Goal: Task Accomplishment & Management: Use online tool/utility

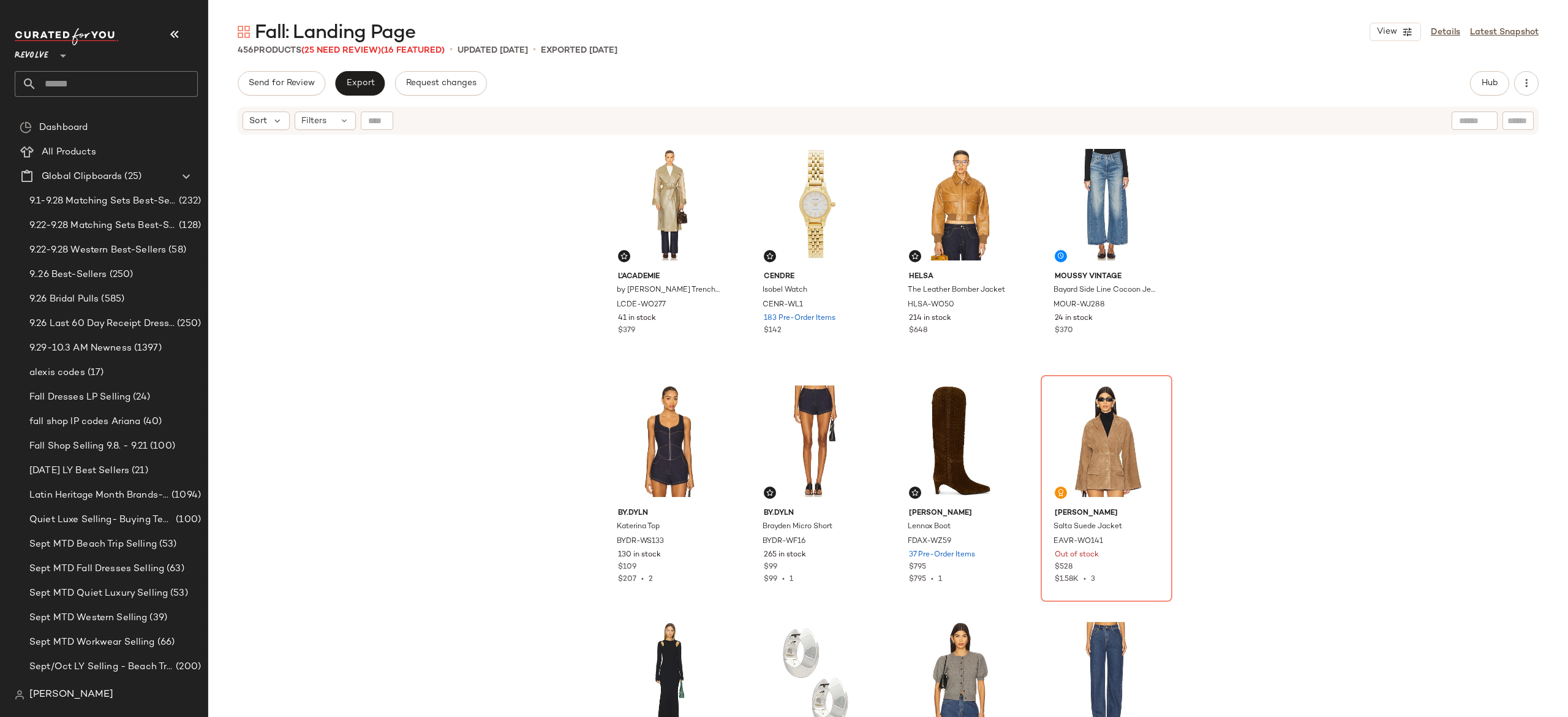
click at [1499, 80] on button "Hub" at bounding box center [1490, 83] width 39 height 25
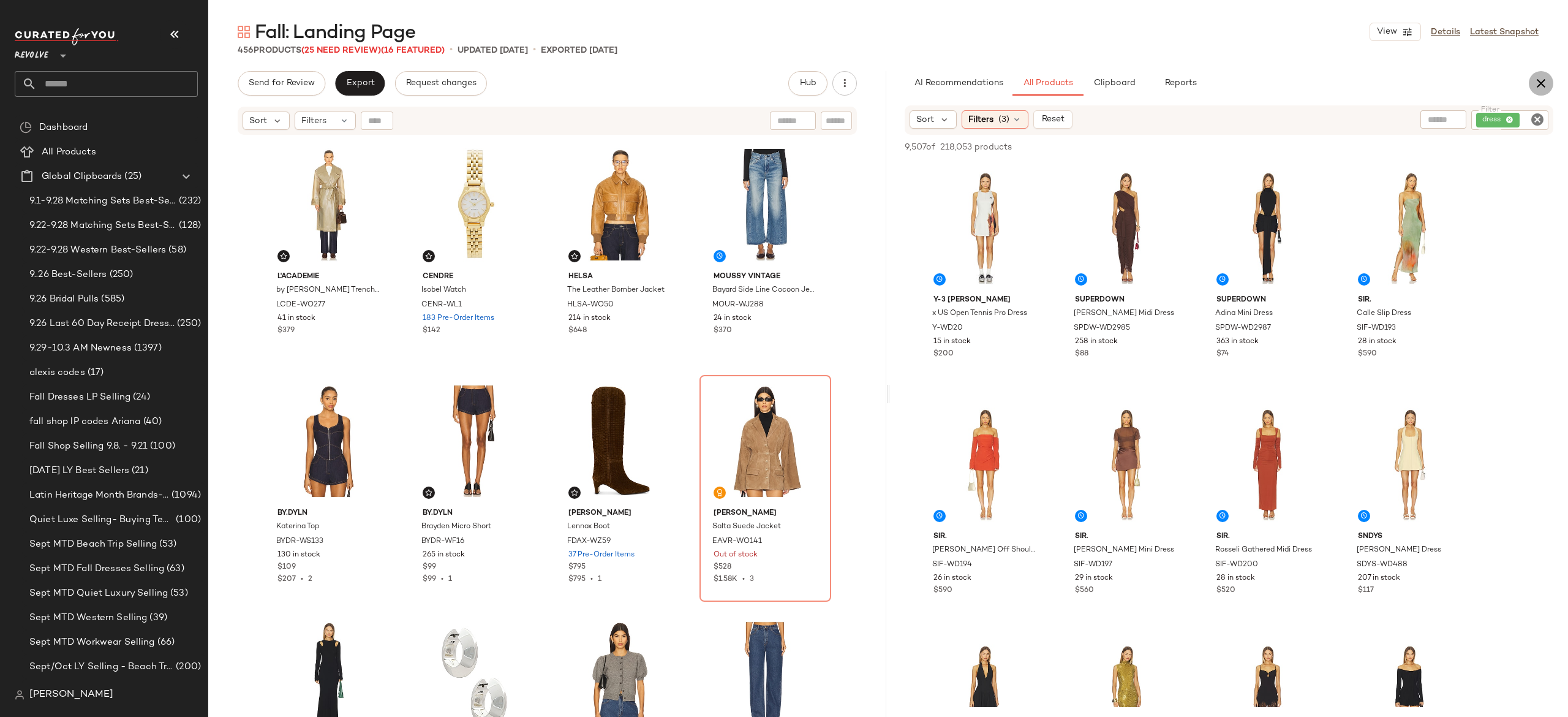
click at [1546, 80] on icon "button" at bounding box center [1541, 83] width 14 height 14
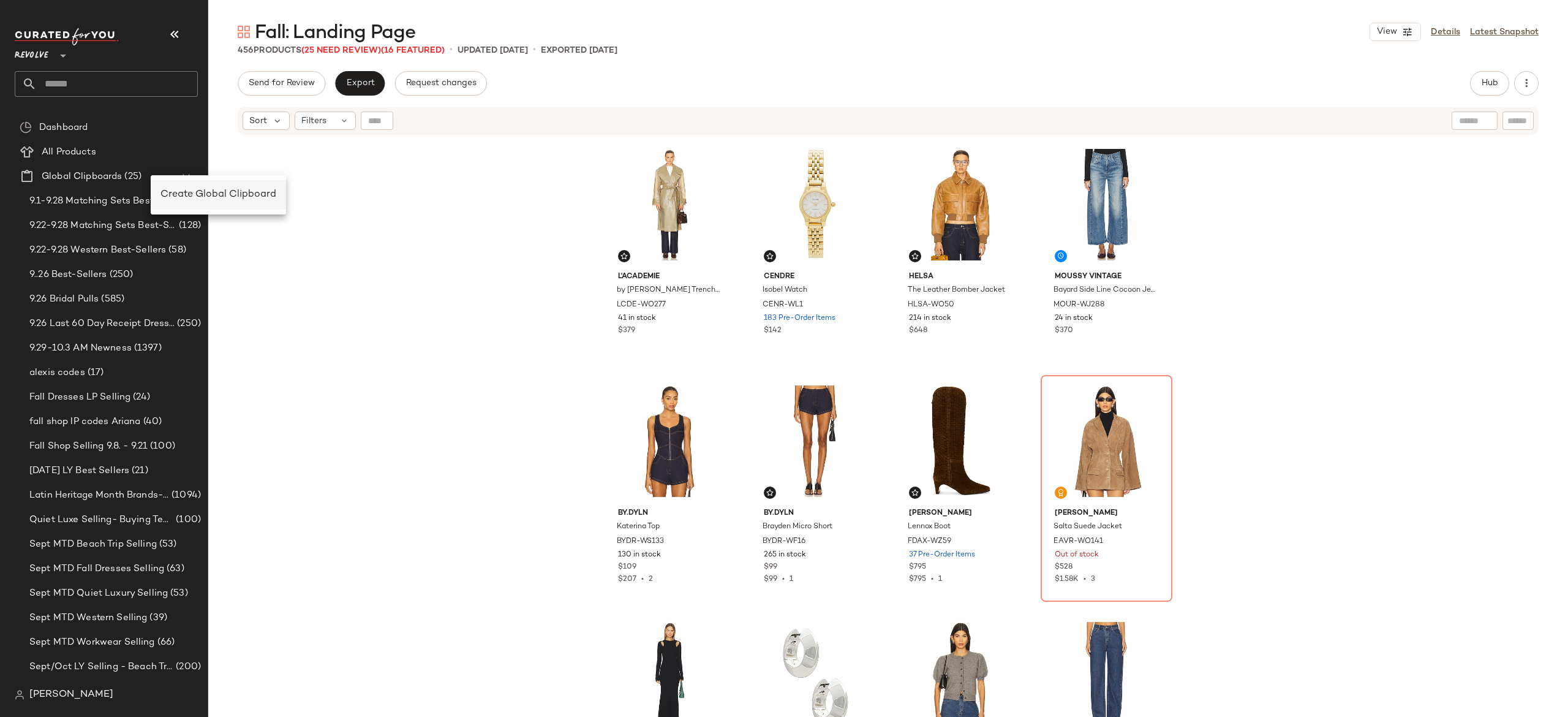
click at [195, 196] on span "Create Global Clipboard" at bounding box center [218, 194] width 116 height 10
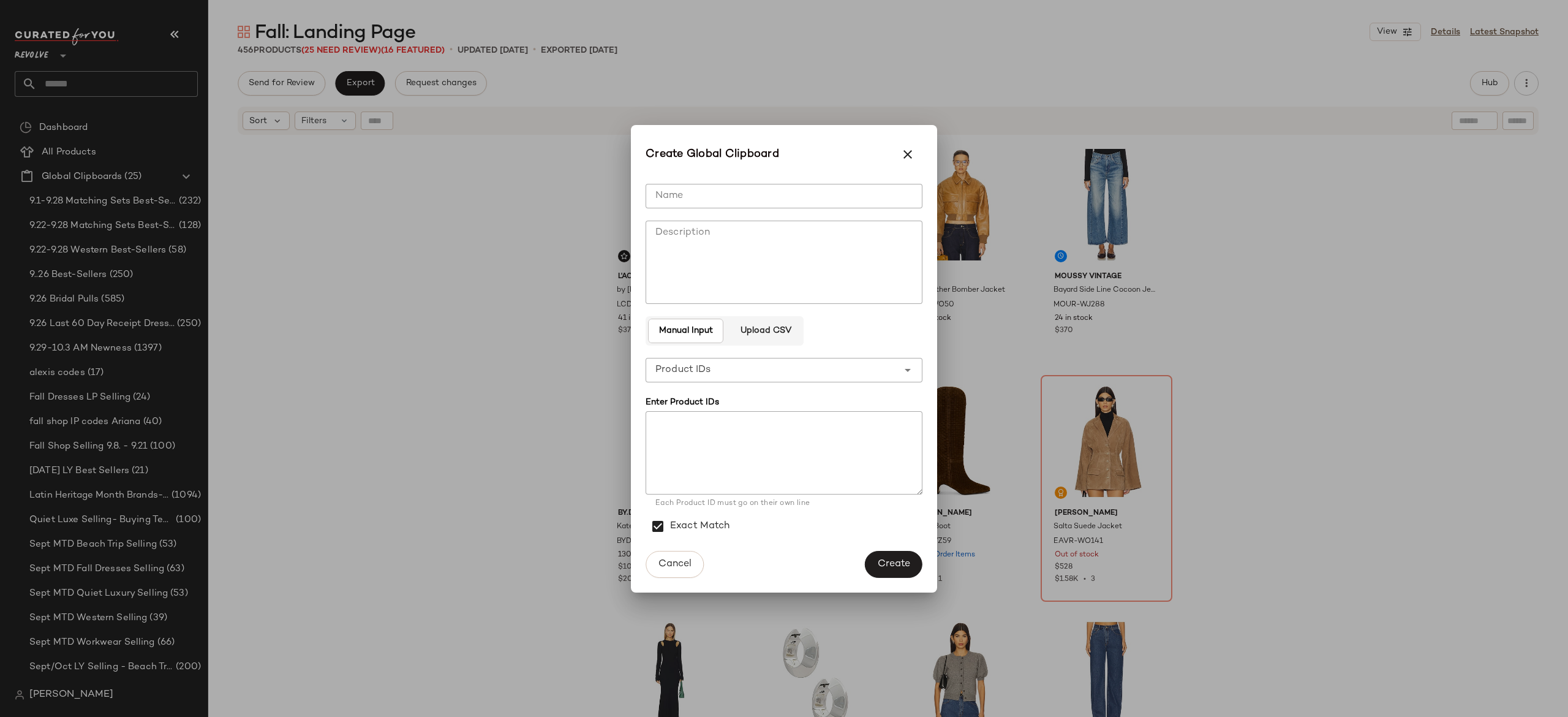
click at [701, 197] on input "Name" at bounding box center [784, 196] width 277 height 25
type input "**********"
click at [709, 426] on textarea at bounding box center [784, 452] width 277 height 83
paste textarea "**********"
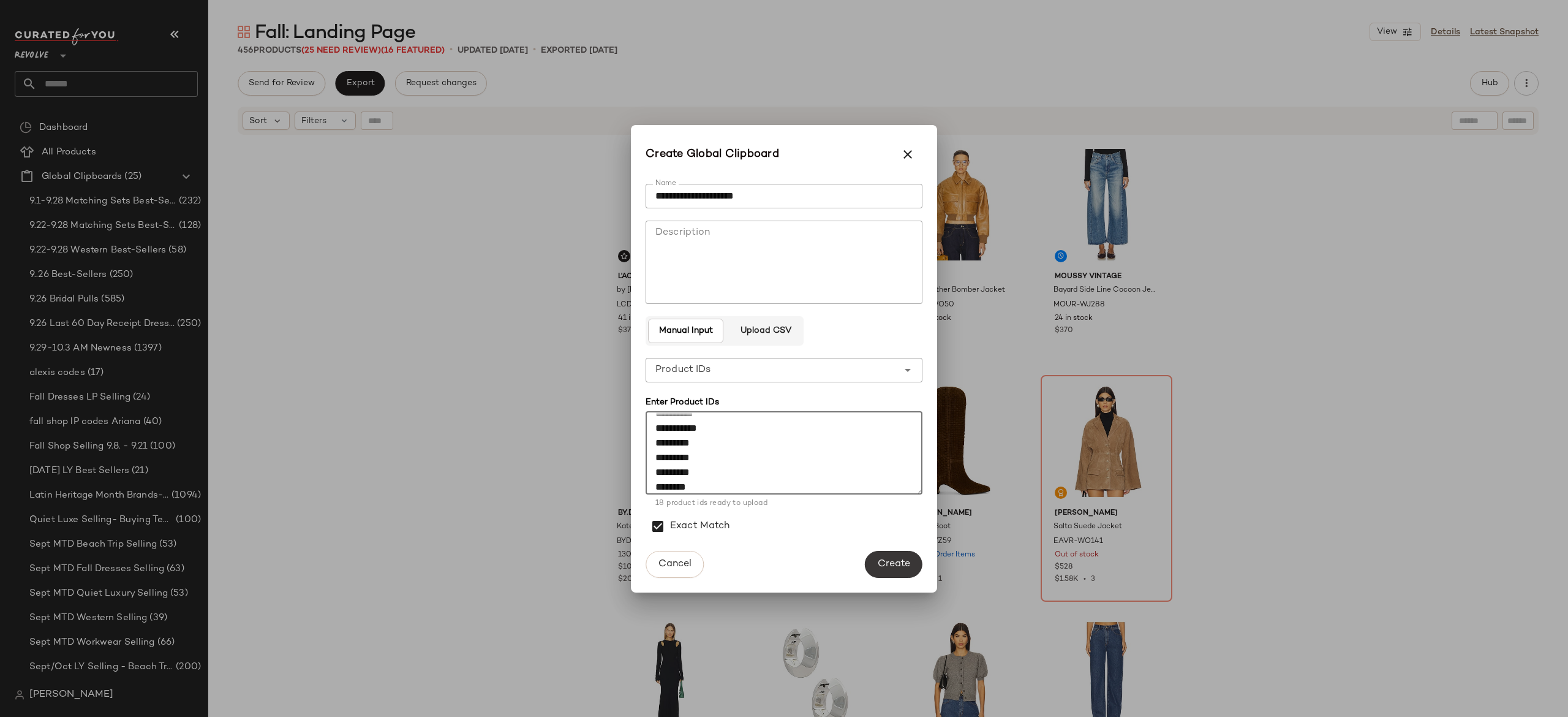
type textarea "**********"
click at [899, 563] on span "Create" at bounding box center [894, 564] width 33 height 12
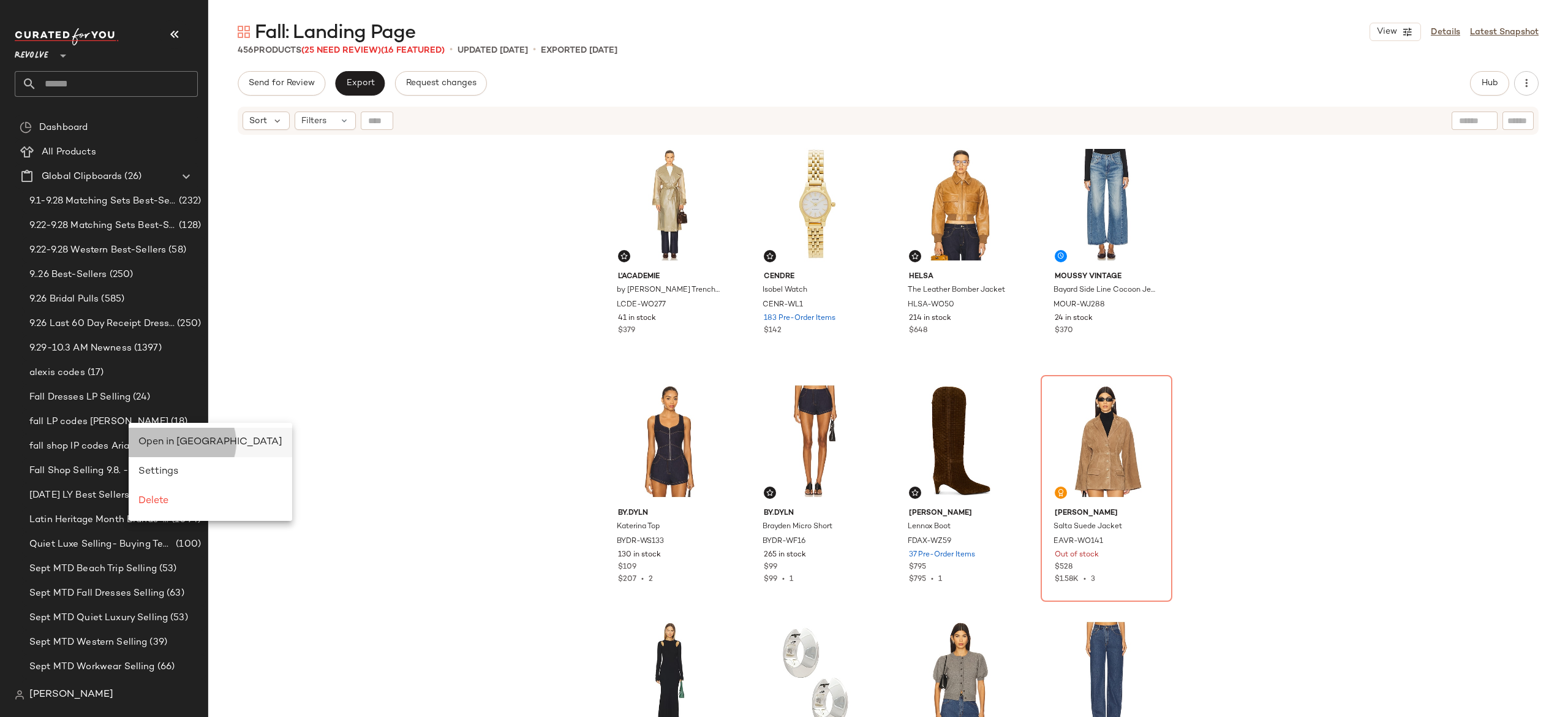
click at [162, 447] on span "Open in Split View" at bounding box center [210, 442] width 144 height 10
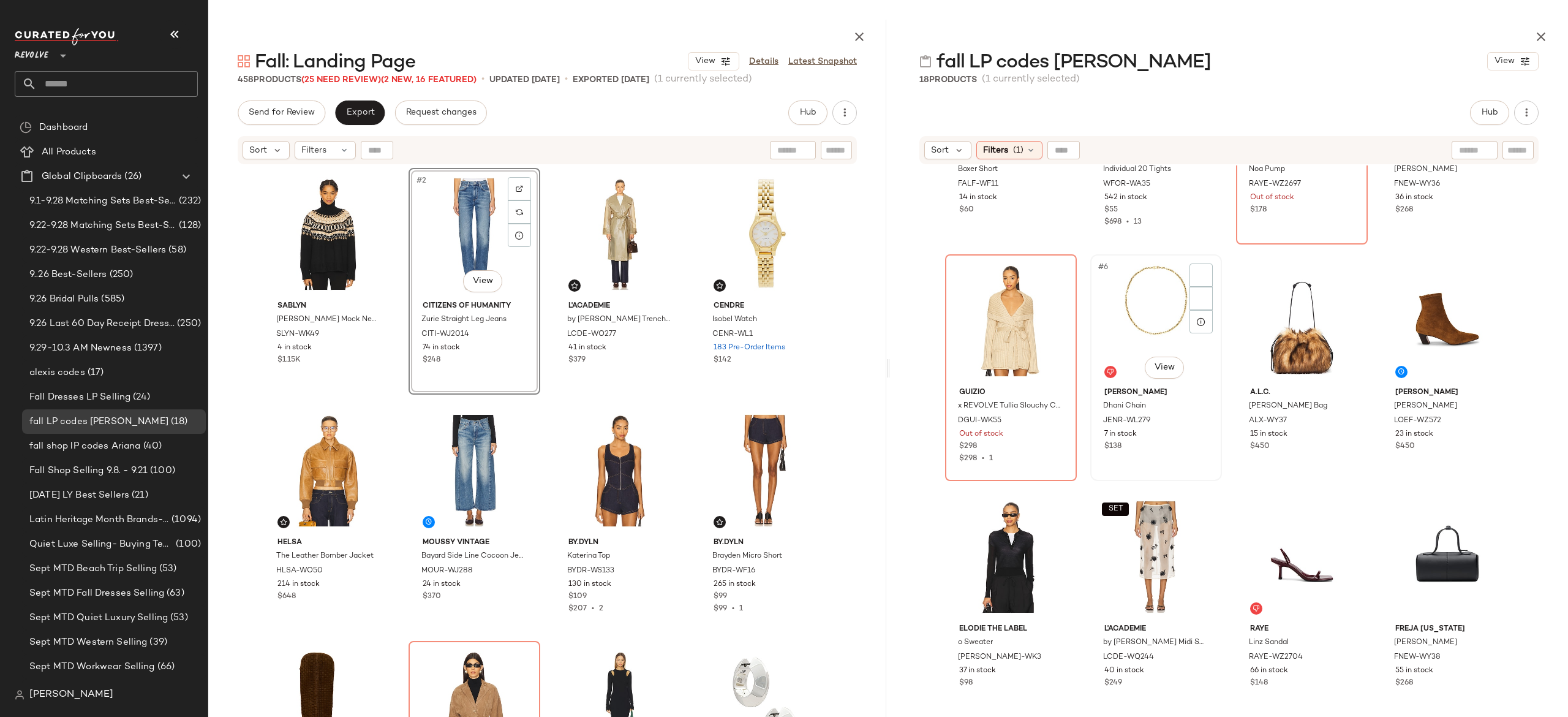
scroll to position [148, 0]
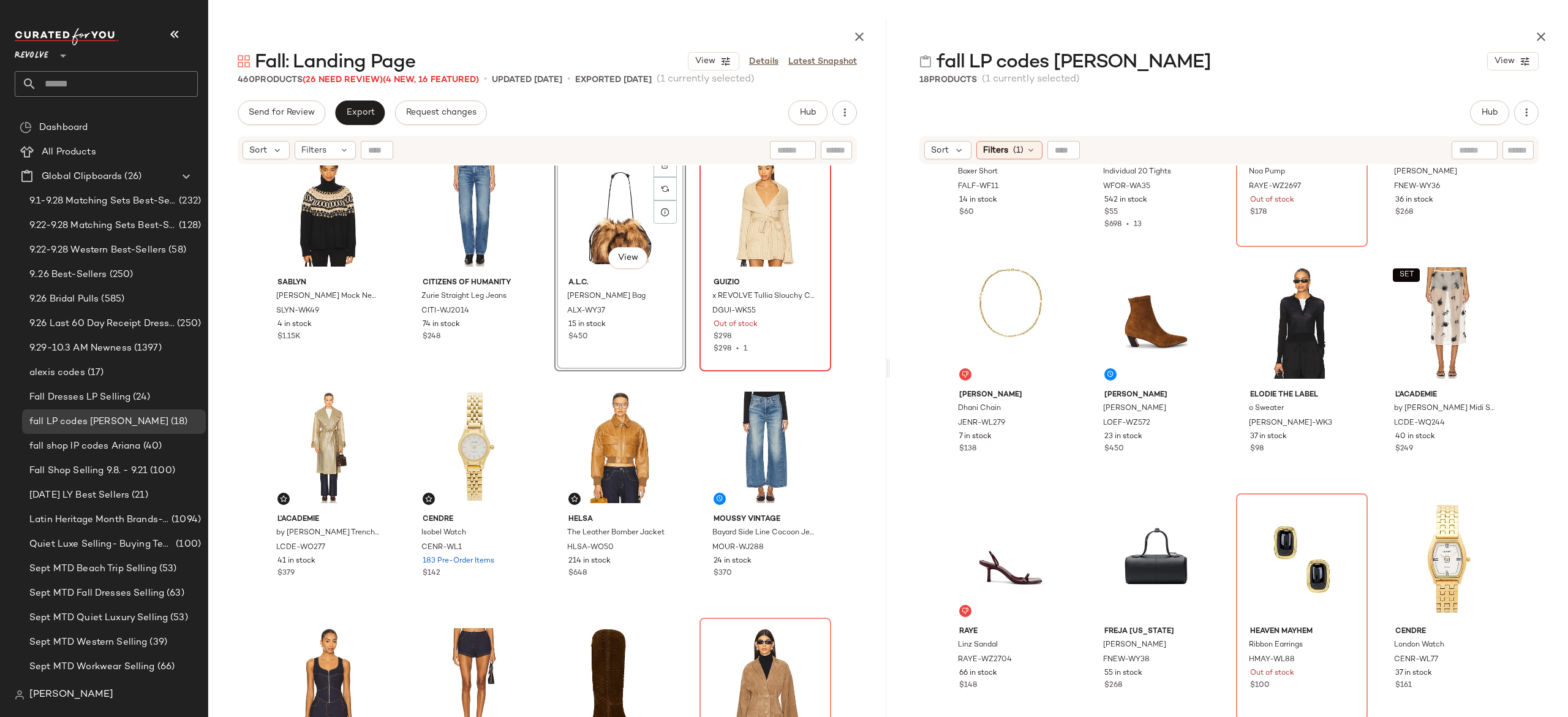
scroll to position [21, 0]
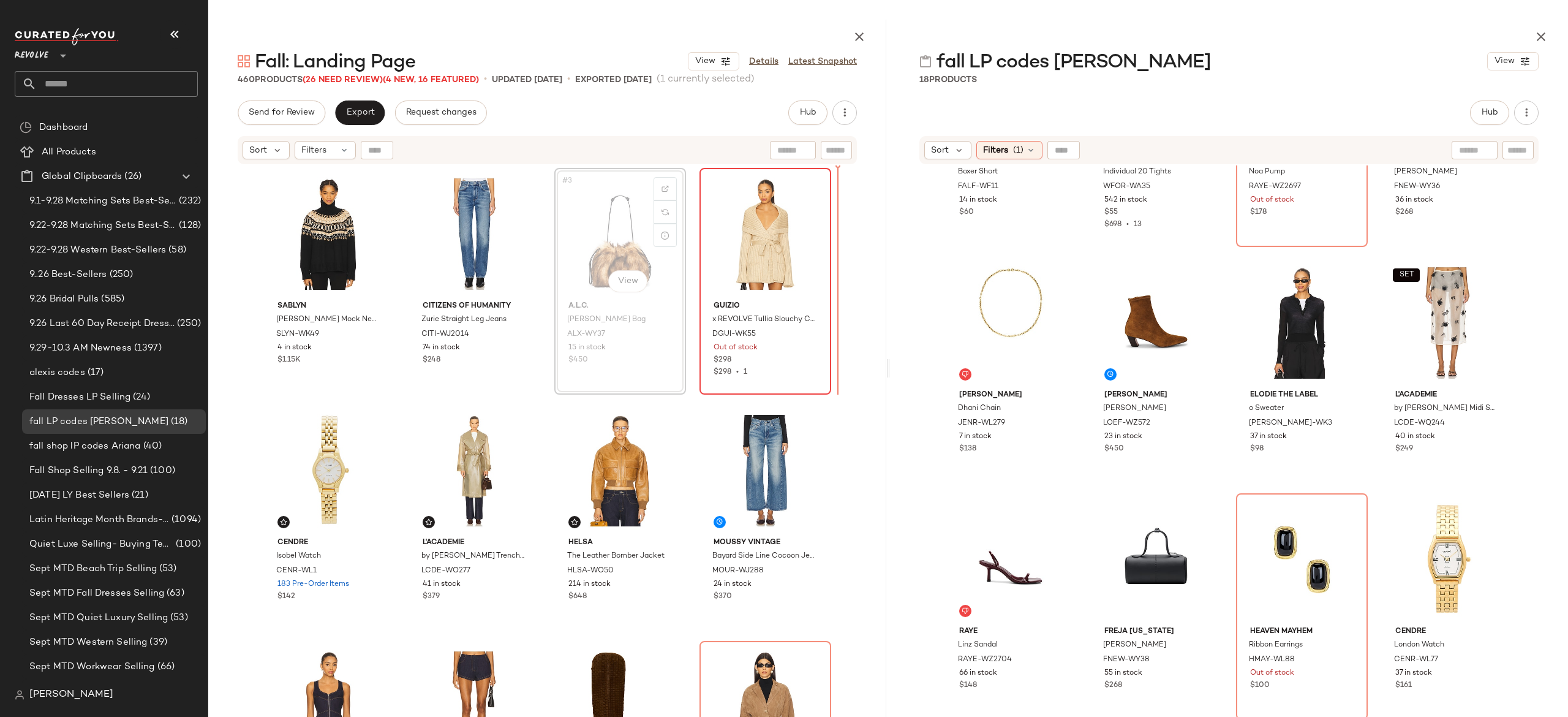
scroll to position [1, 0]
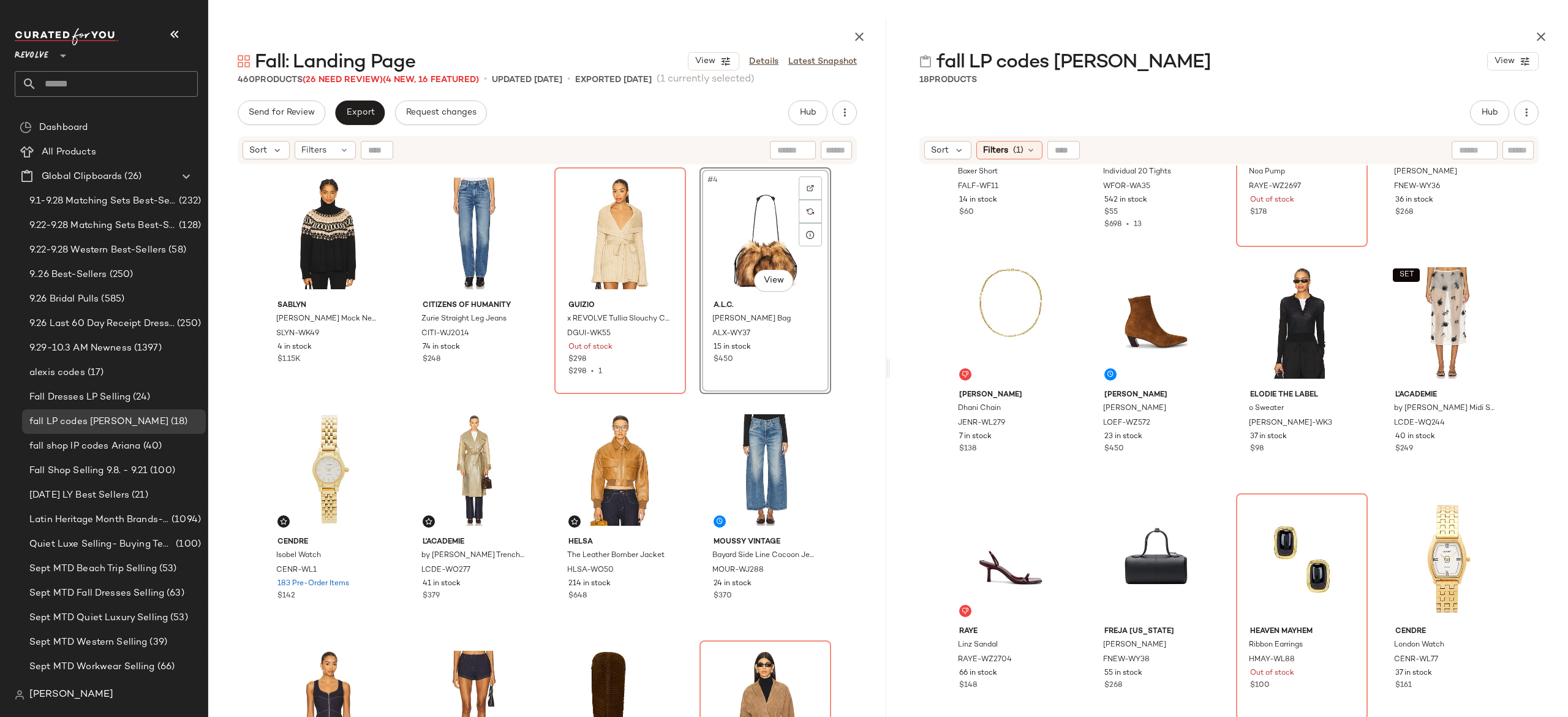
click at [686, 296] on div "SABLYN Scottie Slouchy Fairisle Mock Neck Sweater SLYN-WK49 4 in stock $1.15K C…" at bounding box center [547, 472] width 568 height 609
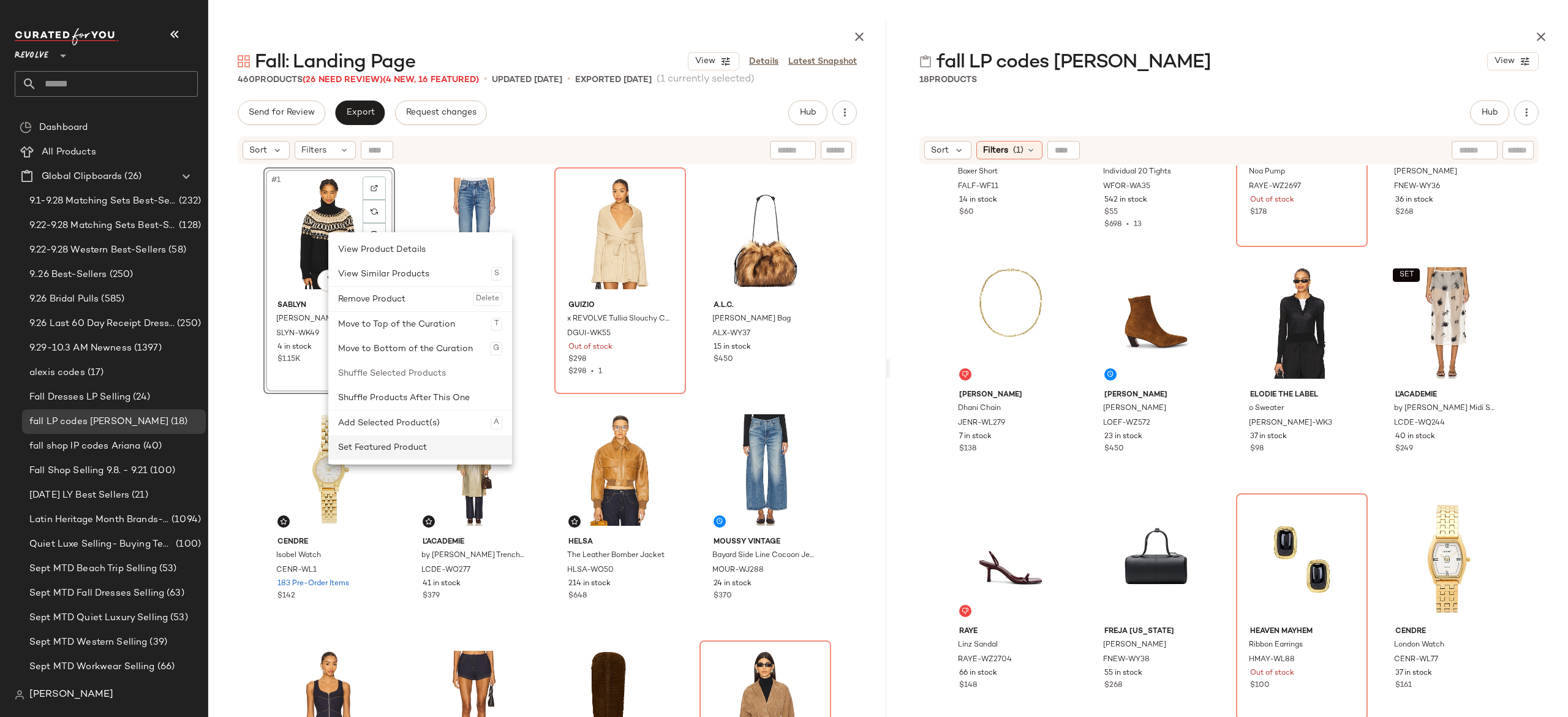
click at [363, 444] on div "Set Featured Product" at bounding box center [420, 447] width 164 height 25
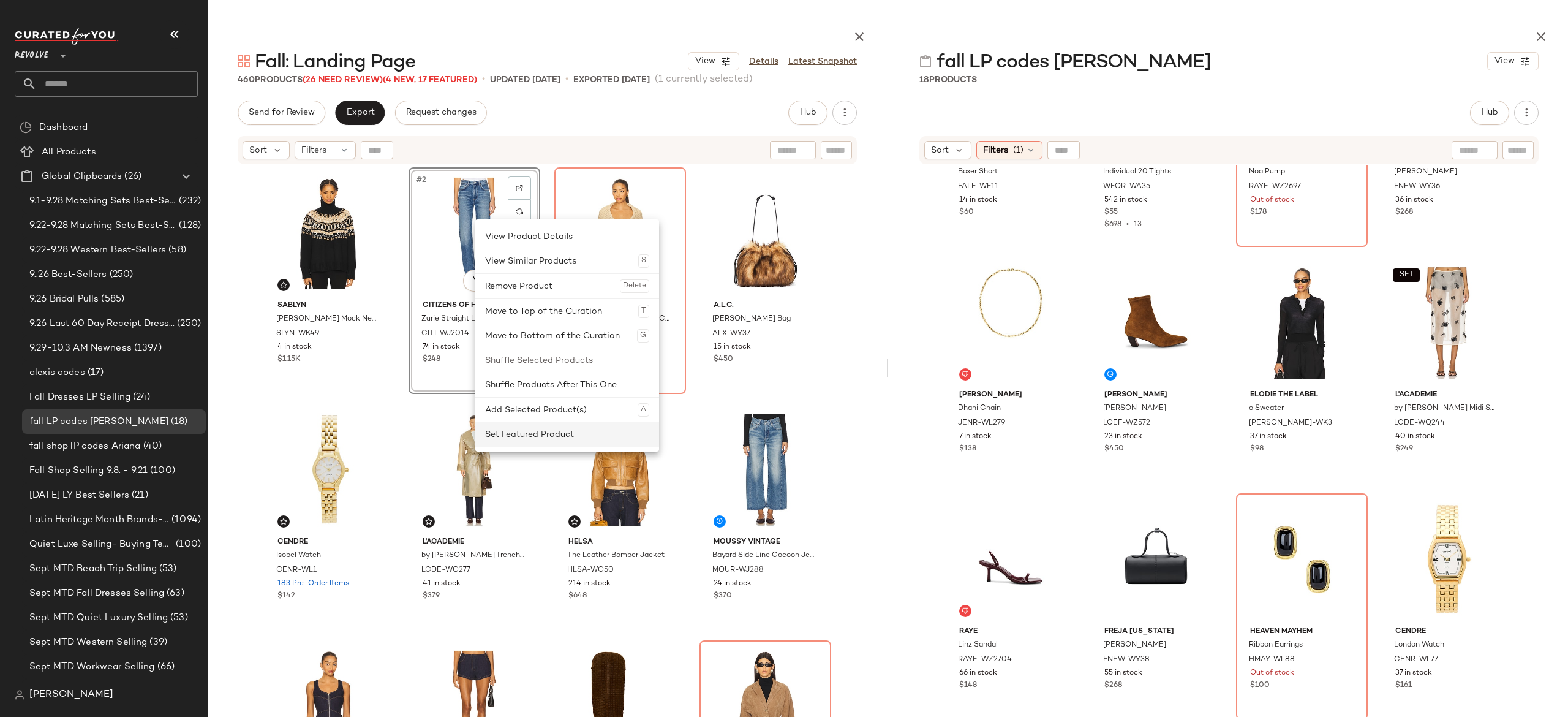
click at [500, 430] on div "Set Featured Product" at bounding box center [567, 434] width 164 height 25
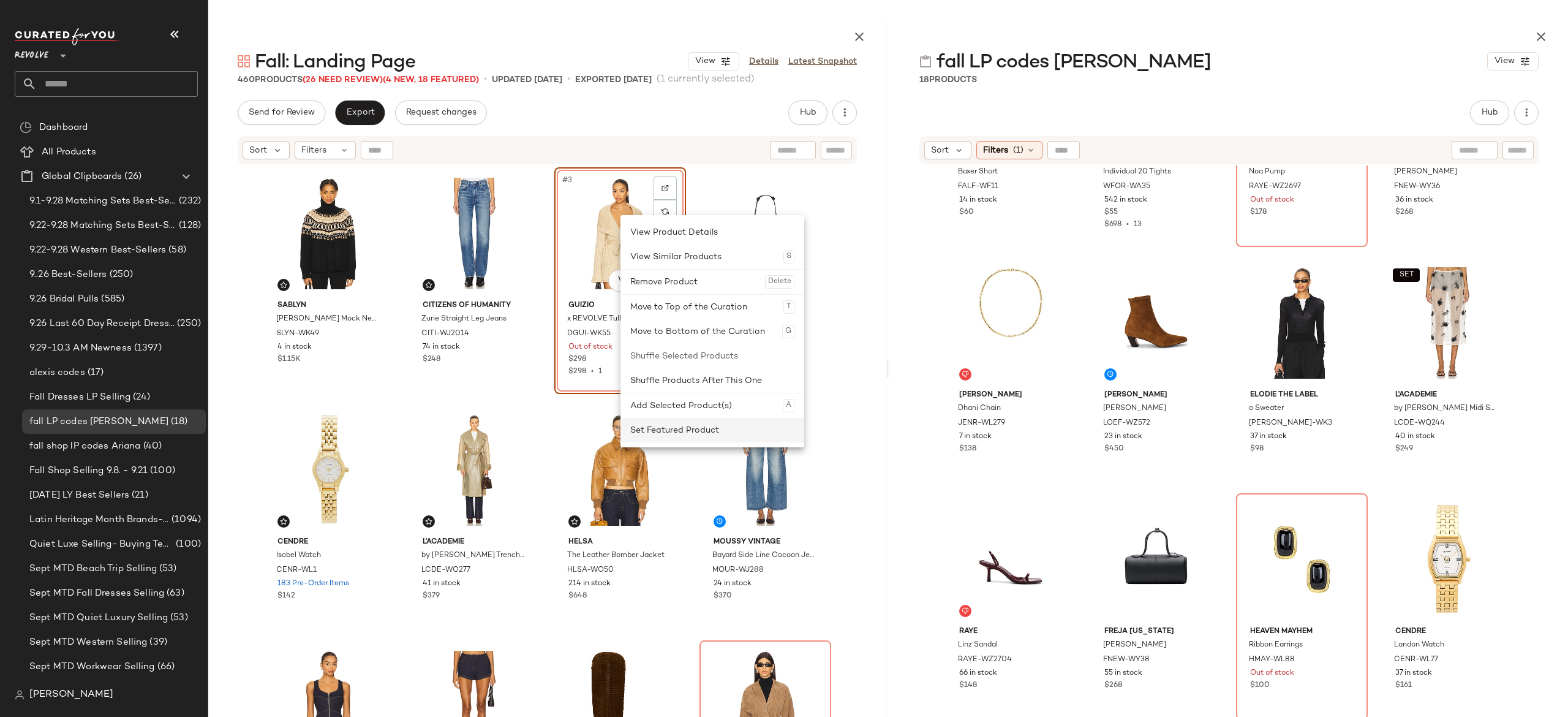
click at [647, 430] on div "Set Featured Product" at bounding box center [712, 430] width 164 height 25
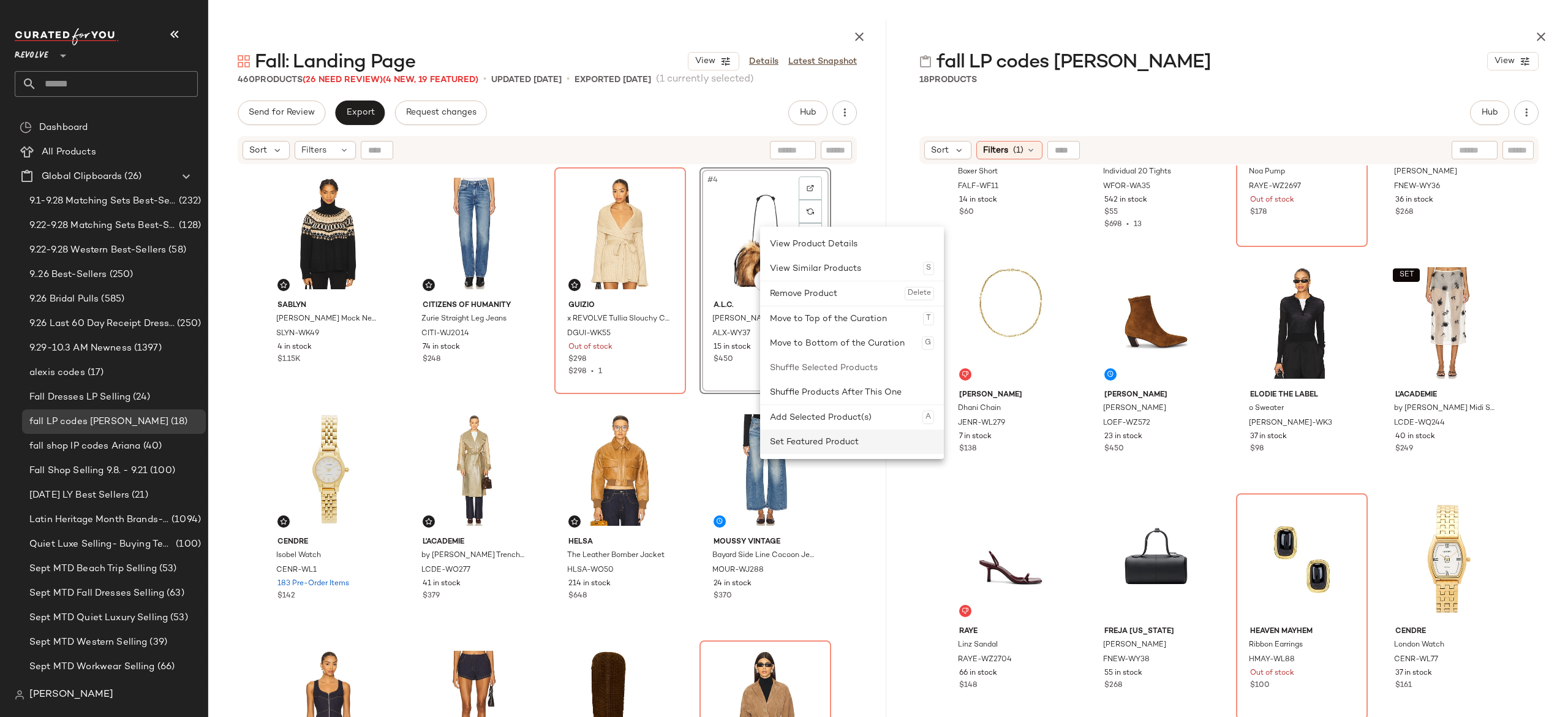
click at [787, 441] on div "Set Featured Product" at bounding box center [852, 442] width 164 height 25
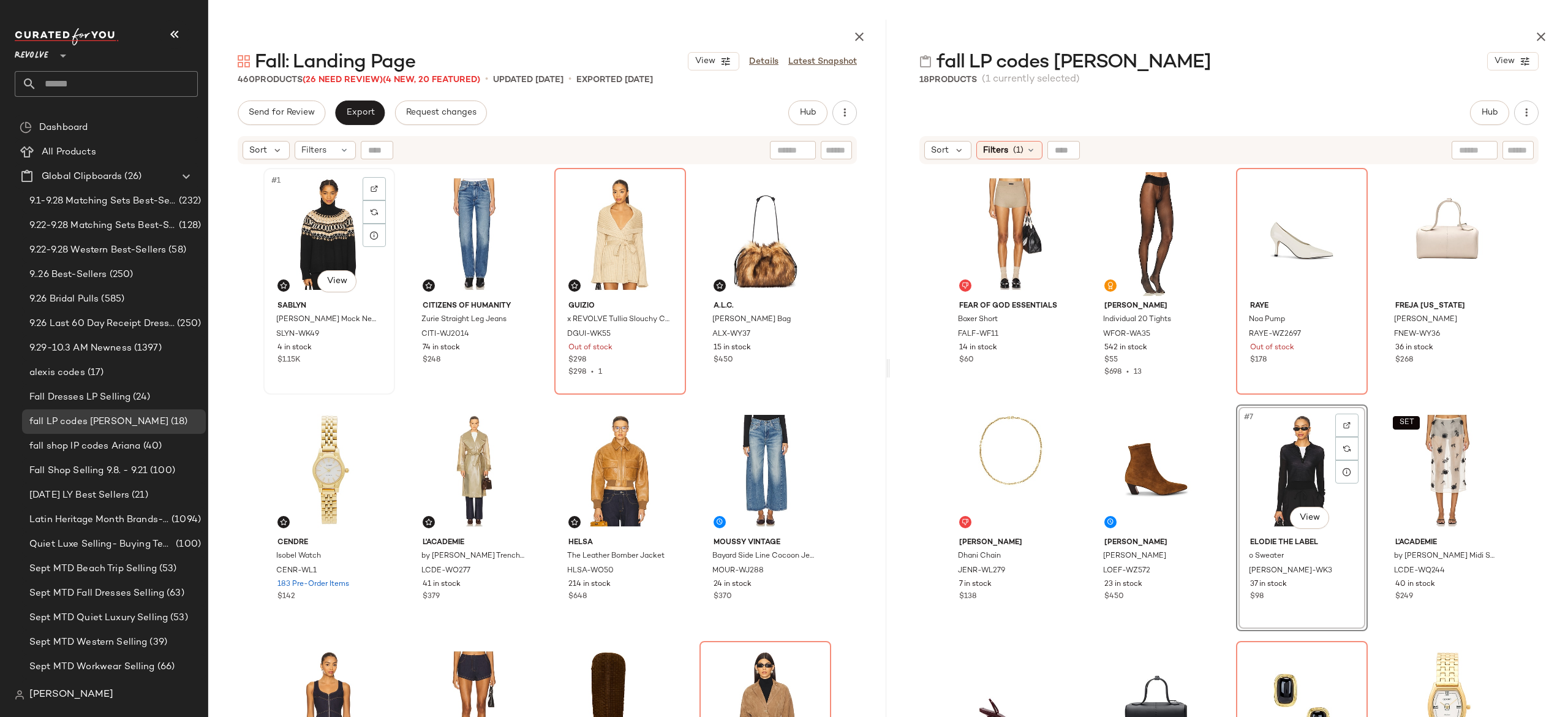
scroll to position [1, 0]
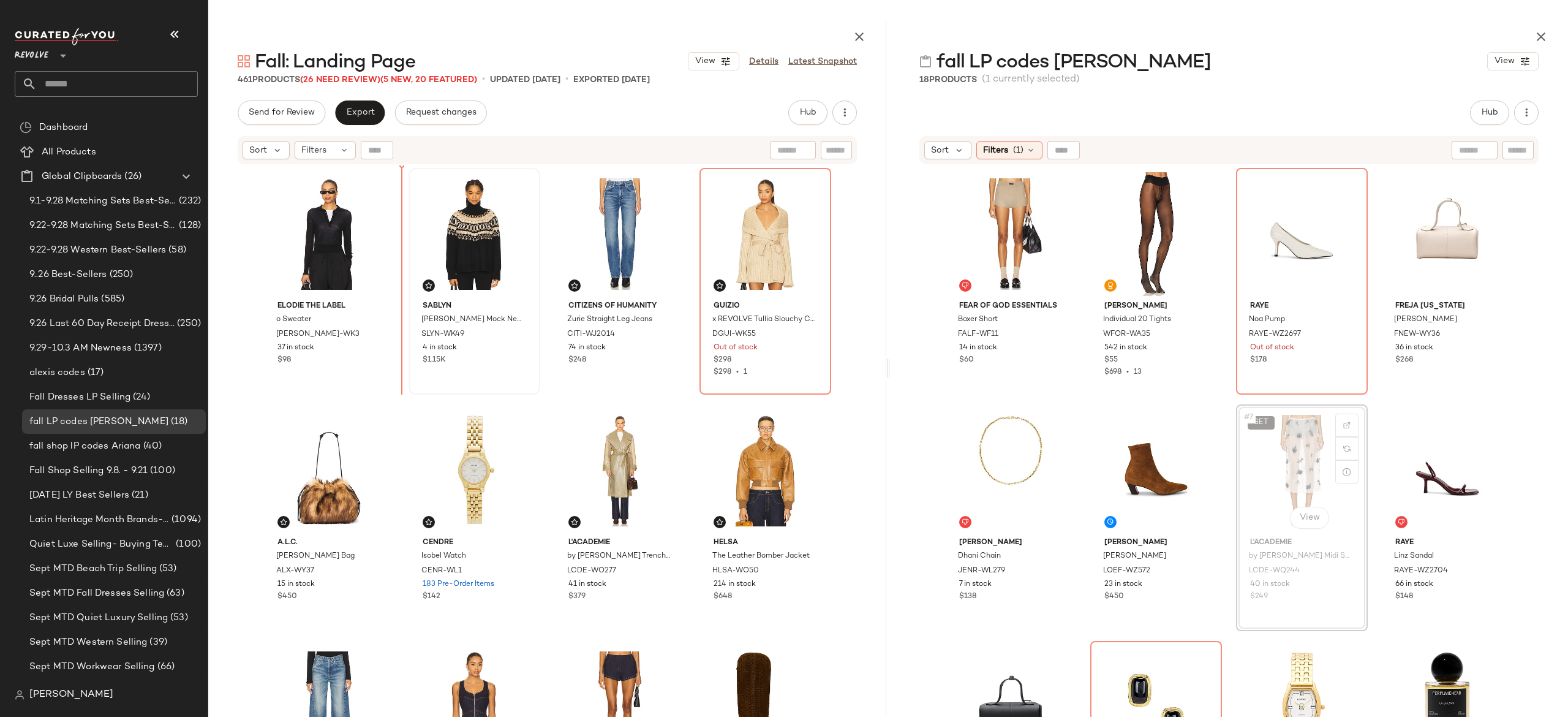
scroll to position [1, 0]
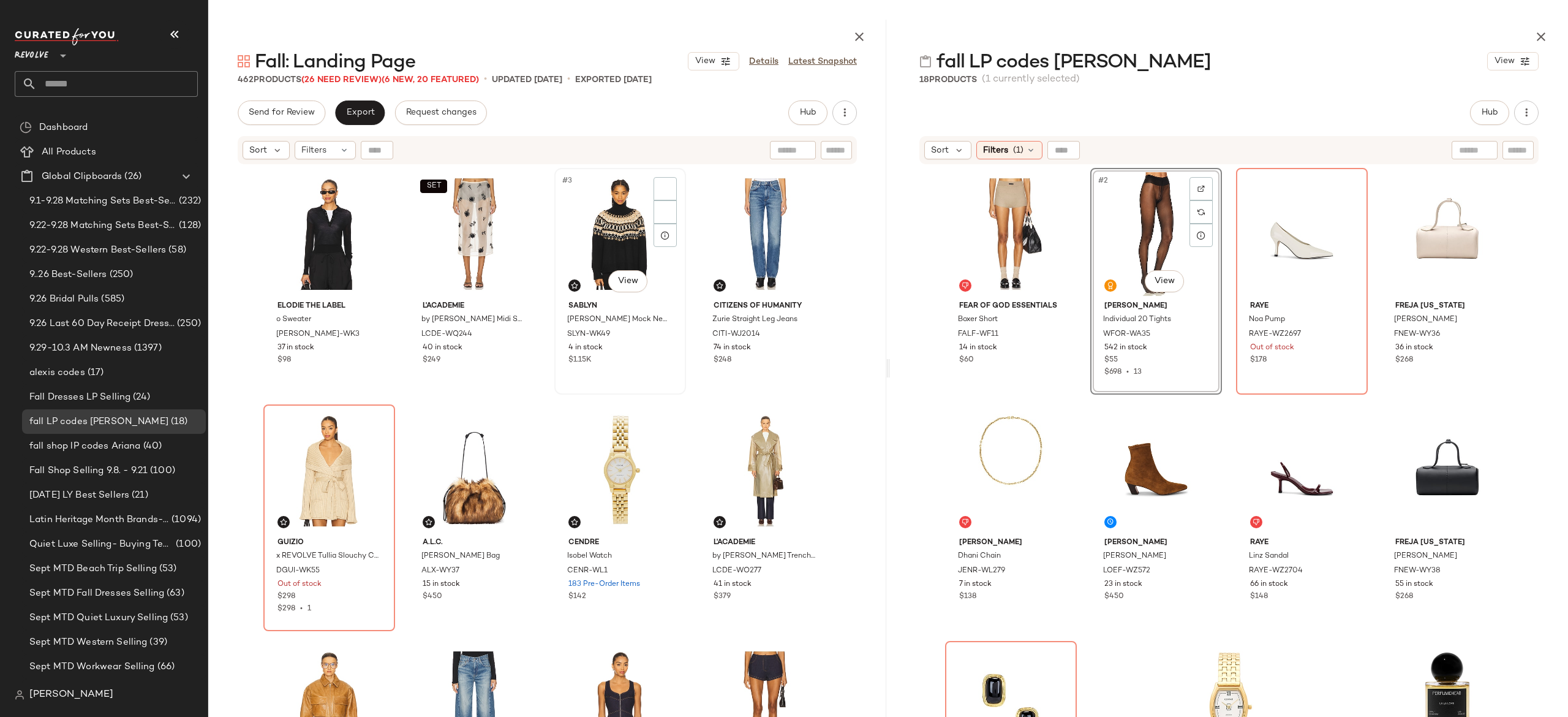
scroll to position [1, 0]
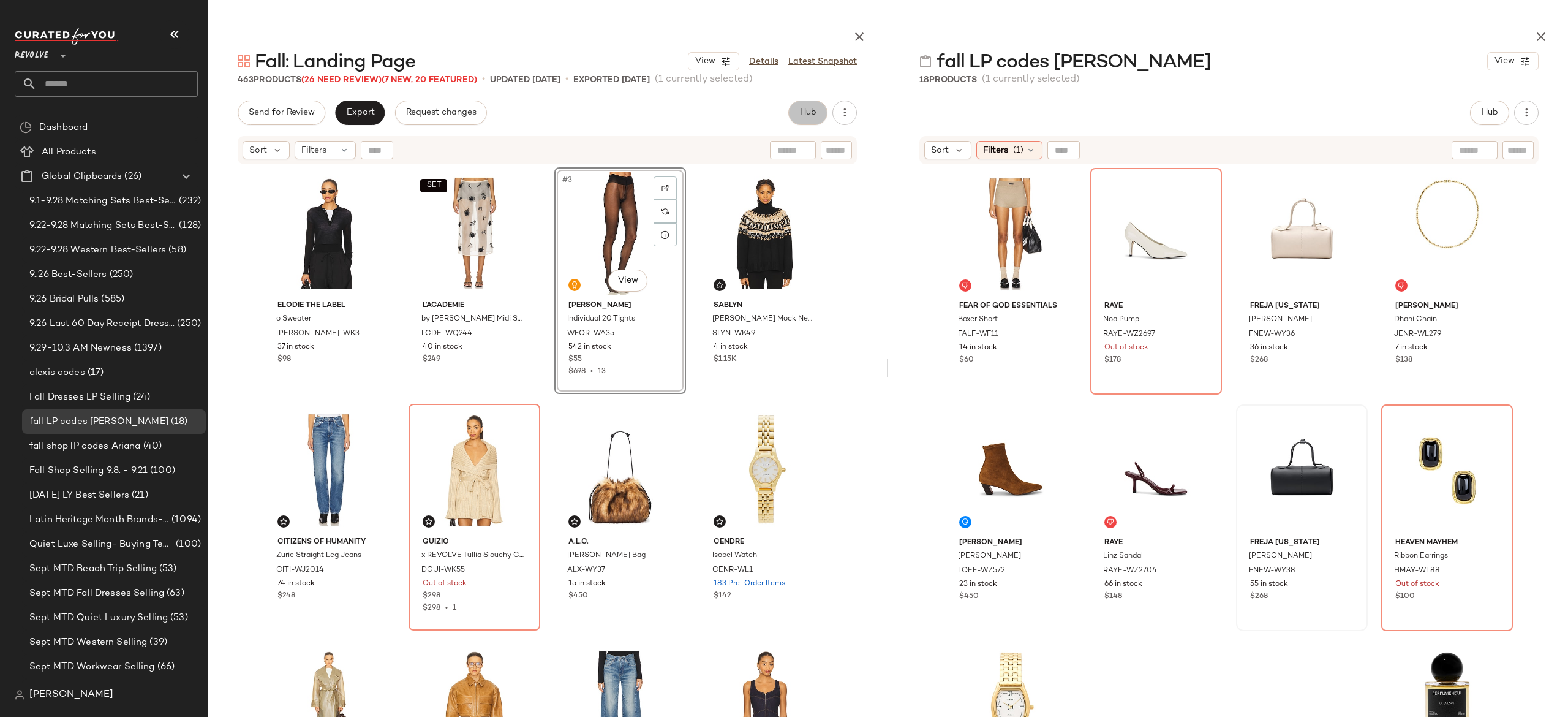
click at [812, 112] on span "Hub" at bounding box center [808, 113] width 17 height 10
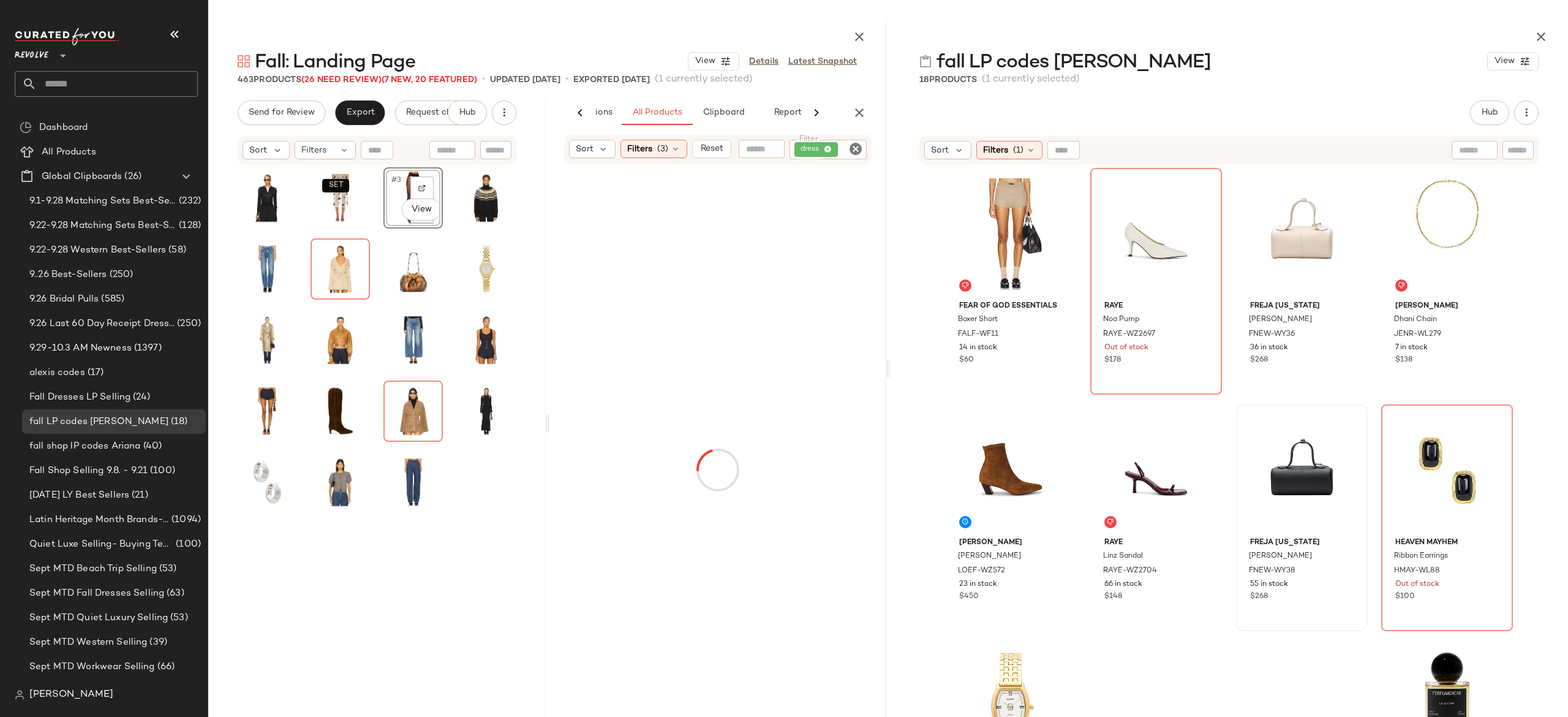
scroll to position [1, 0]
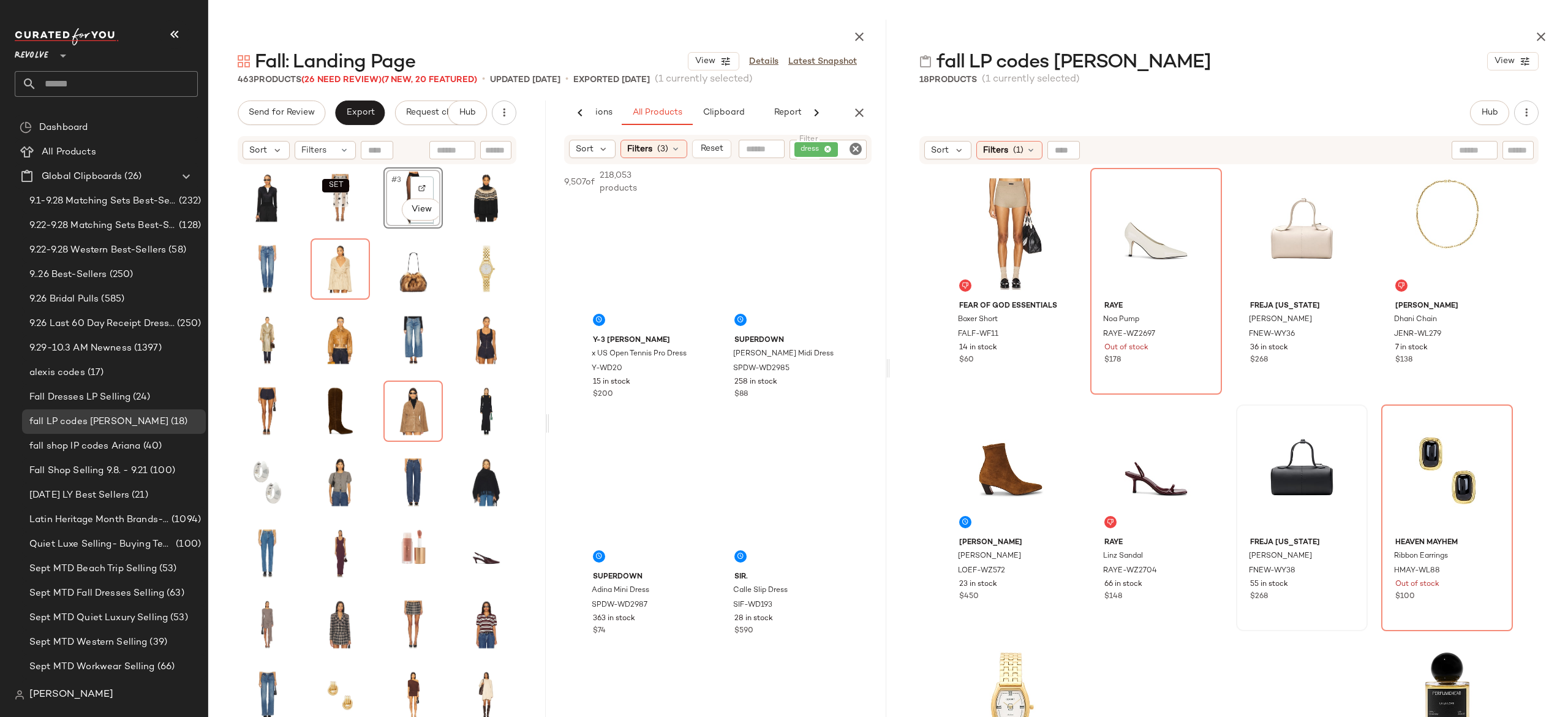
drag, startPoint x: 1103, startPoint y: 397, endPoint x: 1132, endPoint y: 396, distance: 29.0
click at [1132, 396] on div "Fall: Landing Page View Details Latest Snapshot 463 Products (26 Need Review) (…" at bounding box center [888, 368] width 1360 height 697
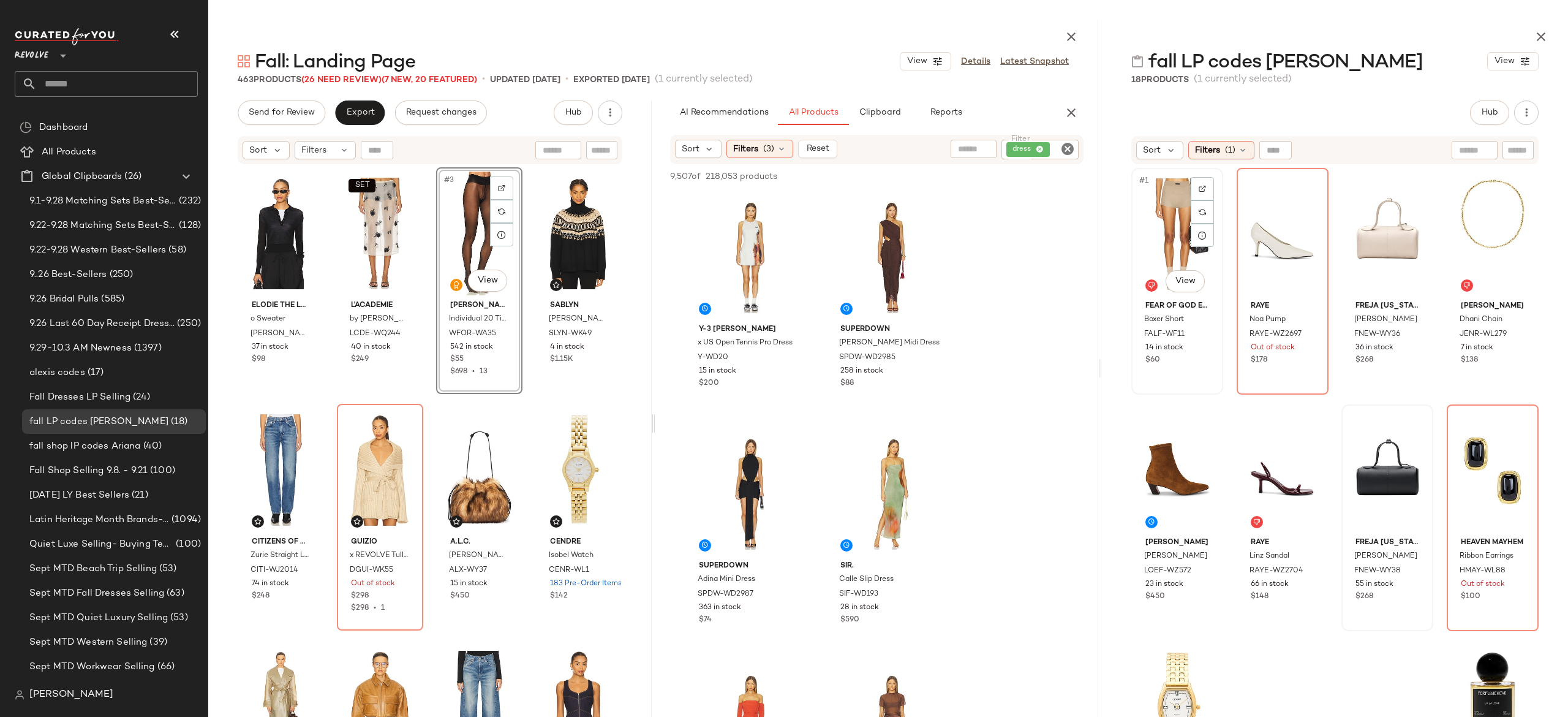
drag, startPoint x: 1100, startPoint y: 370, endPoint x: 1156, endPoint y: 371, distance: 56.0
click at [1156, 371] on div "Fall: Landing Page View Details Latest Snapshot 463 Products (26 Need Review) (…" at bounding box center [888, 368] width 1360 height 697
click at [886, 112] on span "Clipboard" at bounding box center [879, 113] width 42 height 10
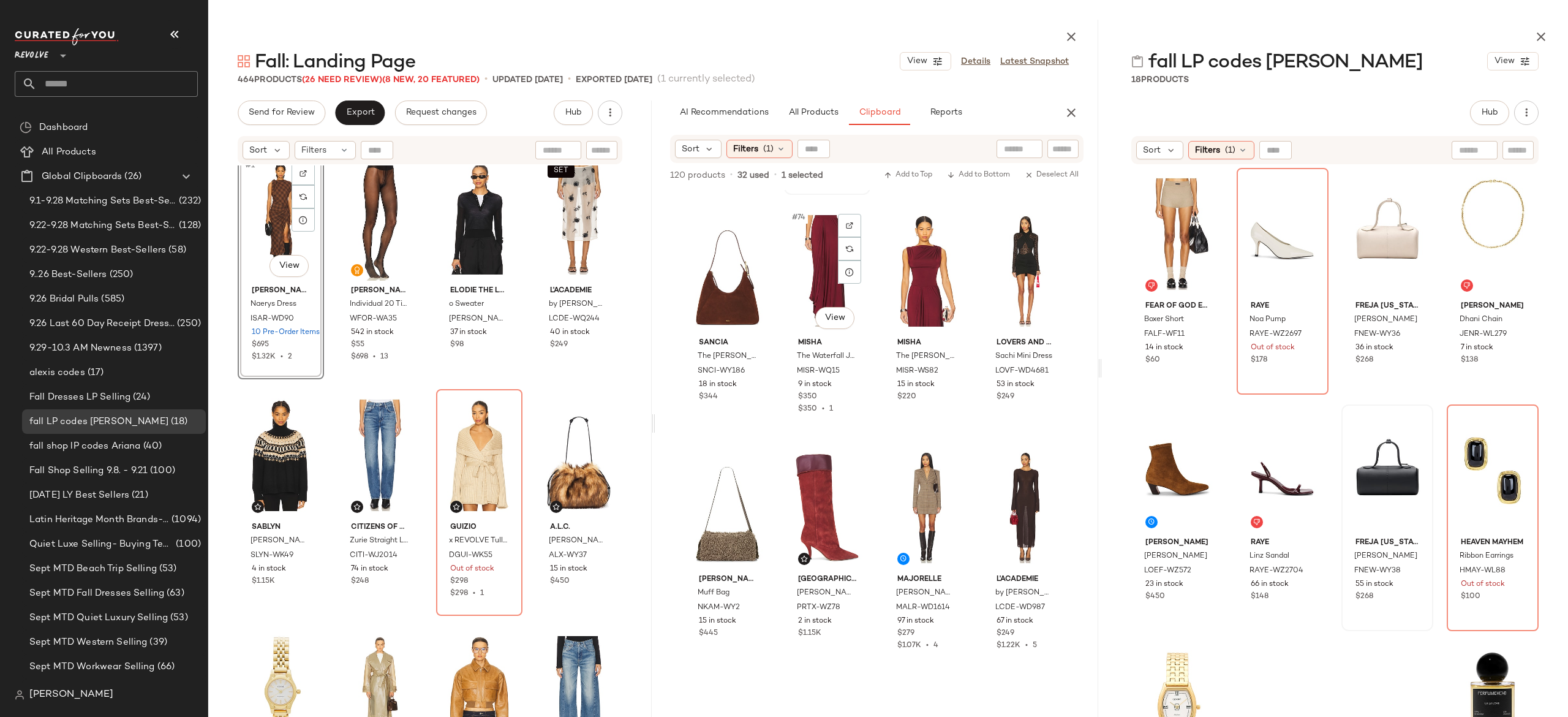
scroll to position [4261, 0]
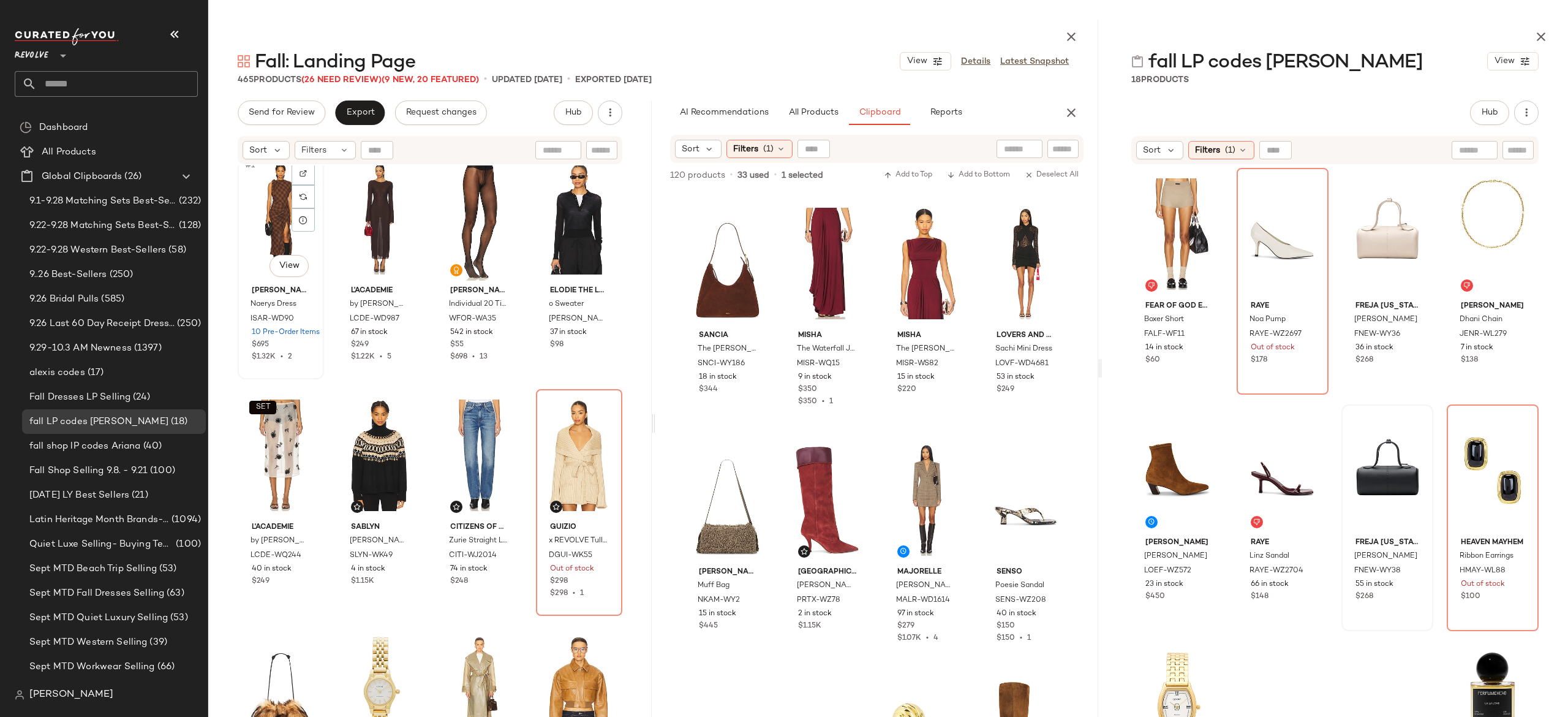
click at [278, 232] on div "#1 View" at bounding box center [281, 218] width 78 height 124
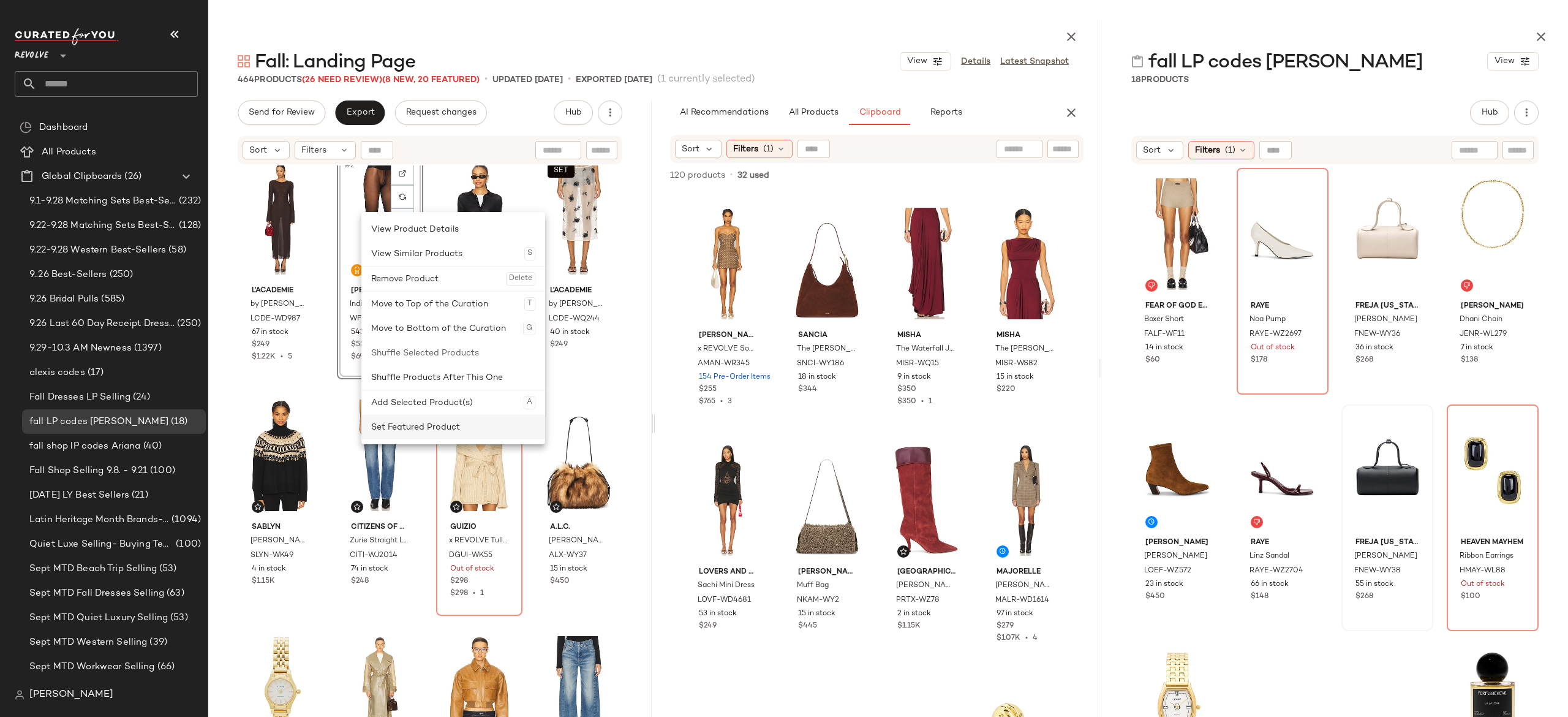
click at [397, 428] on div "Set Featured Product" at bounding box center [453, 427] width 164 height 25
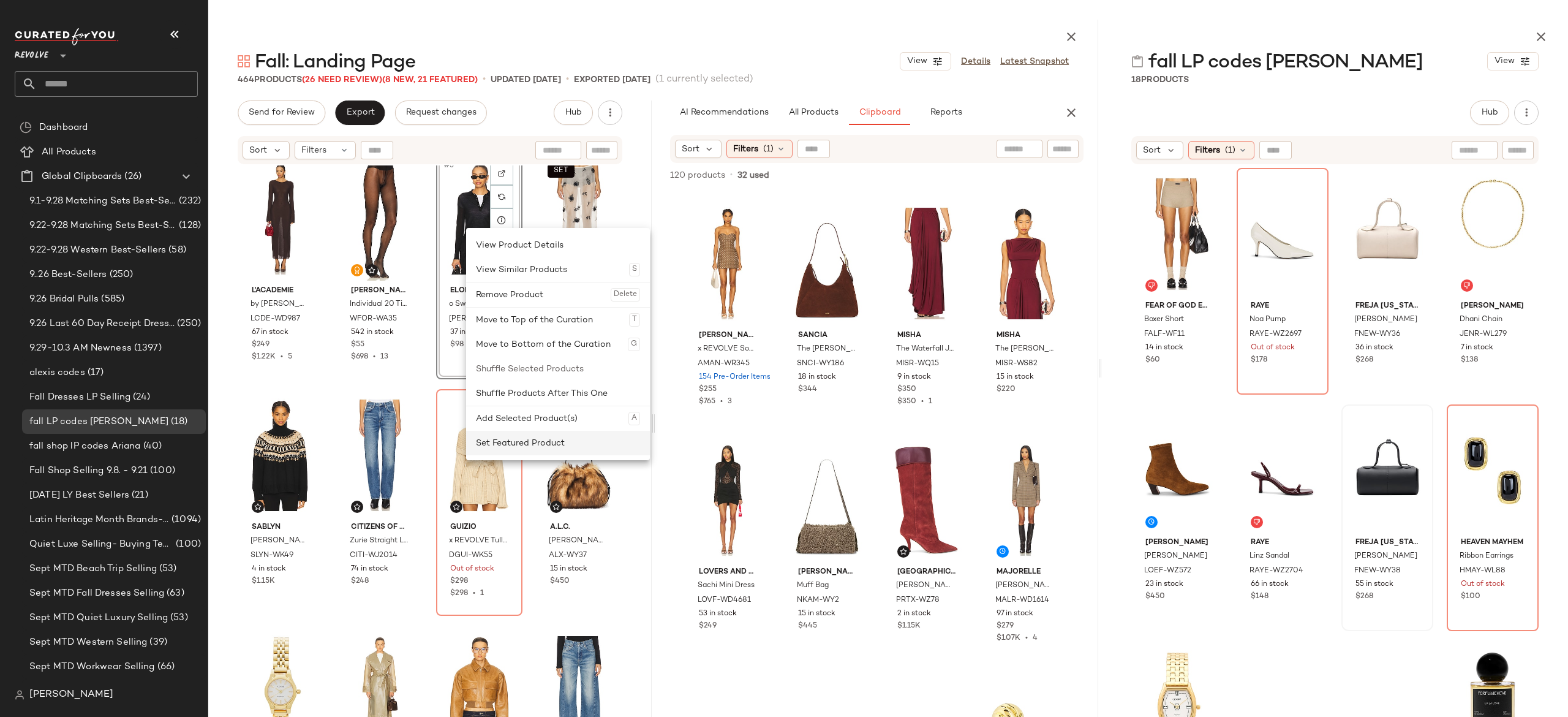
click at [505, 444] on div "Set Featured Product" at bounding box center [558, 443] width 164 height 25
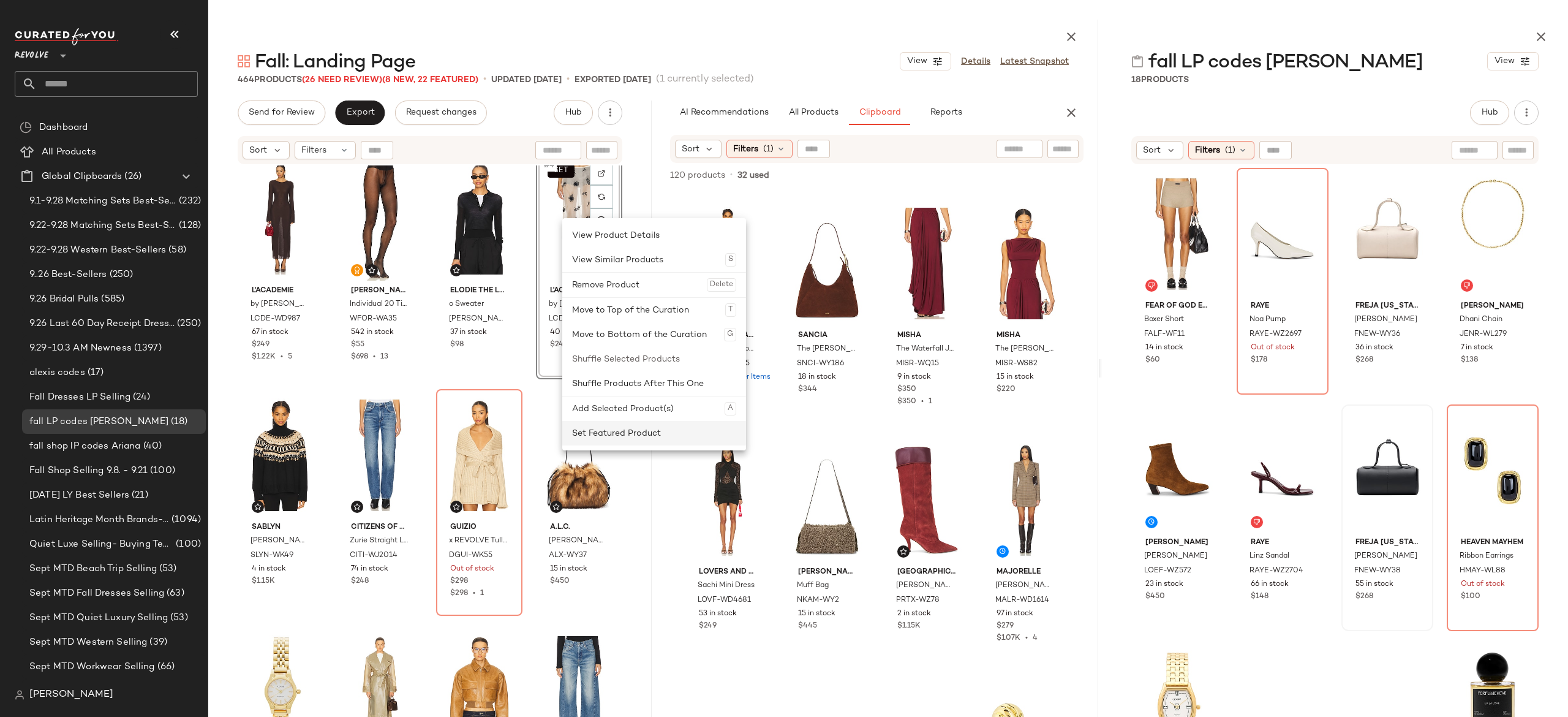
click at [594, 426] on div "Set Featured Product" at bounding box center [654, 433] width 164 height 25
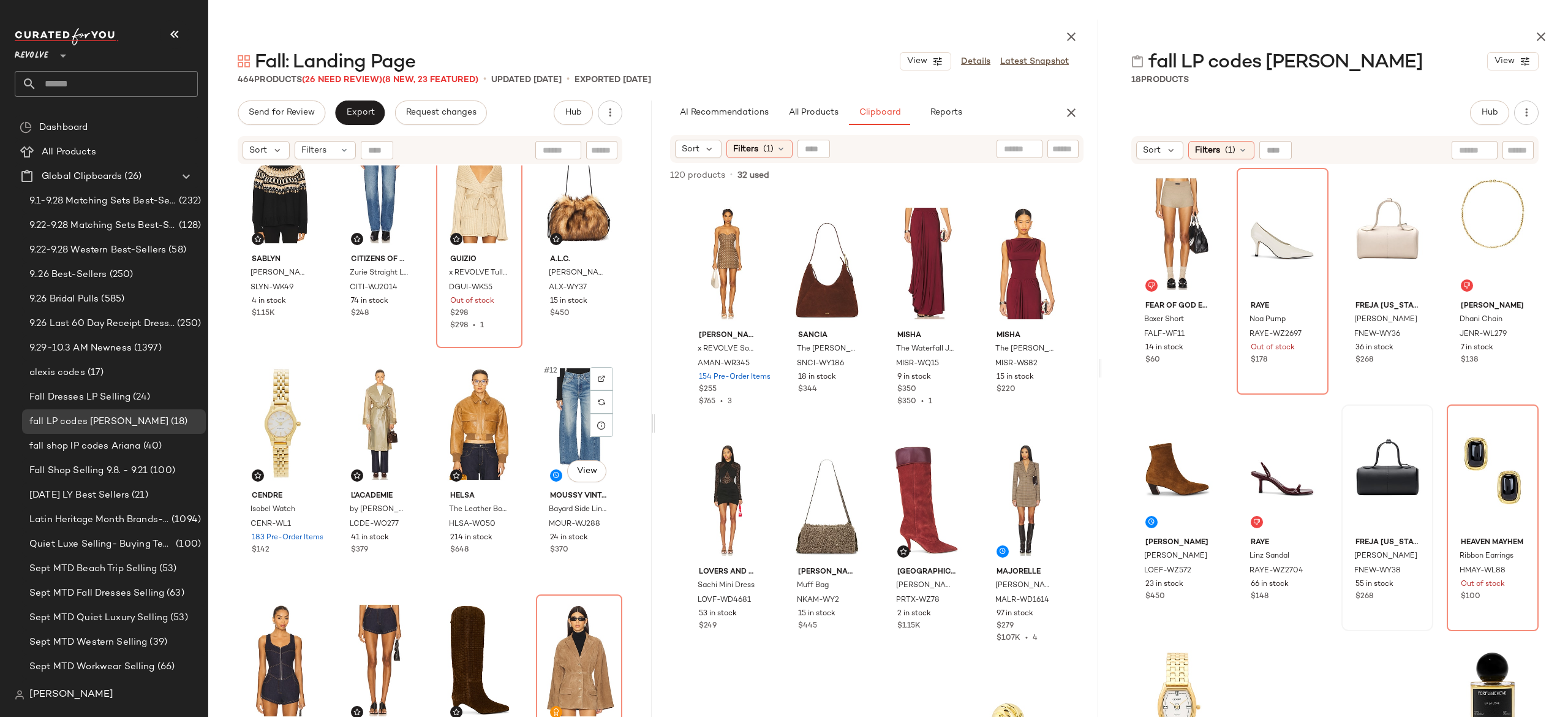
scroll to position [292, 0]
click at [1203, 188] on img at bounding box center [1203, 188] width 7 height 7
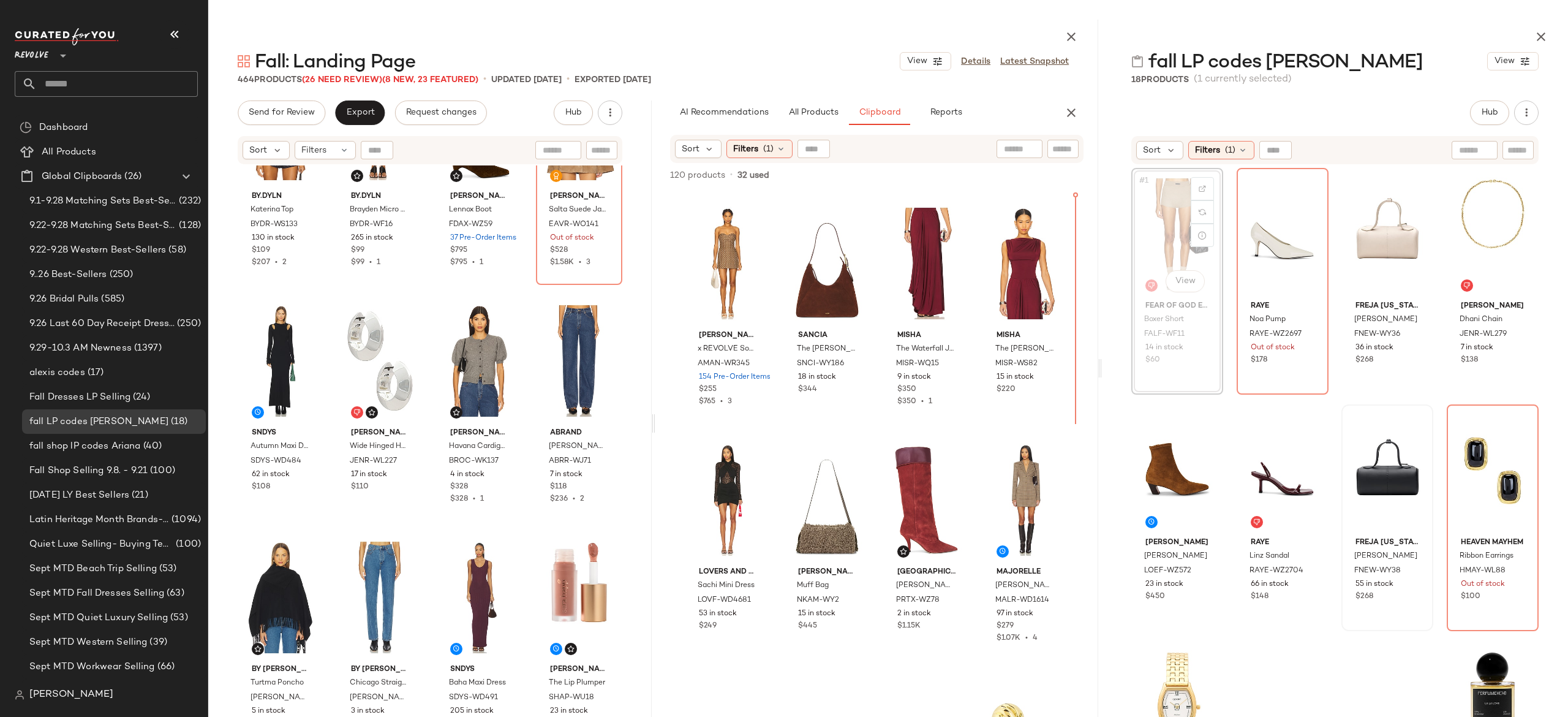
scroll to position [4258, 0]
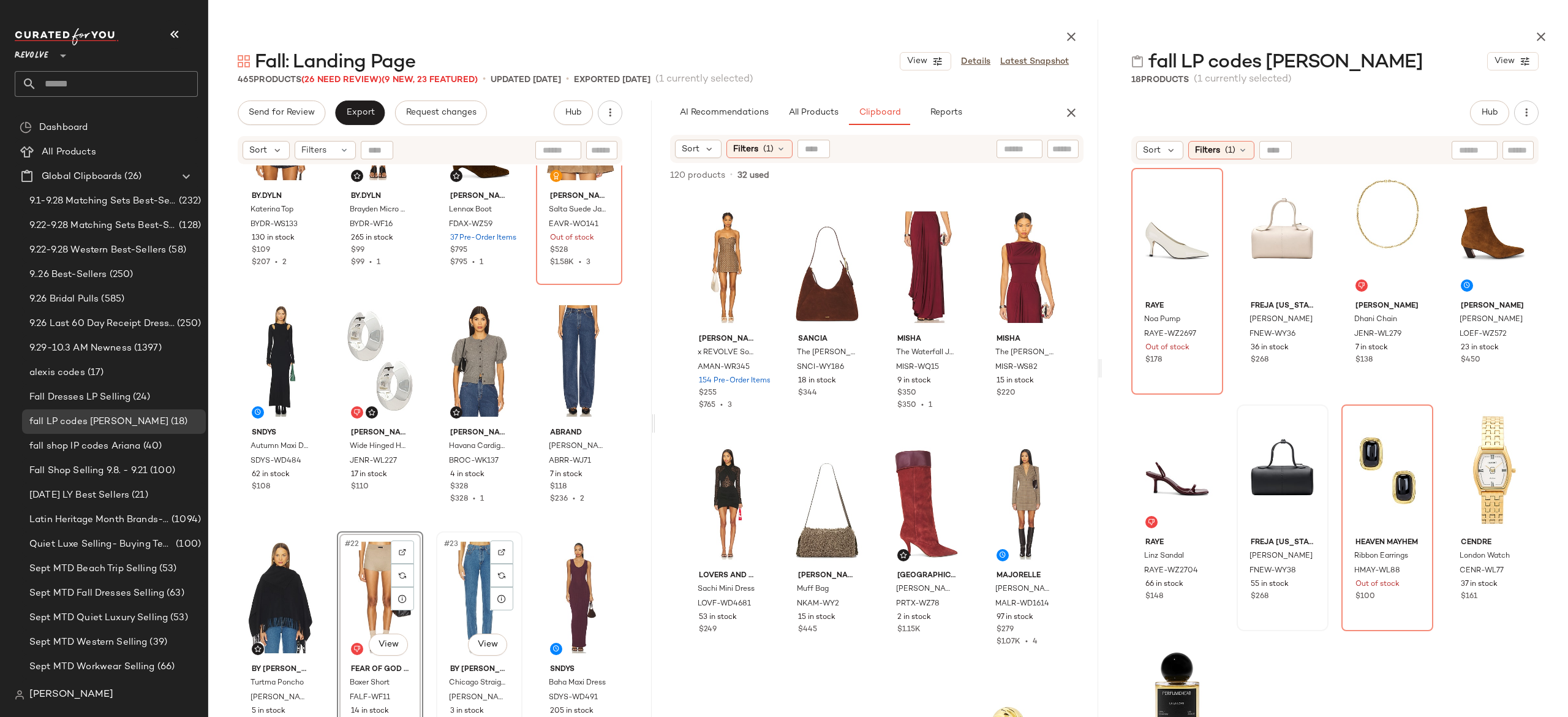
click at [464, 589] on div "#23 View" at bounding box center [479, 597] width 78 height 124
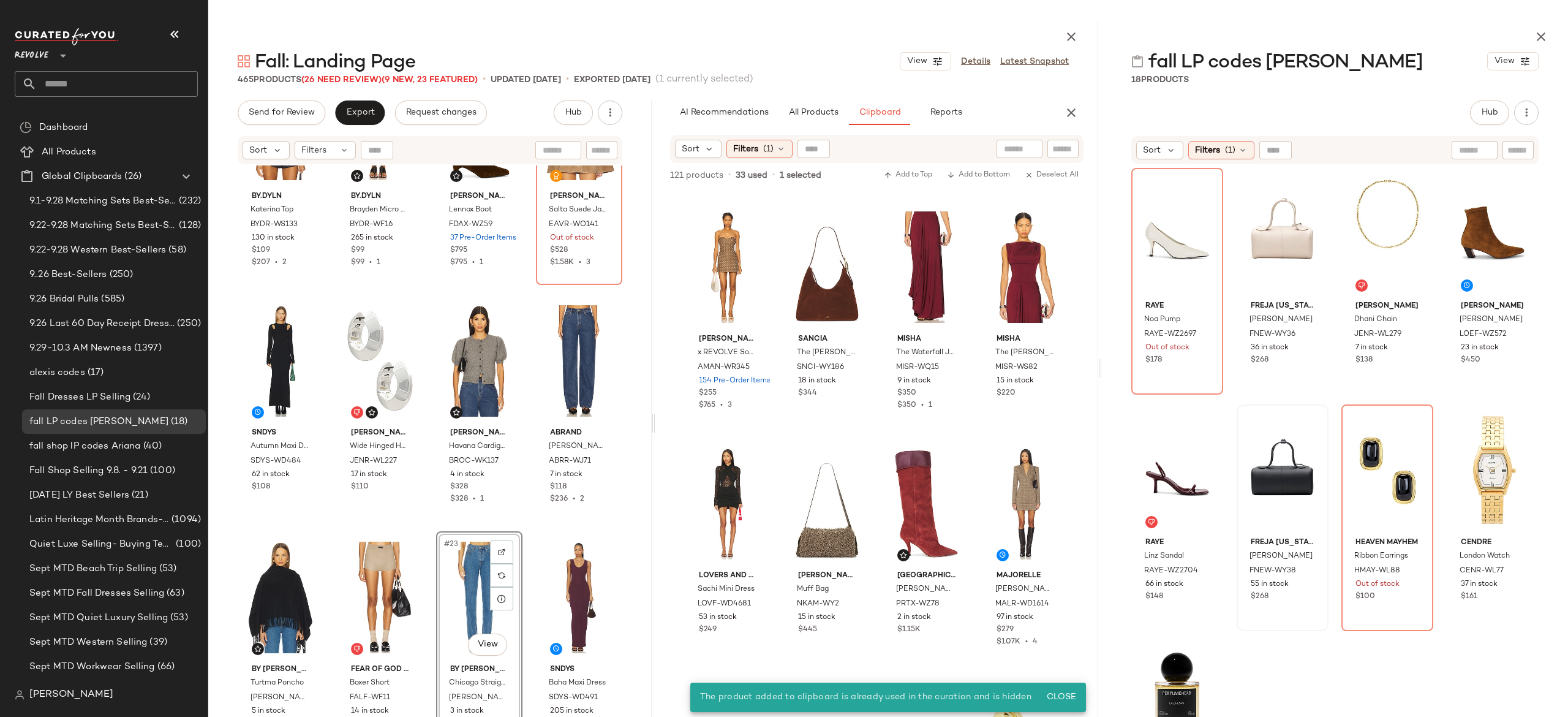
click at [468, 583] on div "#23 View" at bounding box center [479, 597] width 78 height 124
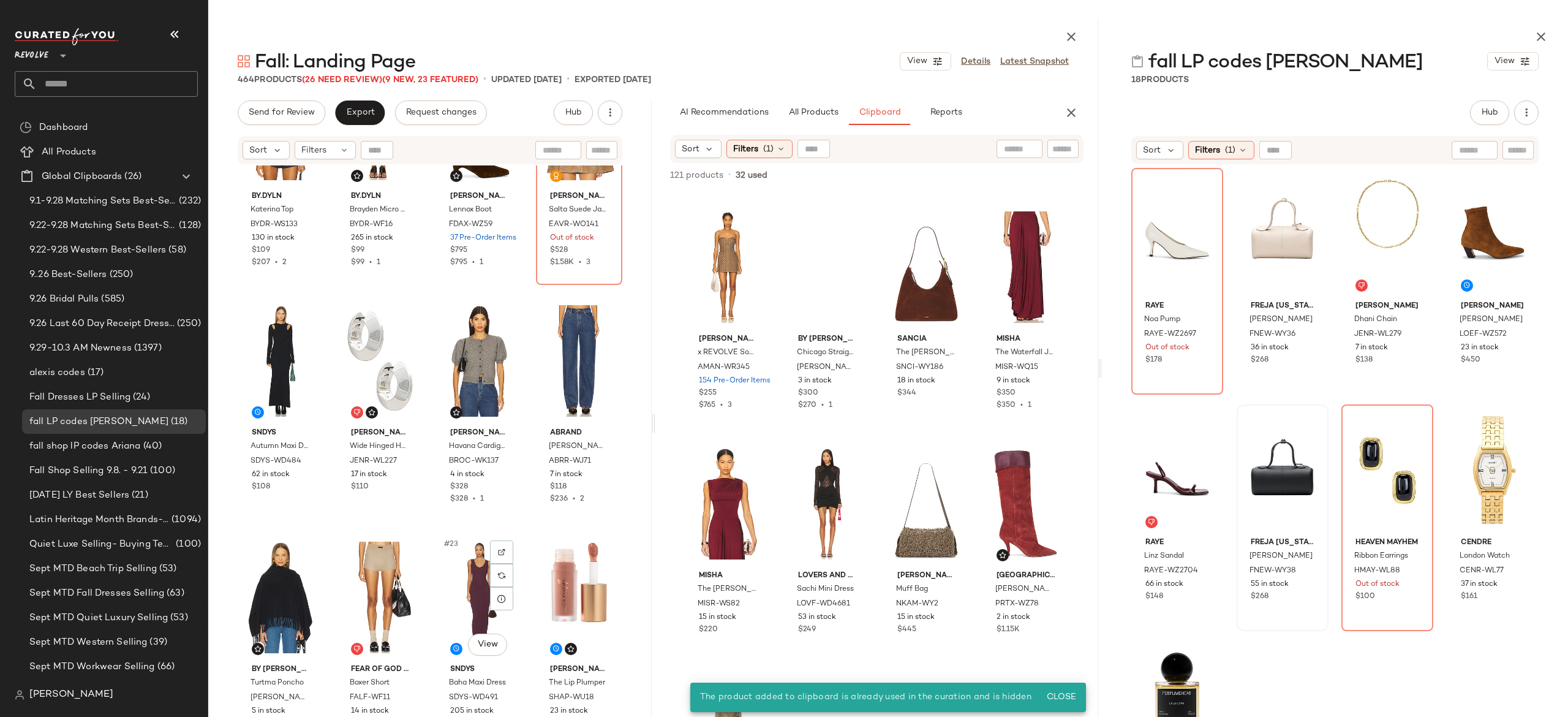
scroll to position [979, 0]
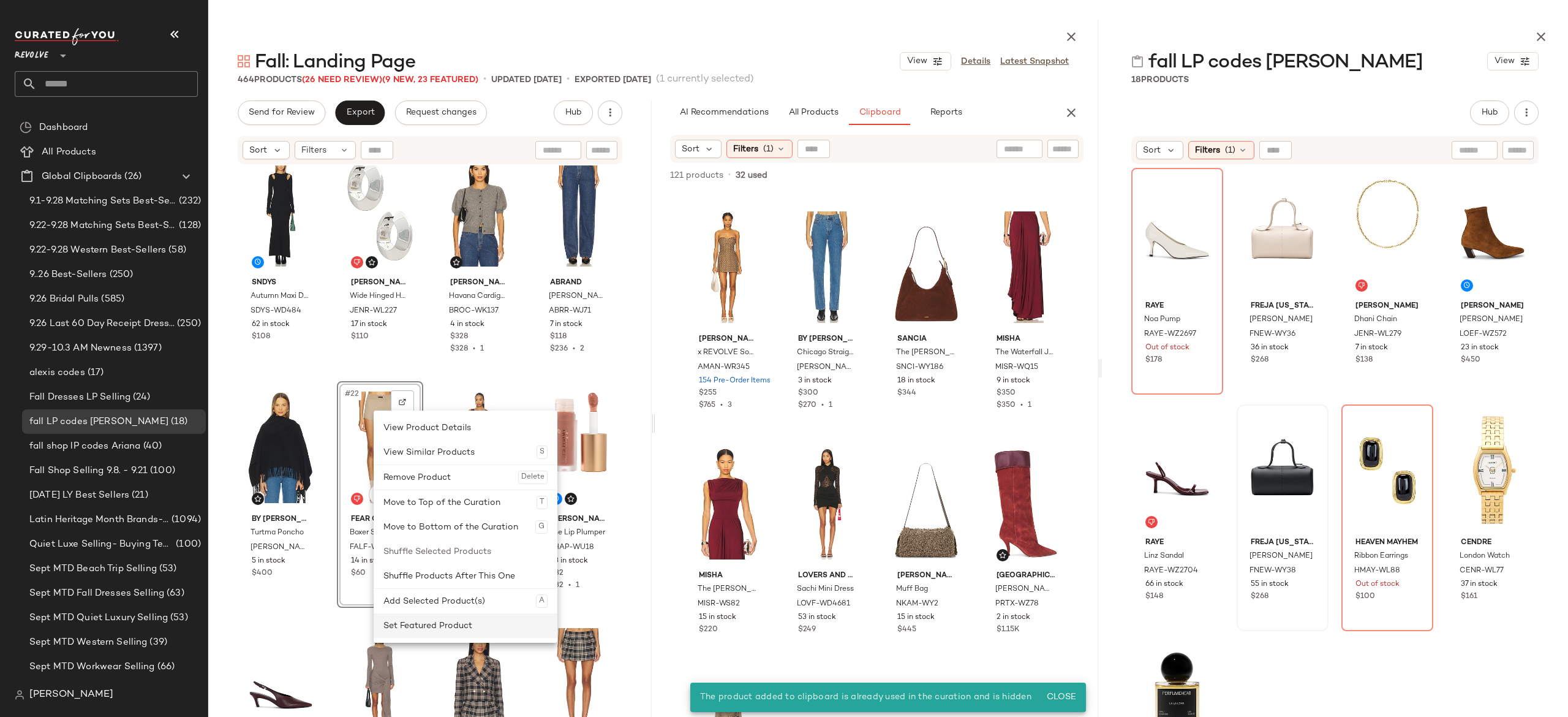
click at [407, 622] on div "Set Featured Product" at bounding box center [465, 626] width 164 height 25
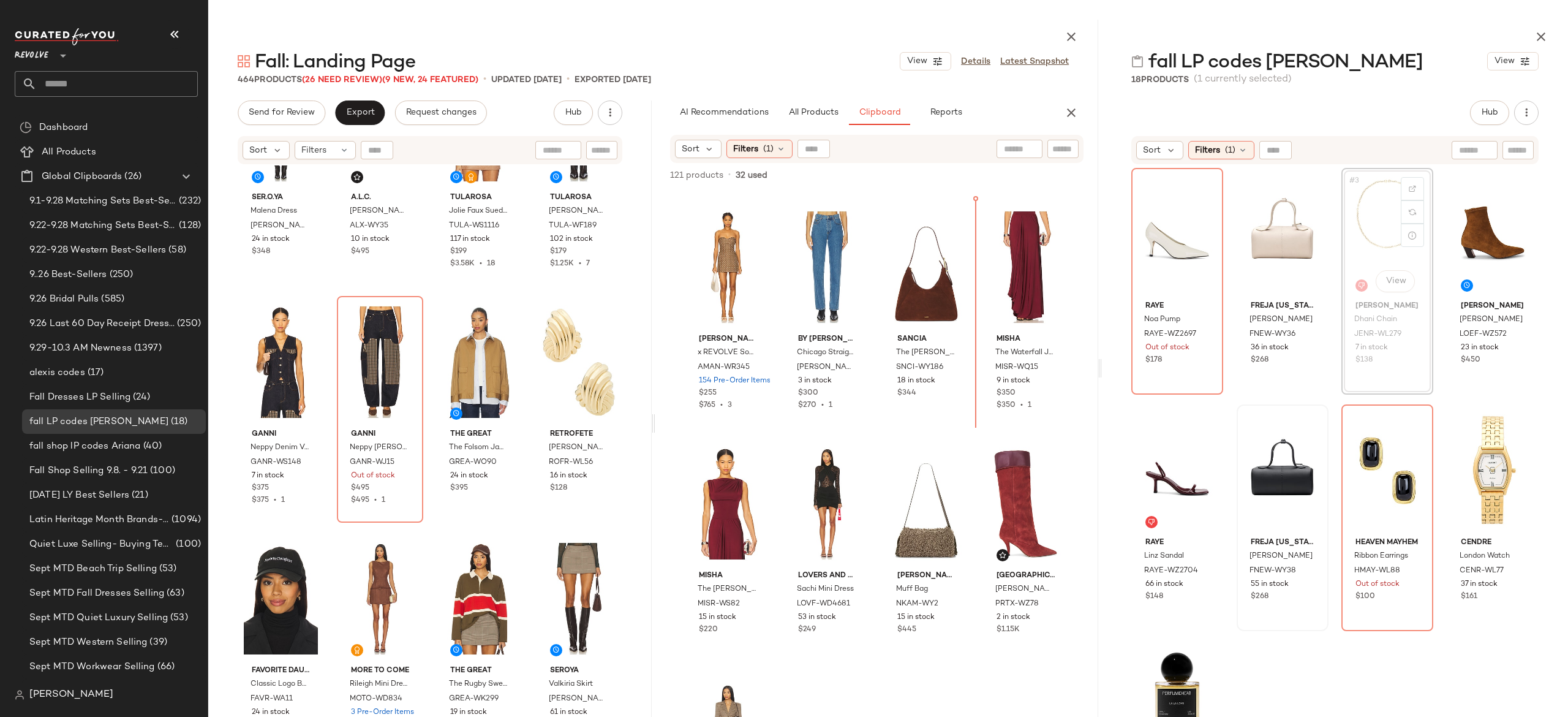
scroll to position [4257, 0]
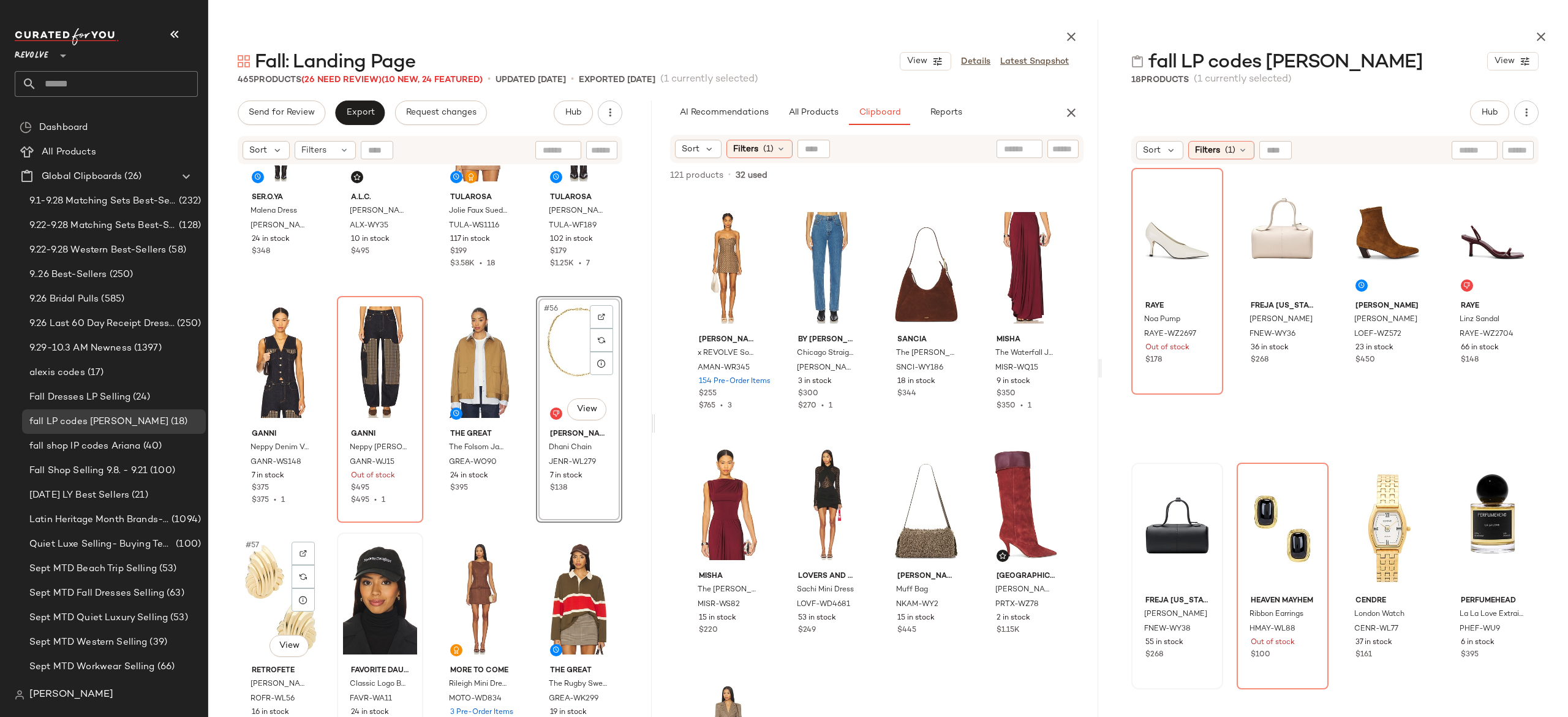
click at [267, 583] on div "#57 View" at bounding box center [281, 598] width 78 height 124
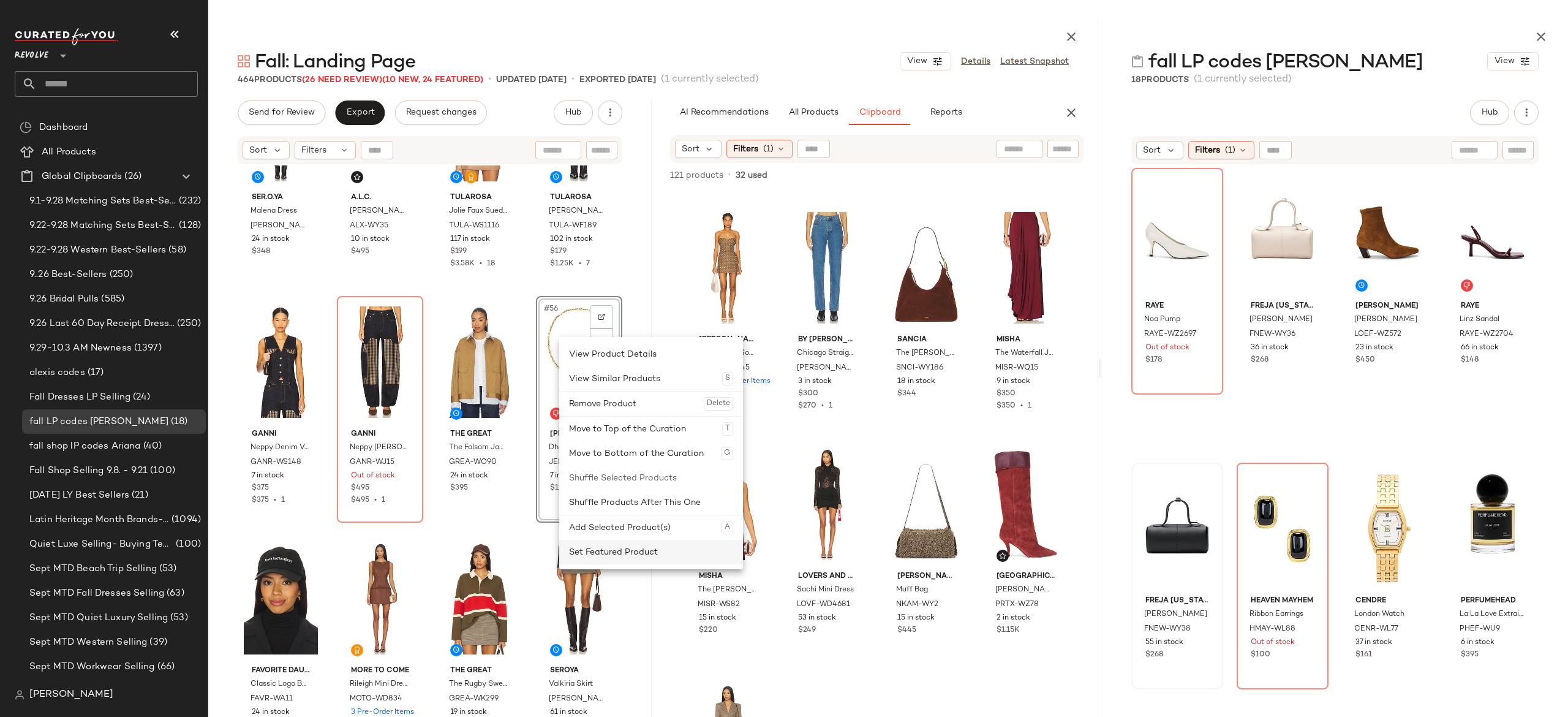
click at [591, 549] on div "Set Featured Product" at bounding box center [651, 552] width 164 height 25
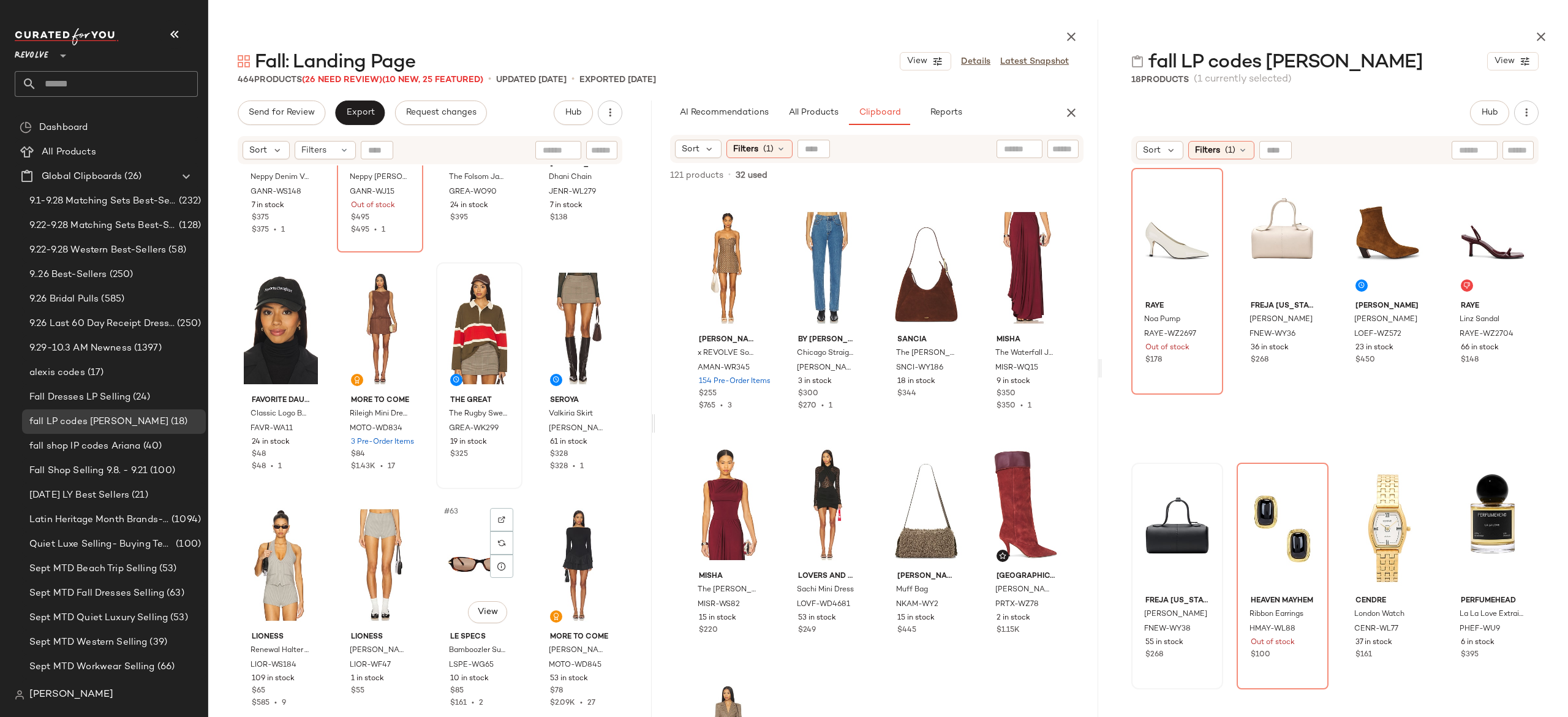
scroll to position [3230, 0]
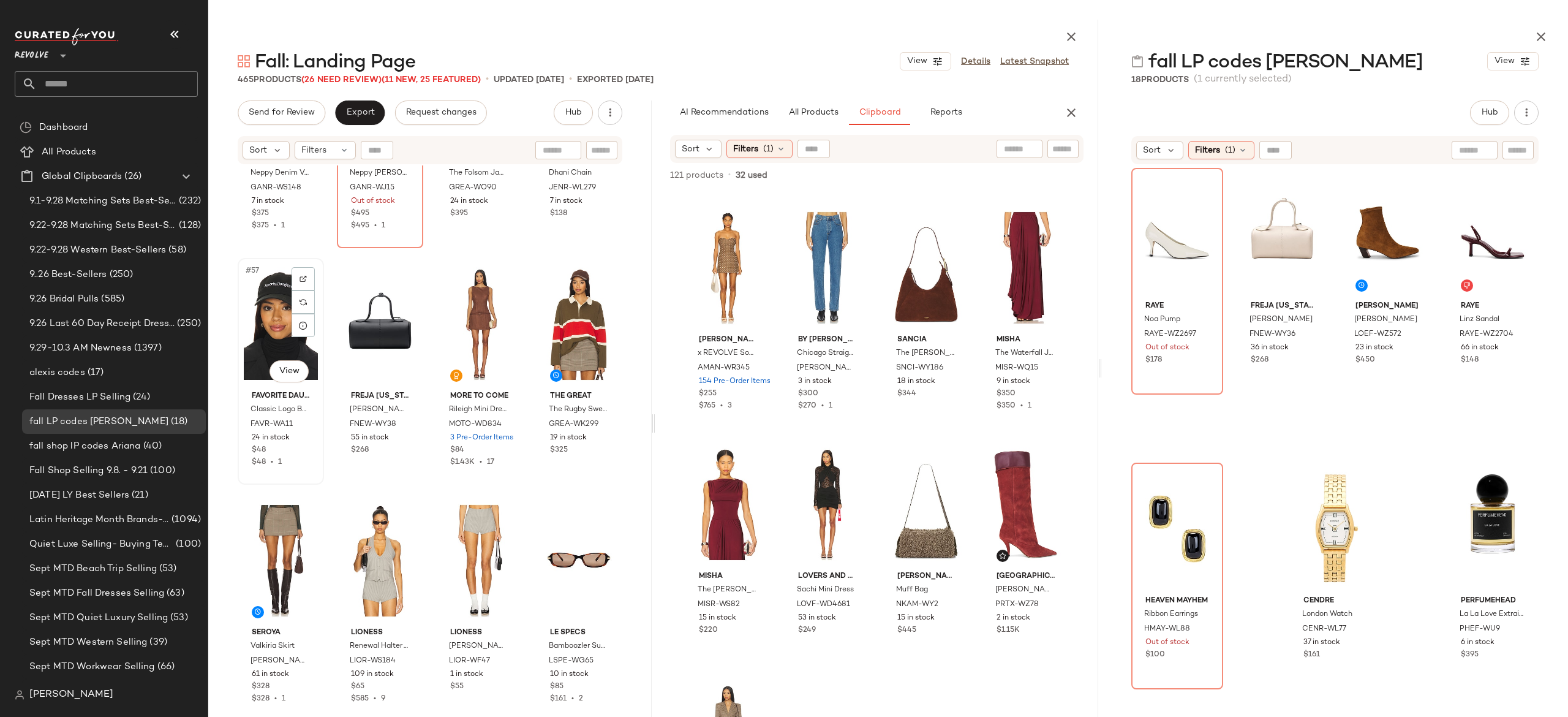
click at [284, 326] on div "#57 View" at bounding box center [281, 324] width 78 height 124
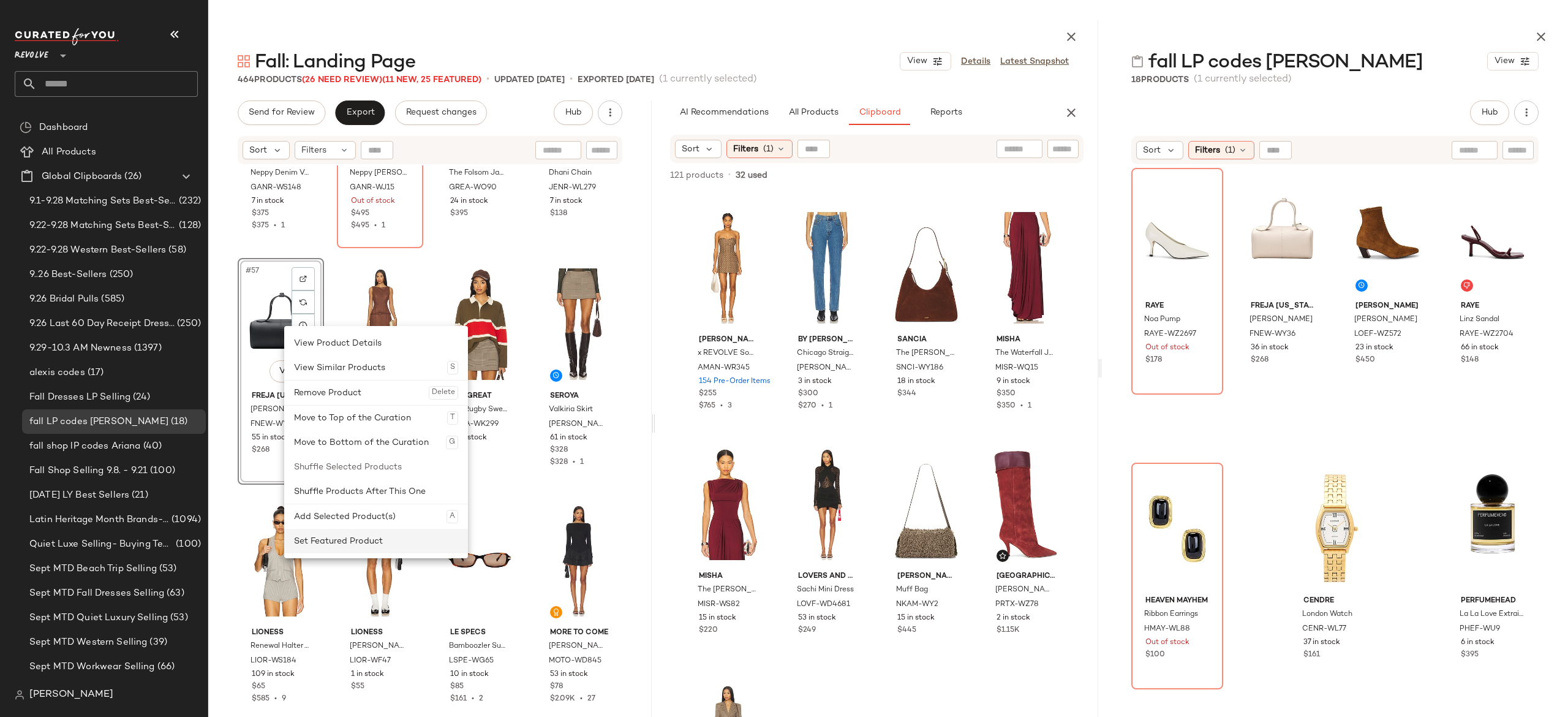
click at [334, 541] on div "Set Featured Product" at bounding box center [376, 541] width 164 height 25
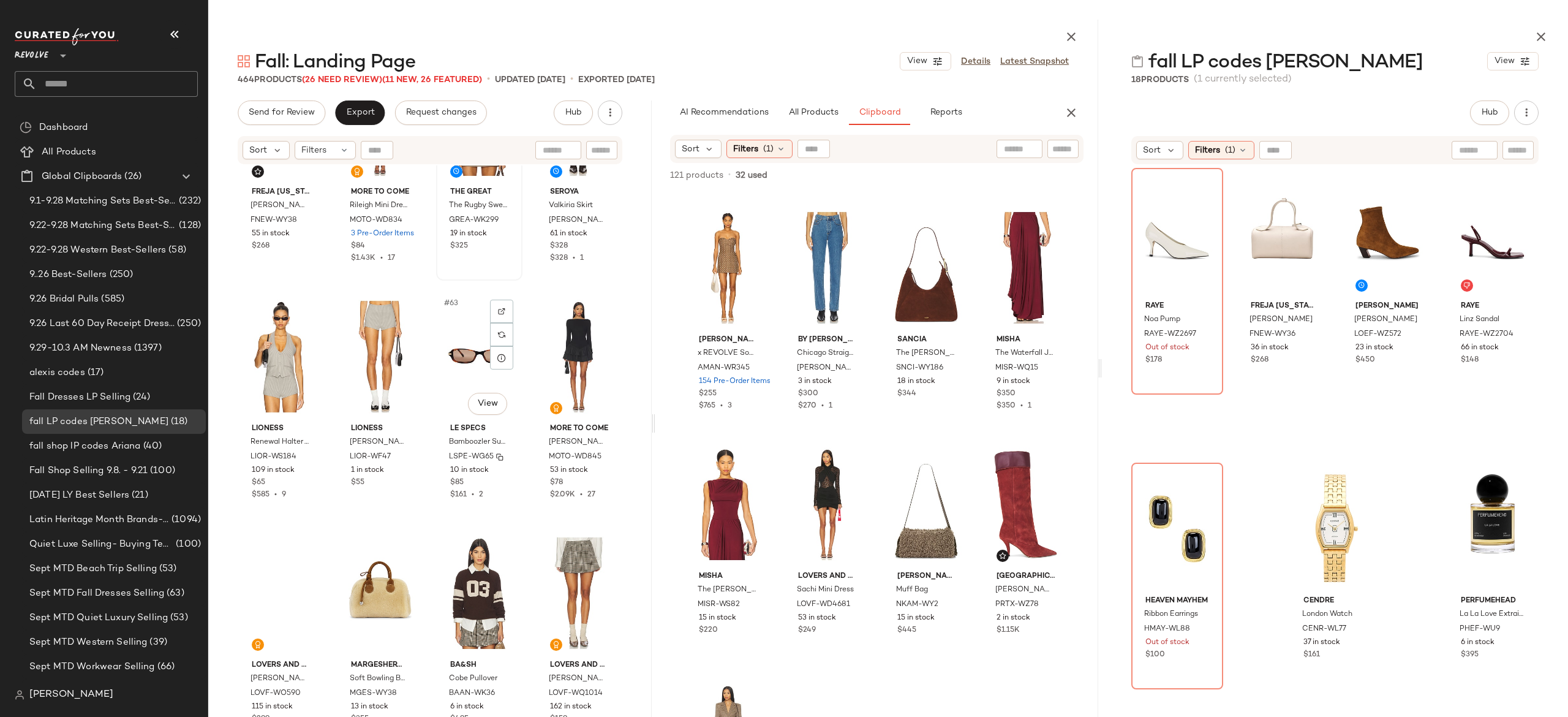
scroll to position [3436, 0]
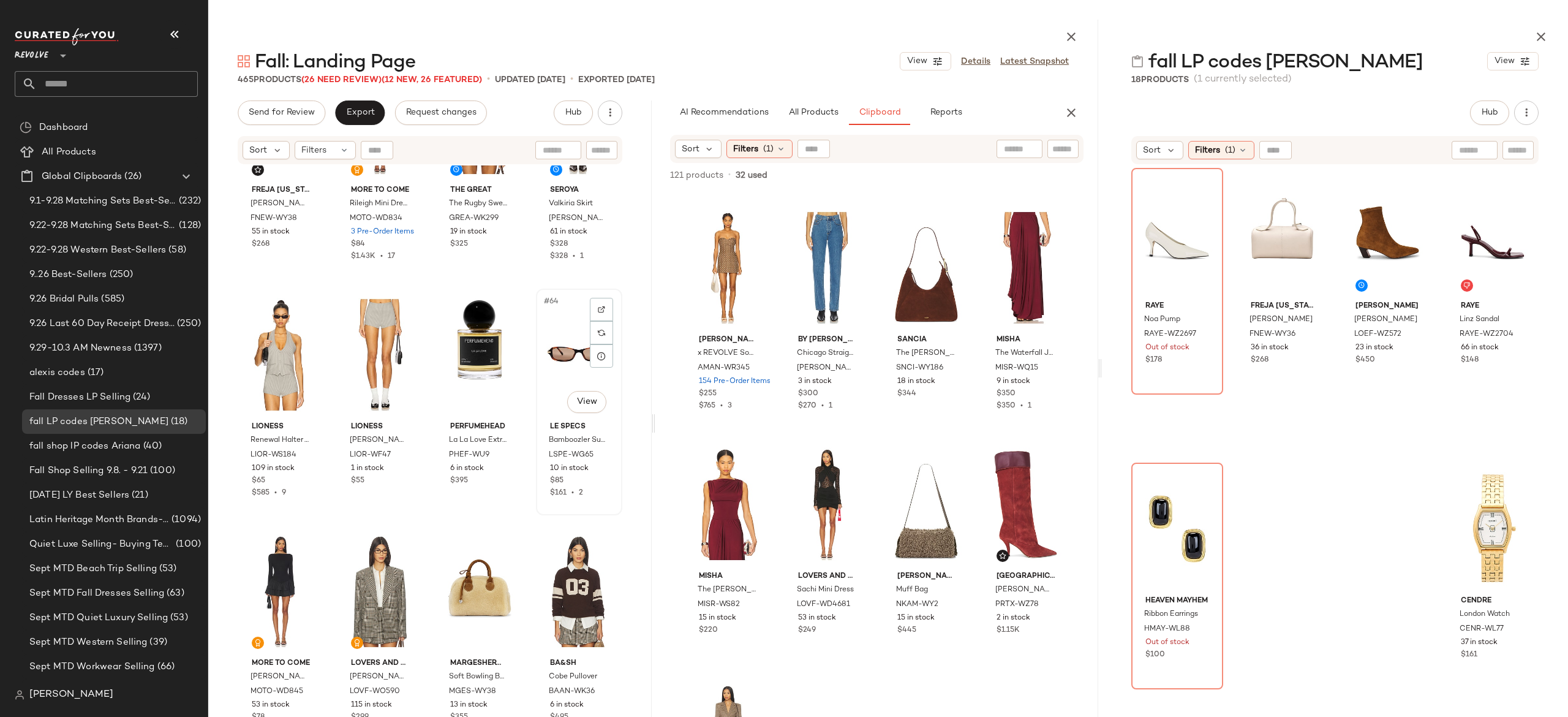
click at [563, 345] on div "#64 View" at bounding box center [578, 355] width 78 height 124
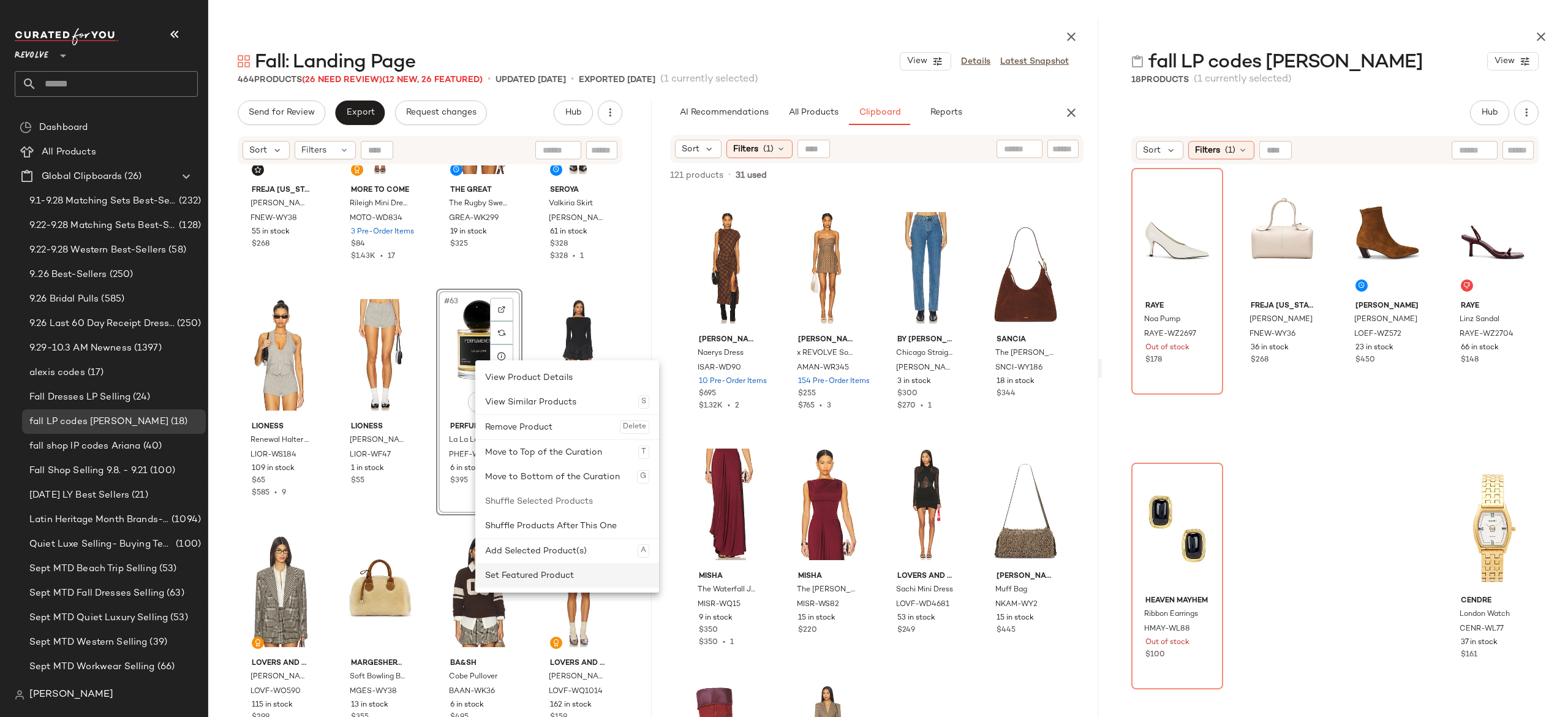
click at [512, 573] on div "Set Featured Product" at bounding box center [567, 576] width 164 height 25
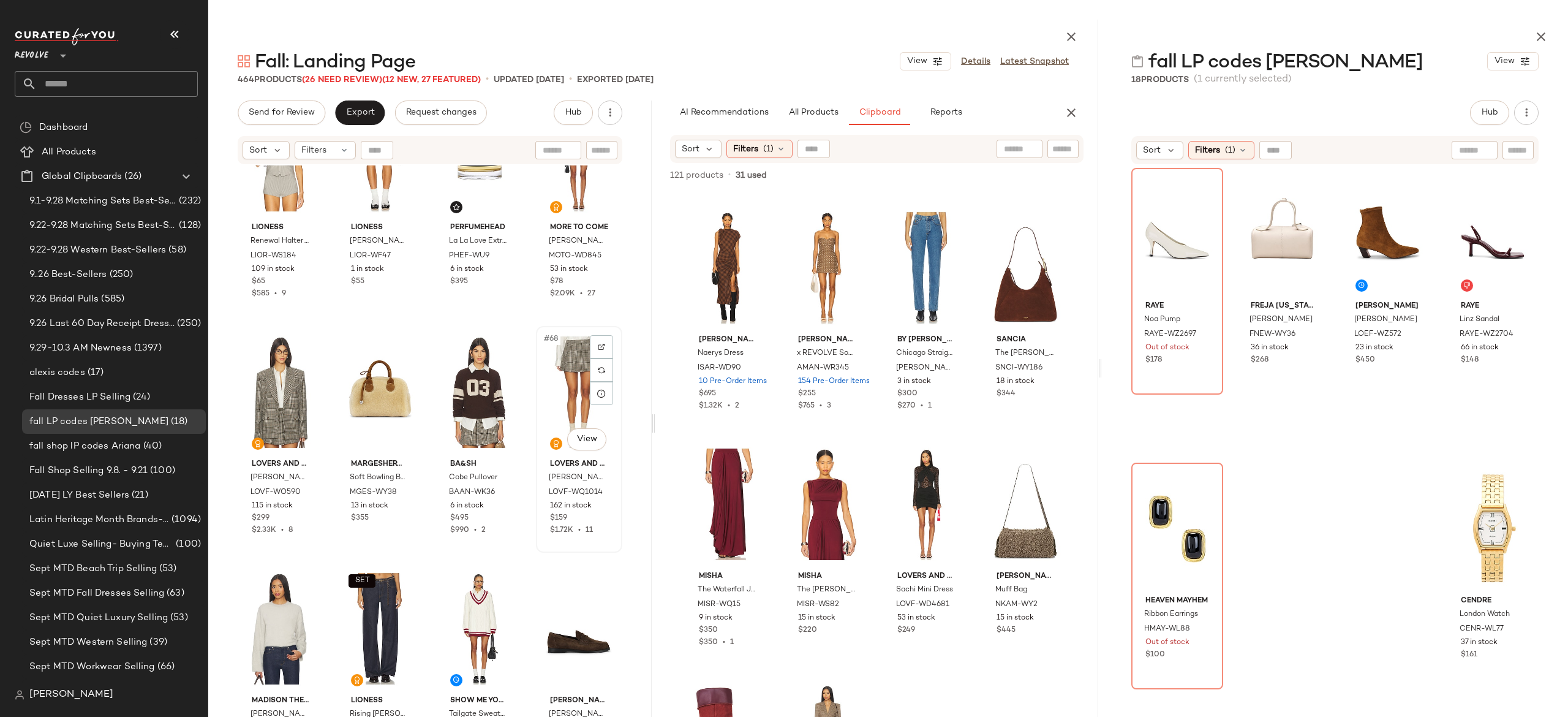
scroll to position [3637, 0]
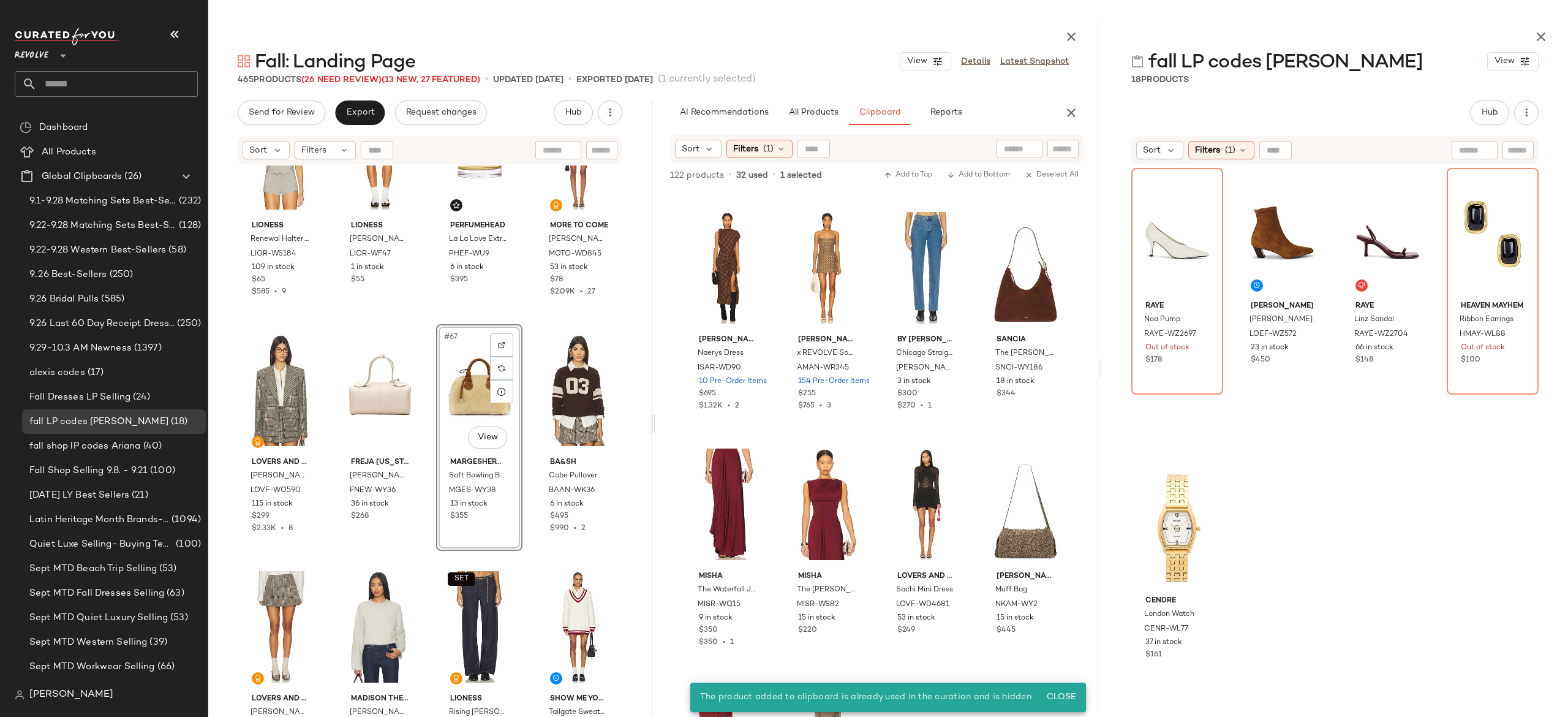
click at [463, 391] on div "#67 View" at bounding box center [479, 390] width 78 height 124
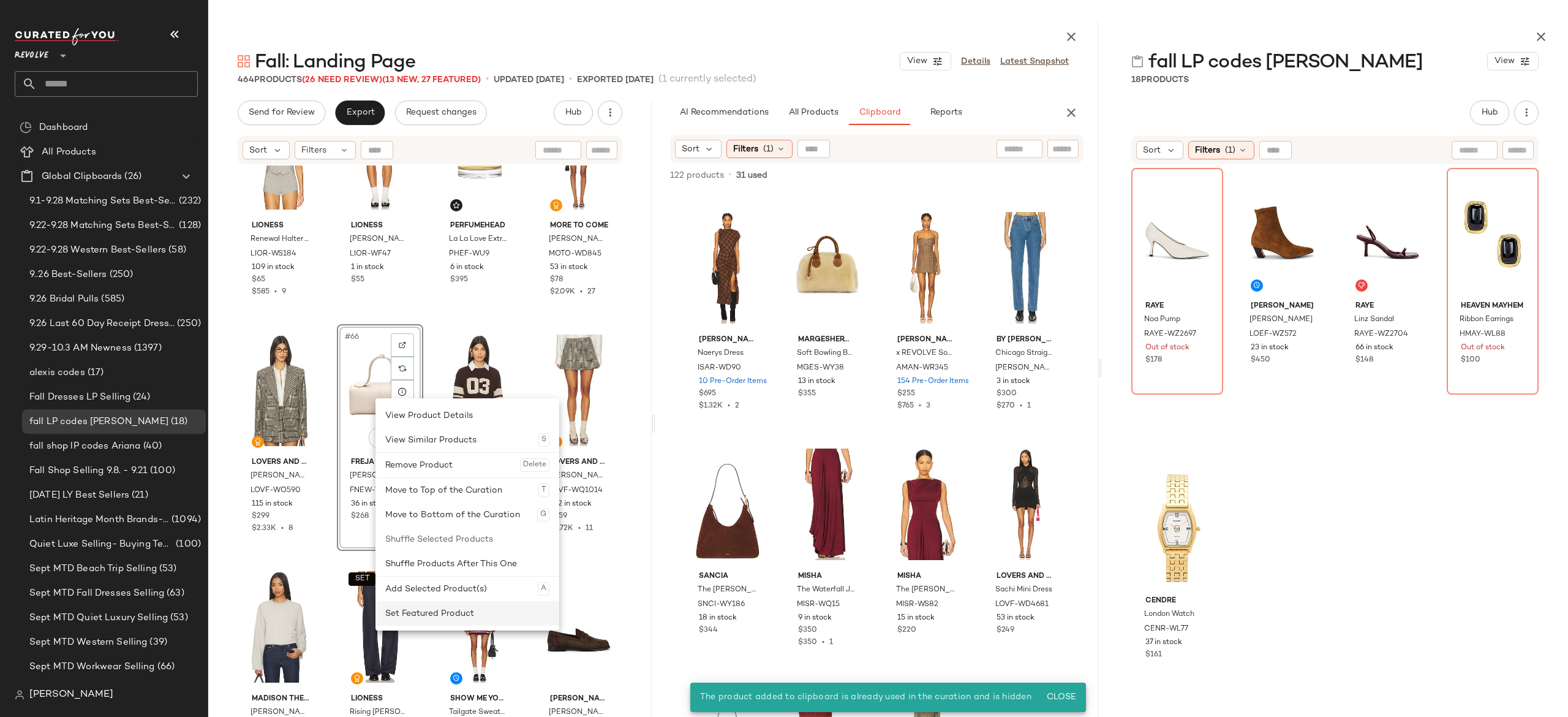
click at [408, 620] on div "Set Featured Product" at bounding box center [467, 613] width 164 height 25
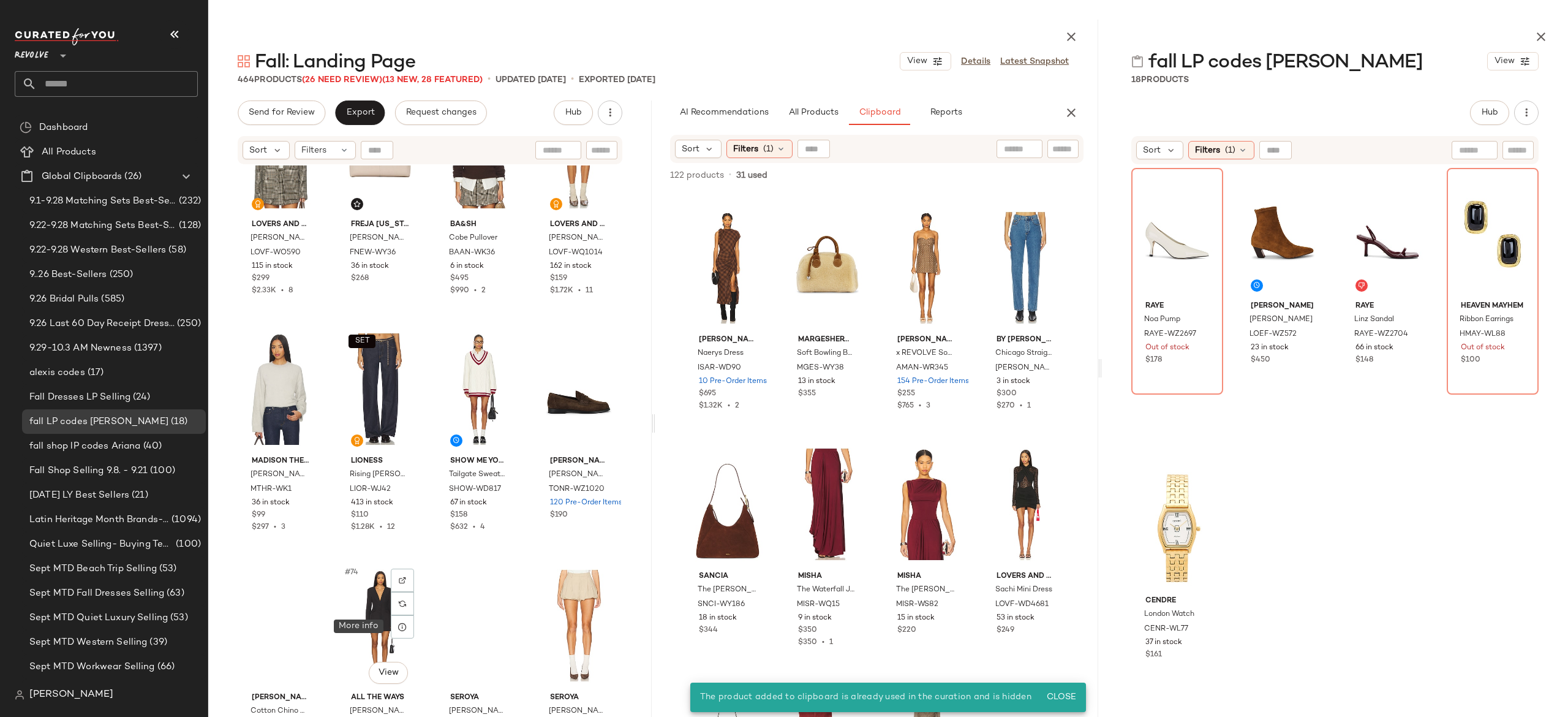
scroll to position [3874, 0]
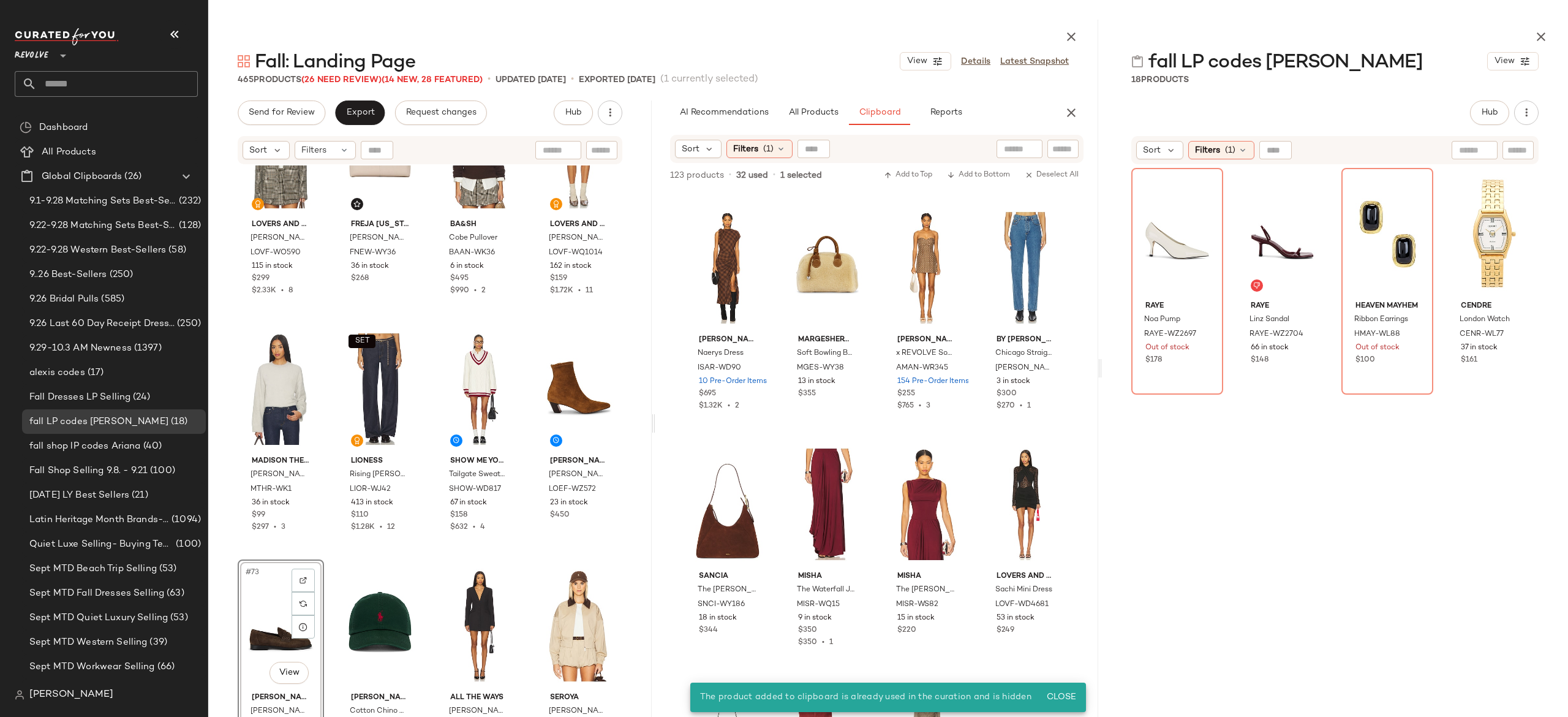
click at [286, 591] on div "#73 View" at bounding box center [281, 625] width 78 height 124
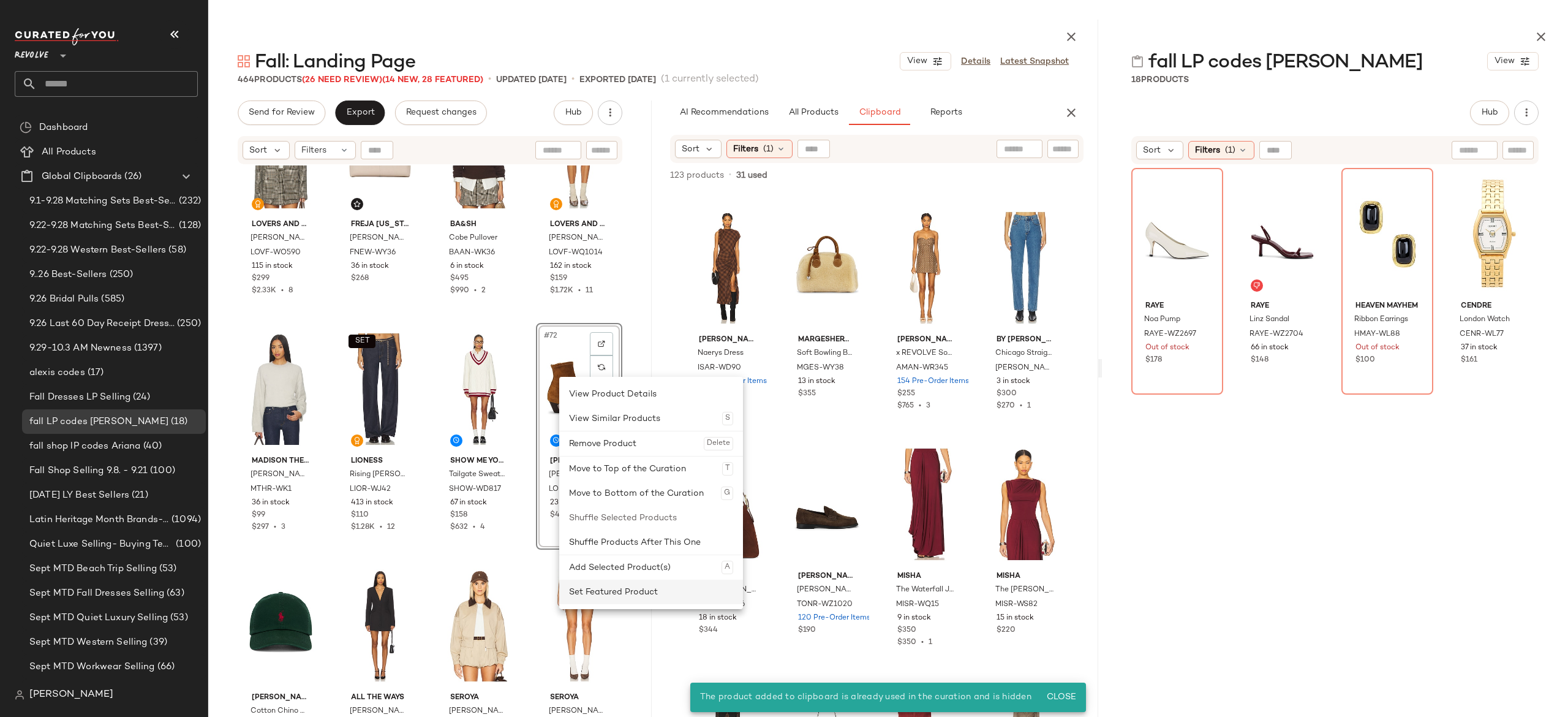
click at [599, 588] on div "Set Featured Product" at bounding box center [651, 592] width 164 height 25
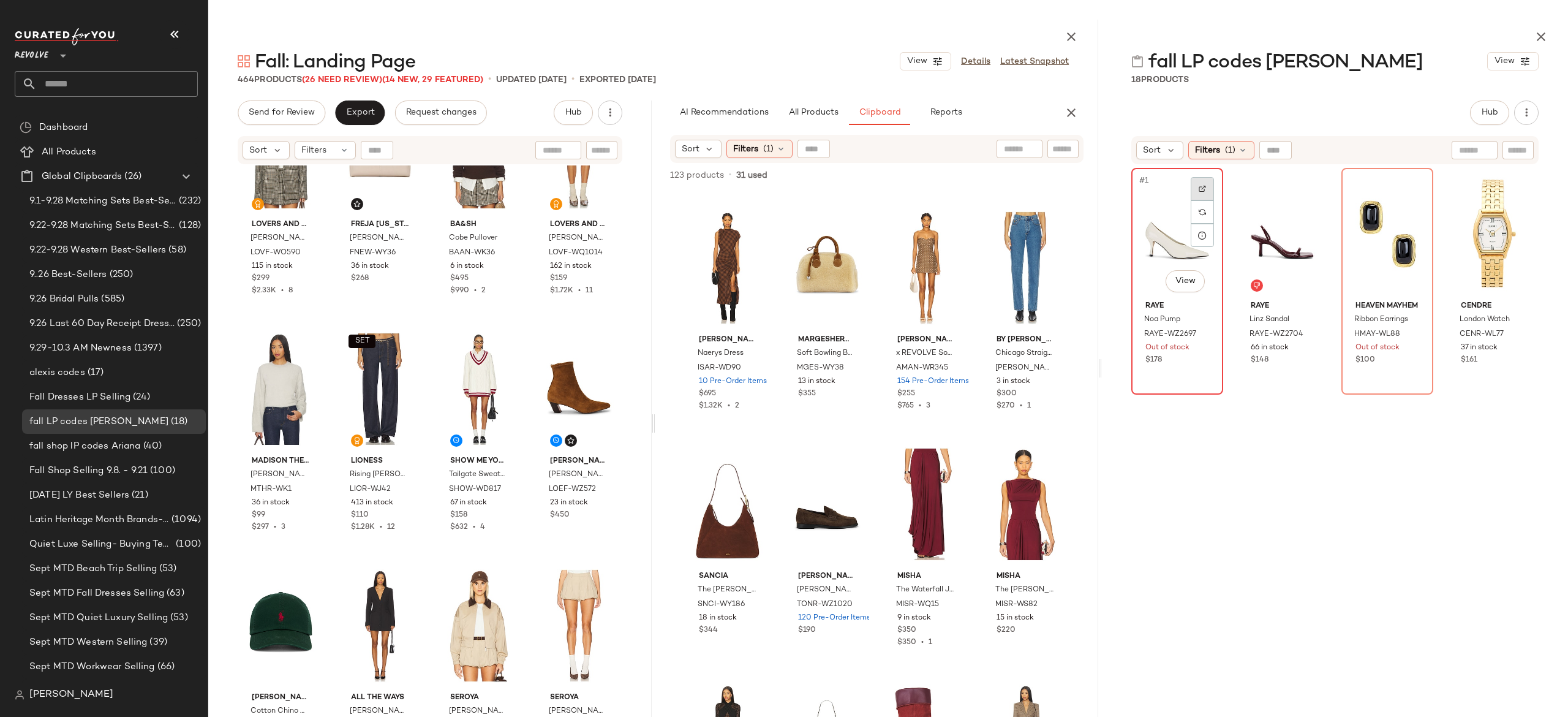
click at [1206, 192] on div at bounding box center [1203, 188] width 23 height 23
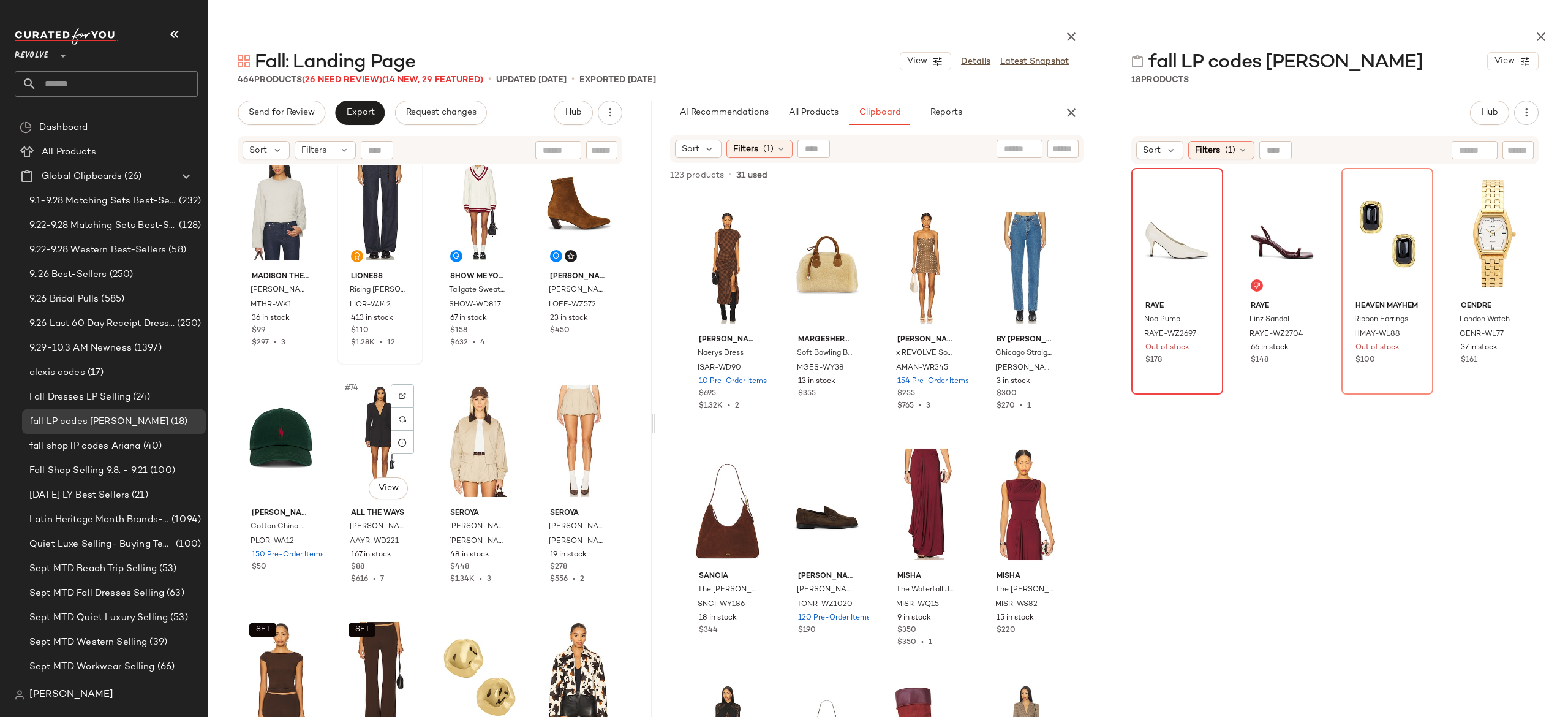
scroll to position [4061, 0]
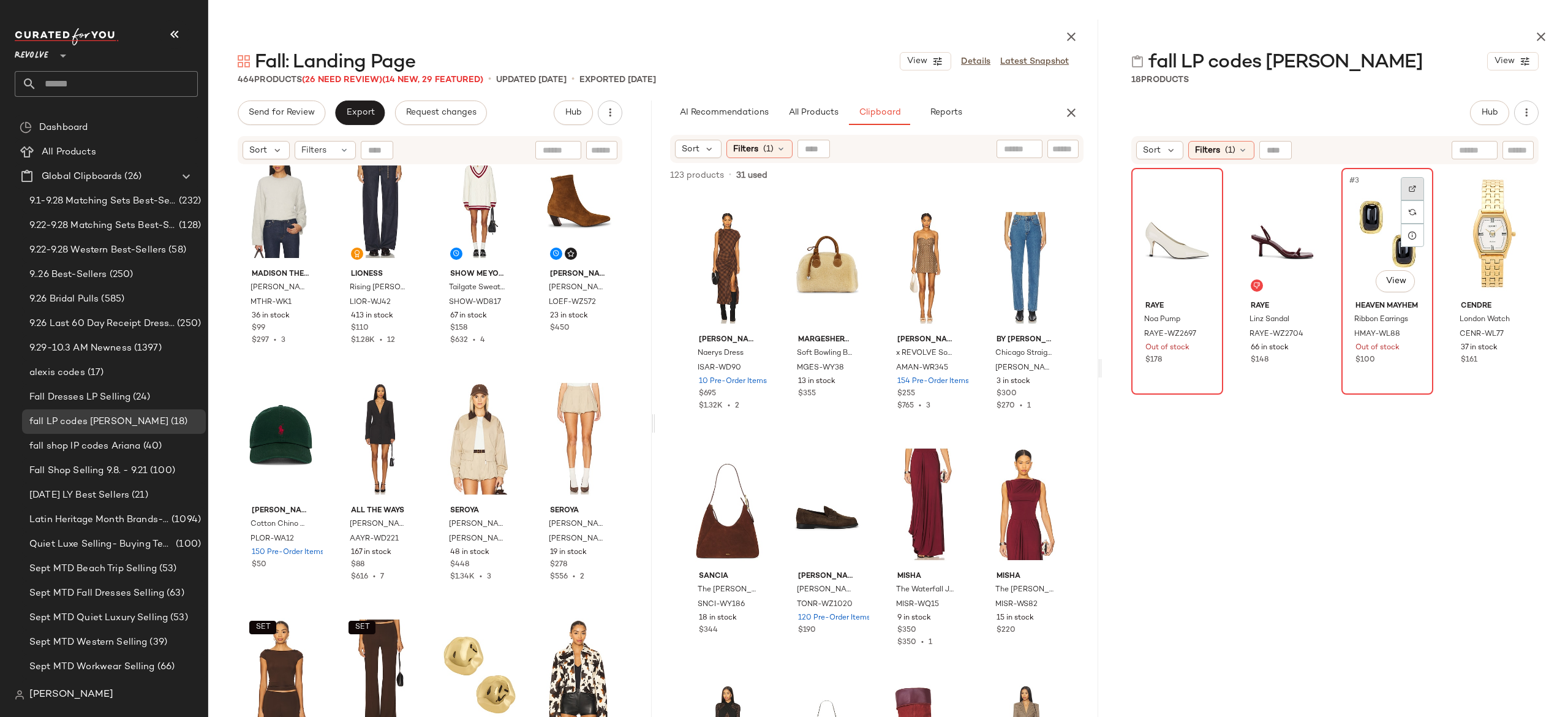
click at [1409, 191] on img at bounding box center [1412, 188] width 7 height 7
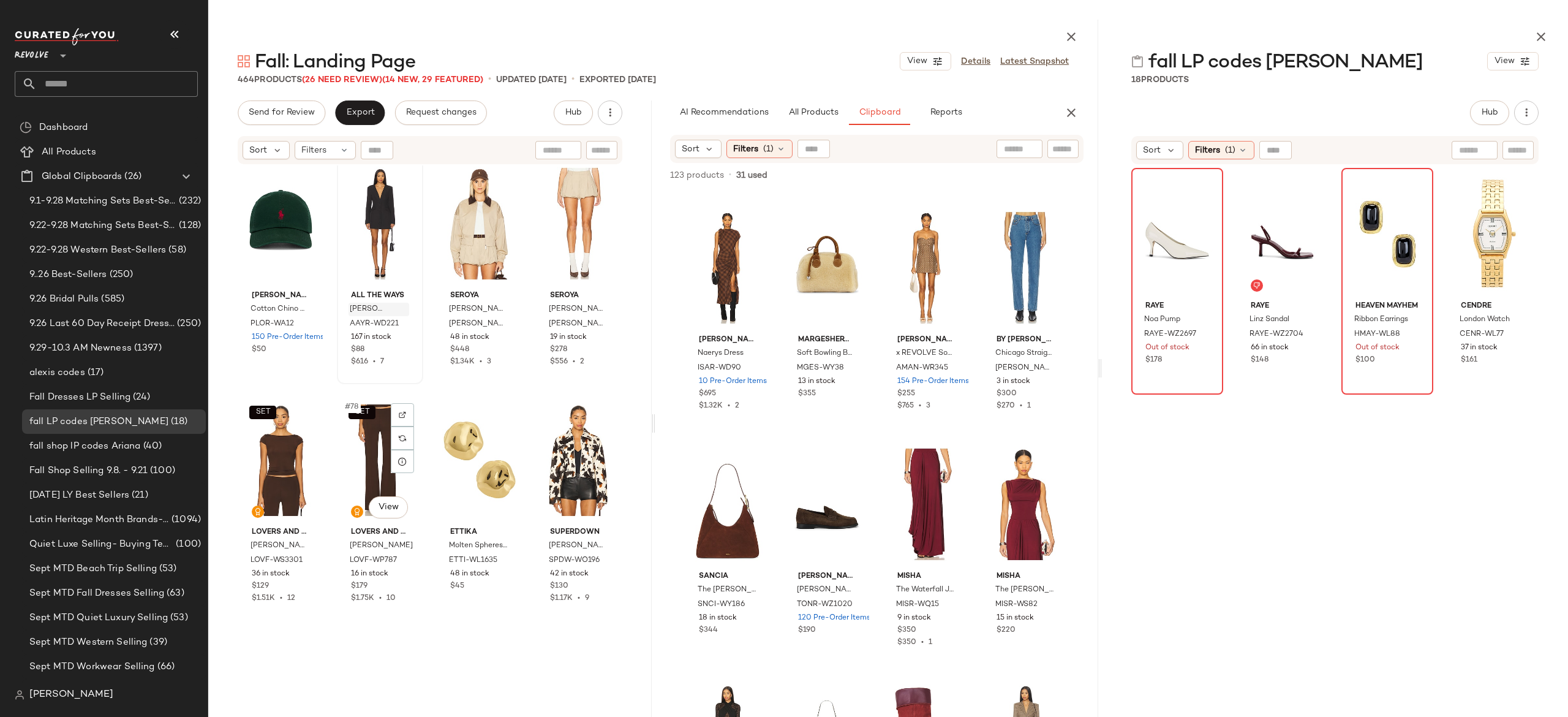
scroll to position [4285, 0]
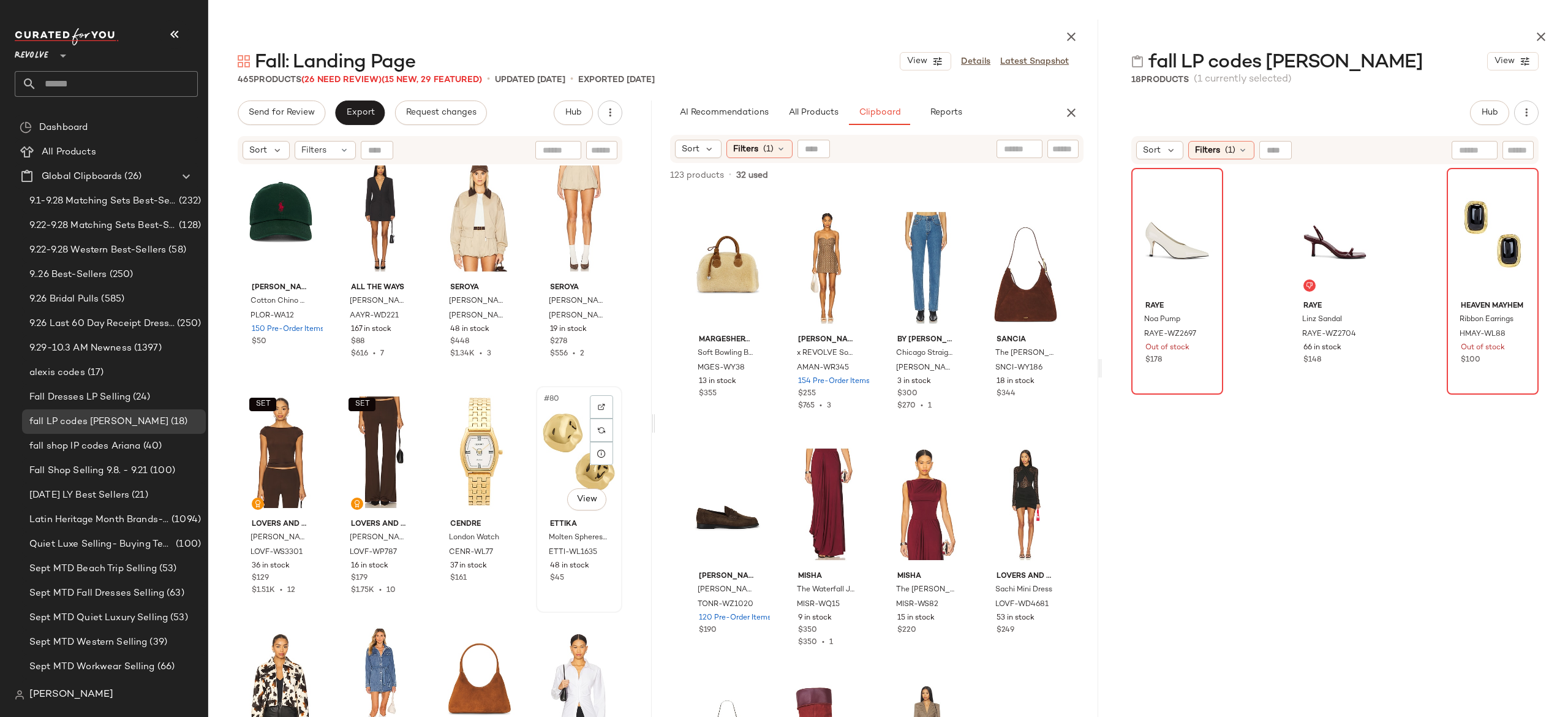
click at [549, 449] on div "#80 View" at bounding box center [578, 452] width 78 height 124
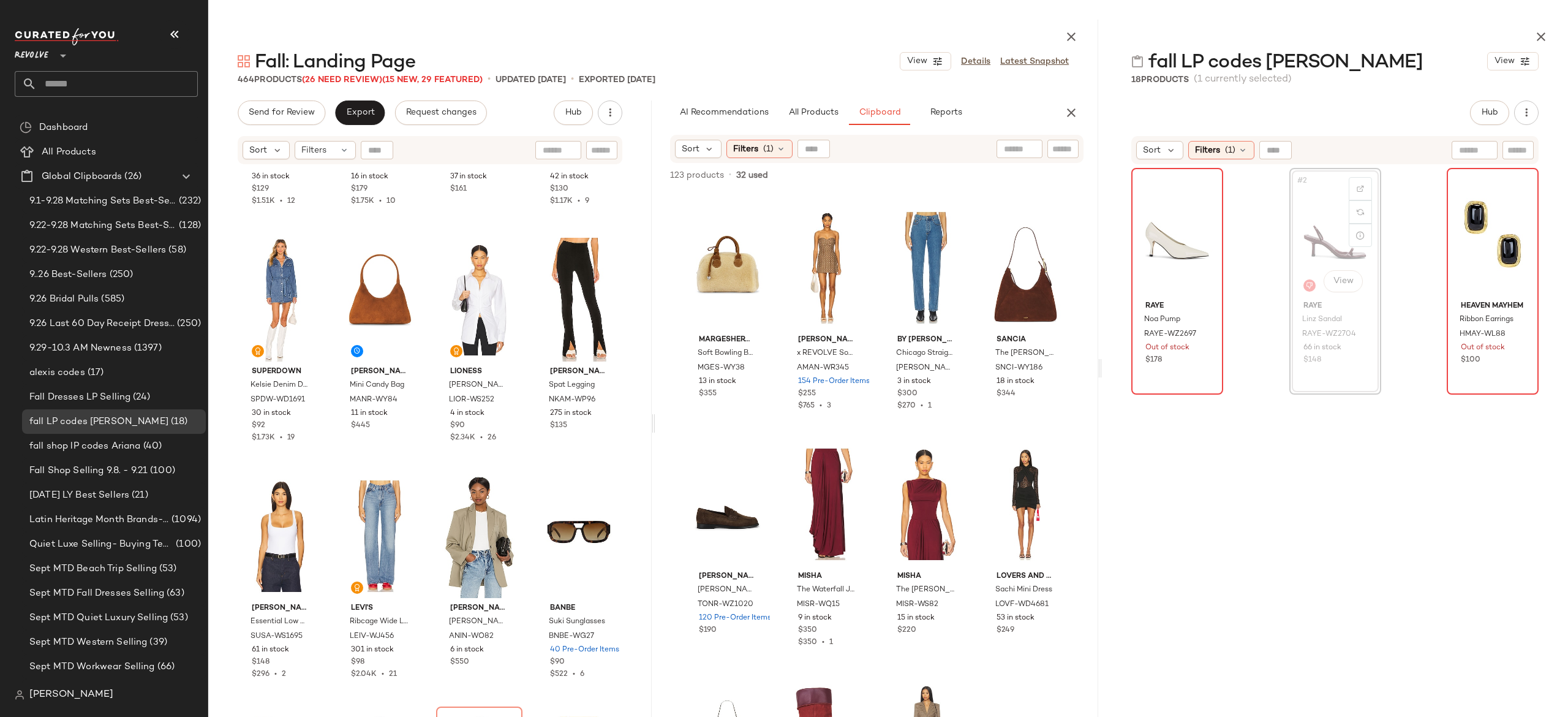
scroll to position [4252, 0]
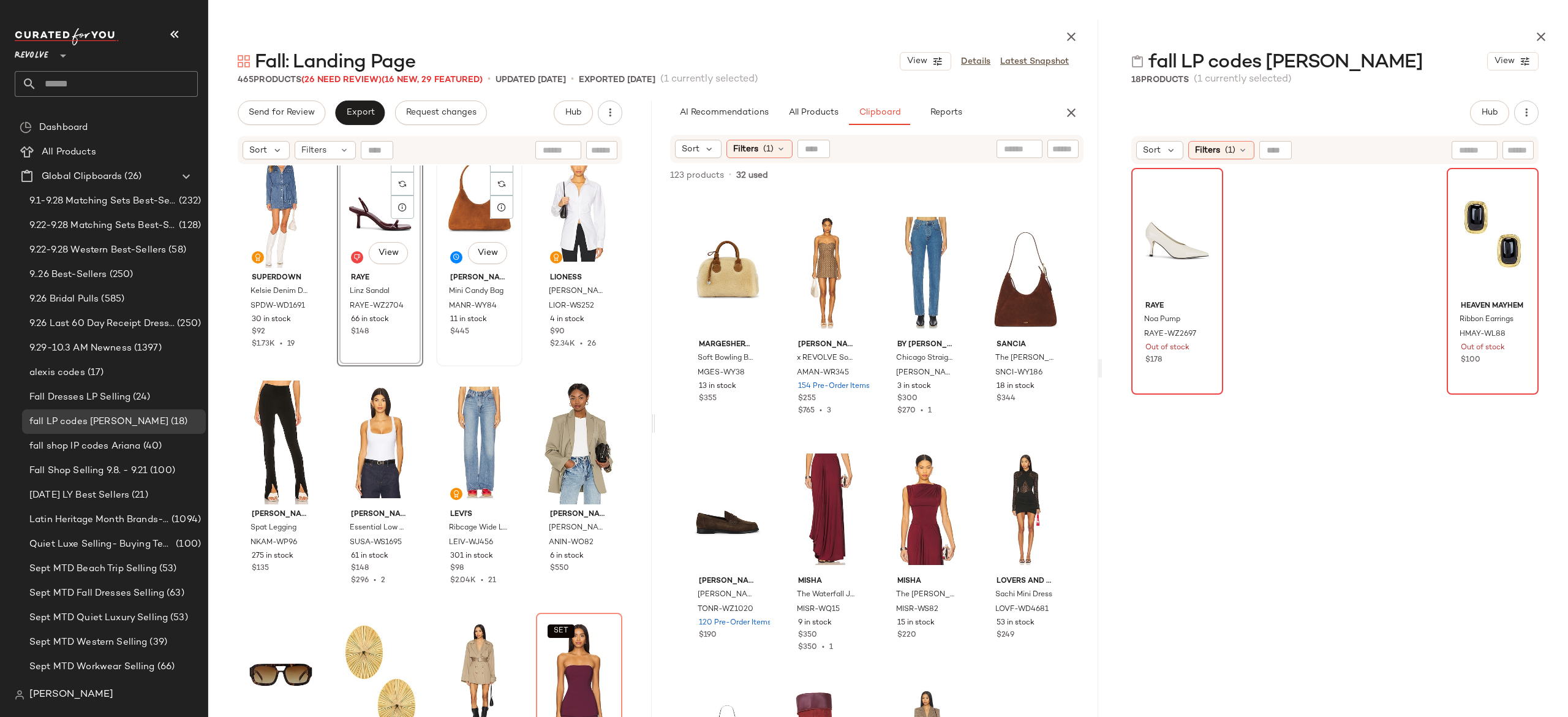
scroll to position [4757, 0]
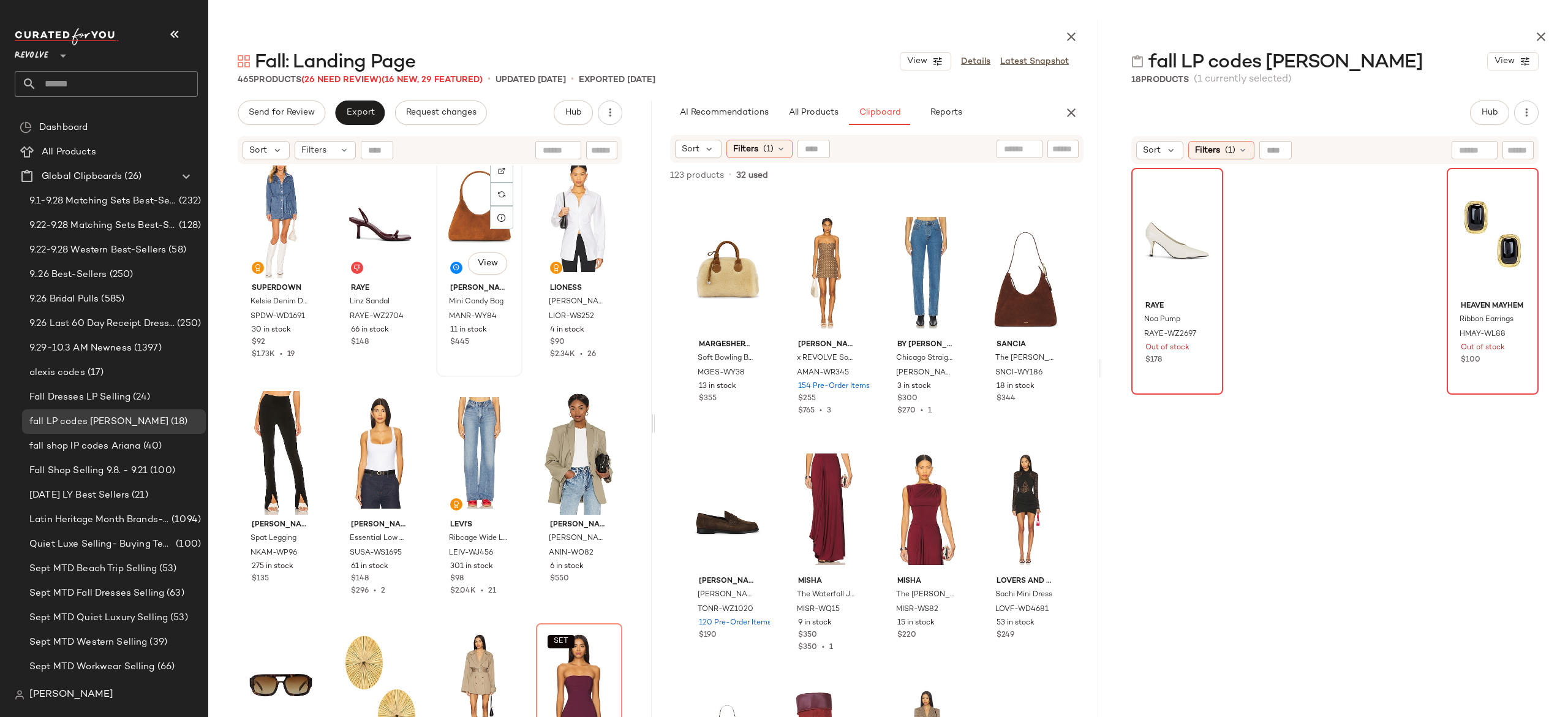
click at [459, 229] on div "#83 View" at bounding box center [479, 216] width 78 height 124
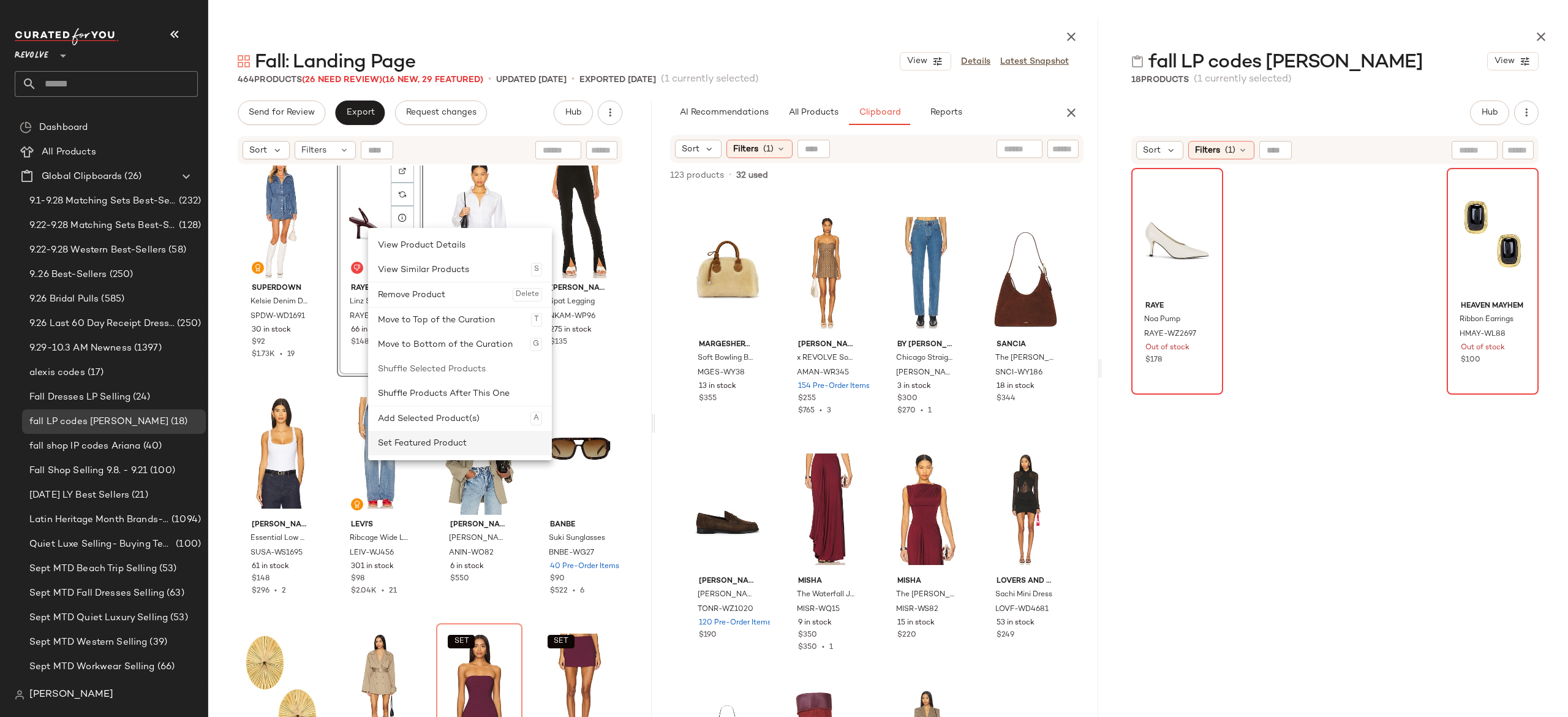
click at [408, 444] on div "Set Featured Product" at bounding box center [460, 443] width 164 height 25
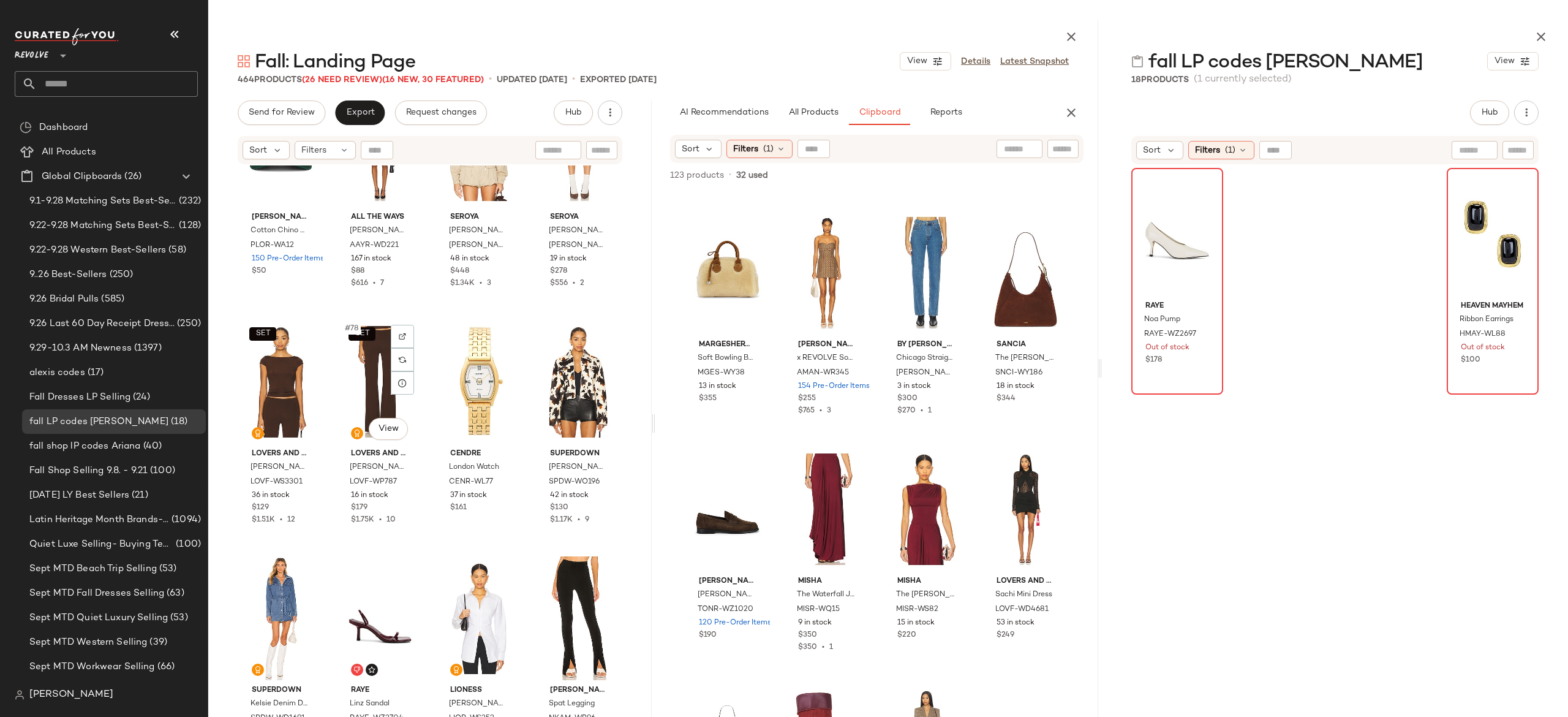
scroll to position [4353, 0]
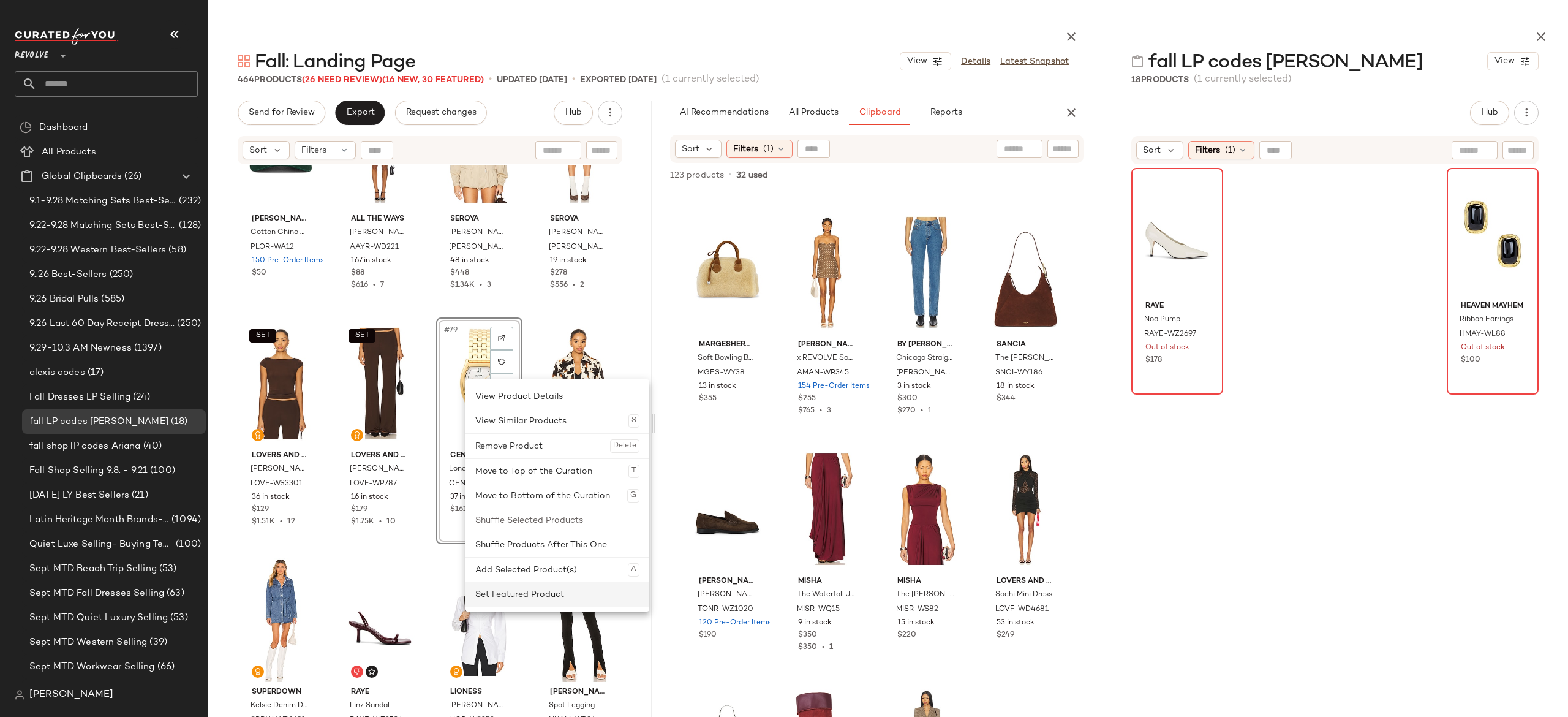
click at [502, 585] on div "Set Featured Product" at bounding box center [557, 594] width 164 height 25
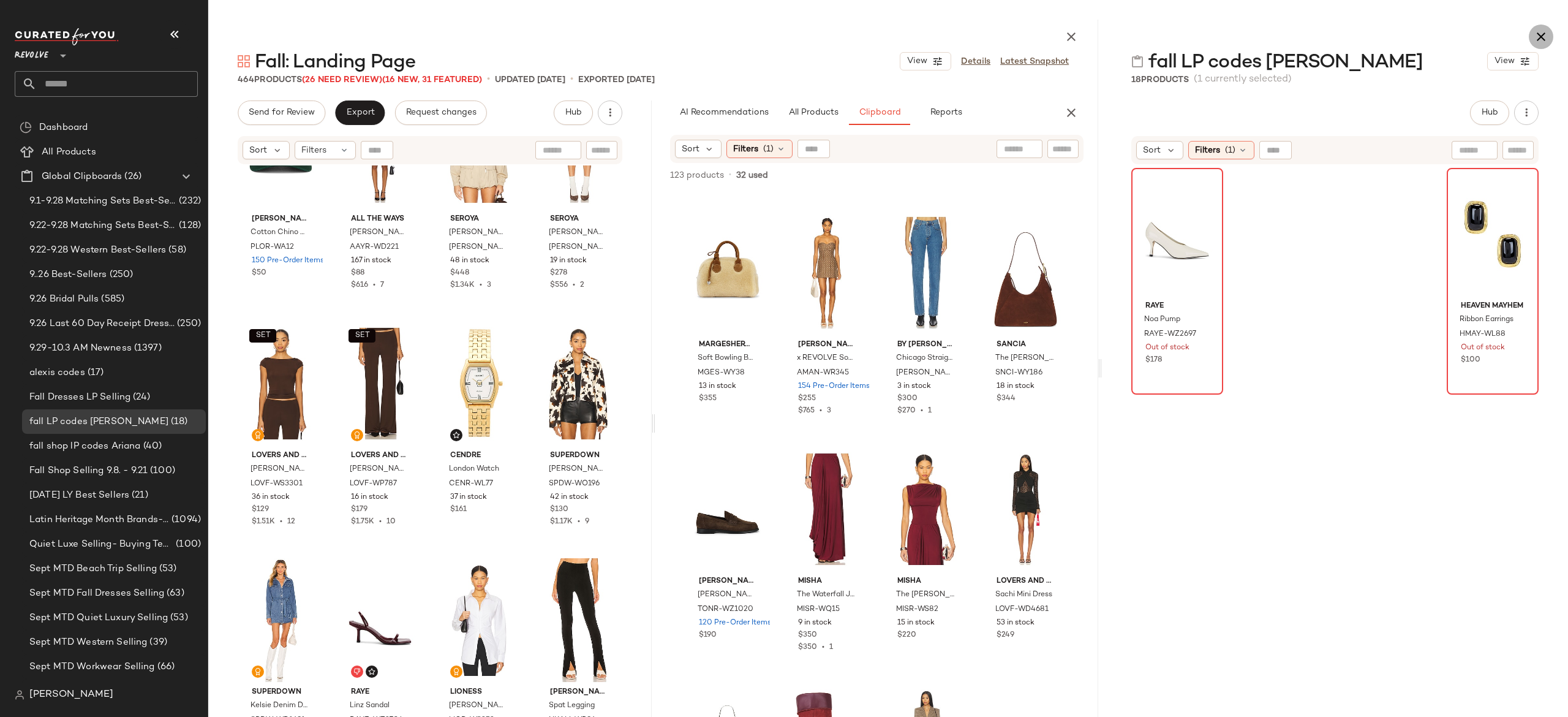
click at [1538, 39] on icon "button" at bounding box center [1541, 37] width 14 height 14
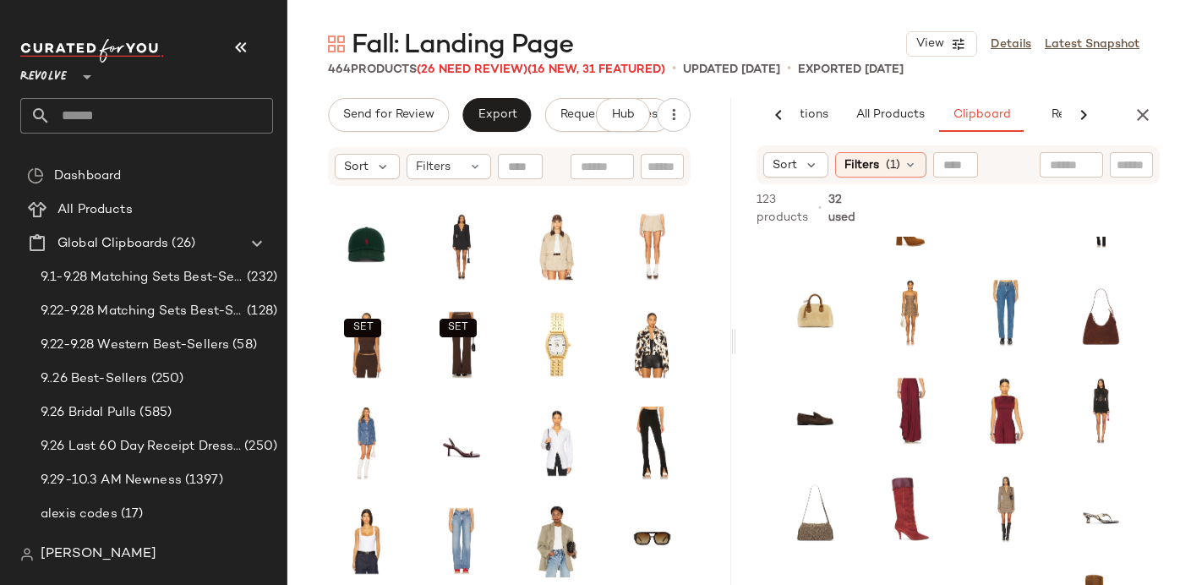
scroll to position [0, 109]
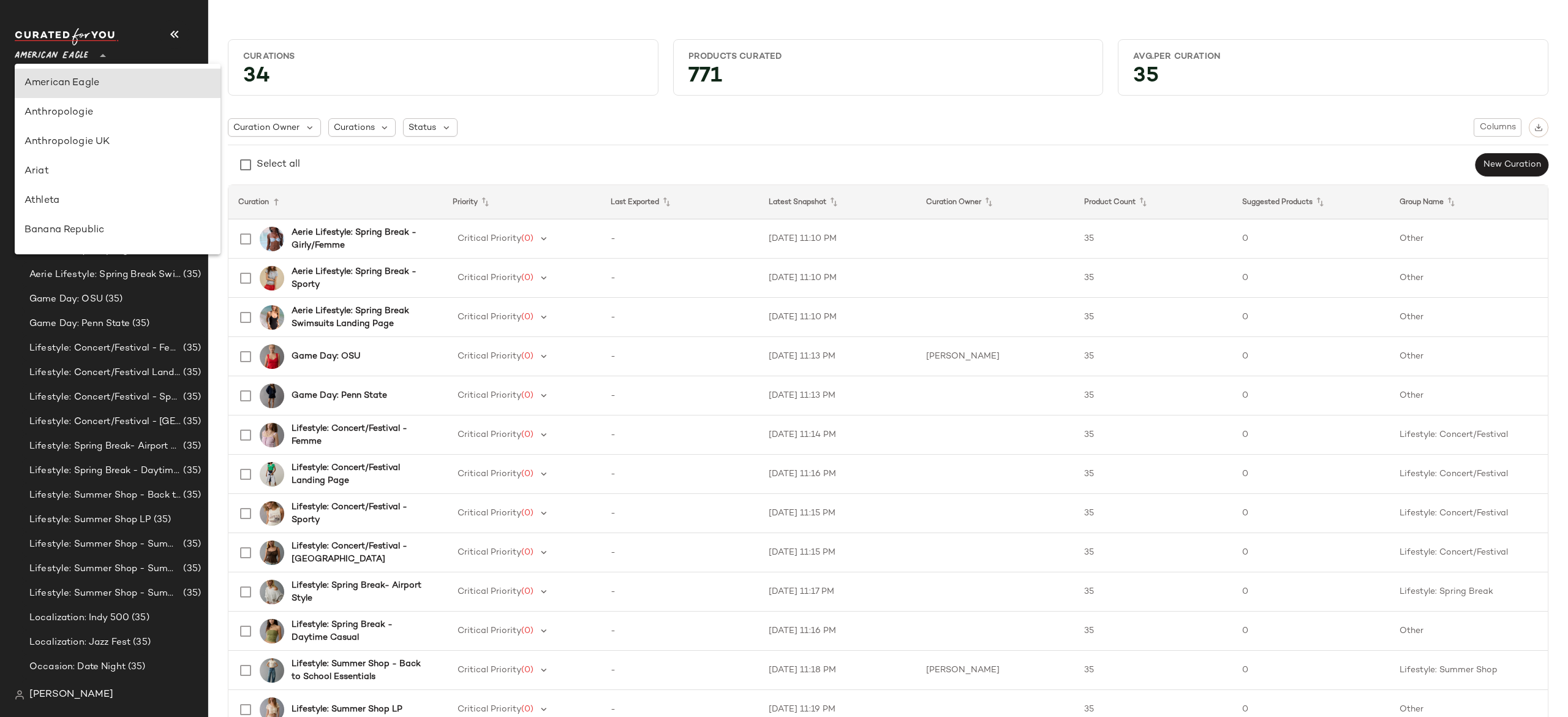
click at [101, 59] on icon at bounding box center [103, 56] width 14 height 14
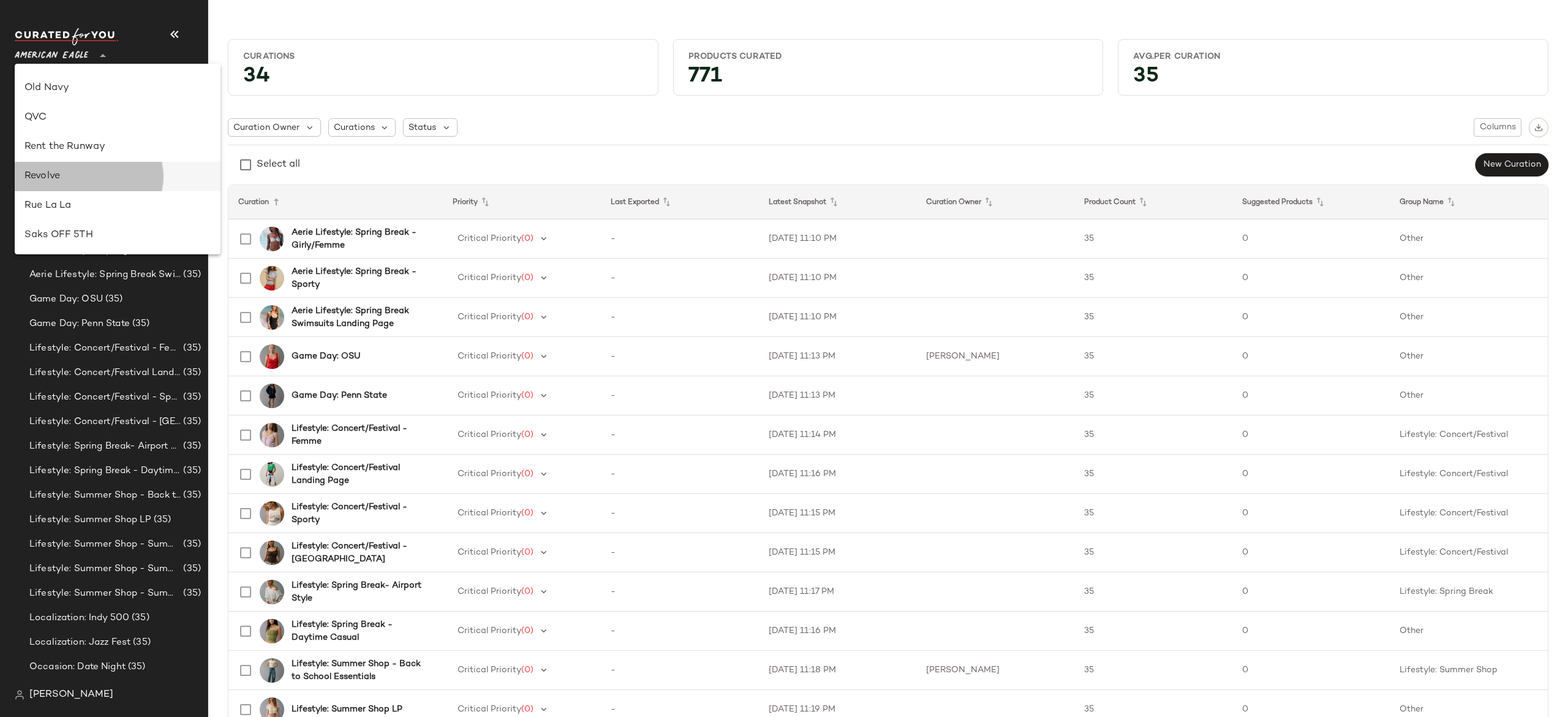
click at [81, 176] on div "Revolve" at bounding box center [117, 176] width 186 height 14
type input "**"
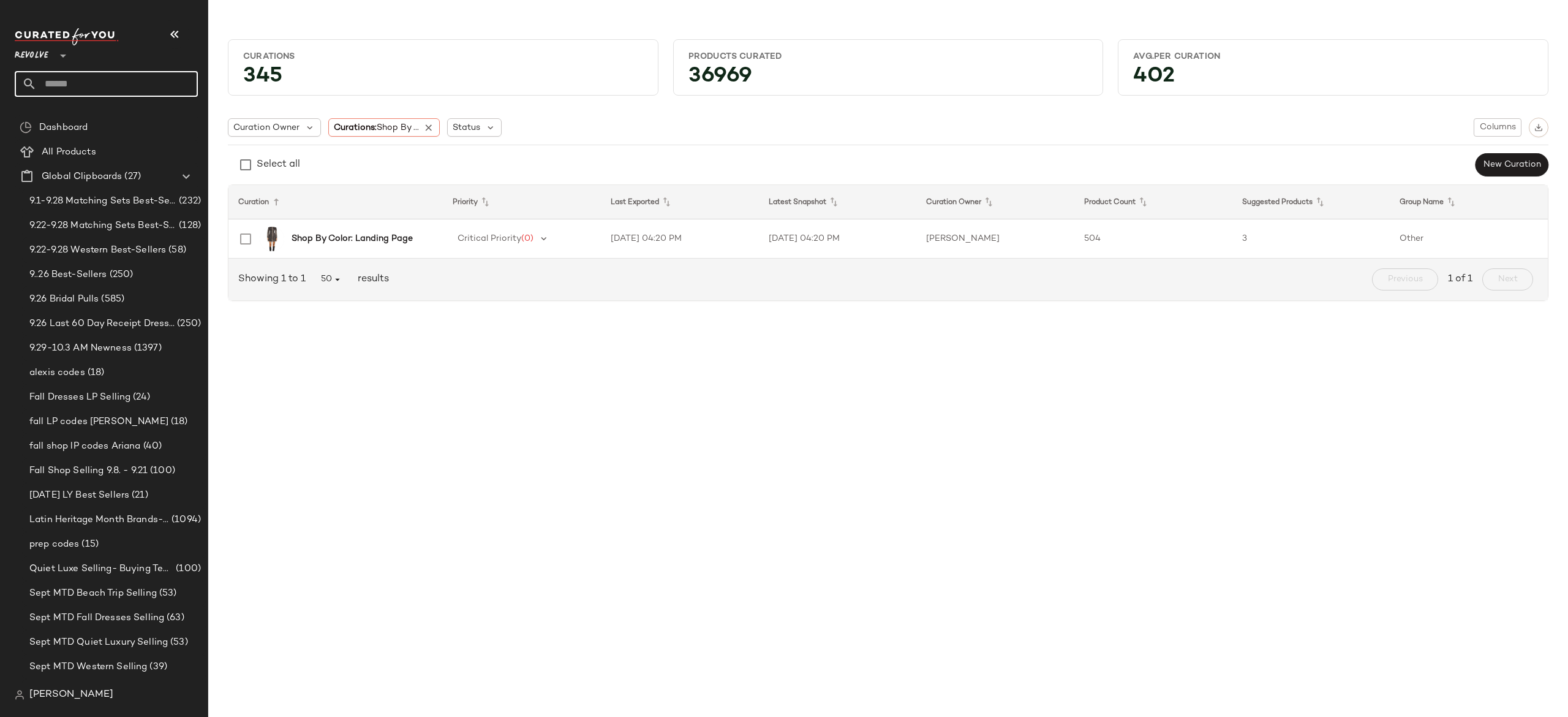
click at [172, 88] on input "text" at bounding box center [117, 83] width 161 height 25
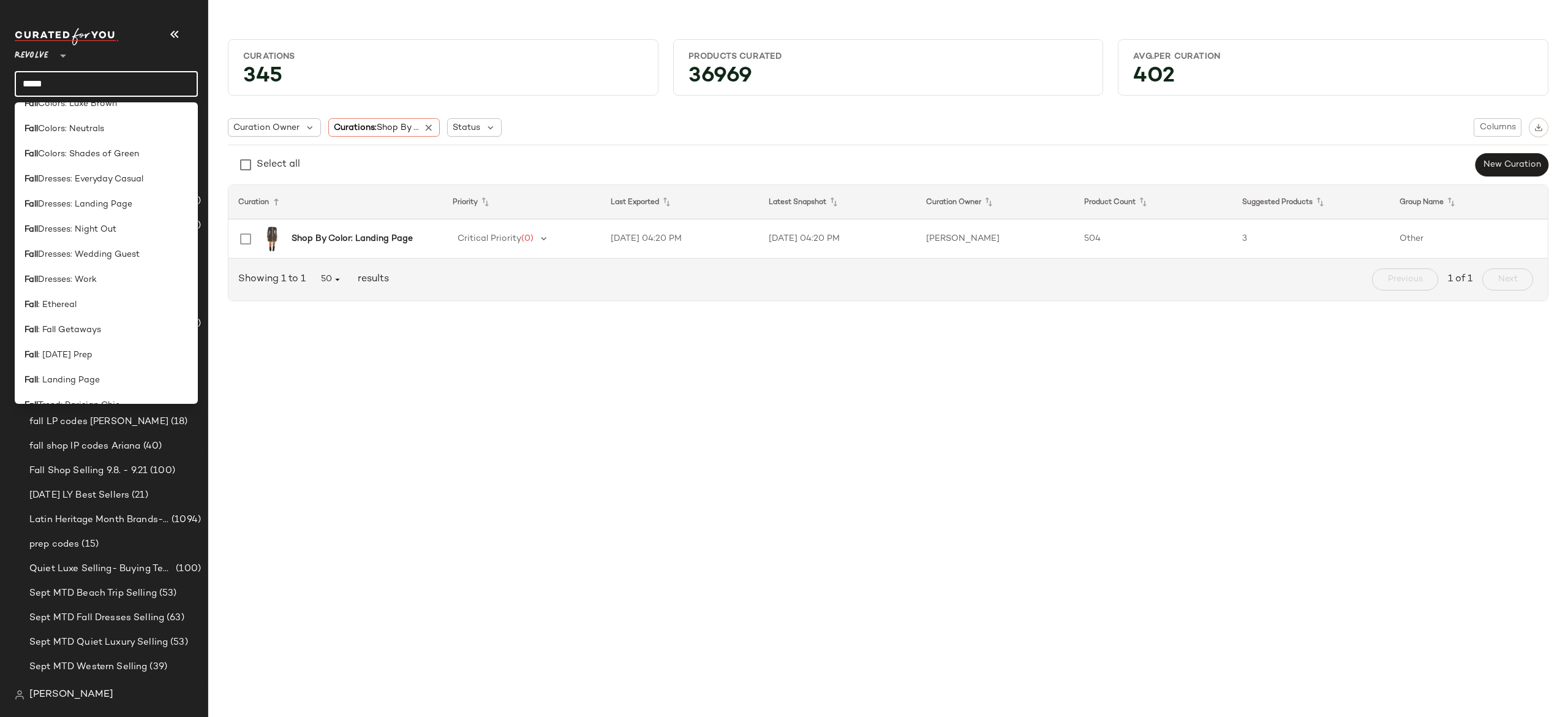
scroll to position [458, 0]
type input "****"
click at [109, 297] on div "Fall : Landing Page" at bounding box center [106, 289] width 183 height 25
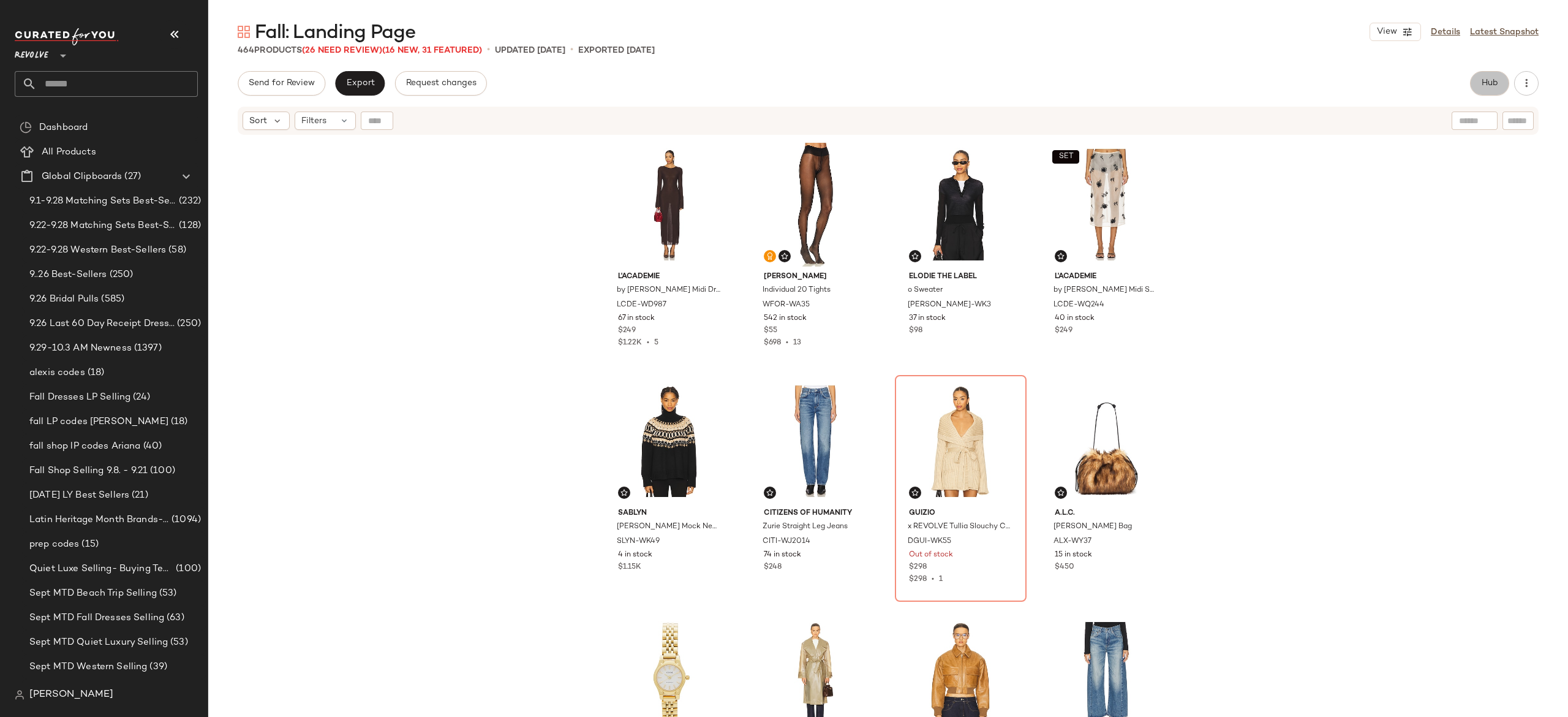
click at [1477, 78] on button "Hub" at bounding box center [1490, 83] width 39 height 25
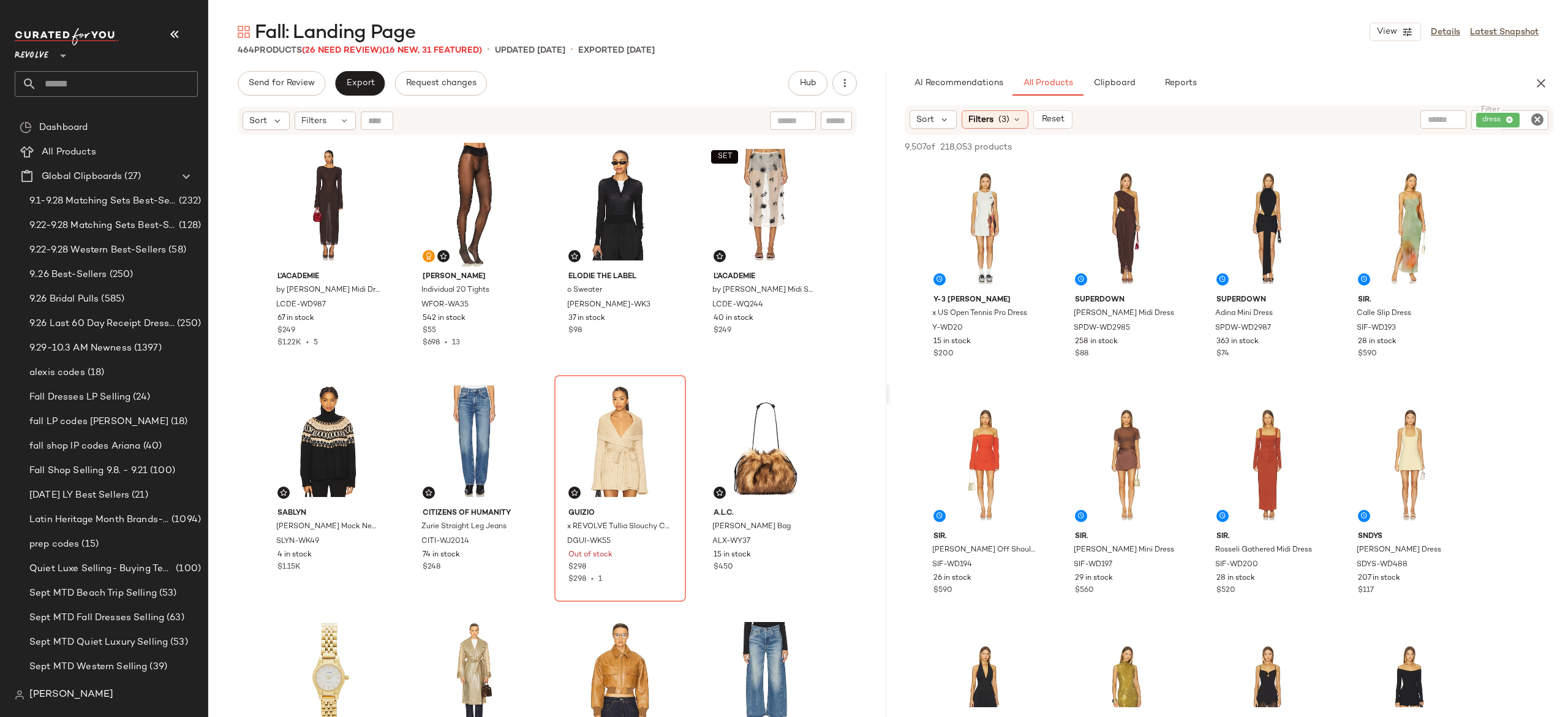
click at [381, 117] on div at bounding box center [377, 120] width 33 height 18
paste input "*********"
type input "*********"
click at [524, 117] on icon "button" at bounding box center [523, 120] width 11 height 11
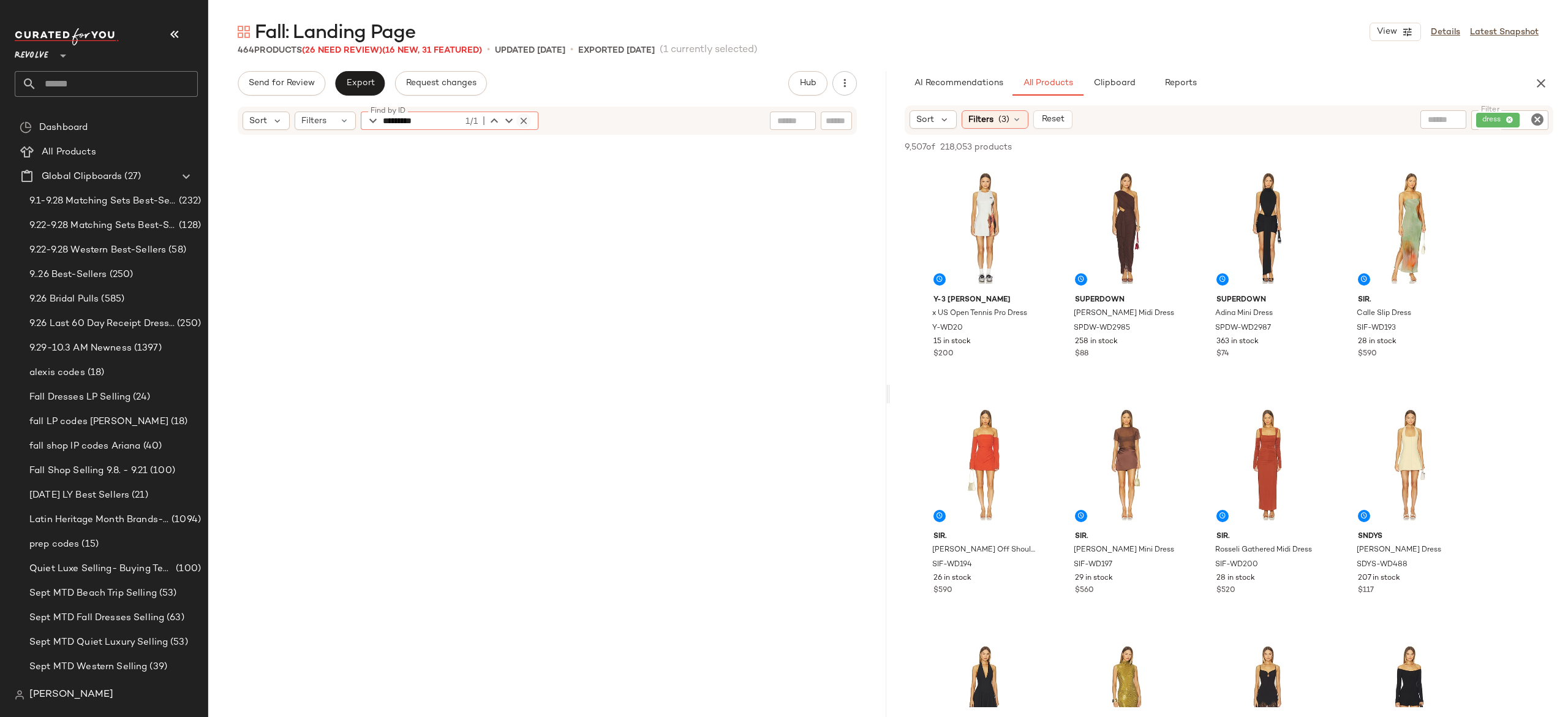
scroll to position [956, 0]
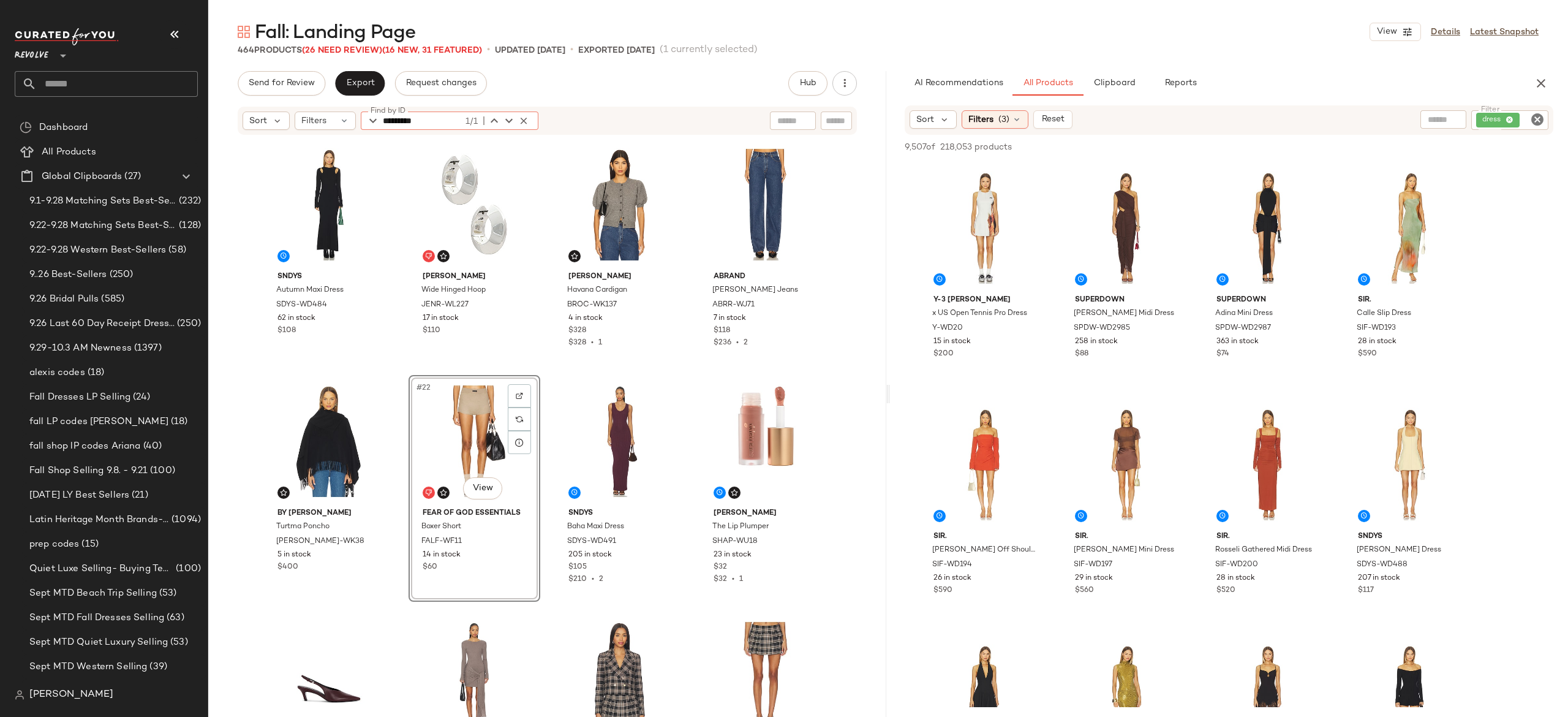
type input "*********"
click at [526, 117] on icon "button" at bounding box center [523, 120] width 11 height 11
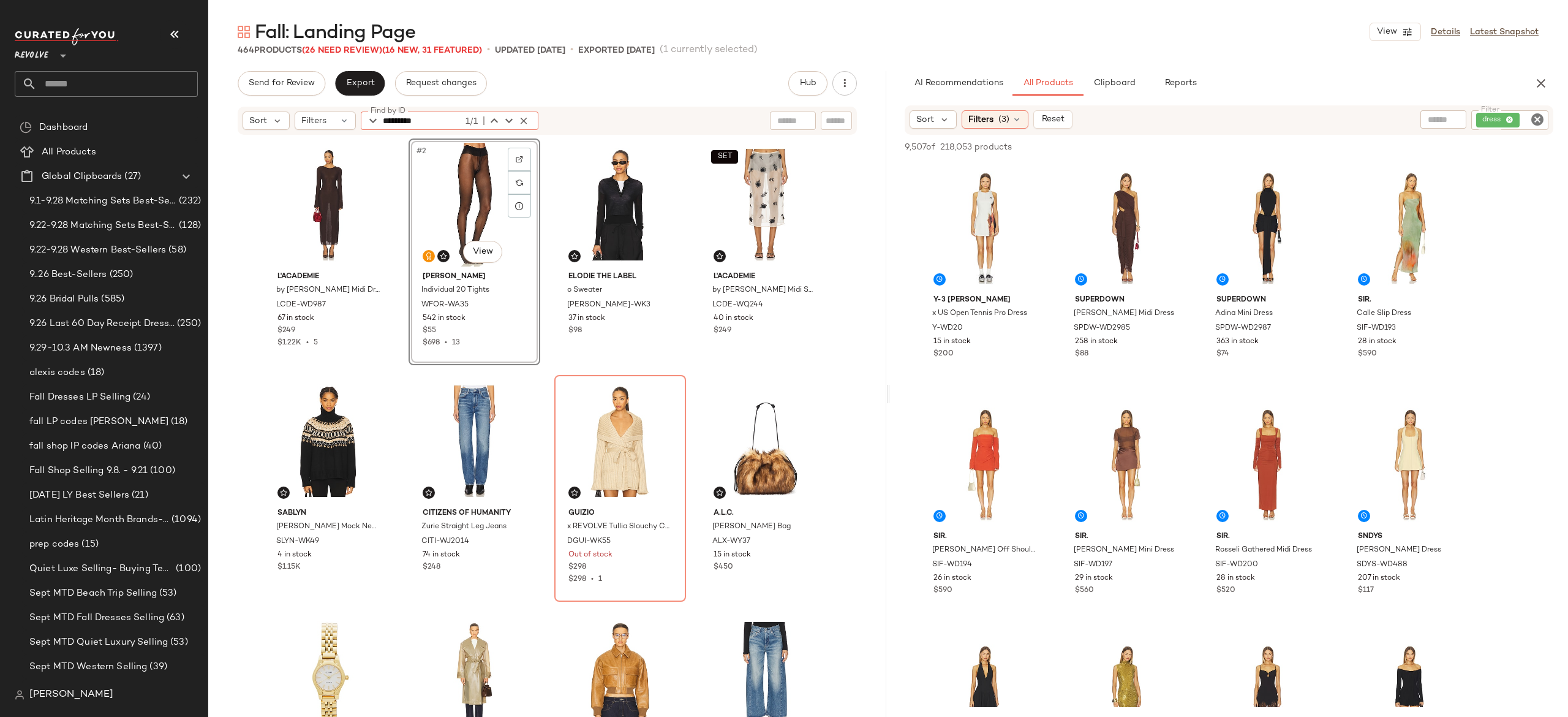
type input "*********"
click at [523, 120] on icon "button" at bounding box center [523, 120] width 11 height 11
type input "**********"
click at [520, 119] on icon "button" at bounding box center [523, 120] width 11 height 11
type input "*"
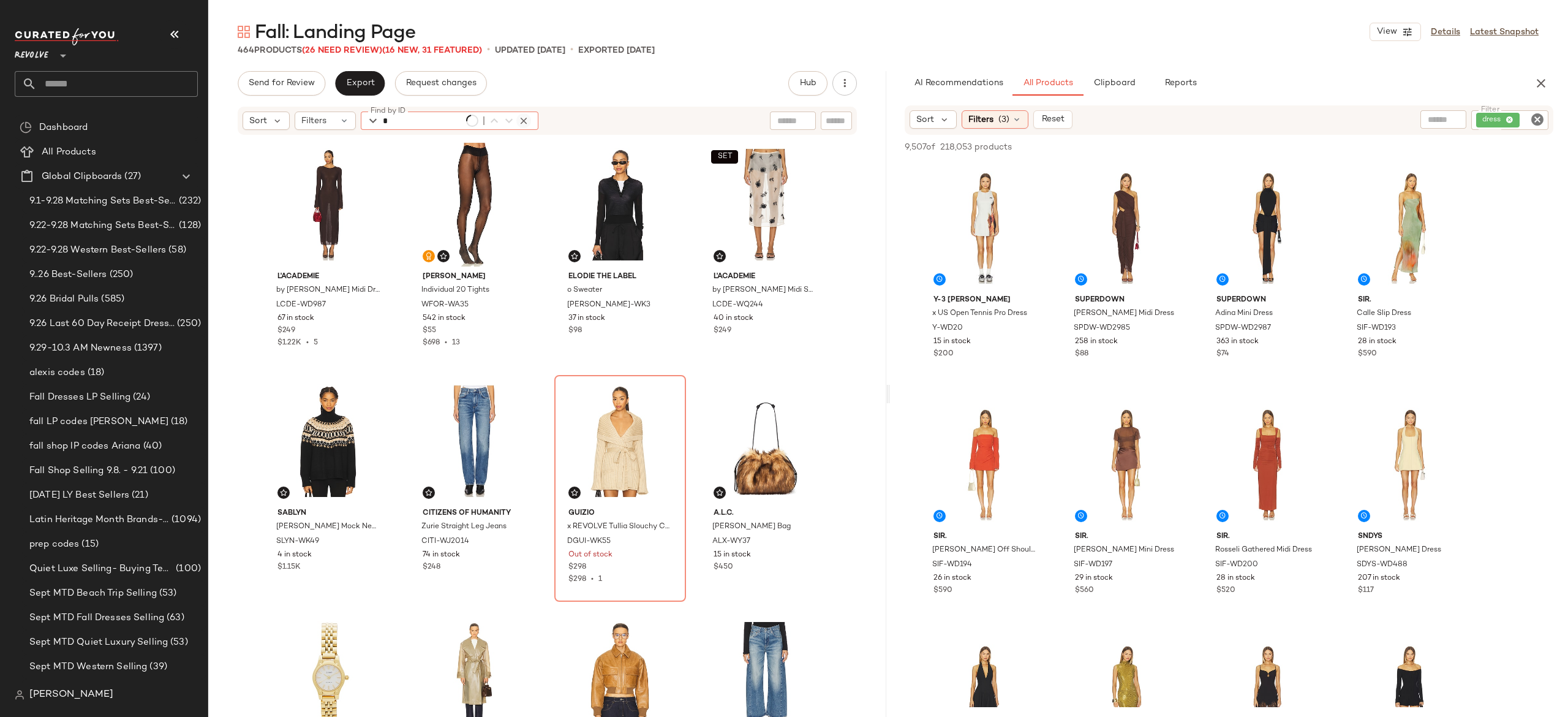
scroll to position [13005, 0]
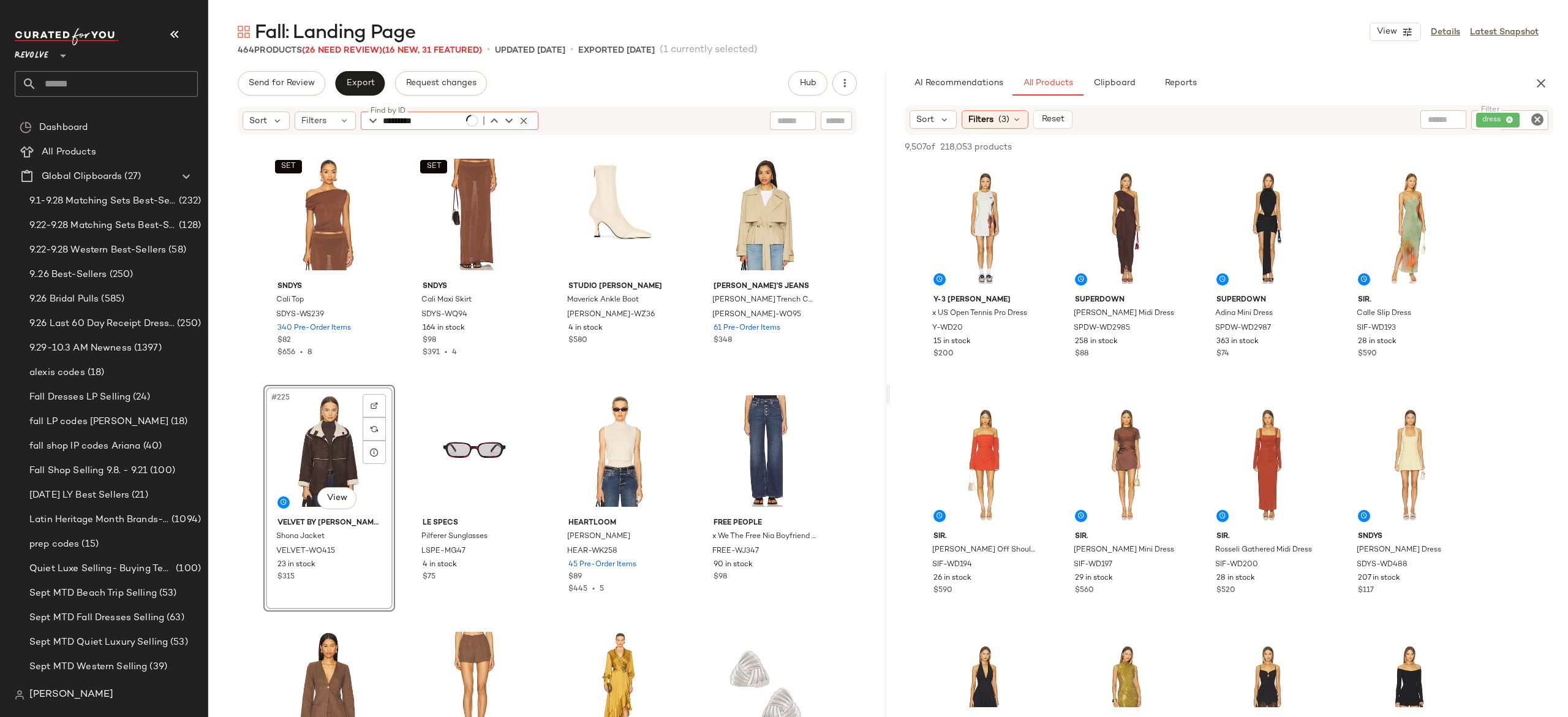
type input "*********"
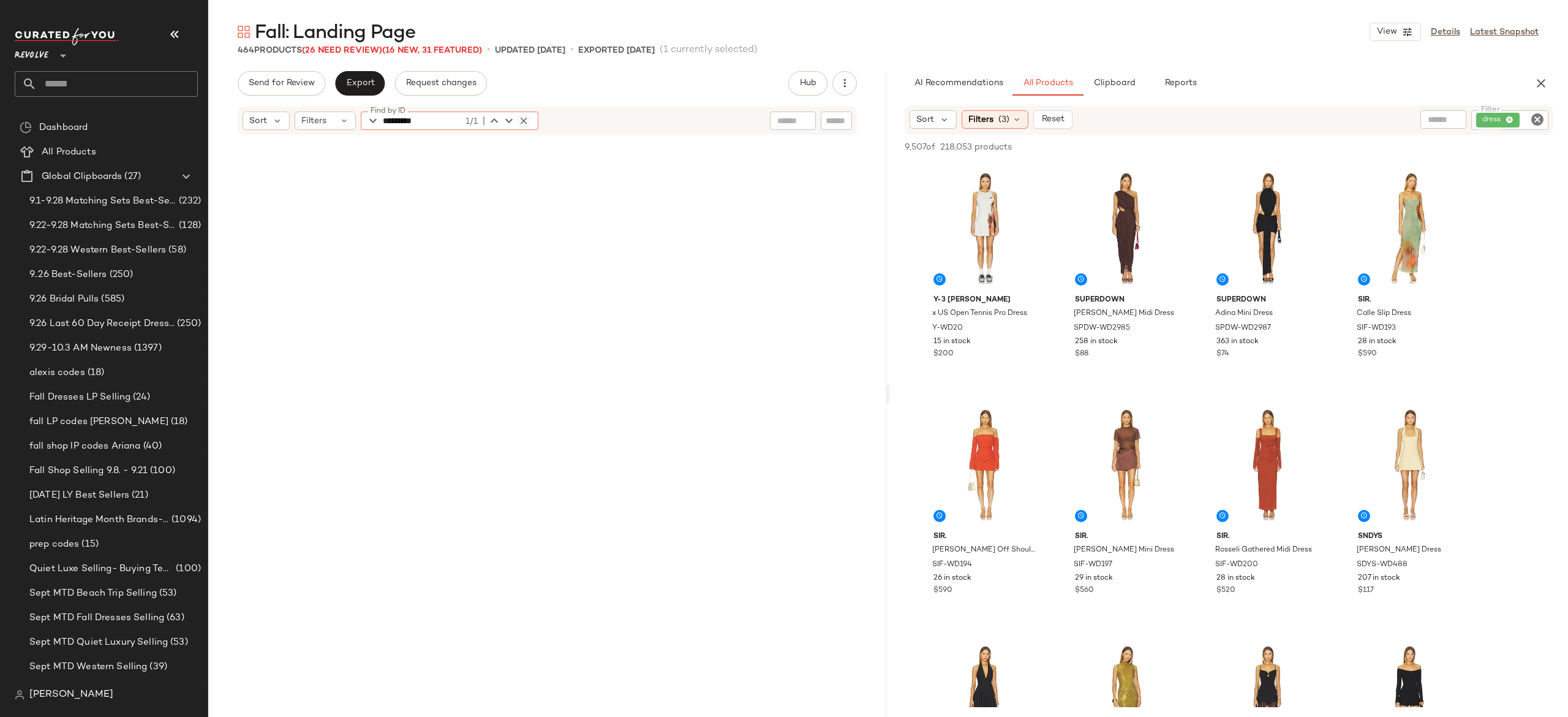
scroll to position [3547, 0]
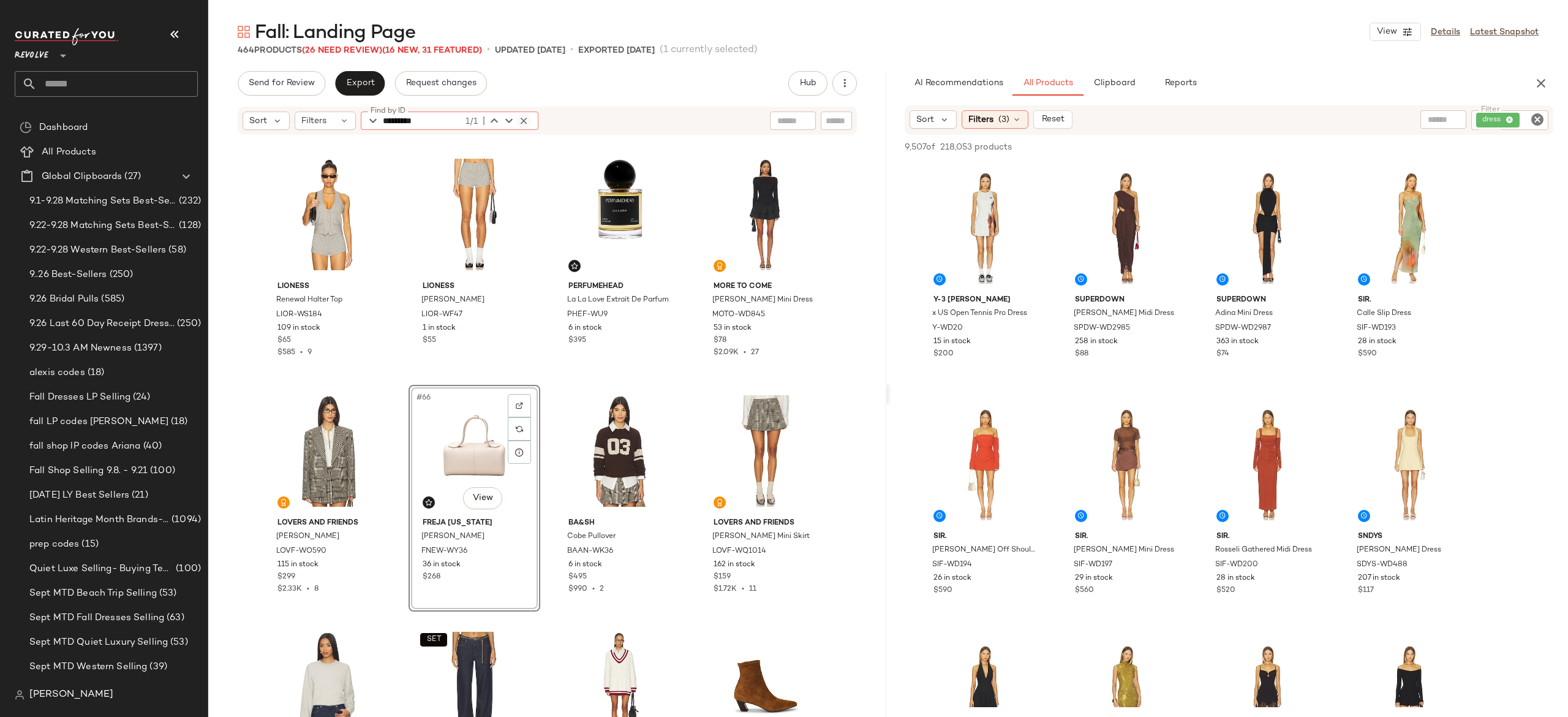
click at [527, 122] on icon "button" at bounding box center [523, 120] width 11 height 11
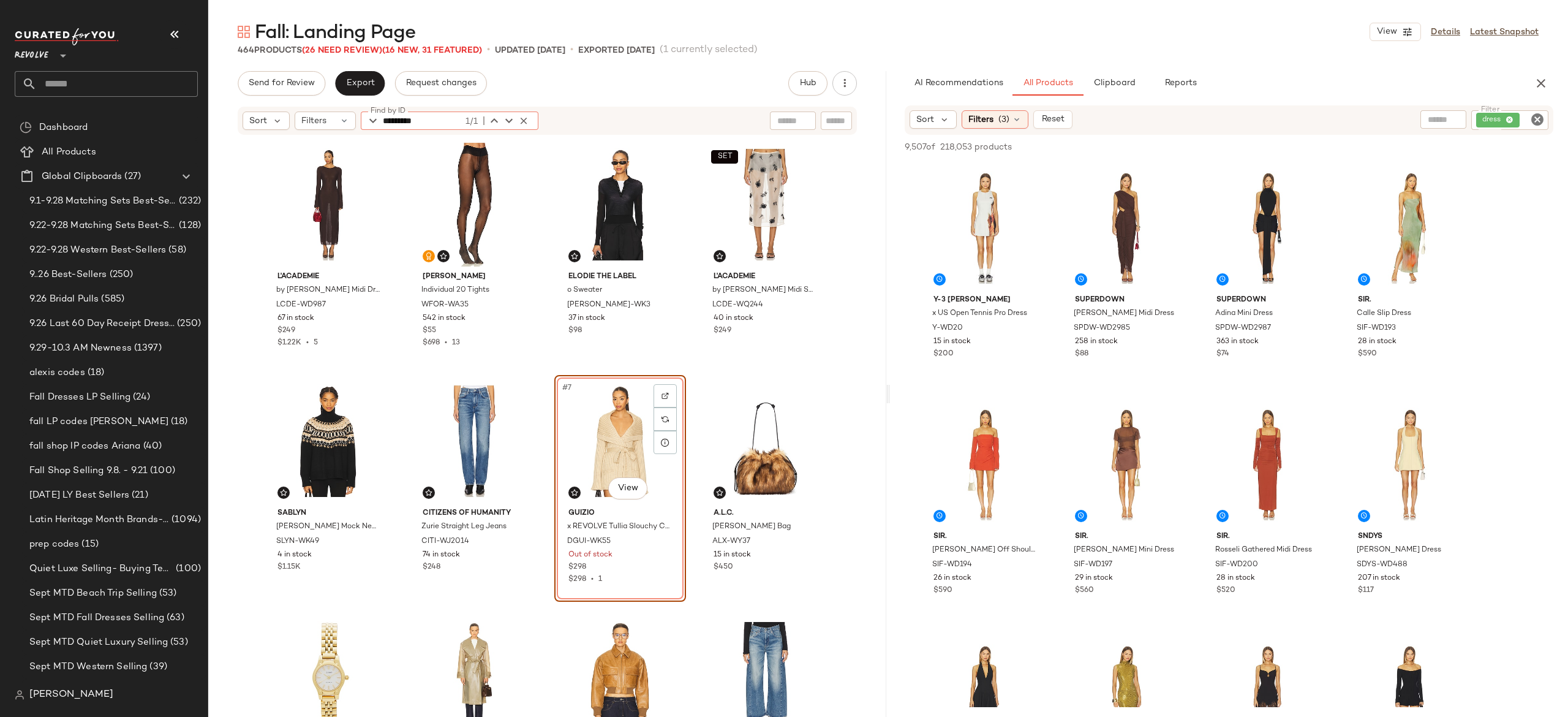
type input "*********"
click at [522, 119] on icon "button" at bounding box center [523, 120] width 11 height 11
type input "**********"
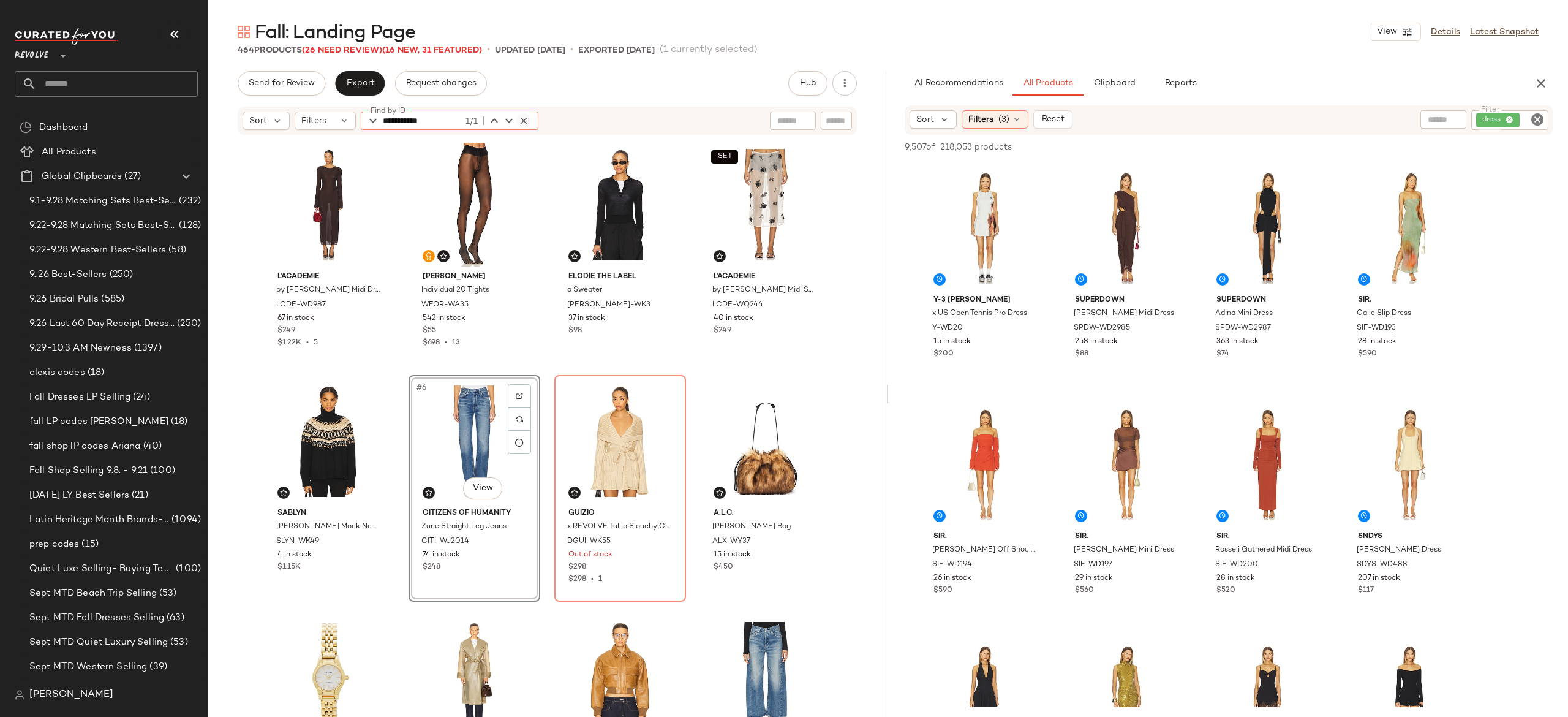
click at [524, 120] on icon "button" at bounding box center [523, 120] width 11 height 11
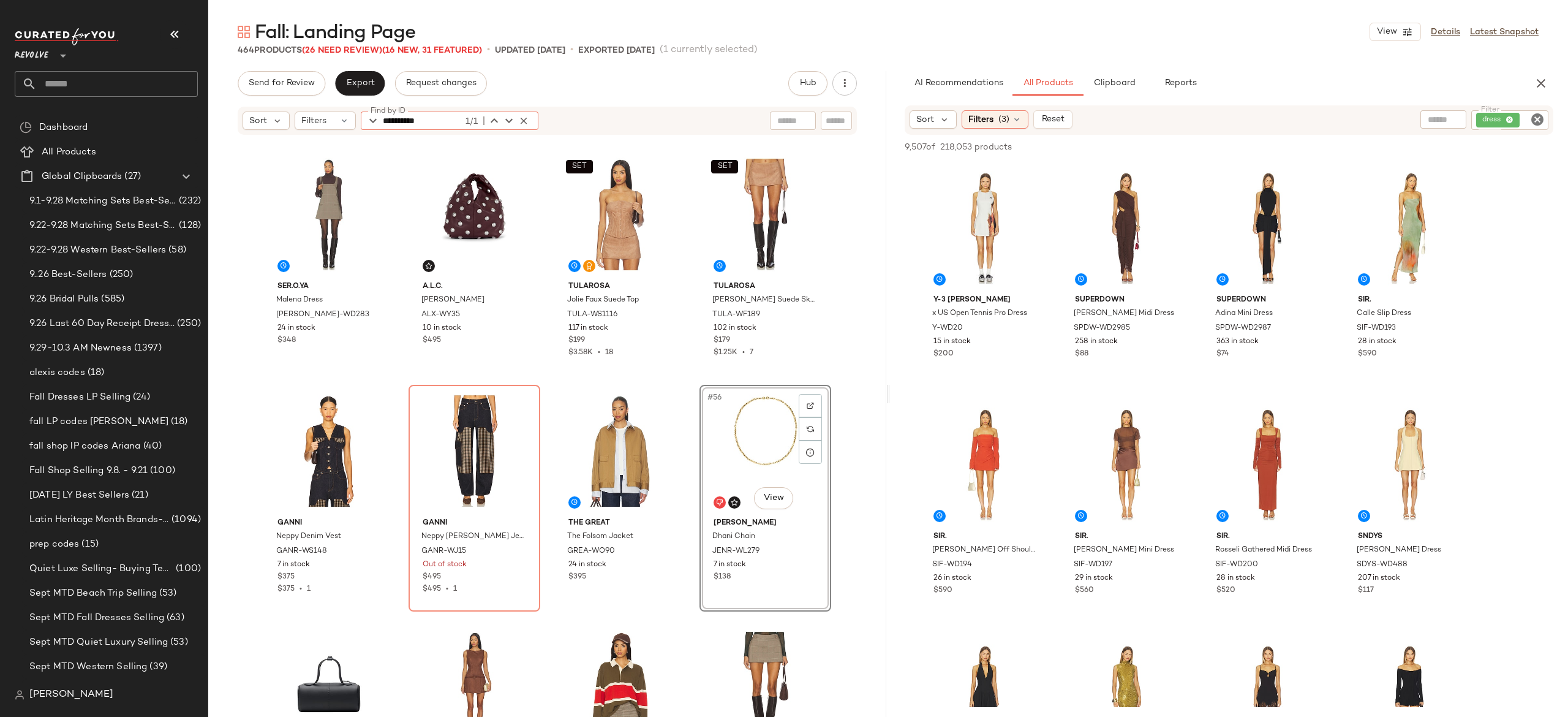
type input "**********"
click at [523, 120] on icon "button" at bounding box center [523, 120] width 11 height 11
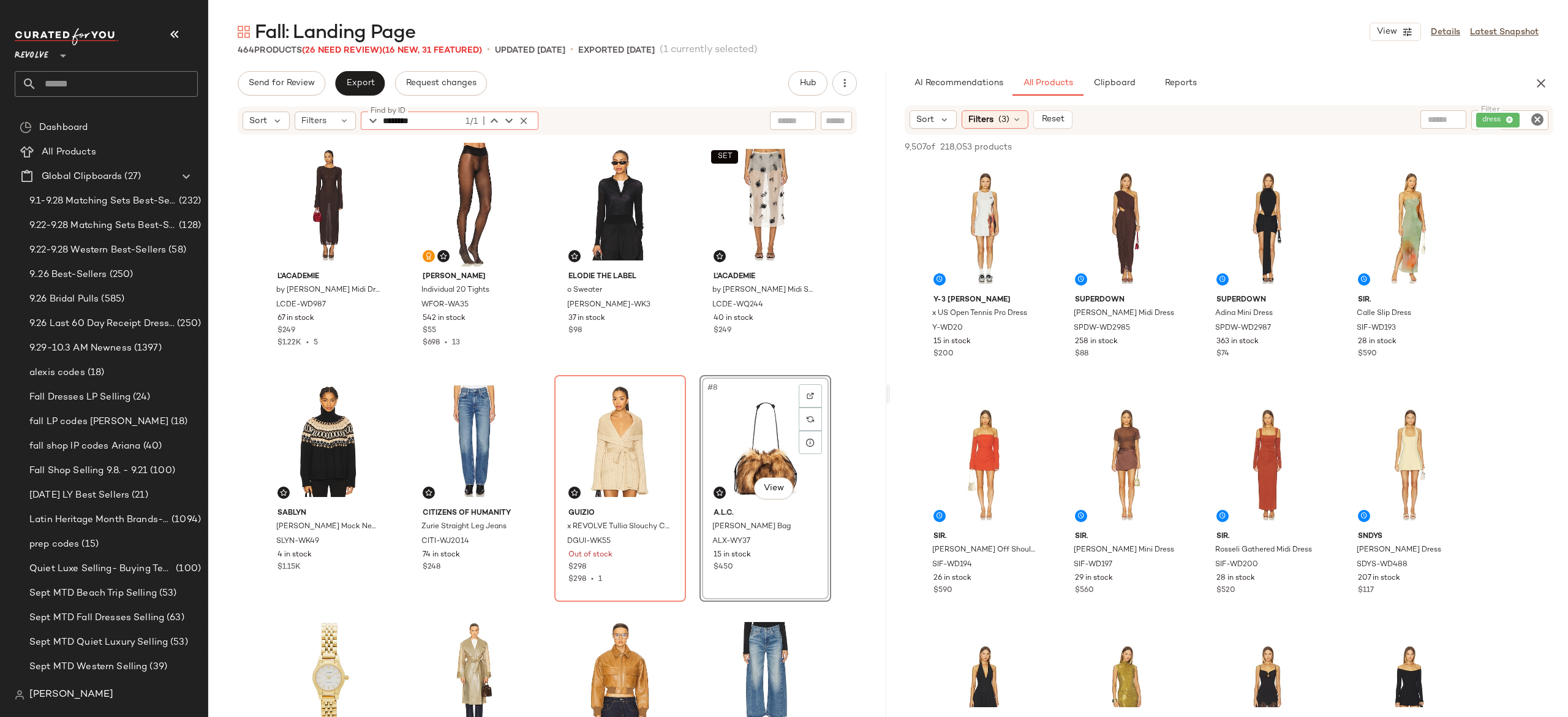
type input "********"
click at [523, 117] on icon "button" at bounding box center [523, 120] width 11 height 11
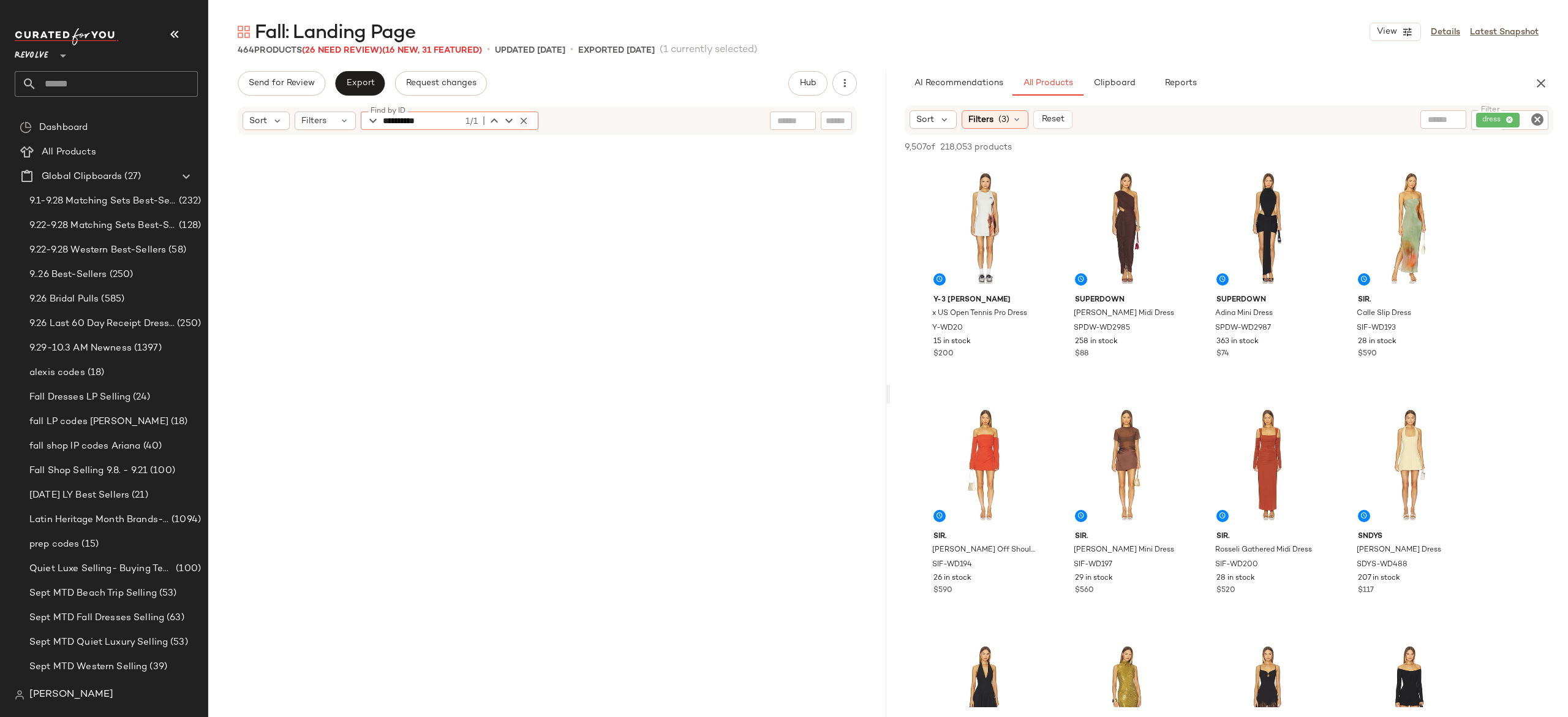
scroll to position [7330, 0]
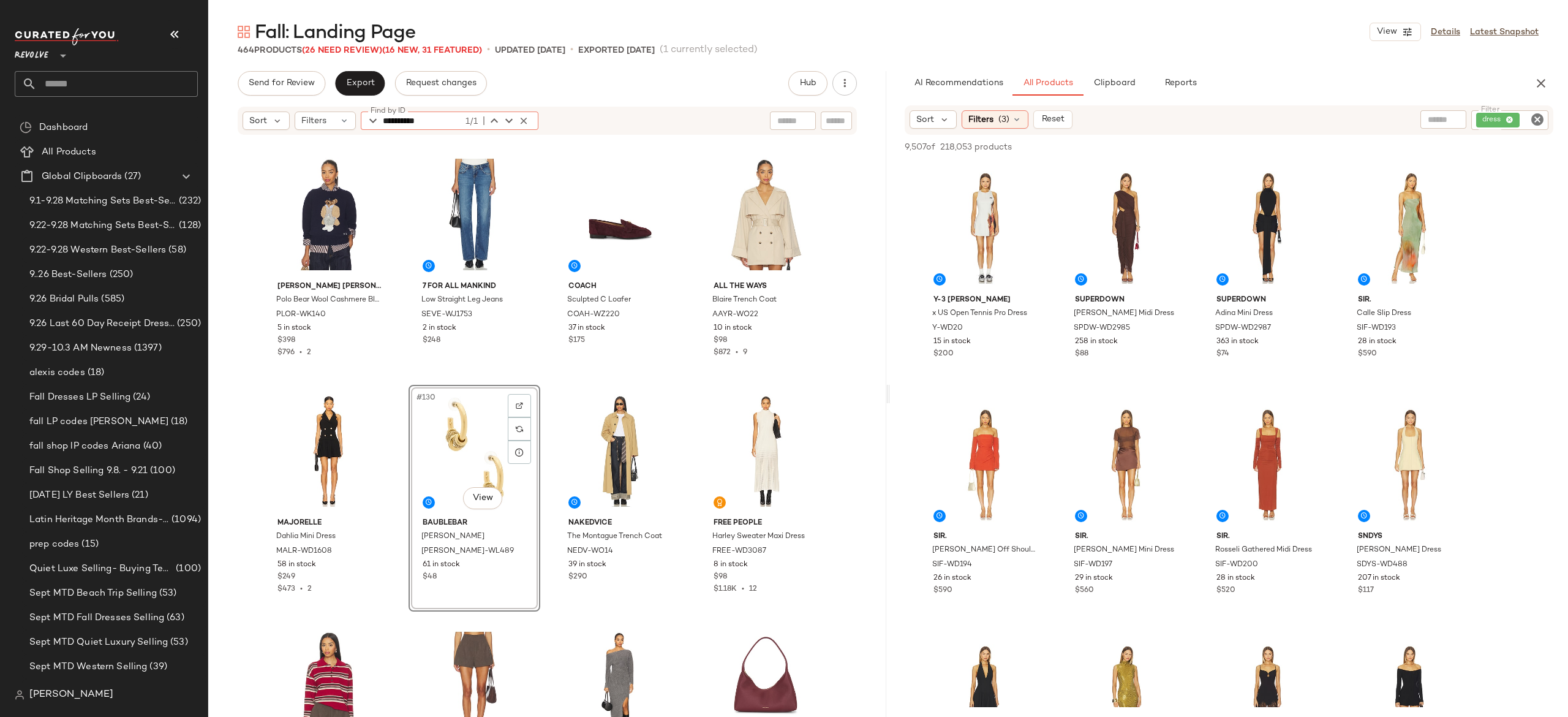
type input "**********"
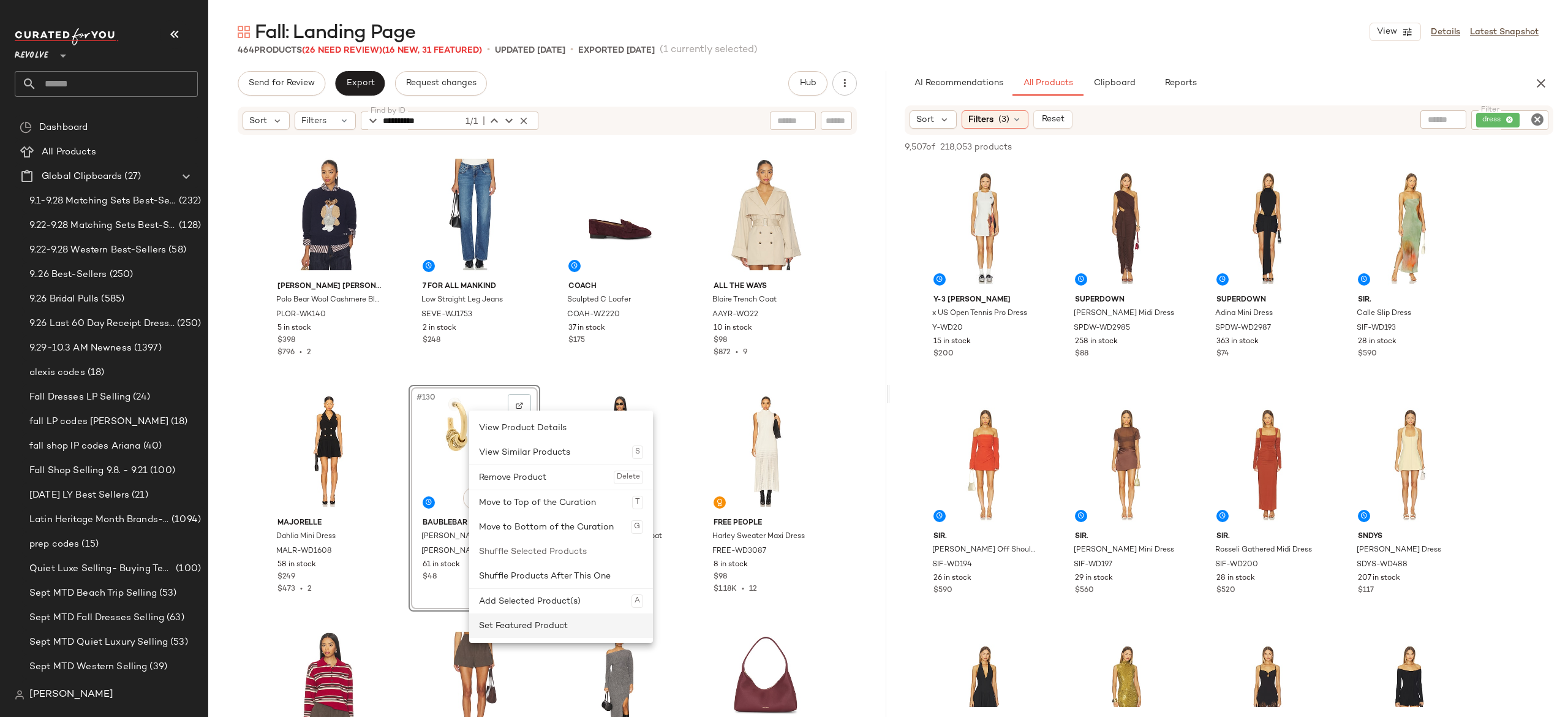
click at [515, 620] on div "Set Featured Product" at bounding box center [561, 626] width 164 height 25
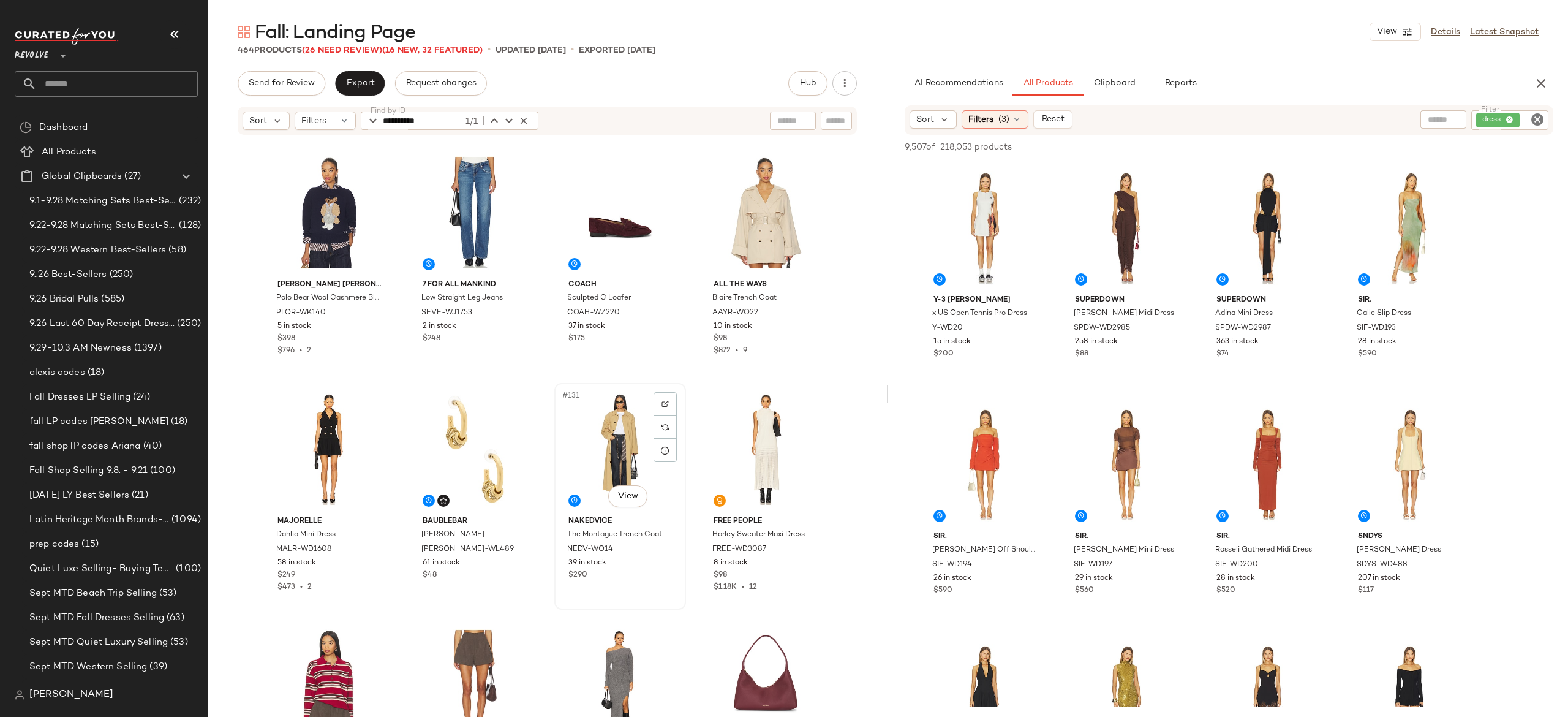
scroll to position [7300, 0]
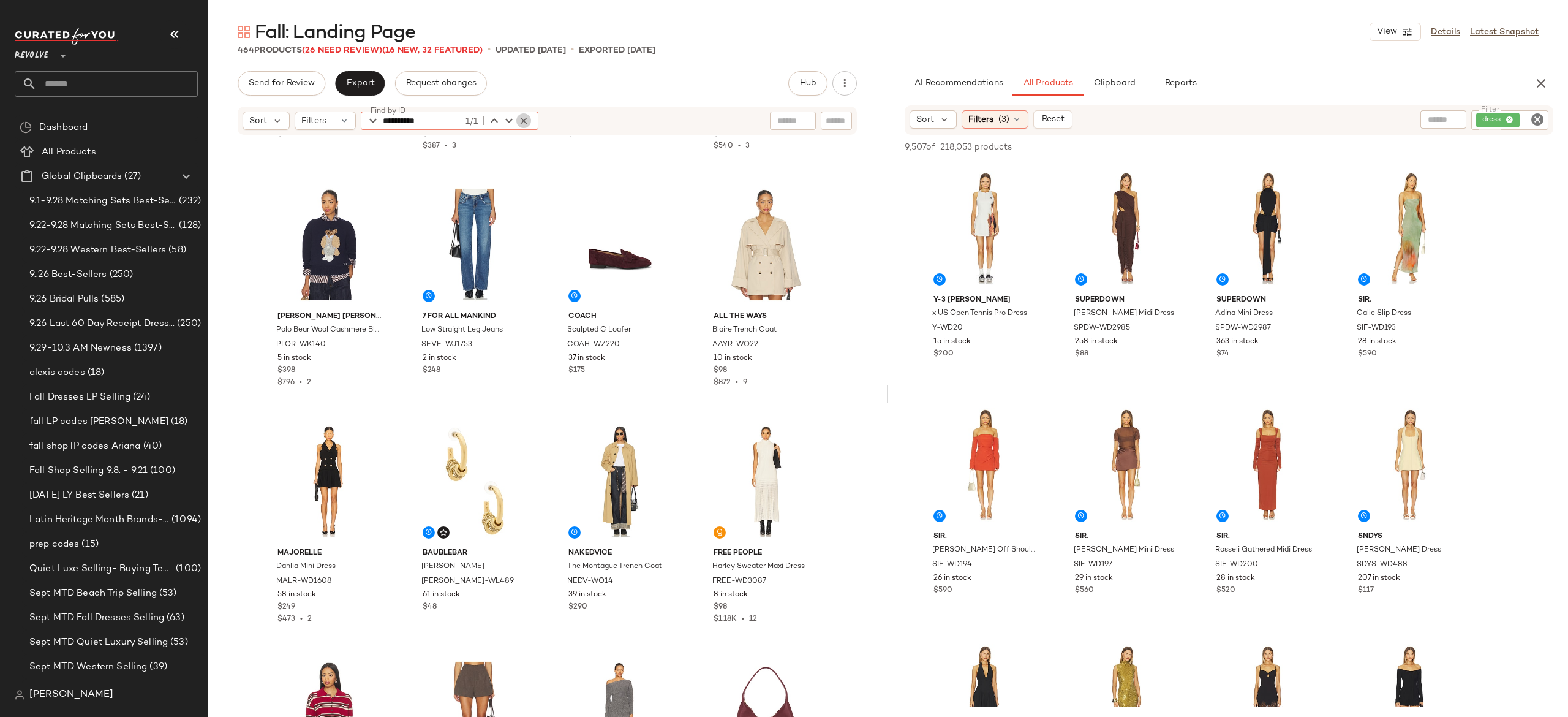
click at [522, 115] on icon "button" at bounding box center [523, 120] width 11 height 11
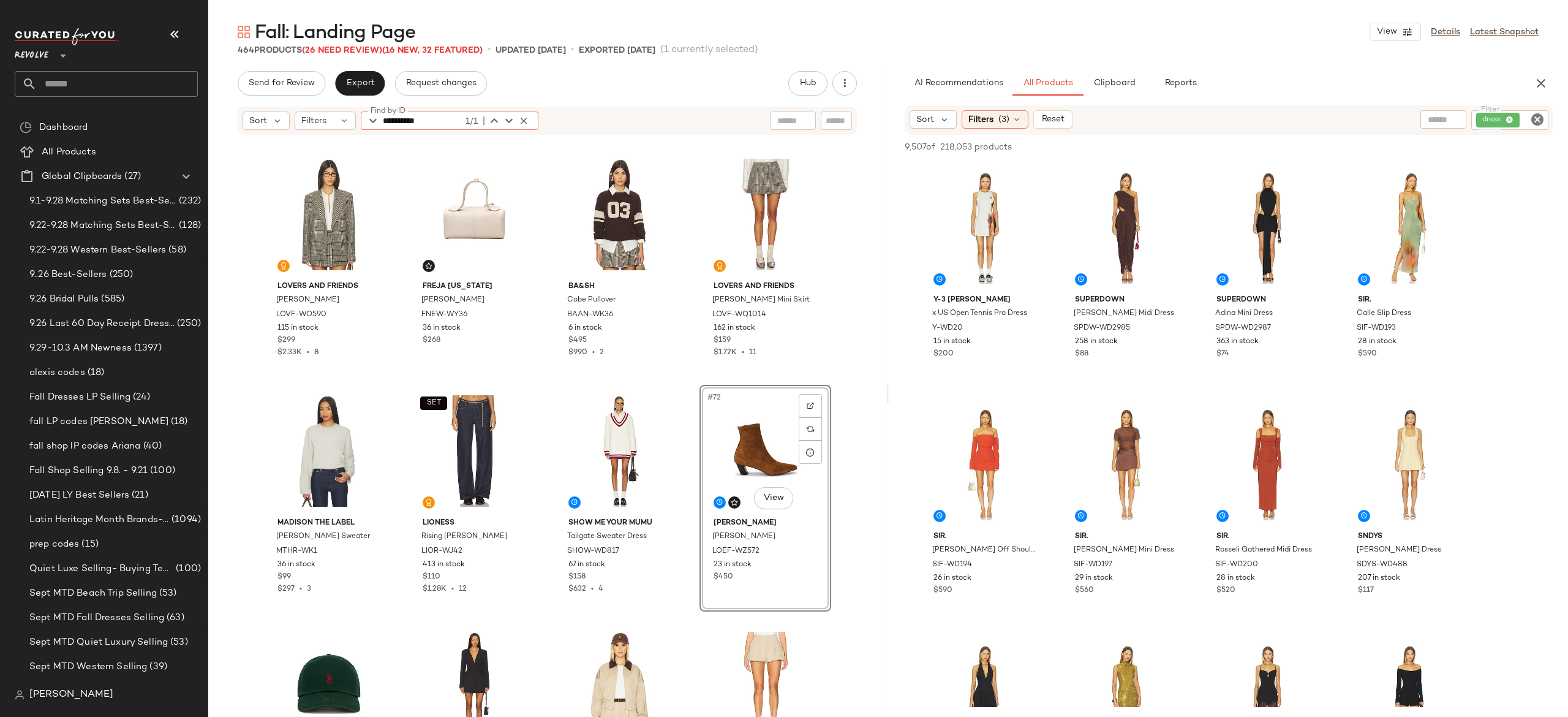
type input "**********"
click at [523, 119] on icon "button" at bounding box center [523, 120] width 11 height 11
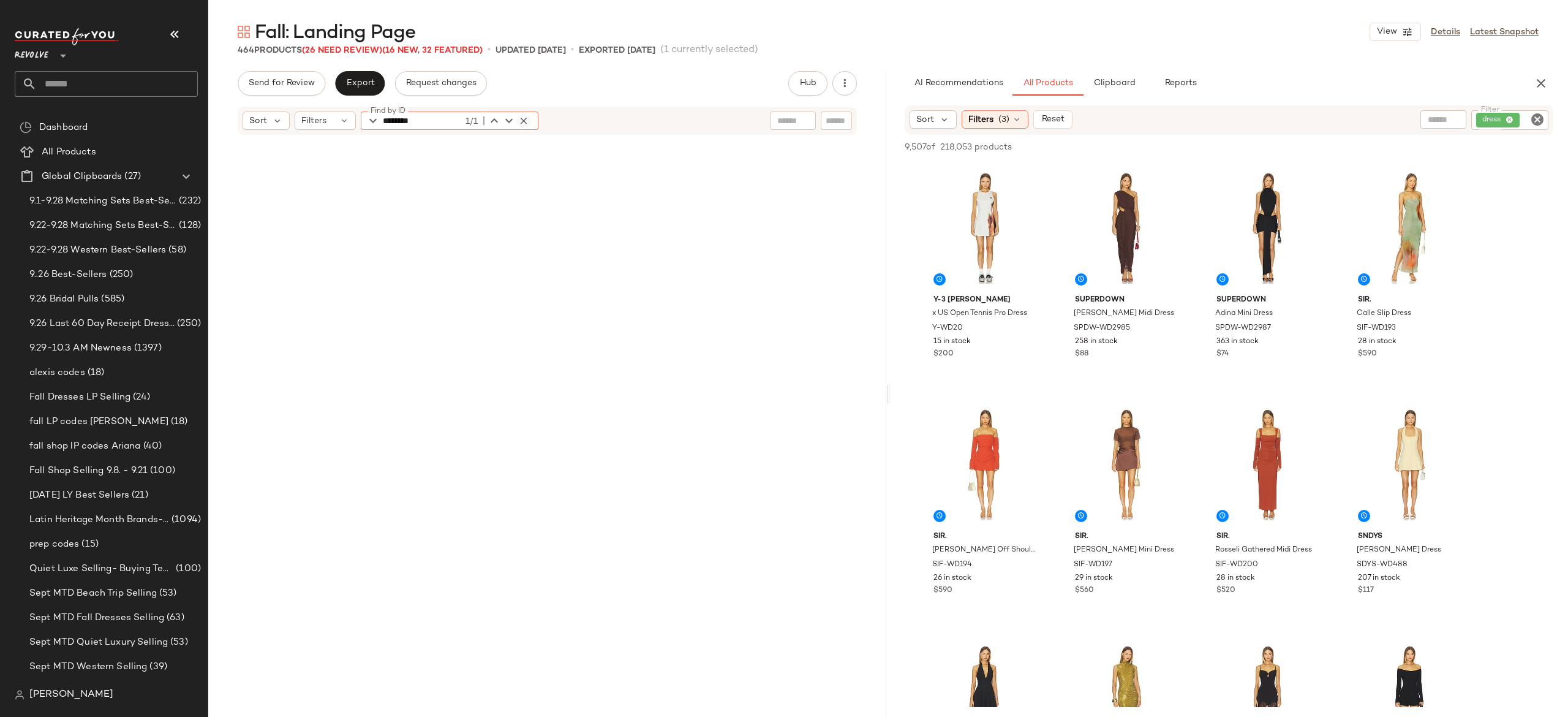
scroll to position [1, 0]
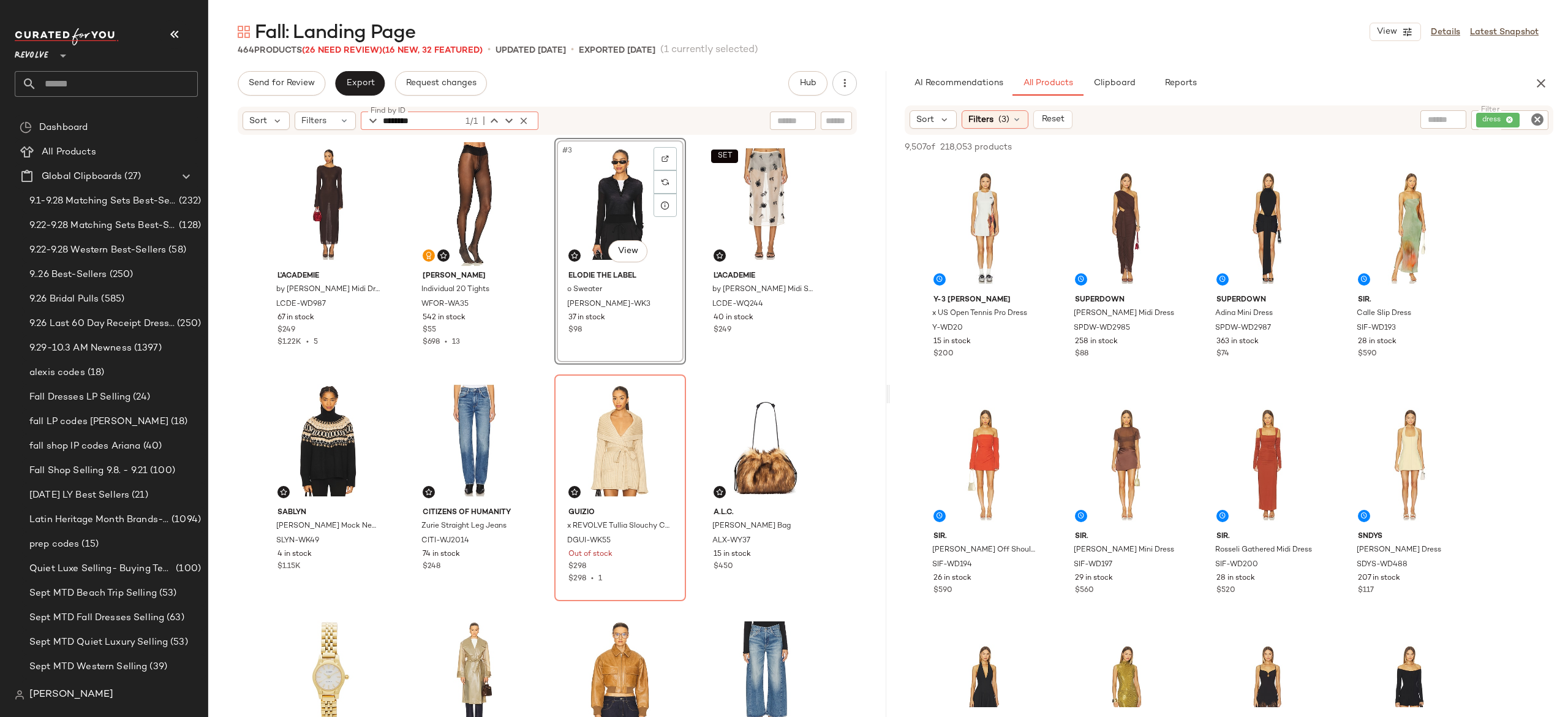
type input "********"
click at [523, 117] on icon "button" at bounding box center [523, 120] width 11 height 11
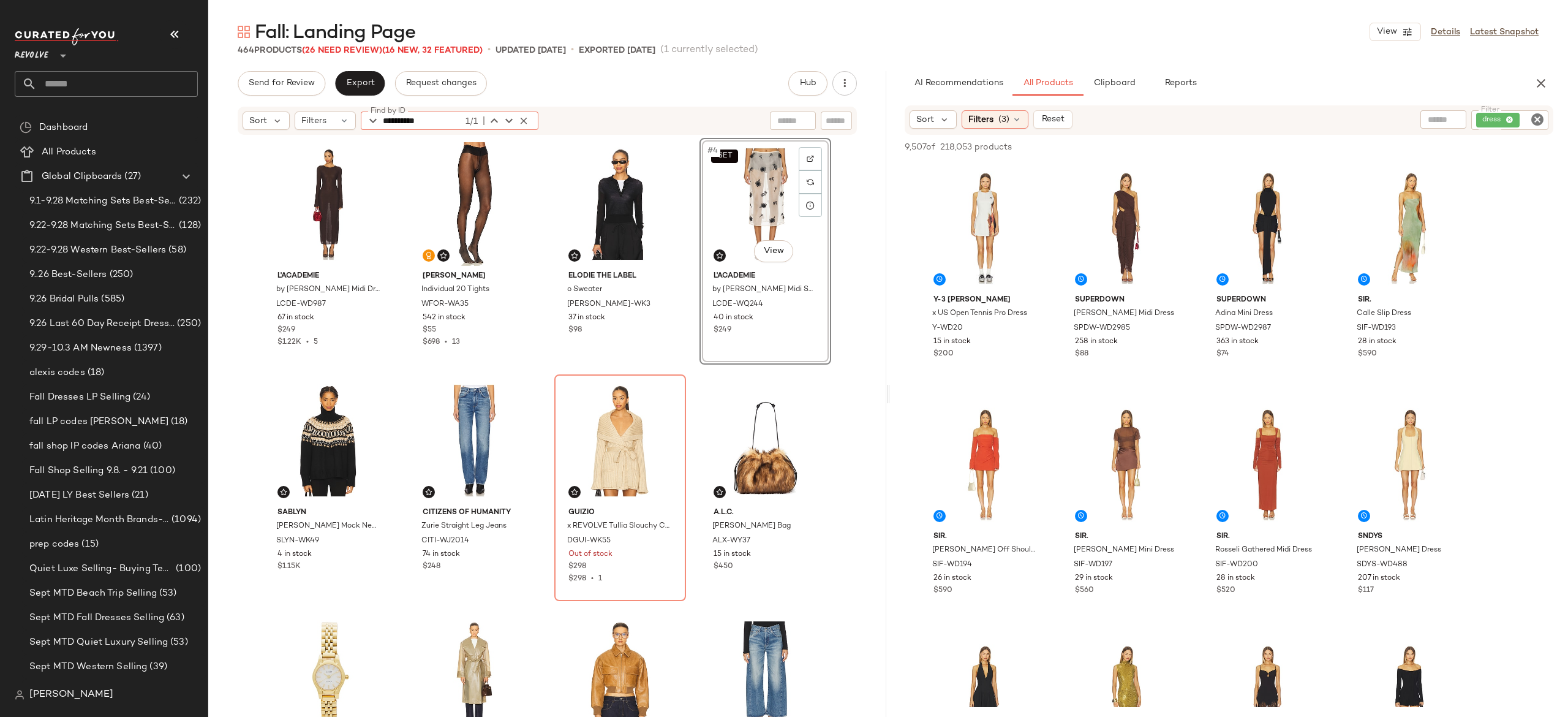
type input "**********"
click at [526, 115] on icon "button" at bounding box center [523, 120] width 11 height 11
type input "**********"
click at [524, 117] on icon "button" at bounding box center [523, 120] width 11 height 11
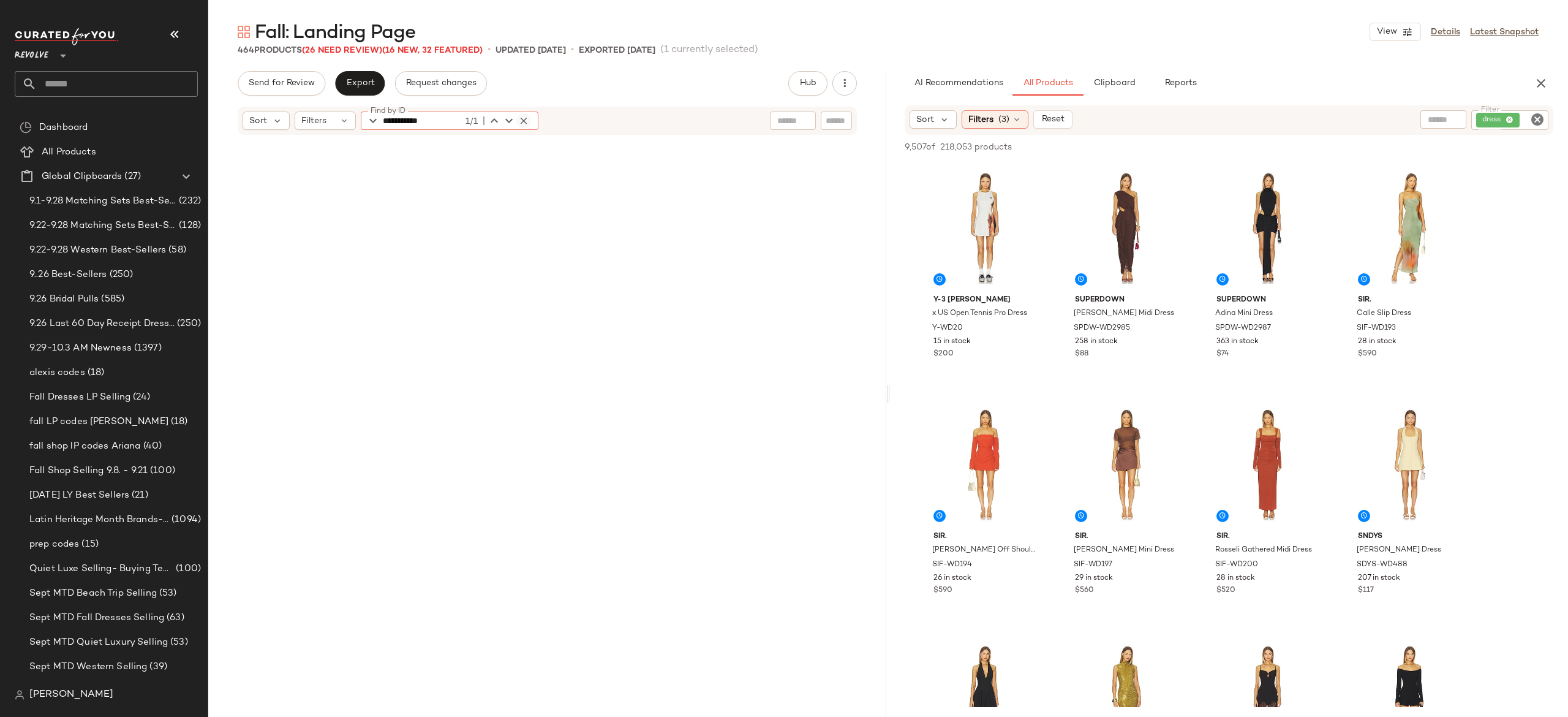
scroll to position [4493, 0]
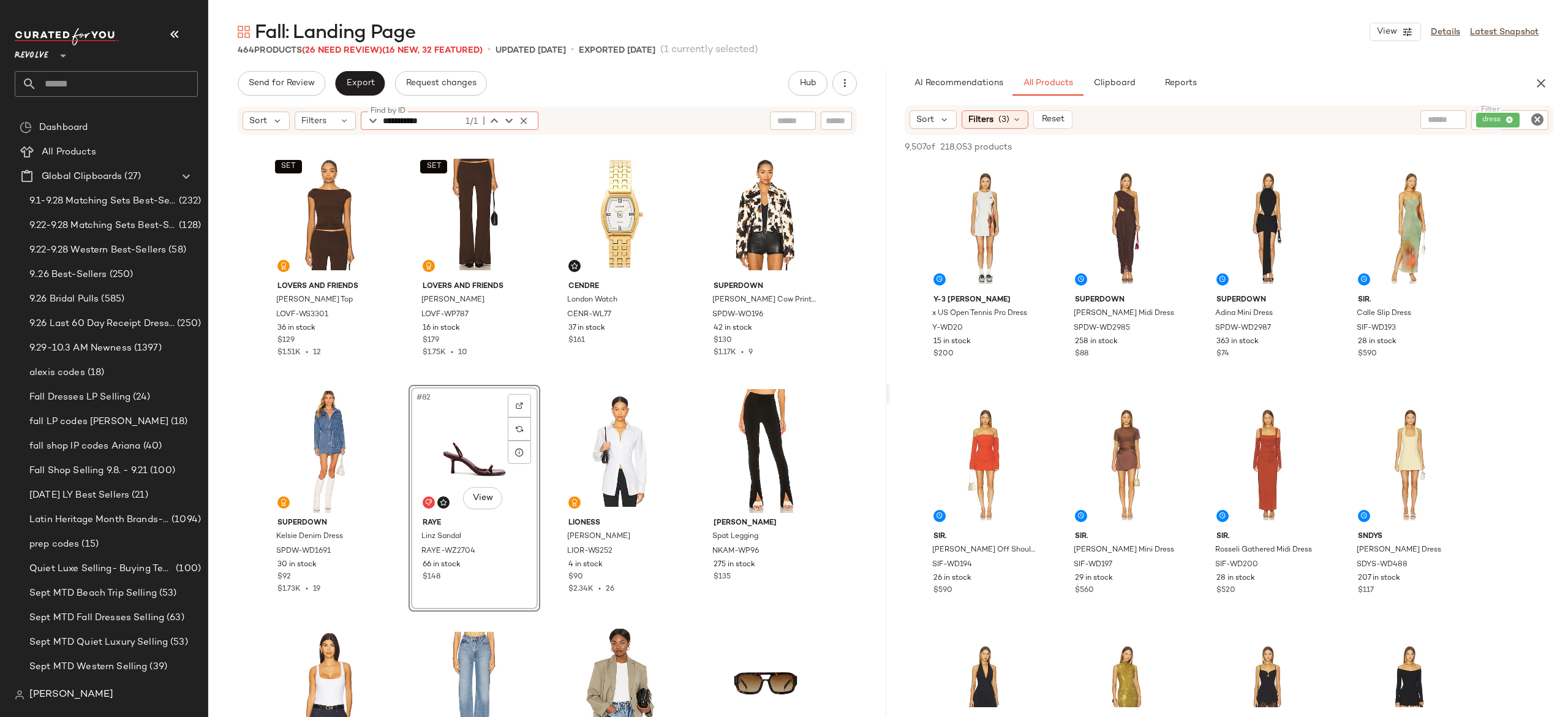
type input "**********"
click at [520, 117] on icon "button" at bounding box center [523, 120] width 11 height 11
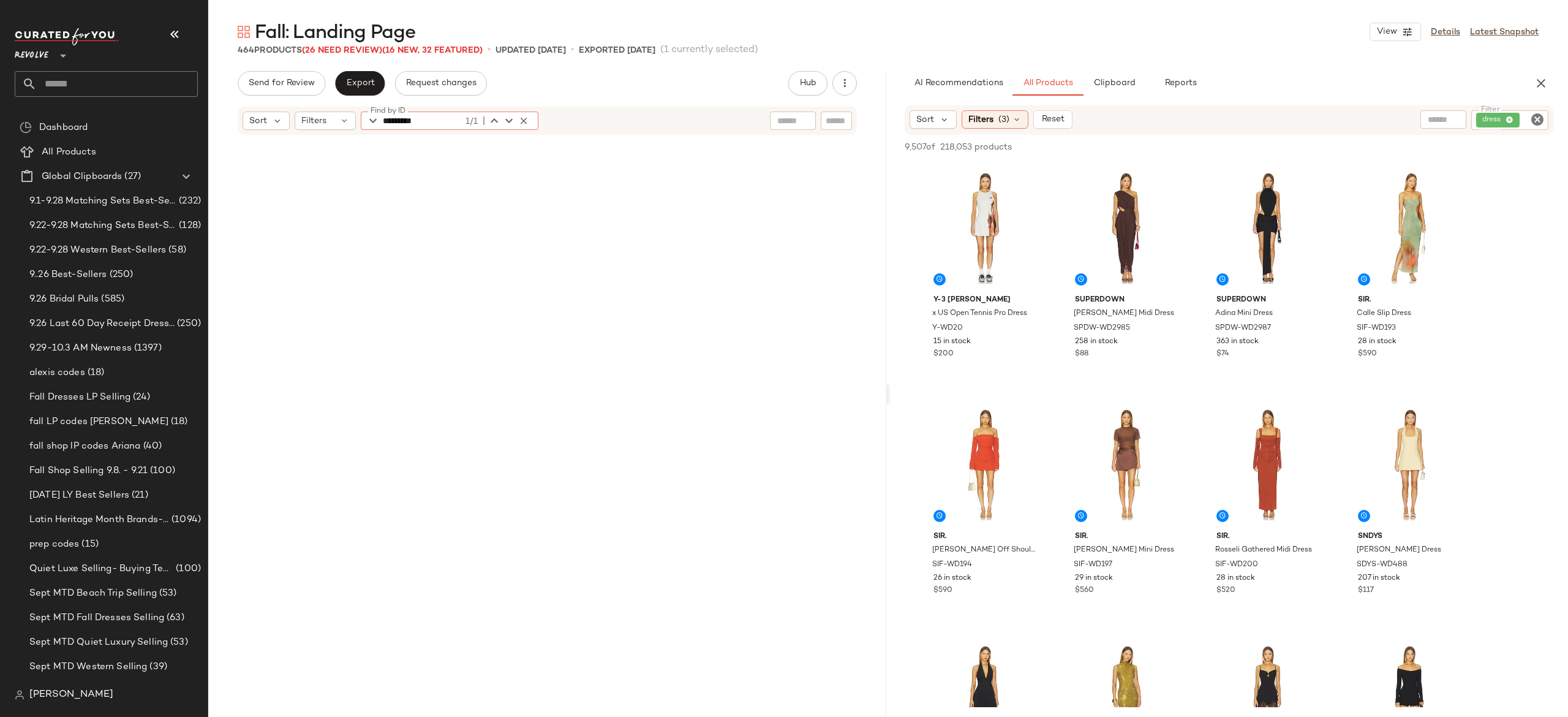
scroll to position [3074, 0]
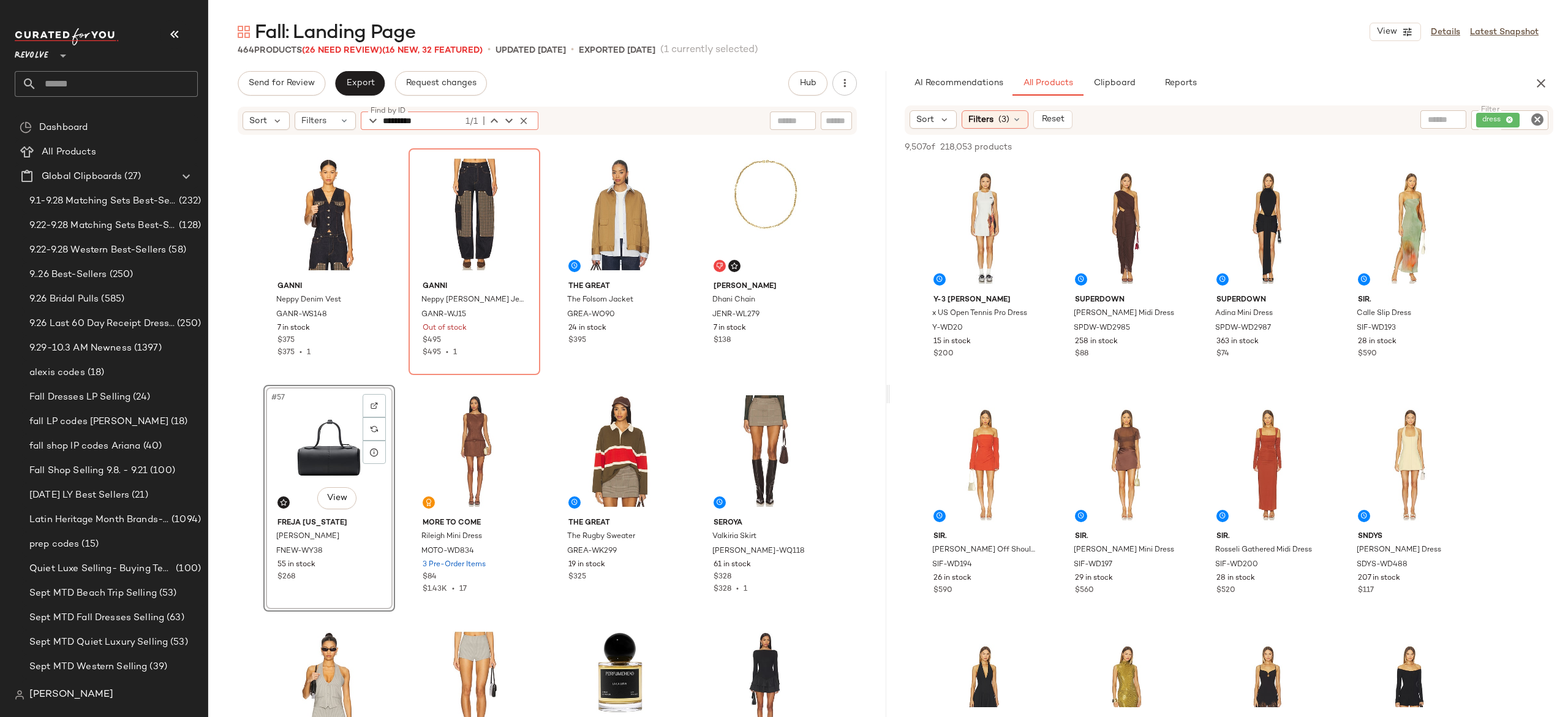
type input "*********"
click at [518, 117] on icon "button" at bounding box center [523, 120] width 11 height 11
type input "*********"
click at [1062, 117] on span "Reset" at bounding box center [1053, 120] width 23 height 10
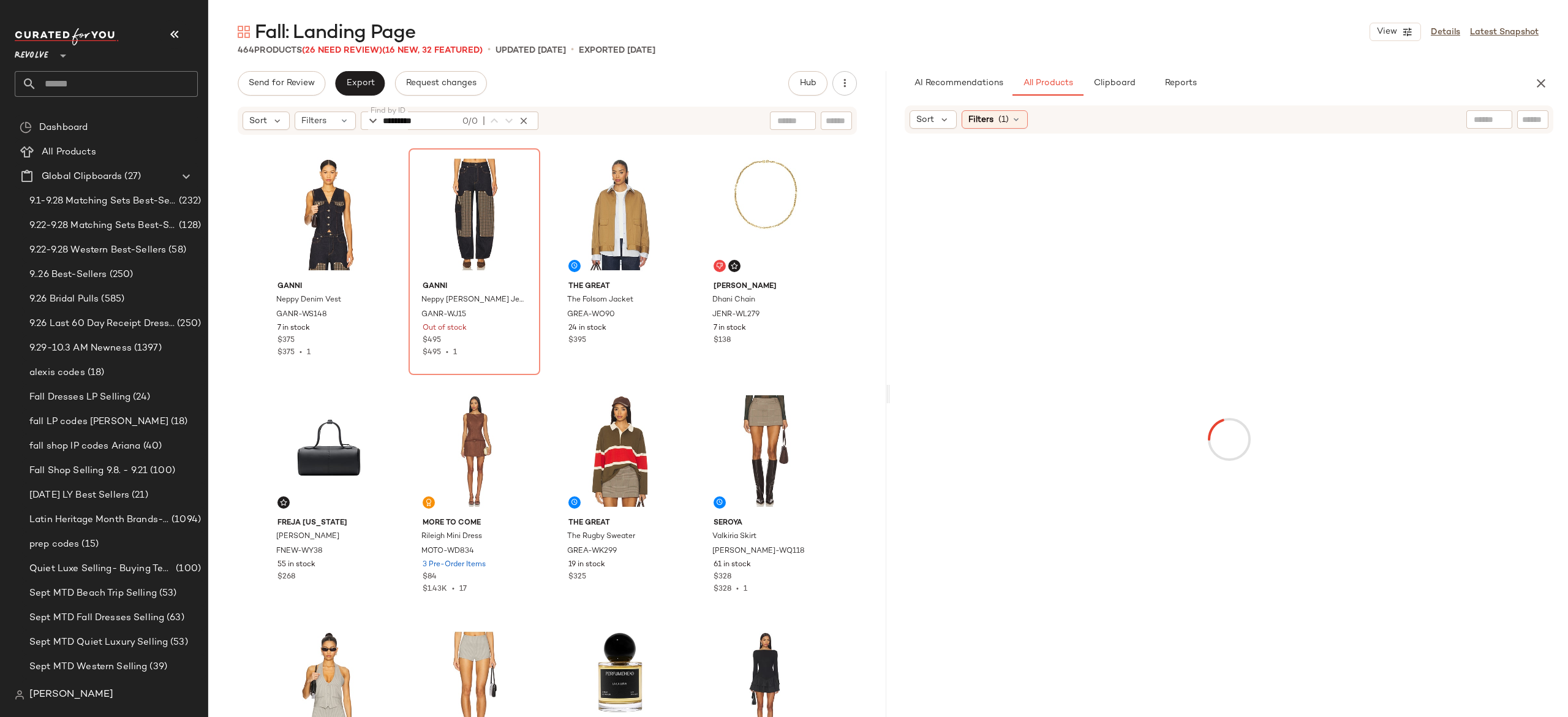
click at [1529, 122] on input "text" at bounding box center [1533, 120] width 22 height 13
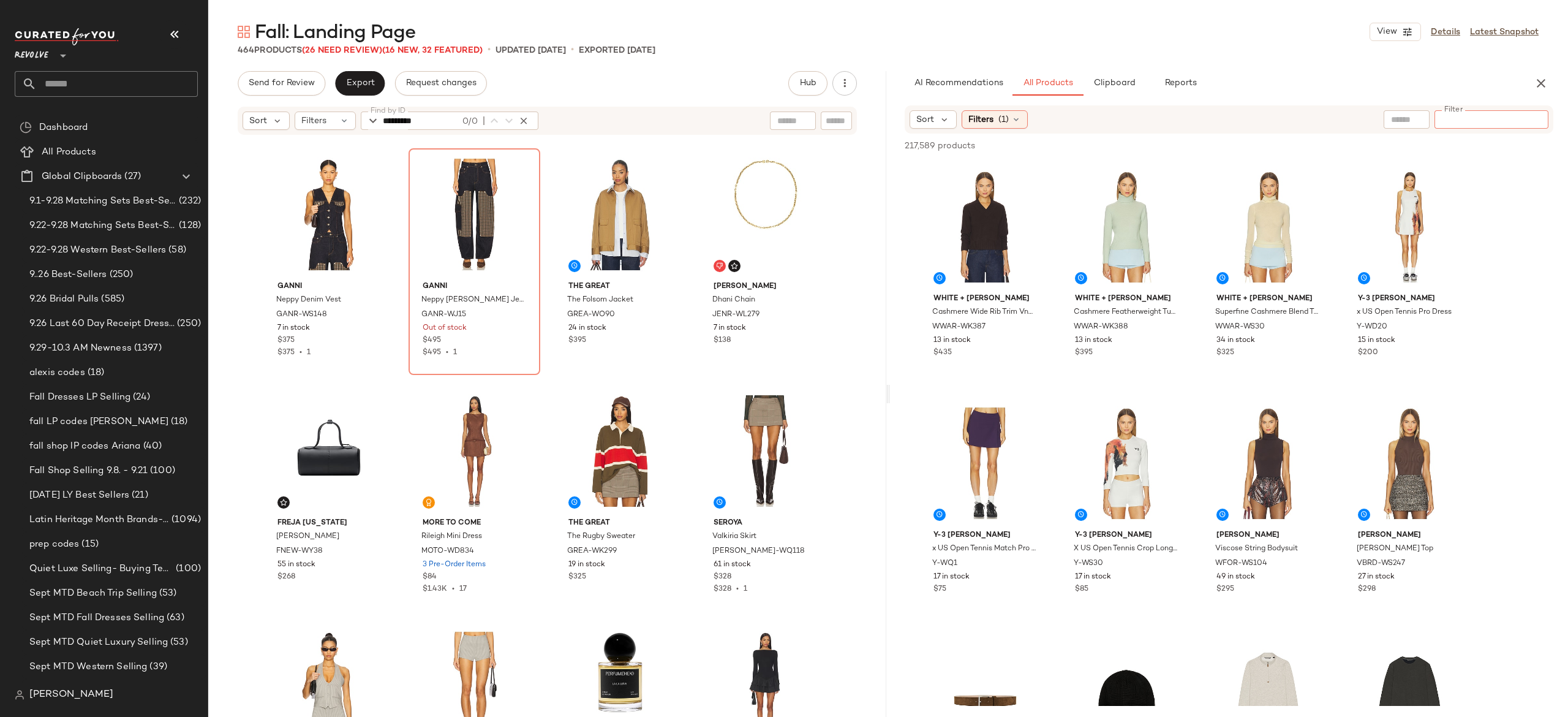
paste input "*********"
type input "*********"
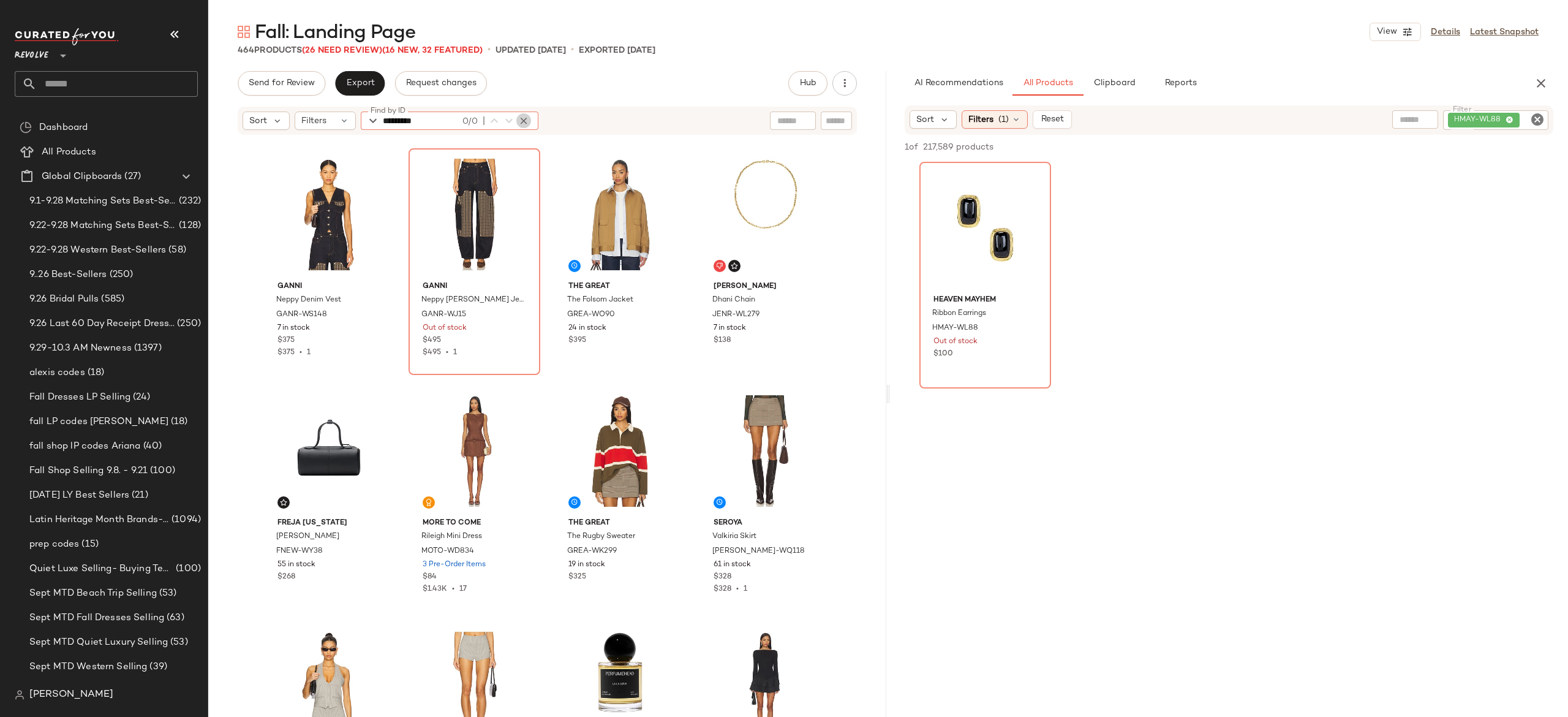
click at [520, 125] on icon "button" at bounding box center [523, 120] width 11 height 11
paste input "*********"
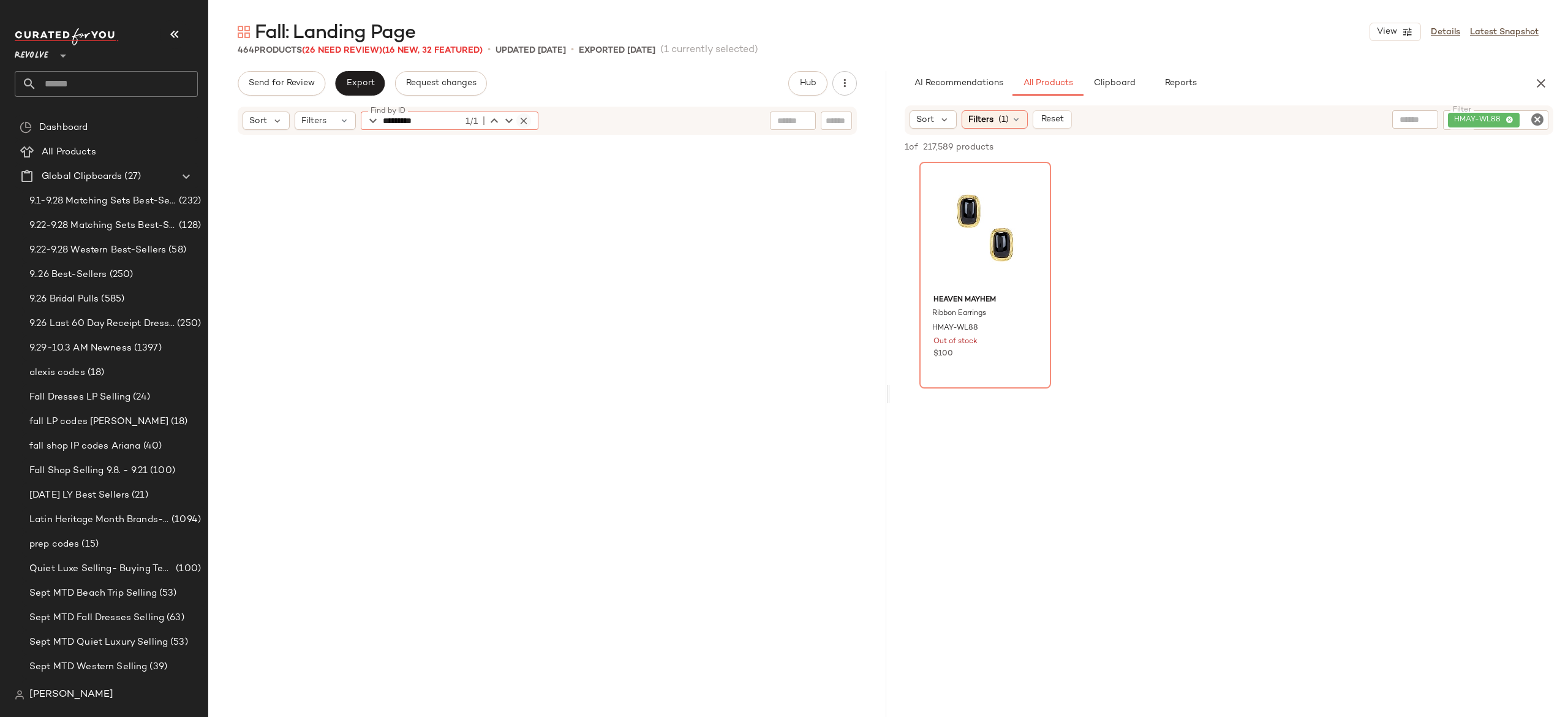
scroll to position [4256, 0]
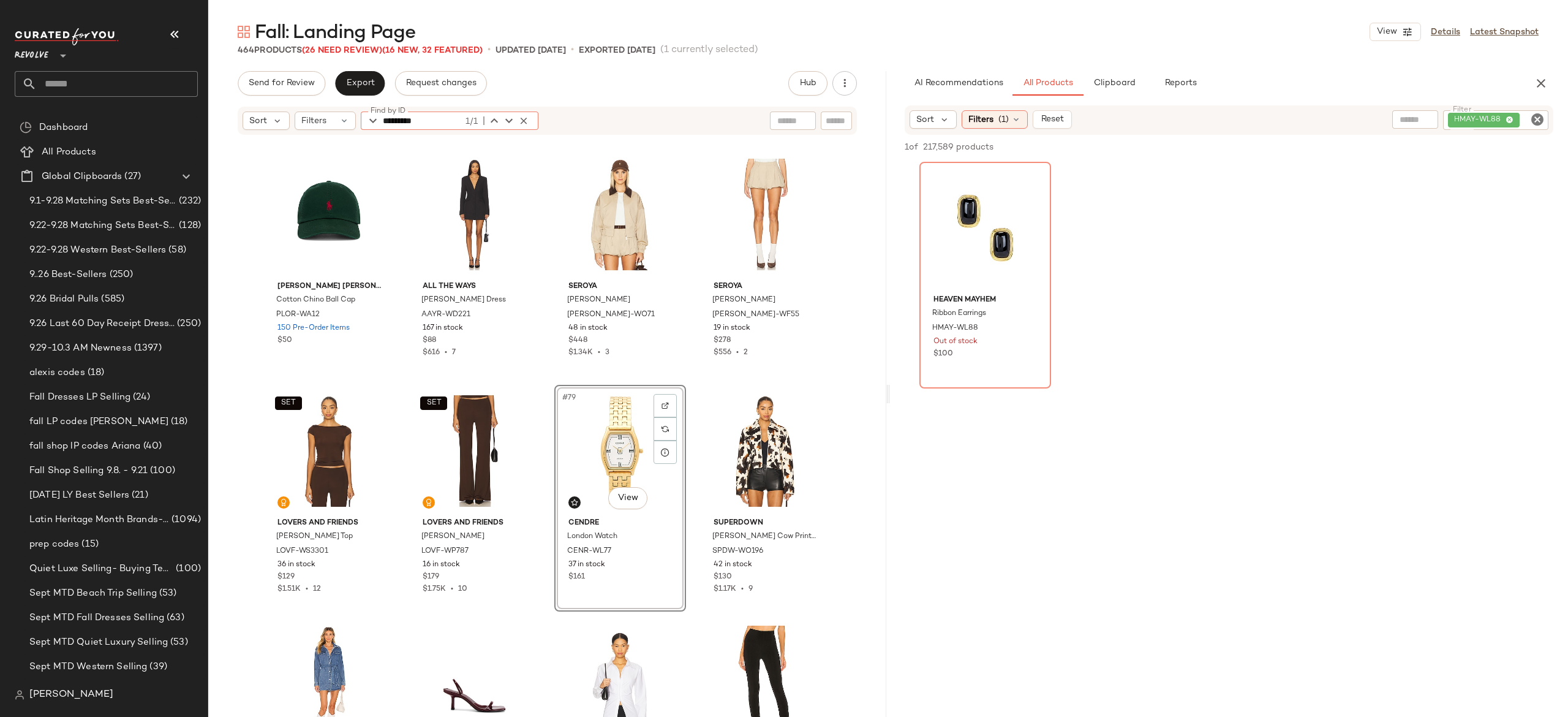
type input "*********"
click at [1479, 117] on div "HMAY-WL88" at bounding box center [1454, 120] width 188 height 20
paste input "********"
type input "********"
click at [528, 122] on icon "button" at bounding box center [523, 120] width 11 height 11
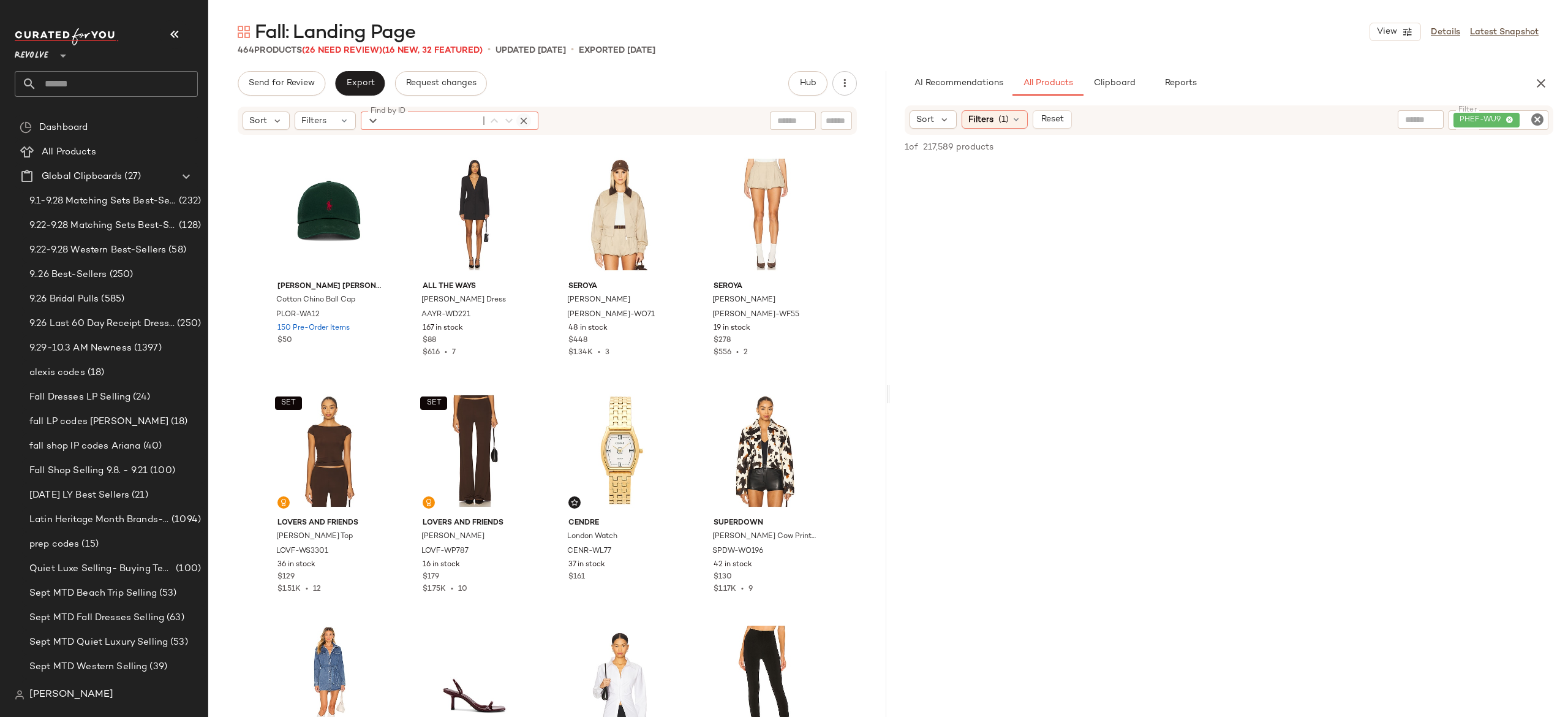
paste input "********"
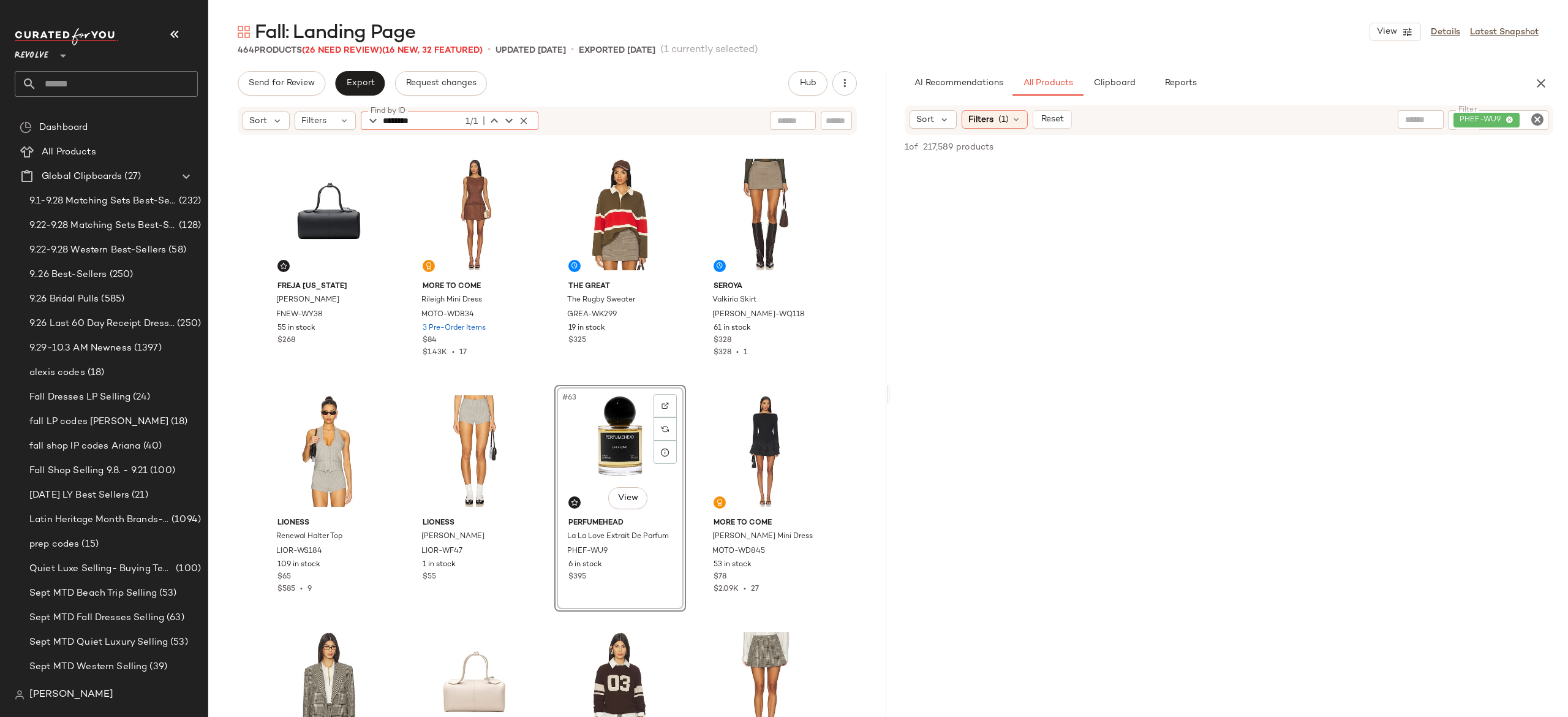
type input "********"
click at [520, 121] on icon "button" at bounding box center [523, 120] width 11 height 11
click at [368, 86] on span "Export" at bounding box center [360, 83] width 29 height 10
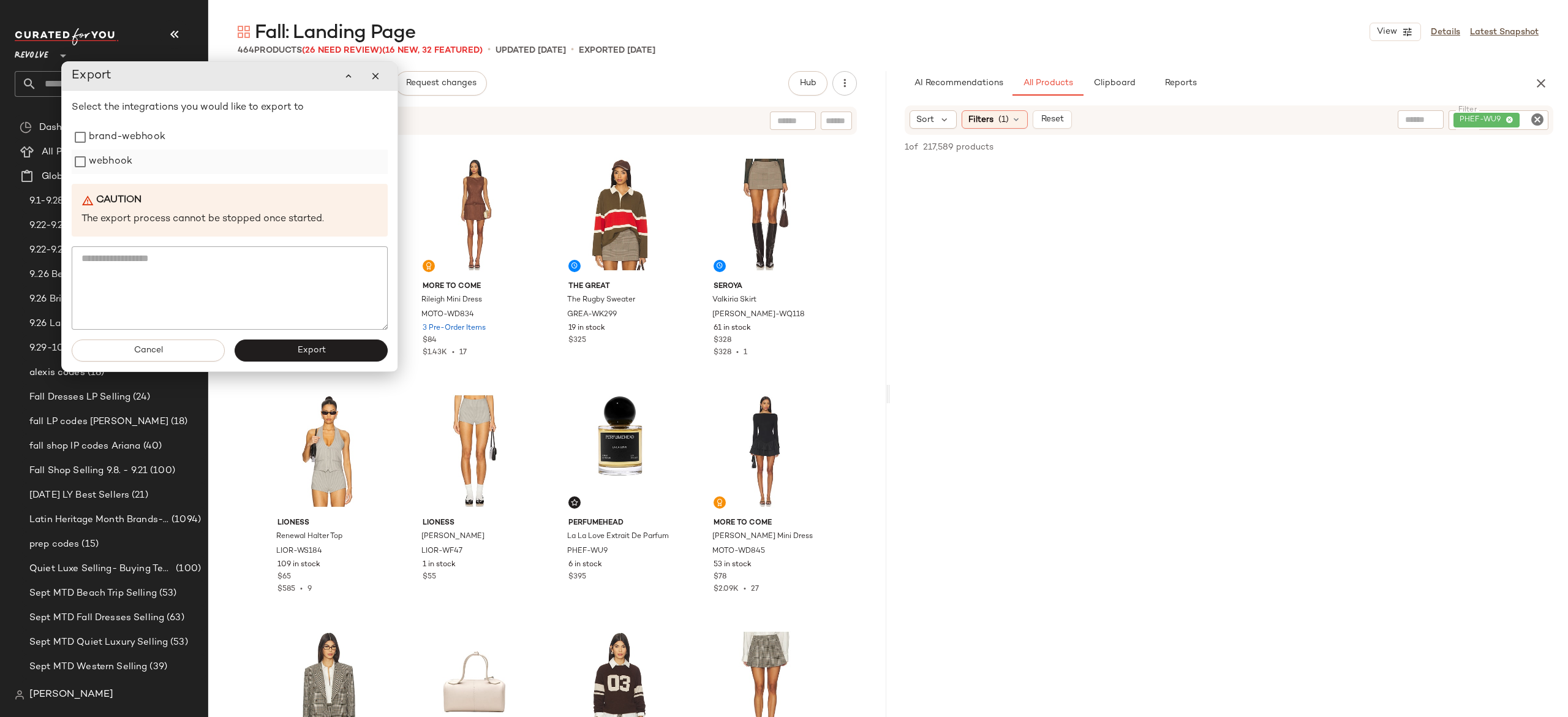
click at [112, 168] on label "webhook" at bounding box center [111, 162] width 43 height 25
click at [266, 352] on button "Export" at bounding box center [311, 350] width 153 height 22
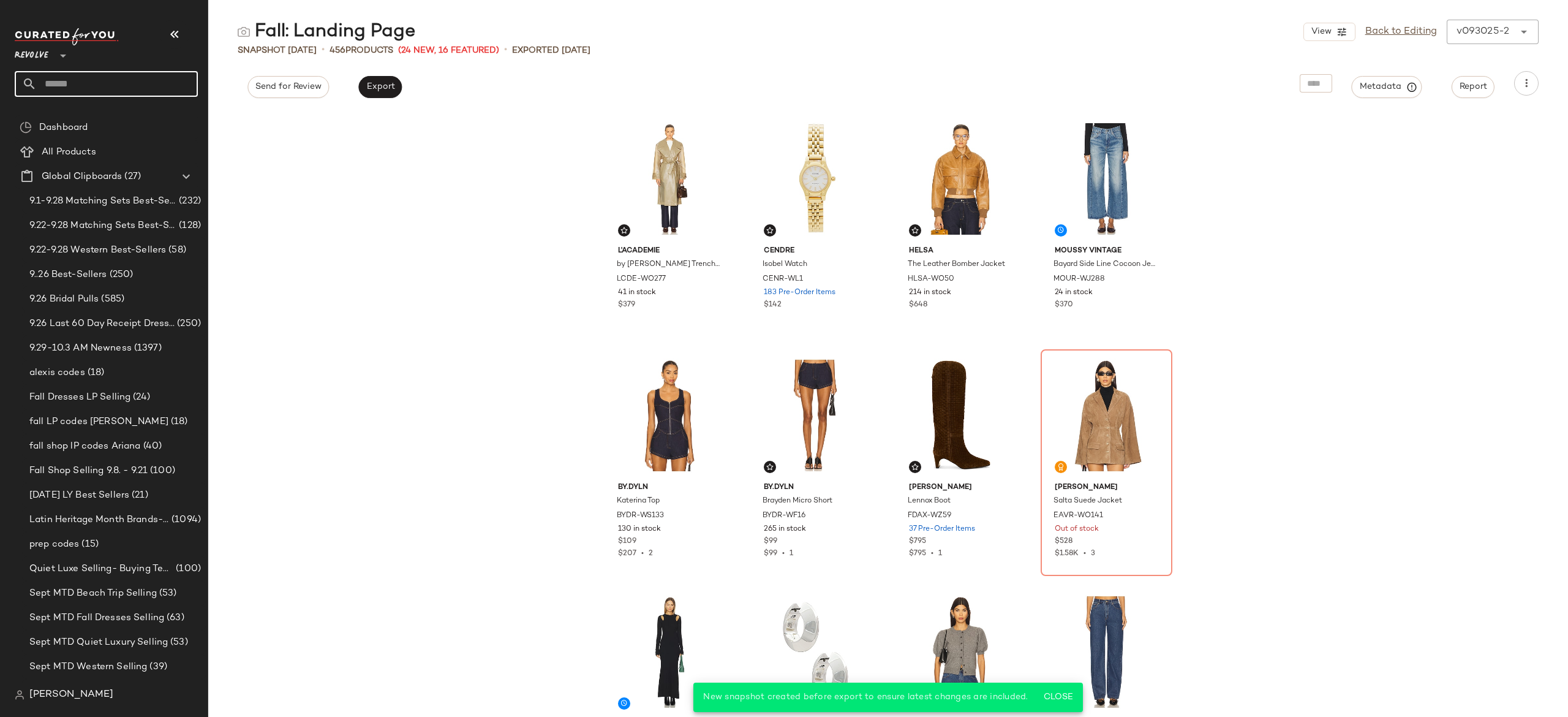
click at [181, 88] on input "text" at bounding box center [117, 83] width 161 height 25
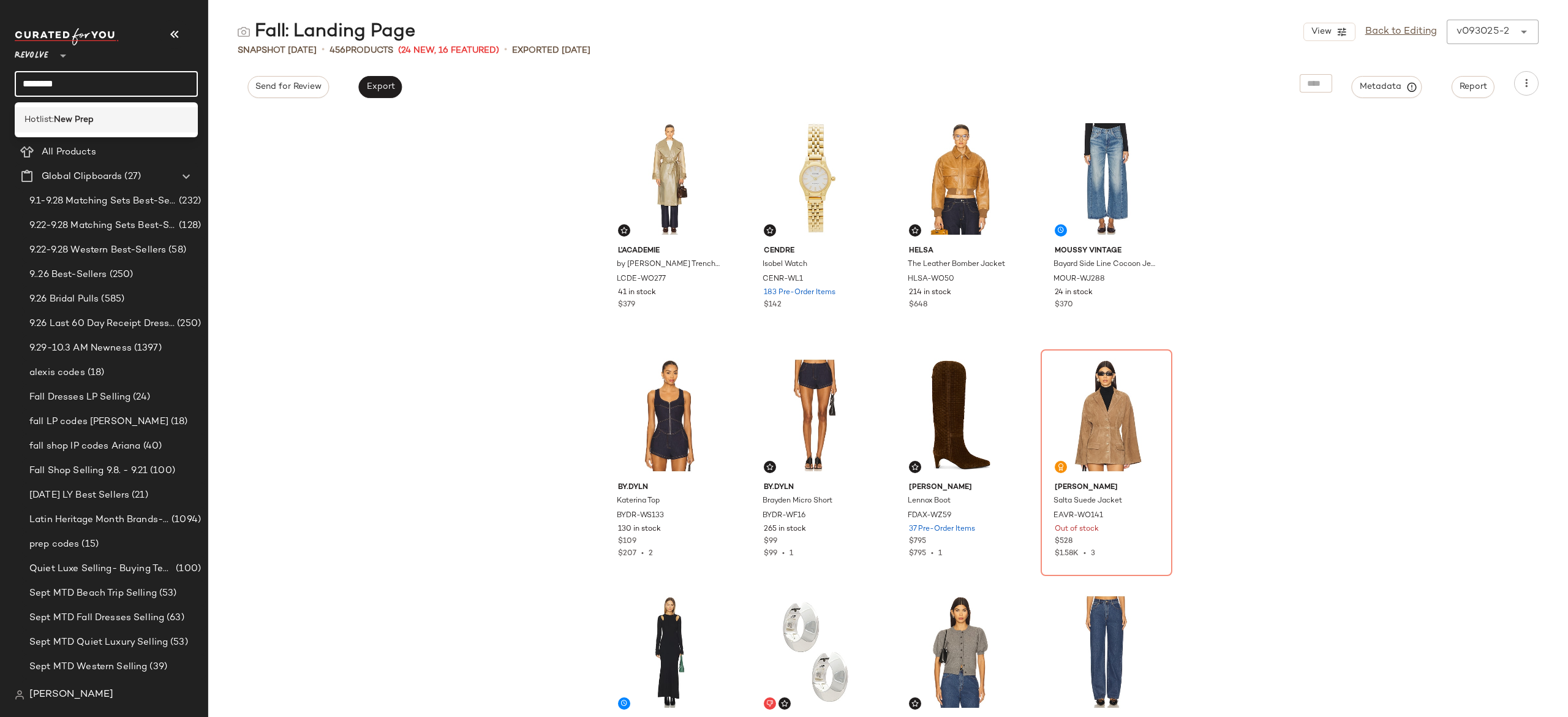
type input "********"
click at [104, 117] on div "Hotlist: New Prep" at bounding box center [107, 120] width 164 height 13
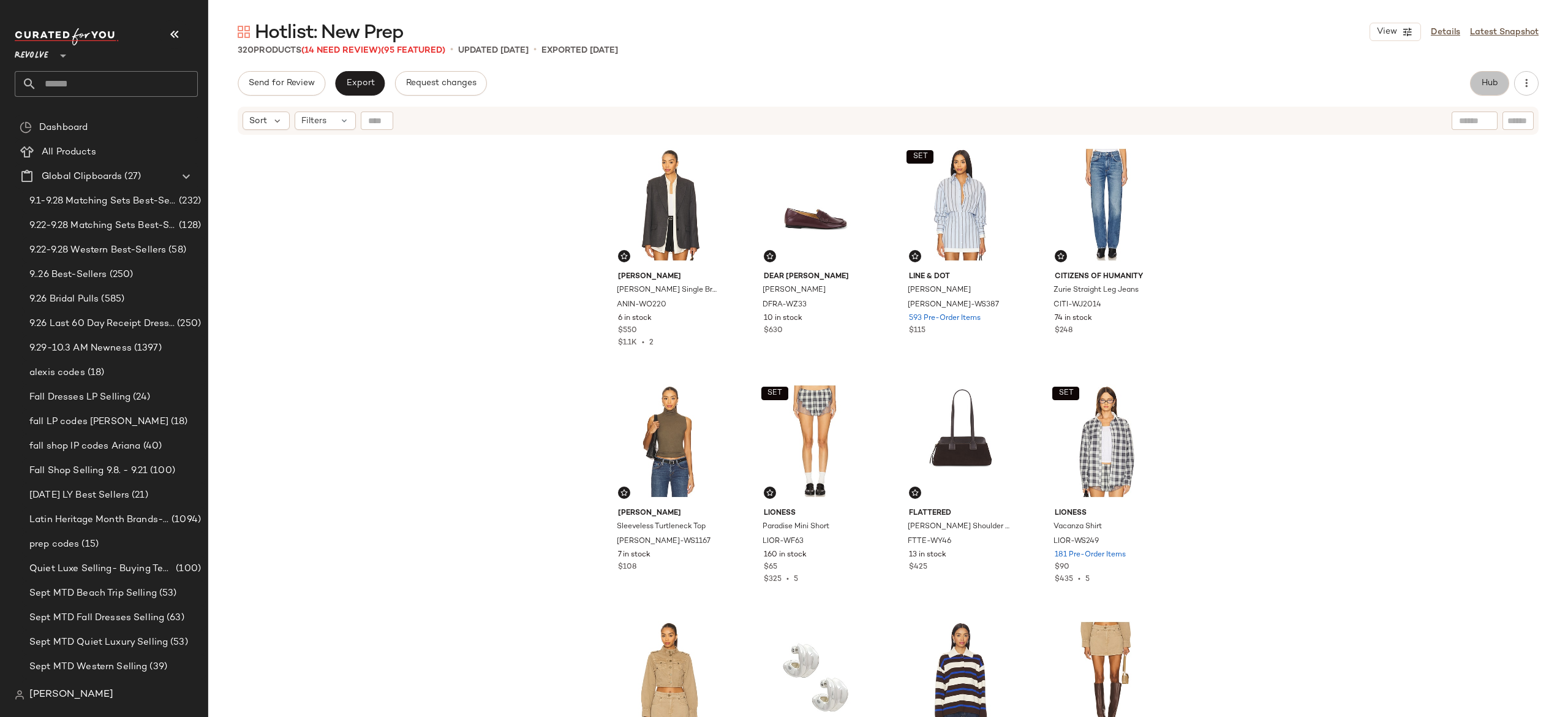
click at [1488, 83] on span "Hub" at bounding box center [1490, 83] width 17 height 10
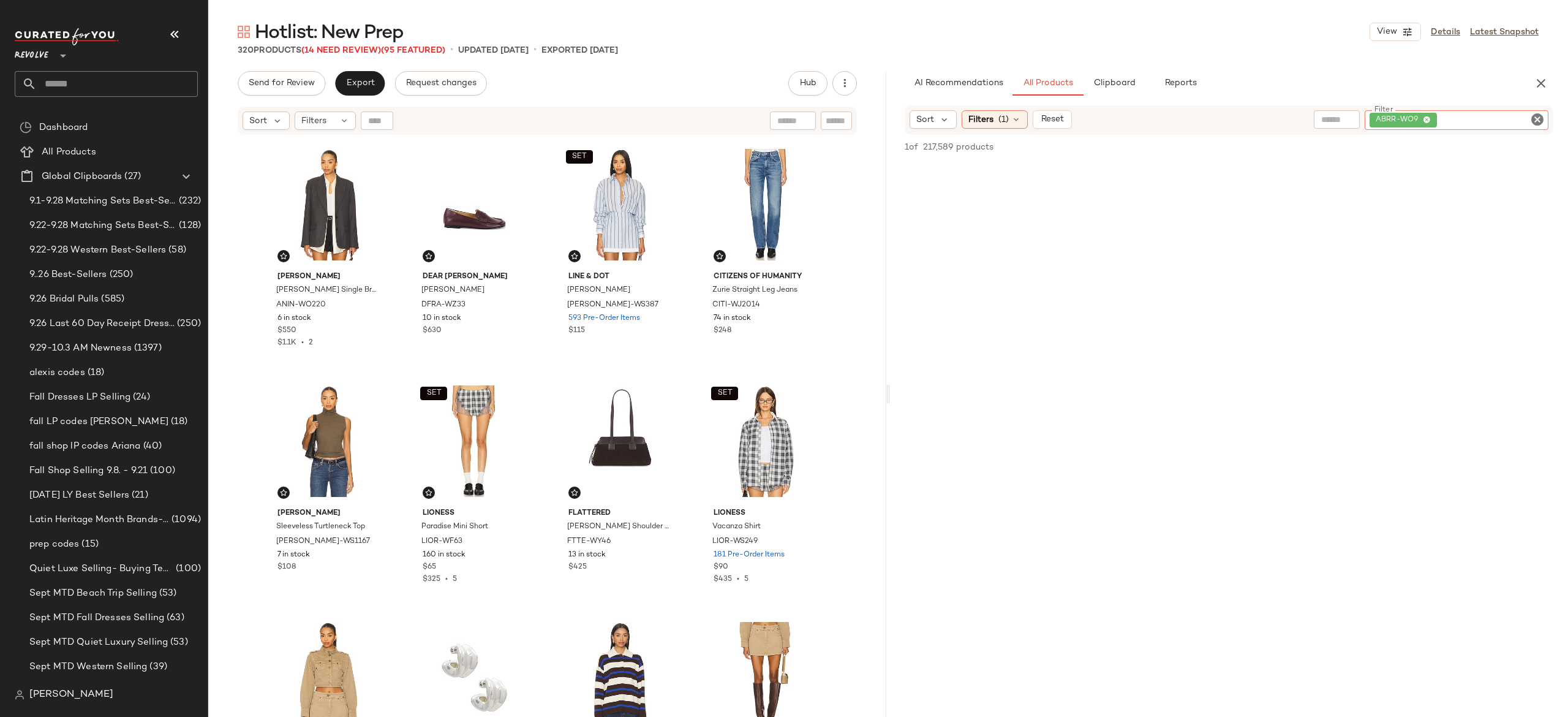
click at [1459, 115] on div "ABRR-WO9" at bounding box center [1456, 120] width 183 height 20
paste input "*********"
type input "*********"
click at [383, 117] on input "Find by ID" at bounding box center [431, 120] width 96 height 18
paste input "*********"
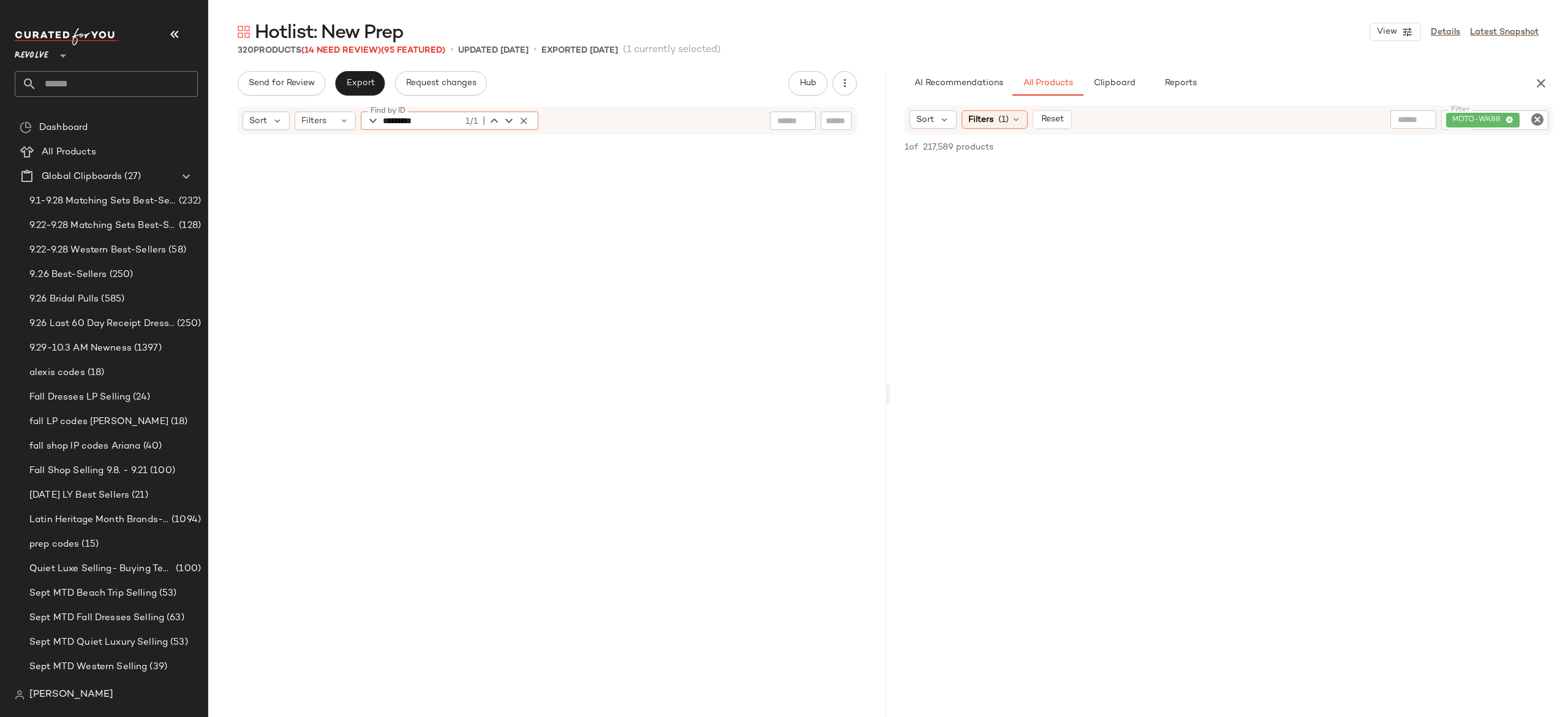
scroll to position [1891, 0]
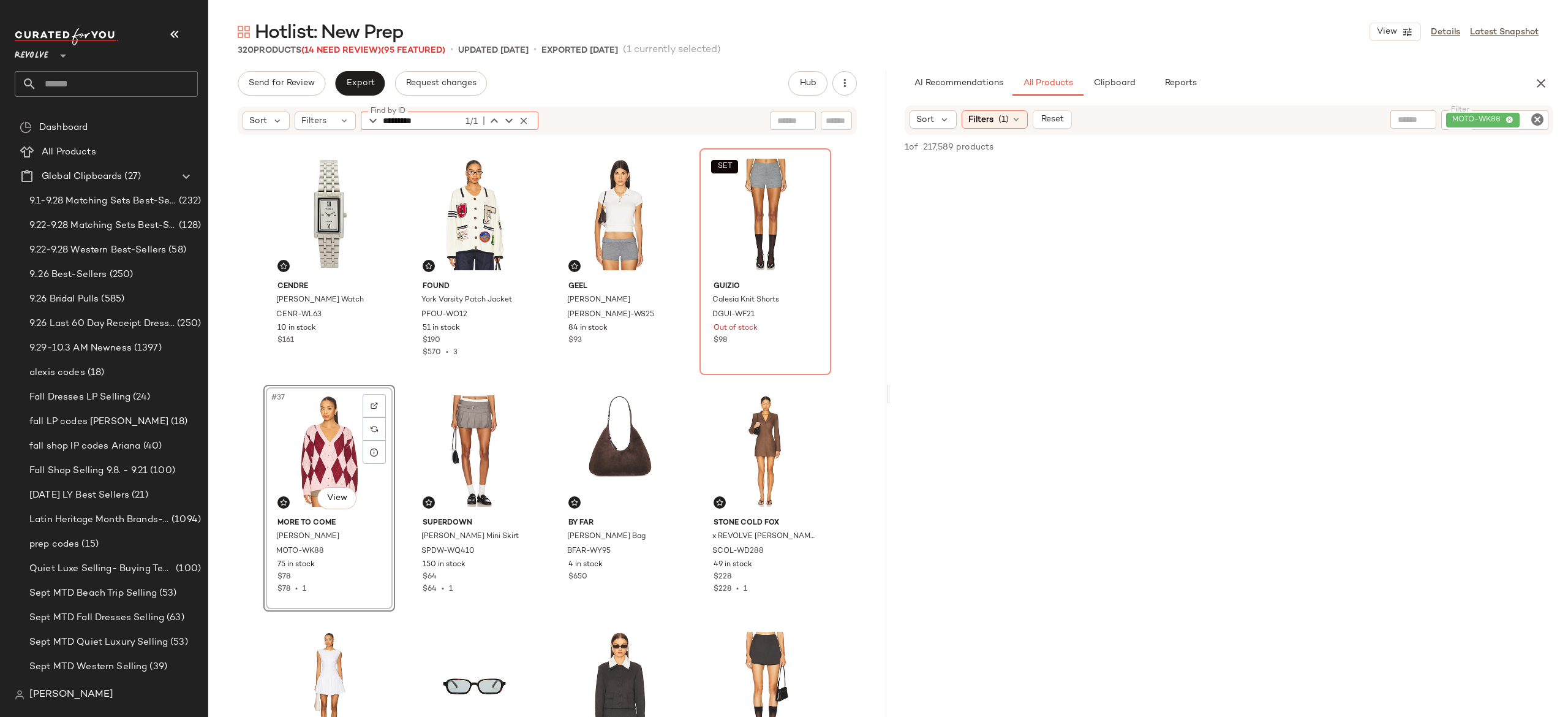
type input "*********"
click at [520, 122] on icon "button" at bounding box center [523, 120] width 11 height 11
type input "**********"
click at [520, 122] on icon "button" at bounding box center [523, 120] width 11 height 11
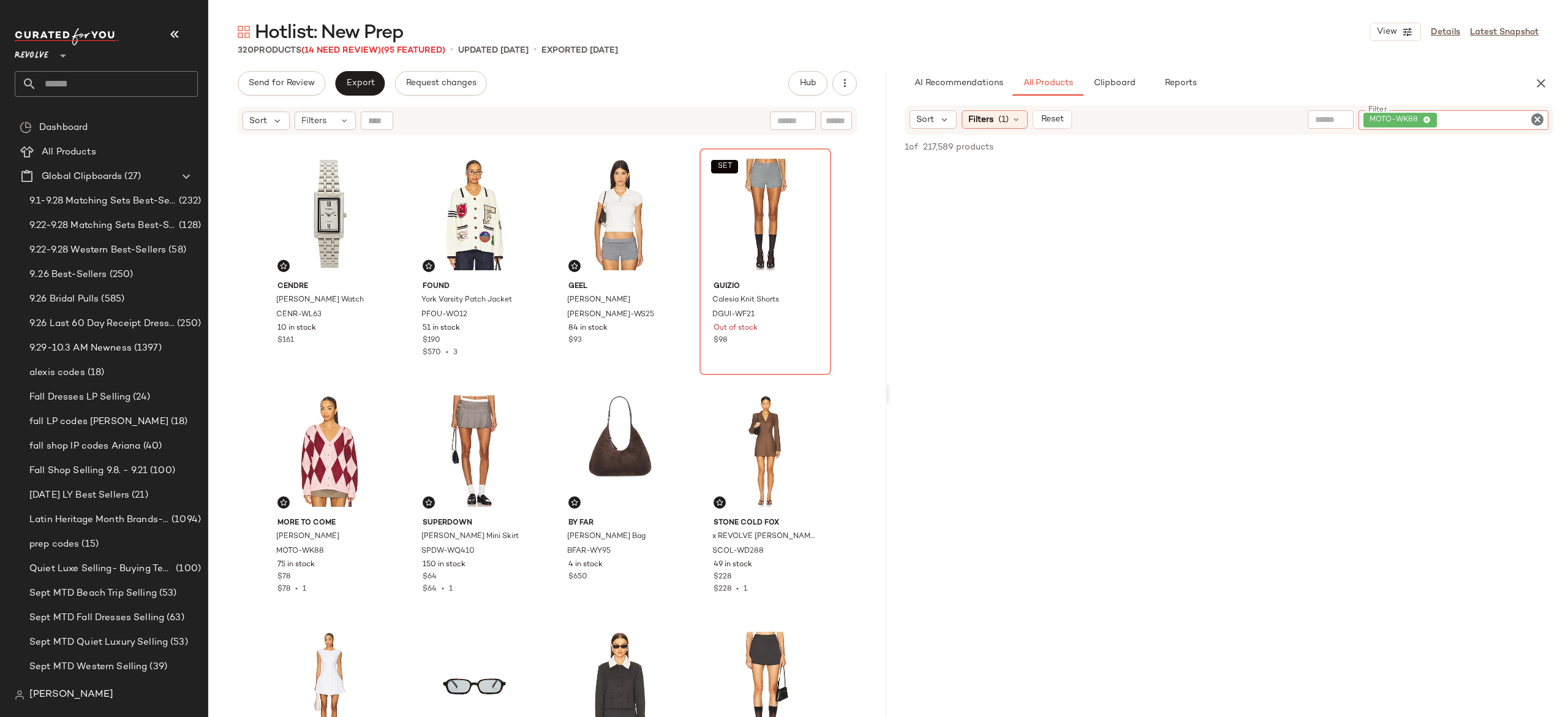
click at [1464, 114] on div "MOTO-WK88" at bounding box center [1453, 120] width 190 height 20
paste input "**********"
type input "**********"
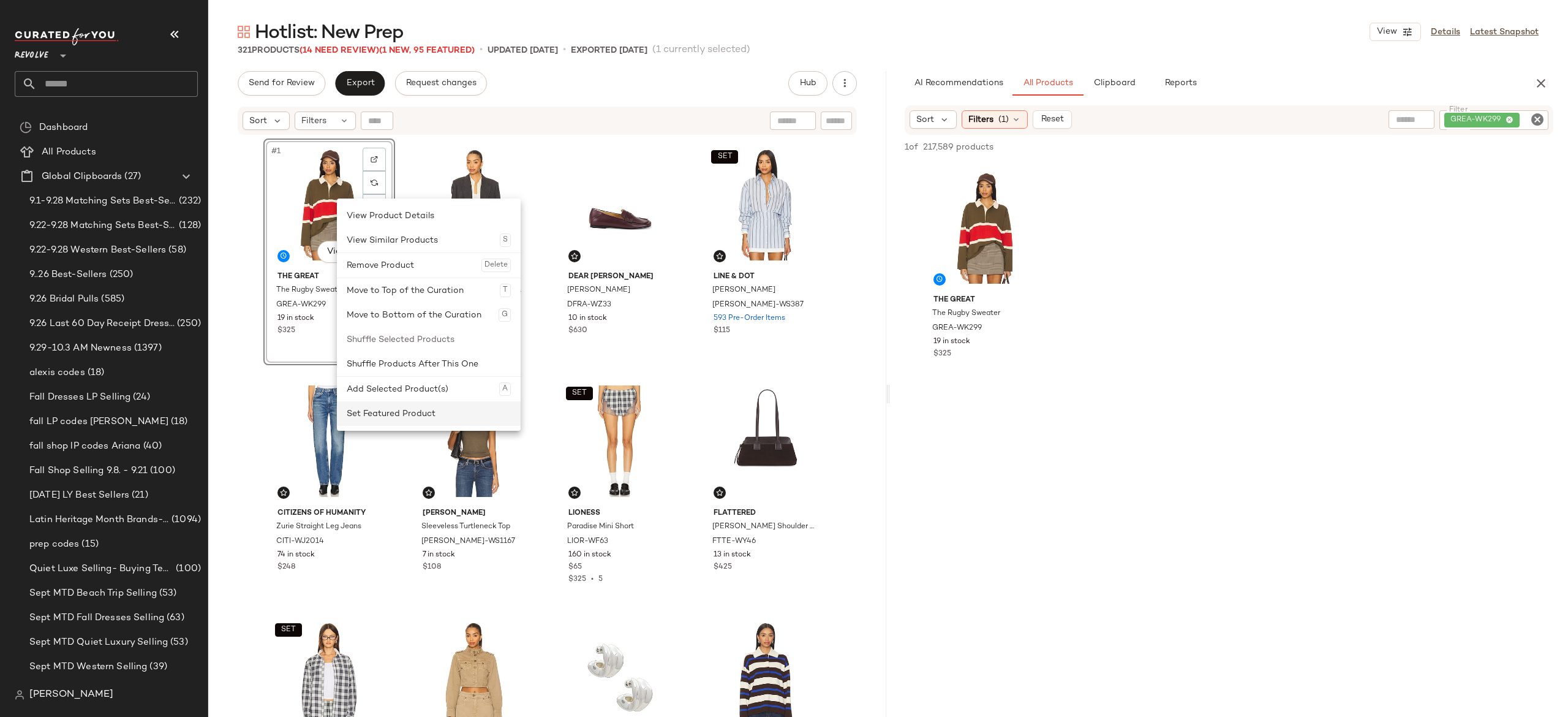
click at [381, 406] on div "Set Featured Product" at bounding box center [428, 413] width 164 height 25
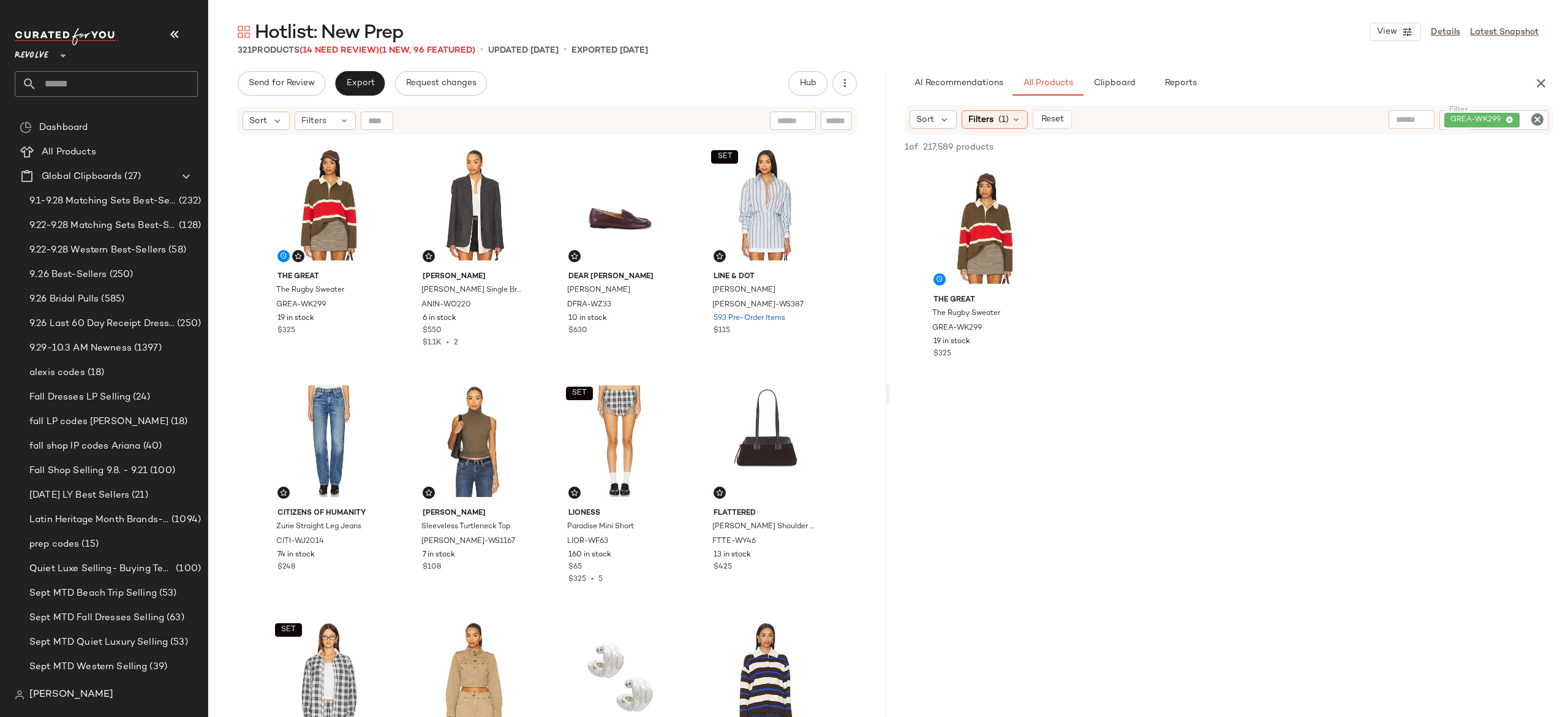
click at [1488, 117] on div "GREA-WK299" at bounding box center [1494, 120] width 109 height 20
paste input "**********"
type input "**********"
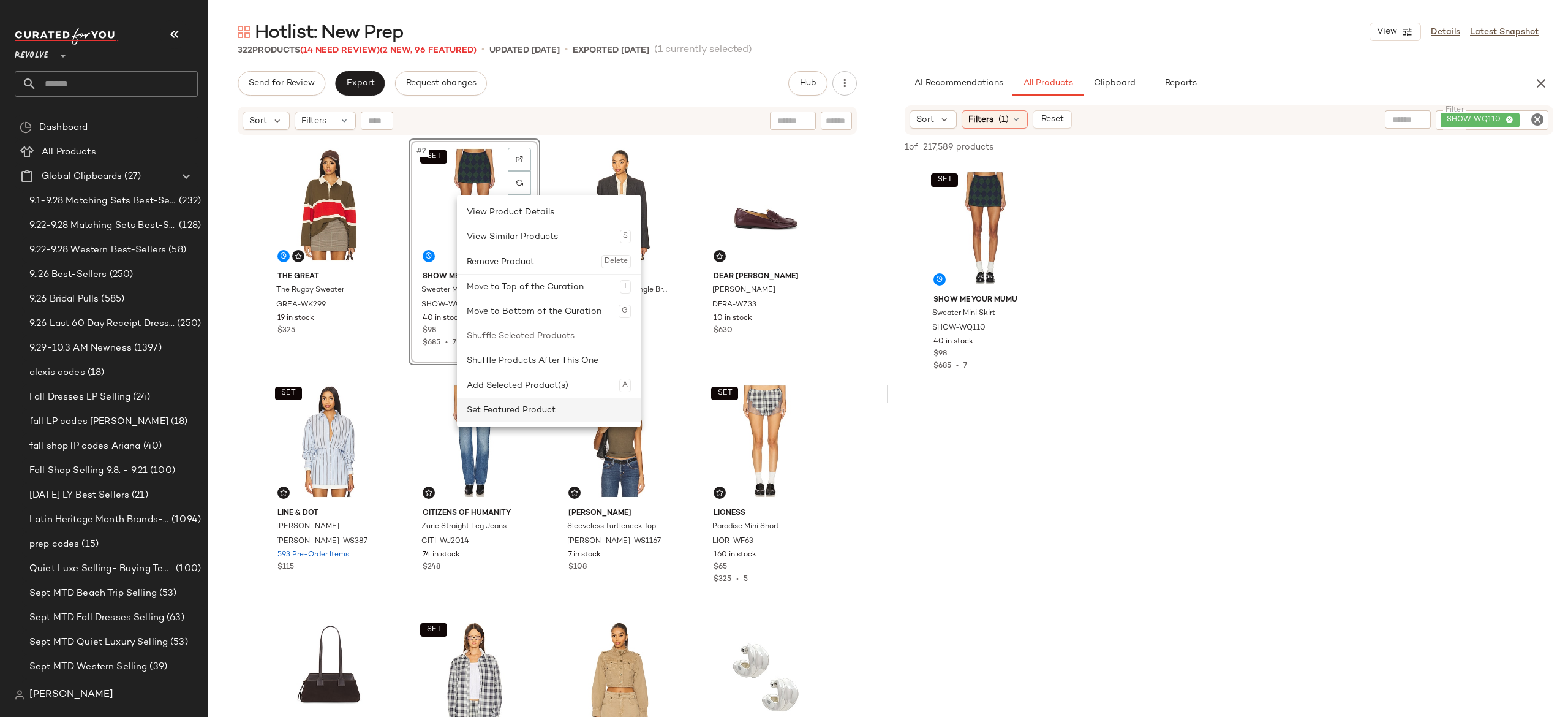
click at [503, 413] on div "Set Featured Product" at bounding box center [549, 410] width 164 height 25
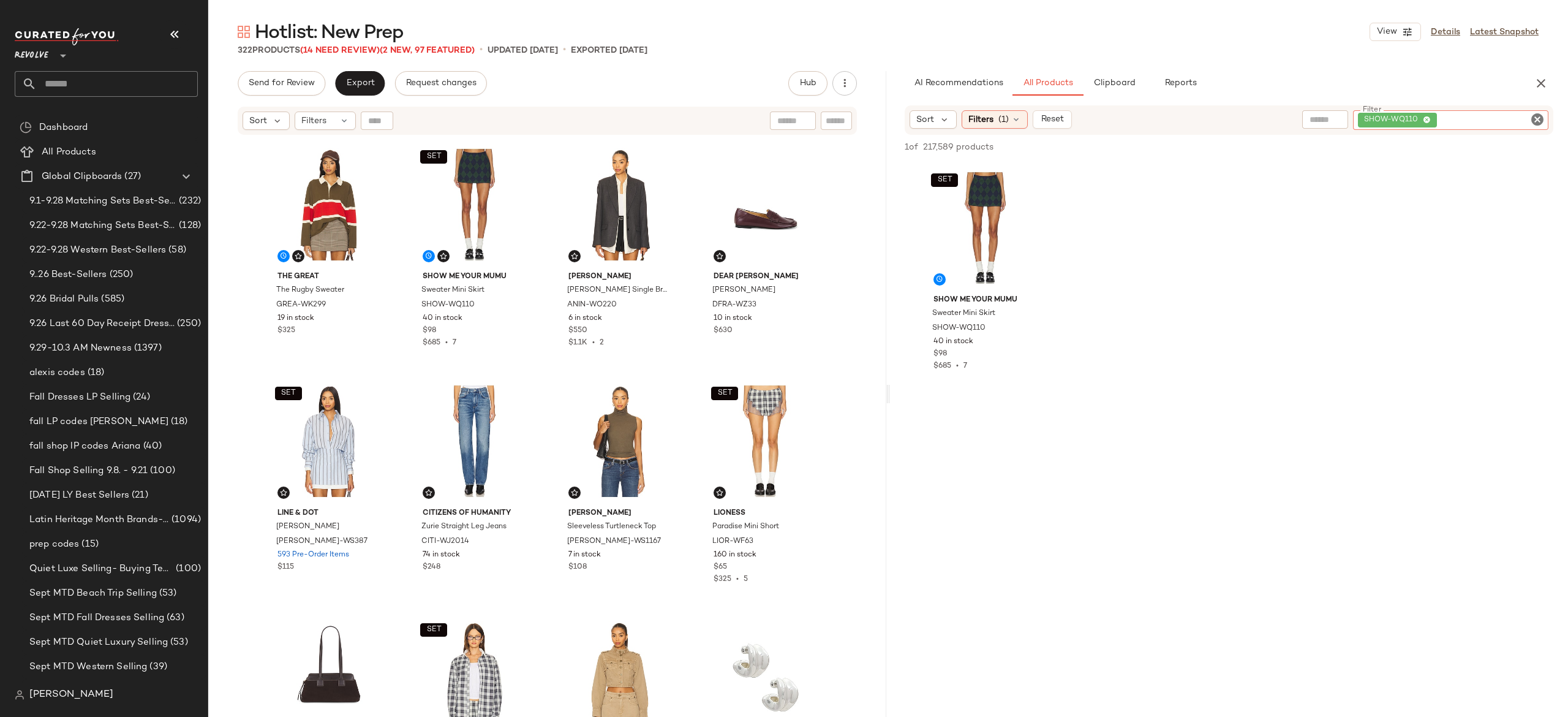
click at [1467, 117] on div "SHOW-WQ110" at bounding box center [1451, 120] width 196 height 20
paste input "**********"
type input "**********"
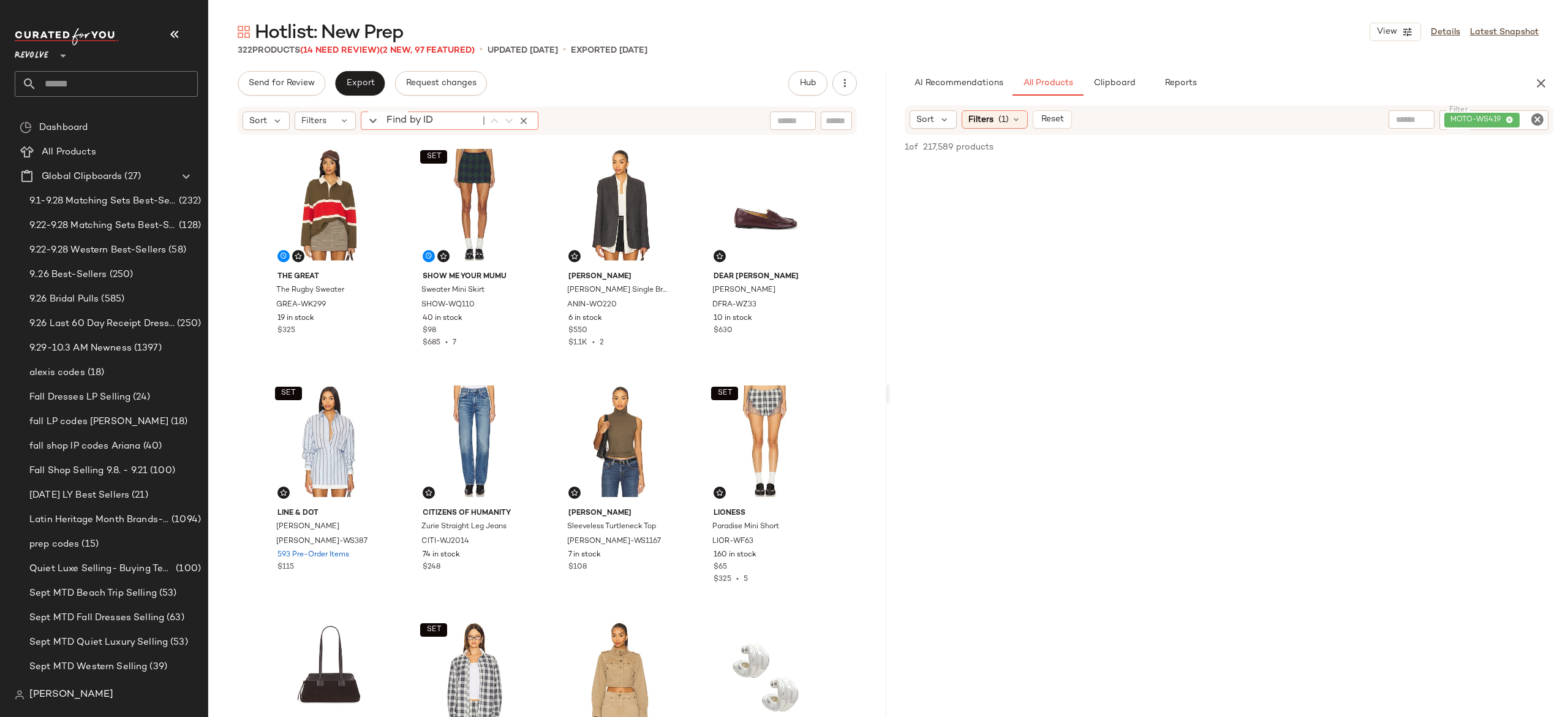
click at [376, 119] on div "Find by ID Find by ID" at bounding box center [449, 120] width 178 height 18
paste input "**********"
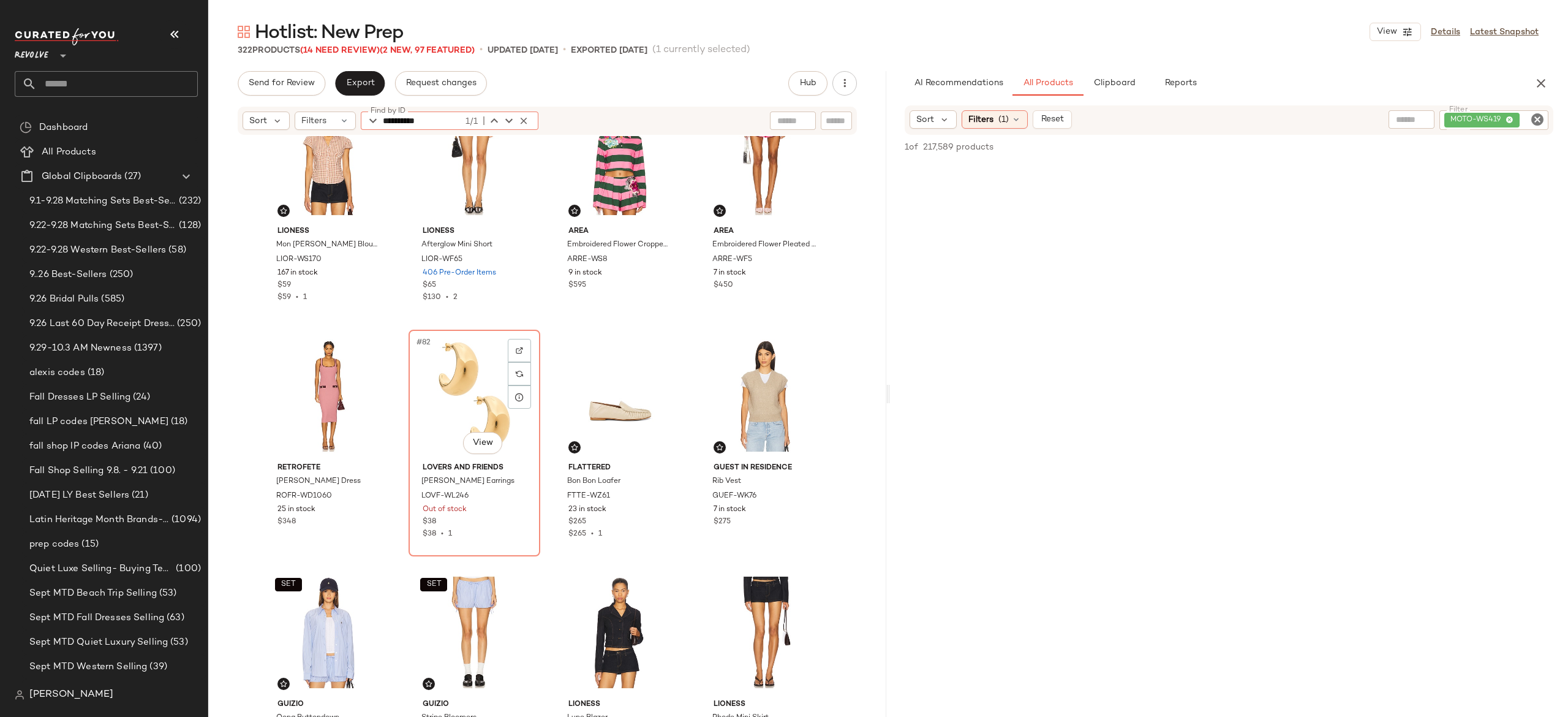
scroll to position [4740, 0]
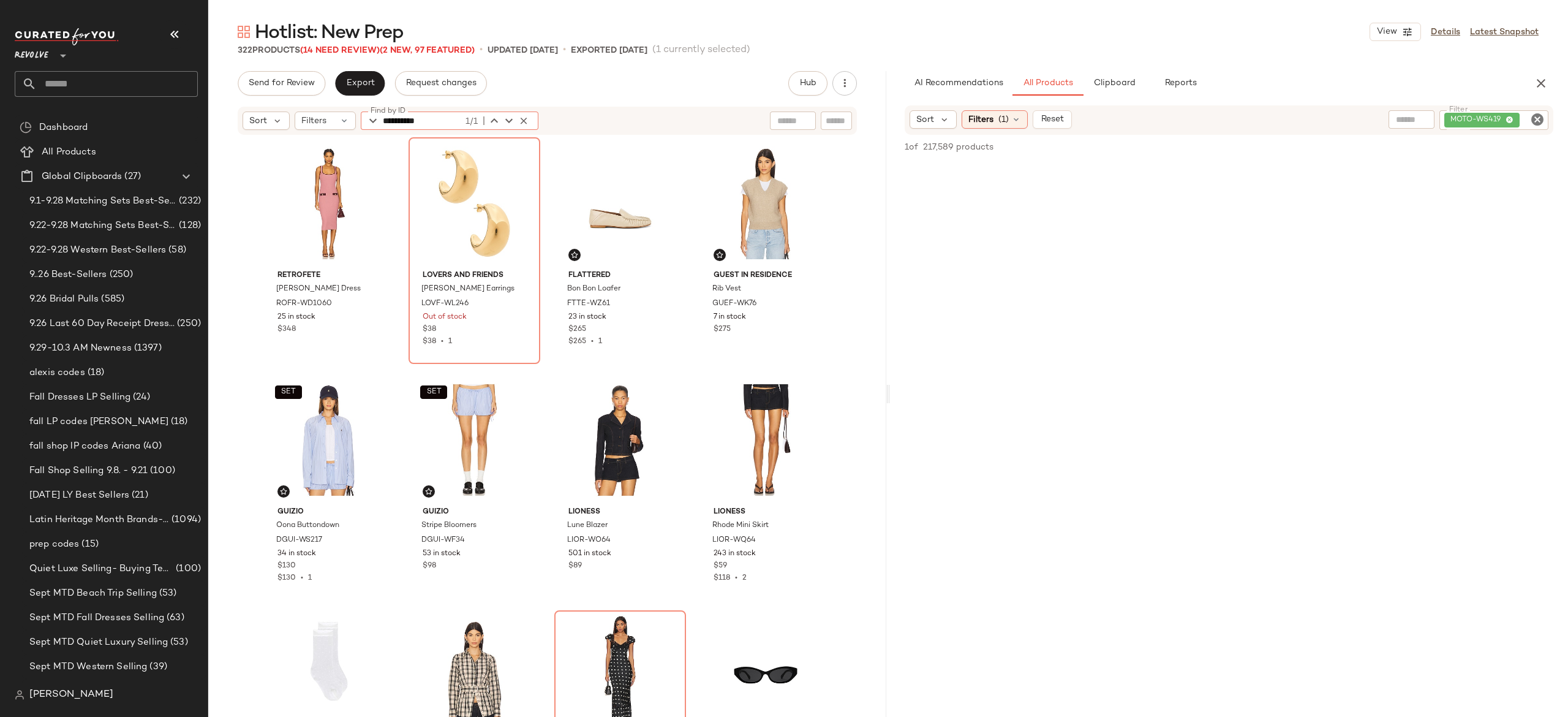
type input "**********"
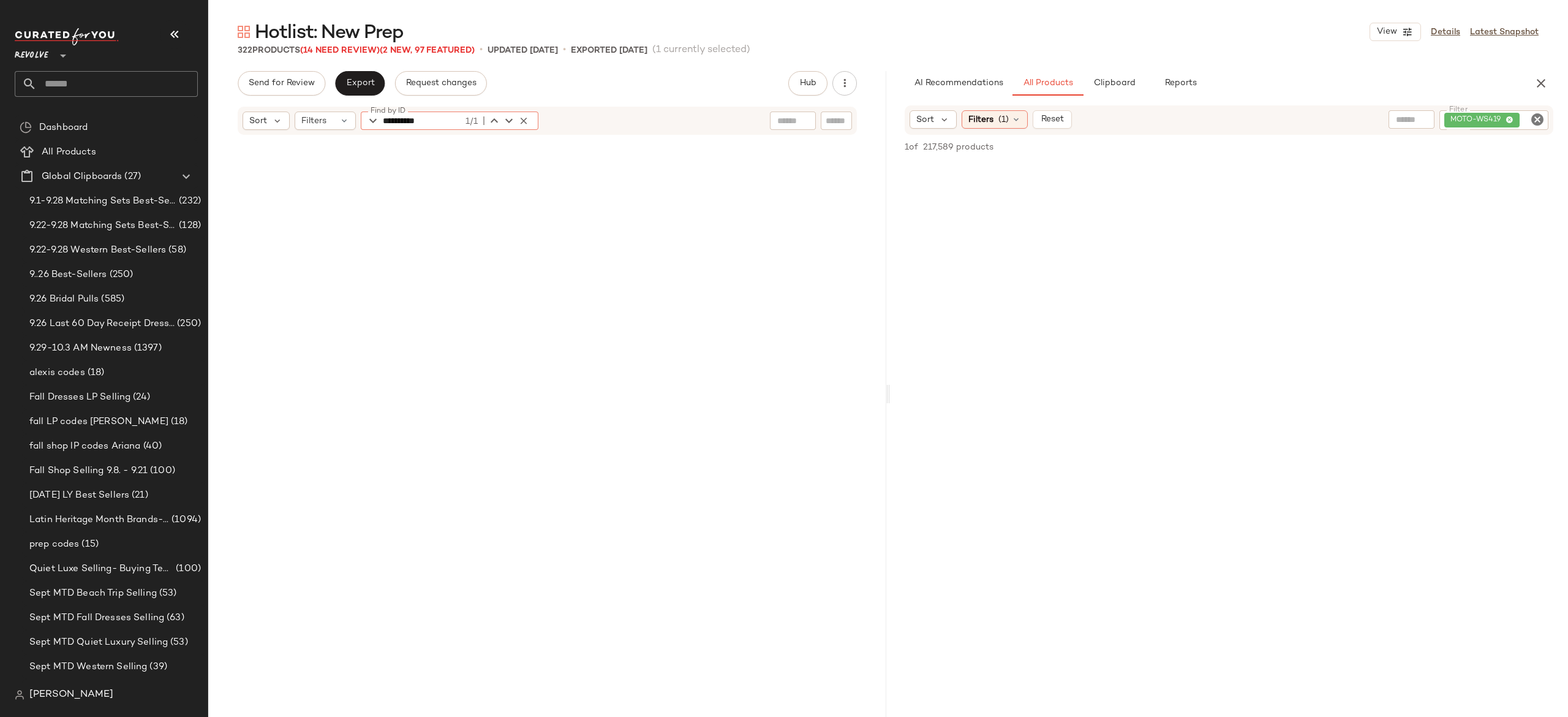
scroll to position [0, 0]
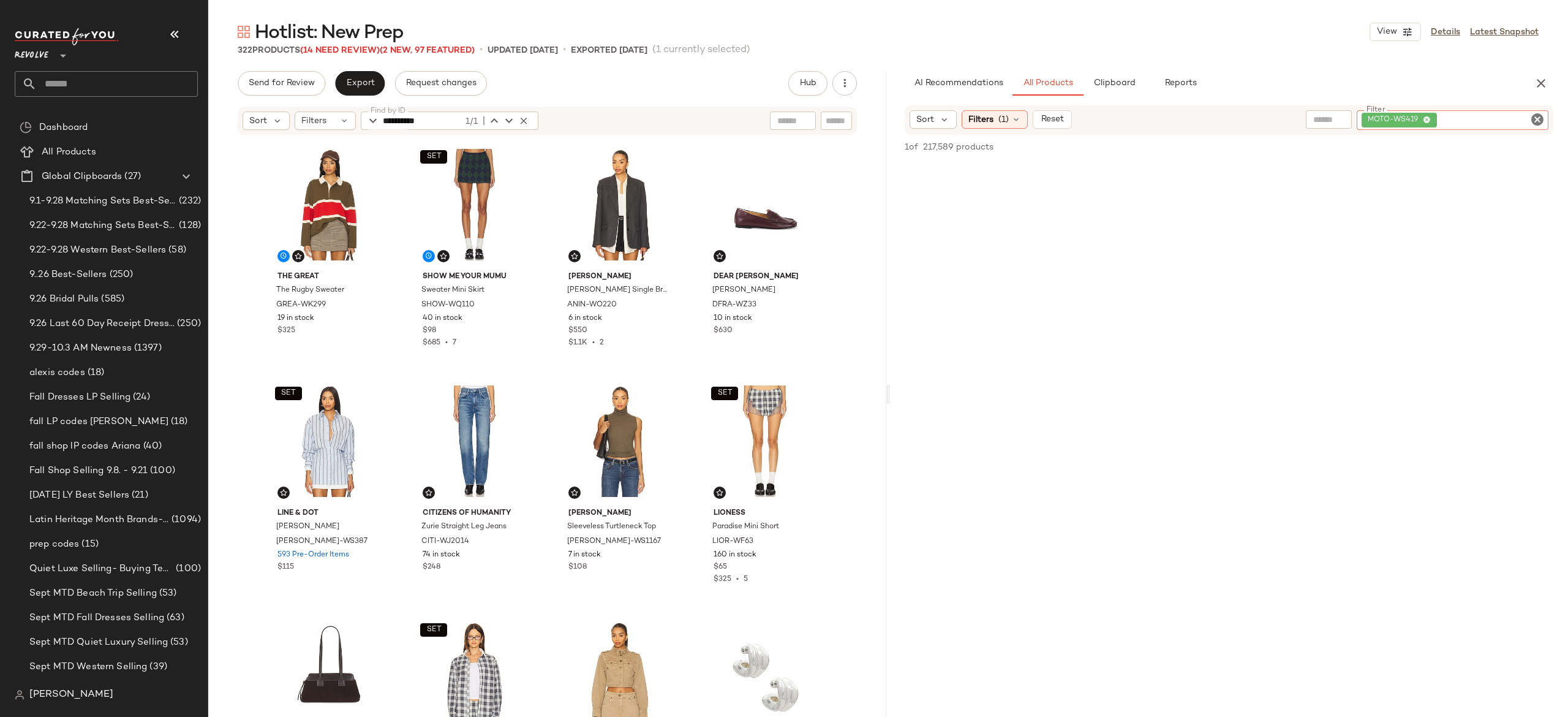
click at [1456, 112] on div "MOTO-WS419" at bounding box center [1453, 120] width 191 height 20
paste input "*********"
type input "*********"
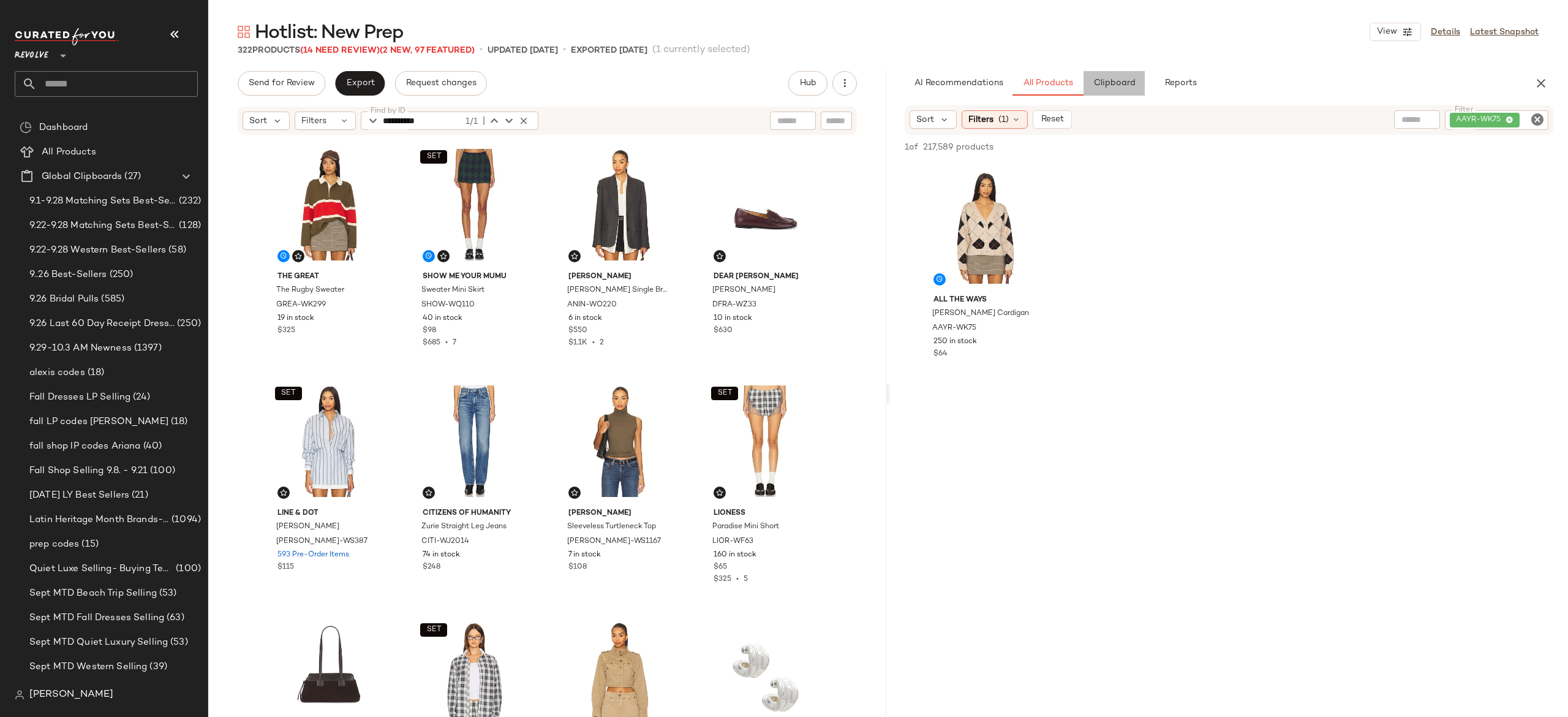
click at [1120, 80] on span "Clipboard" at bounding box center [1113, 83] width 42 height 10
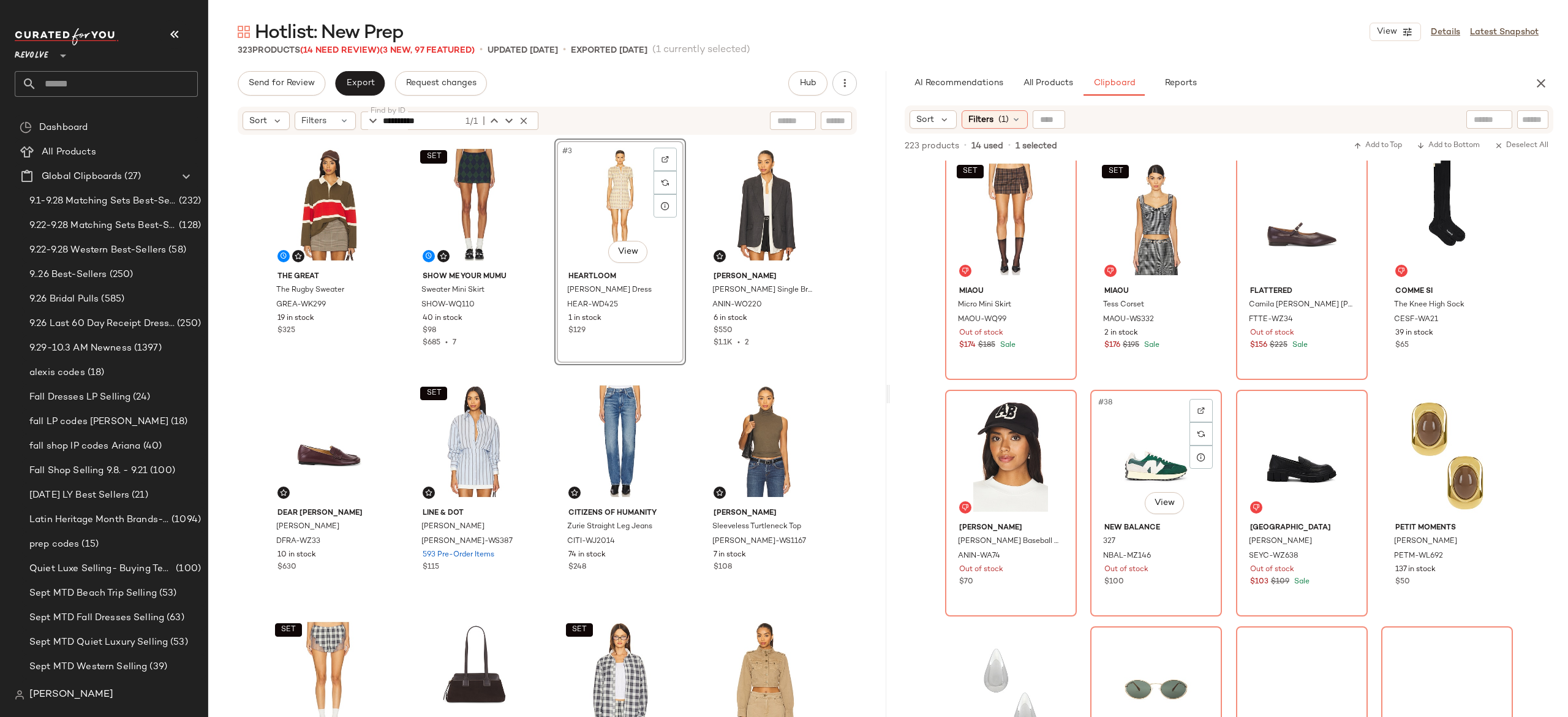
scroll to position [1914, 0]
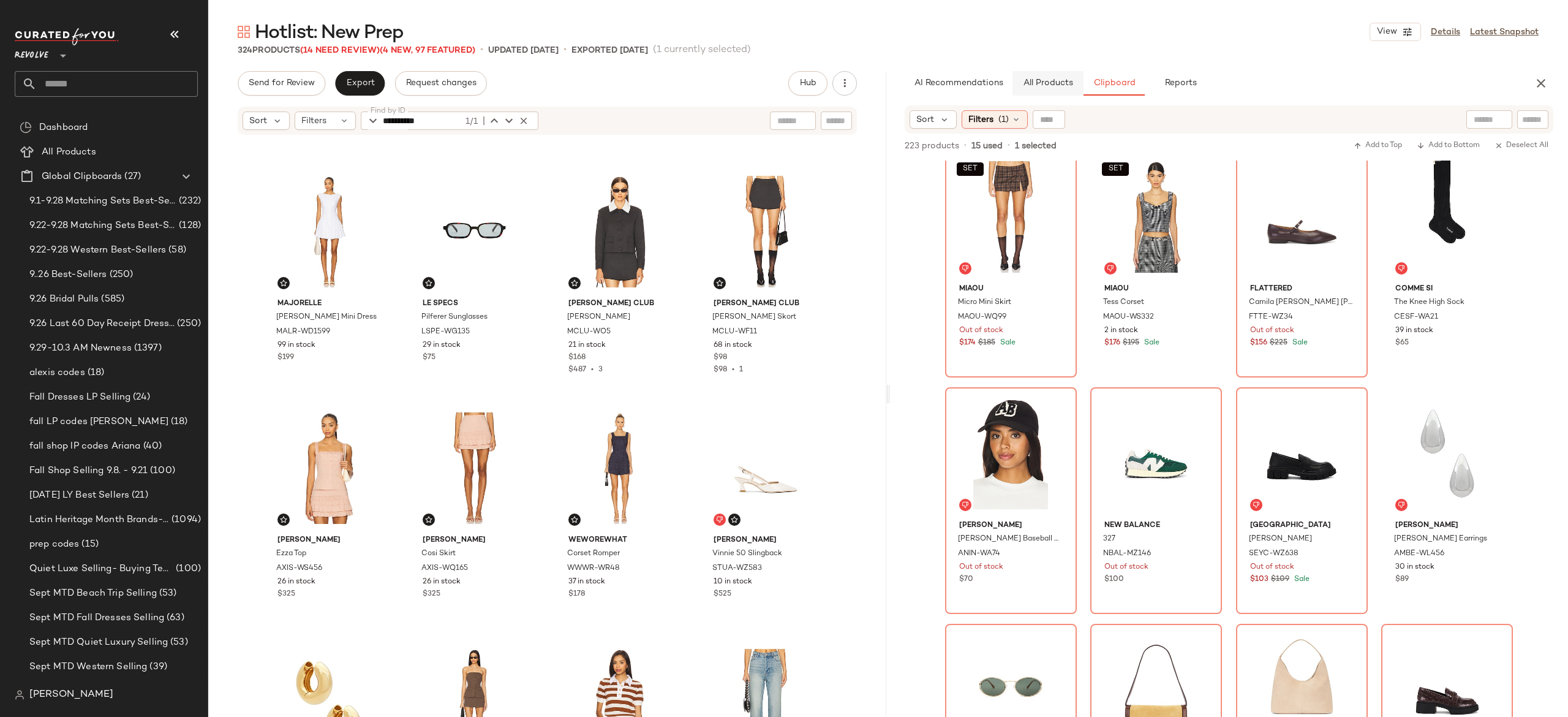
click at [1050, 78] on span "All Products" at bounding box center [1048, 83] width 50 height 10
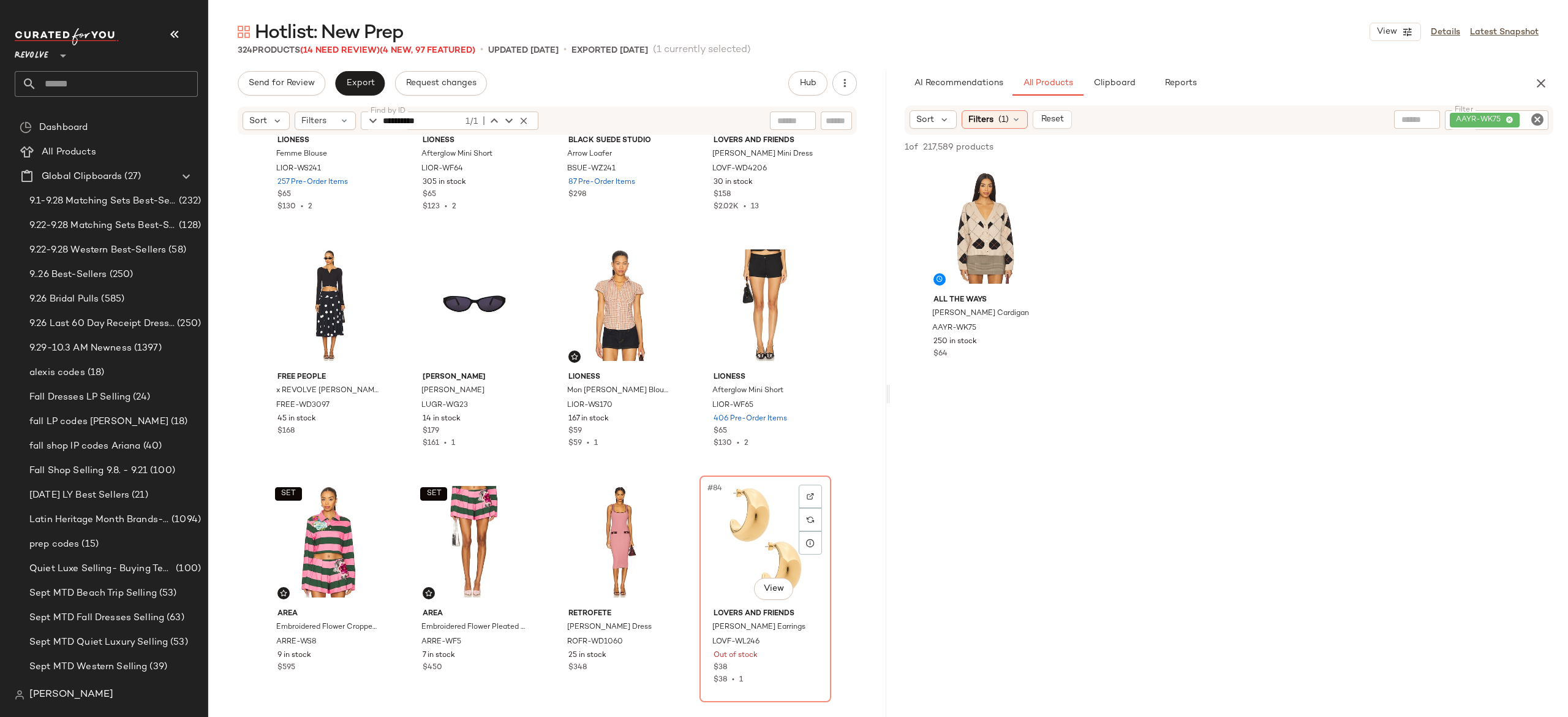
scroll to position [4401, 0]
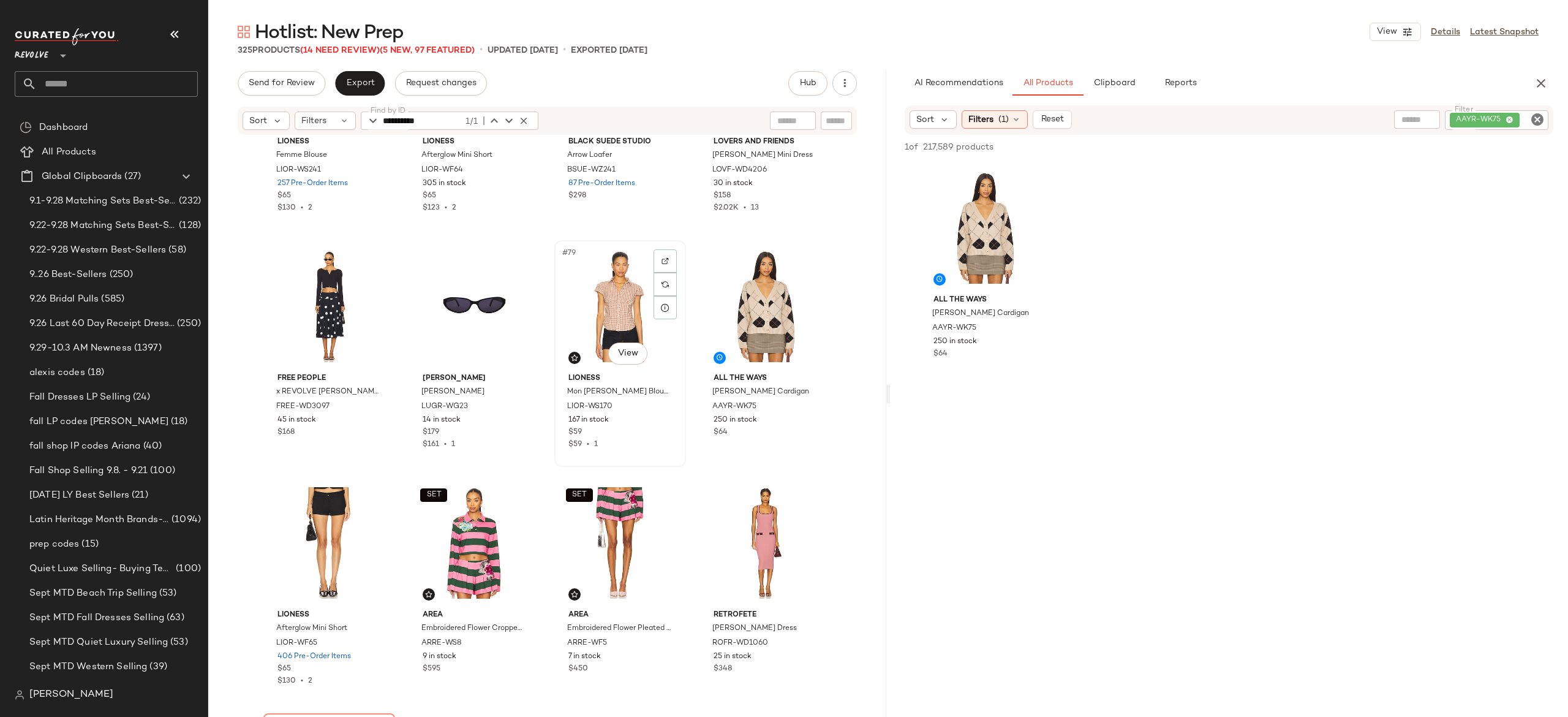
click at [613, 308] on div "#79 View" at bounding box center [621, 306] width 123 height 124
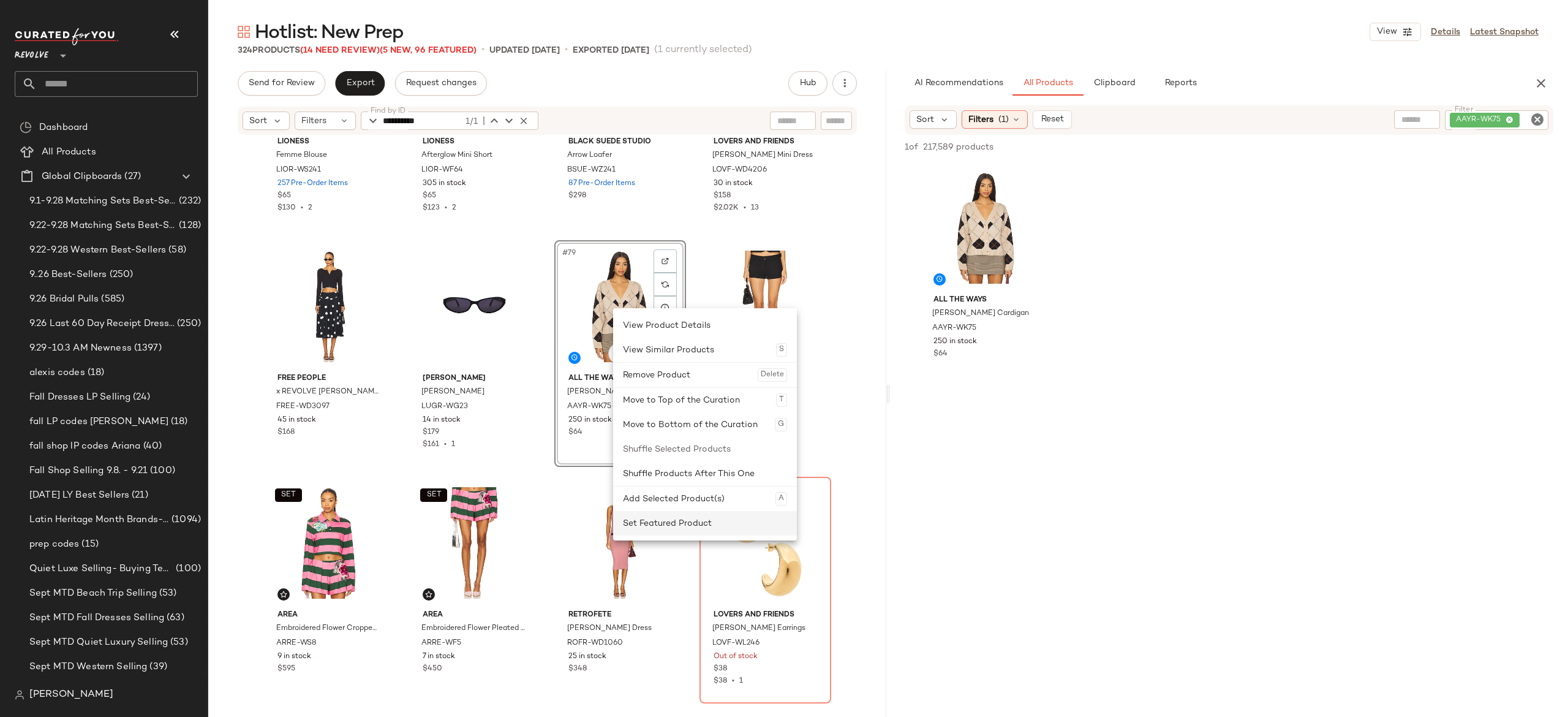
click at [652, 520] on div "Set Featured Product" at bounding box center [705, 523] width 164 height 25
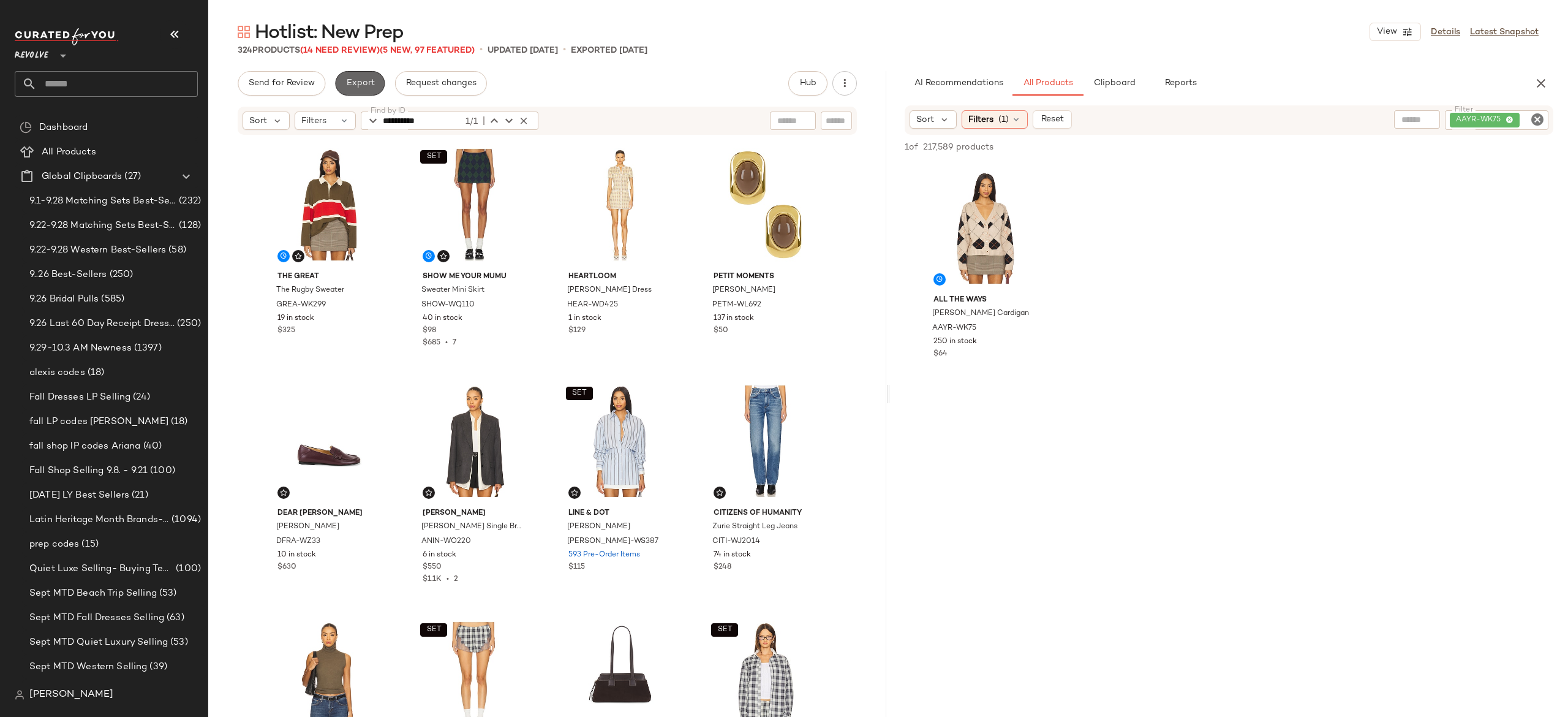
click at [355, 78] on span "Export" at bounding box center [360, 83] width 29 height 10
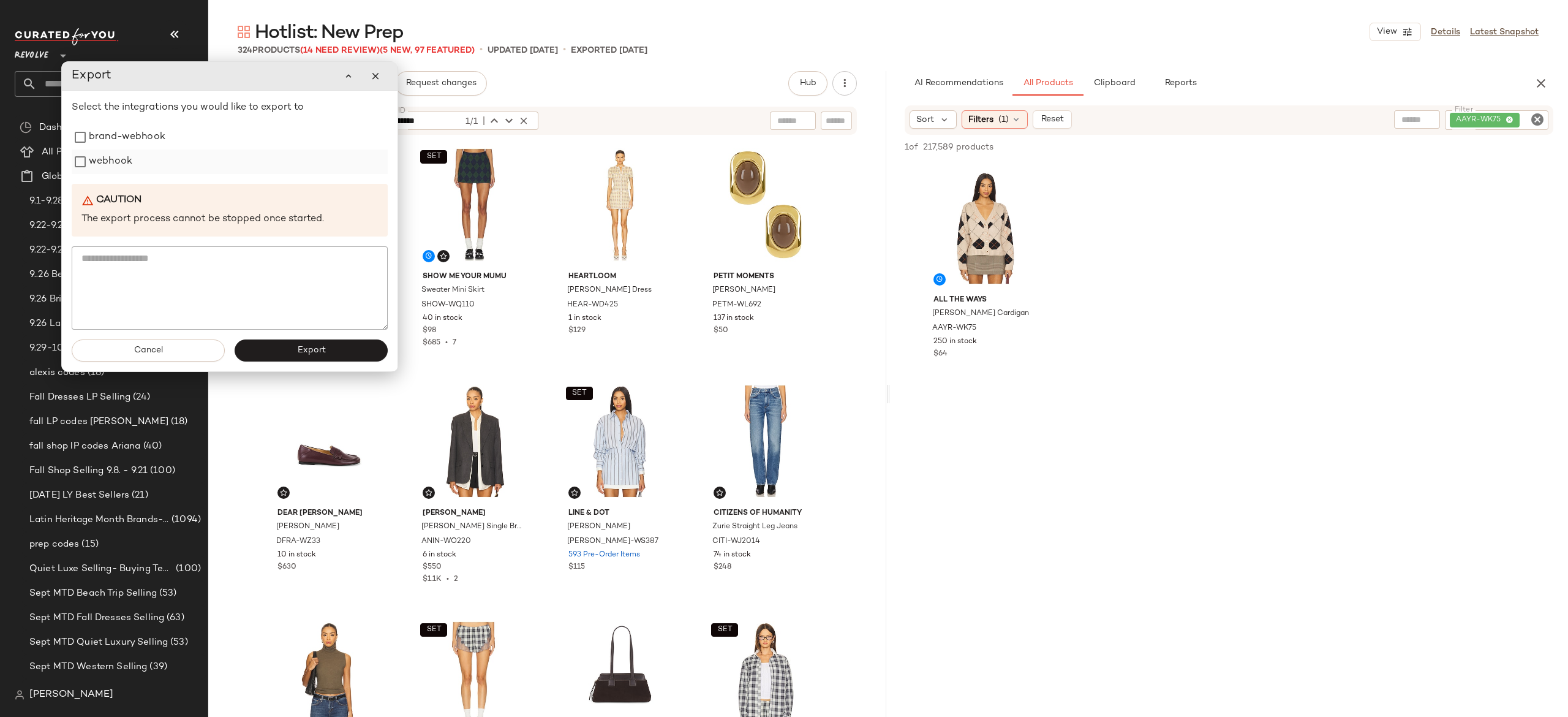
click at [113, 162] on label "webhook" at bounding box center [111, 162] width 43 height 25
click at [272, 349] on button "Export" at bounding box center [311, 350] width 153 height 22
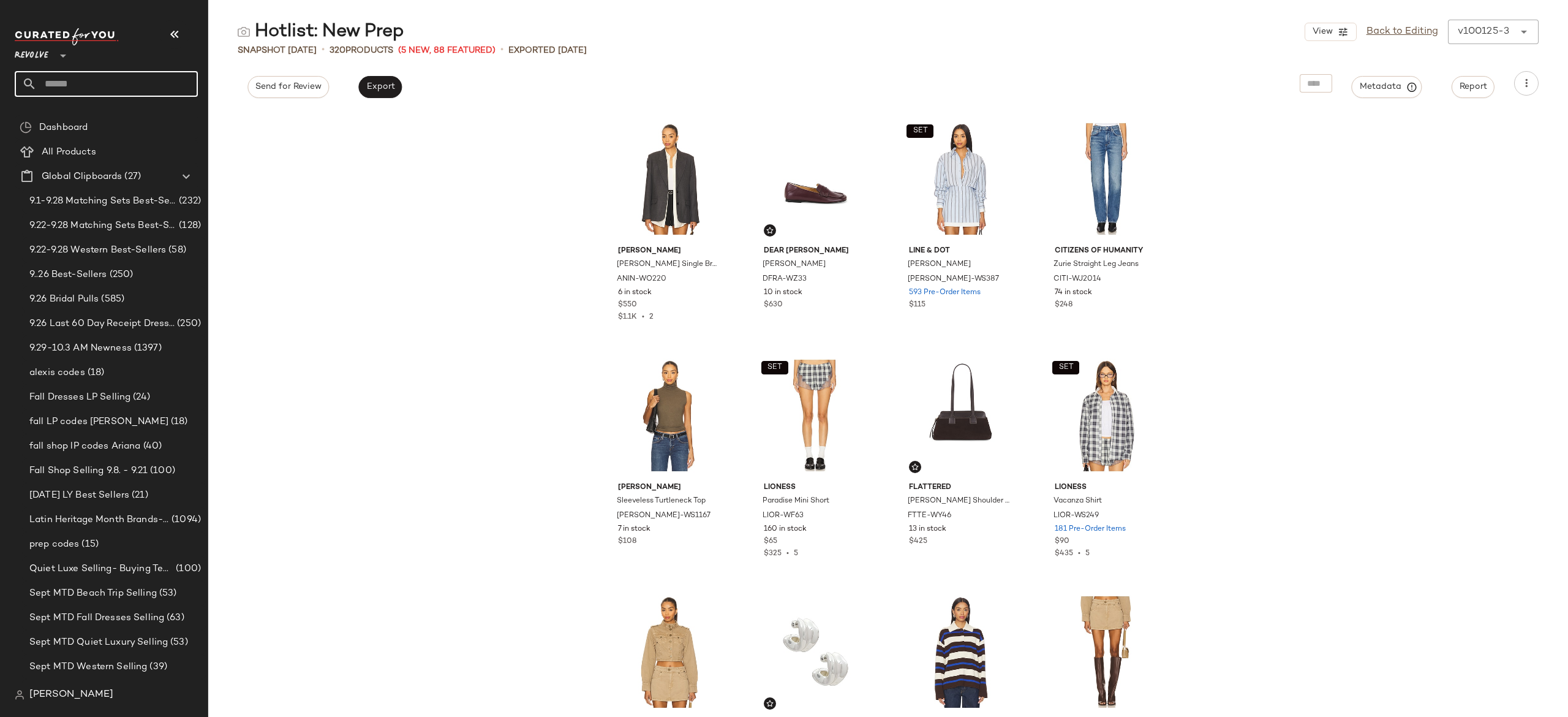
click at [173, 88] on input "text" at bounding box center [117, 83] width 161 height 25
type input "****"
click at [103, 121] on span "Luxury" at bounding box center [103, 120] width 28 height 13
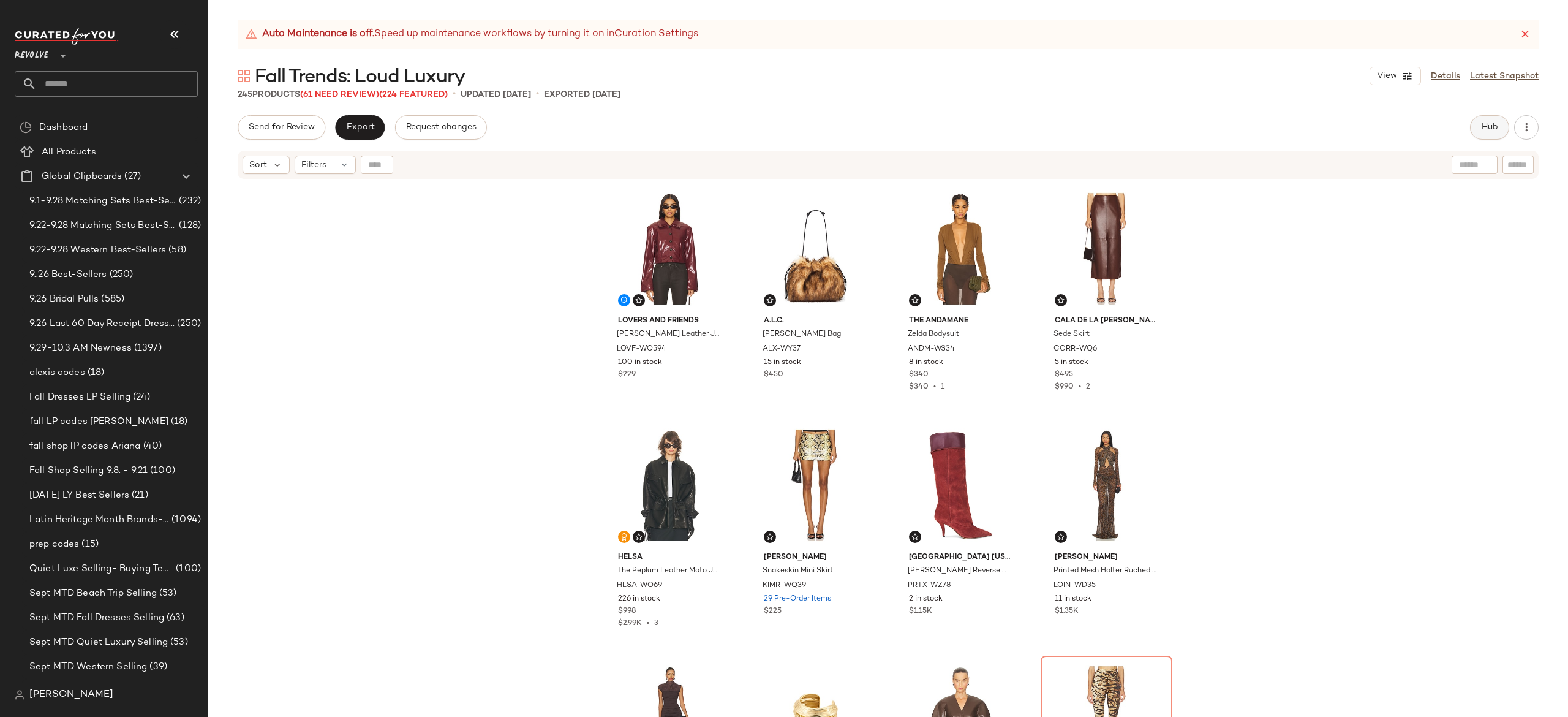
click at [1476, 127] on button "Hub" at bounding box center [1490, 128] width 39 height 25
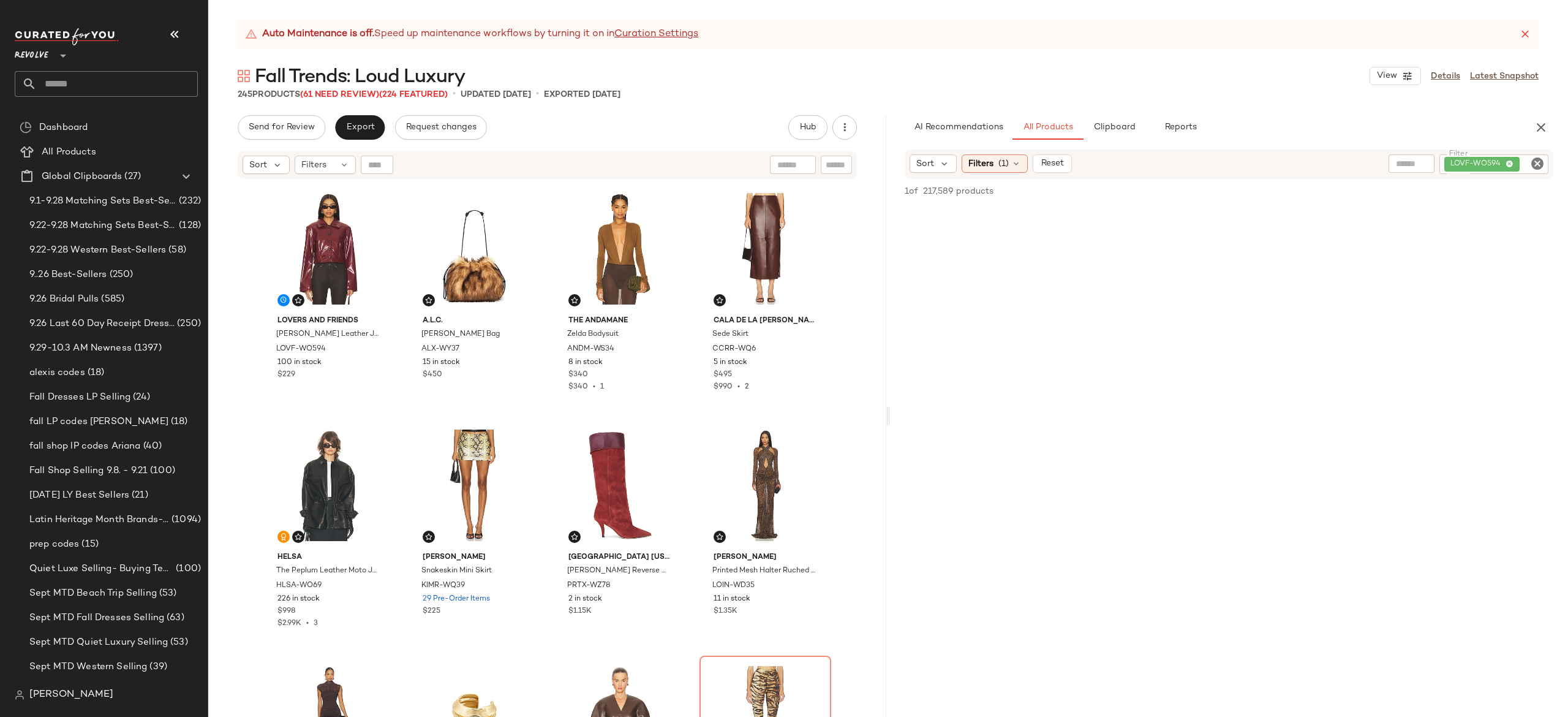
click at [1471, 167] on div "LOVF-WO594" at bounding box center [1494, 164] width 109 height 20
type input "*"
paste input "********"
type input "********"
click at [381, 166] on div "Find by ID Find by ID" at bounding box center [449, 165] width 178 height 18
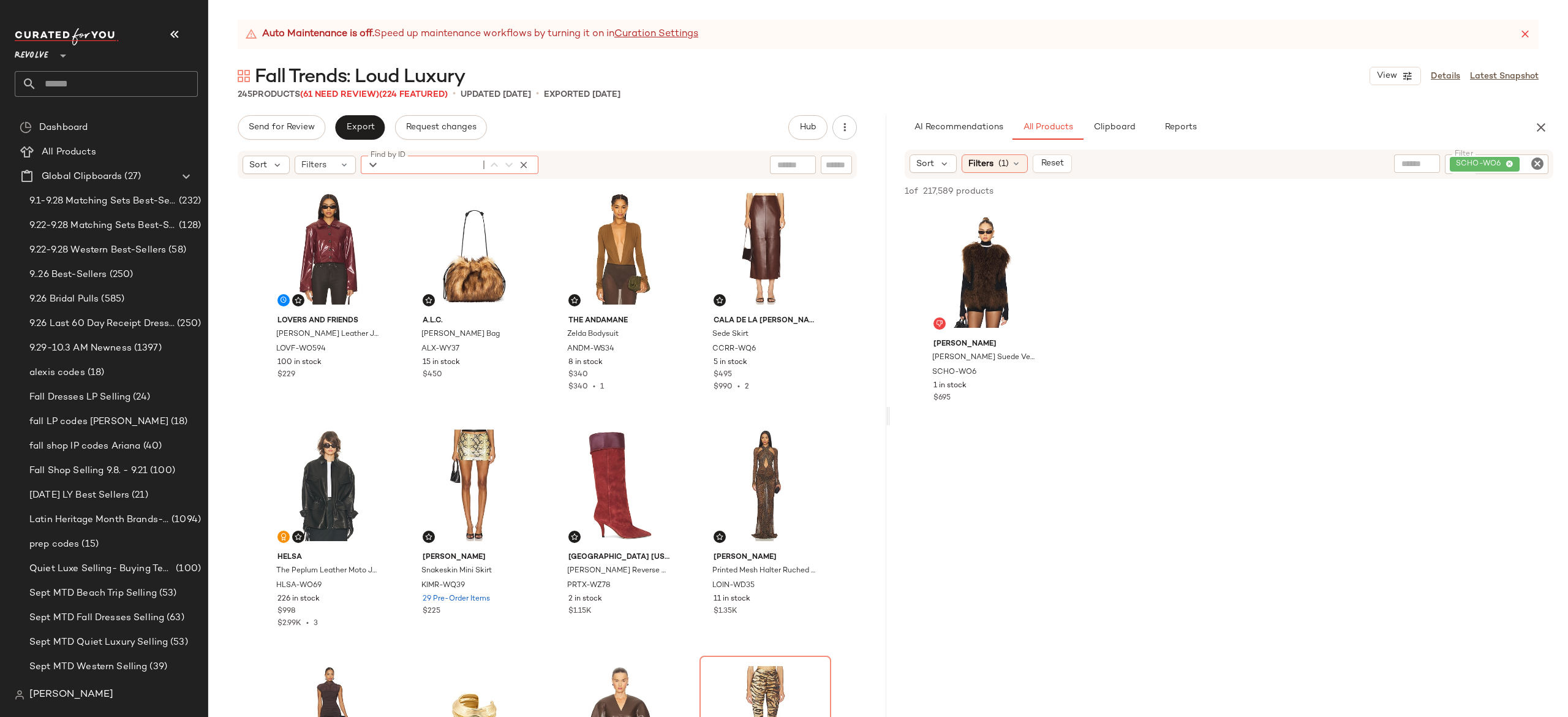
paste input "********"
type input "********"
click at [518, 164] on icon "button" at bounding box center [523, 165] width 11 height 11
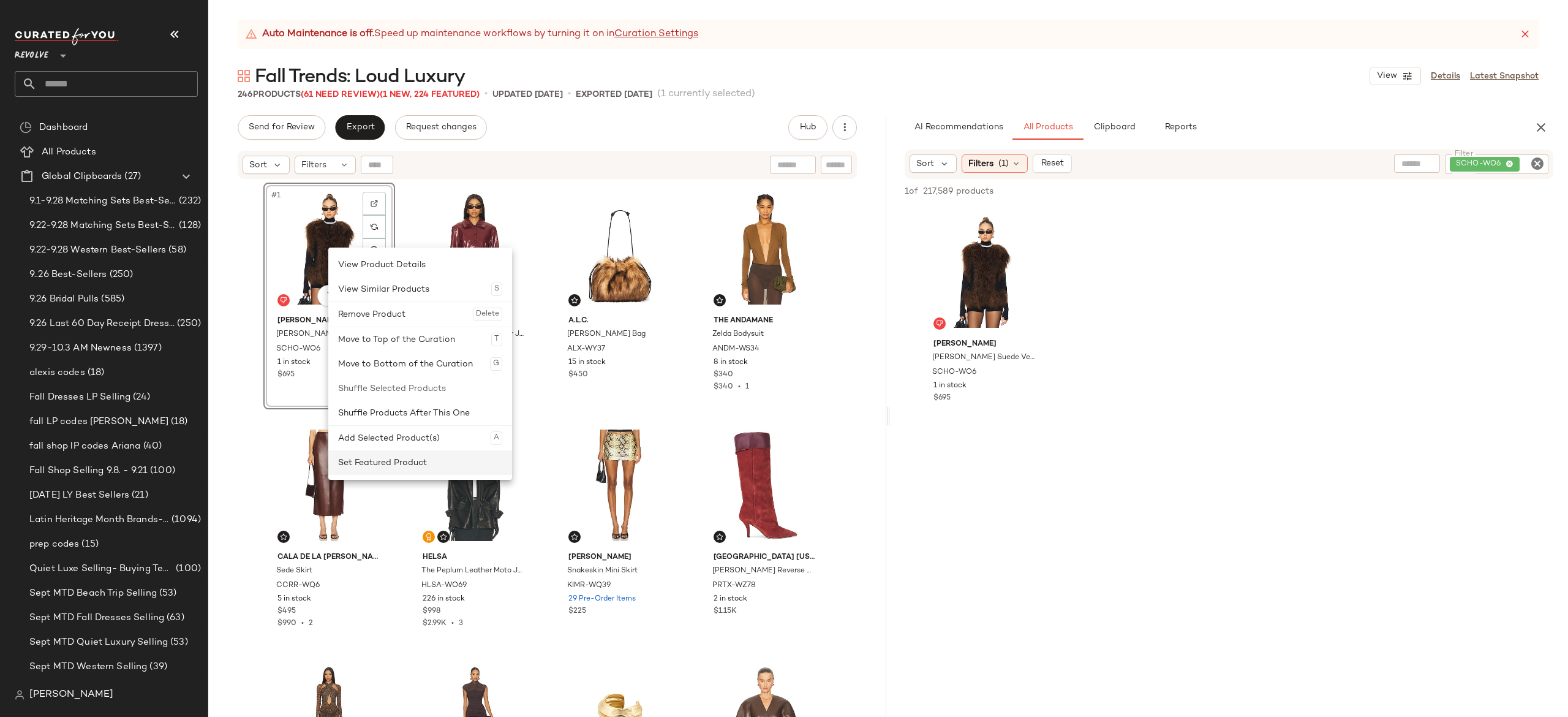
click at [366, 455] on div "Set Featured Product" at bounding box center [420, 463] width 164 height 25
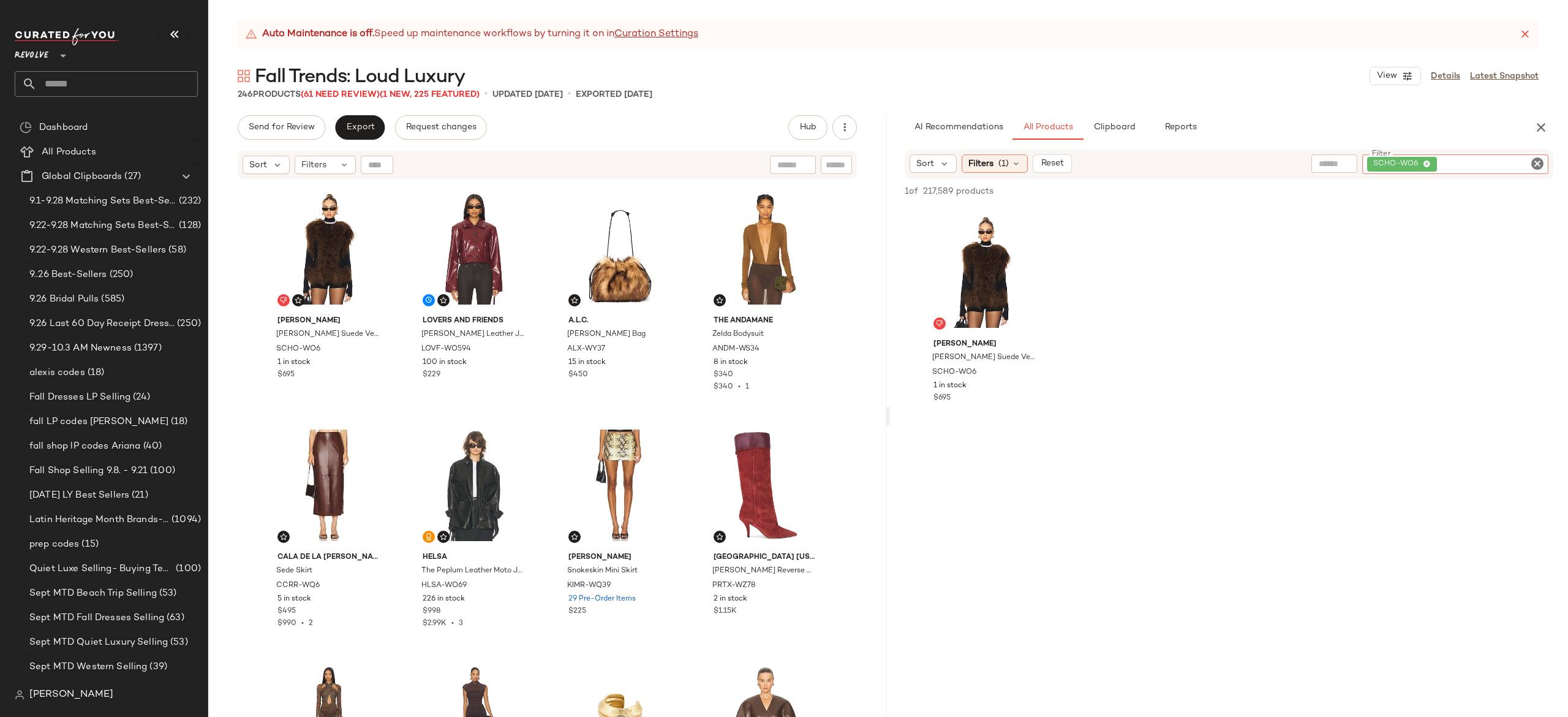
click at [1464, 167] on div "SCHO-WO6" at bounding box center [1455, 164] width 186 height 20
paste input "*********"
type input "*********"
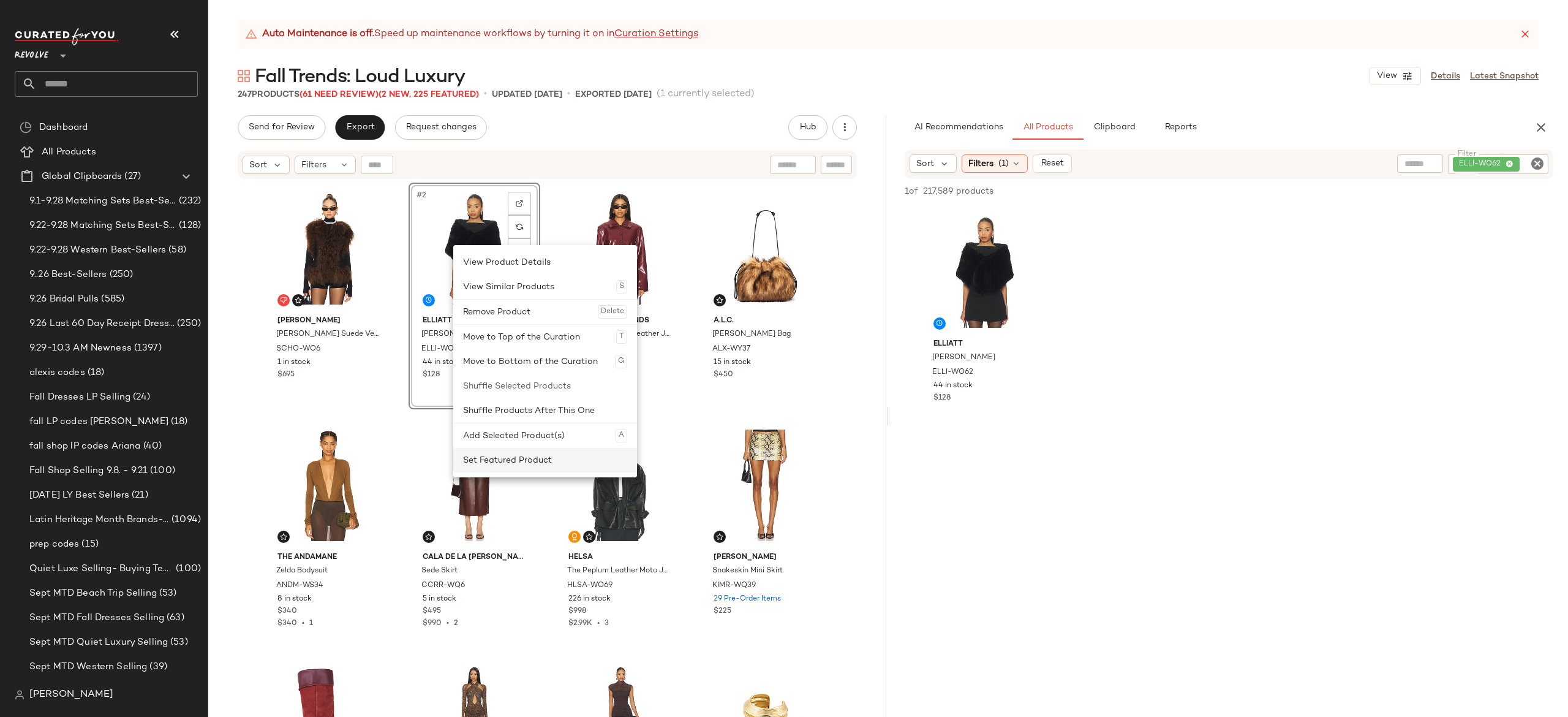
click at [495, 457] on div "Set Featured Product" at bounding box center [545, 460] width 164 height 25
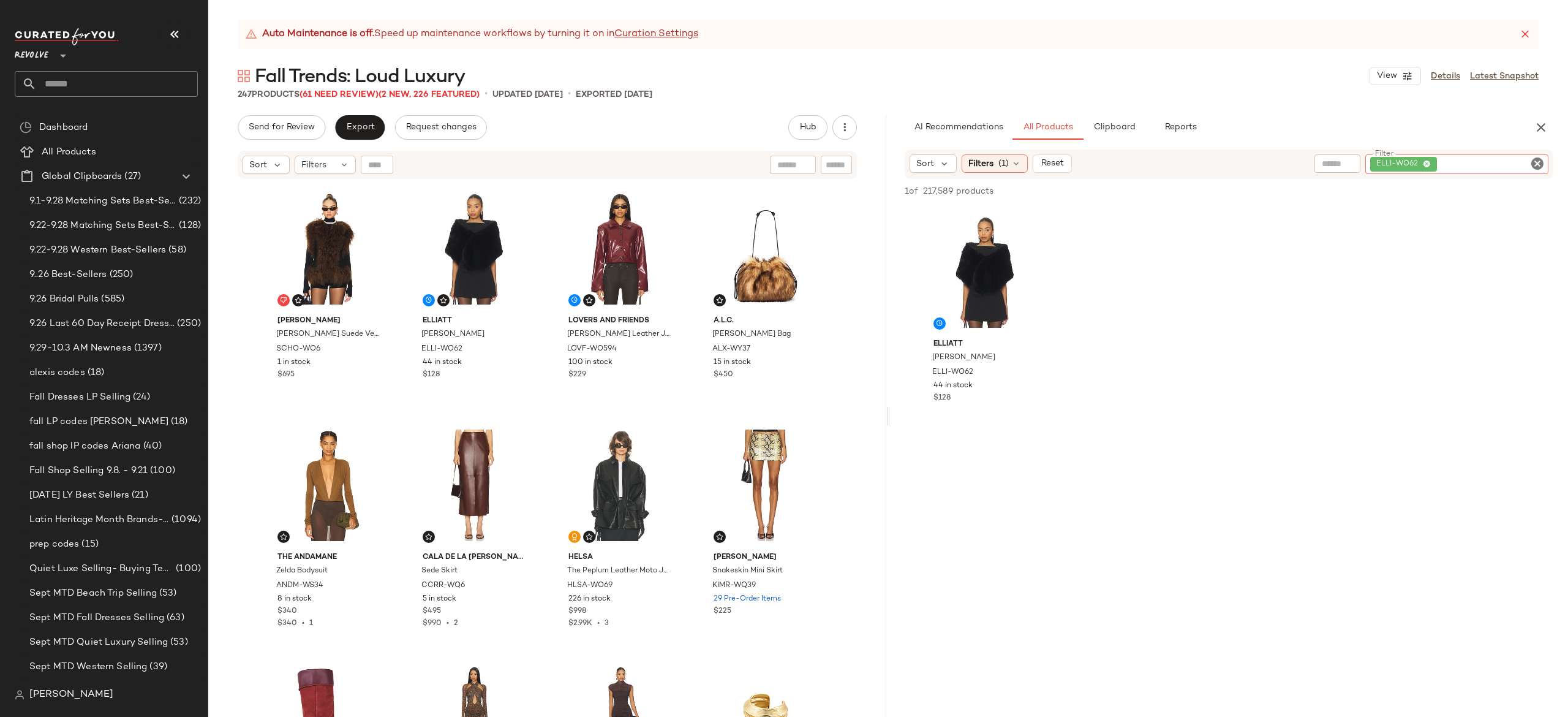
click at [1478, 160] on div "ELLI-WO62" at bounding box center [1456, 164] width 183 height 20
paste input "*********"
type input "*********"
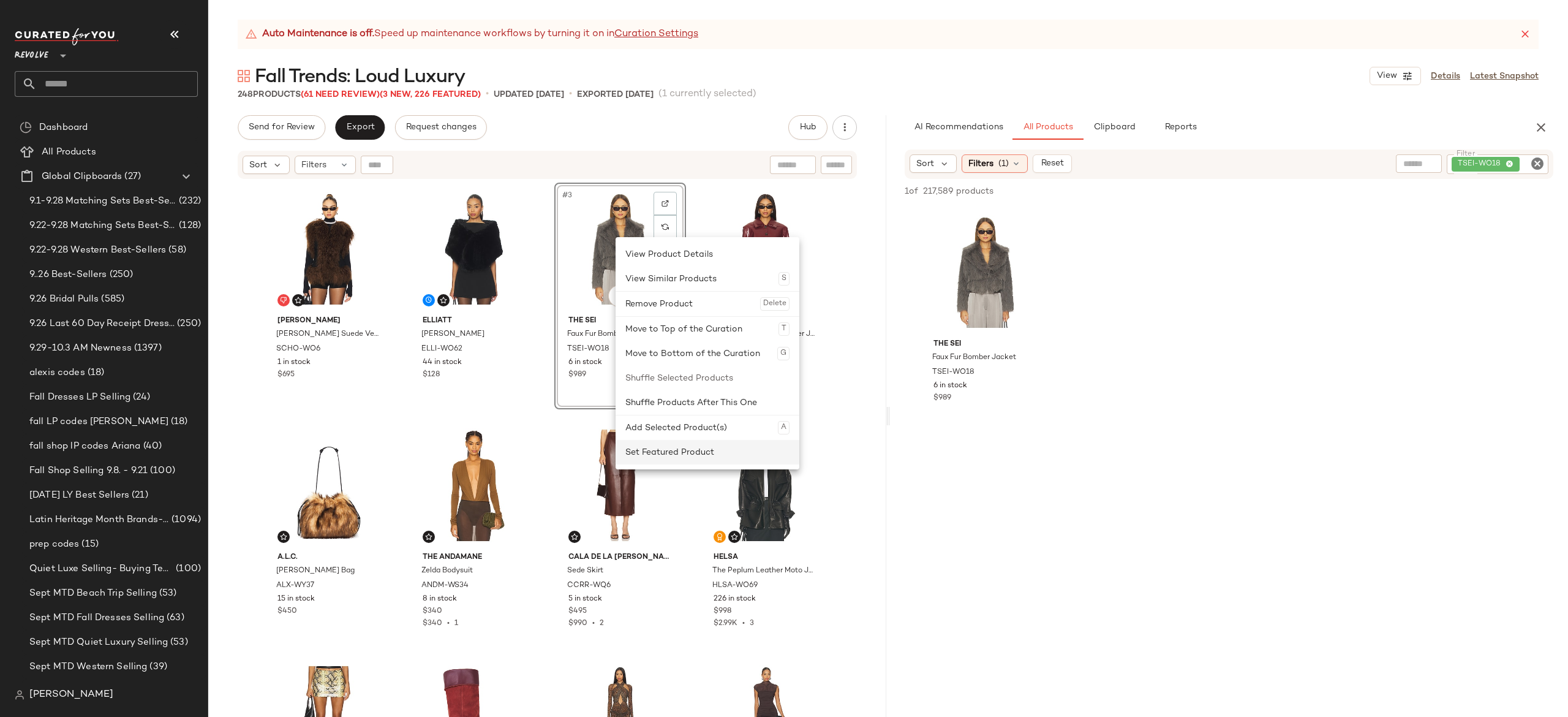
click at [672, 449] on div "Set Featured Product" at bounding box center [708, 452] width 164 height 25
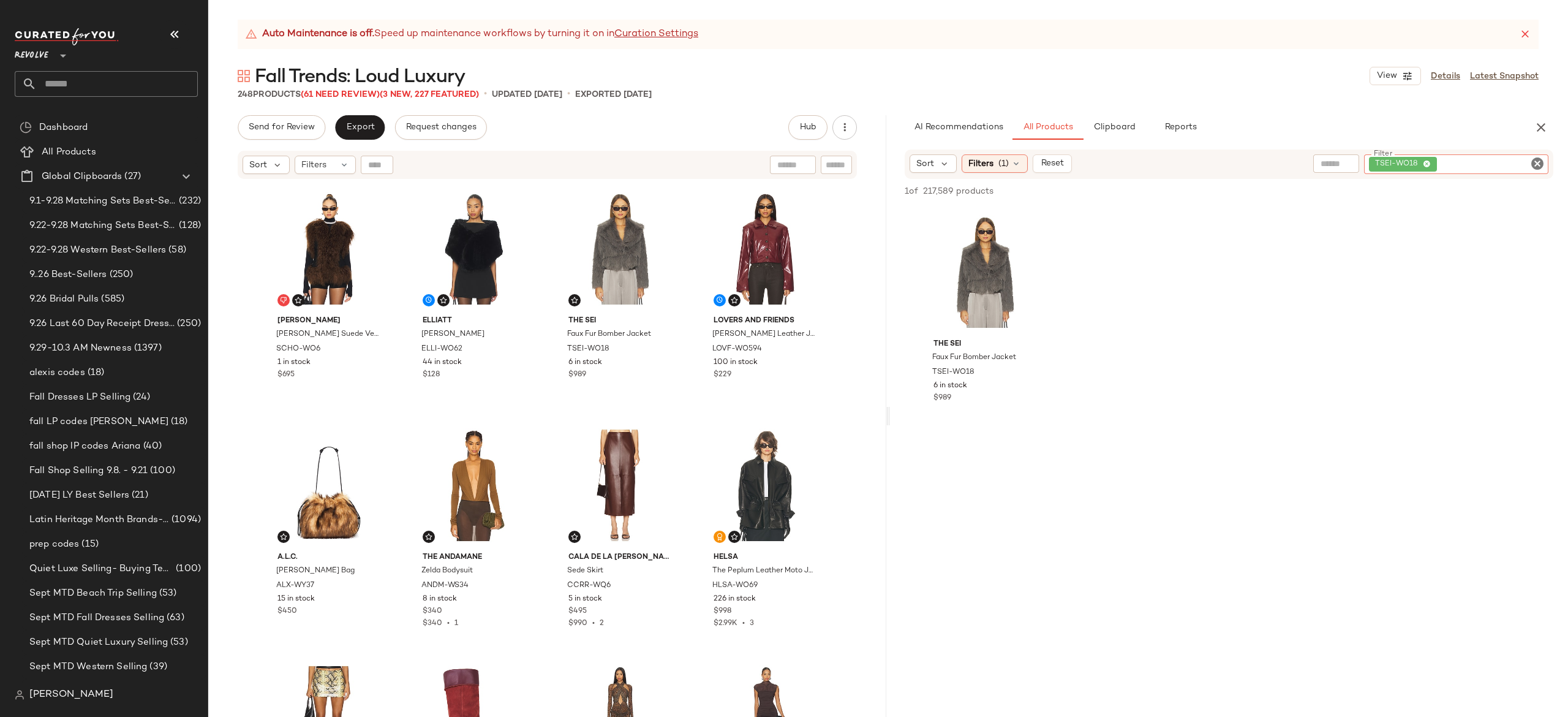
click at [1464, 165] on div "TSEI-WO18" at bounding box center [1456, 164] width 184 height 20
paste input "**********"
type input "**********"
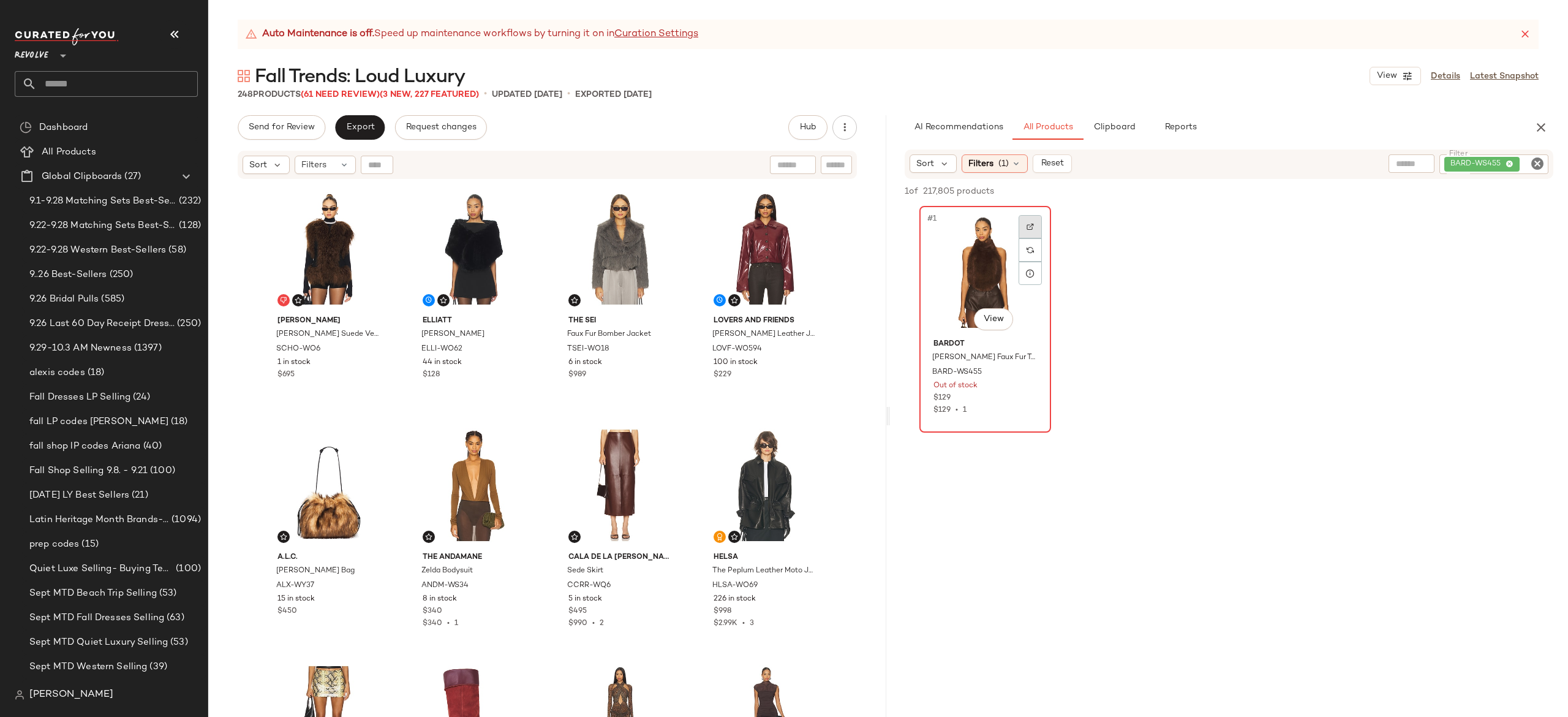
click at [1027, 229] on img at bounding box center [1030, 227] width 7 height 7
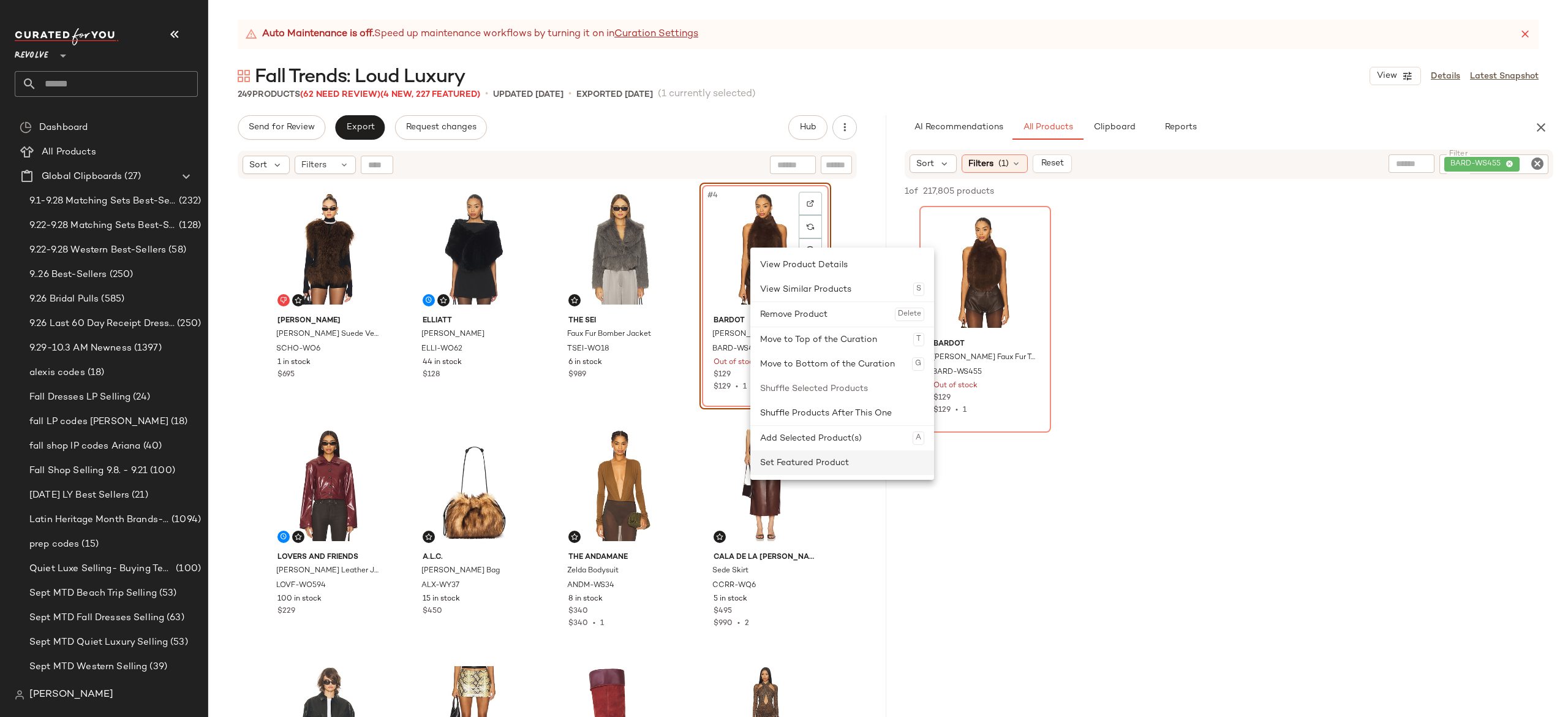
click at [797, 463] on div "Set Featured Product" at bounding box center [842, 463] width 164 height 25
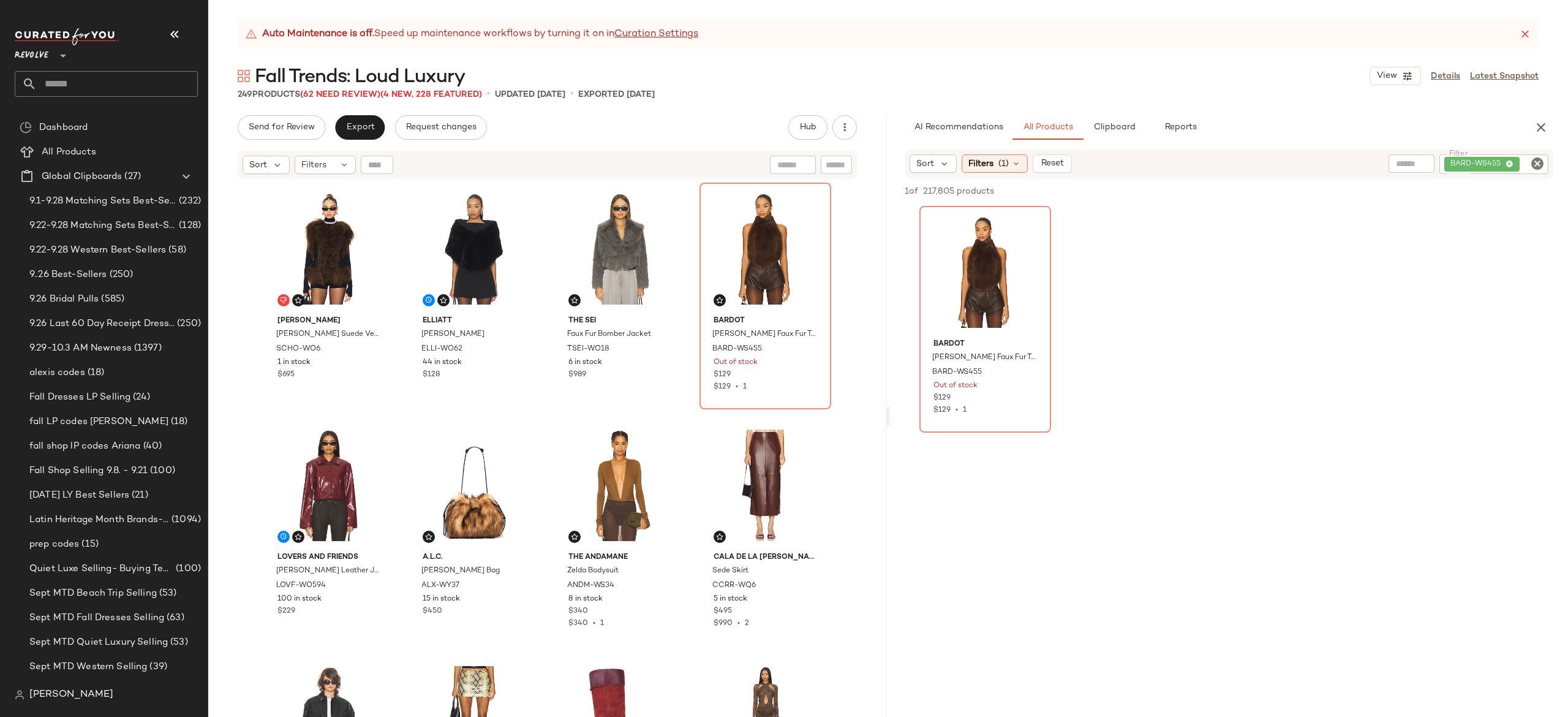
click at [1491, 160] on div "BARD-WS455" at bounding box center [1494, 164] width 109 height 20
paste input "*********"
type input "*********"
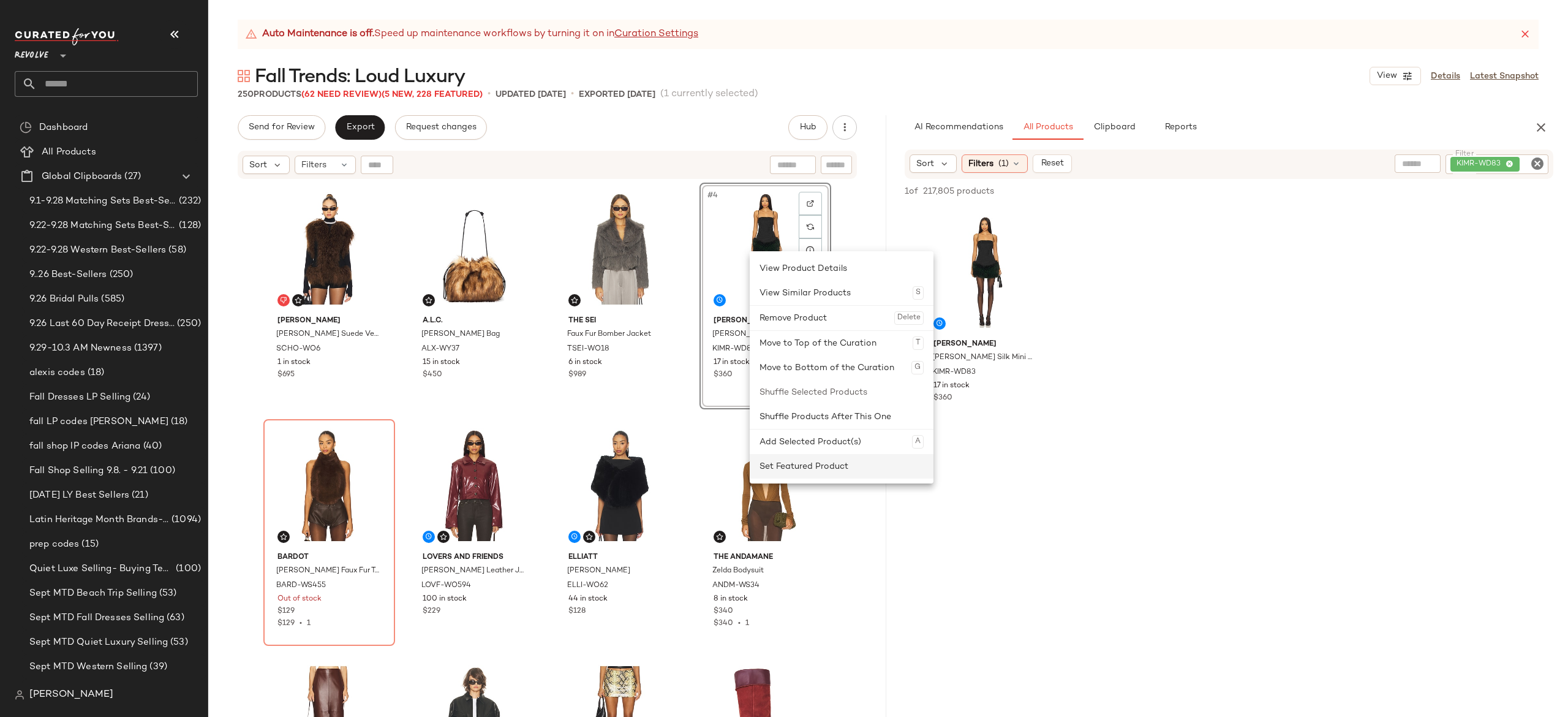
click at [779, 463] on div "Set Featured Product" at bounding box center [842, 466] width 164 height 25
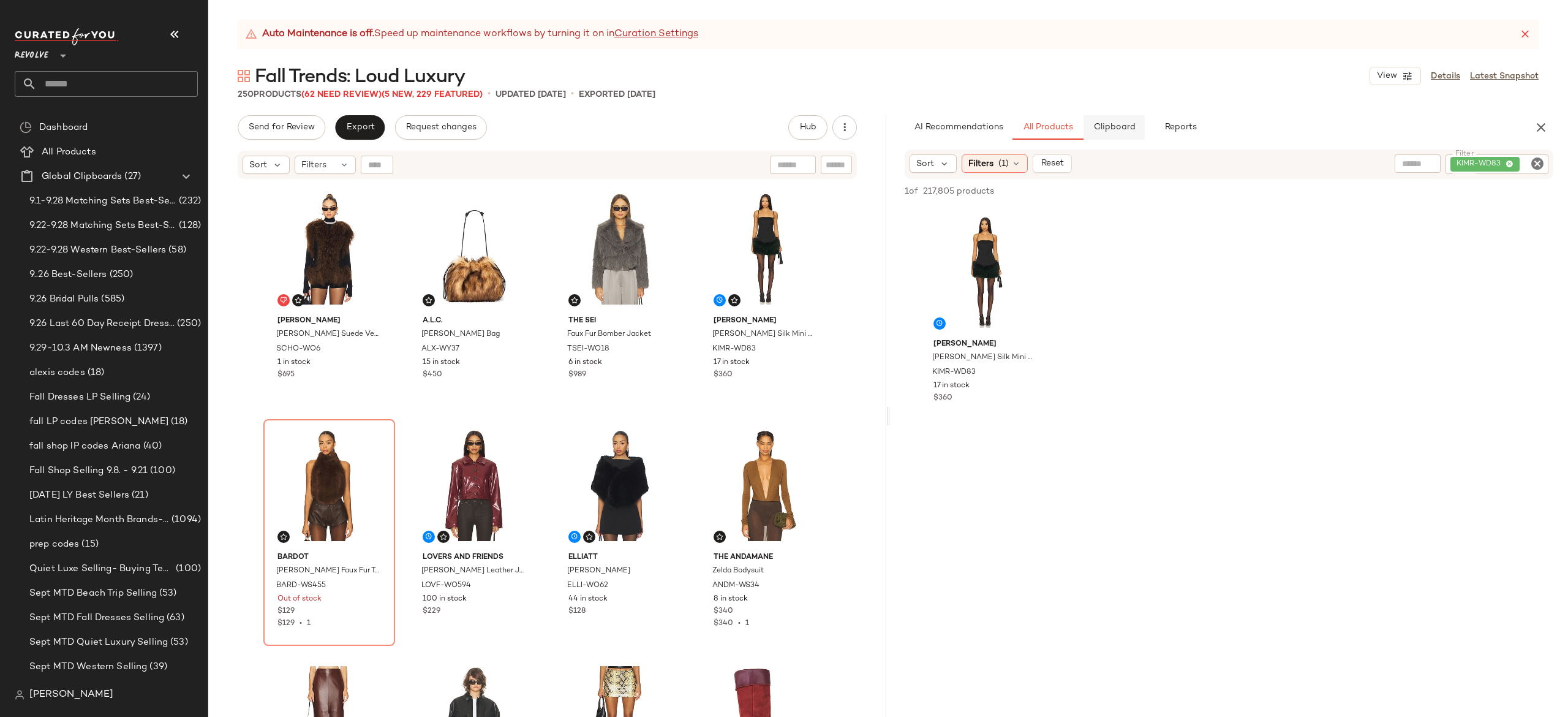
click at [1120, 134] on button "Clipboard" at bounding box center [1114, 128] width 61 height 25
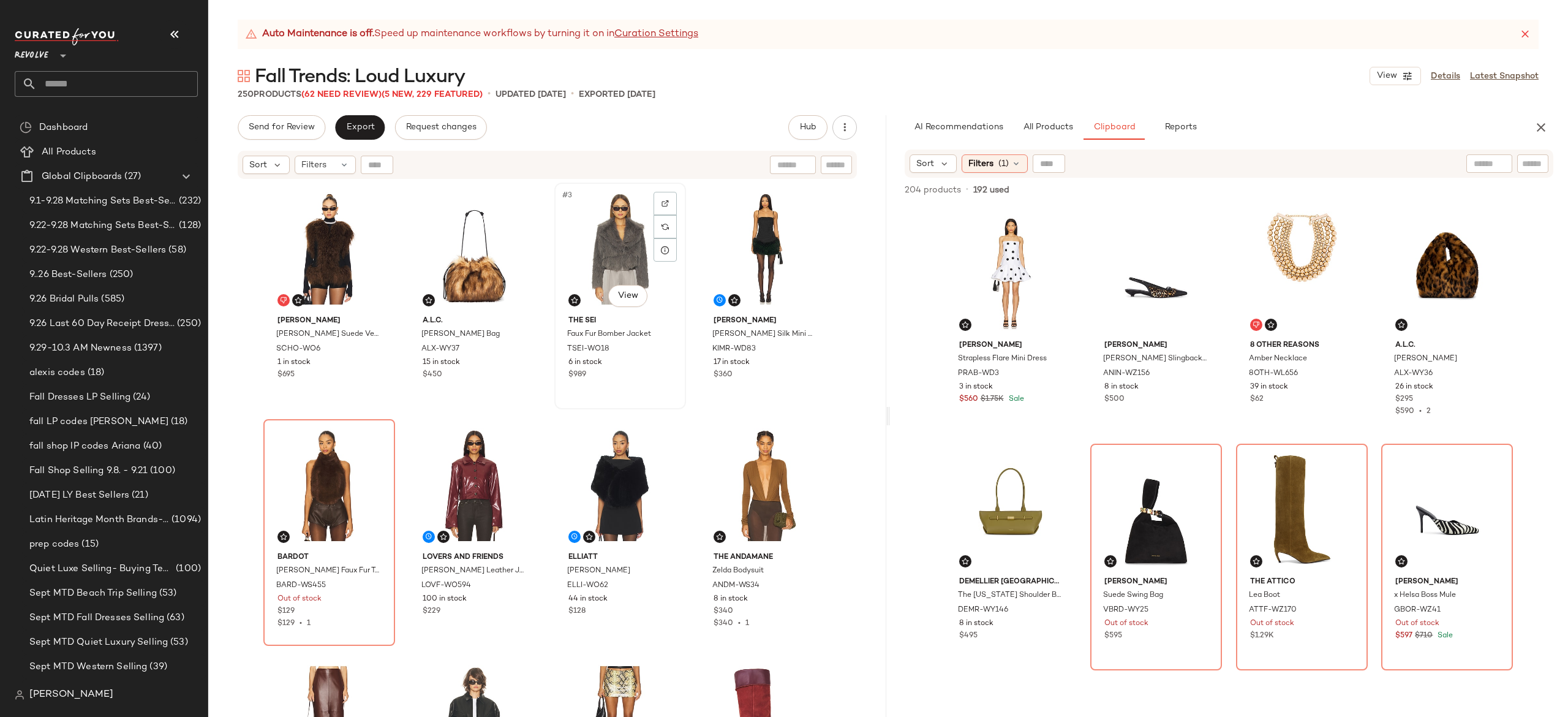
click at [616, 234] on div "#3 View" at bounding box center [621, 249] width 123 height 124
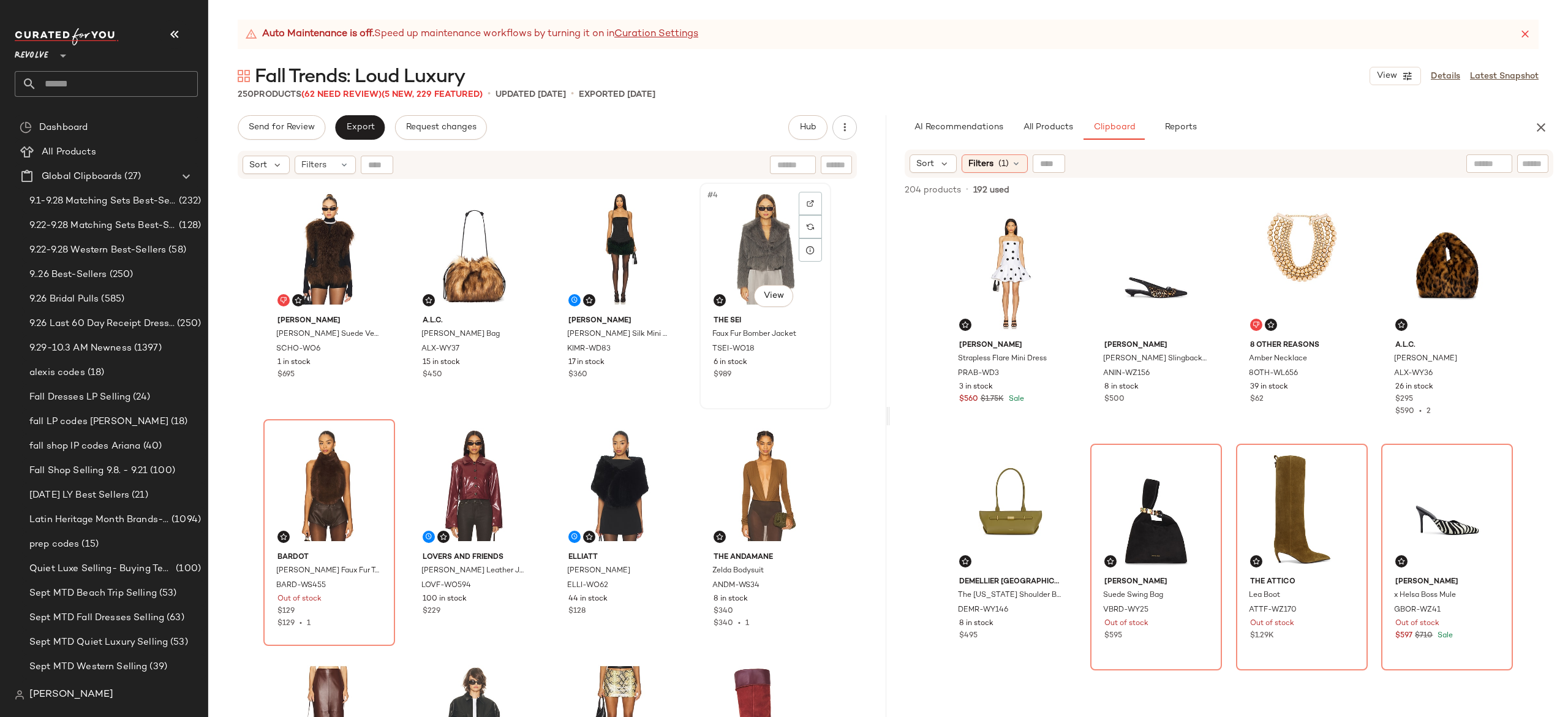
click at [755, 244] on div "#4 View" at bounding box center [766, 249] width 123 height 124
click at [324, 468] on div "#5 View" at bounding box center [329, 485] width 123 height 124
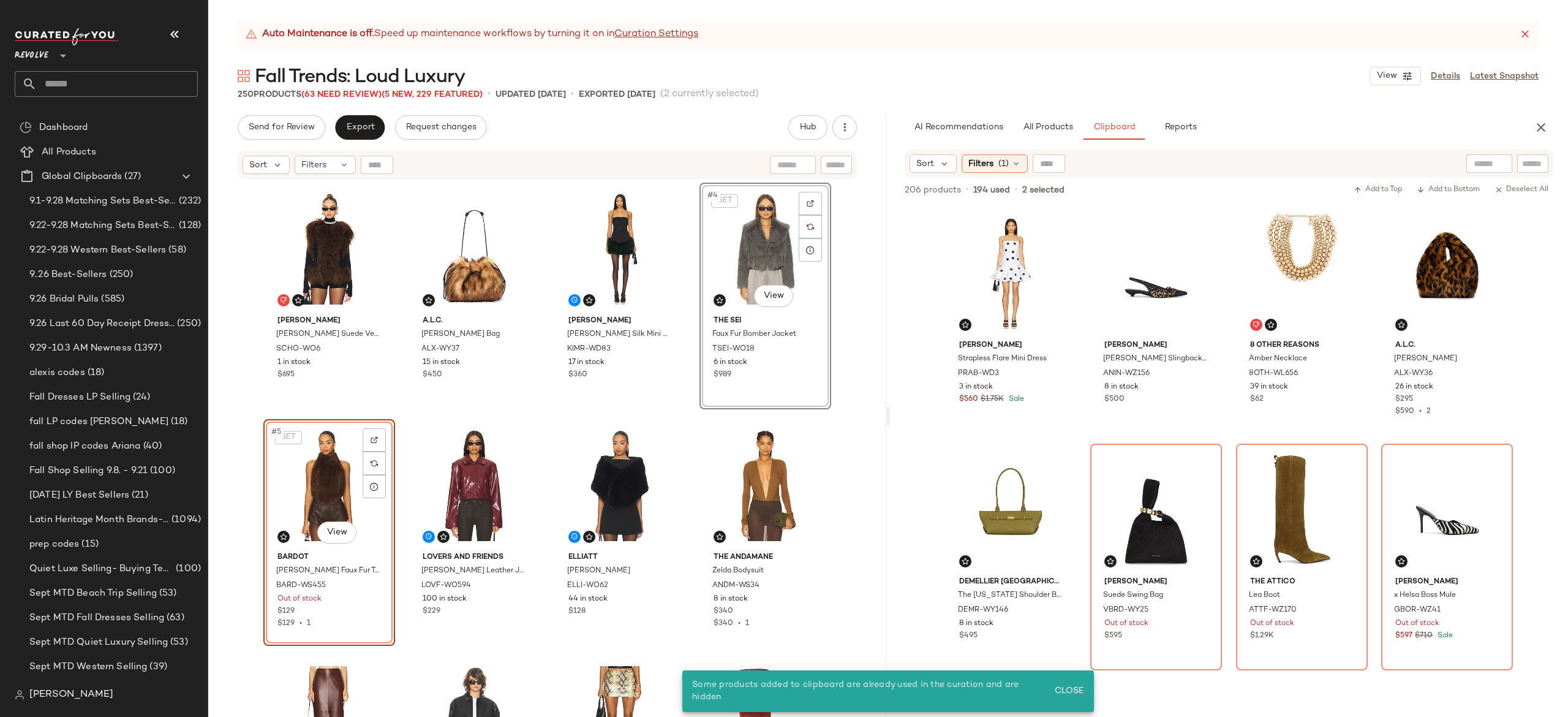
click at [685, 284] on div "Susanna Chow Dorothy Shearling Suede Vest SCHO-WO6 1 in stock $695 A.L.C. Arlo …" at bounding box center [547, 465] width 568 height 565
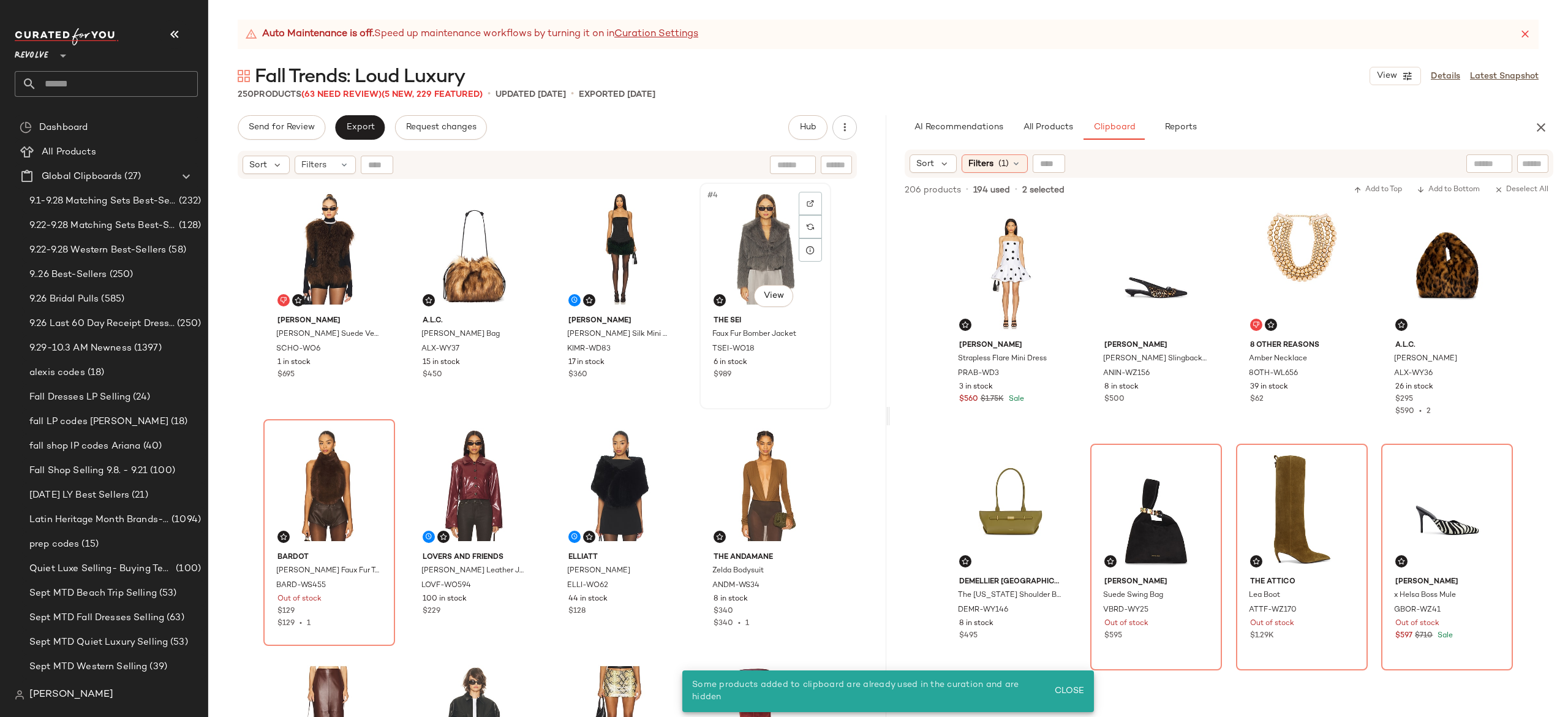
click at [735, 257] on div "#4 View" at bounding box center [766, 249] width 123 height 124
click at [302, 477] on div "#5 View" at bounding box center [329, 485] width 123 height 124
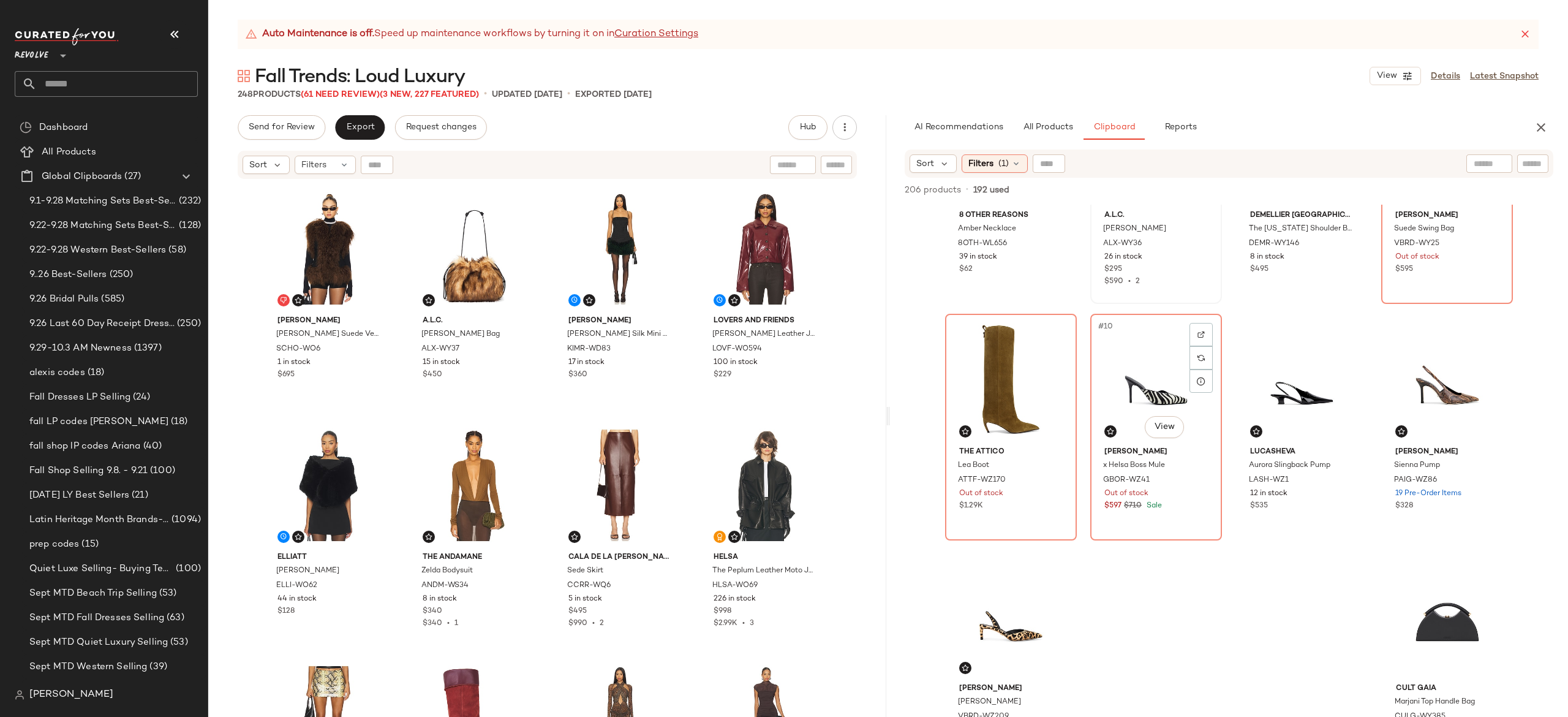
scroll to position [435, 0]
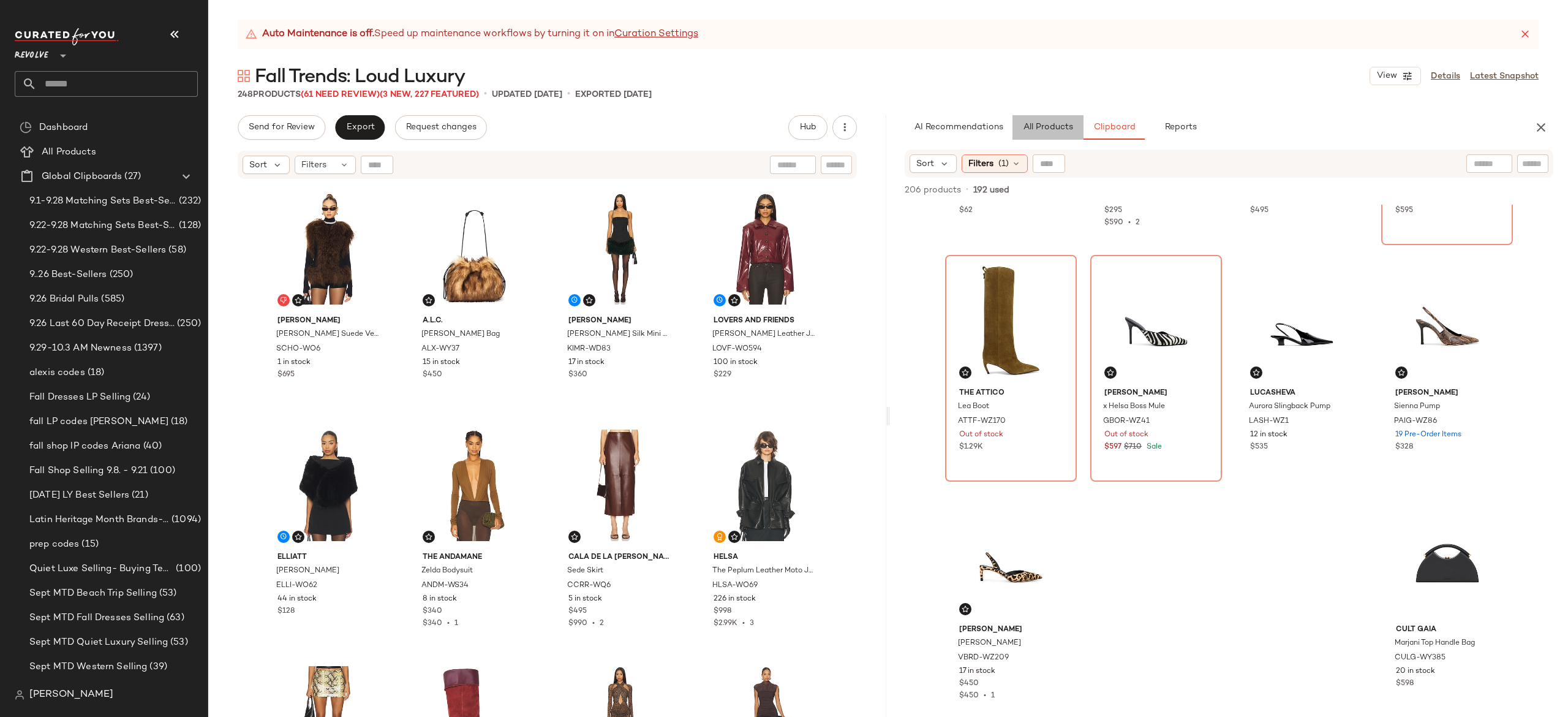
click at [1063, 128] on span "All Products" at bounding box center [1048, 128] width 50 height 10
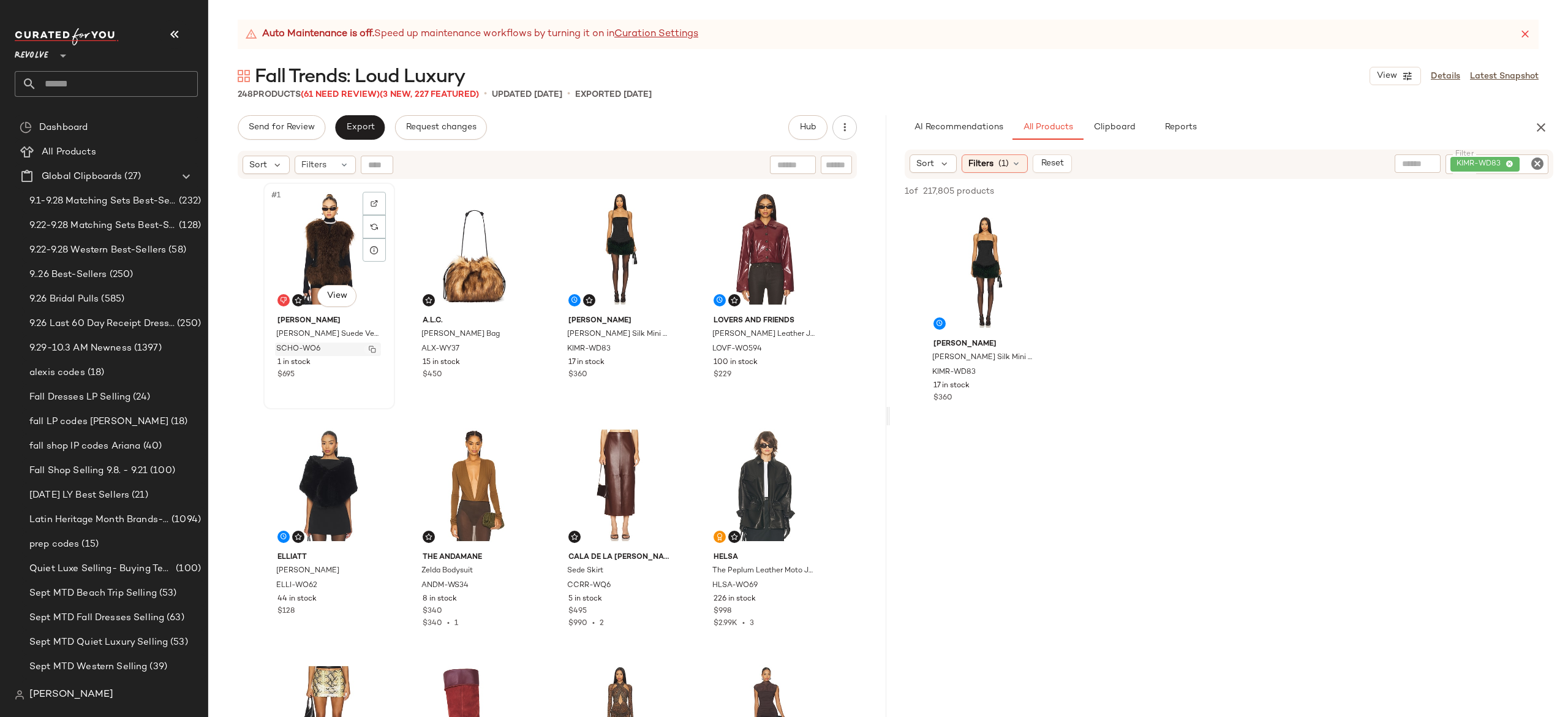
click at [369, 347] on img "button" at bounding box center [373, 349] width 7 height 7
click at [1493, 163] on div "KIMR-WD83" at bounding box center [1456, 164] width 186 height 20
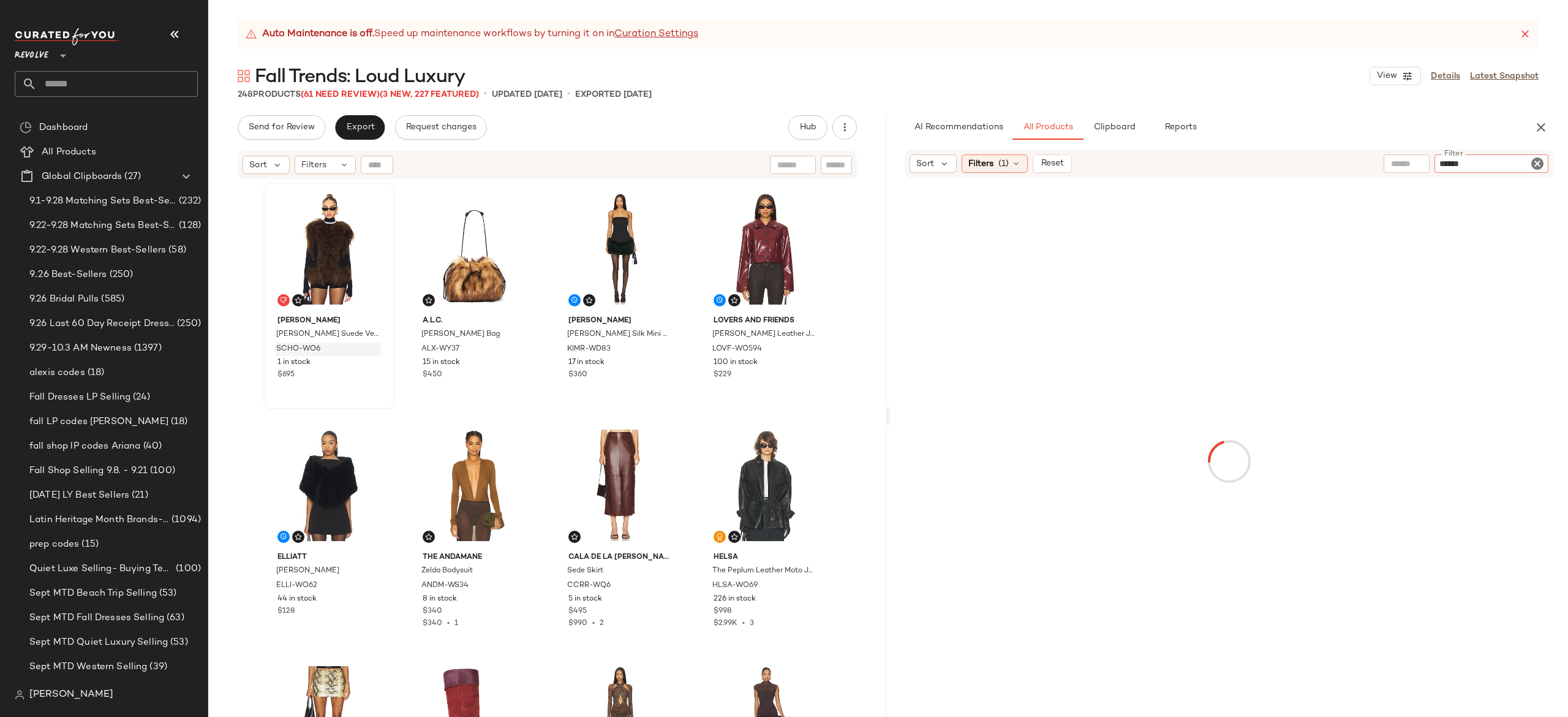
type input "******"
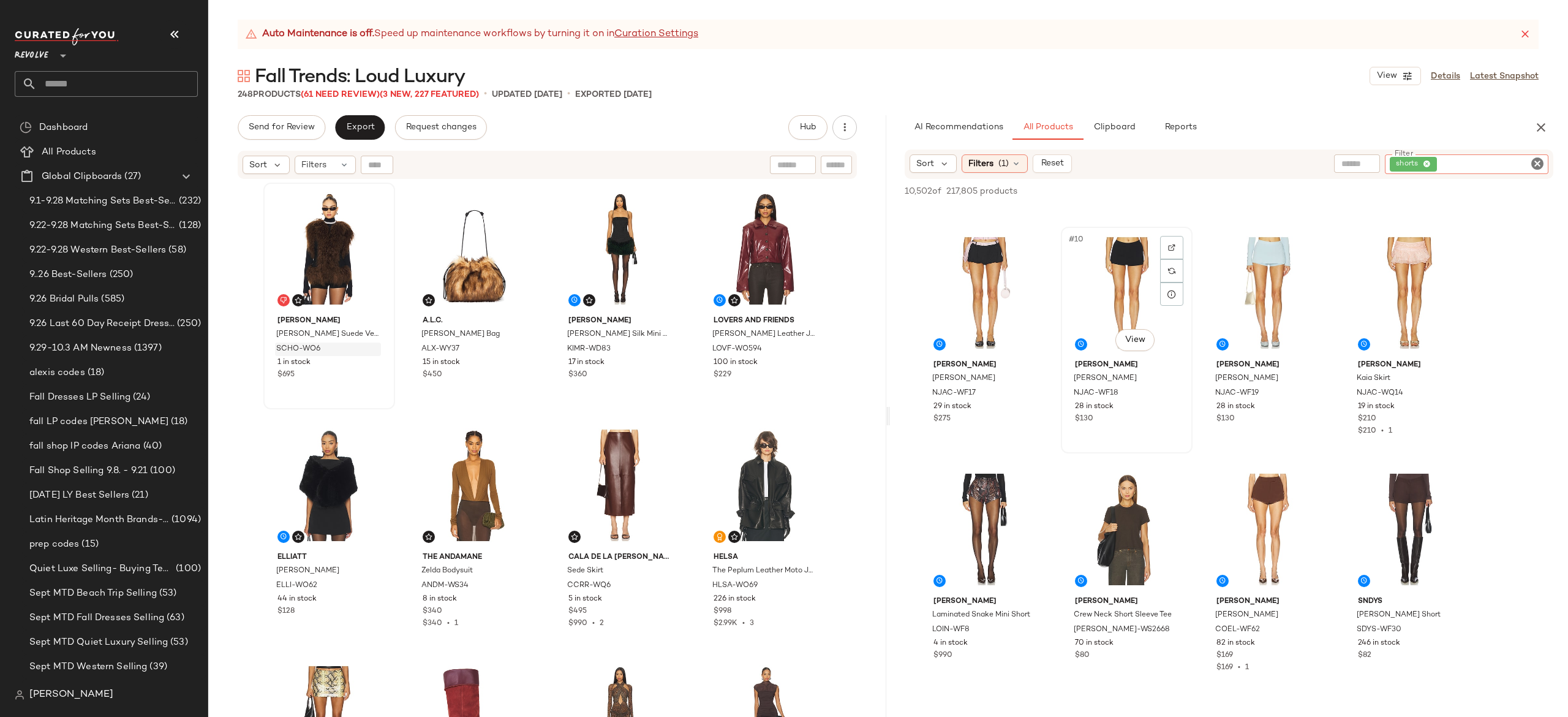
scroll to position [467, 0]
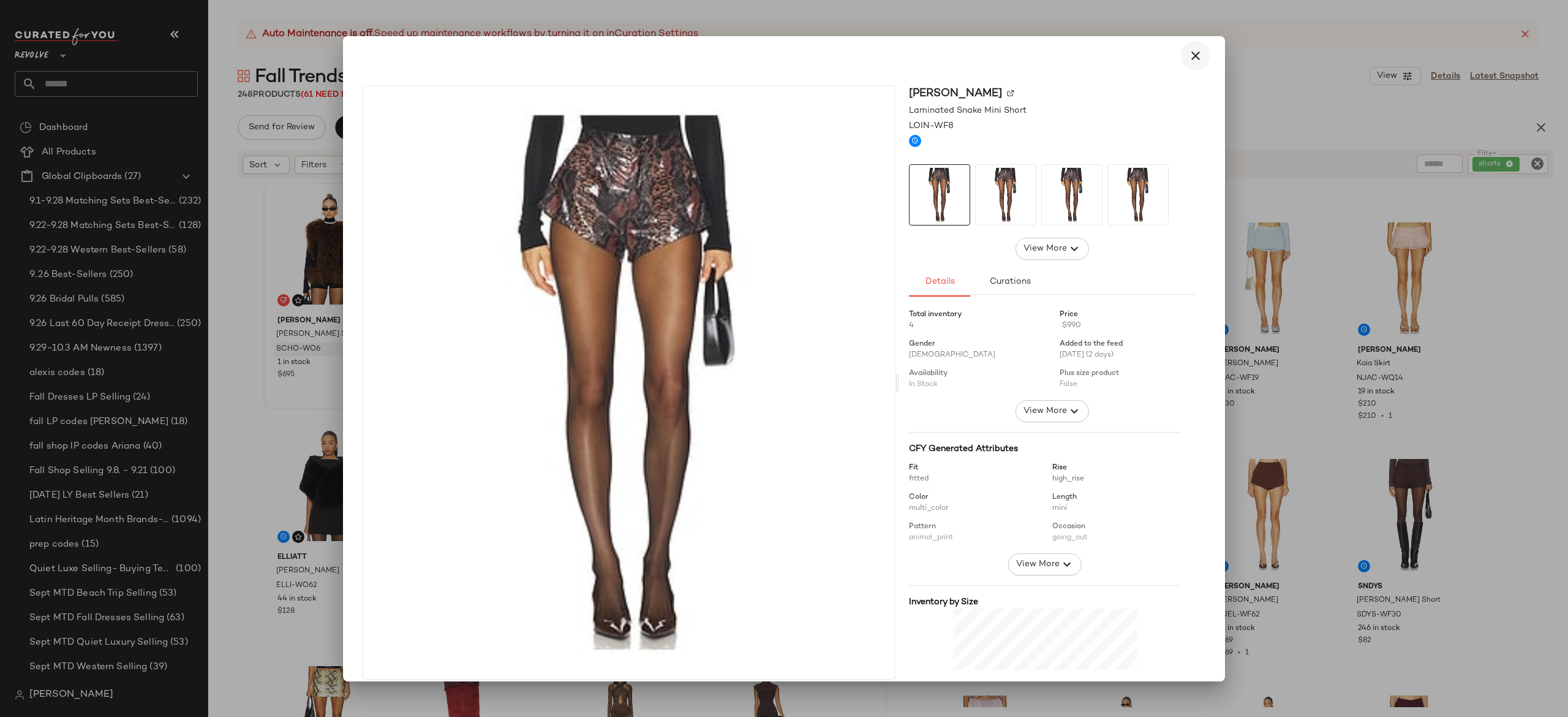
click at [1188, 54] on icon "button" at bounding box center [1195, 56] width 14 height 14
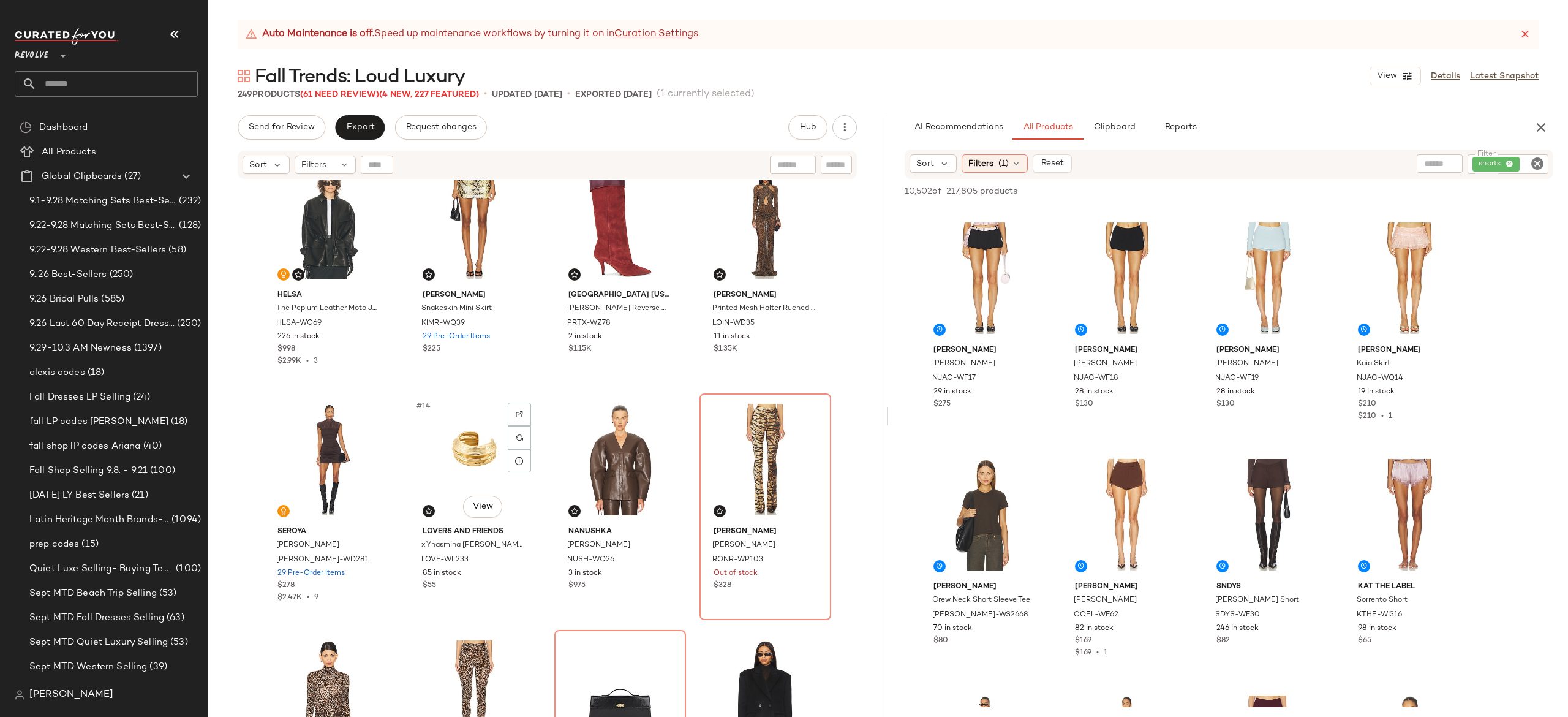
scroll to position [506, 0]
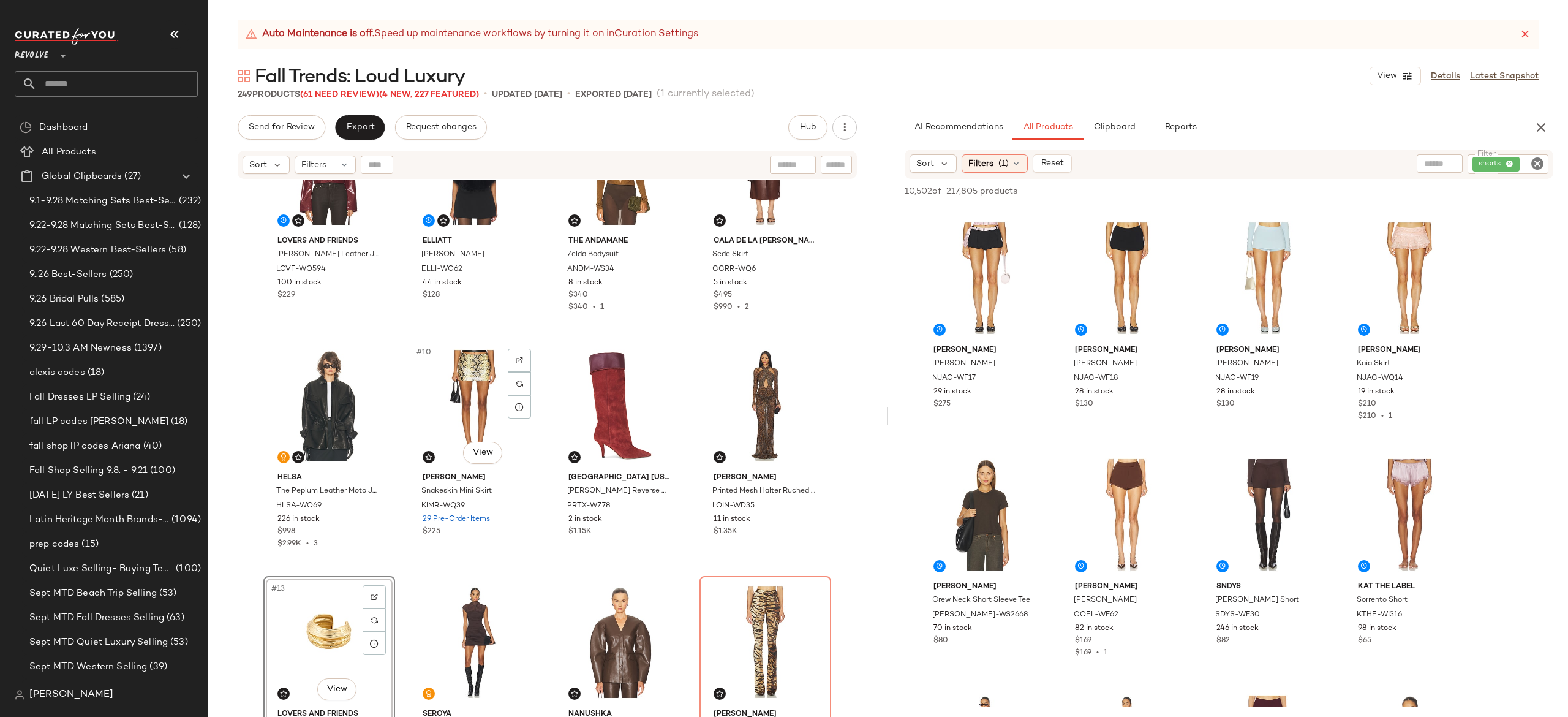
scroll to position [310, 0]
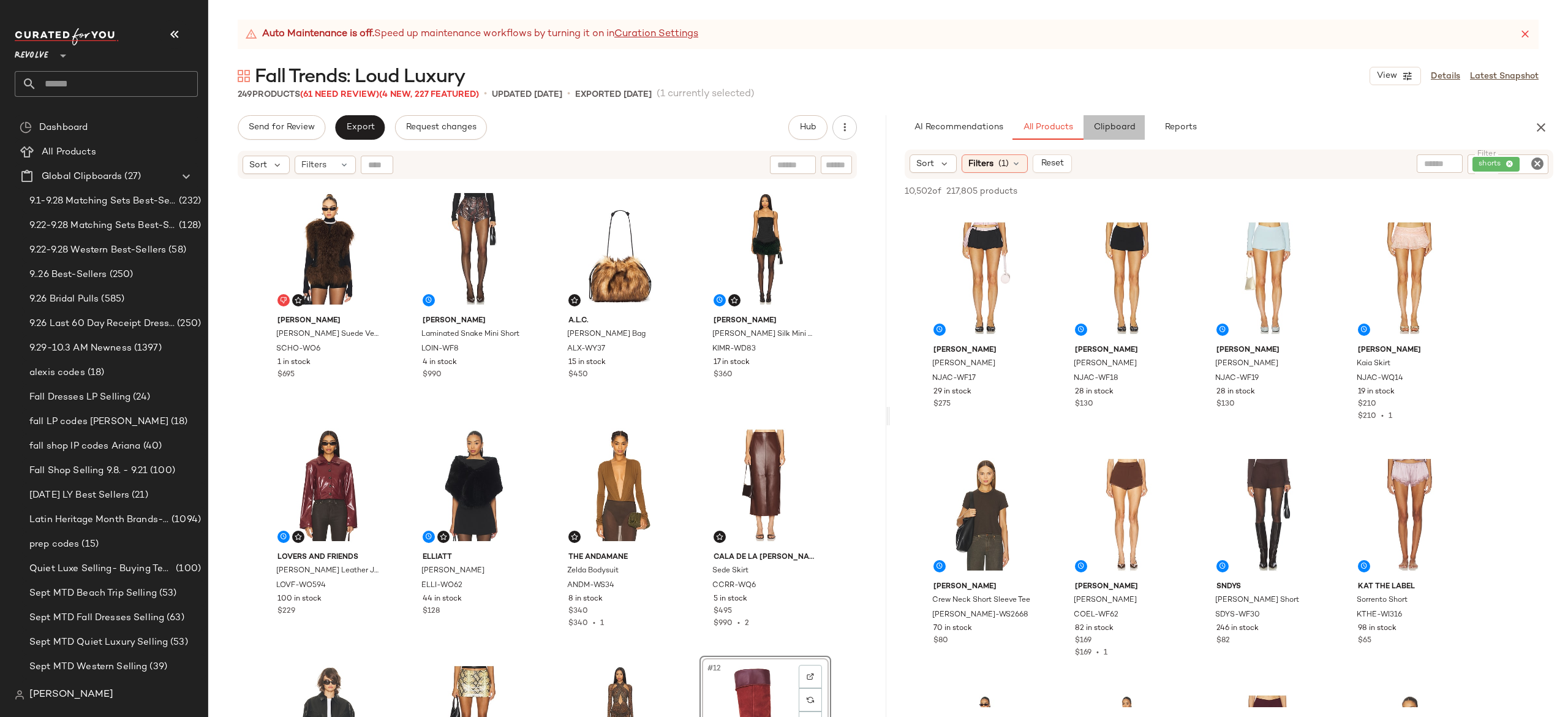
click at [1113, 130] on span "Clipboard" at bounding box center [1113, 128] width 42 height 10
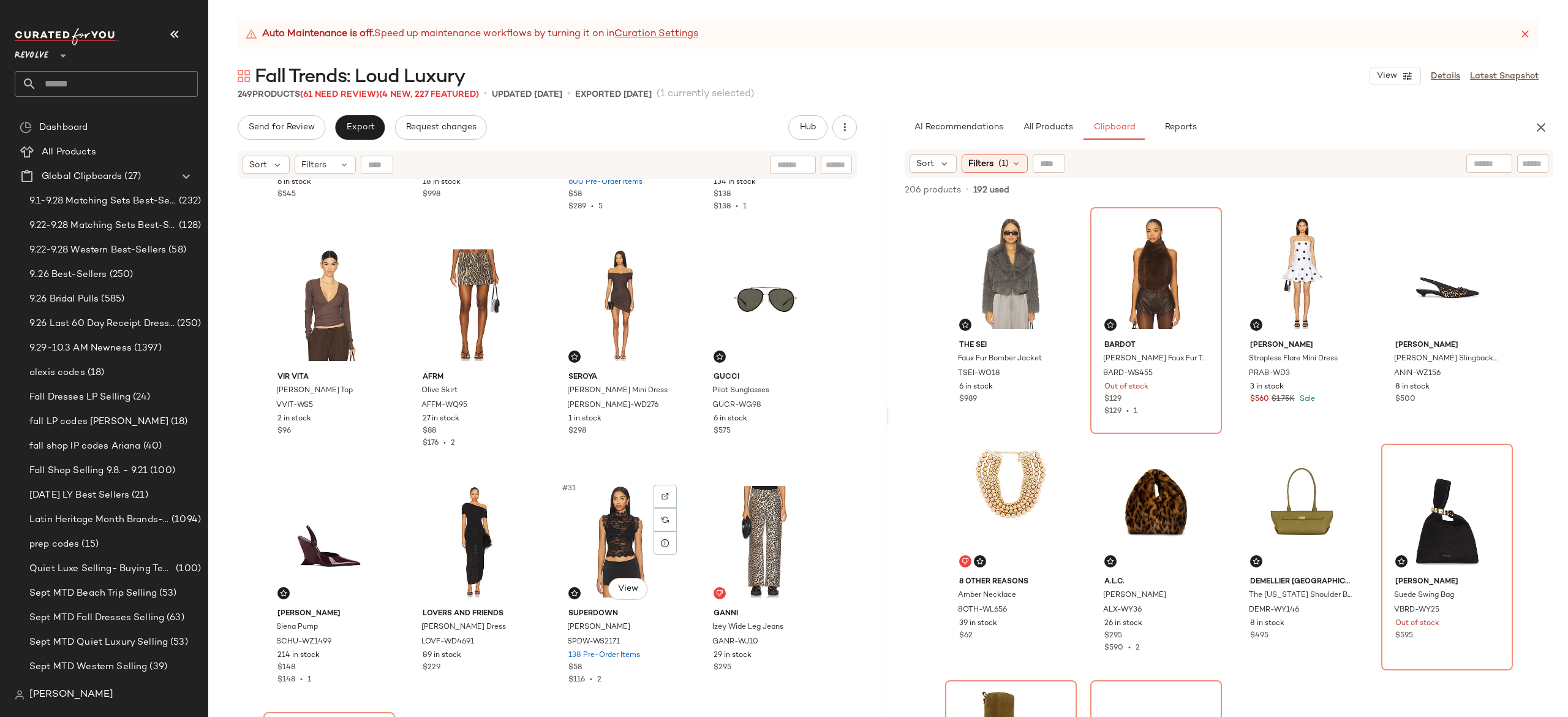
scroll to position [1360, 0]
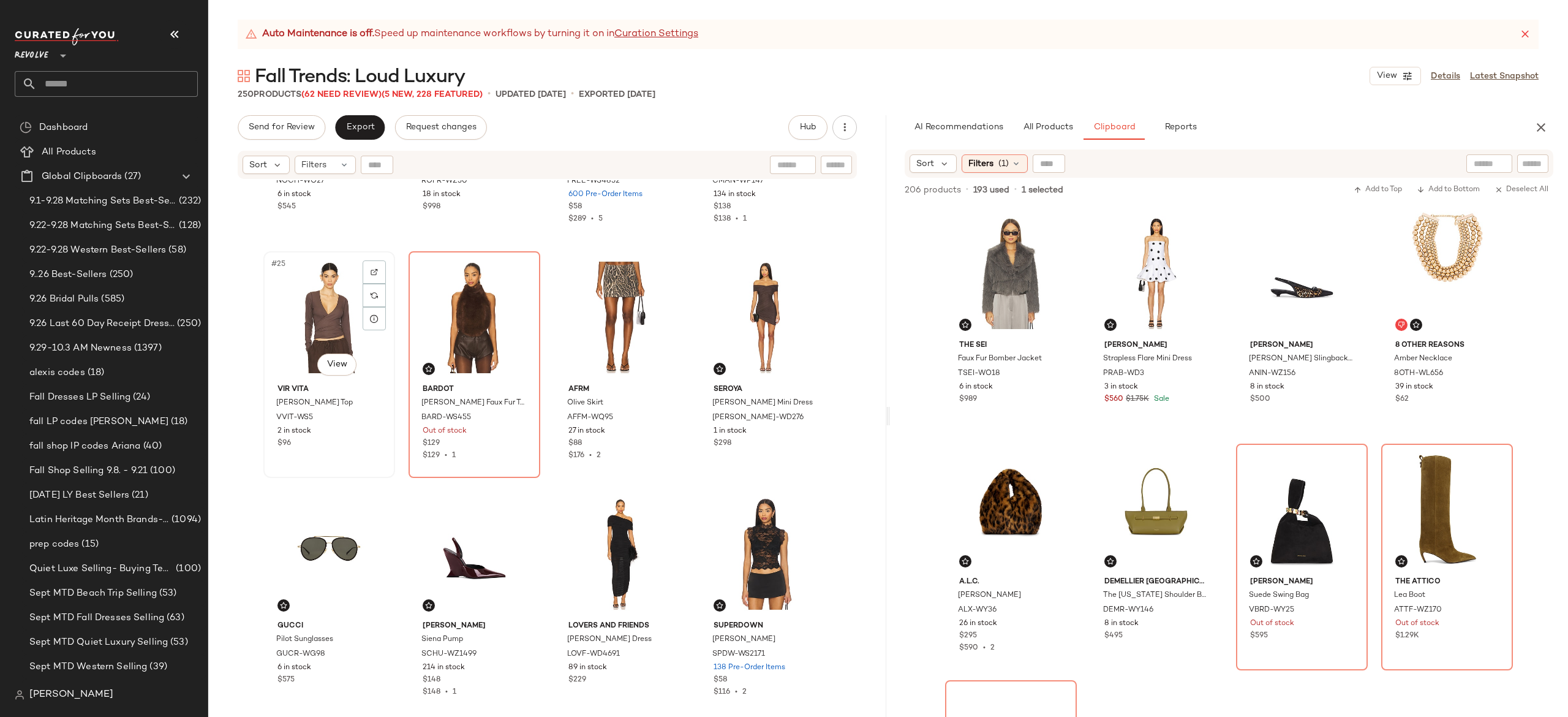
click at [330, 327] on div "#25 View" at bounding box center [329, 317] width 123 height 124
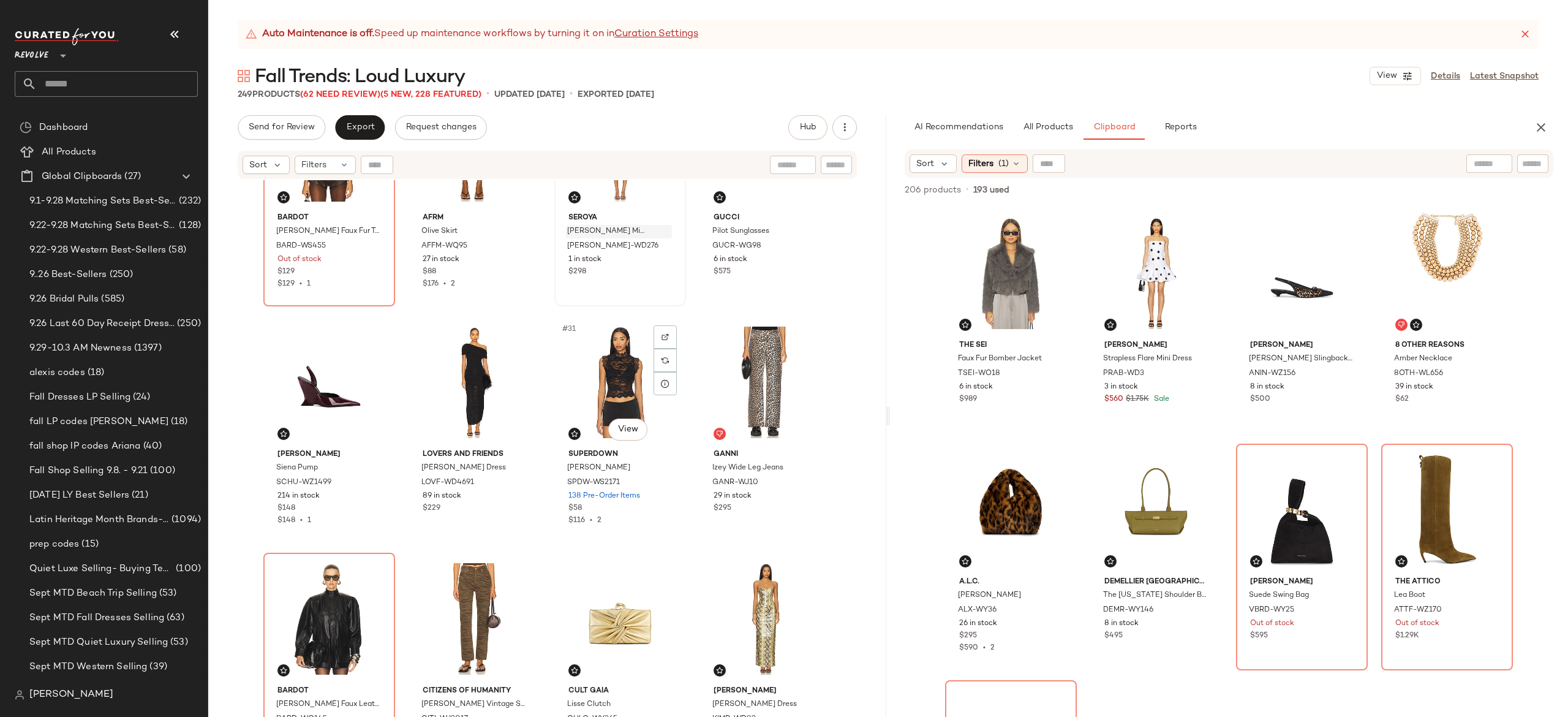
scroll to position [1541, 0]
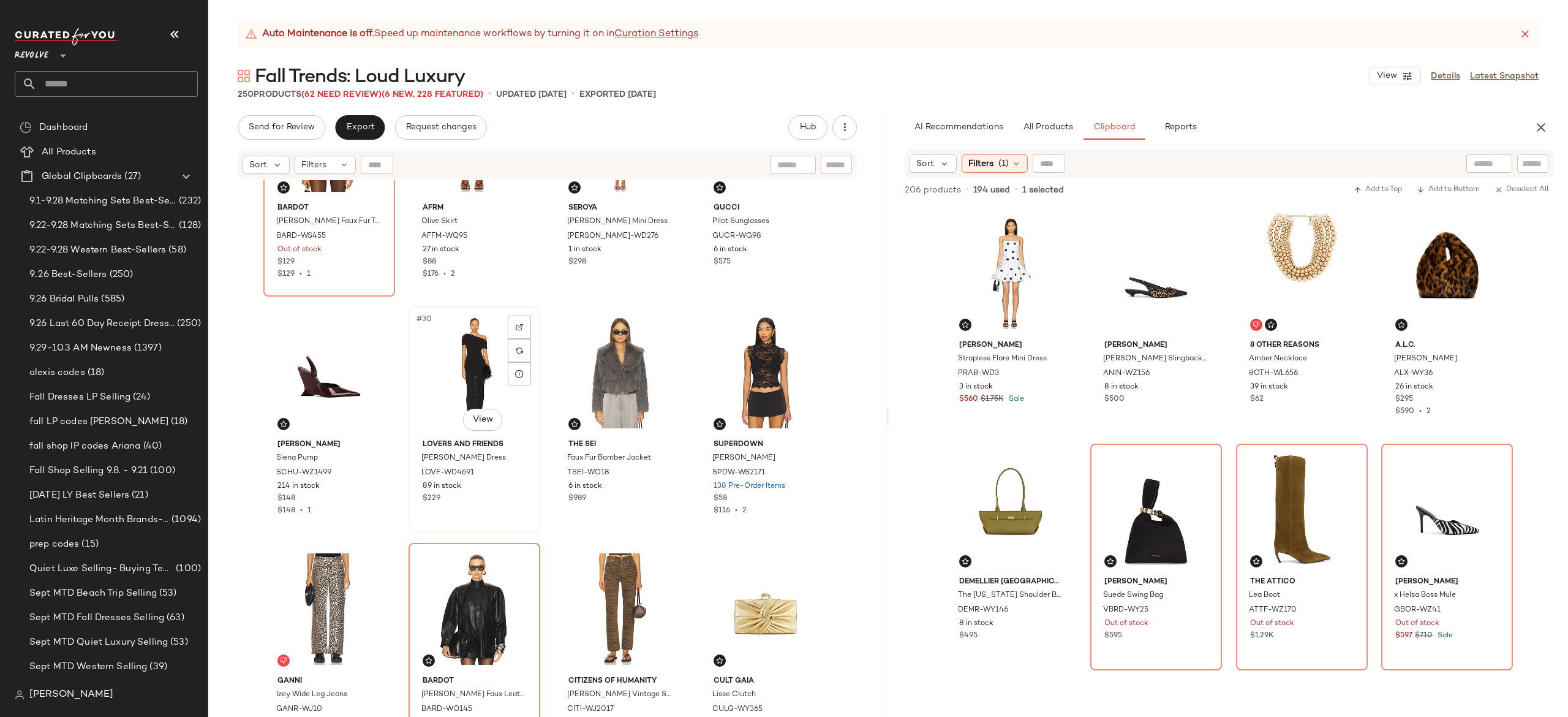
click at [459, 357] on div "#30 View" at bounding box center [475, 372] width 123 height 124
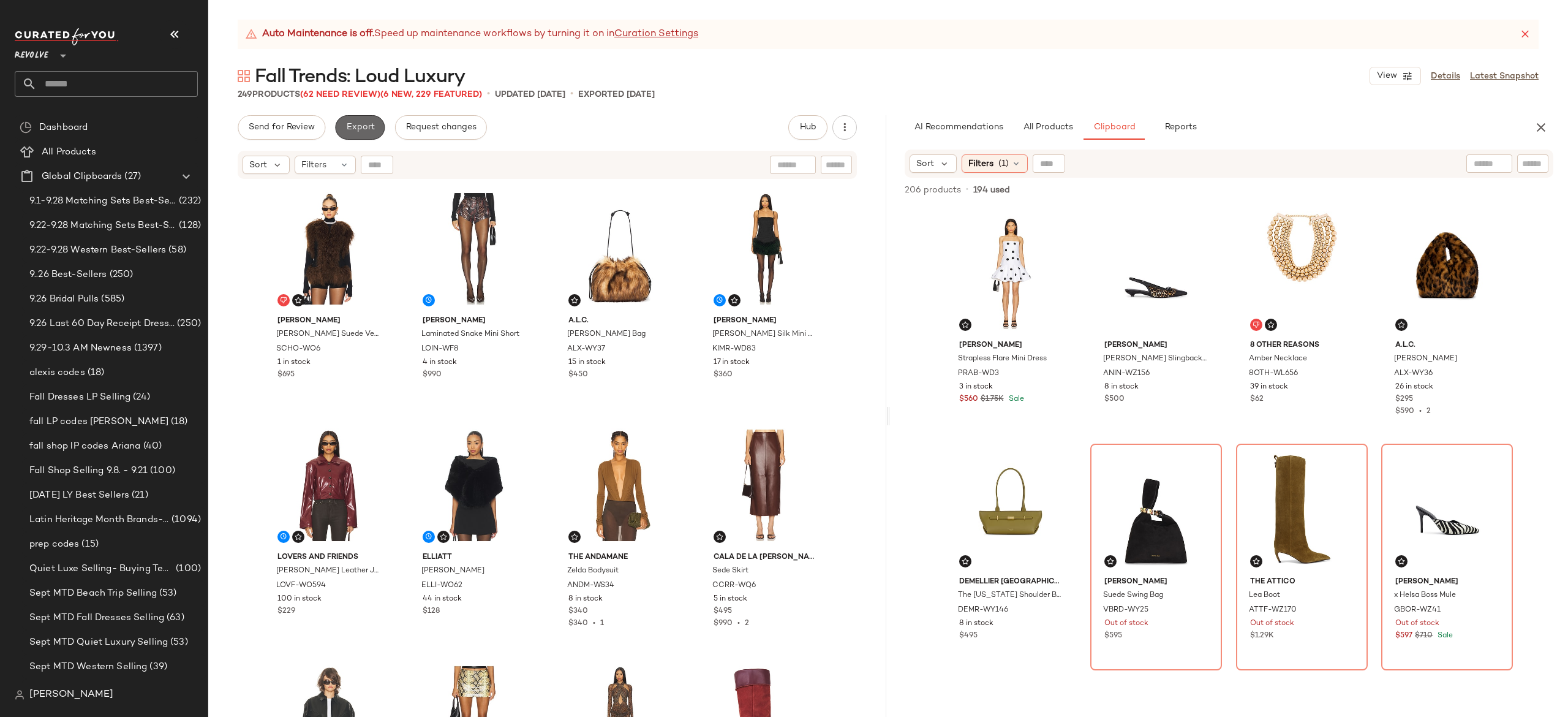
click at [366, 125] on span "Export" at bounding box center [360, 128] width 29 height 10
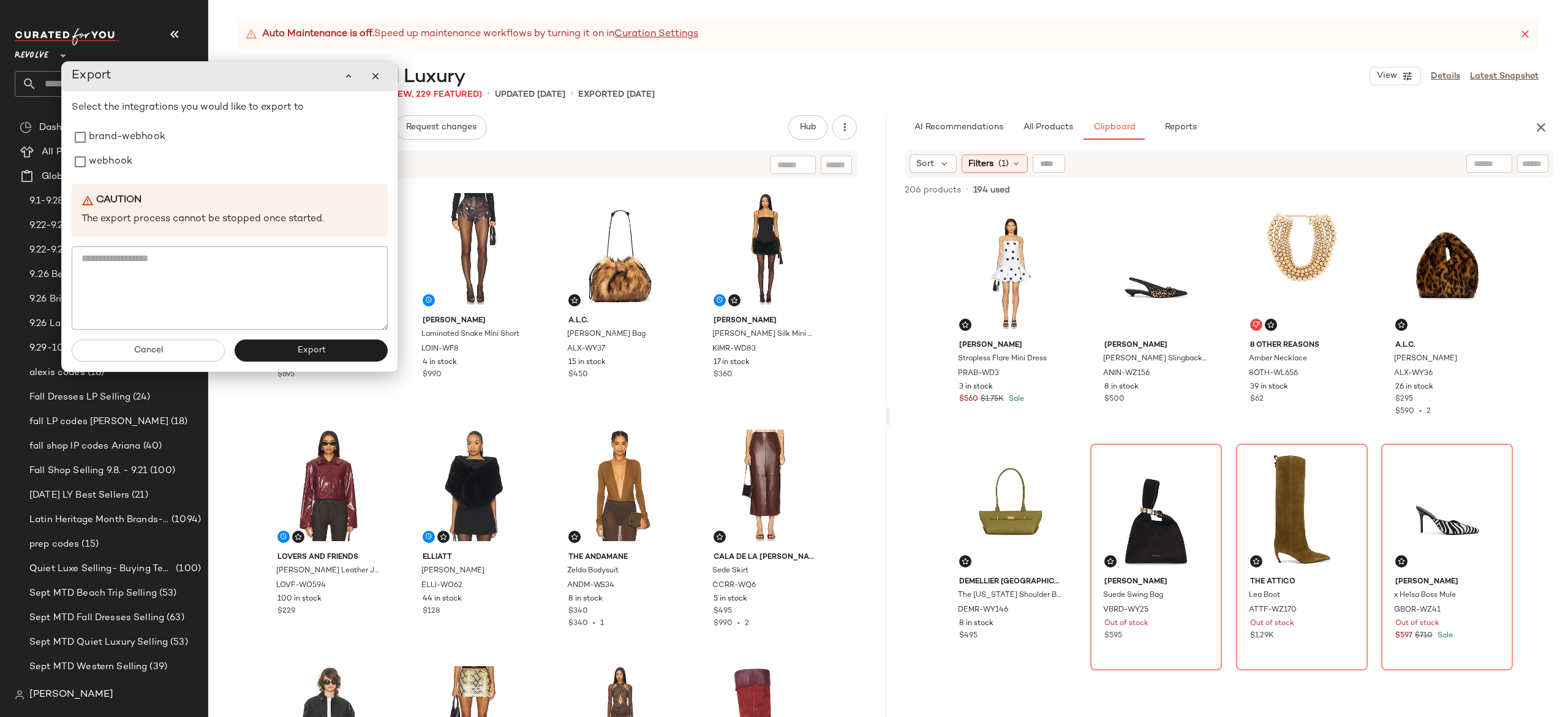
click at [573, 157] on div "Sort Filters" at bounding box center [468, 165] width 450 height 18
click at [208, 354] on button "Cancel" at bounding box center [148, 350] width 153 height 22
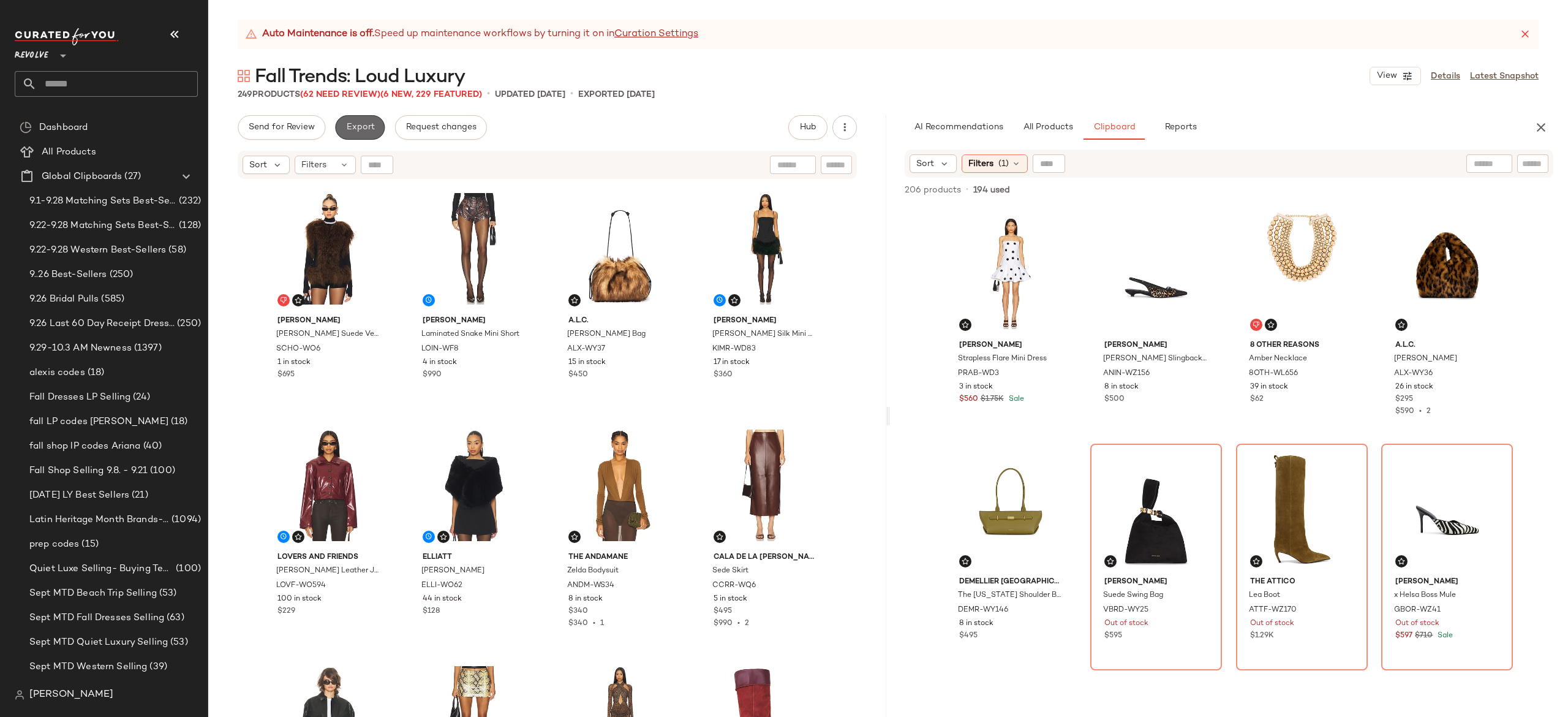
click at [357, 125] on span "Export" at bounding box center [360, 128] width 29 height 10
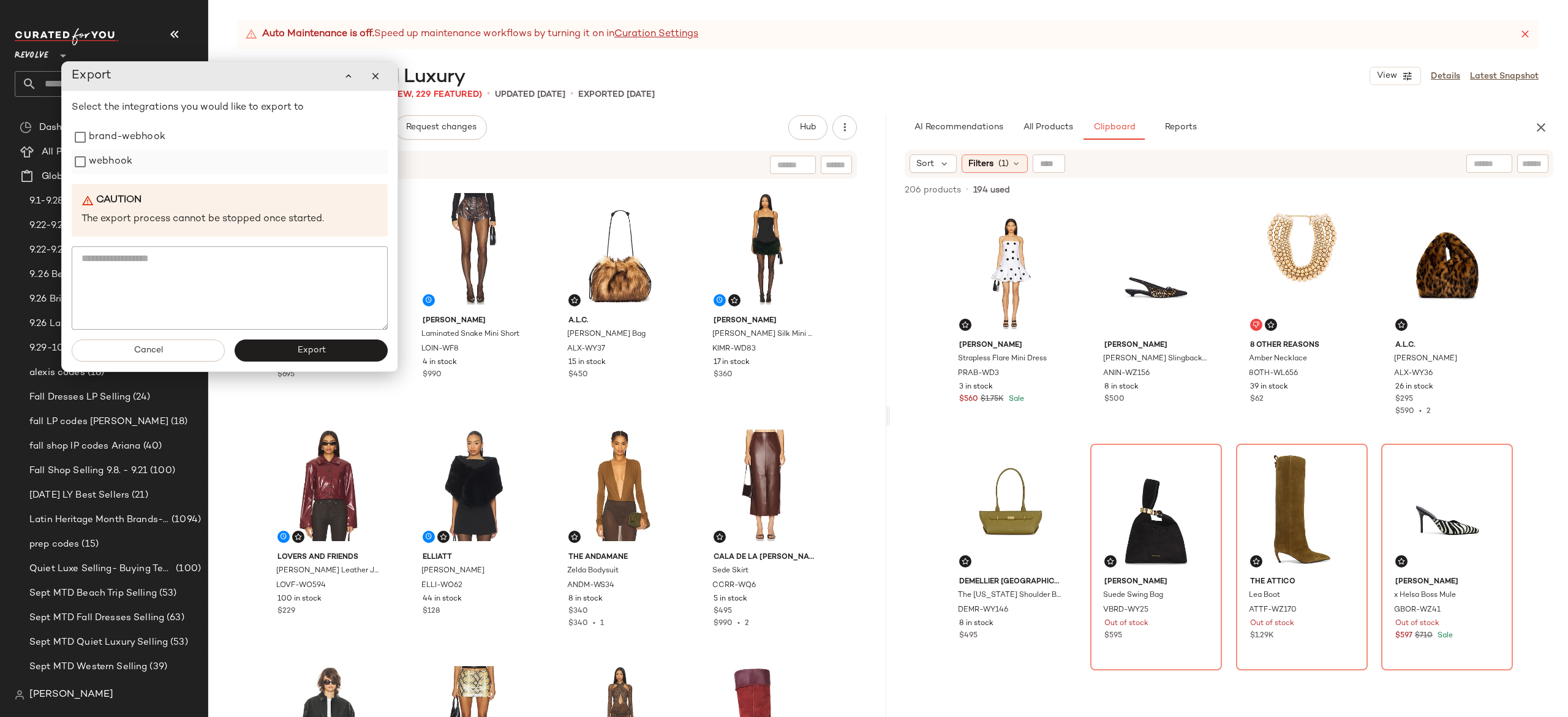
click at [113, 161] on label "webhook" at bounding box center [111, 162] width 43 height 25
click at [262, 352] on button "Export" at bounding box center [311, 350] width 153 height 22
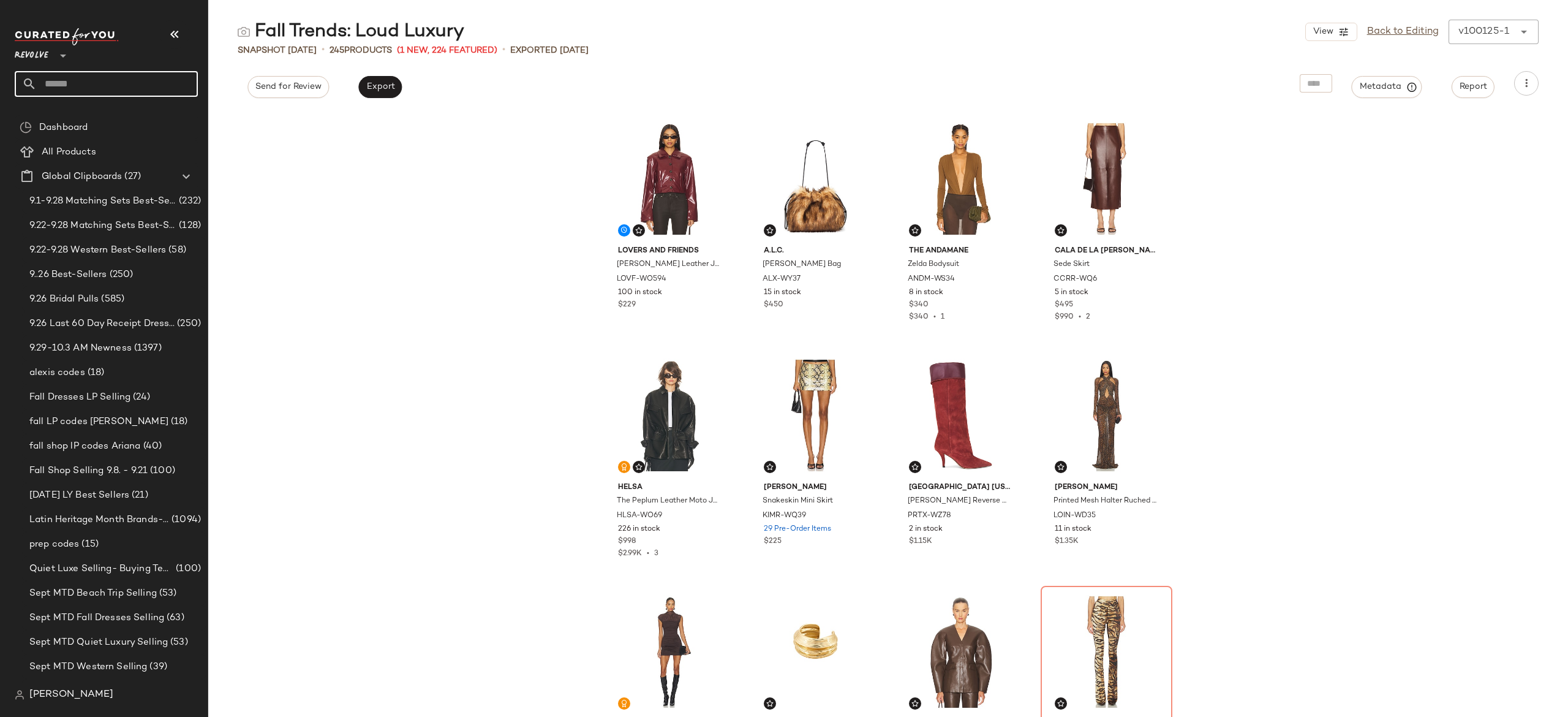
click at [177, 81] on input "text" at bounding box center [117, 83] width 161 height 25
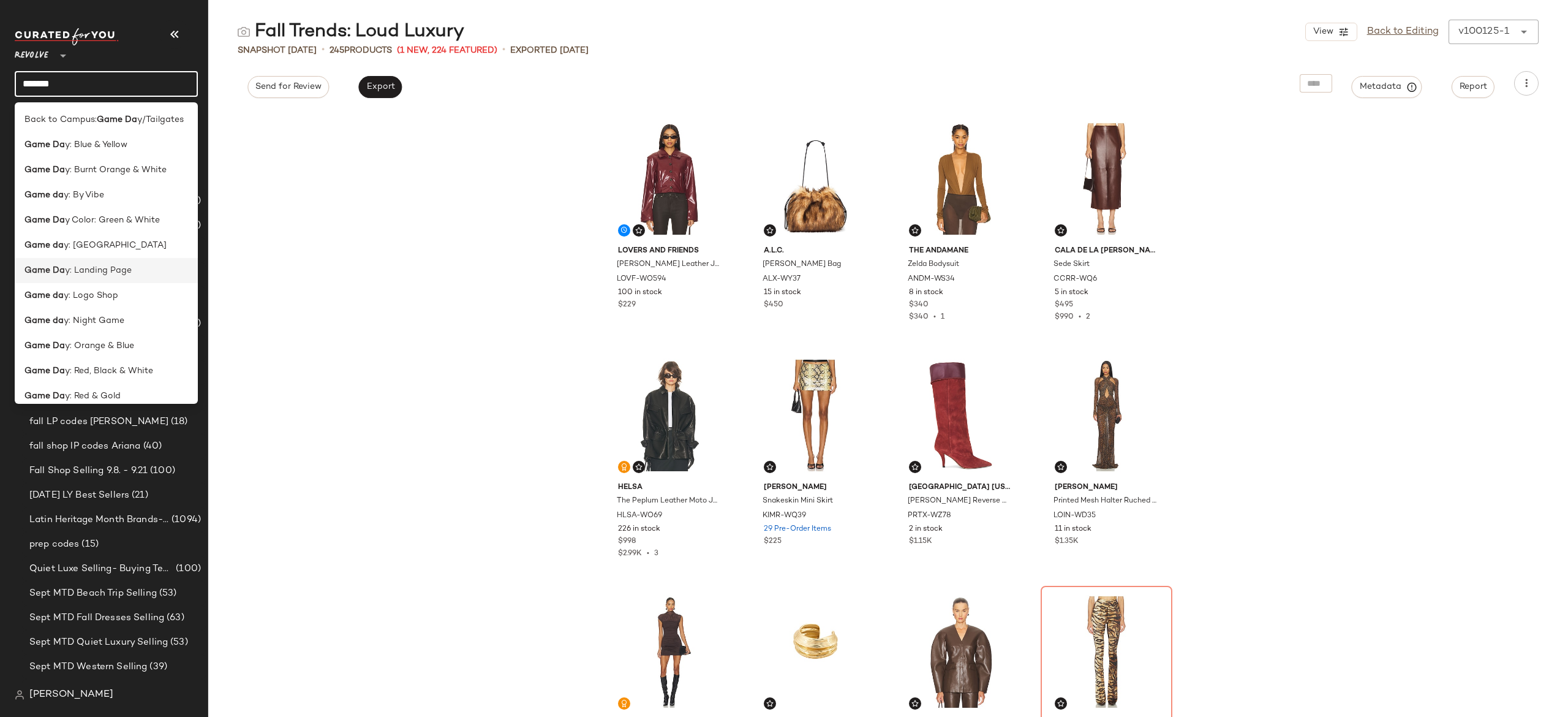
type input "*******"
click at [126, 267] on span "y: Landing Page" at bounding box center [99, 270] width 67 height 13
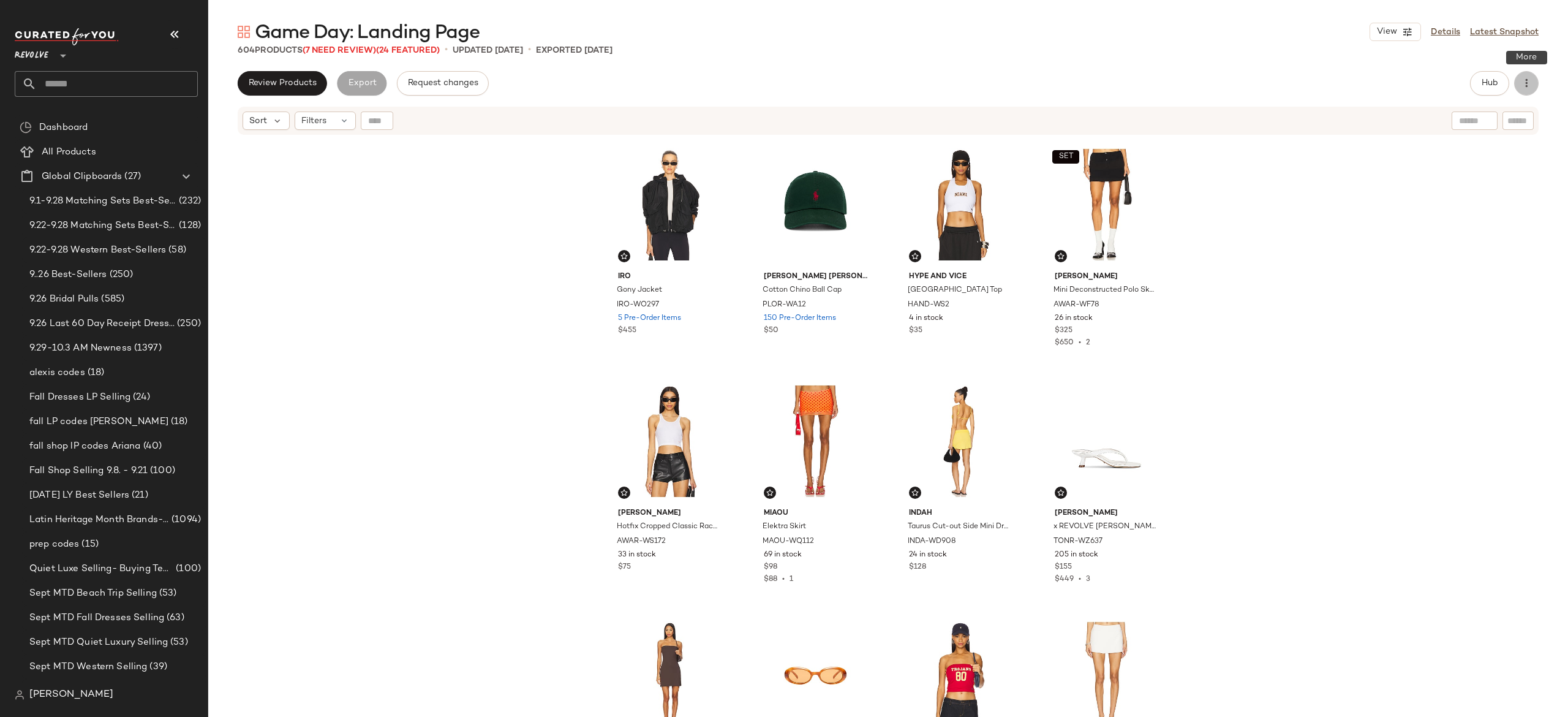
click at [1529, 88] on icon "button" at bounding box center [1526, 83] width 12 height 12
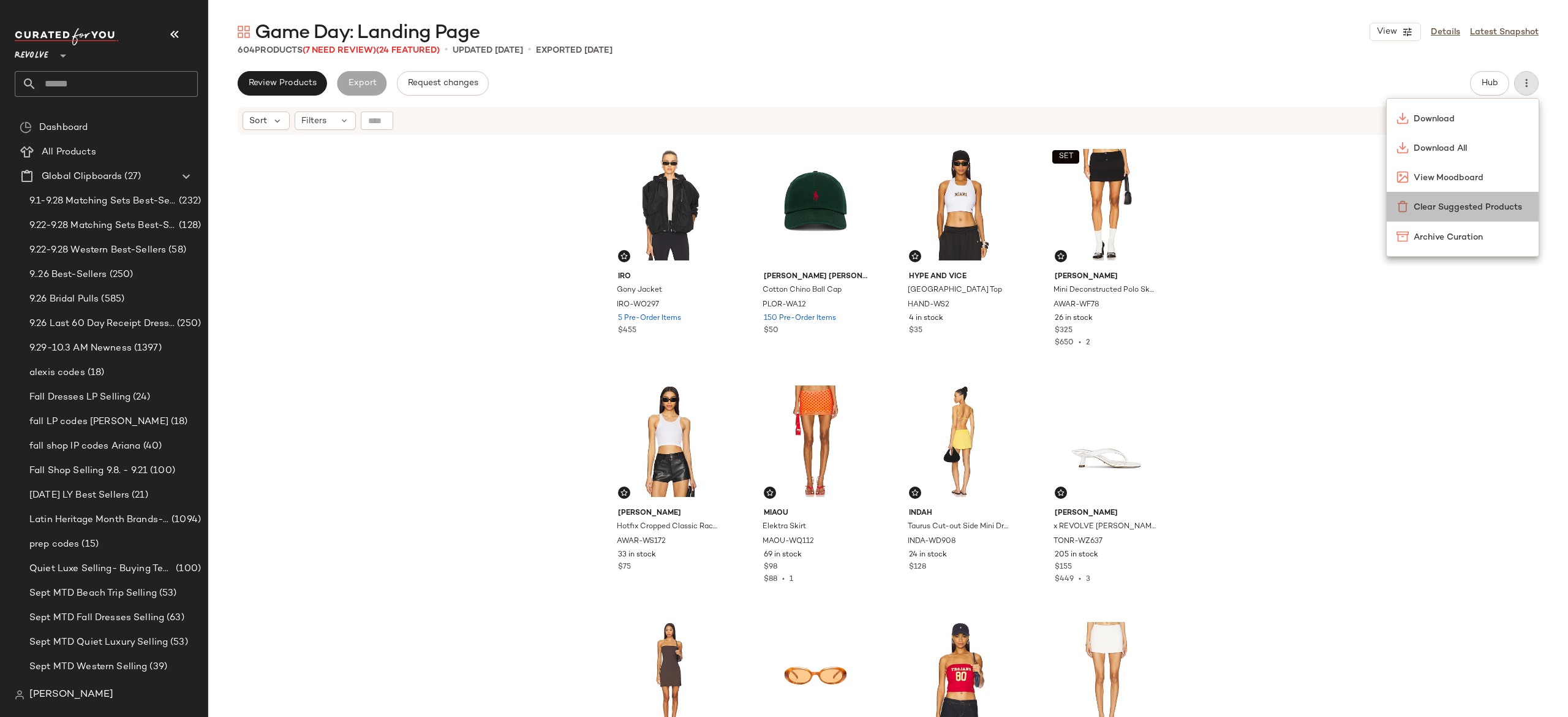
click at [1477, 201] on span "Clear Suggested Products" at bounding box center [1471, 207] width 115 height 13
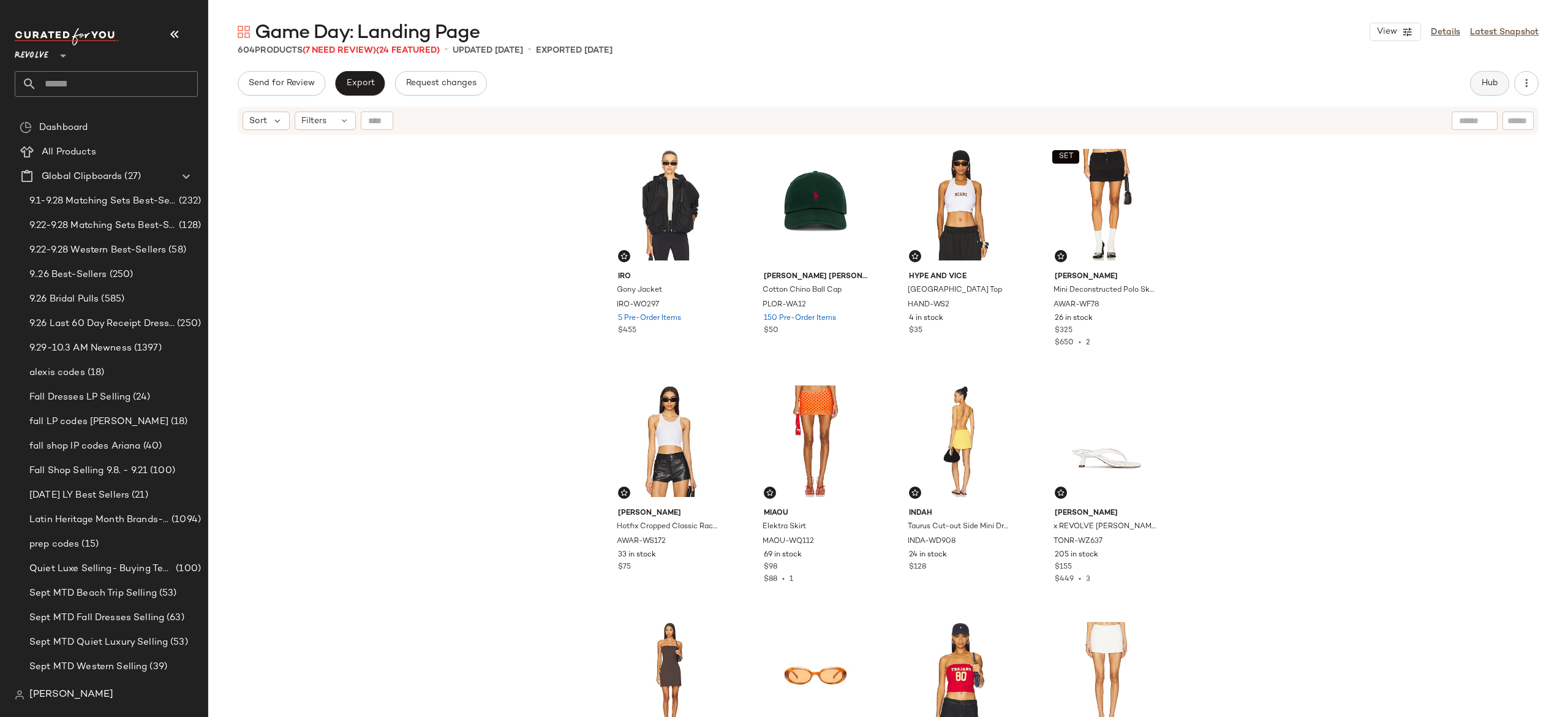
click at [1495, 78] on span "Hub" at bounding box center [1490, 83] width 17 height 10
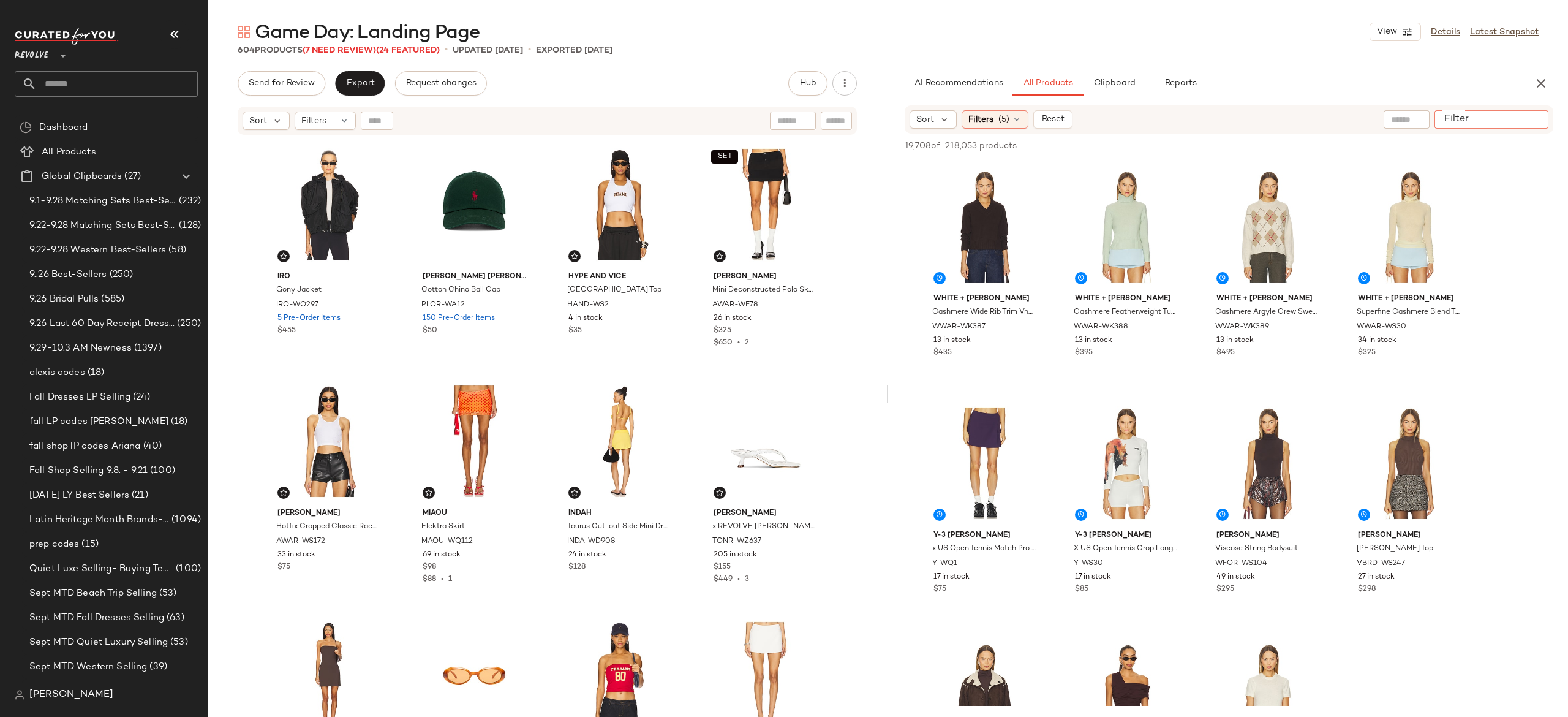
click at [1530, 113] on input "Filter" at bounding box center [1492, 120] width 104 height 13
paste input "********"
type input "********"
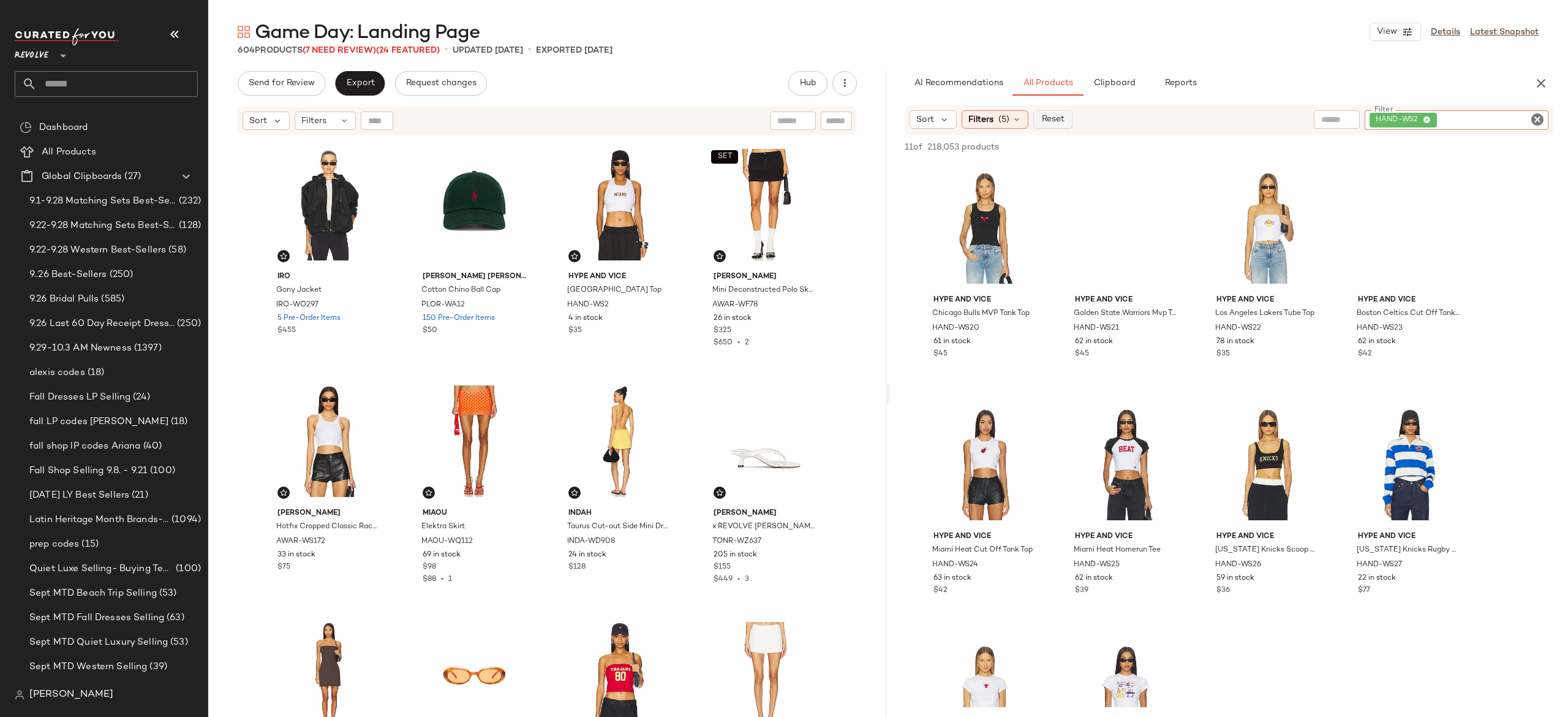
click at [1052, 117] on span "Reset" at bounding box center [1053, 120] width 23 height 10
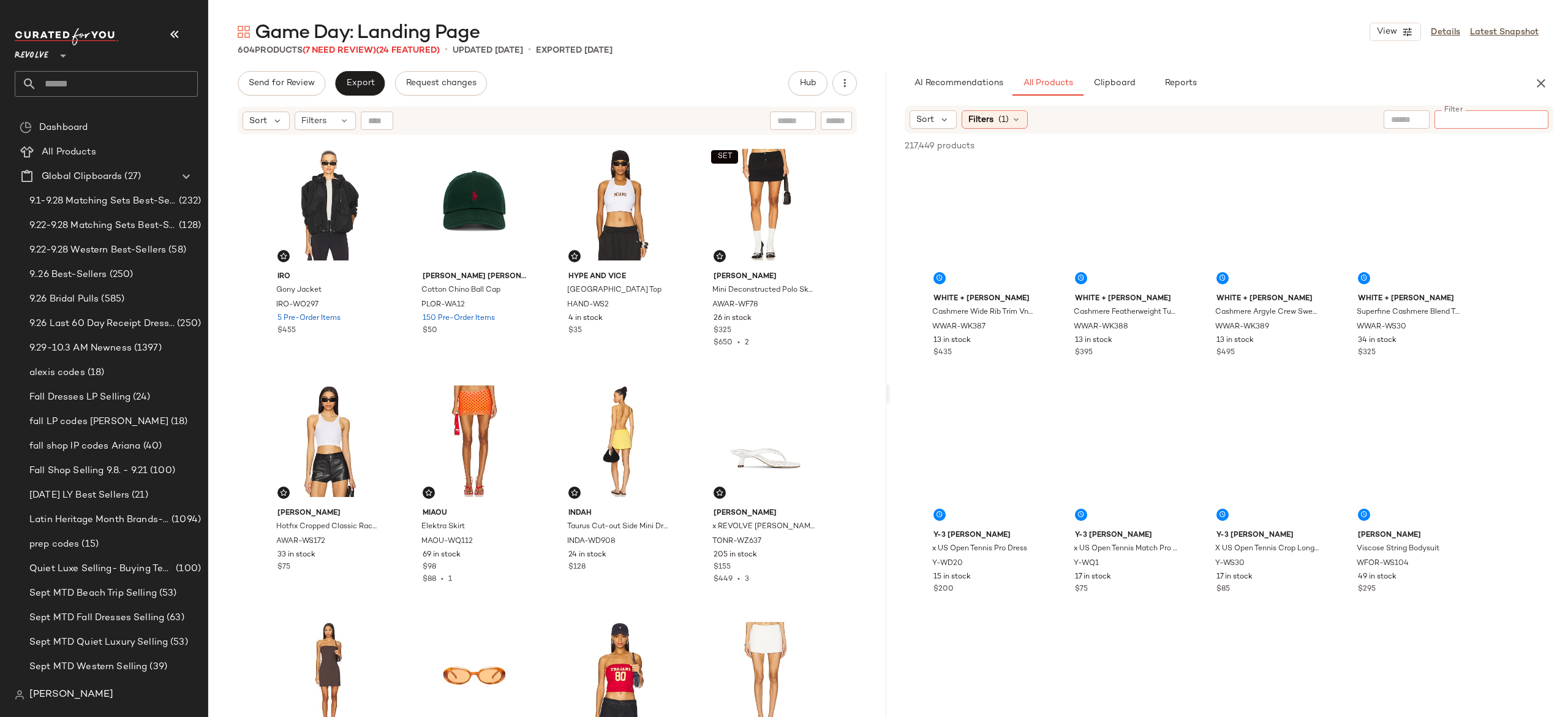
click at [1531, 120] on input "Filter" at bounding box center [1492, 120] width 104 height 13
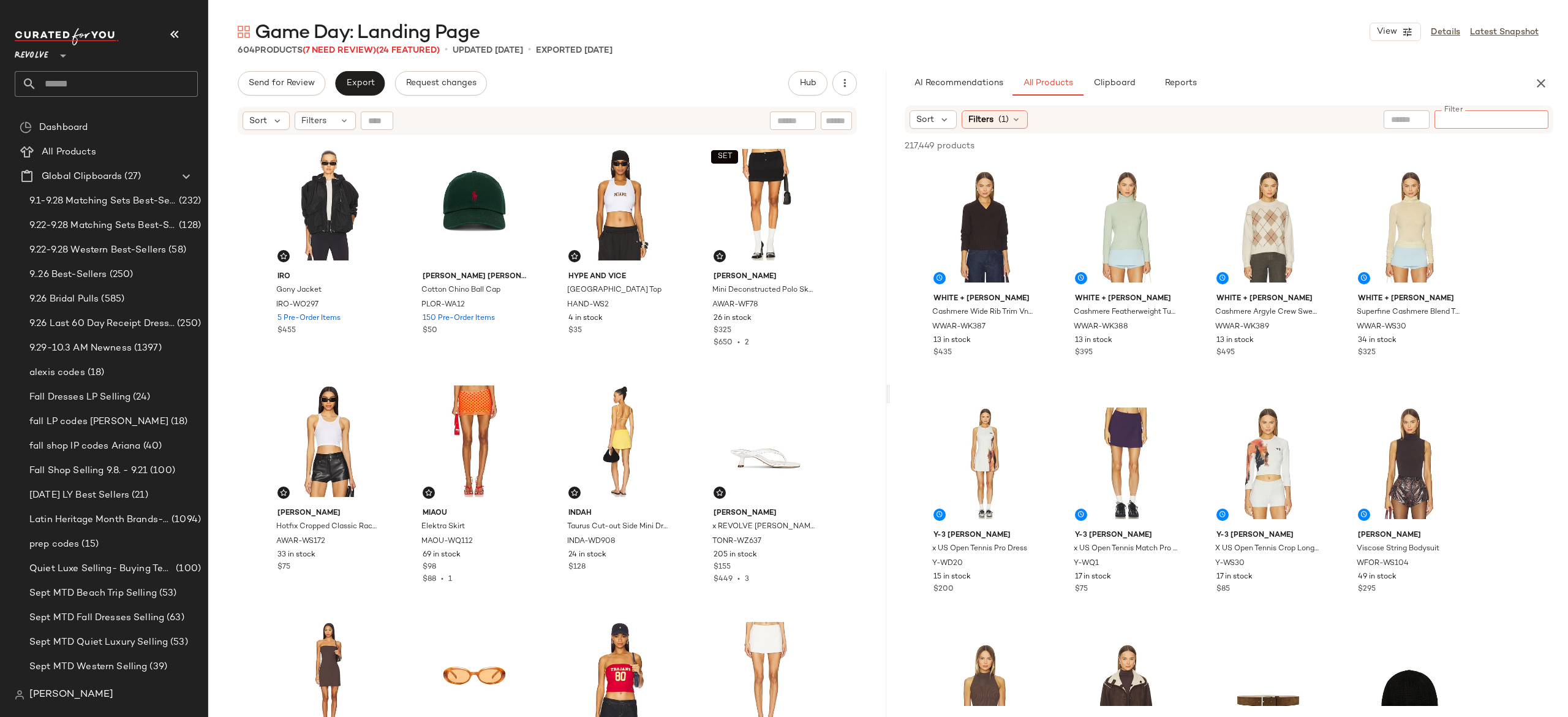
paste input "********"
type input "********"
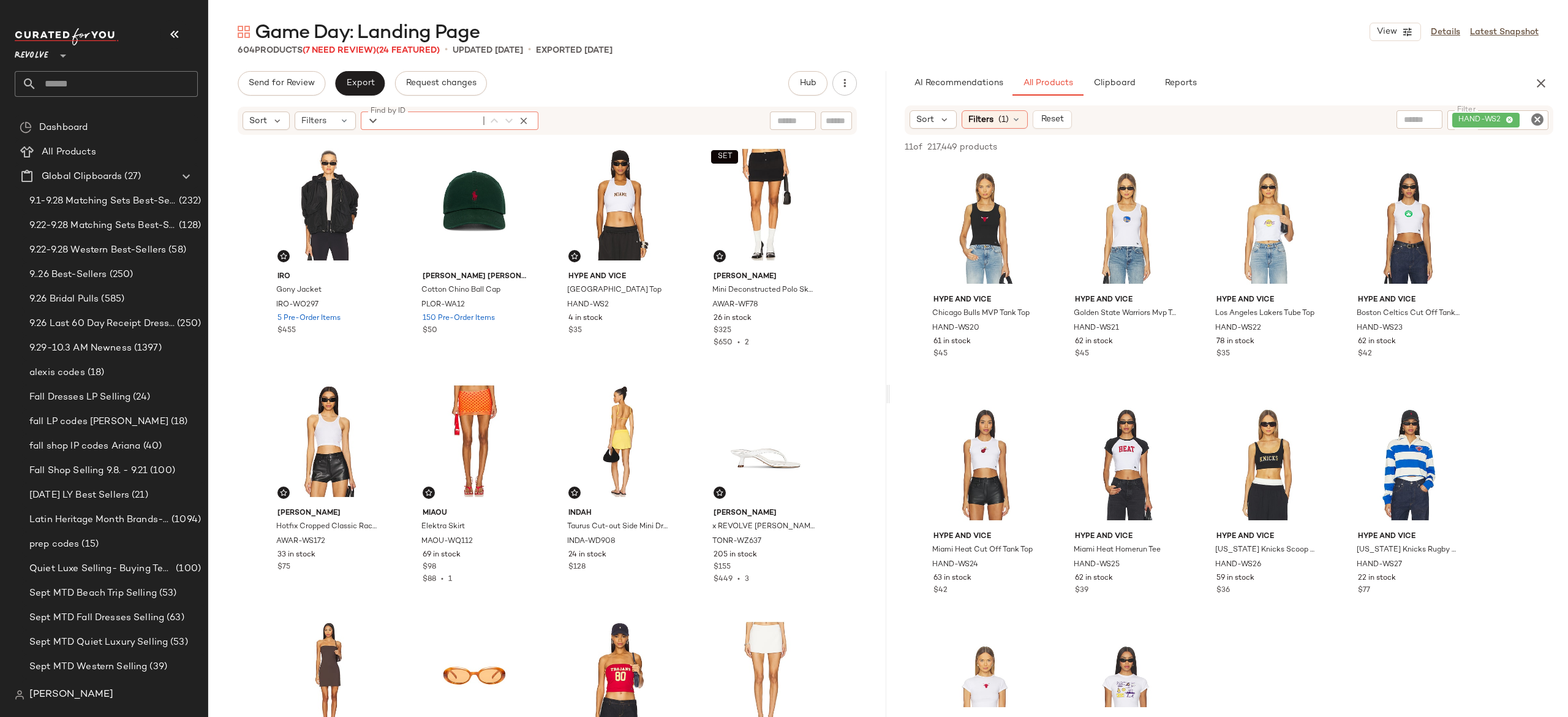
click at [375, 122] on div "Find by ID Find by ID" at bounding box center [449, 120] width 178 height 18
paste input "********"
type input "********"
click at [1466, 115] on div "HAND-WS2" at bounding box center [1456, 120] width 183 height 20
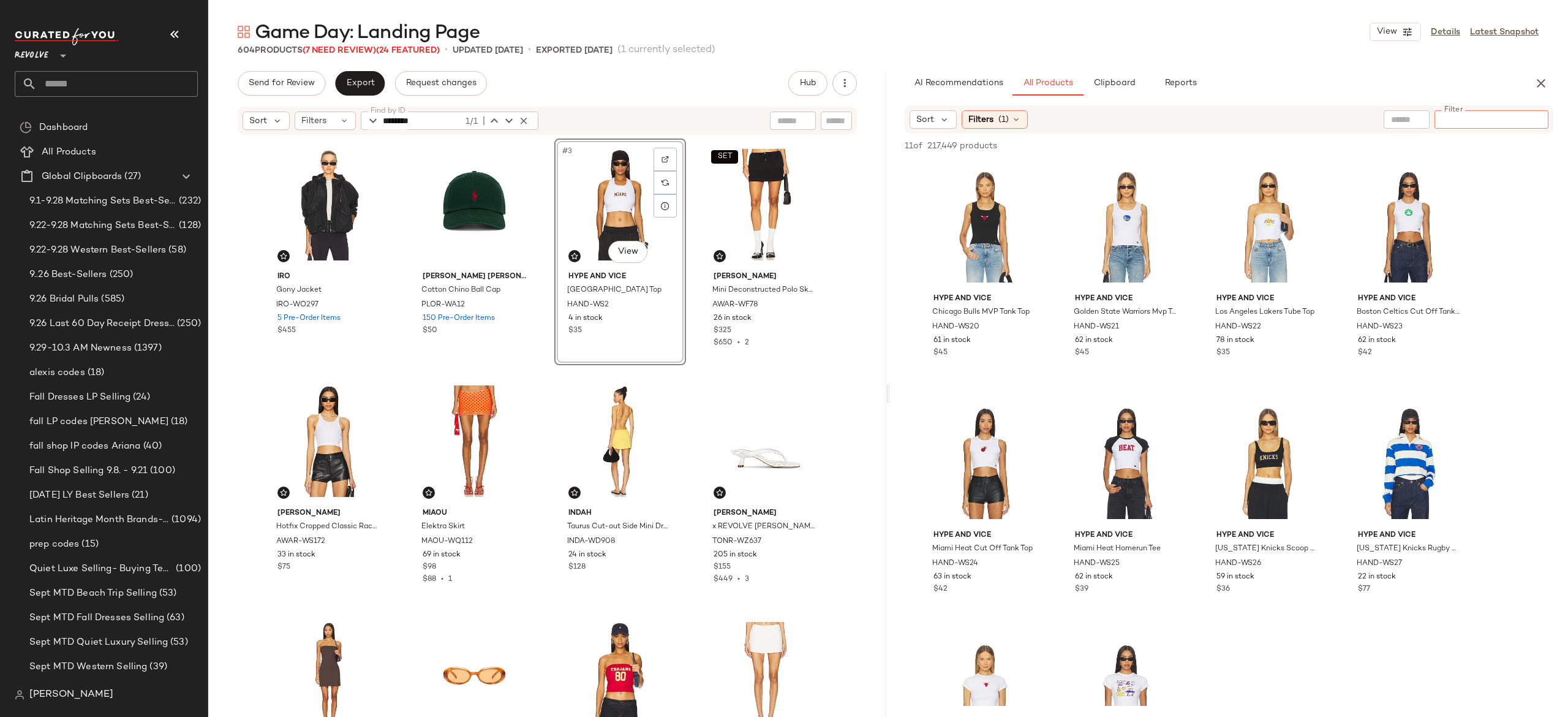
paste input "*********"
type input "*********"
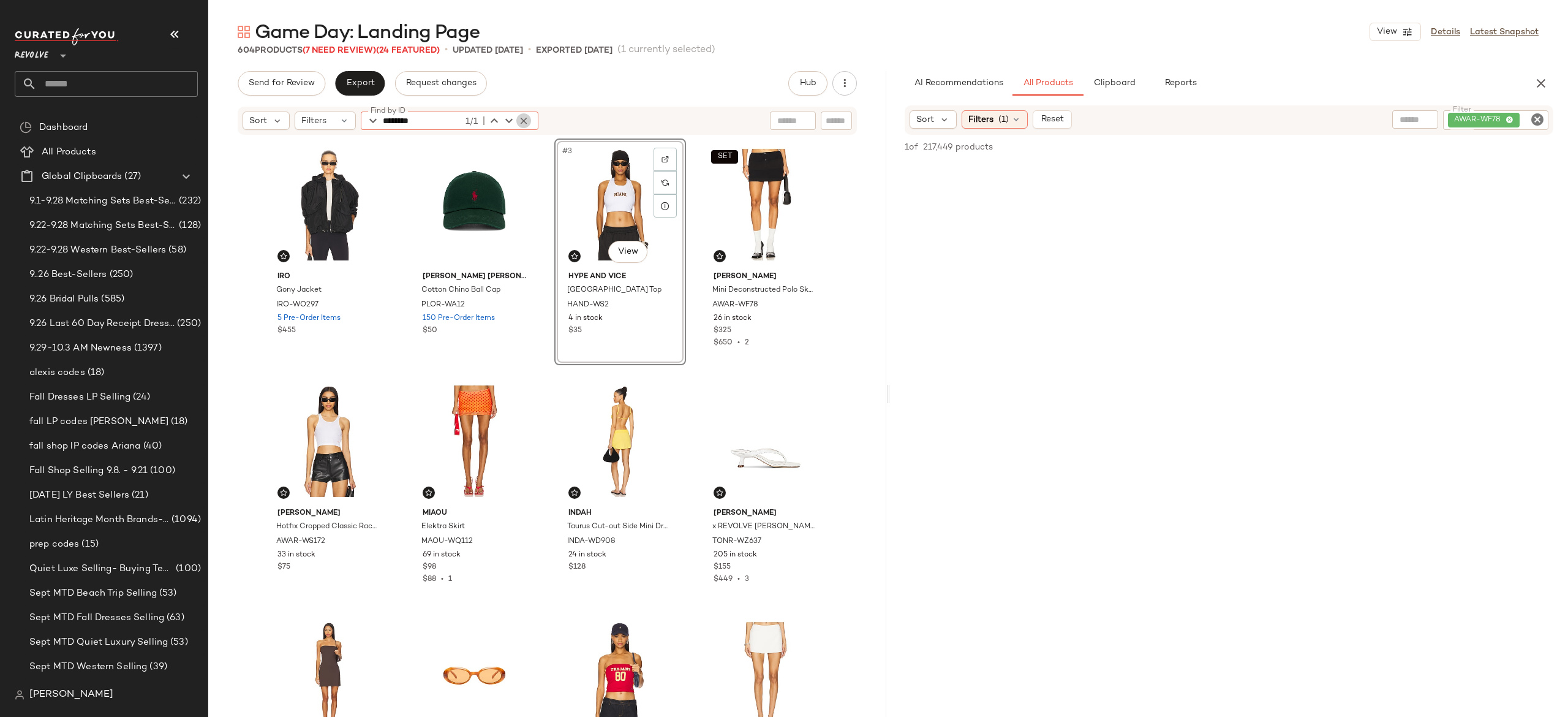
click at [525, 120] on icon "button" at bounding box center [523, 120] width 11 height 11
paste input "*********"
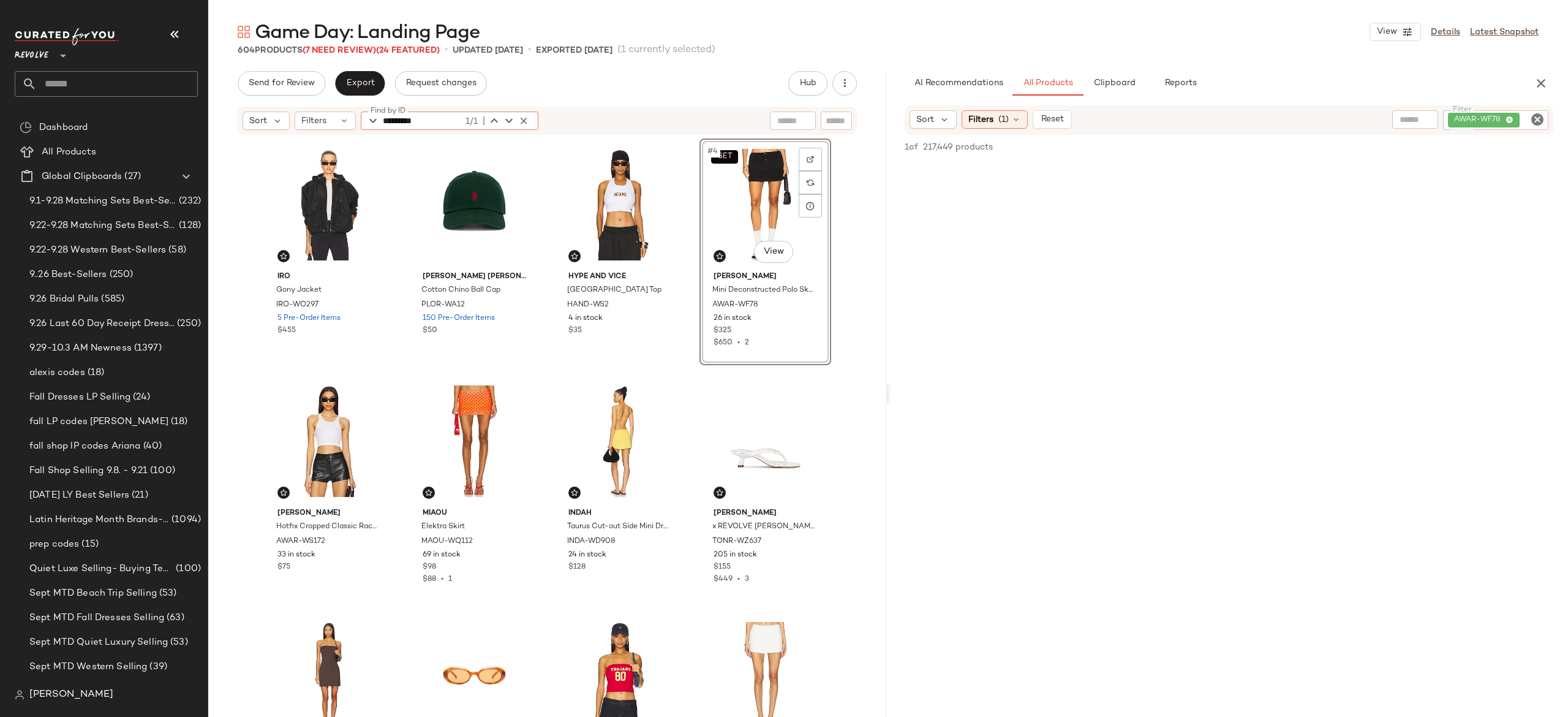
type input "*********"
click at [527, 117] on icon "button" at bounding box center [523, 120] width 11 height 11
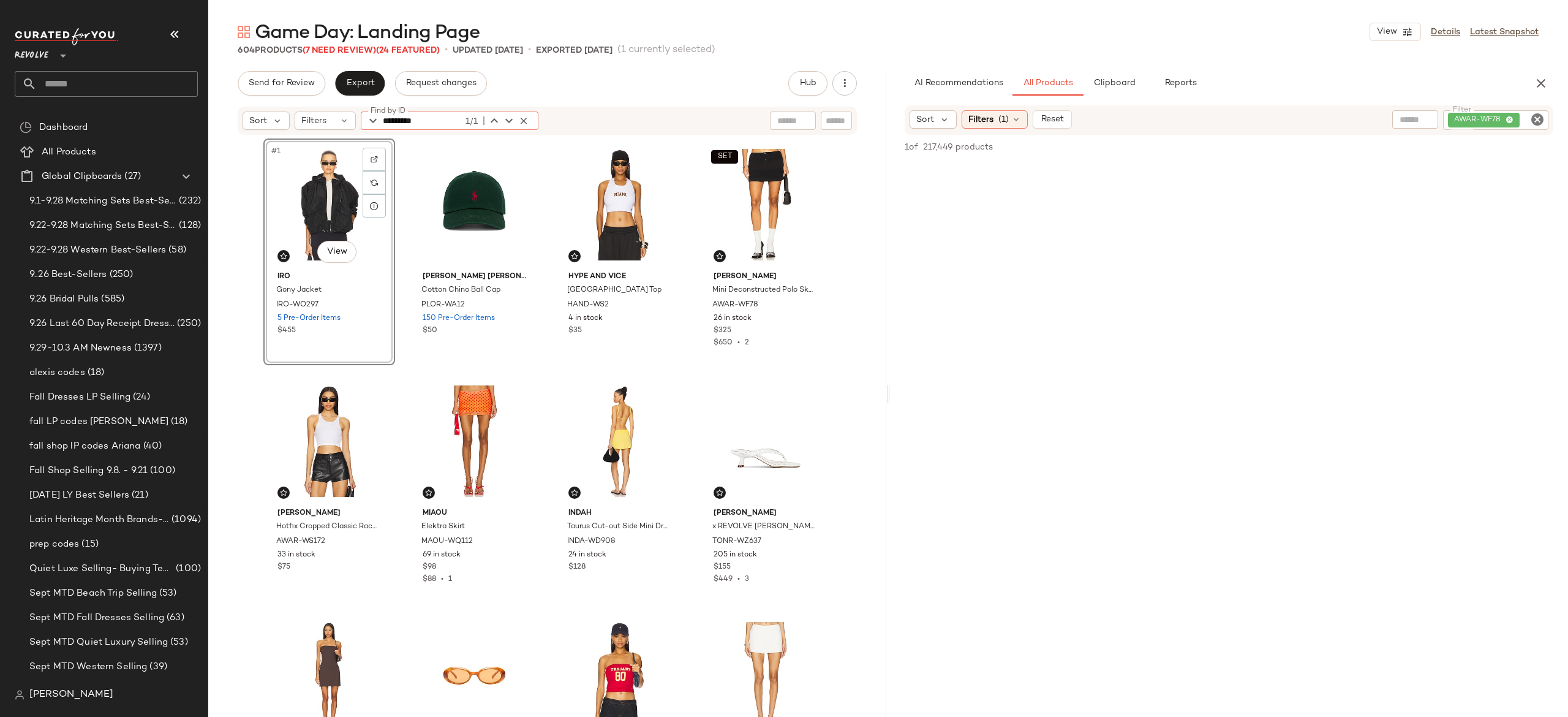
type input "*********"
click at [526, 113] on div "1/1" at bounding box center [497, 120] width 68 height 14
click at [522, 115] on icon "button" at bounding box center [523, 120] width 11 height 11
type input "**********"
click at [522, 115] on icon "button" at bounding box center [523, 120] width 11 height 11
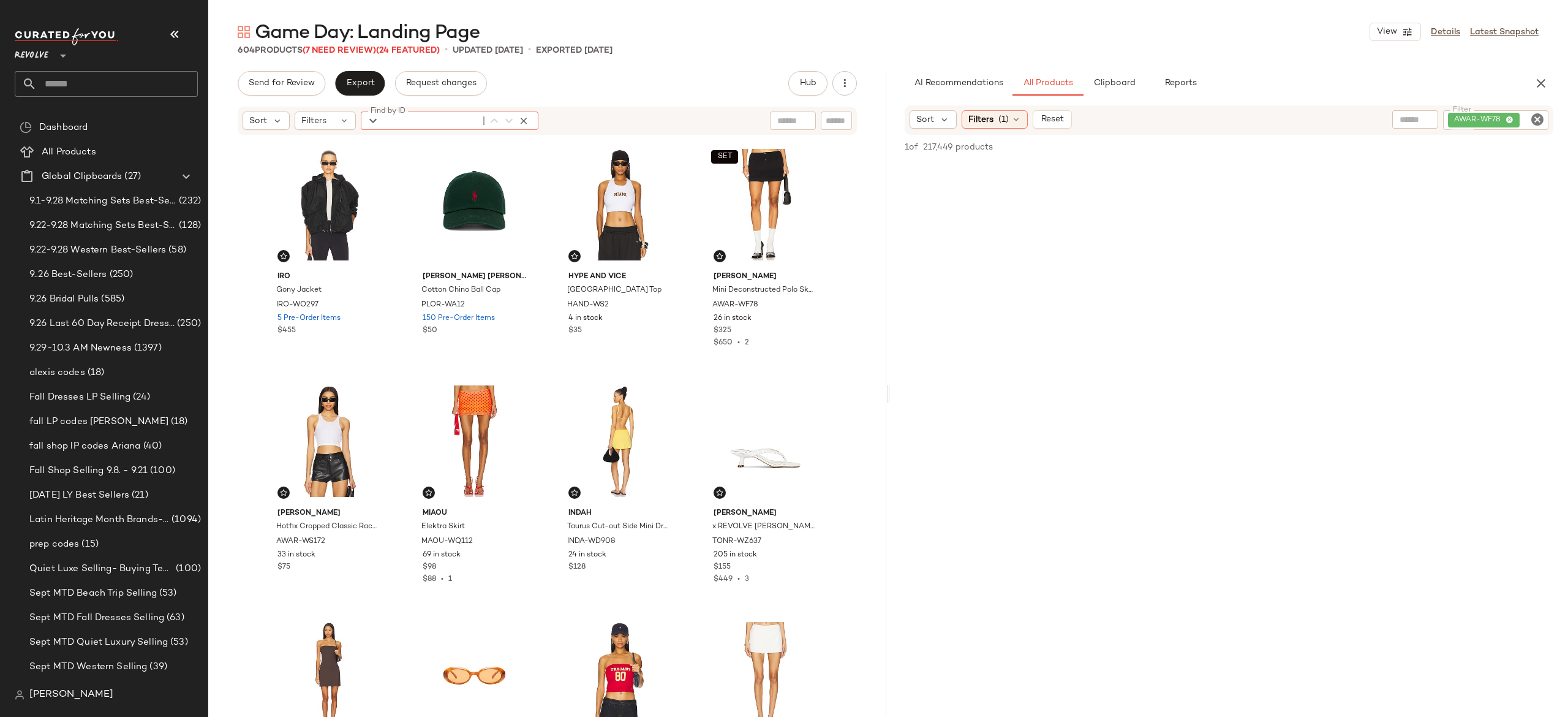
click at [1482, 115] on div "AWAR-WF78" at bounding box center [1496, 120] width 105 height 20
paste input "**********"
type input "**********"
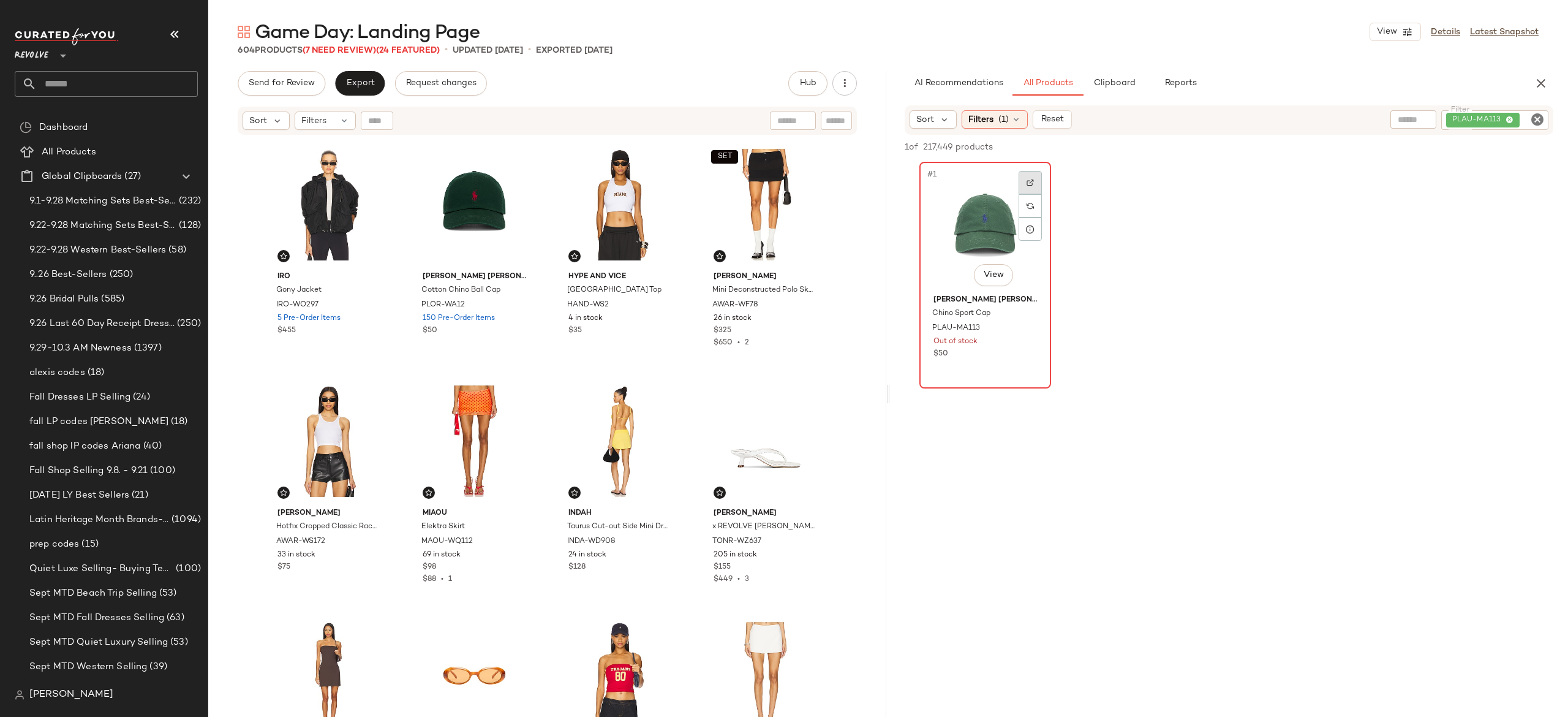
click at [1032, 181] on img at bounding box center [1030, 183] width 7 height 7
click at [170, 90] on input "text" at bounding box center [117, 83] width 161 height 25
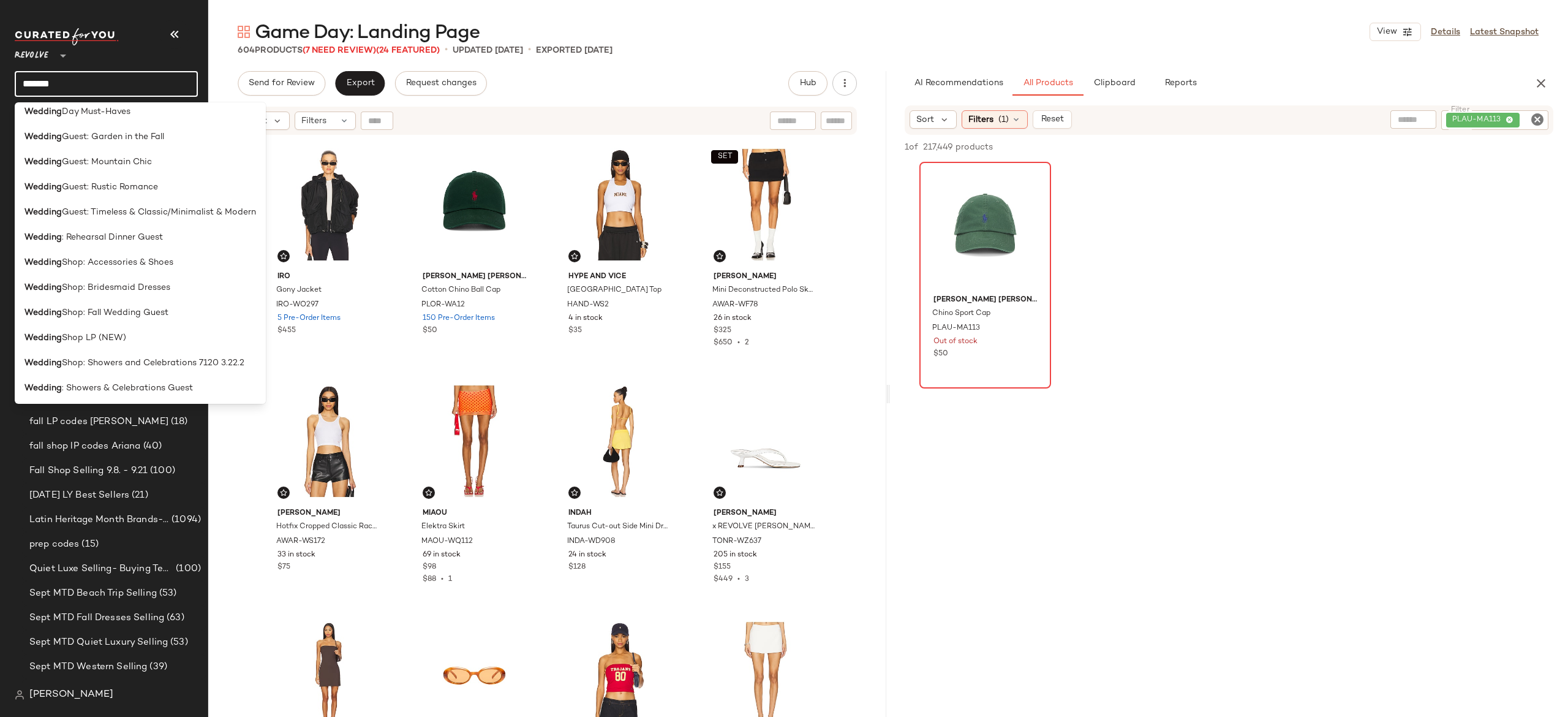
scroll to position [202, 0]
type input "*******"
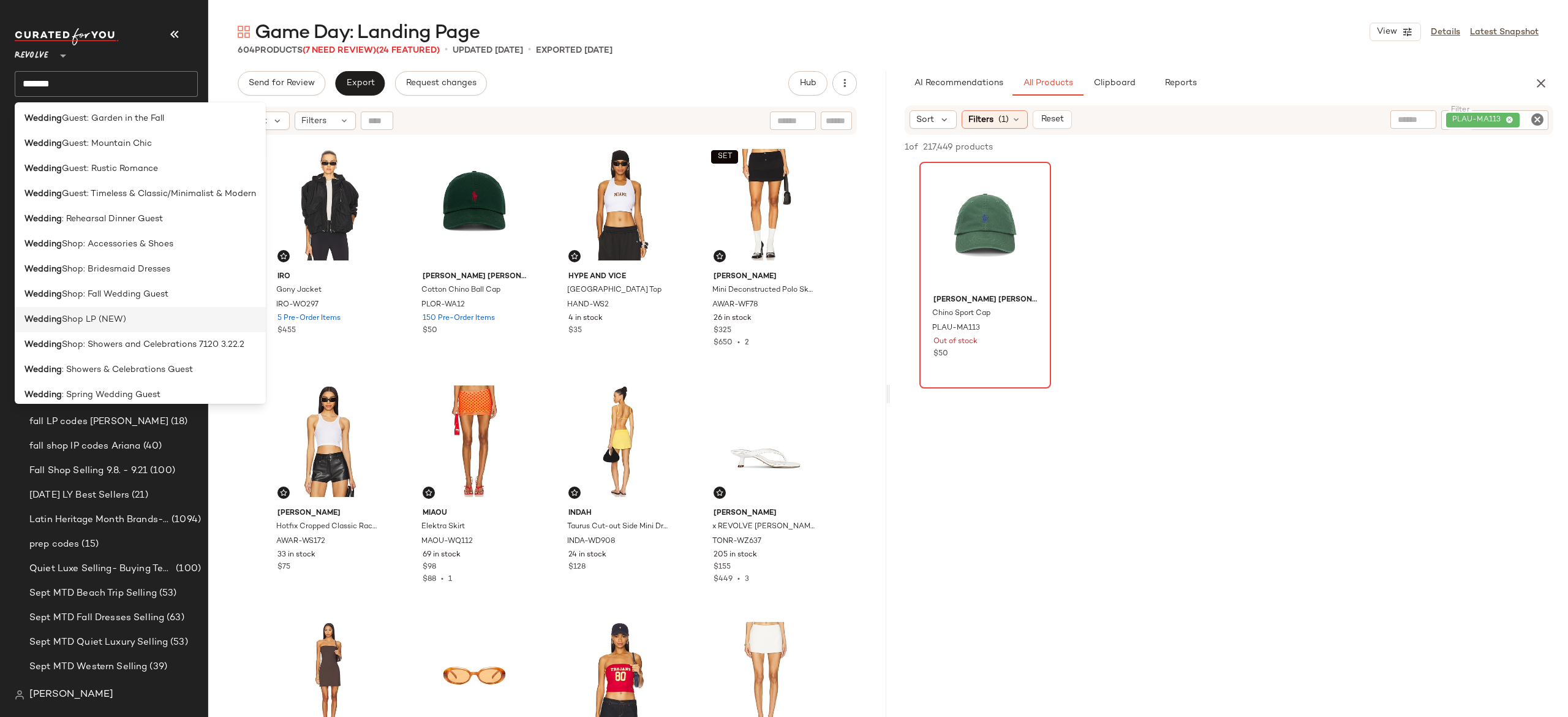
click at [136, 315] on div "Wedding Shop LP (NEW)" at bounding box center [140, 320] width 231 height 13
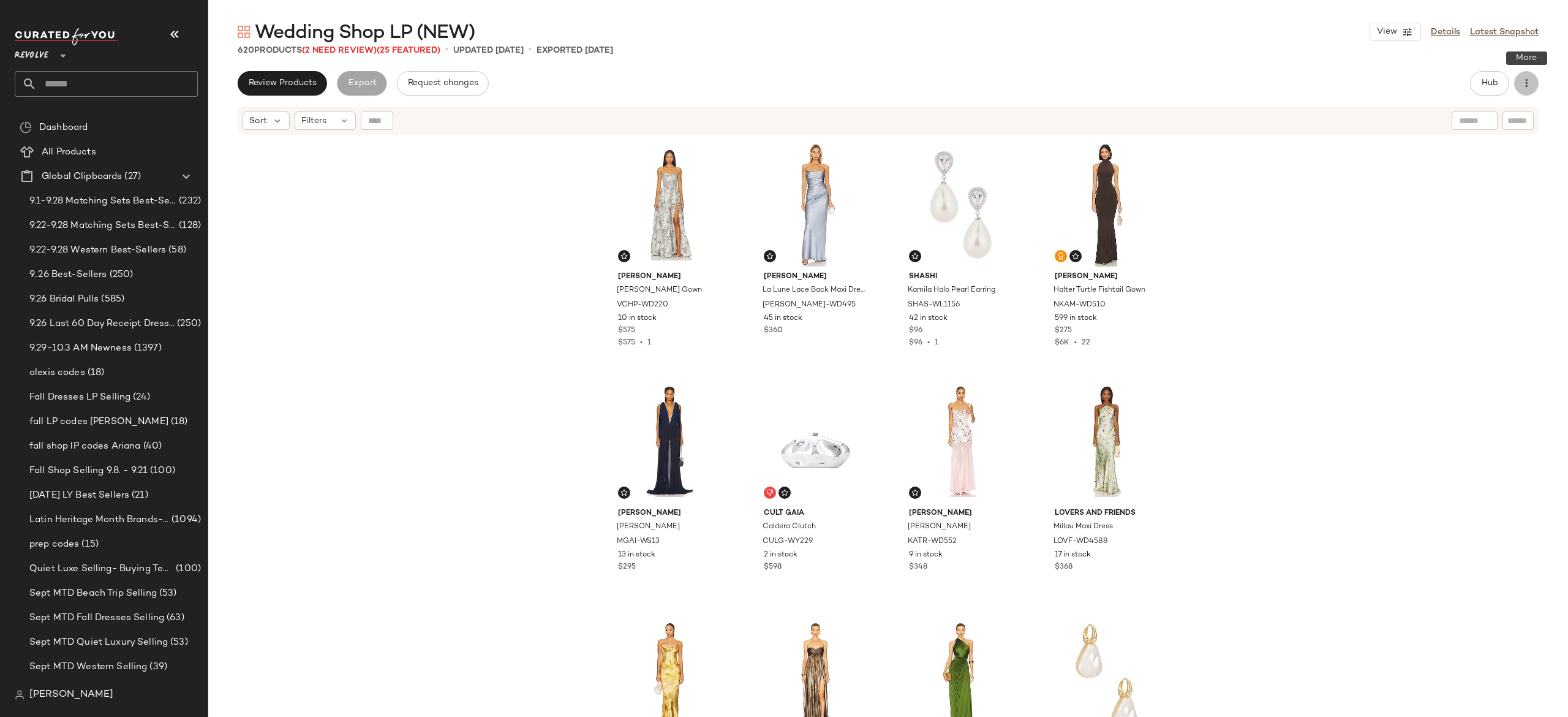
click at [1527, 80] on icon "button" at bounding box center [1526, 83] width 12 height 12
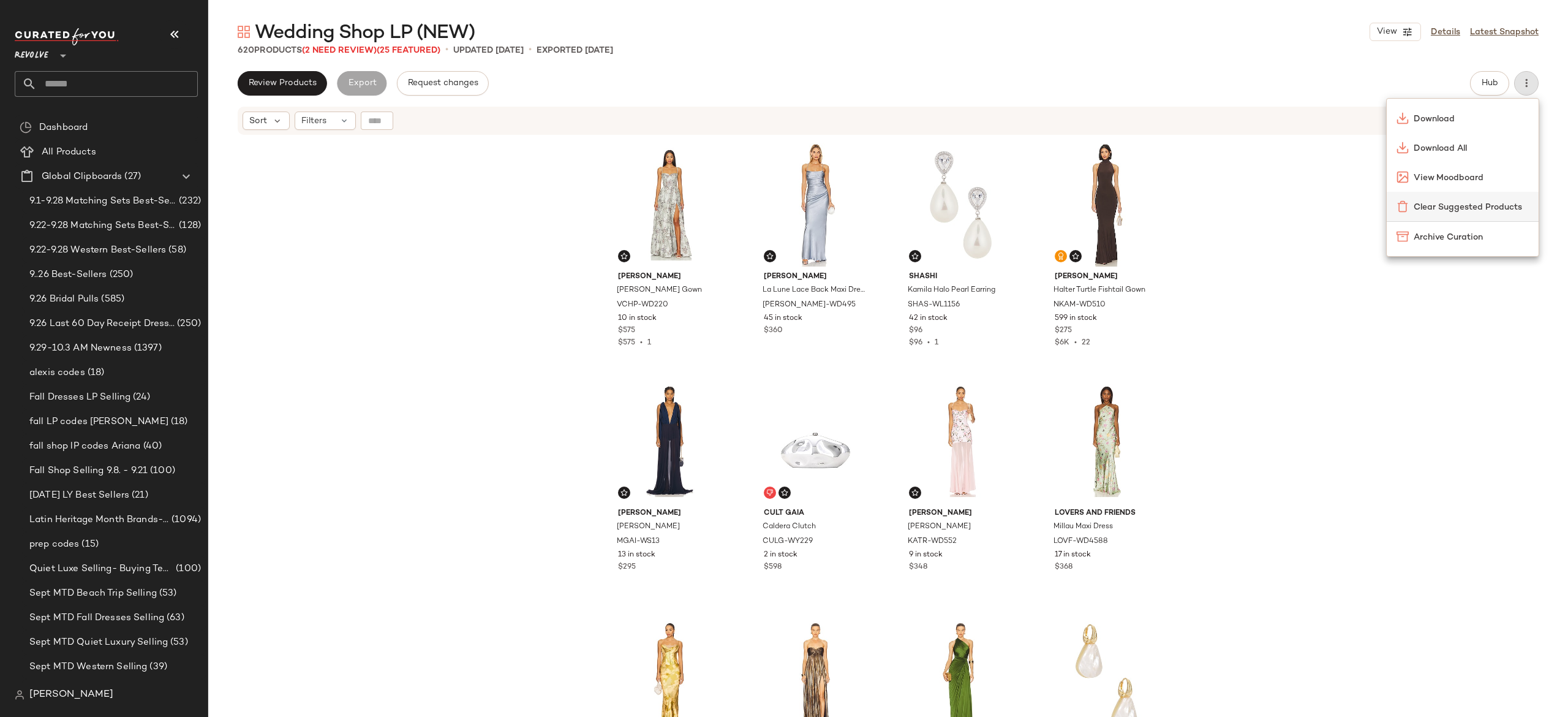
click at [1468, 205] on span "Clear Suggested Products" at bounding box center [1471, 207] width 115 height 13
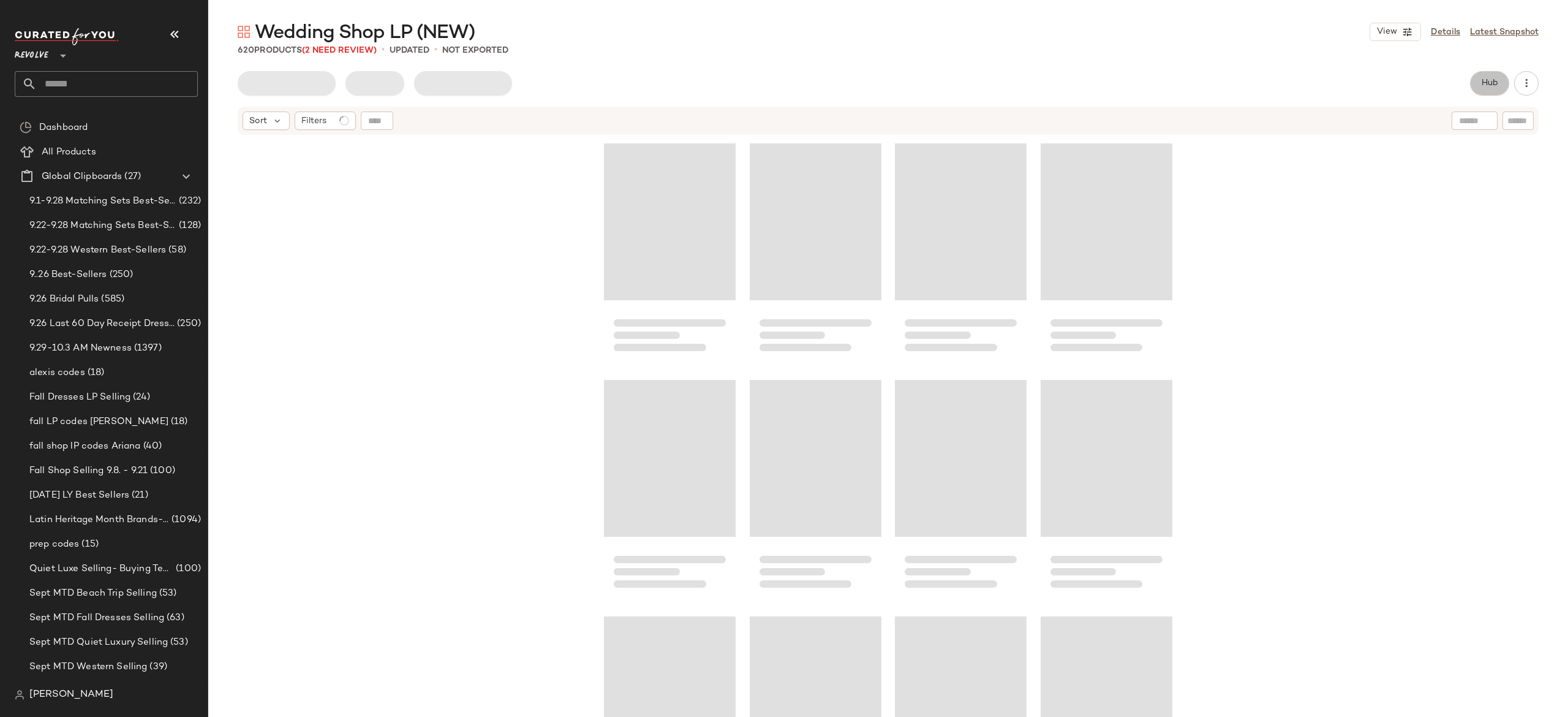
click at [1485, 83] on span "Hub" at bounding box center [1490, 83] width 17 height 10
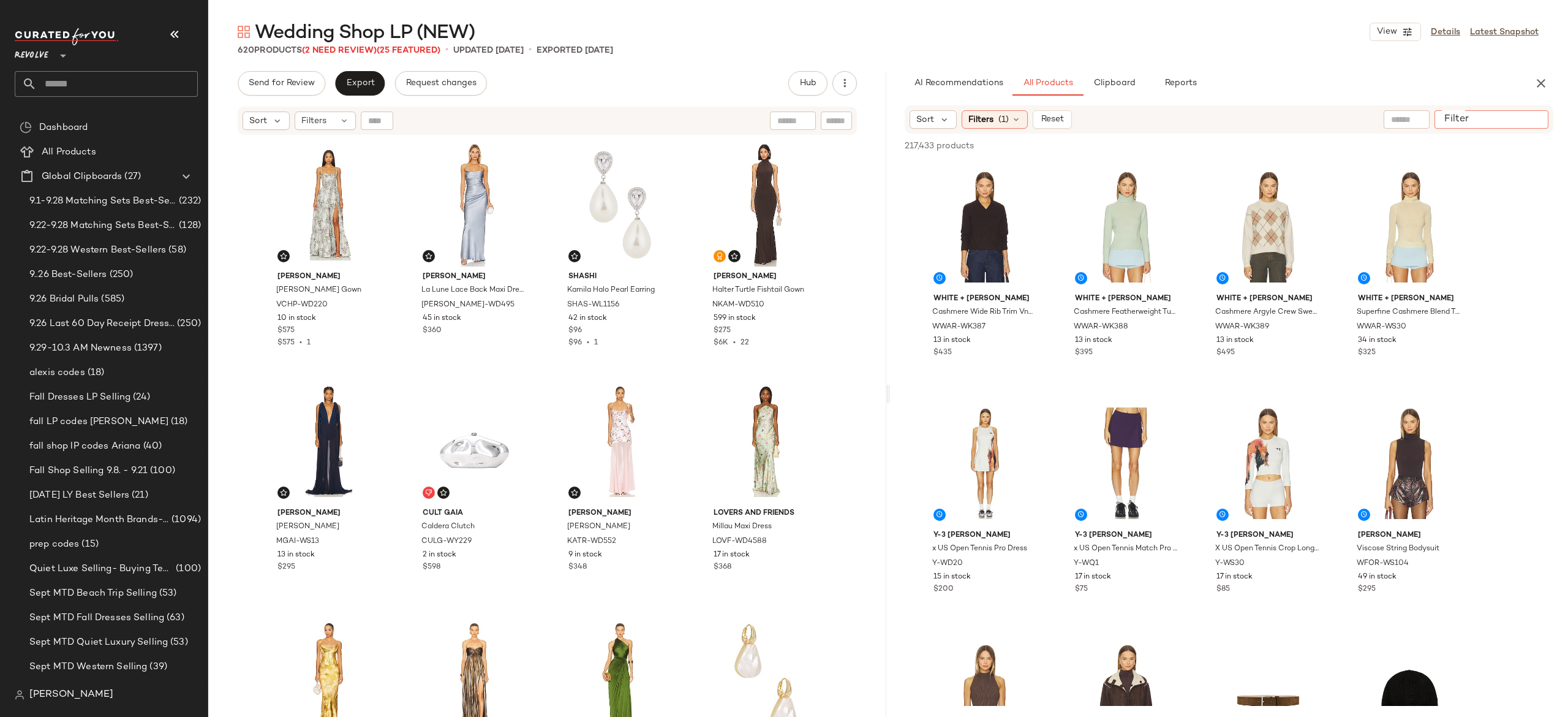
click at [1532, 120] on input "Filter" at bounding box center [1492, 120] width 104 height 13
paste input "**********"
type input "**********"
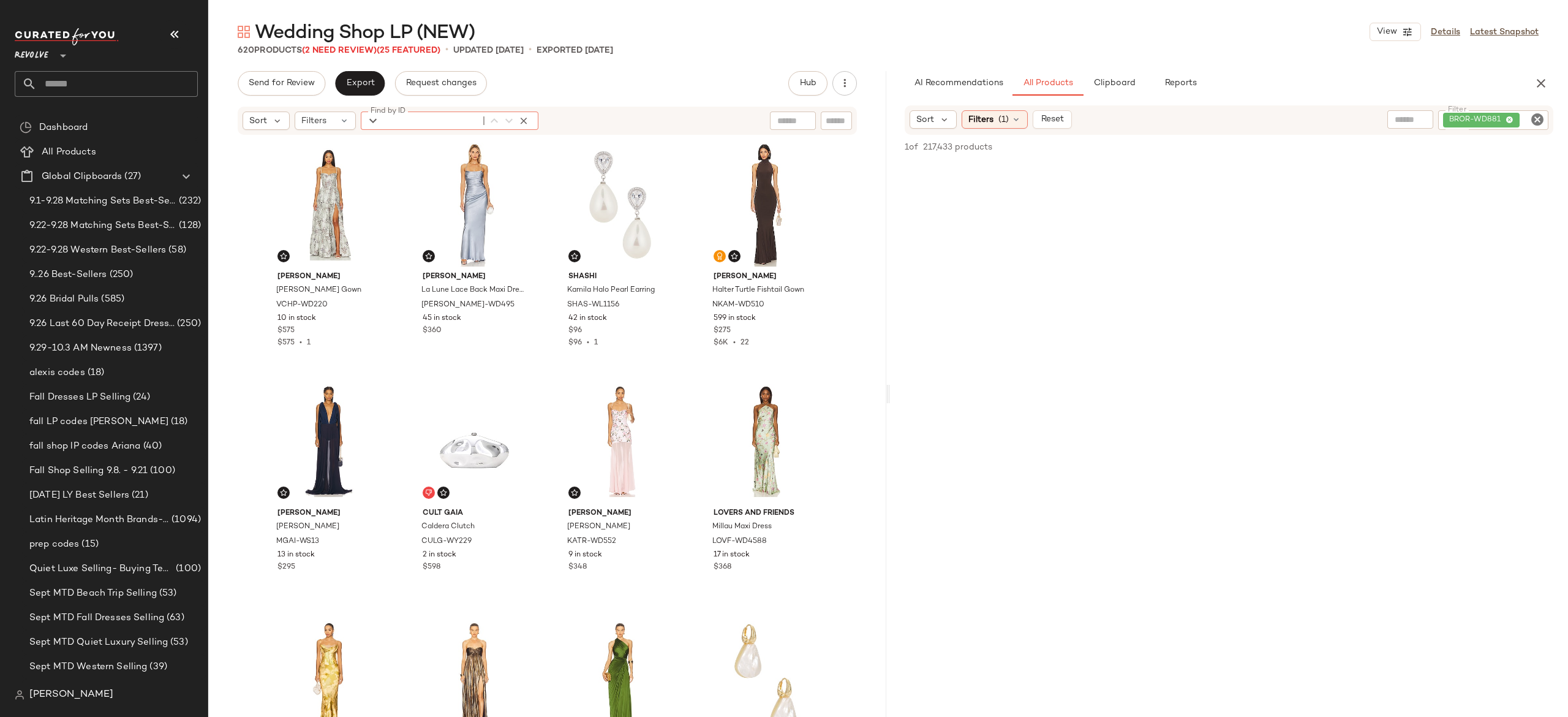
click at [383, 122] on input "Find by ID" at bounding box center [431, 120] width 96 height 18
type input "*"
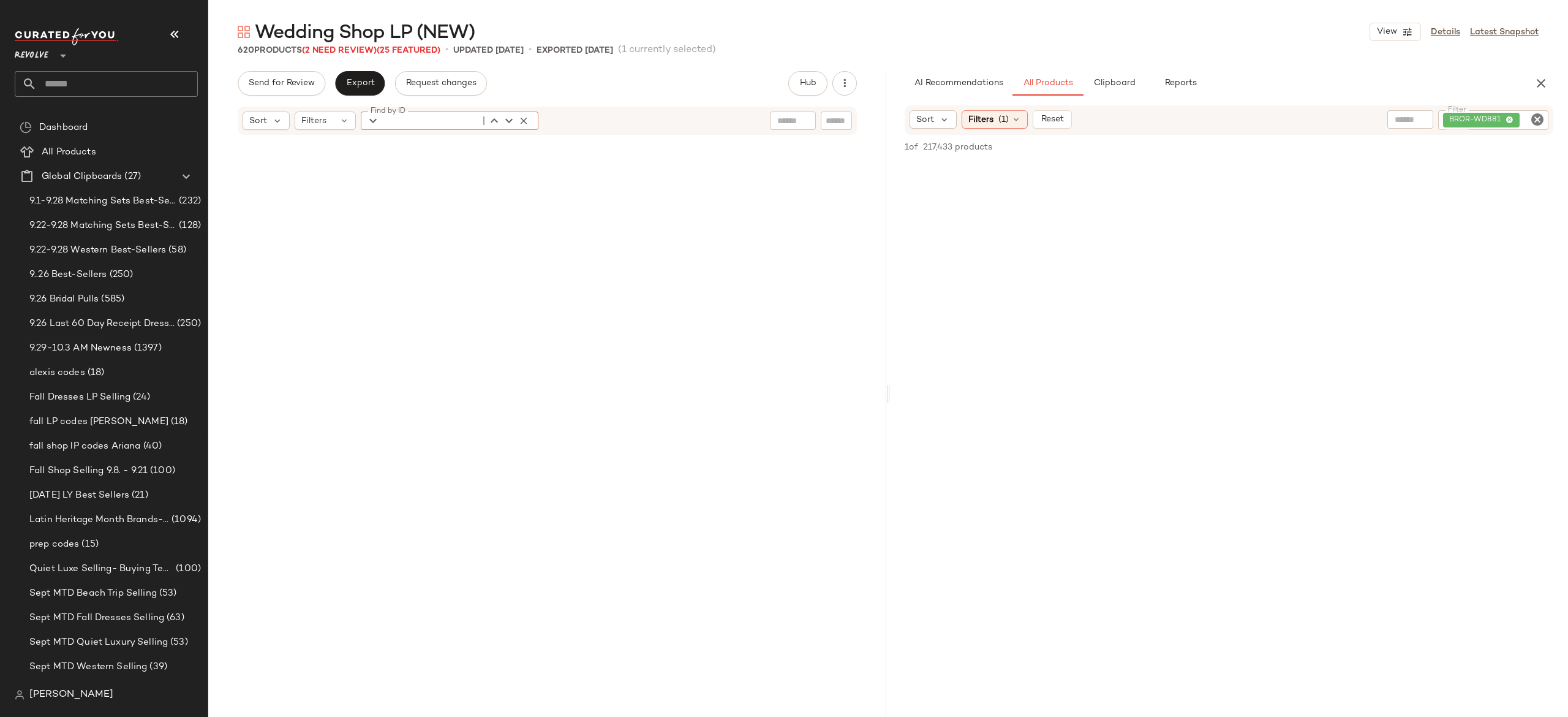
scroll to position [9694, 0]
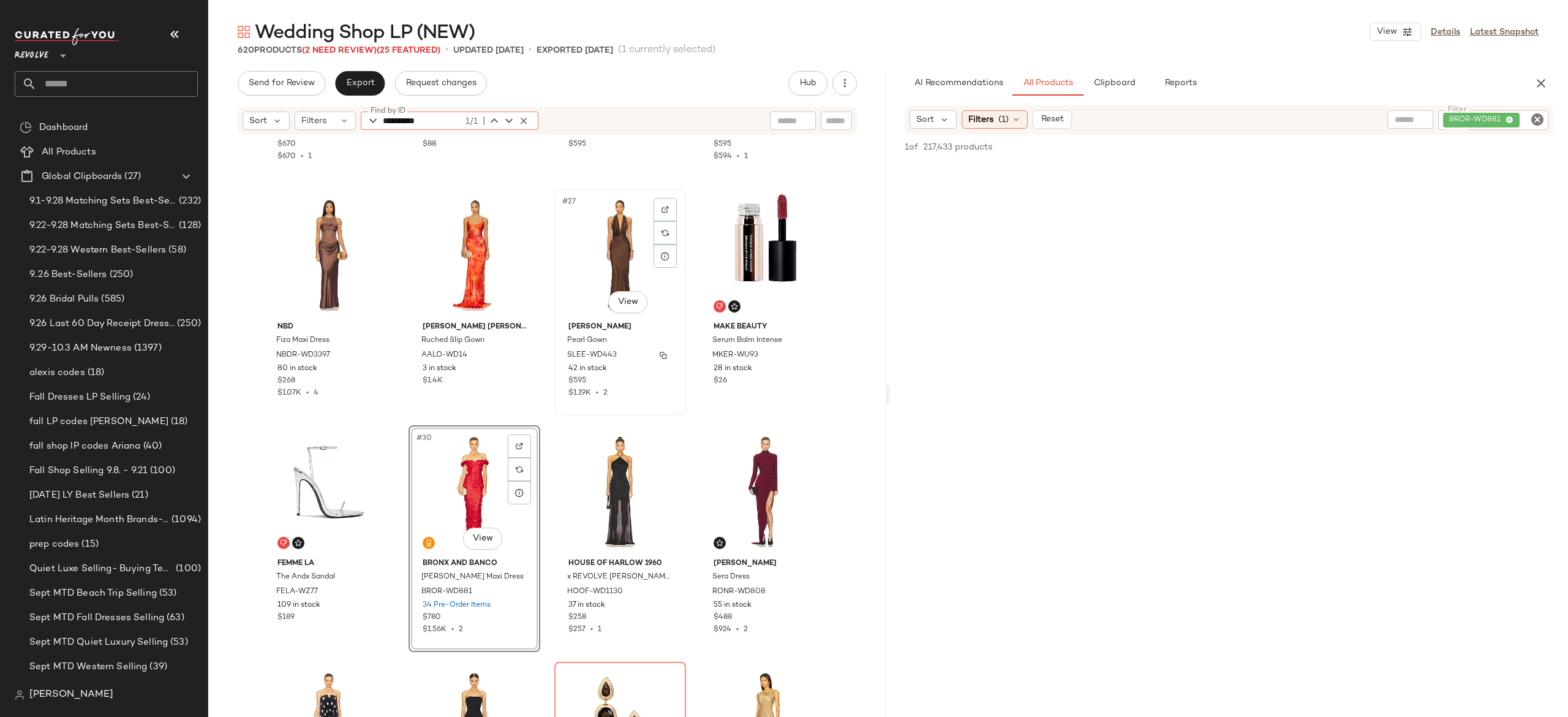
scroll to position [1380, 0]
type input "**********"
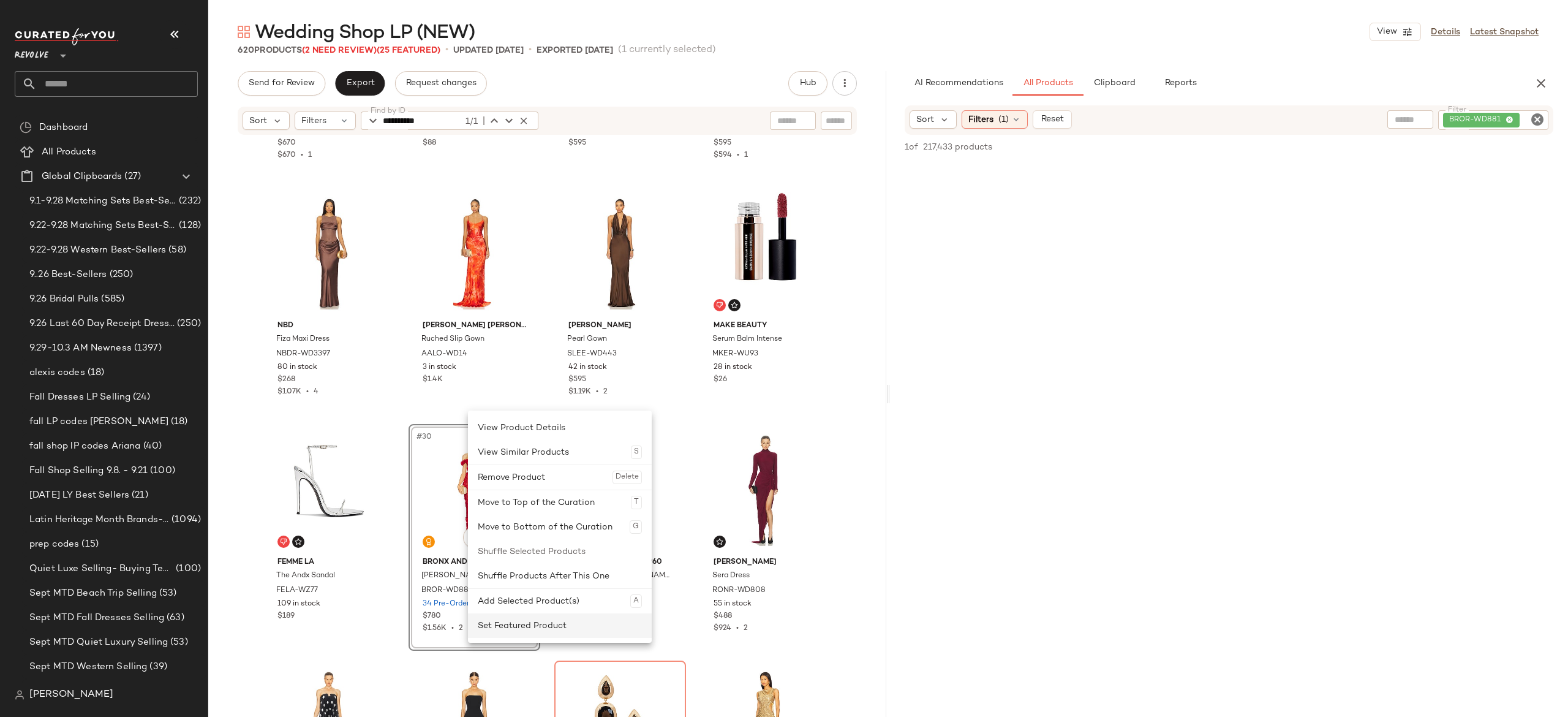
click at [513, 622] on div "Set Featured Product" at bounding box center [560, 626] width 164 height 25
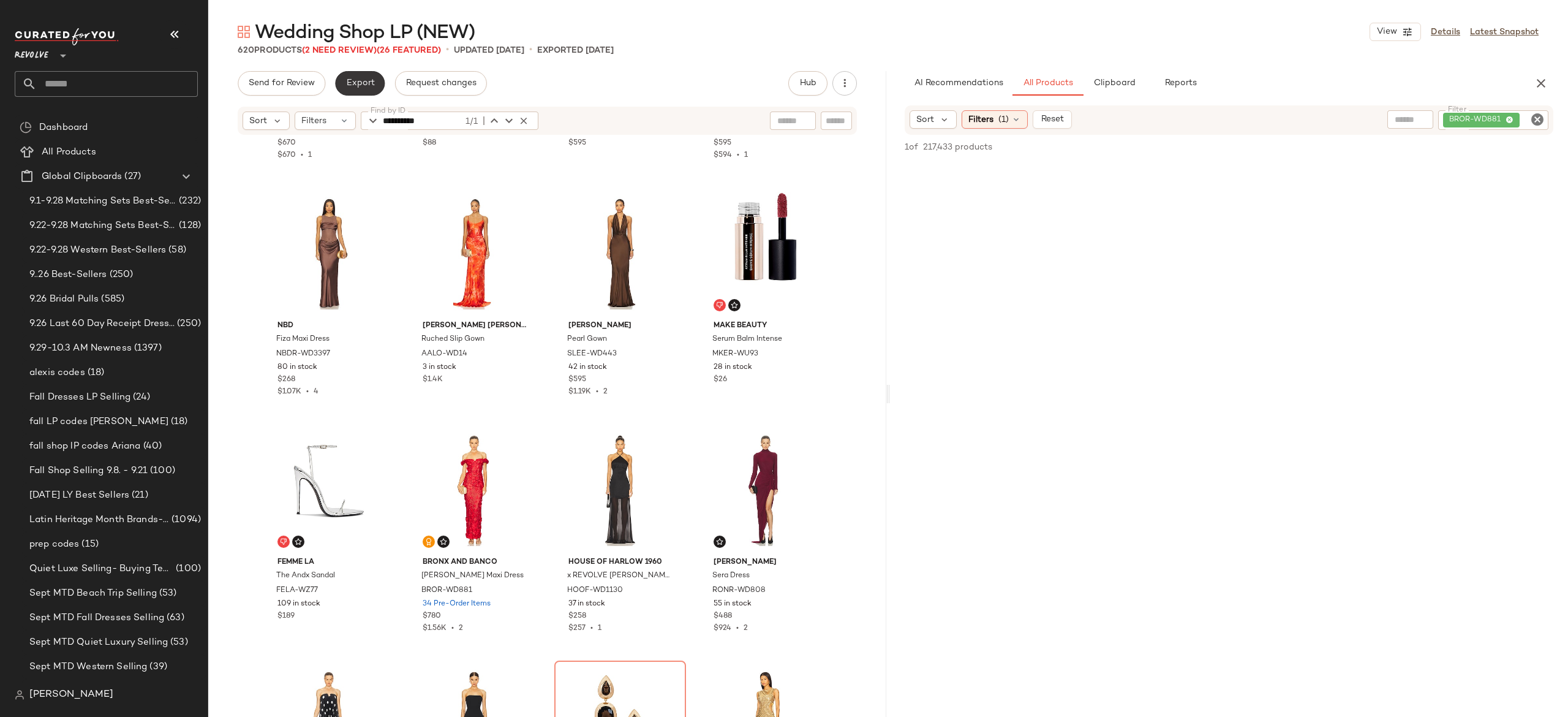
click at [368, 82] on span "Export" at bounding box center [360, 83] width 29 height 10
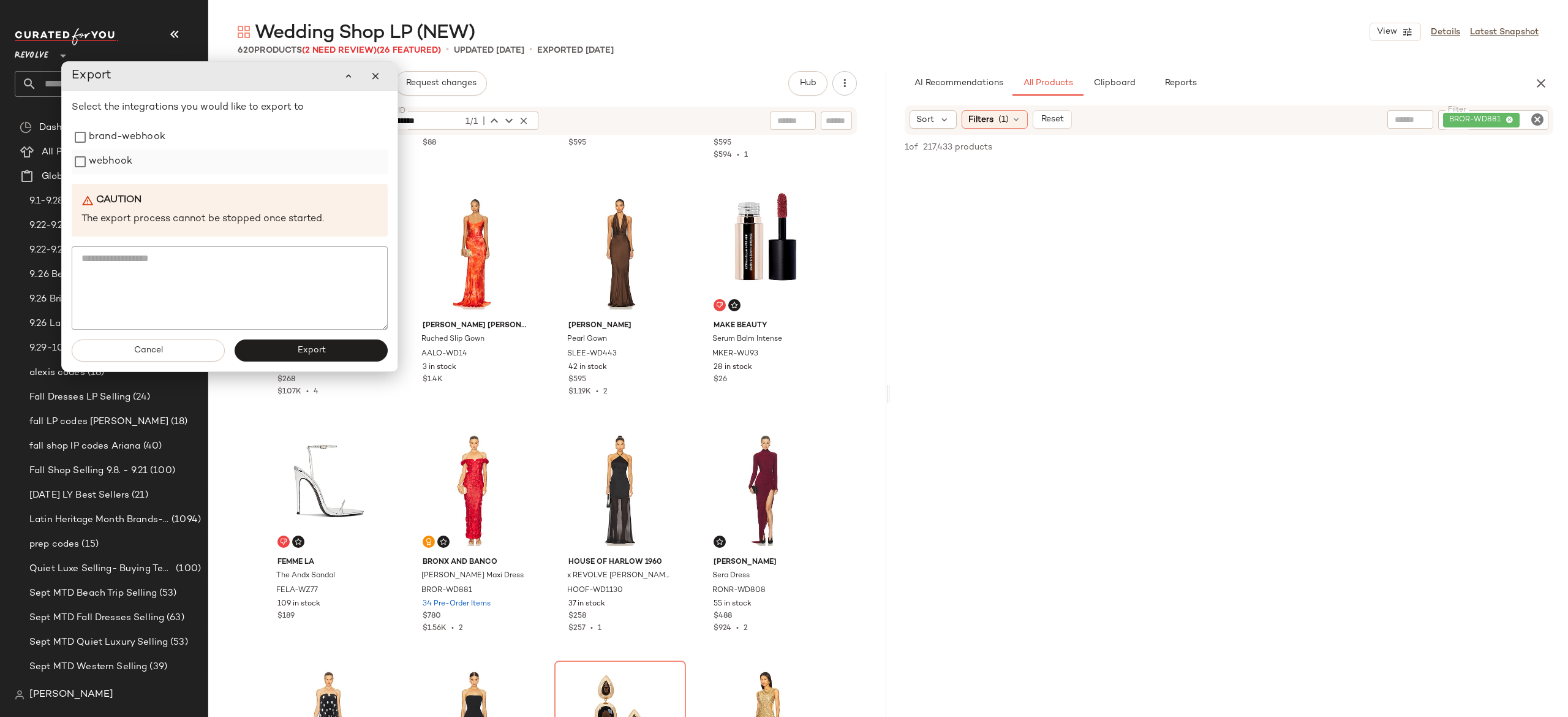
click at [115, 167] on label "webhook" at bounding box center [111, 162] width 43 height 25
click at [286, 355] on button "Export" at bounding box center [311, 350] width 153 height 22
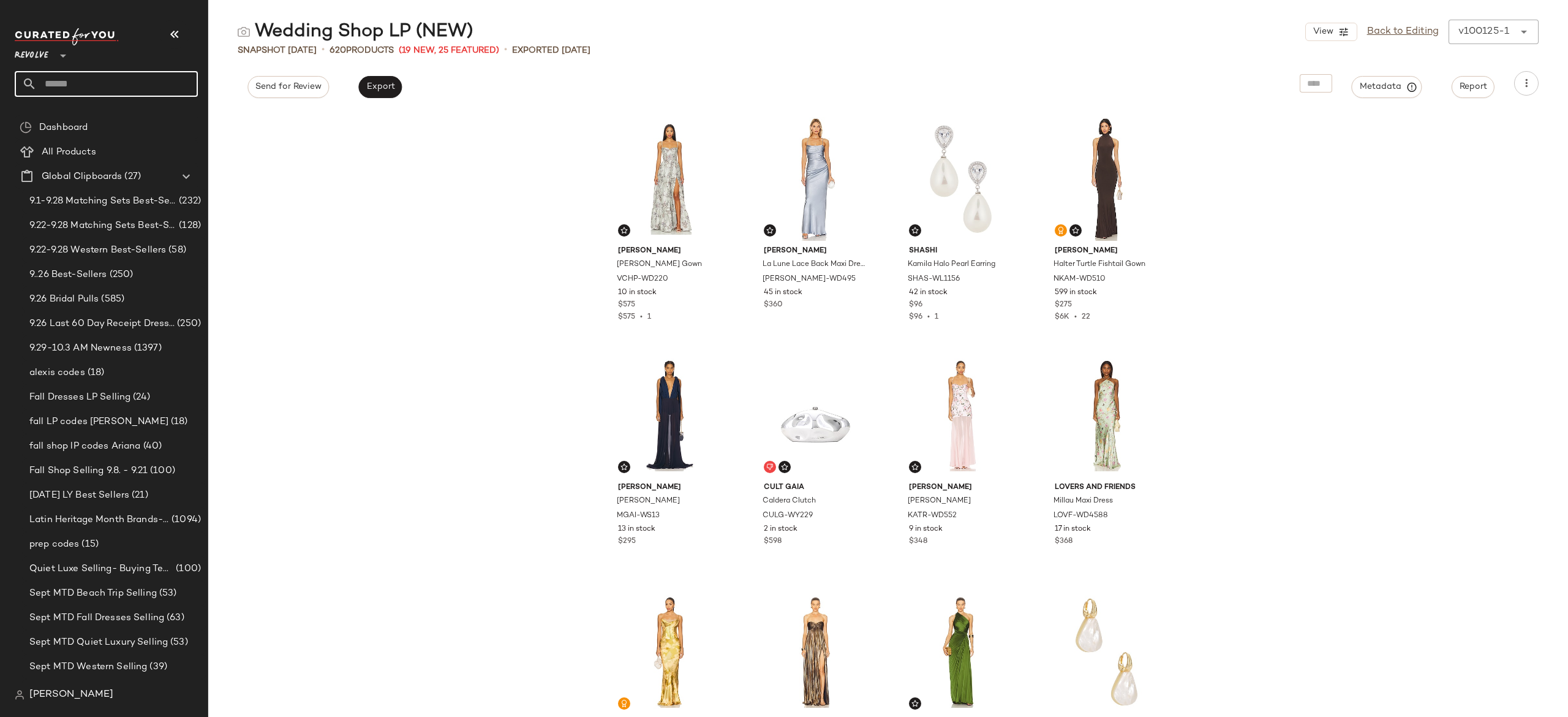
click at [172, 77] on input "text" at bounding box center [117, 83] width 161 height 25
type input "*"
type input "****"
click at [94, 122] on span "ways" at bounding box center [88, 120] width 22 height 13
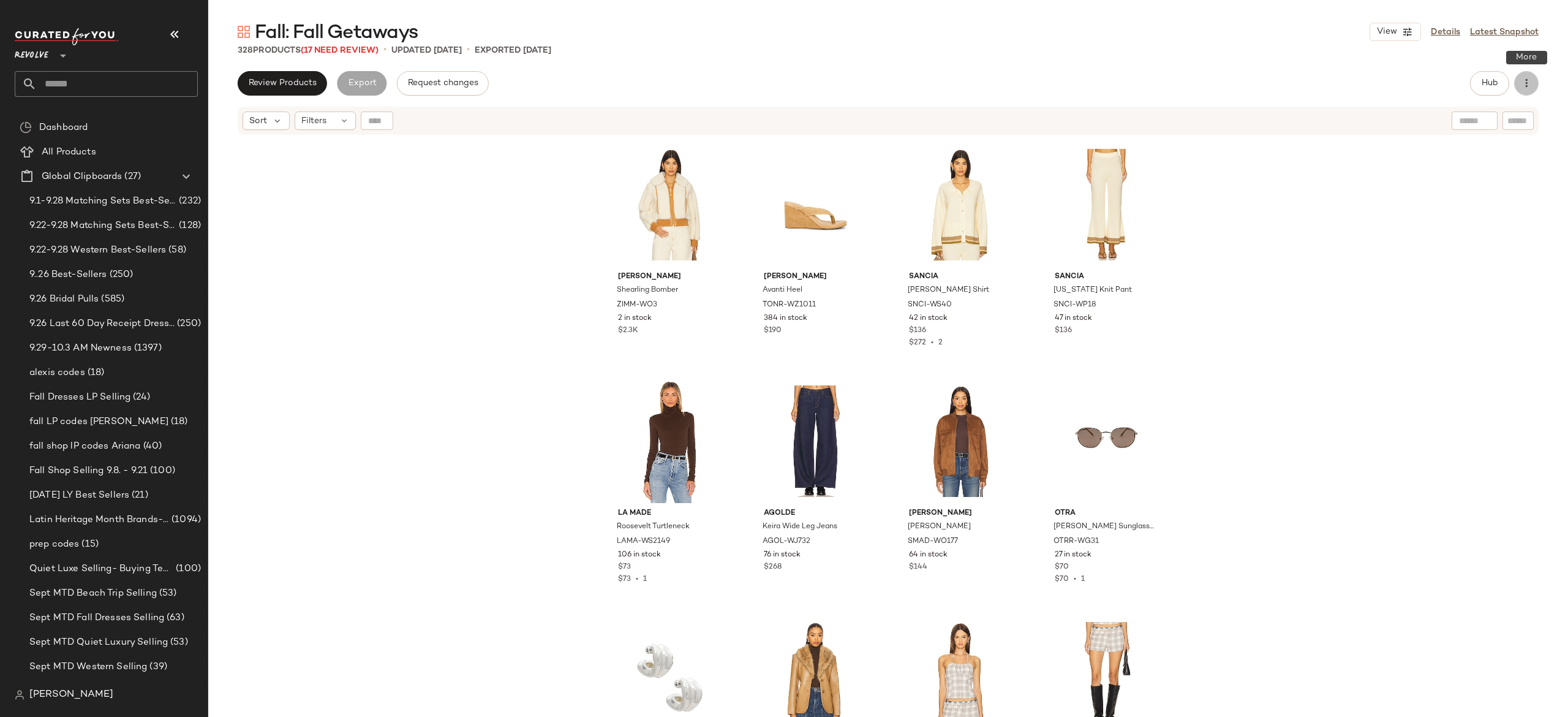
click at [1519, 83] on button "button" at bounding box center [1527, 83] width 25 height 25
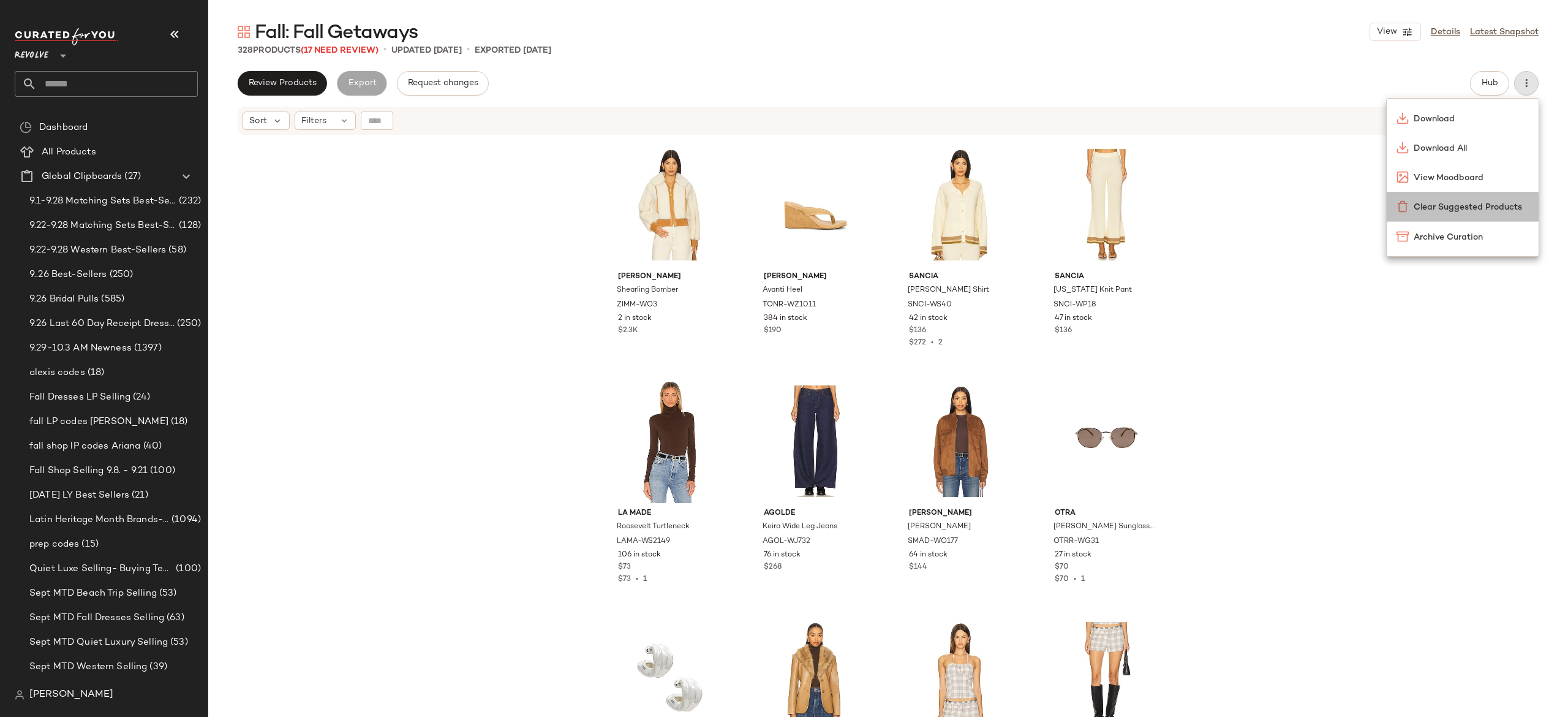
click at [1477, 201] on span "Clear Suggested Products" at bounding box center [1471, 207] width 115 height 13
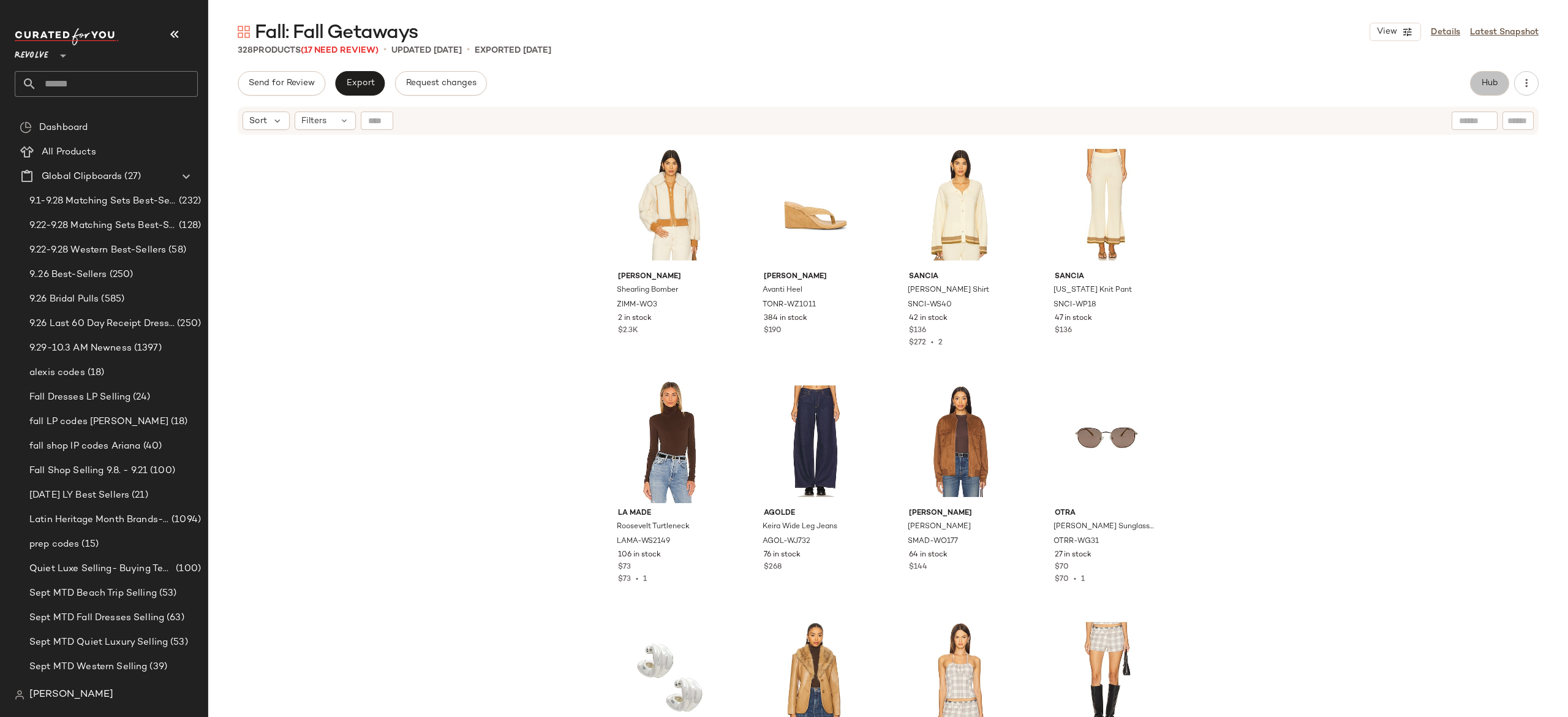
click at [1493, 78] on span "Hub" at bounding box center [1490, 83] width 17 height 10
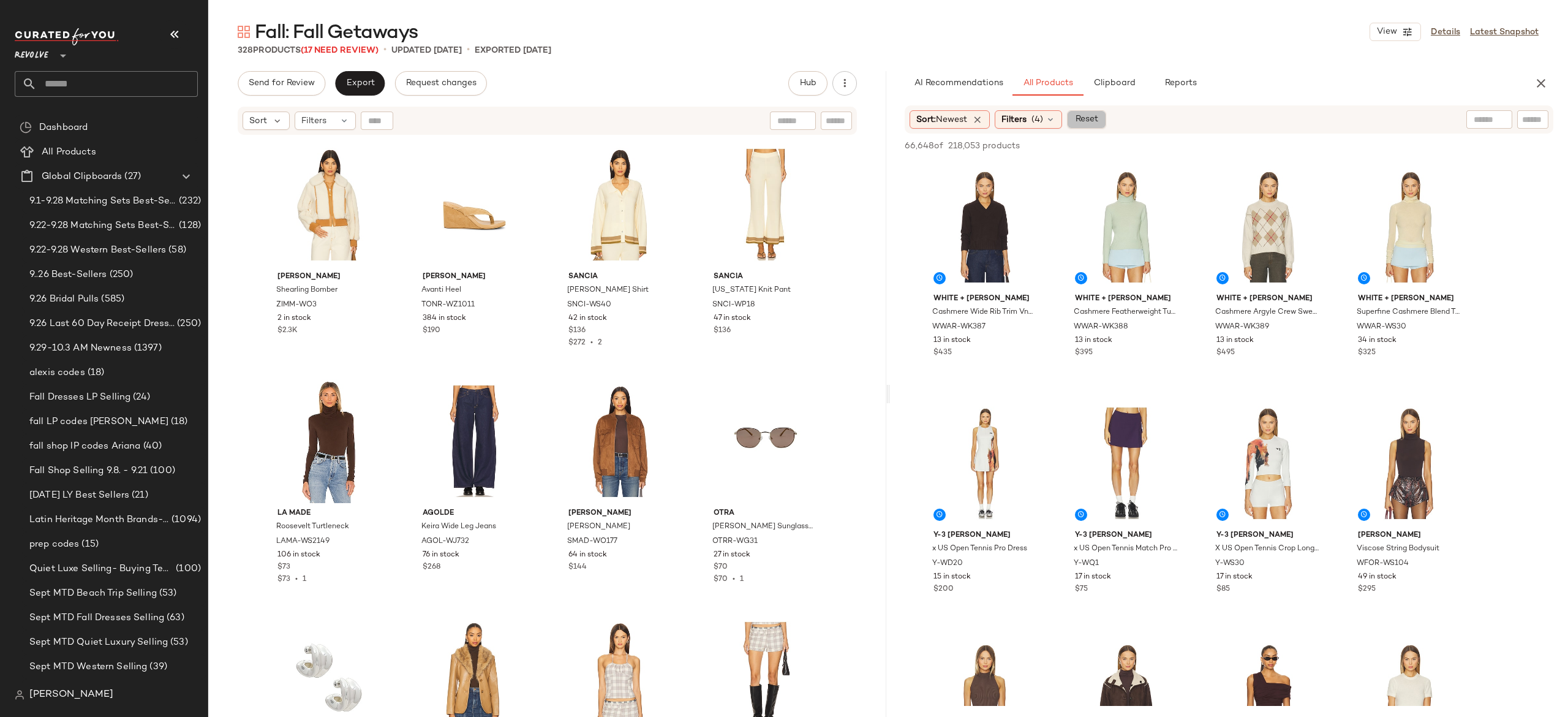
click at [1096, 115] on span "Reset" at bounding box center [1086, 120] width 23 height 10
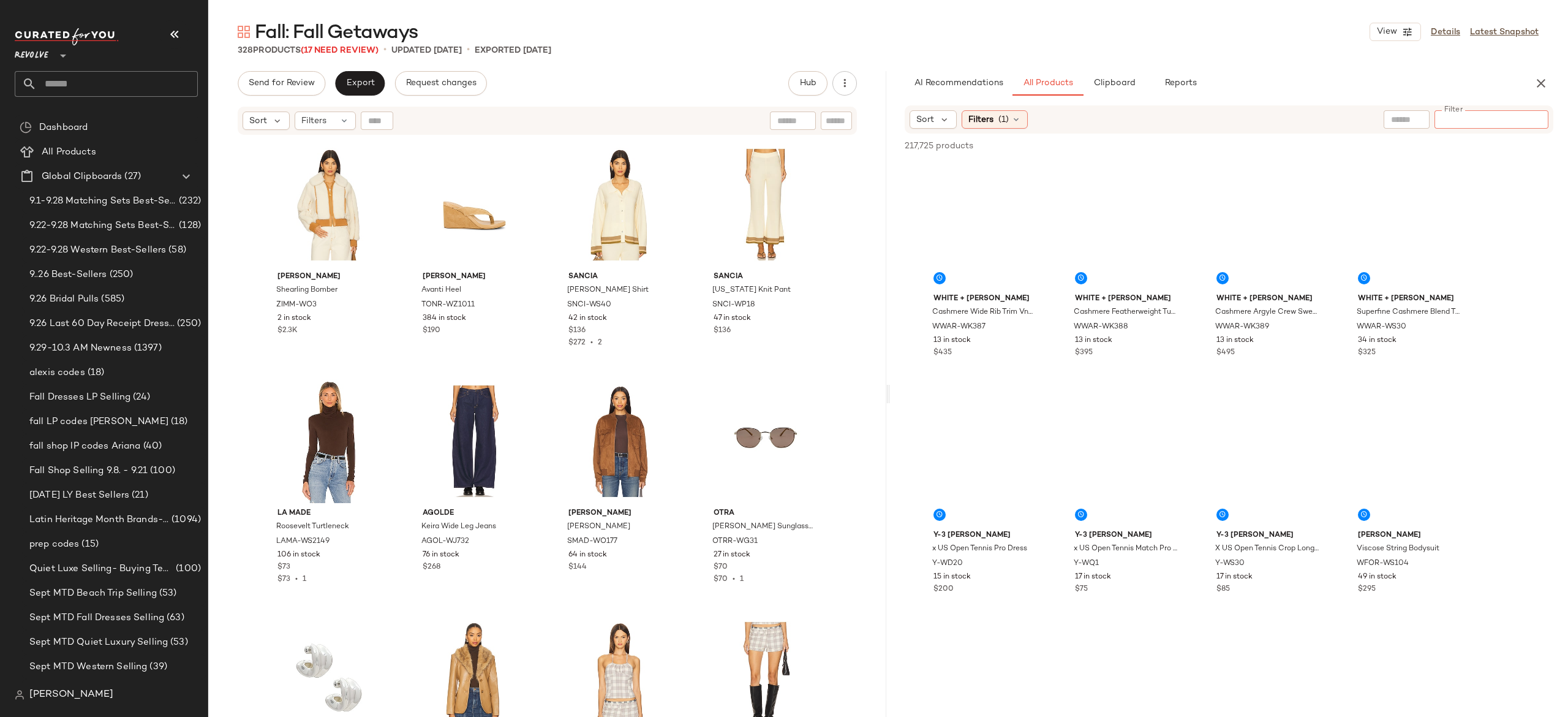
click at [1527, 125] on input "Filter" at bounding box center [1492, 120] width 104 height 13
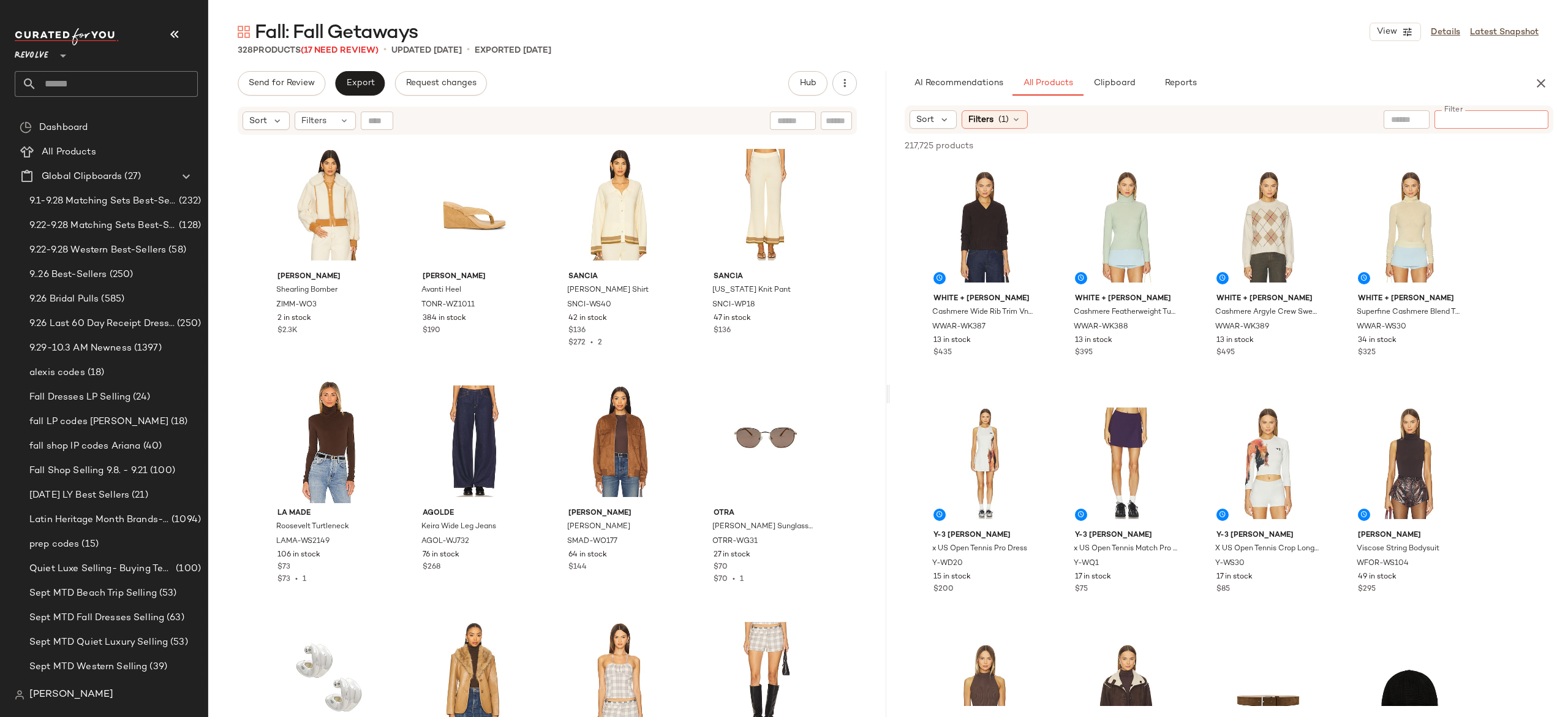
paste input "**********"
type input "**********"
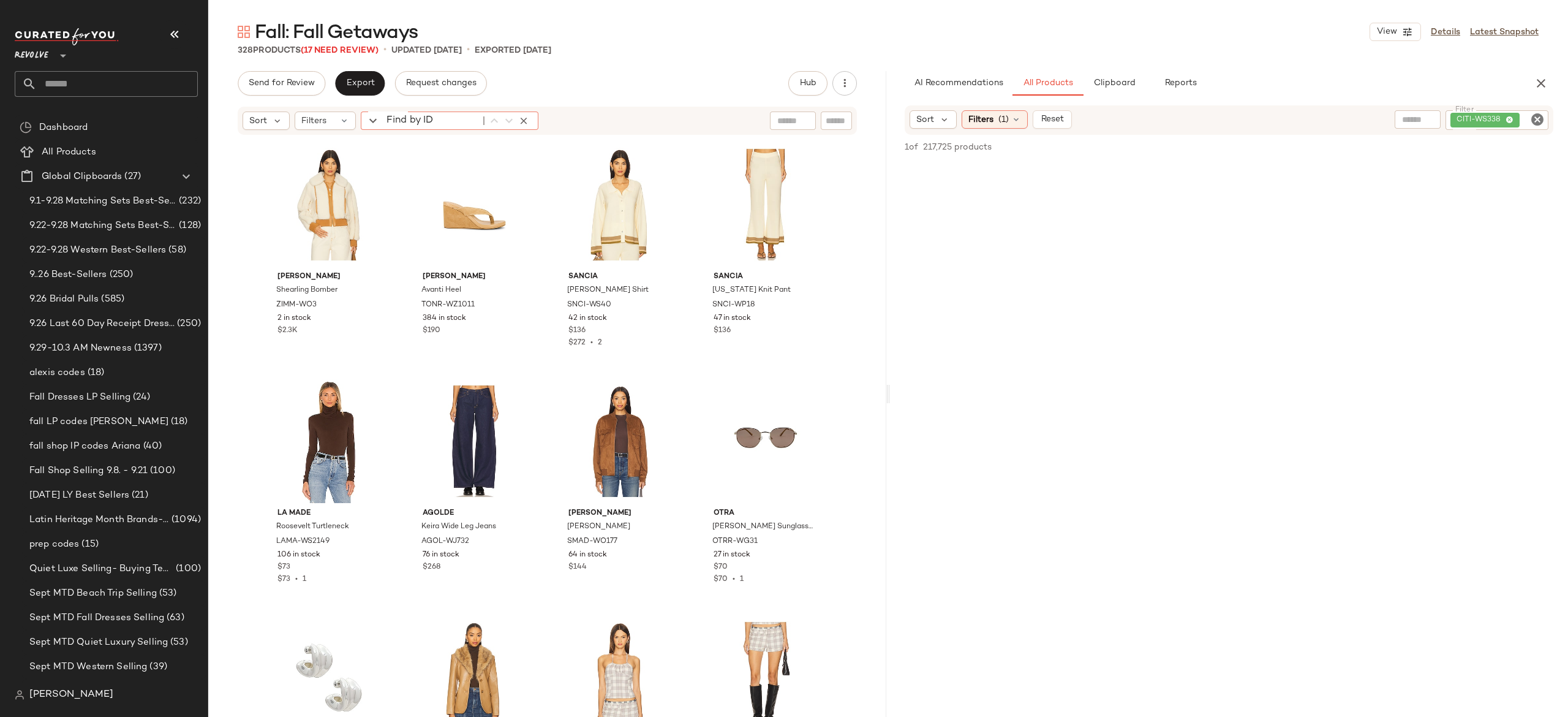
click at [383, 117] on input "Find by ID" at bounding box center [431, 120] width 96 height 18
paste input "**********"
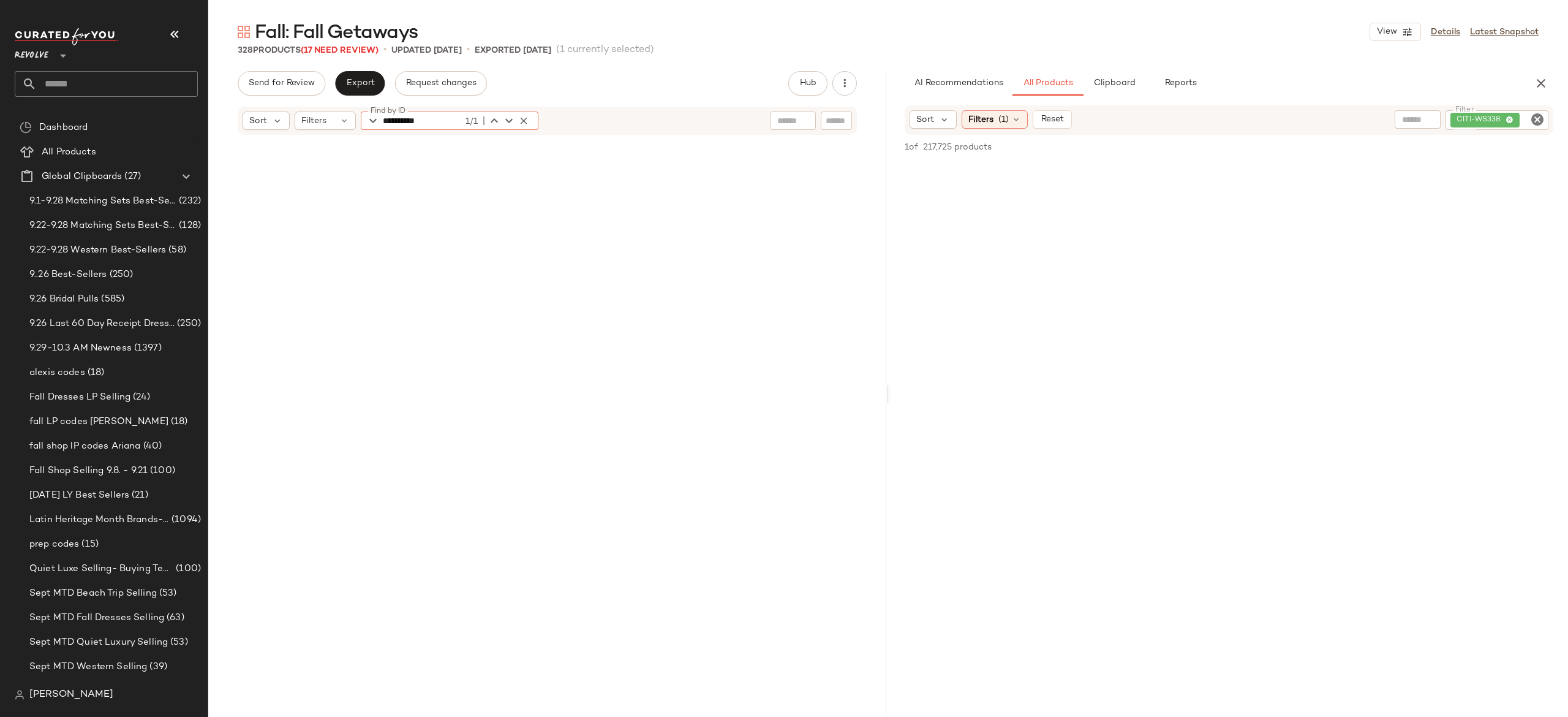
scroll to position [719, 0]
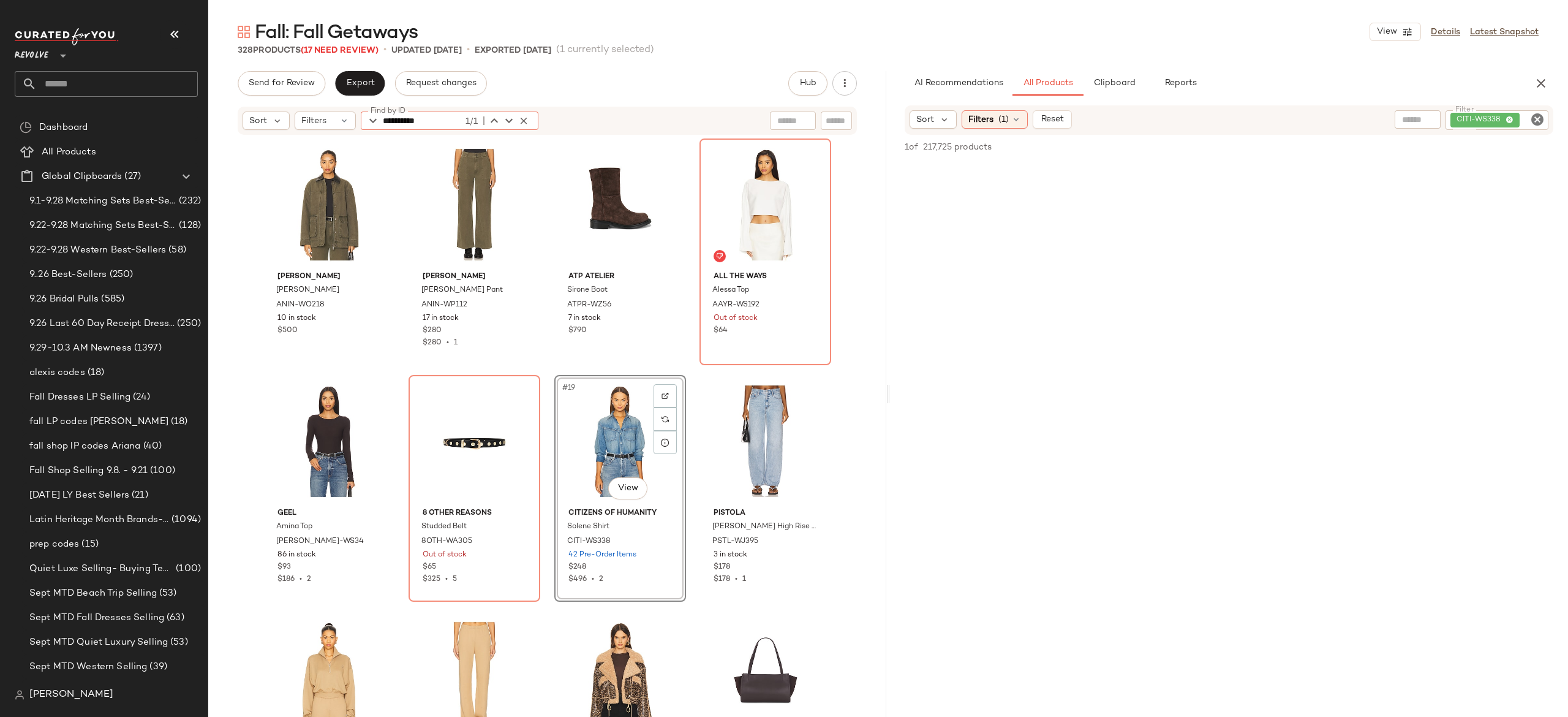
type input "**********"
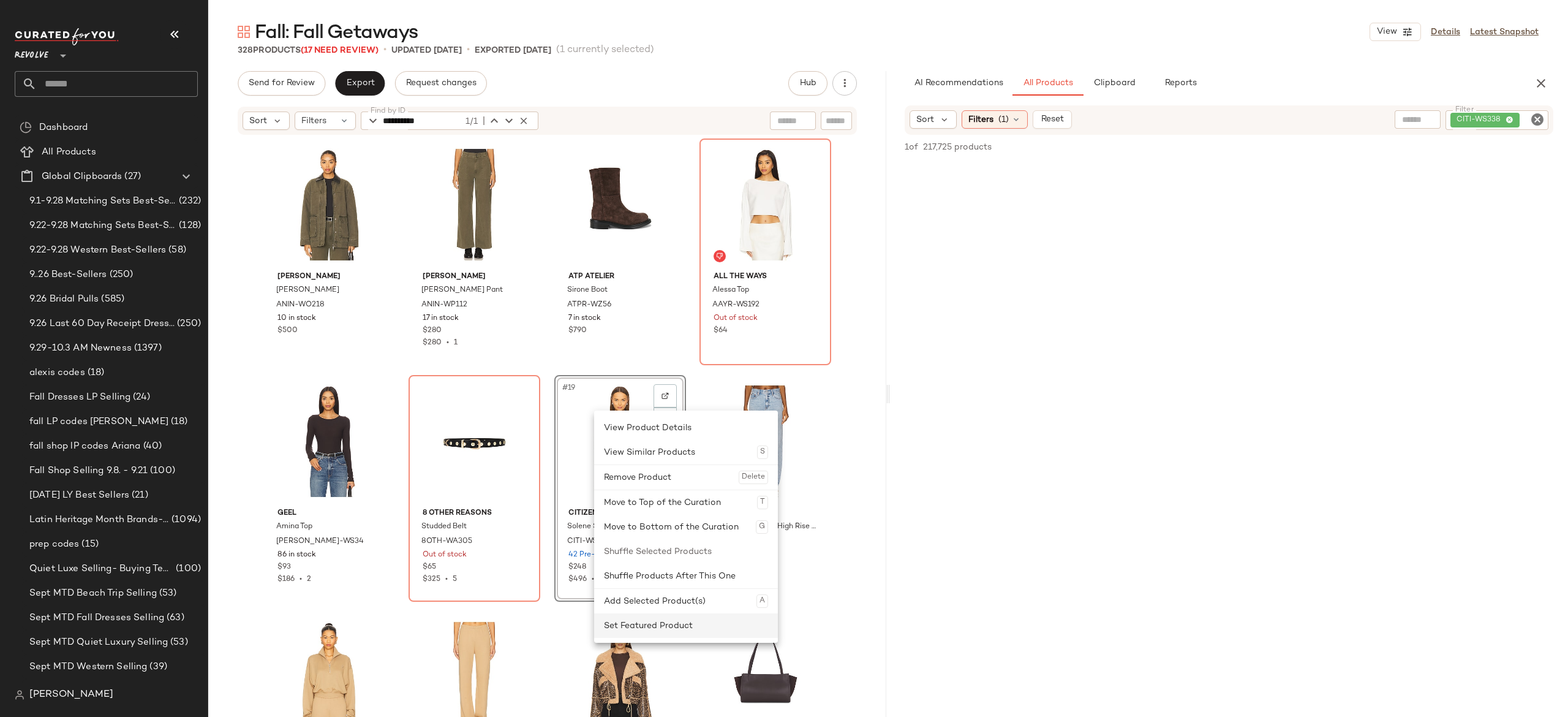
click at [662, 622] on div "Set Featured Product" at bounding box center [686, 626] width 164 height 25
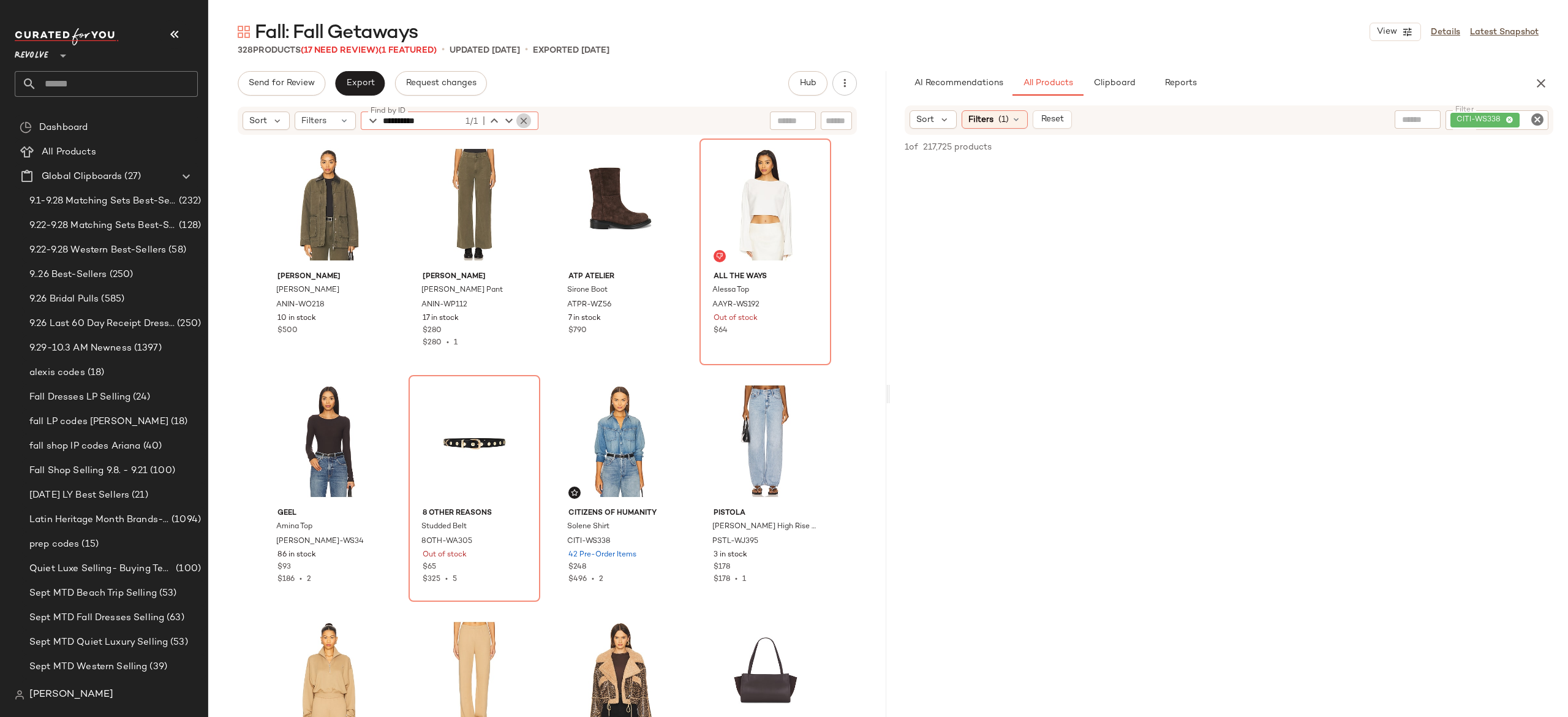
click at [518, 115] on icon "button" at bounding box center [523, 120] width 11 height 11
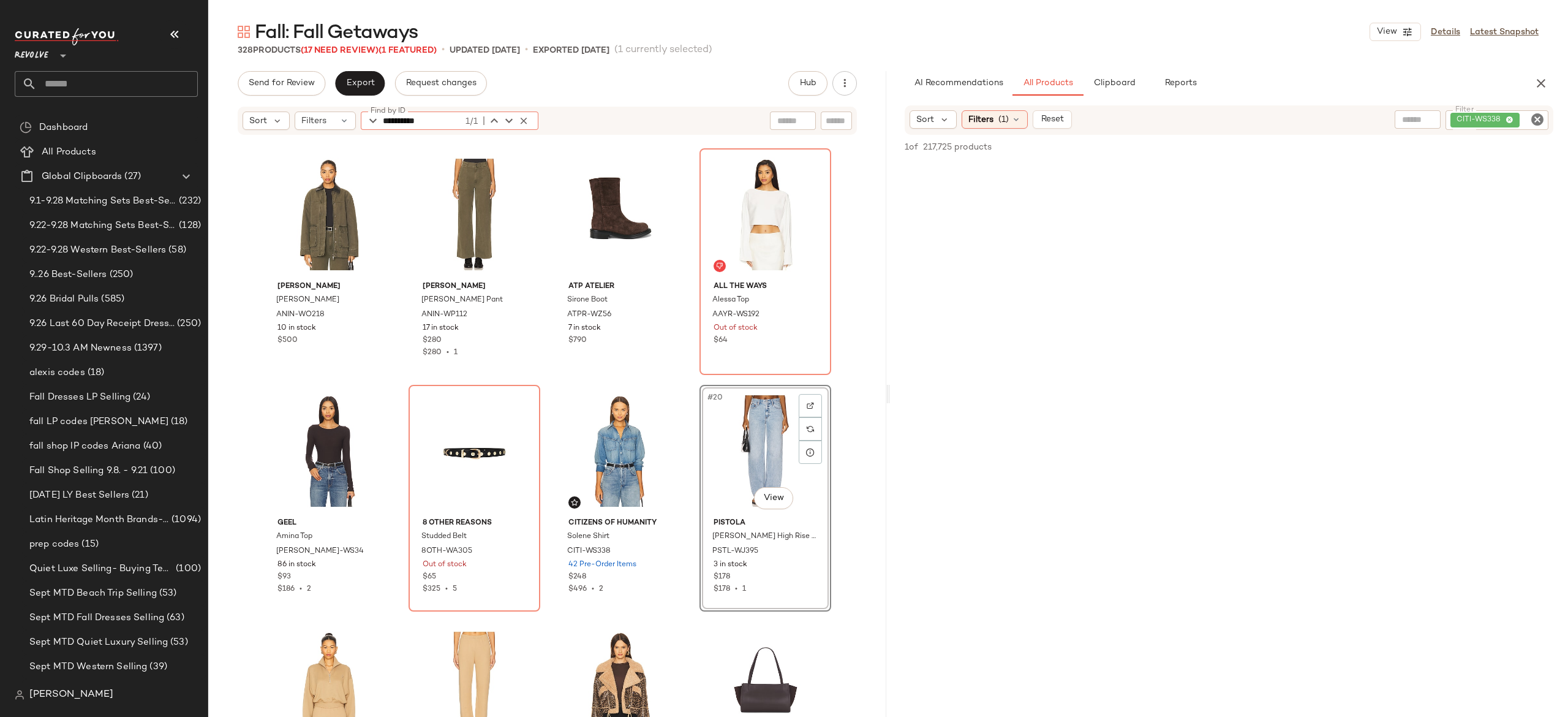
type input "**********"
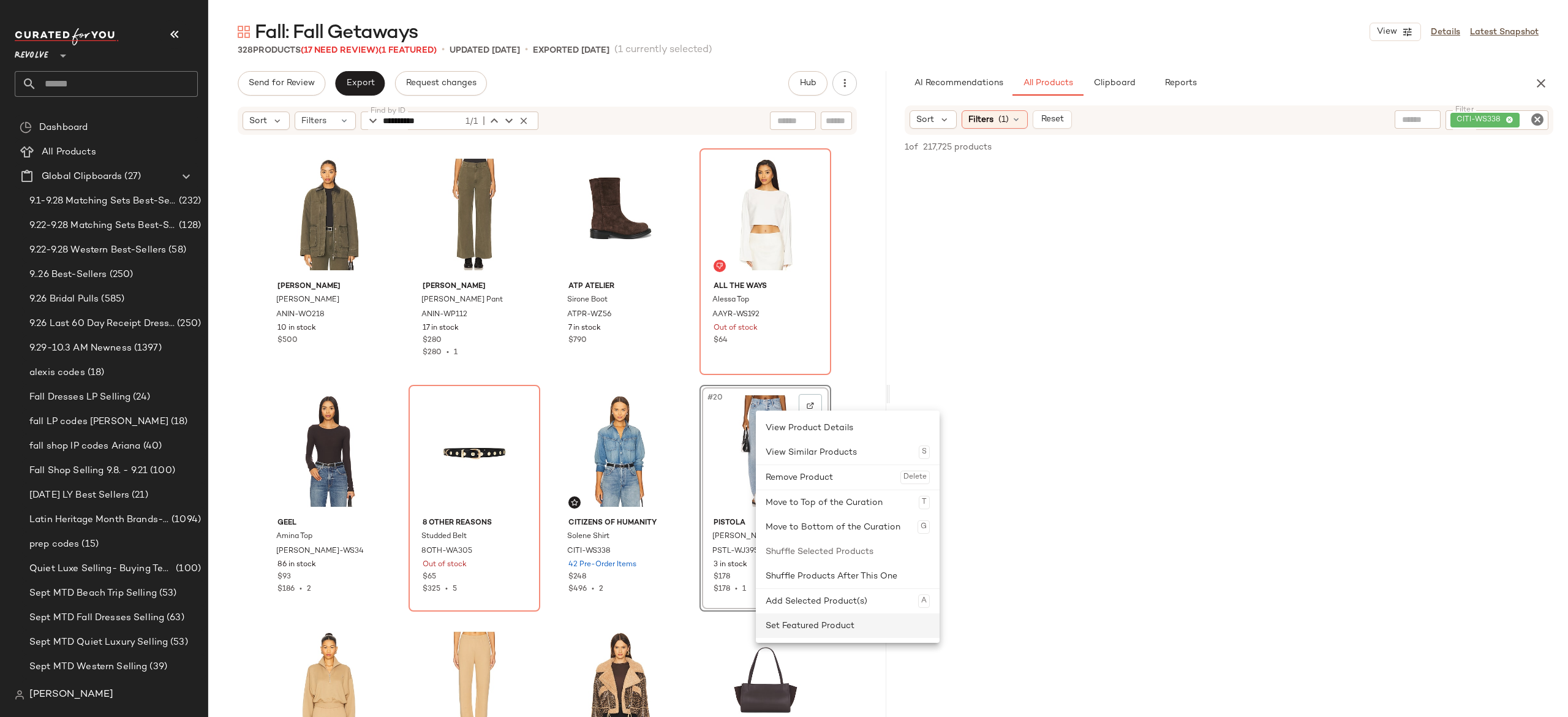
click at [817, 618] on div "Set Featured Product" at bounding box center [847, 626] width 164 height 25
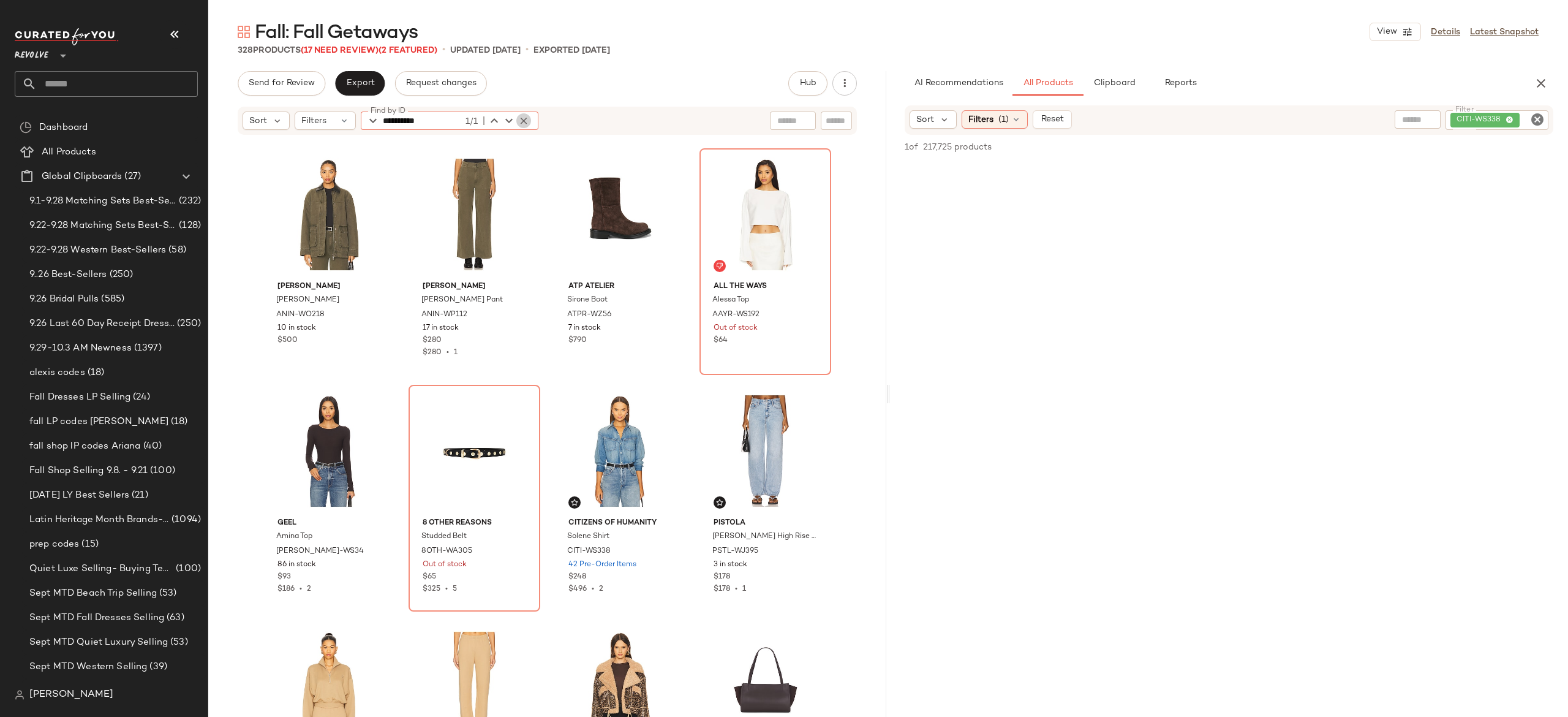
click at [526, 117] on icon "button" at bounding box center [523, 120] width 11 height 11
type input "**********"
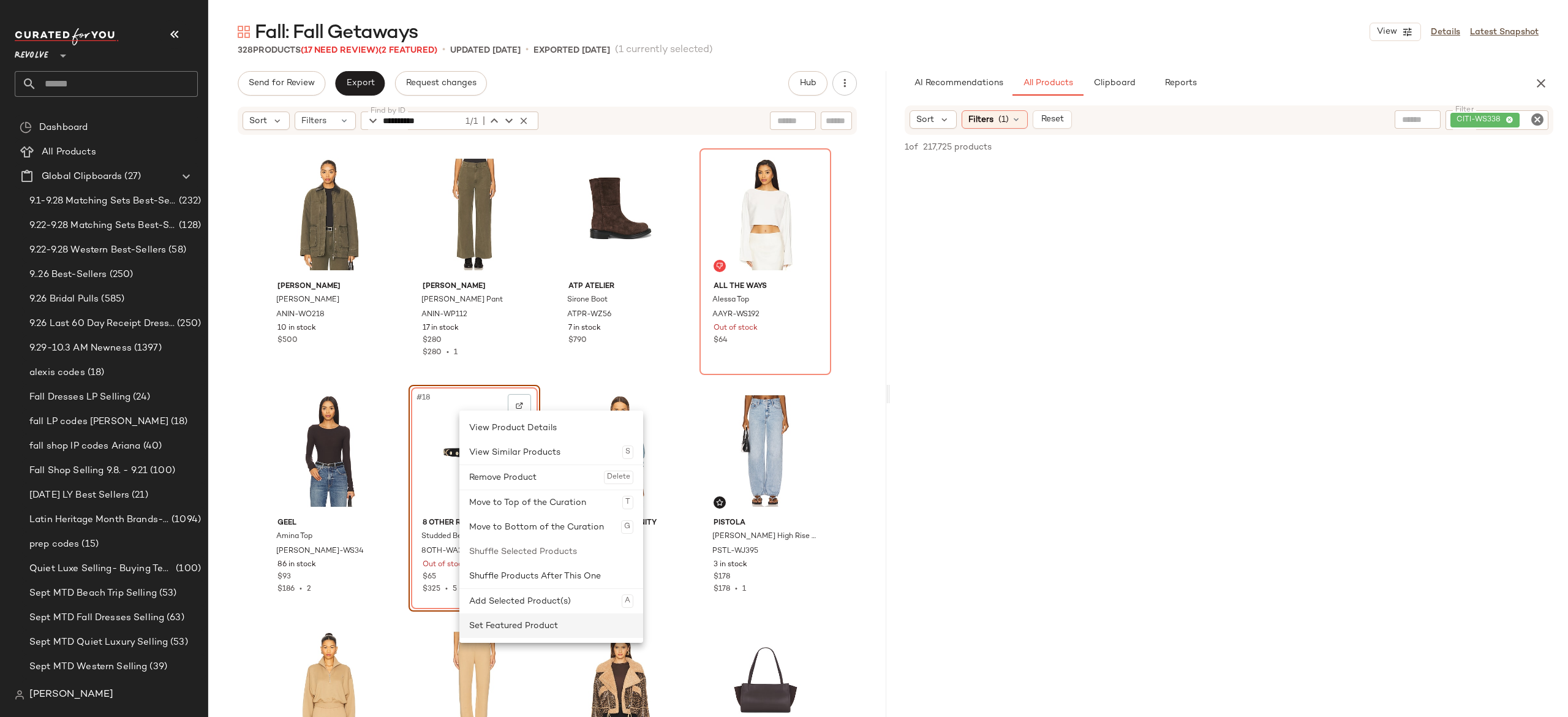
click at [510, 622] on div "Set Featured Product" at bounding box center [551, 626] width 164 height 25
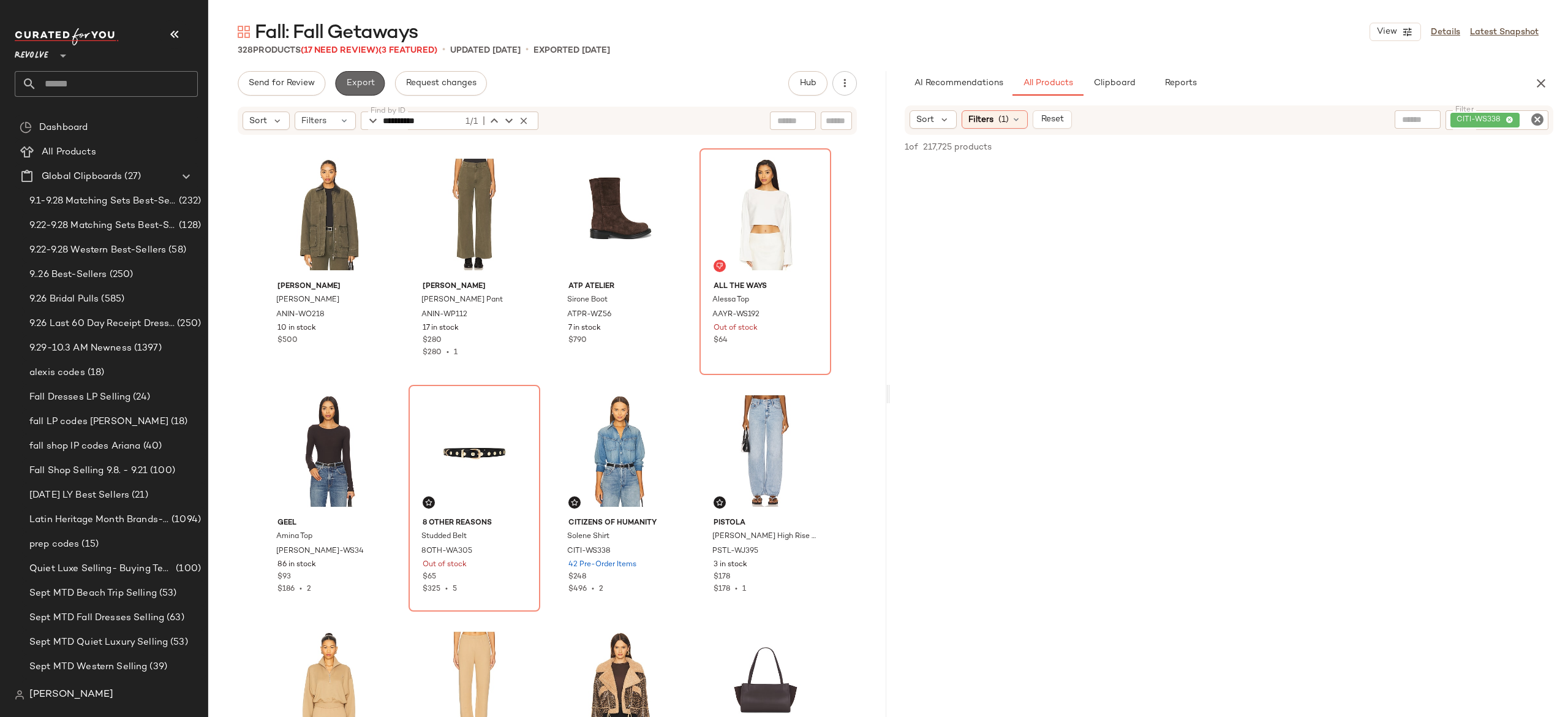
click at [378, 87] on button "Export" at bounding box center [360, 83] width 49 height 25
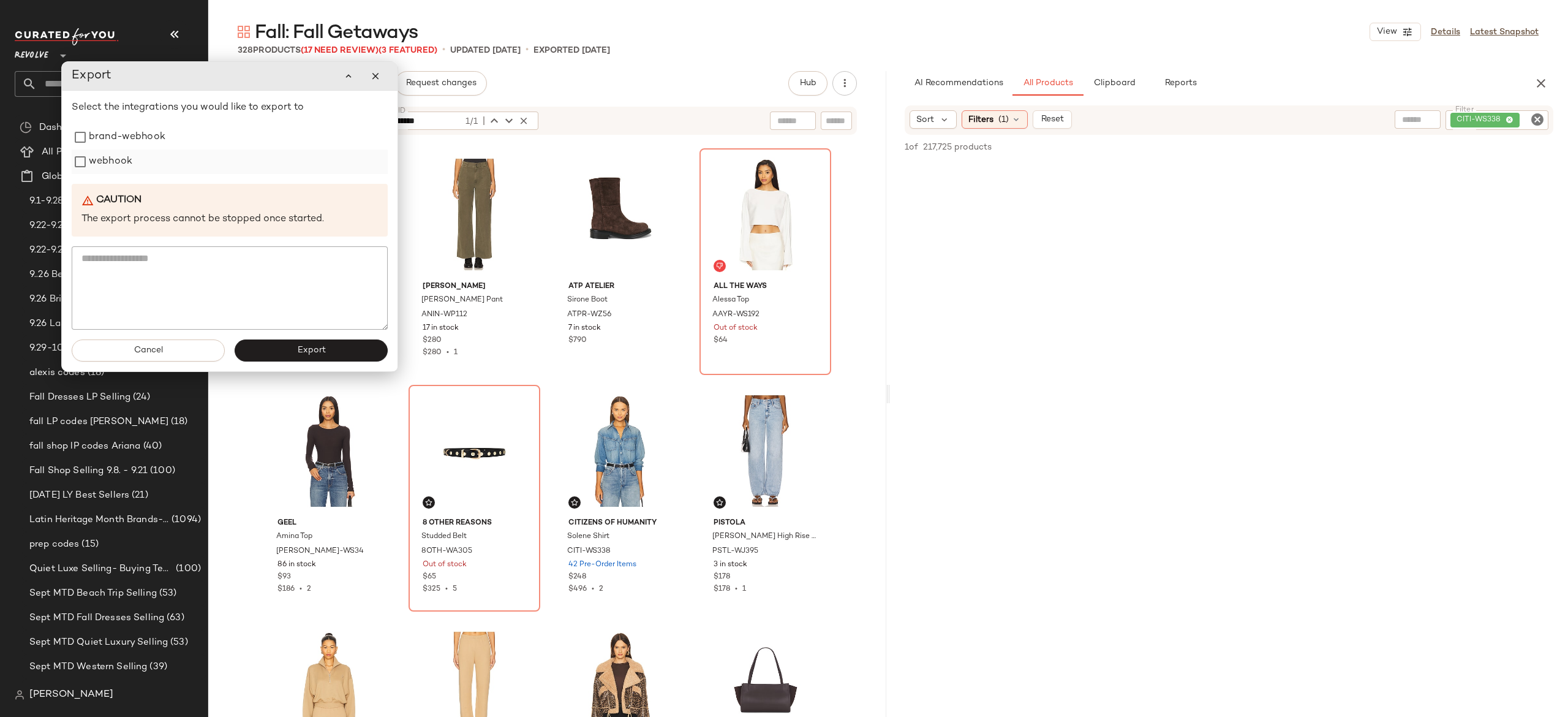
click at [118, 164] on label "webhook" at bounding box center [111, 162] width 43 height 25
click at [270, 344] on button "Export" at bounding box center [311, 350] width 153 height 22
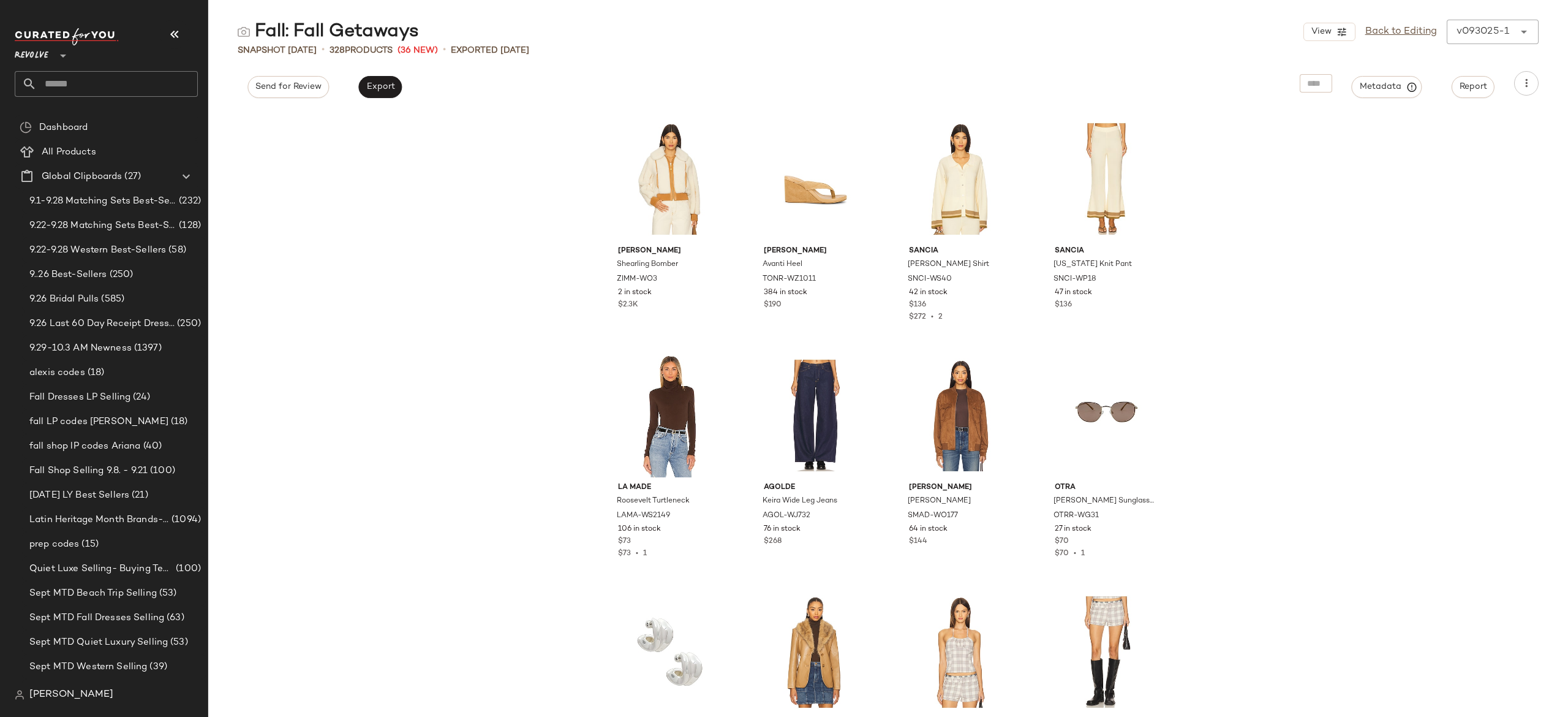
click at [196, 83] on input "text" at bounding box center [117, 83] width 161 height 25
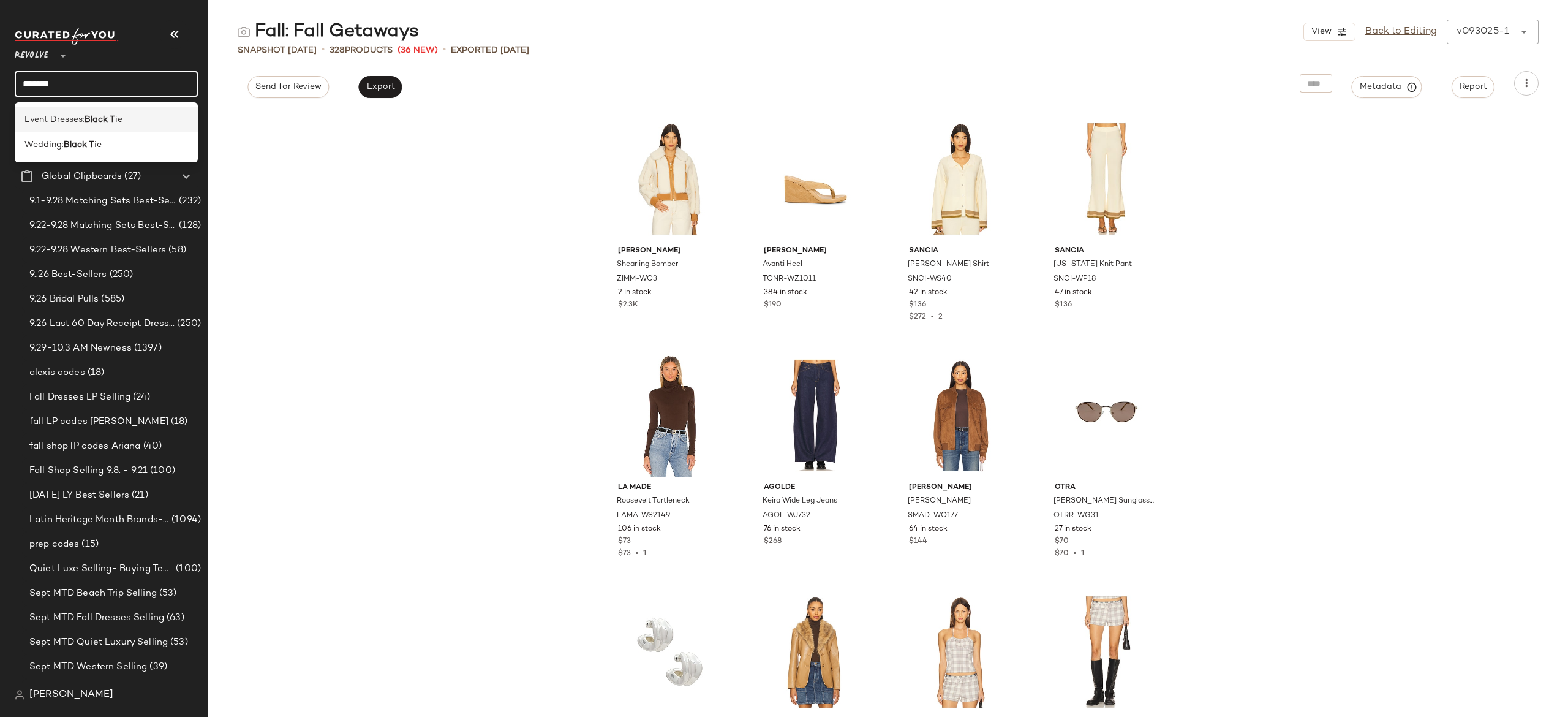
type input "*******"
click at [128, 119] on div "Event Dresses: Black T ie" at bounding box center [107, 120] width 164 height 13
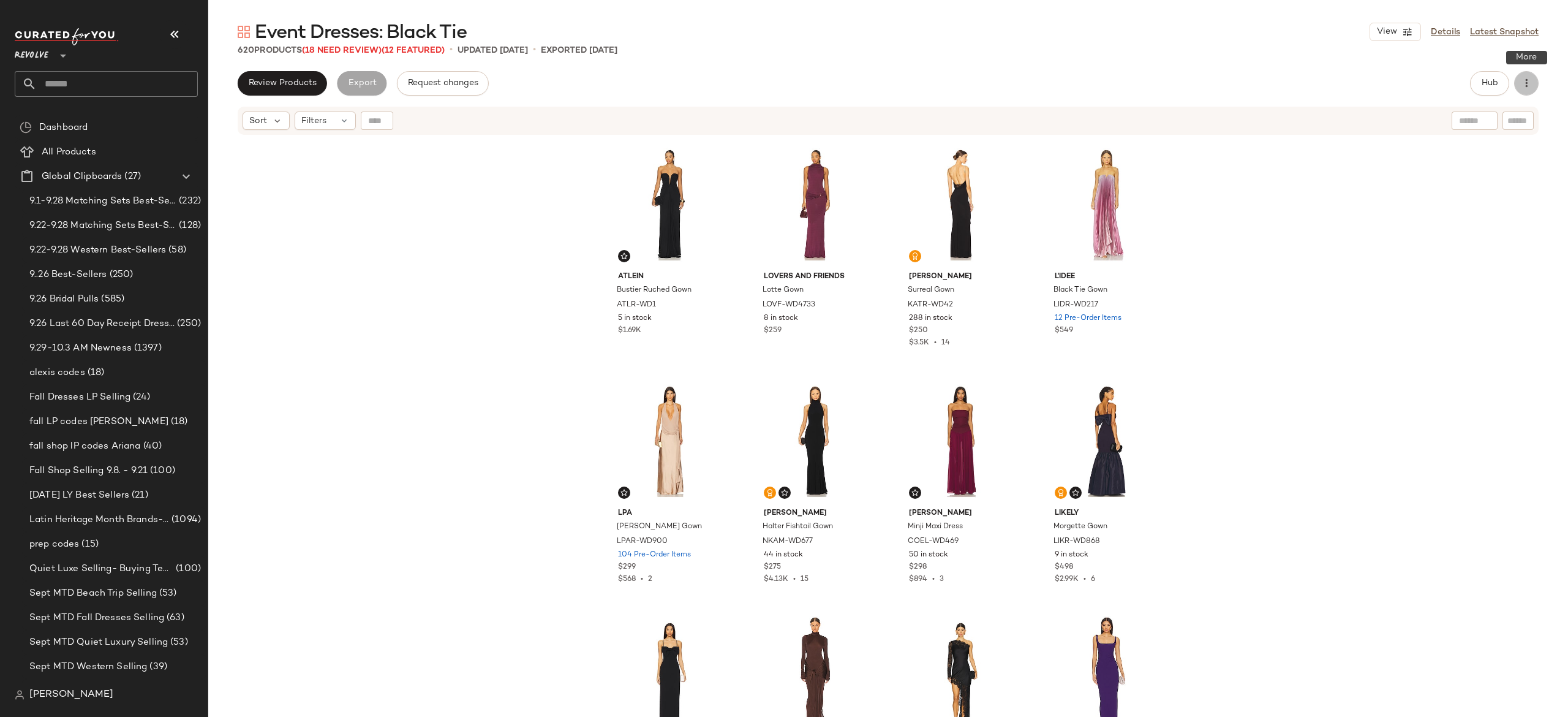
click at [1532, 78] on icon "button" at bounding box center [1526, 83] width 12 height 12
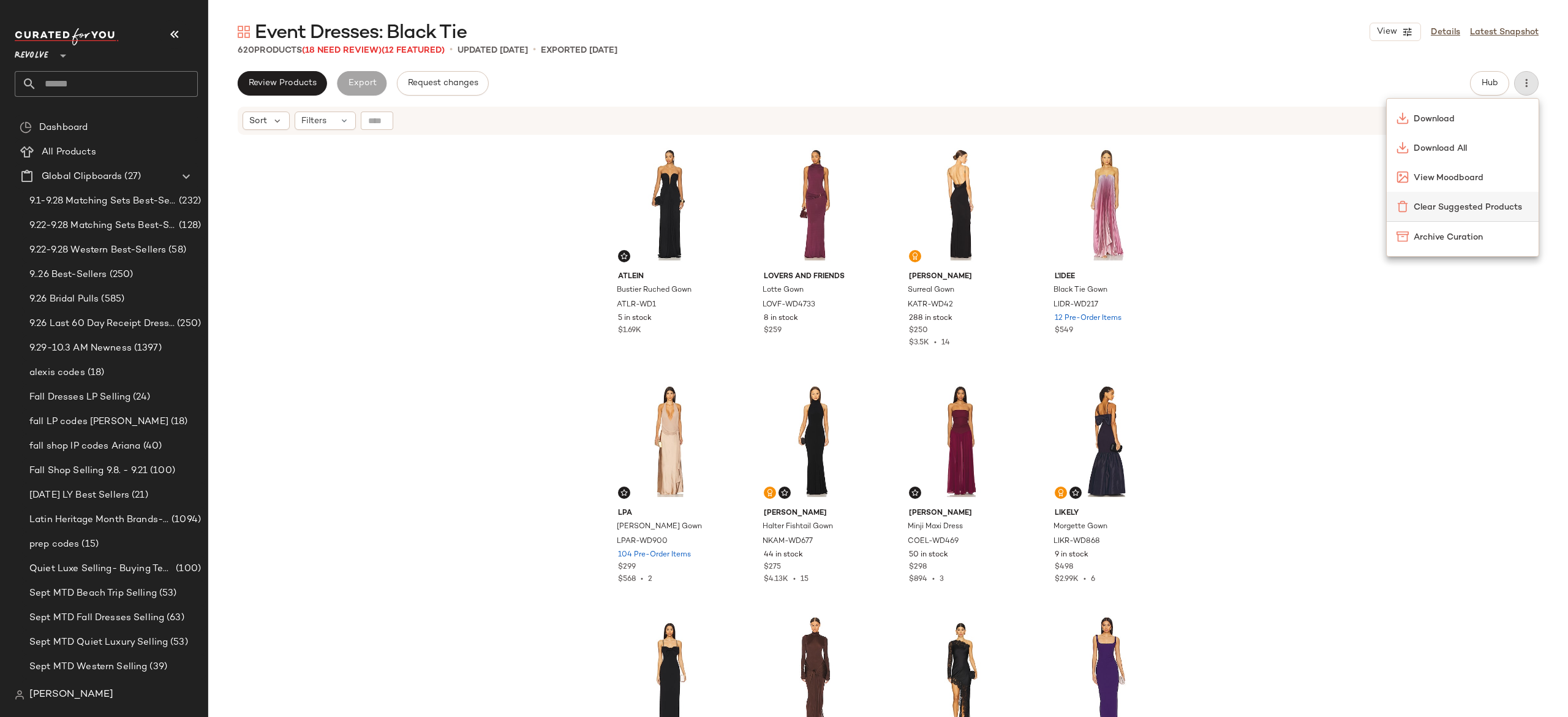
click at [1485, 204] on span "Clear Suggested Products" at bounding box center [1471, 207] width 115 height 13
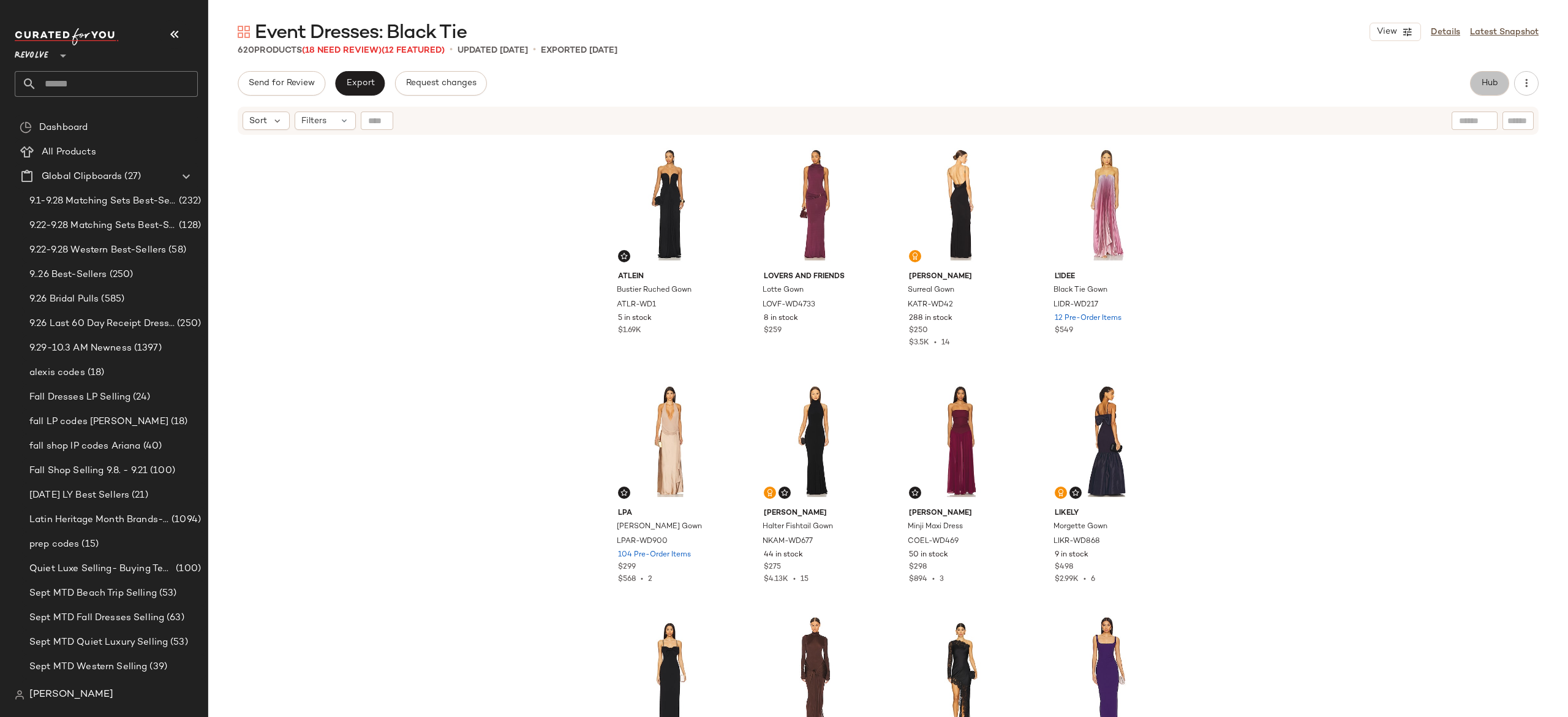
click at [1488, 85] on span "Hub" at bounding box center [1490, 83] width 17 height 10
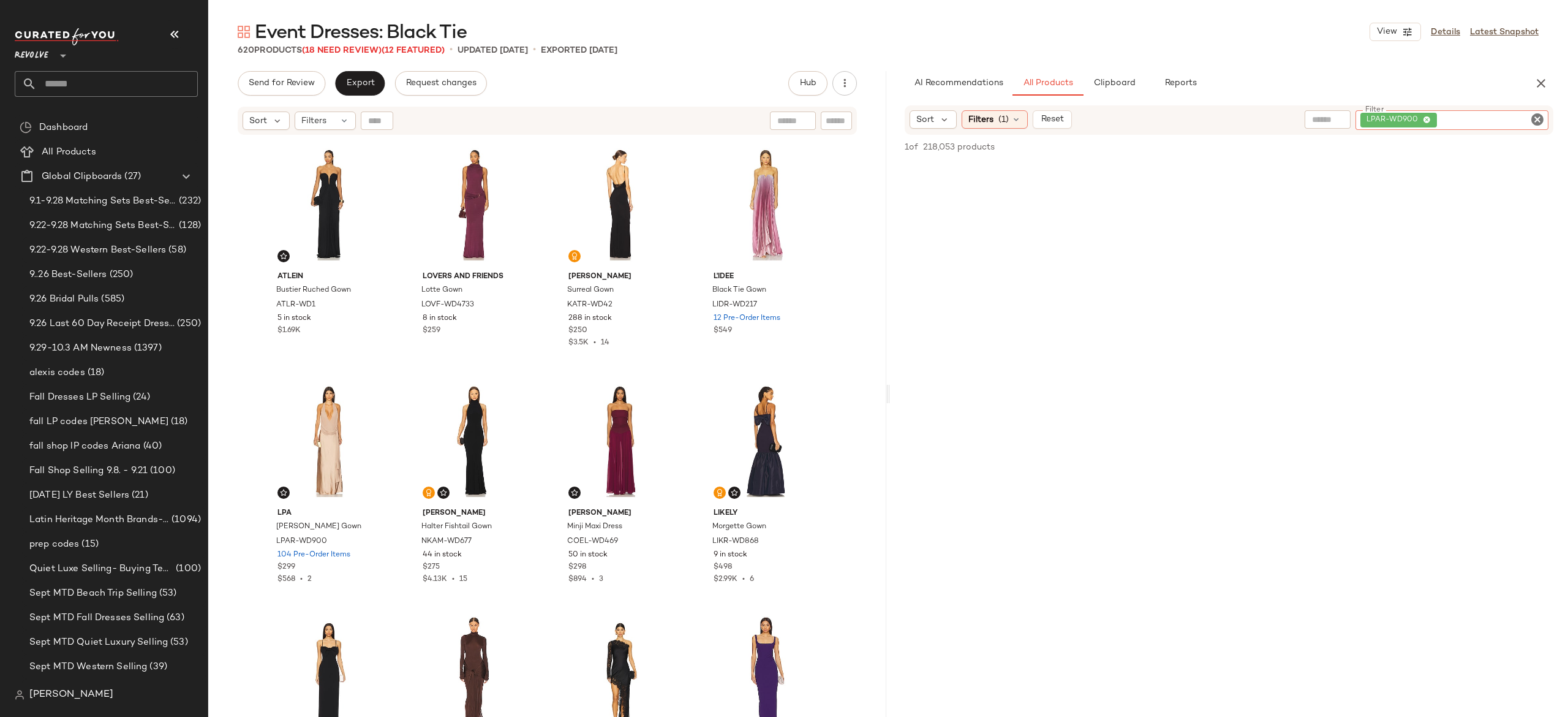
click at [1447, 120] on div "LPAR-WD900" at bounding box center [1452, 120] width 193 height 20
paste input "*********"
type input "*********"
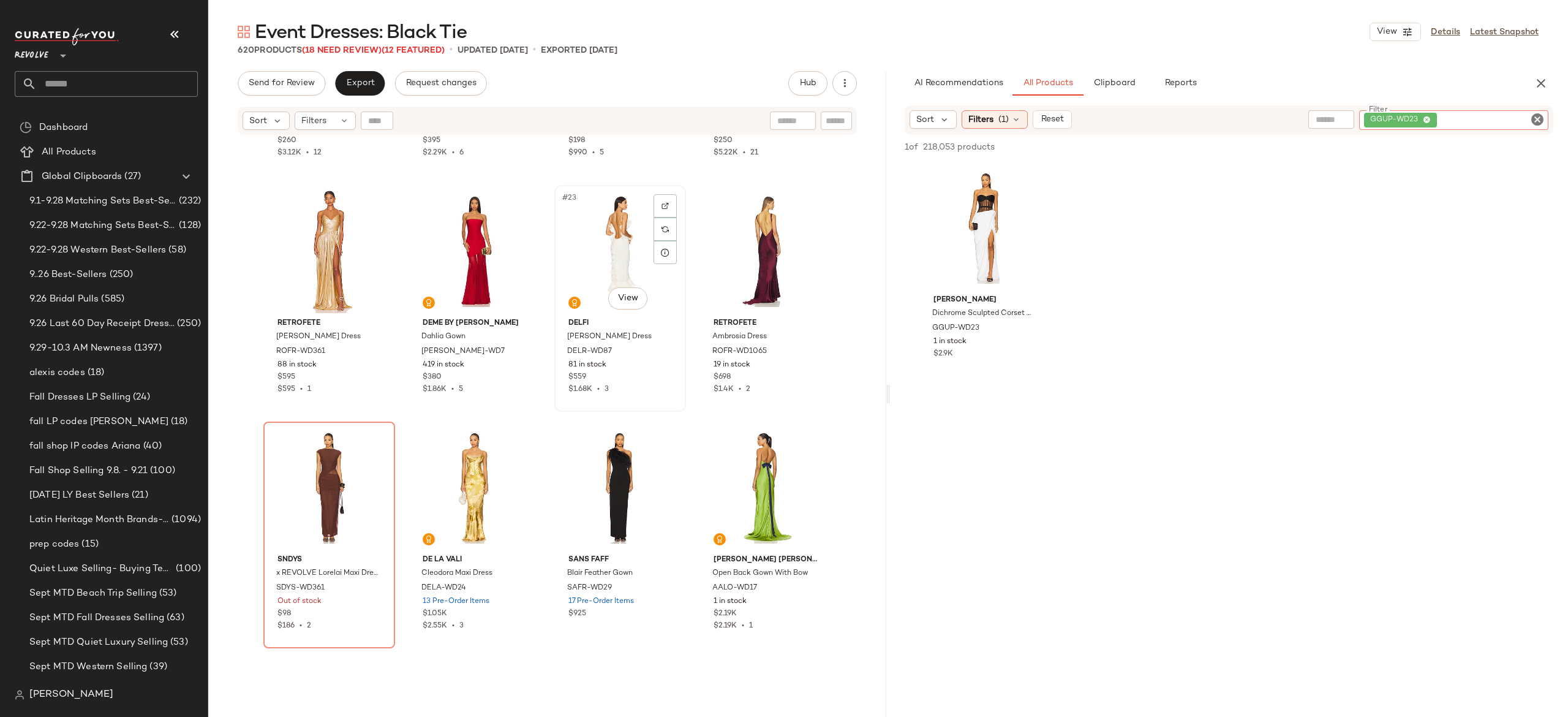
scroll to position [1148, 0]
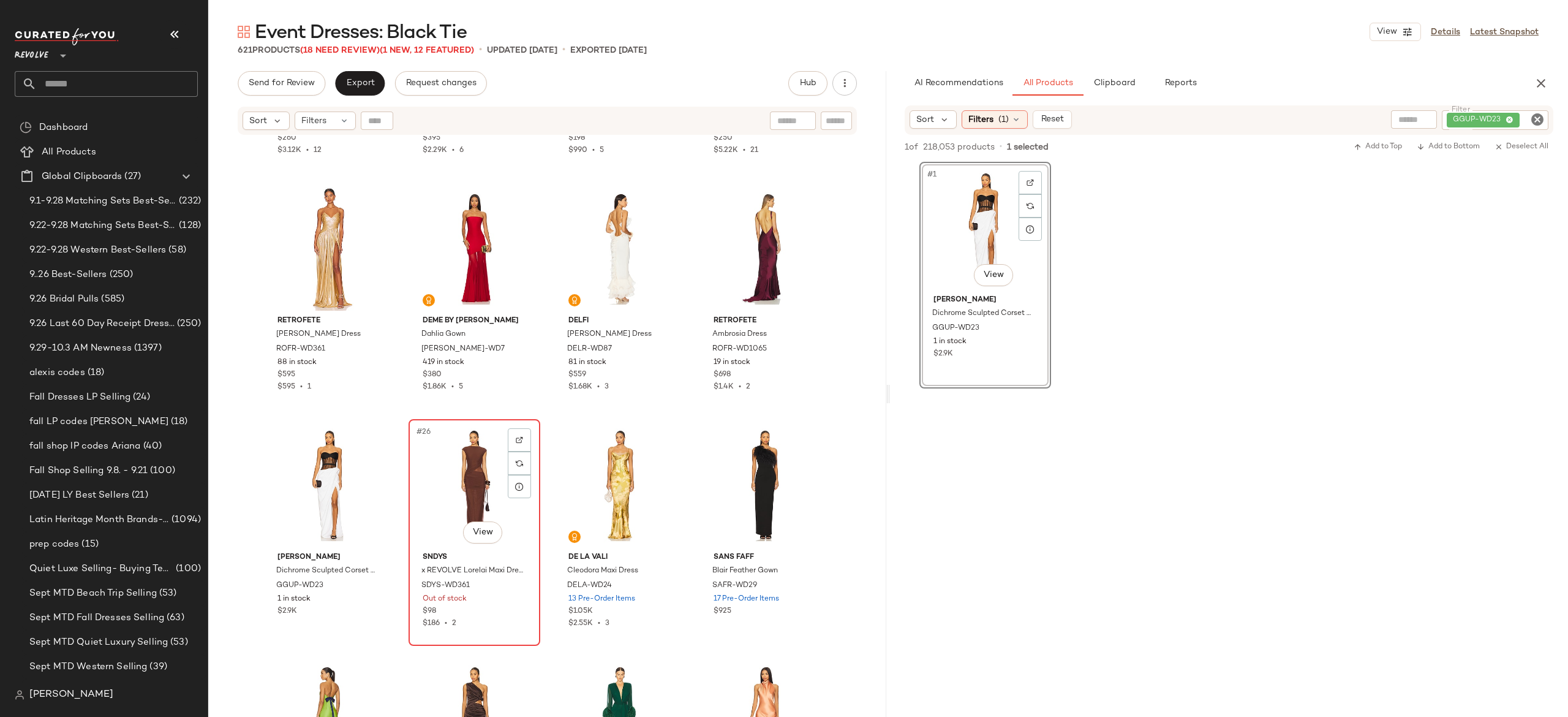
click at [456, 473] on div "#26 View" at bounding box center [475, 485] width 123 height 124
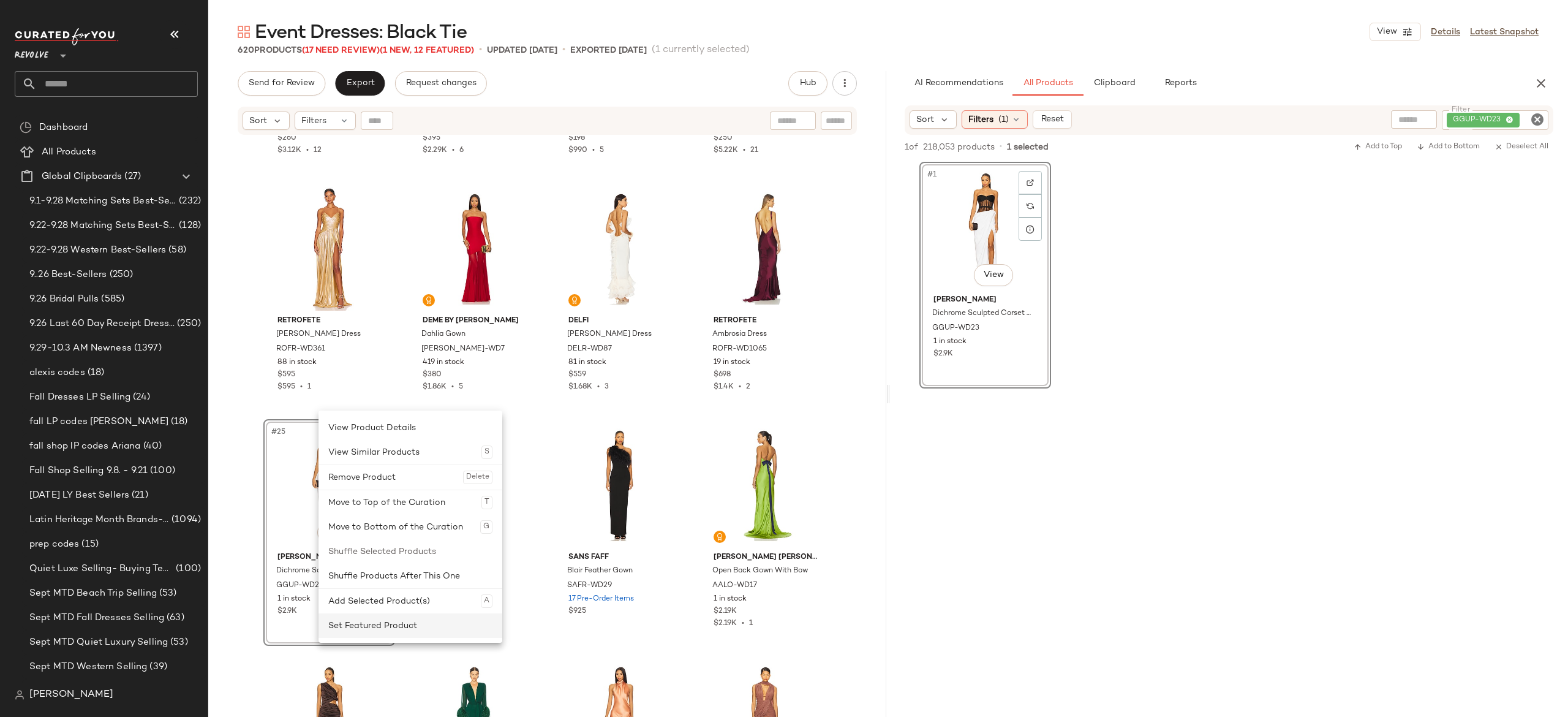
click at [349, 622] on div "Set Featured Product" at bounding box center [410, 626] width 164 height 25
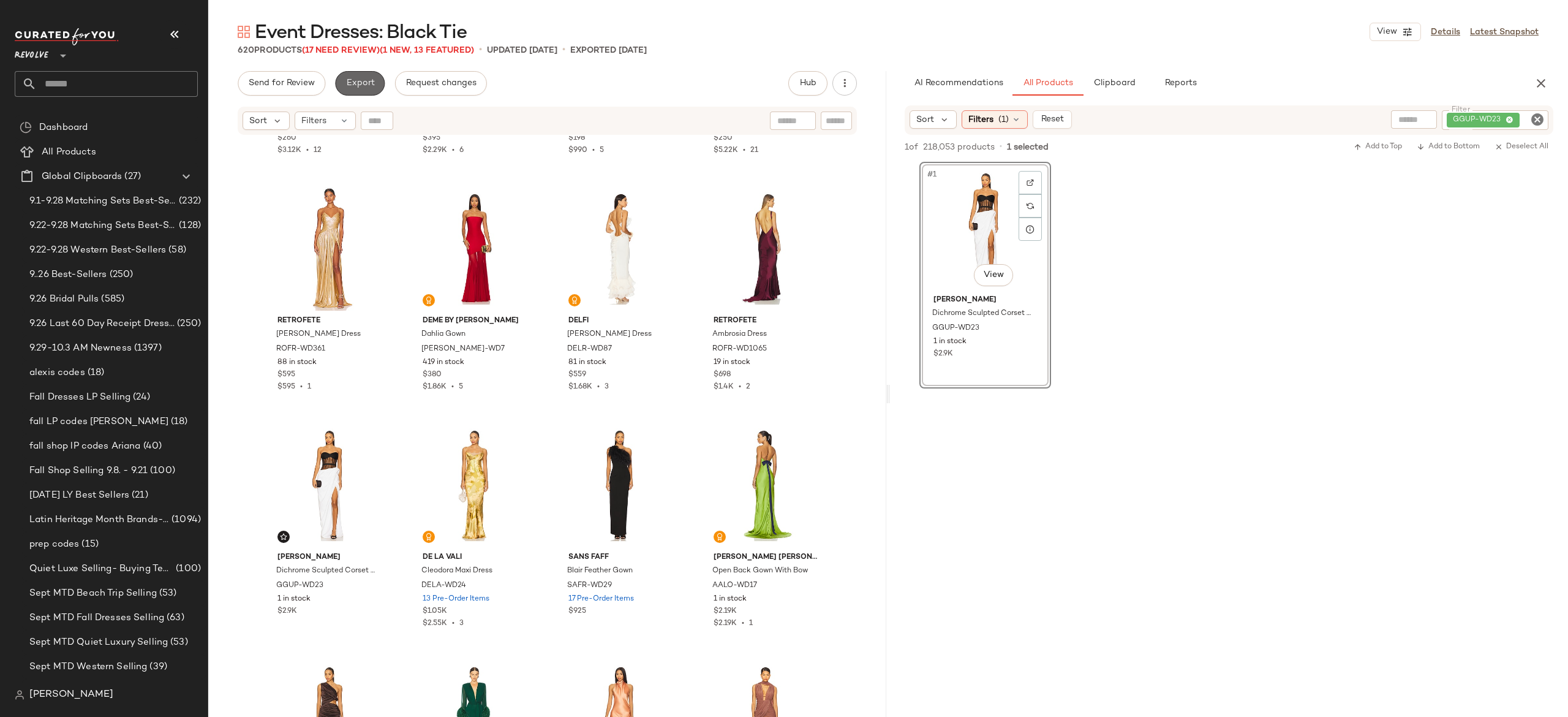
click at [362, 80] on span "Export" at bounding box center [360, 83] width 29 height 10
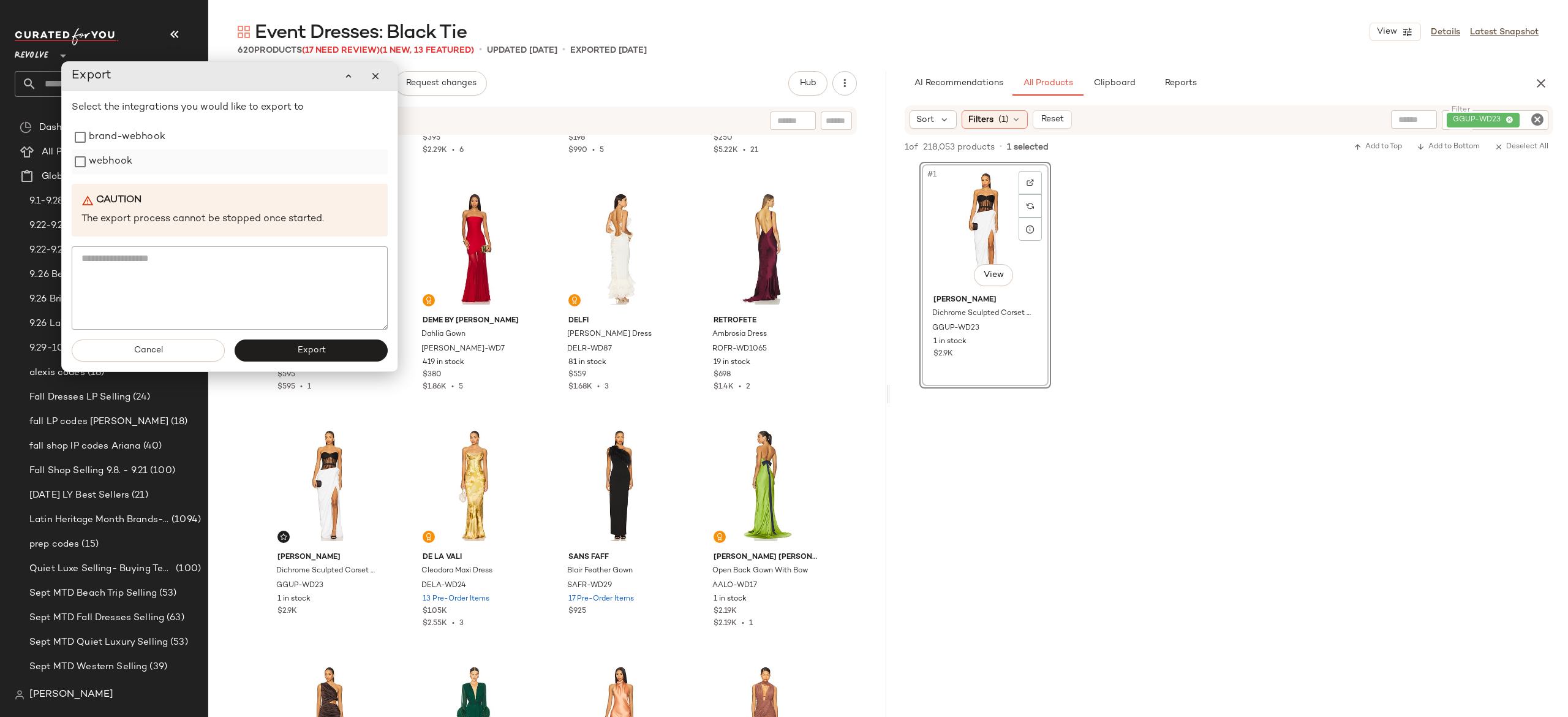
click at [114, 166] on label "webhook" at bounding box center [111, 162] width 43 height 25
click at [277, 350] on button "Export" at bounding box center [311, 350] width 153 height 22
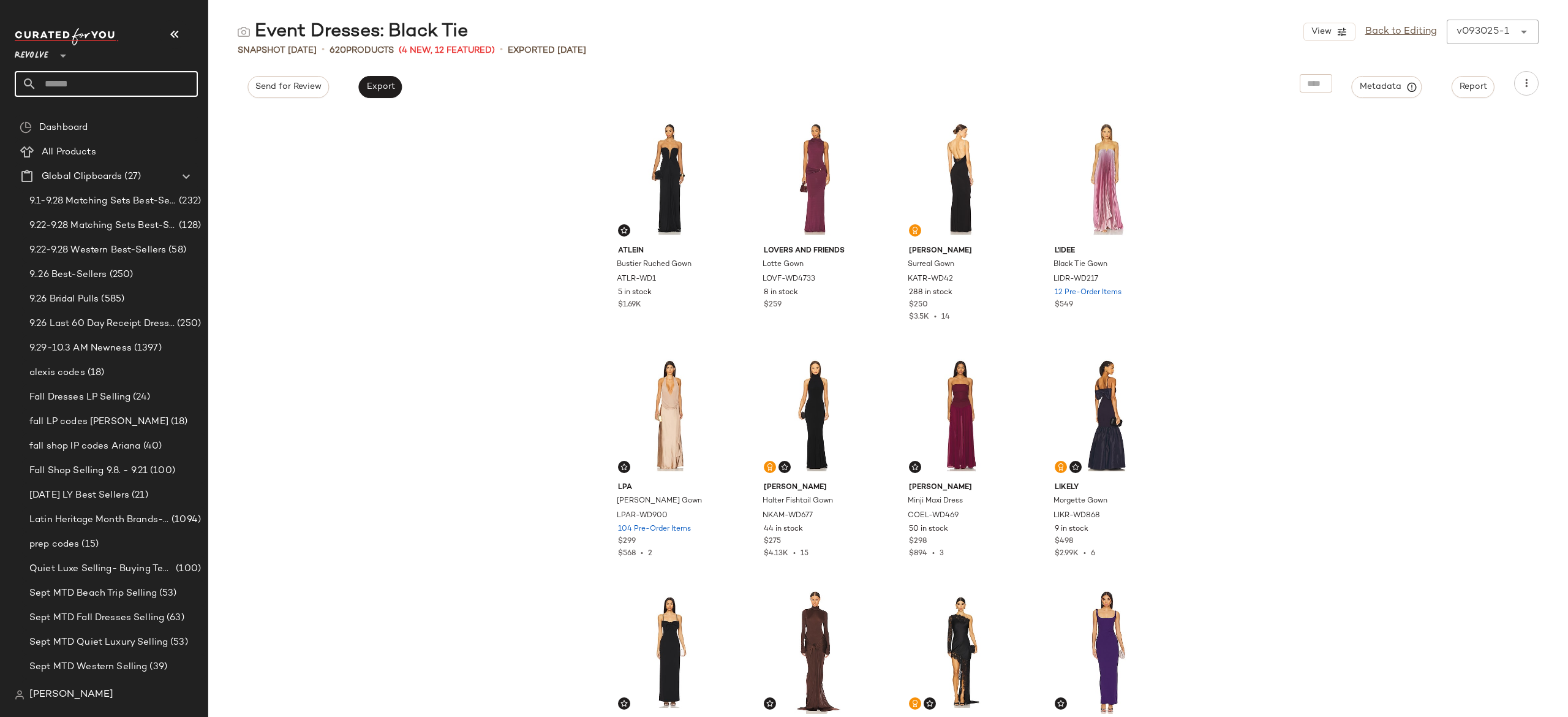
click at [183, 88] on input "text" at bounding box center [117, 83] width 161 height 25
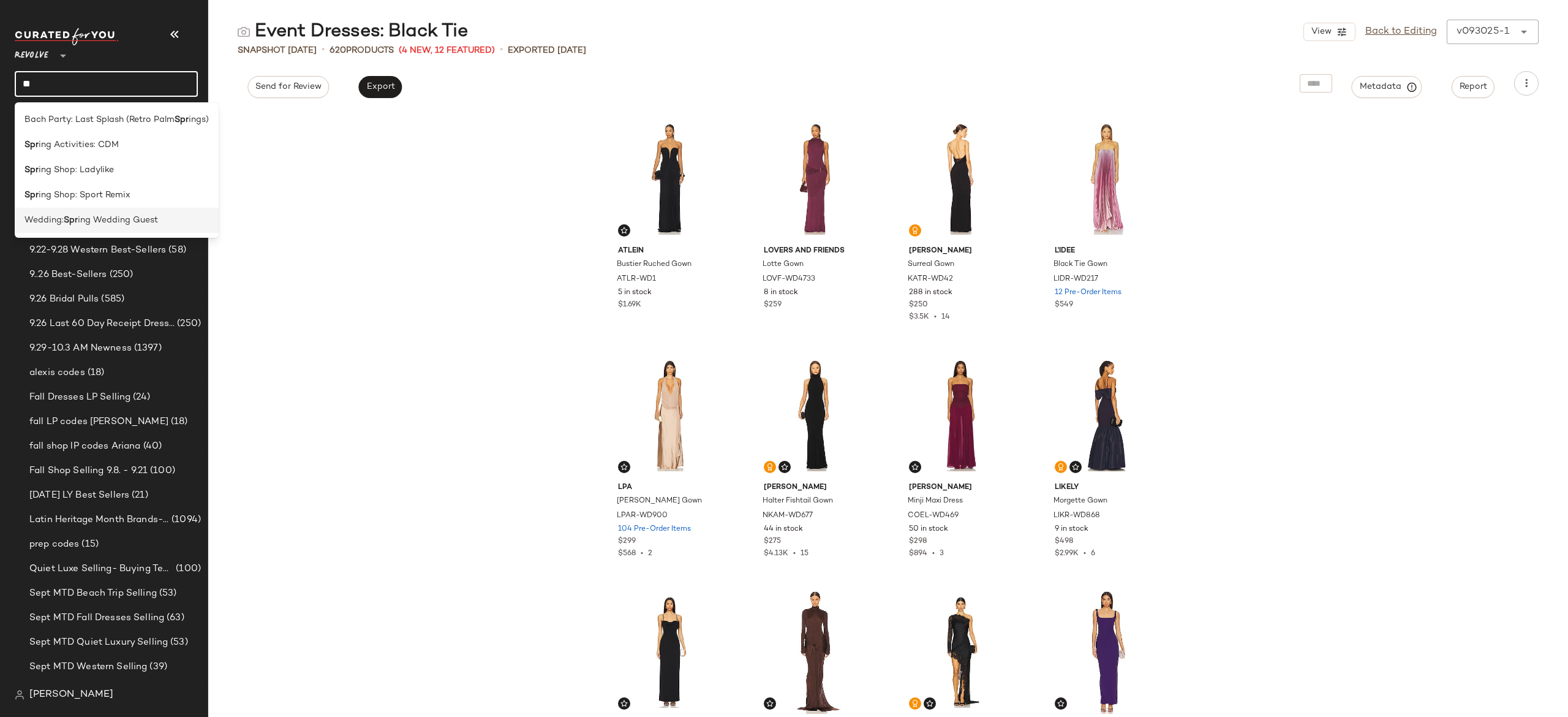
type input "*"
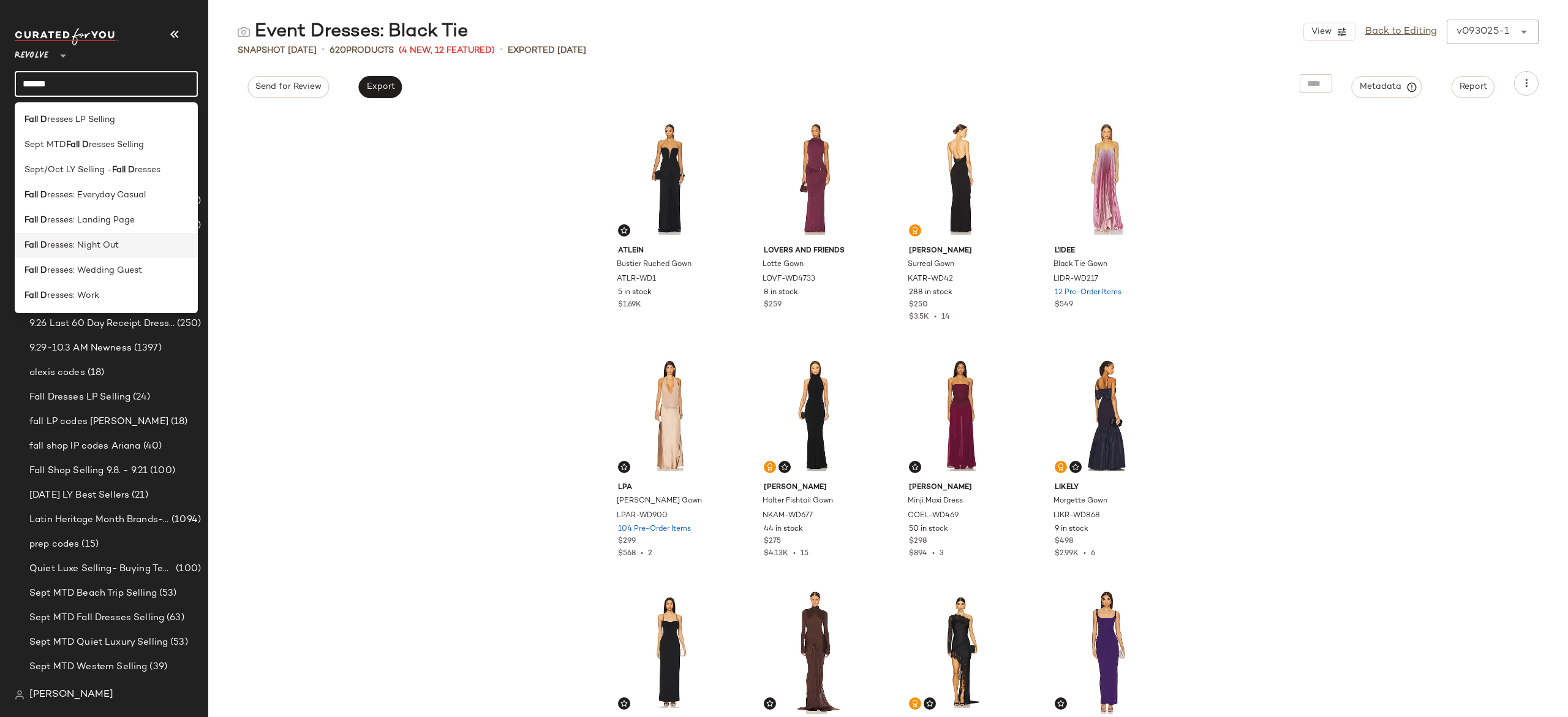
type input "******"
click at [106, 246] on span "resses: Night Out" at bounding box center [83, 246] width 72 height 13
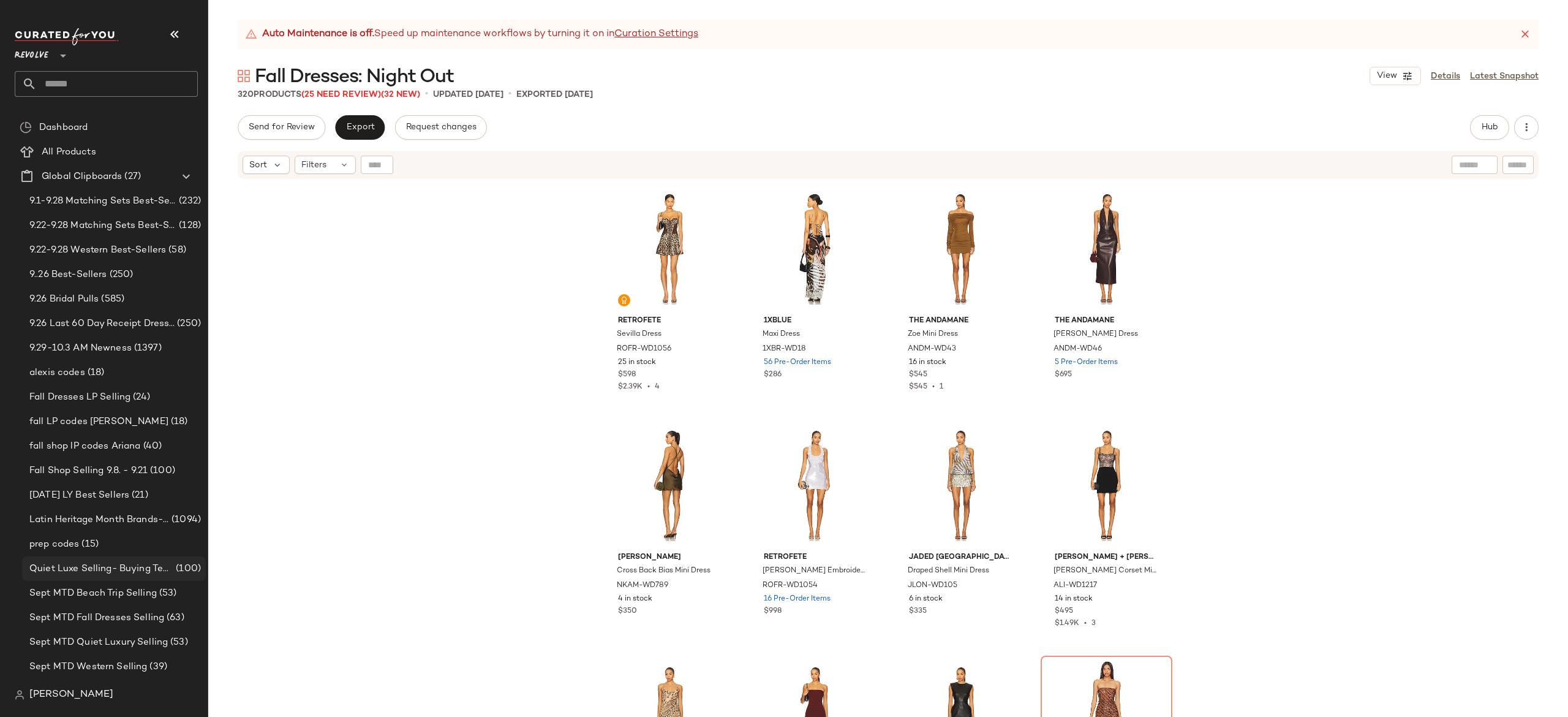
scroll to position [216, 0]
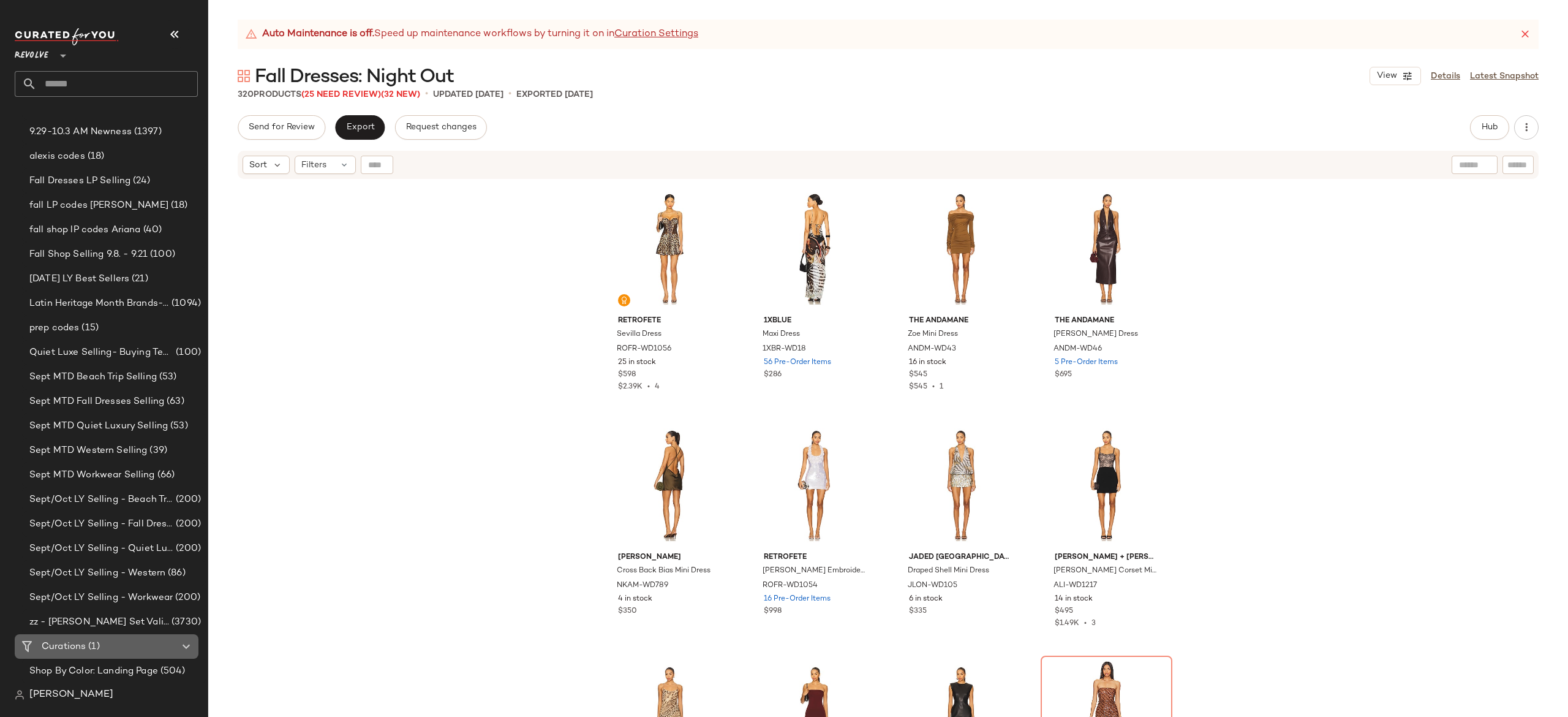
click at [121, 643] on div "Curations (1)" at bounding box center [107, 646] width 138 height 14
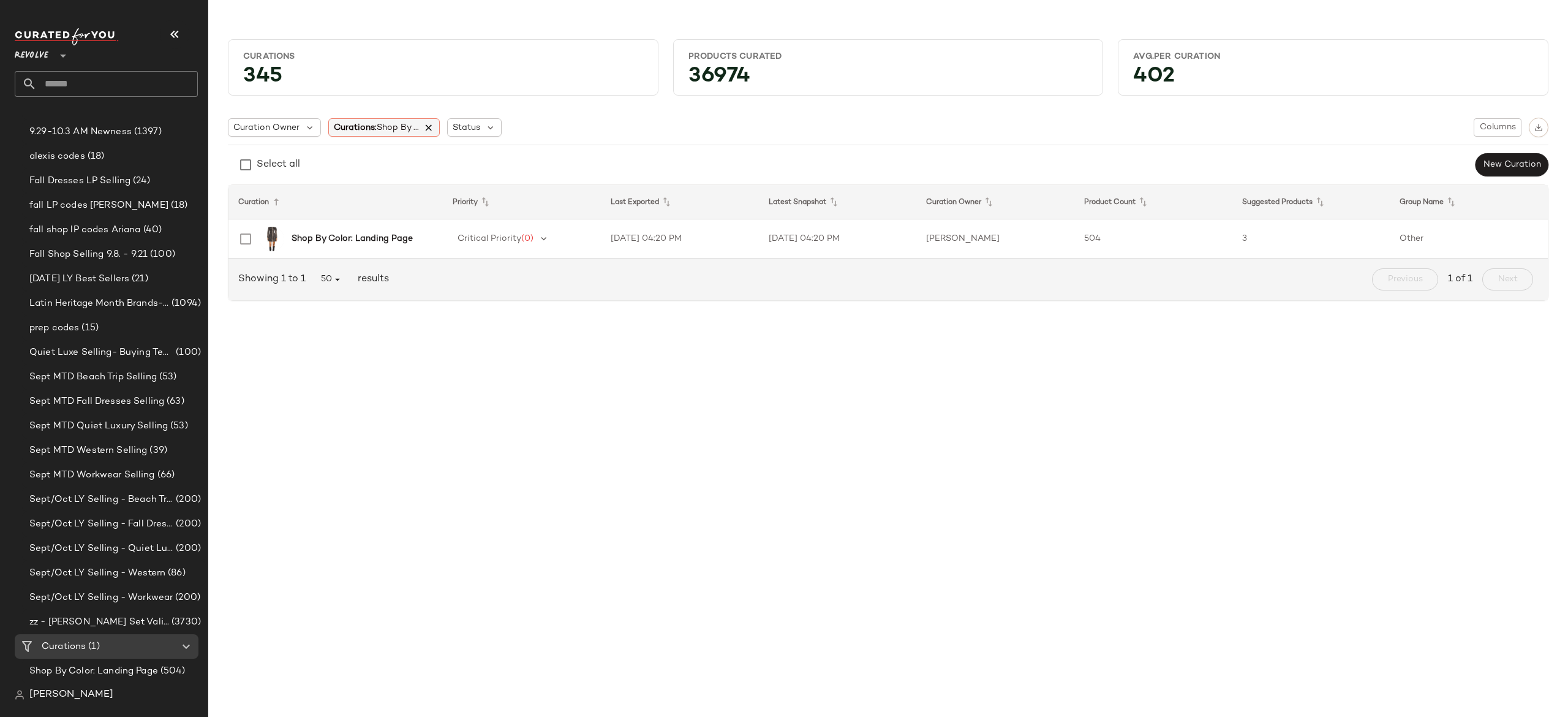
click at [432, 129] on icon at bounding box center [429, 127] width 11 height 11
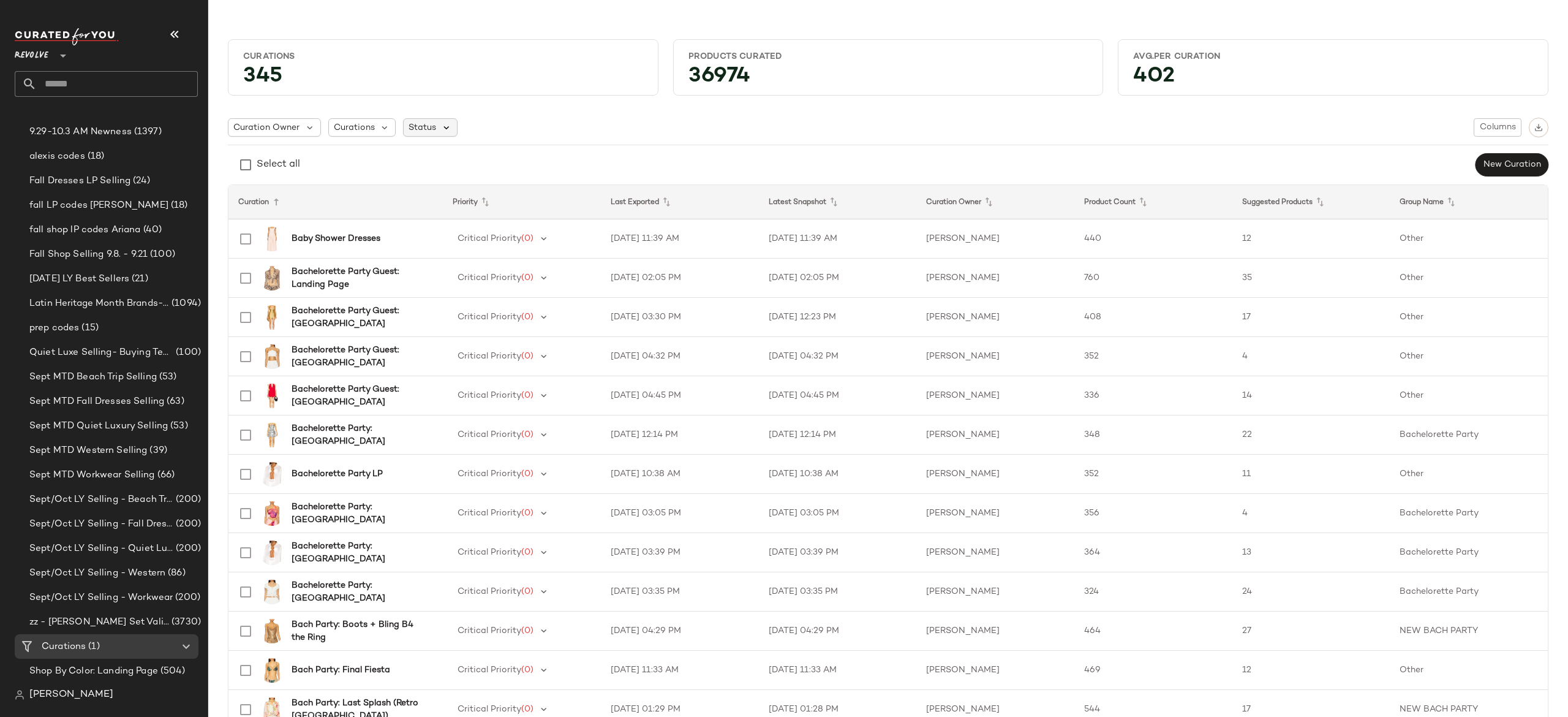
click at [444, 129] on icon at bounding box center [446, 127] width 11 height 11
click at [456, 156] on span "Archived" at bounding box center [452, 159] width 37 height 25
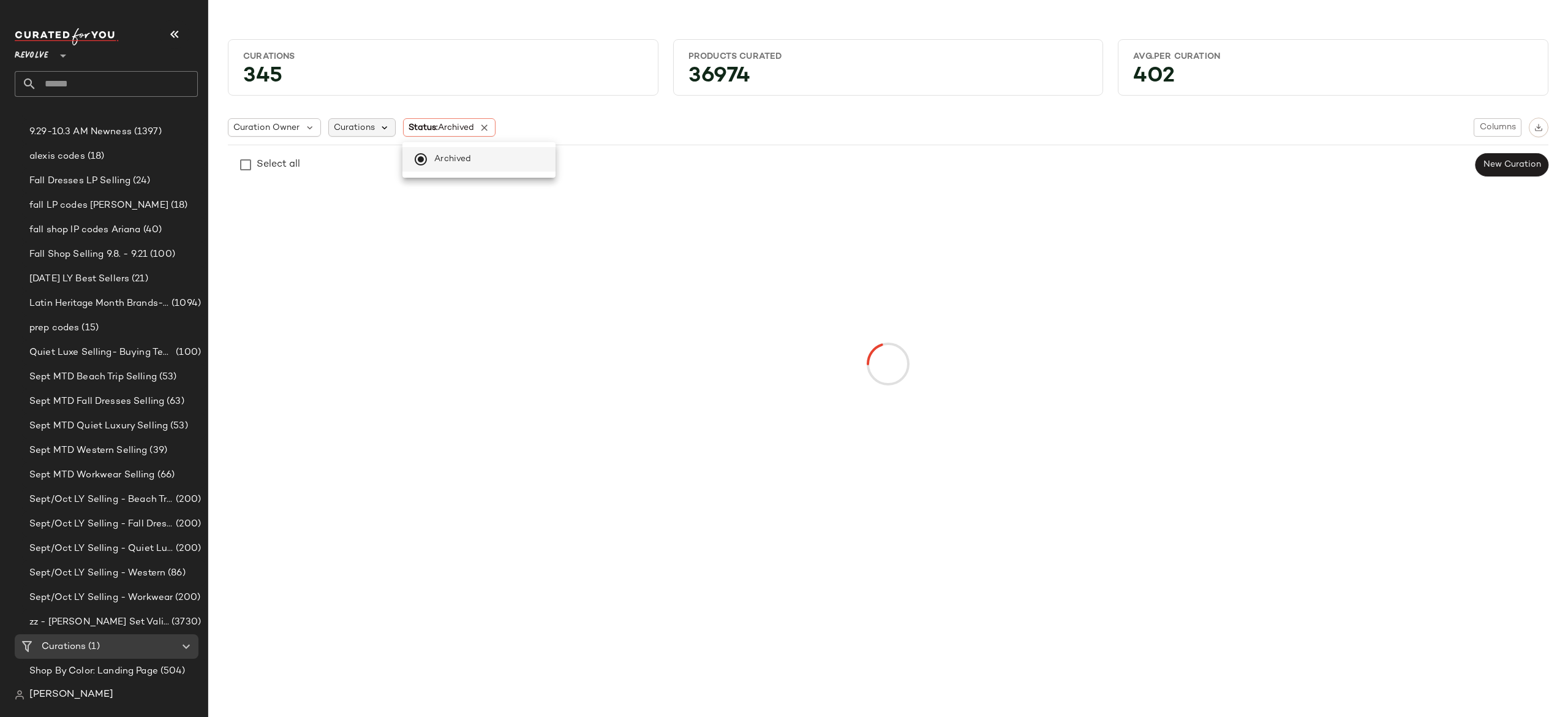
click at [377, 131] on div "Curations" at bounding box center [362, 127] width 68 height 18
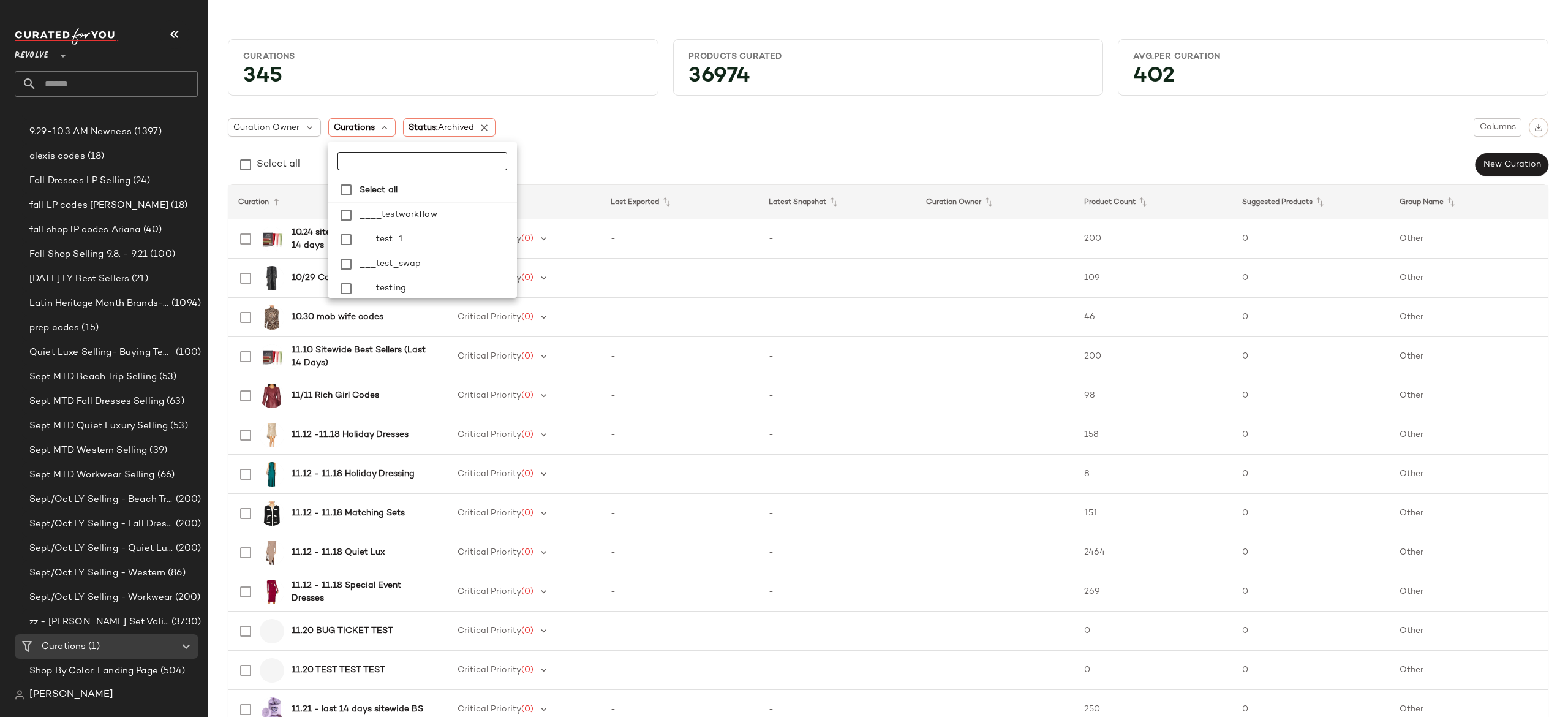
click at [383, 153] on input "text" at bounding box center [414, 161] width 153 height 18
type input "******"
click at [418, 234] on span "Shop-Chic" at bounding box center [409, 234] width 46 height 25
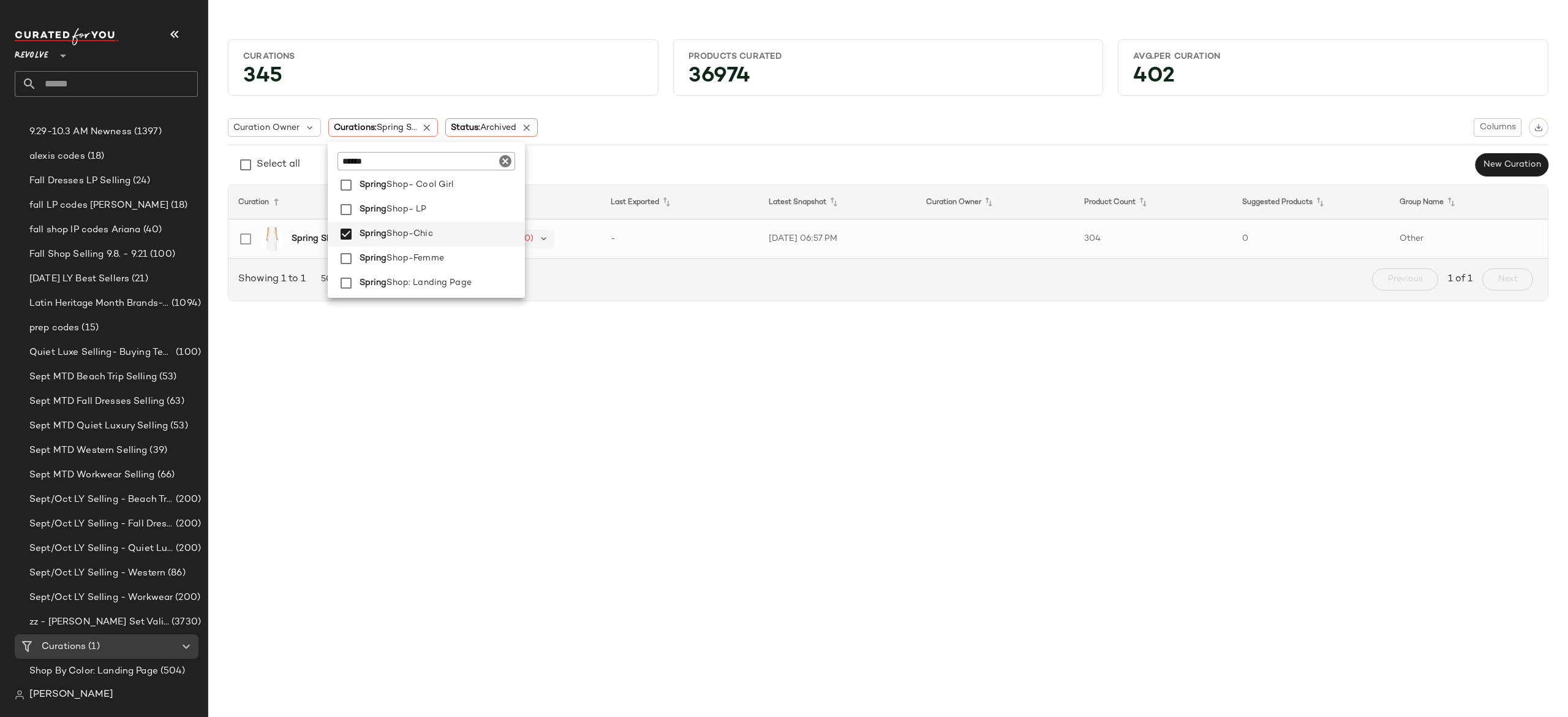
click at [550, 231] on div "Critical Priority (0)" at bounding box center [503, 239] width 101 height 18
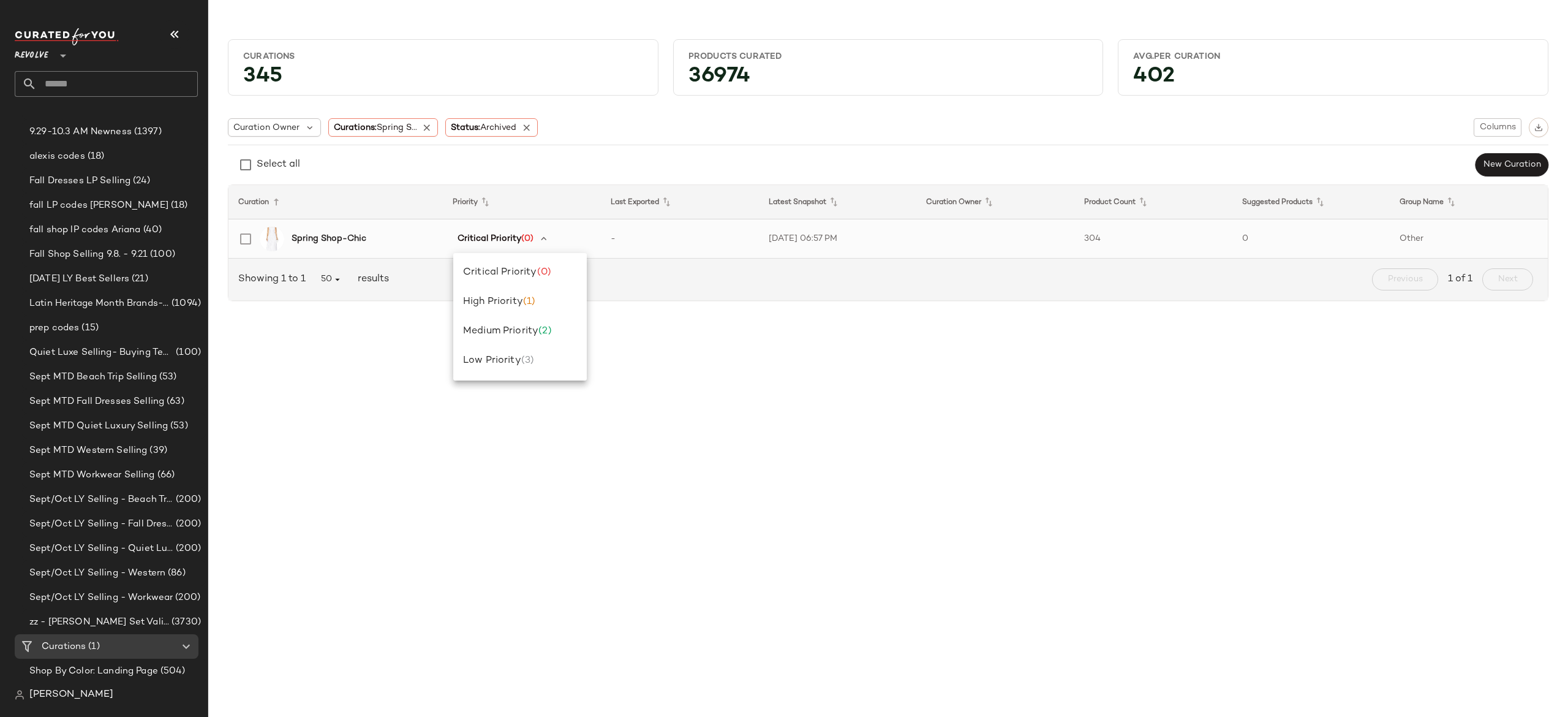
click at [398, 249] on div "Spring Shop-Chic" at bounding box center [332, 239] width 202 height 30
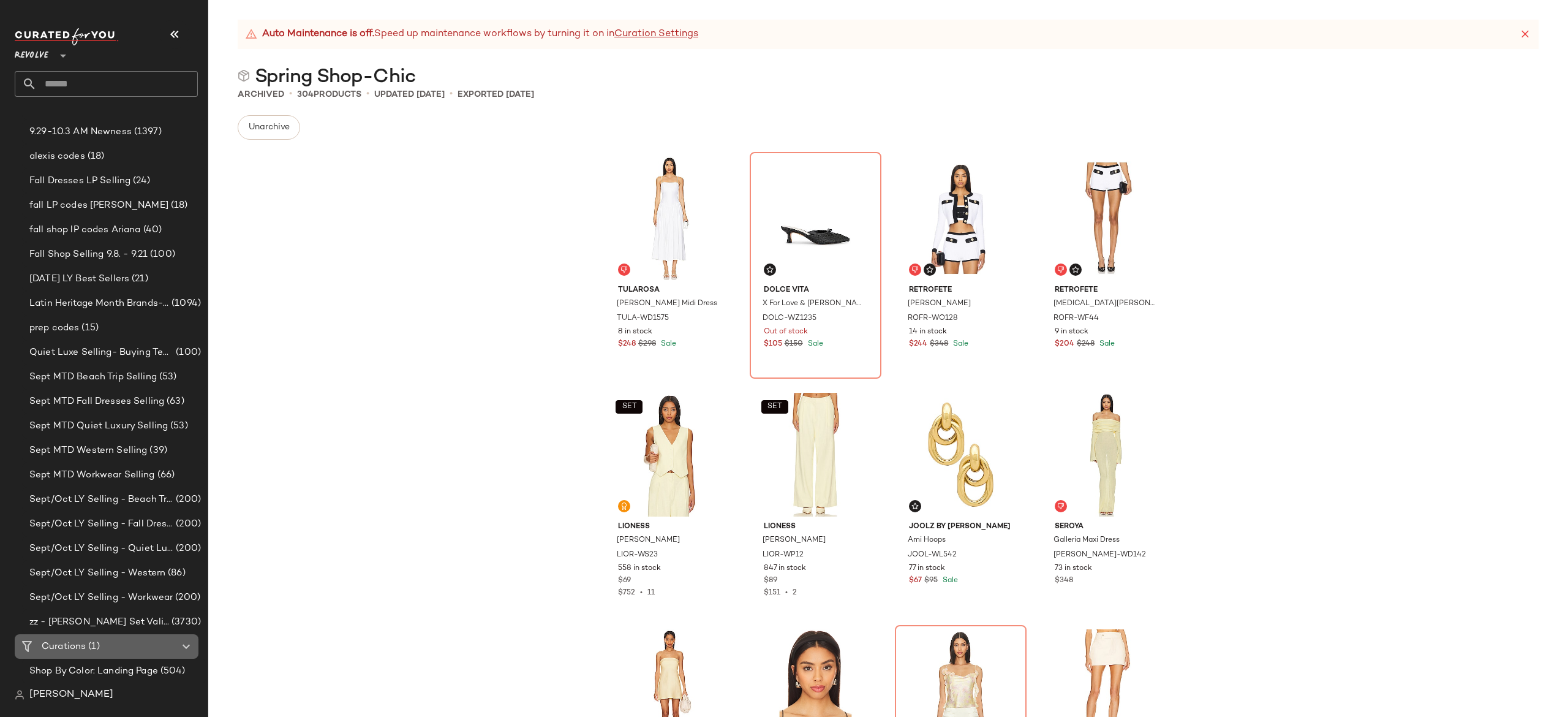
click at [133, 639] on div "Curations (1)" at bounding box center [107, 646] width 138 height 14
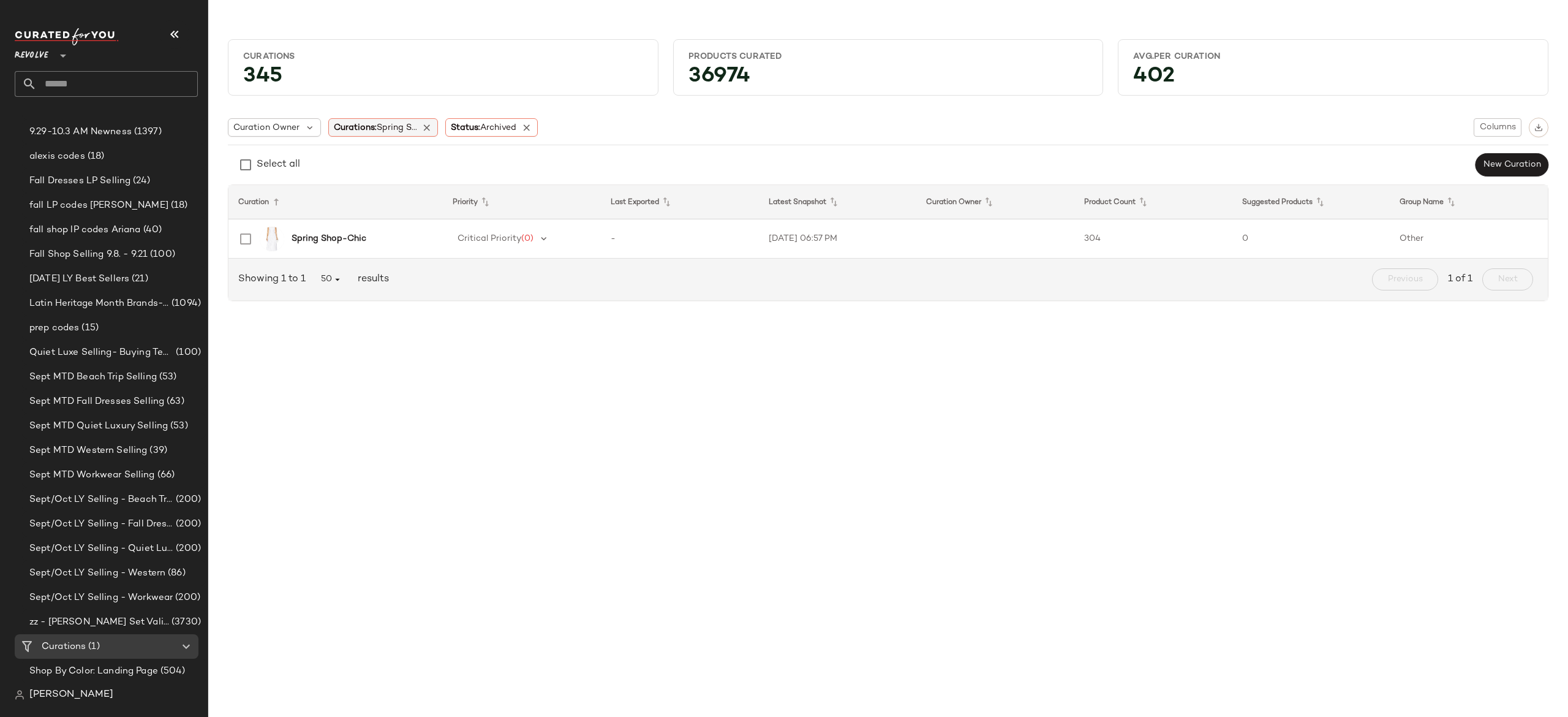
click at [385, 128] on span "Spring S..." at bounding box center [397, 128] width 41 height 9
click at [397, 161] on input "text" at bounding box center [414, 161] width 153 height 18
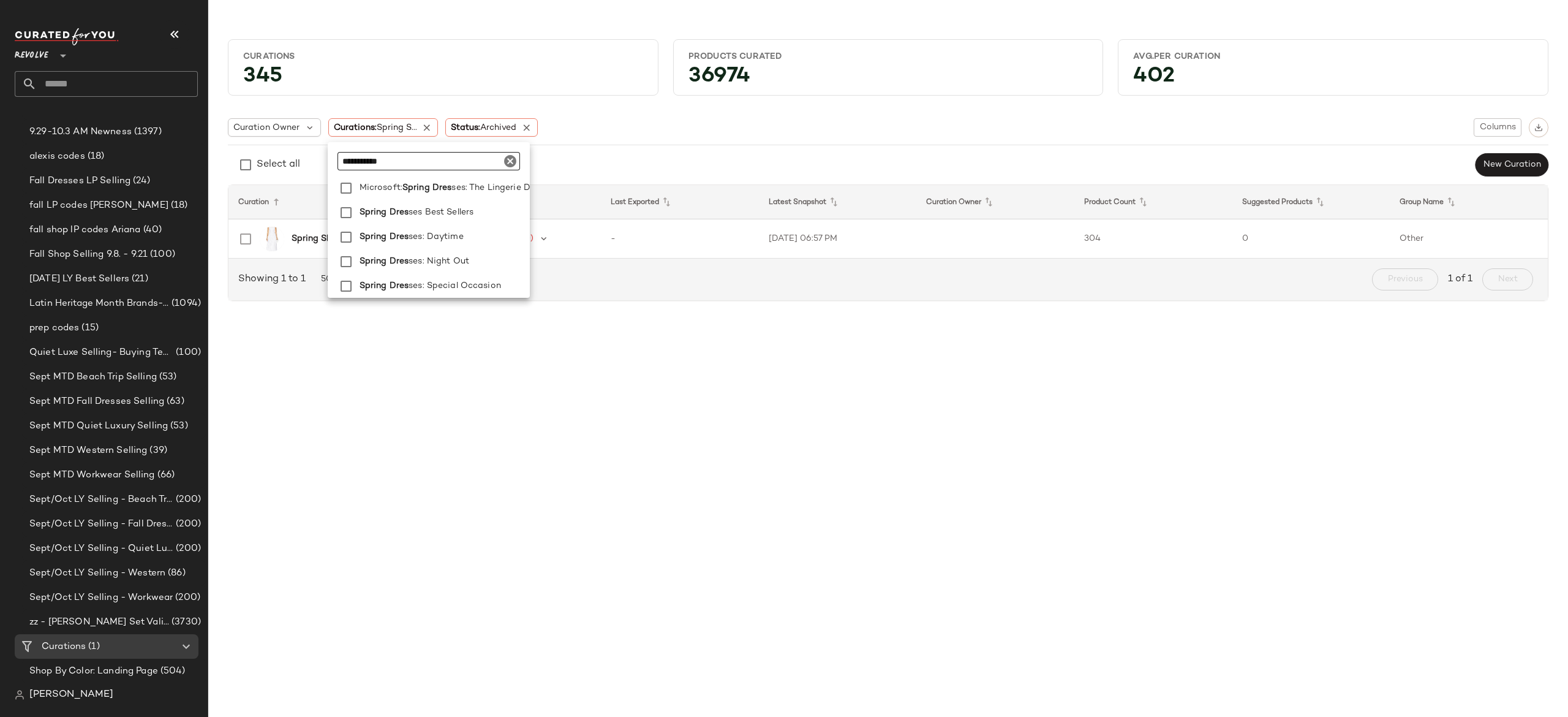
scroll to position [120, 0]
type input "**********"
click at [507, 159] on icon "Clear" at bounding box center [510, 161] width 14 height 14
type input "****"
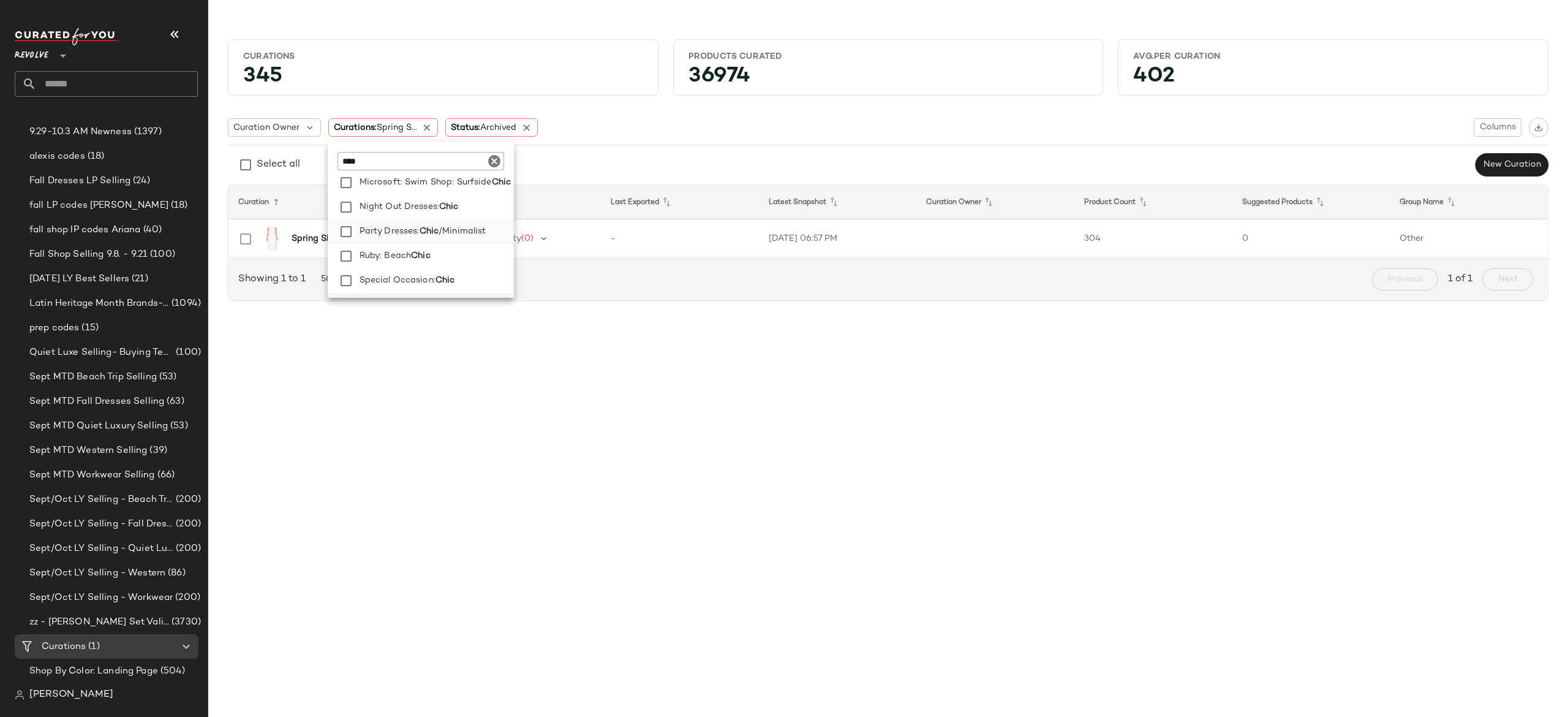
click at [466, 227] on span "/Minimalist" at bounding box center [462, 231] width 47 height 25
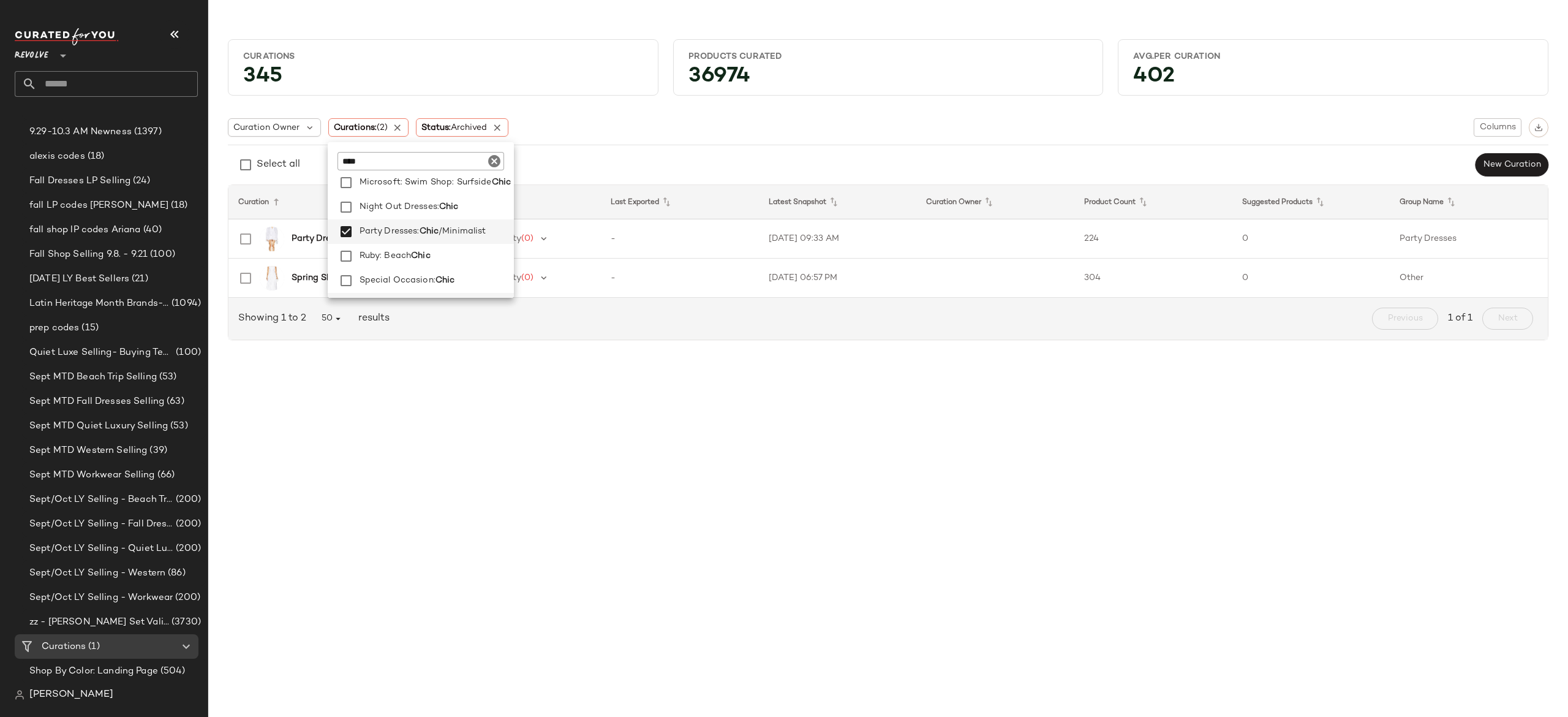
click at [473, 362] on div "Curations 345 Products Curated 36974 Avg.per Curation 402 Curation Owner Curati…" at bounding box center [888, 368] width 1360 height 697
click at [392, 235] on b "Party Dresses: Chic/Minimalist" at bounding box center [354, 239] width 126 height 13
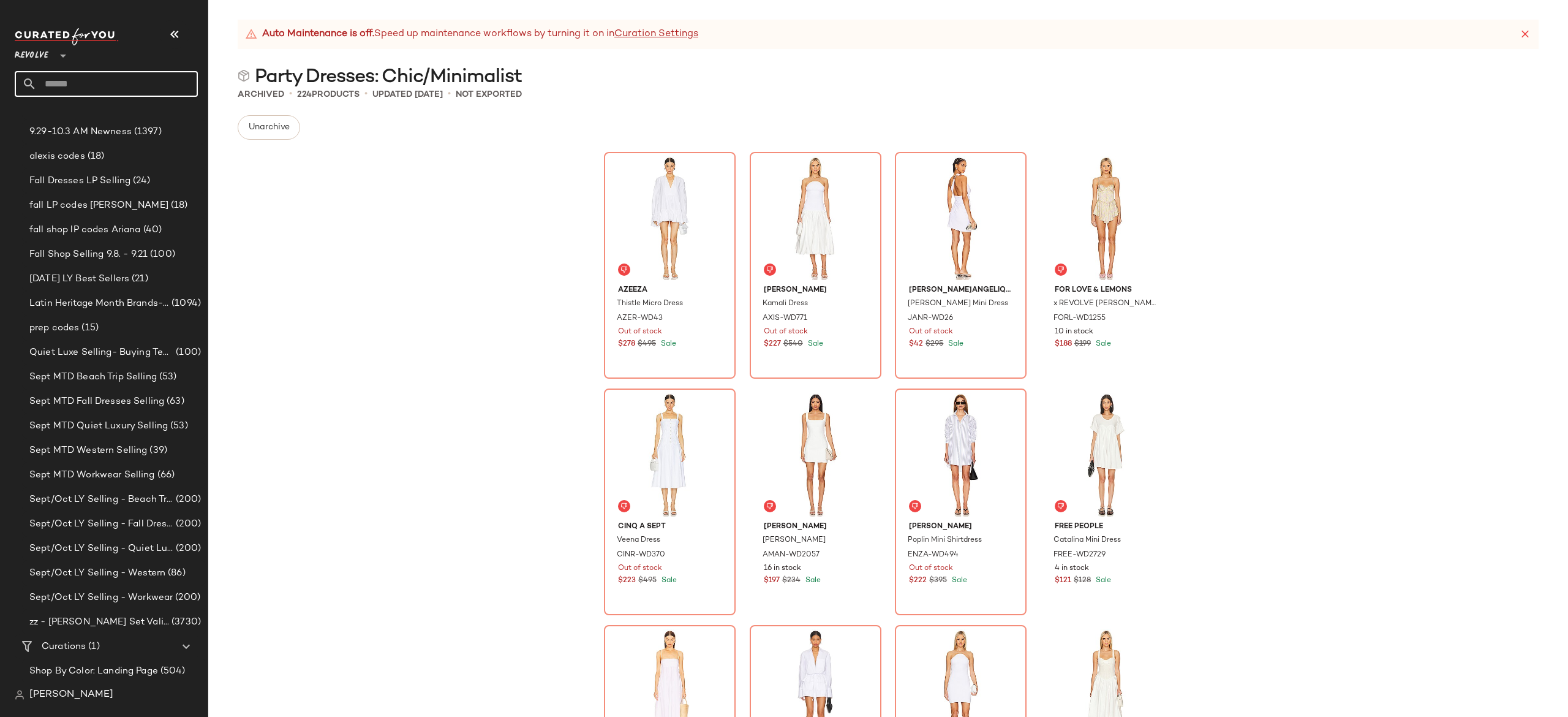
click at [180, 76] on input "text" at bounding box center [117, 83] width 161 height 25
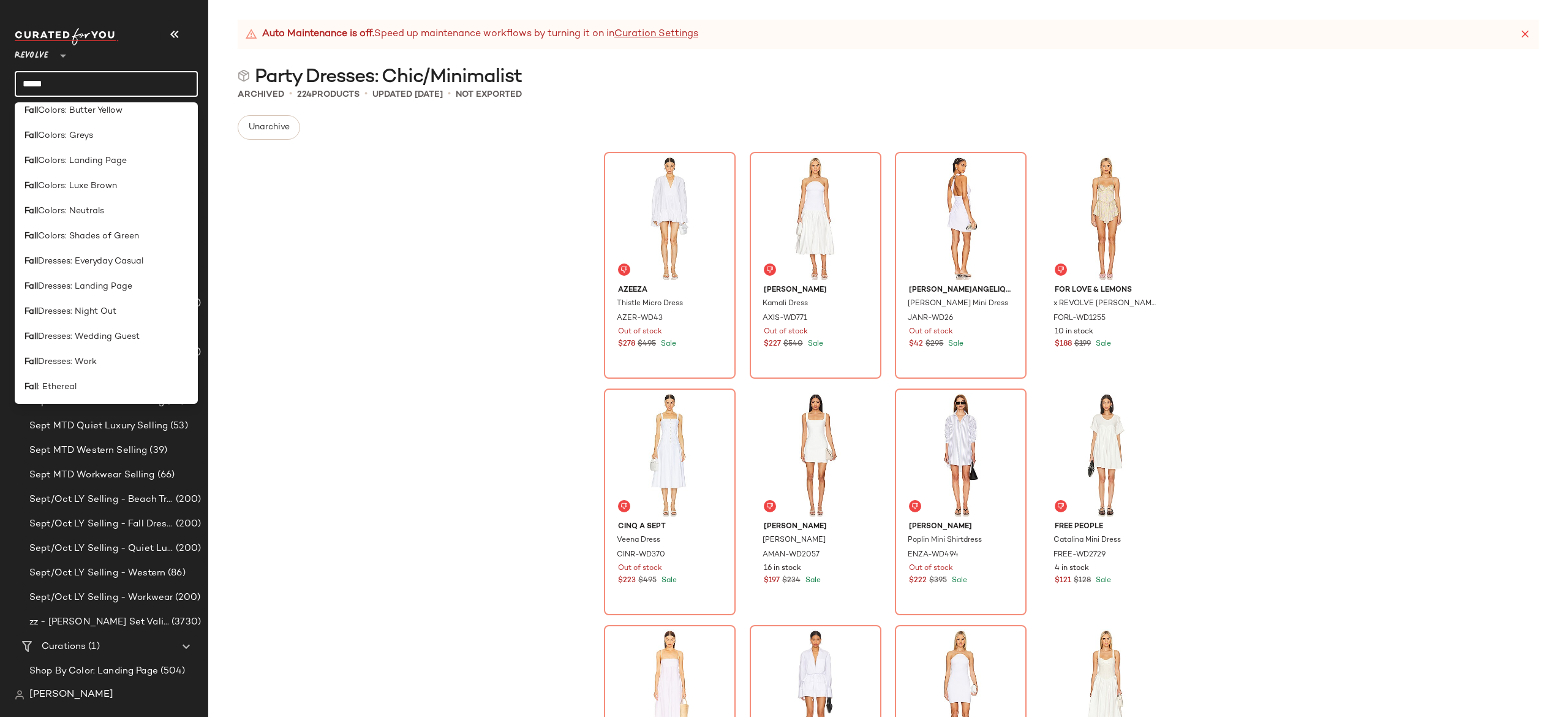
scroll to position [368, 0]
type input "****"
click at [117, 205] on span "Dresses: Landing Page" at bounding box center [85, 204] width 94 height 13
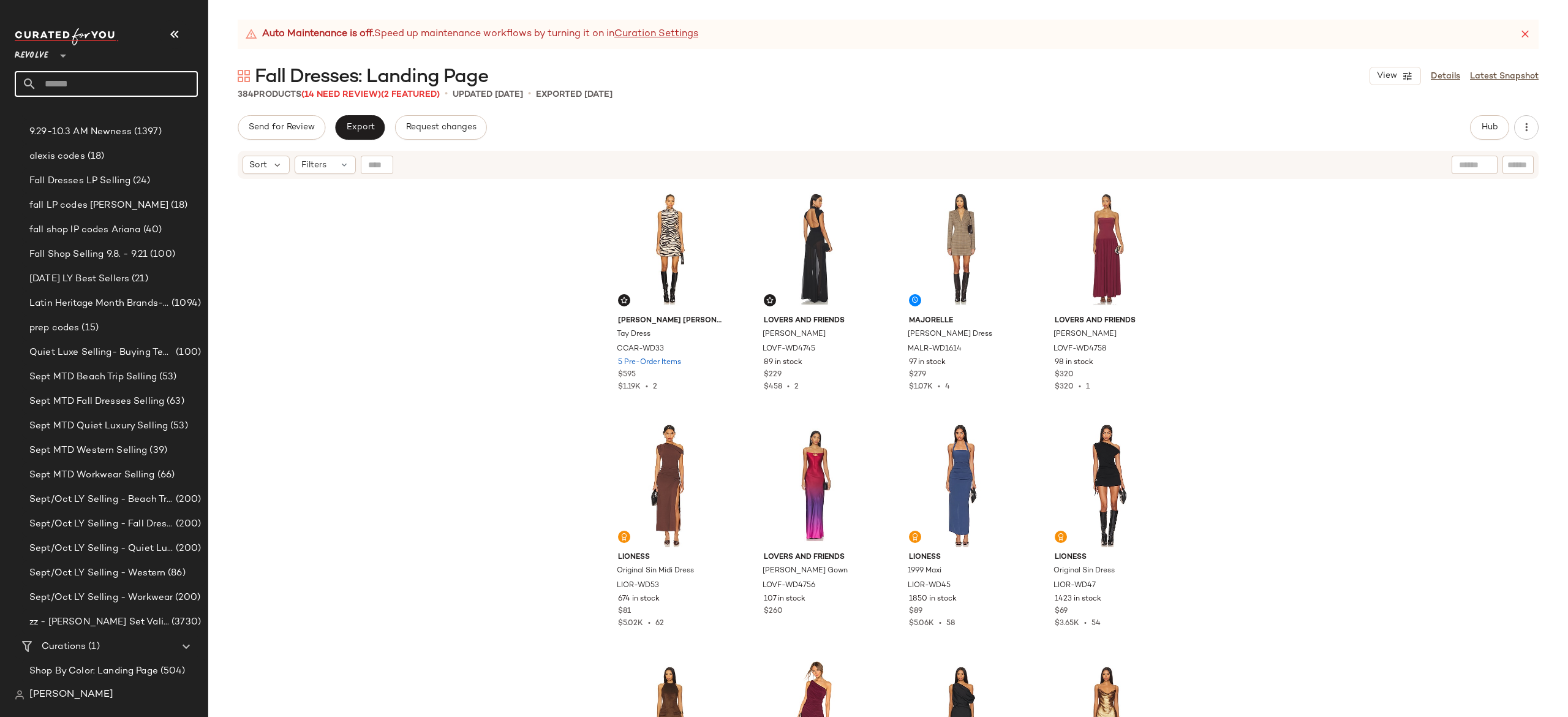
click at [148, 86] on input "text" at bounding box center [117, 83] width 161 height 25
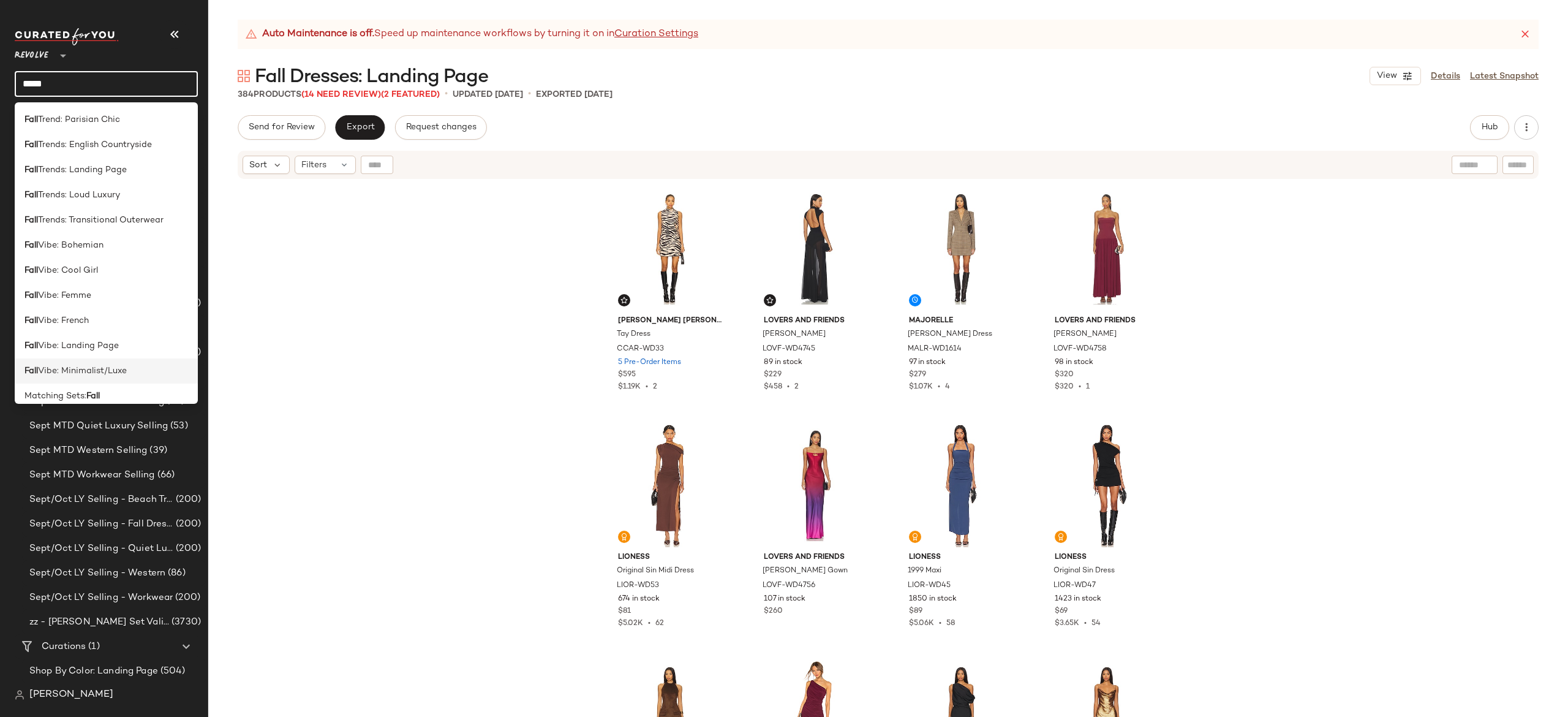
scroll to position [650, 0]
type input "****"
click at [112, 379] on span "Vibe: Minimalist/Luxe" at bounding box center [82, 375] width 89 height 13
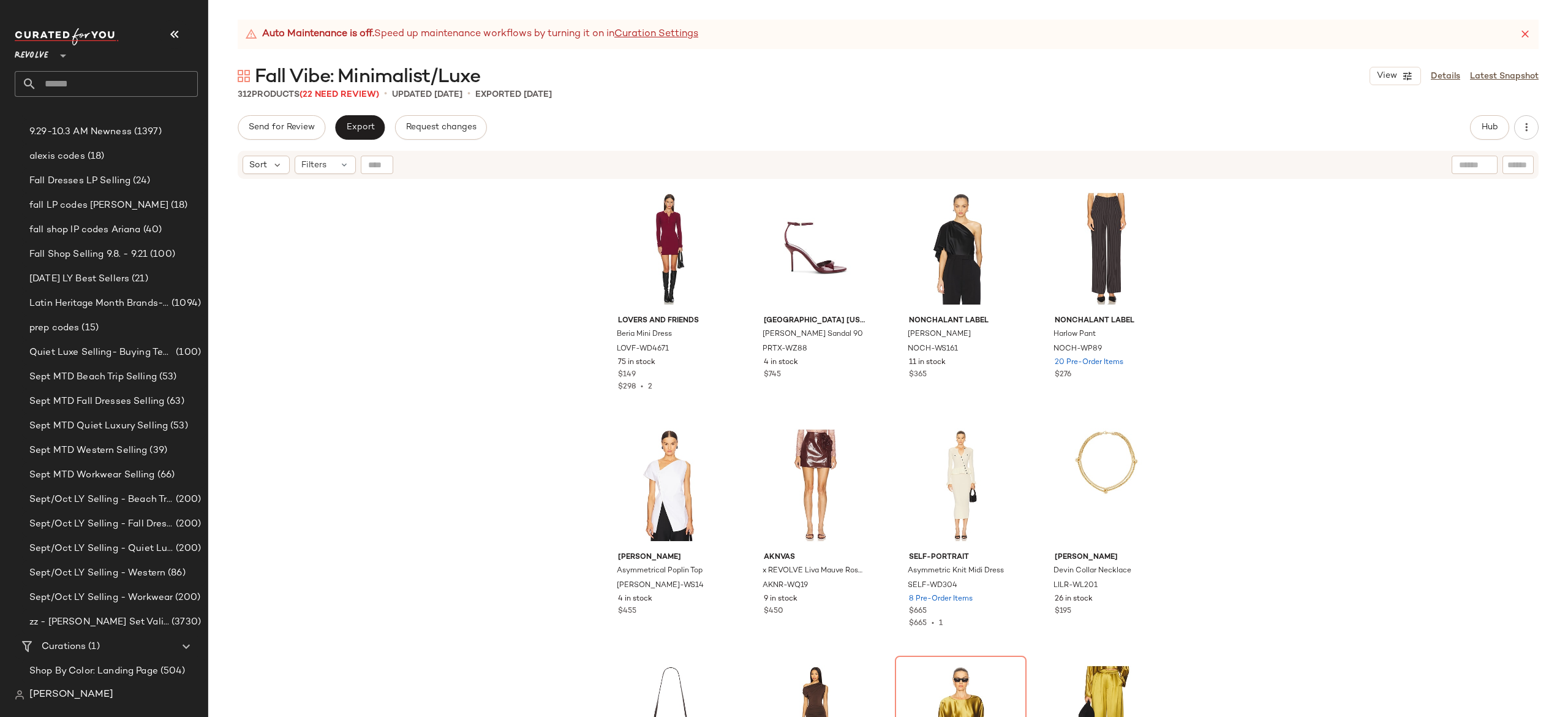
click at [172, 88] on input "text" at bounding box center [117, 83] width 161 height 25
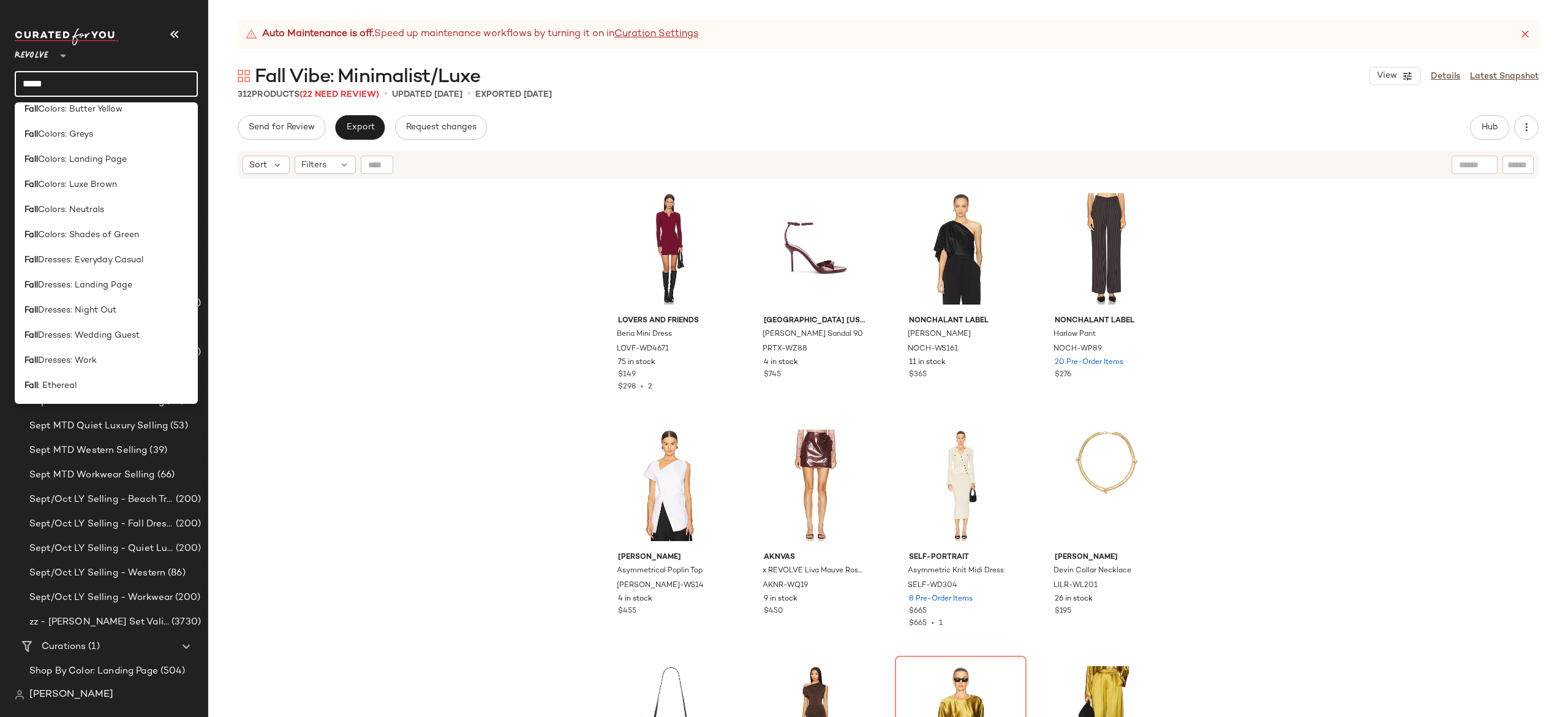
scroll to position [291, 0]
type input "****"
click at [317, 186] on div "Lovers and Friends Beria Mini Dress LOVF-WD4671 75 in stock $149 $298 • 2 Paris…" at bounding box center [888, 463] width 1360 height 567
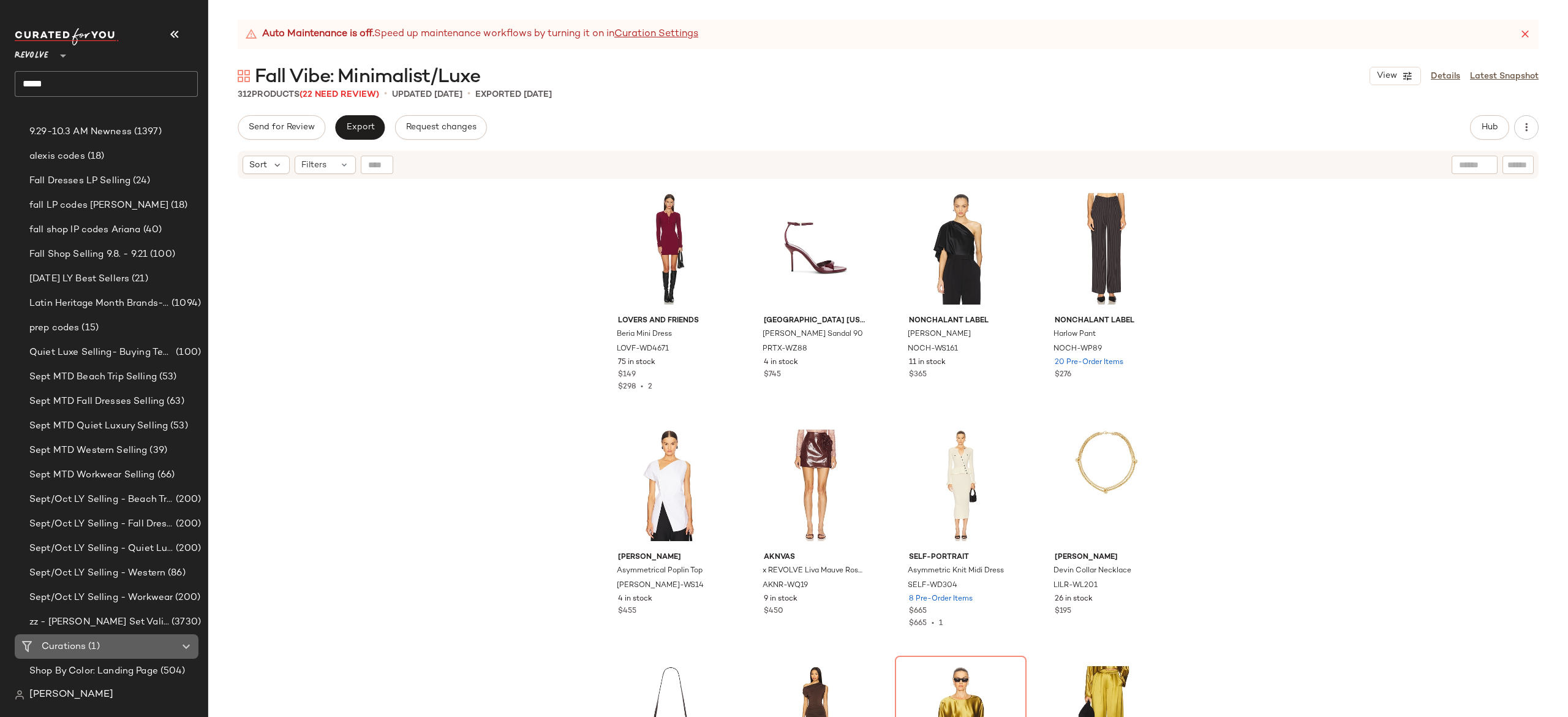
click at [94, 653] on Curations "Curations (1)" at bounding box center [106, 647] width 183 height 25
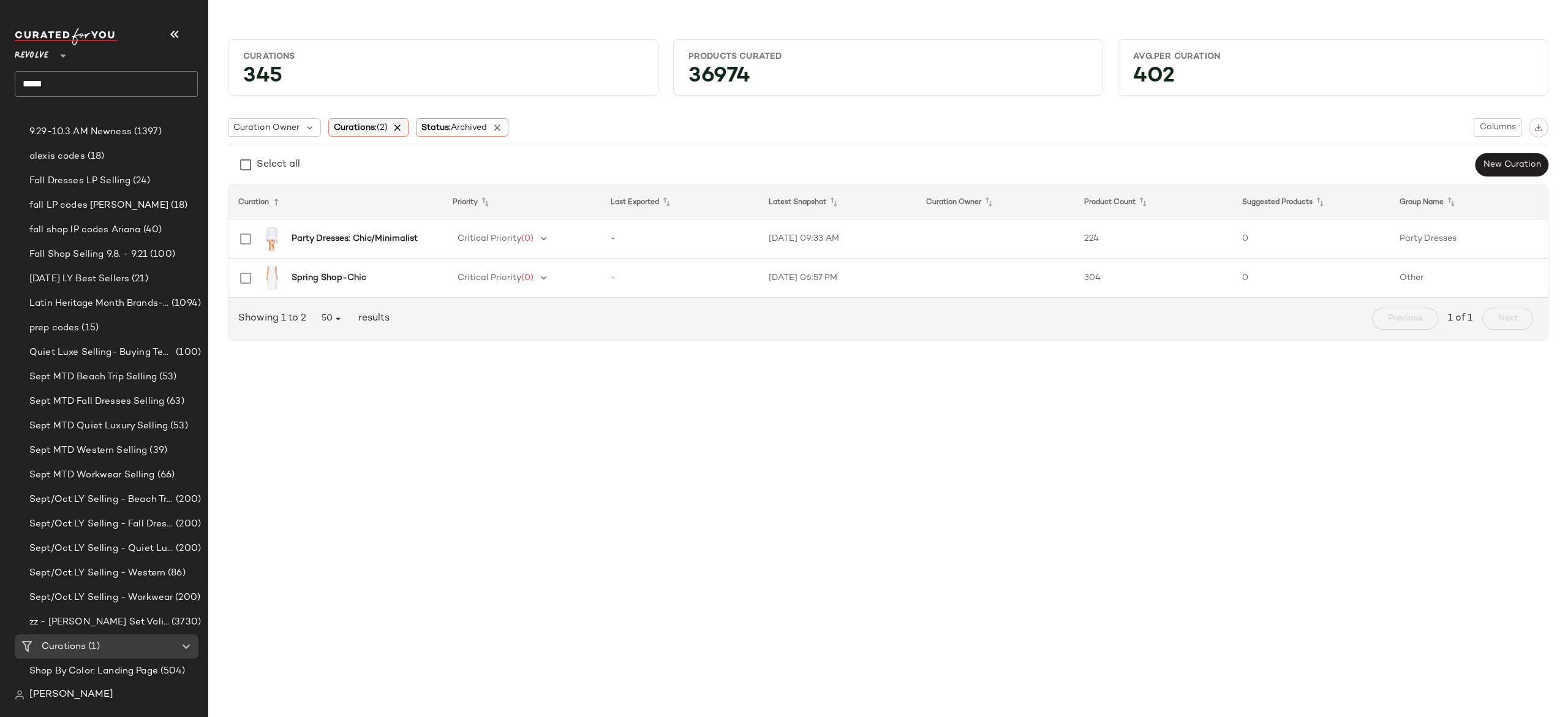
click at [397, 126] on icon at bounding box center [398, 127] width 11 height 11
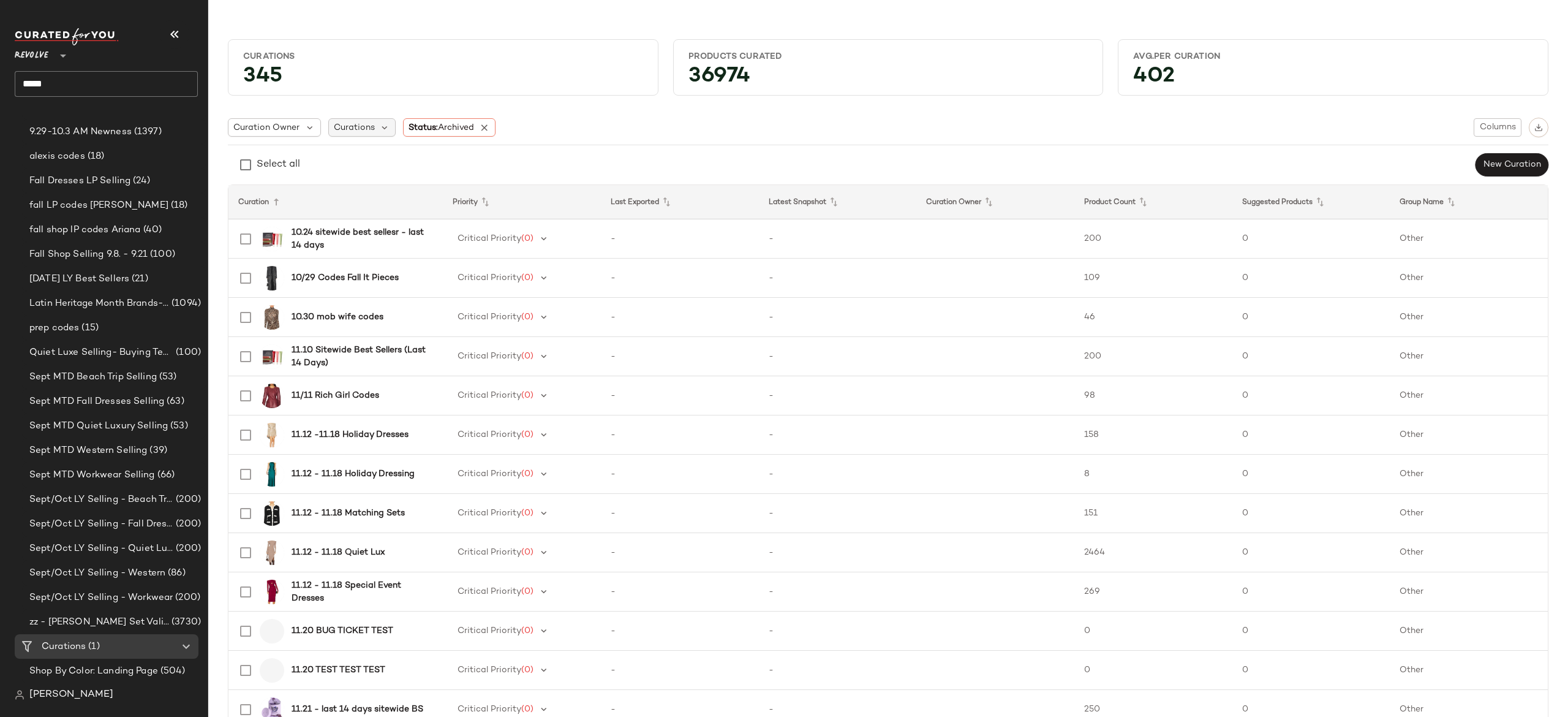
click at [392, 130] on div "Curations" at bounding box center [362, 127] width 68 height 18
click at [395, 159] on input "text" at bounding box center [414, 161] width 153 height 18
type input "*"
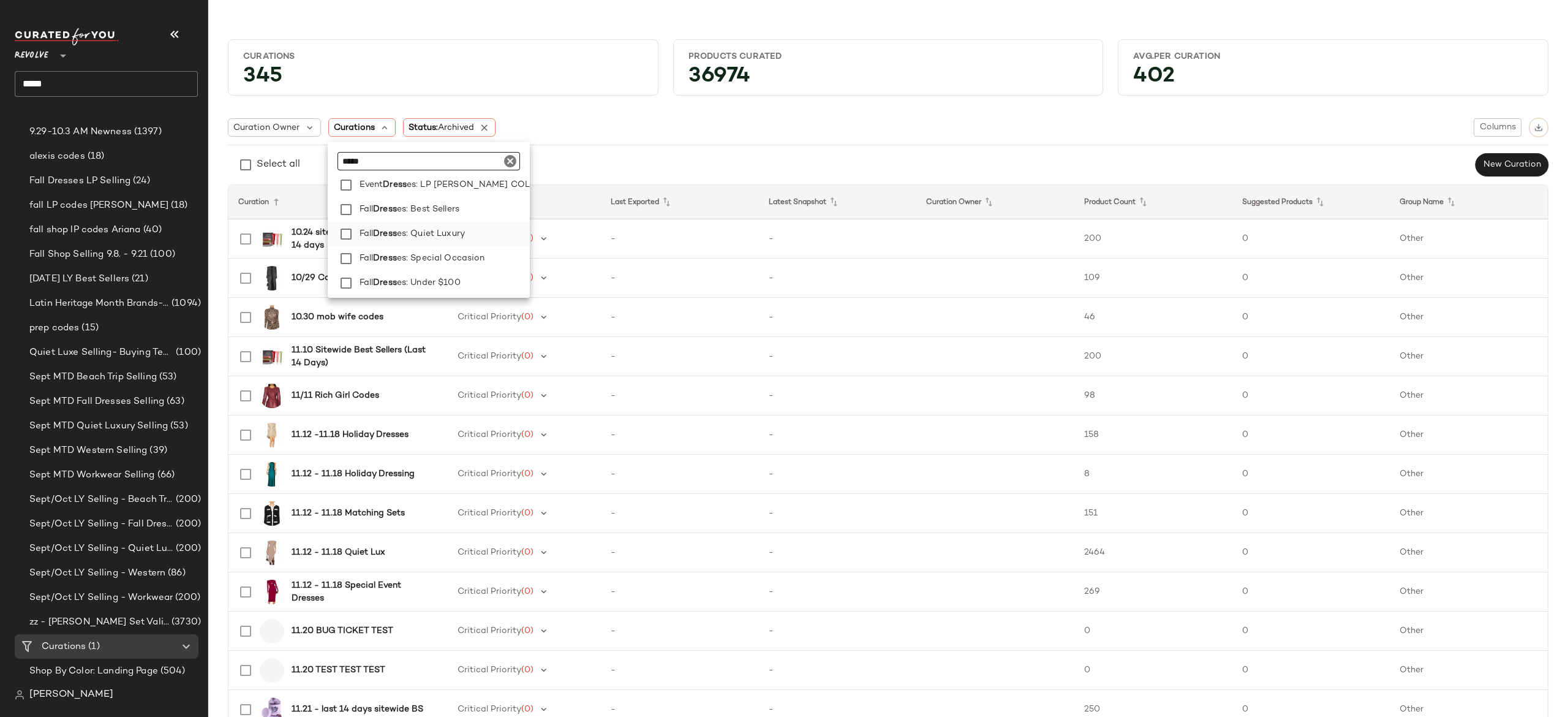
type input "*****"
click at [468, 227] on label "Fall Dress es: Quiet Luxury" at bounding box center [442, 234] width 175 height 25
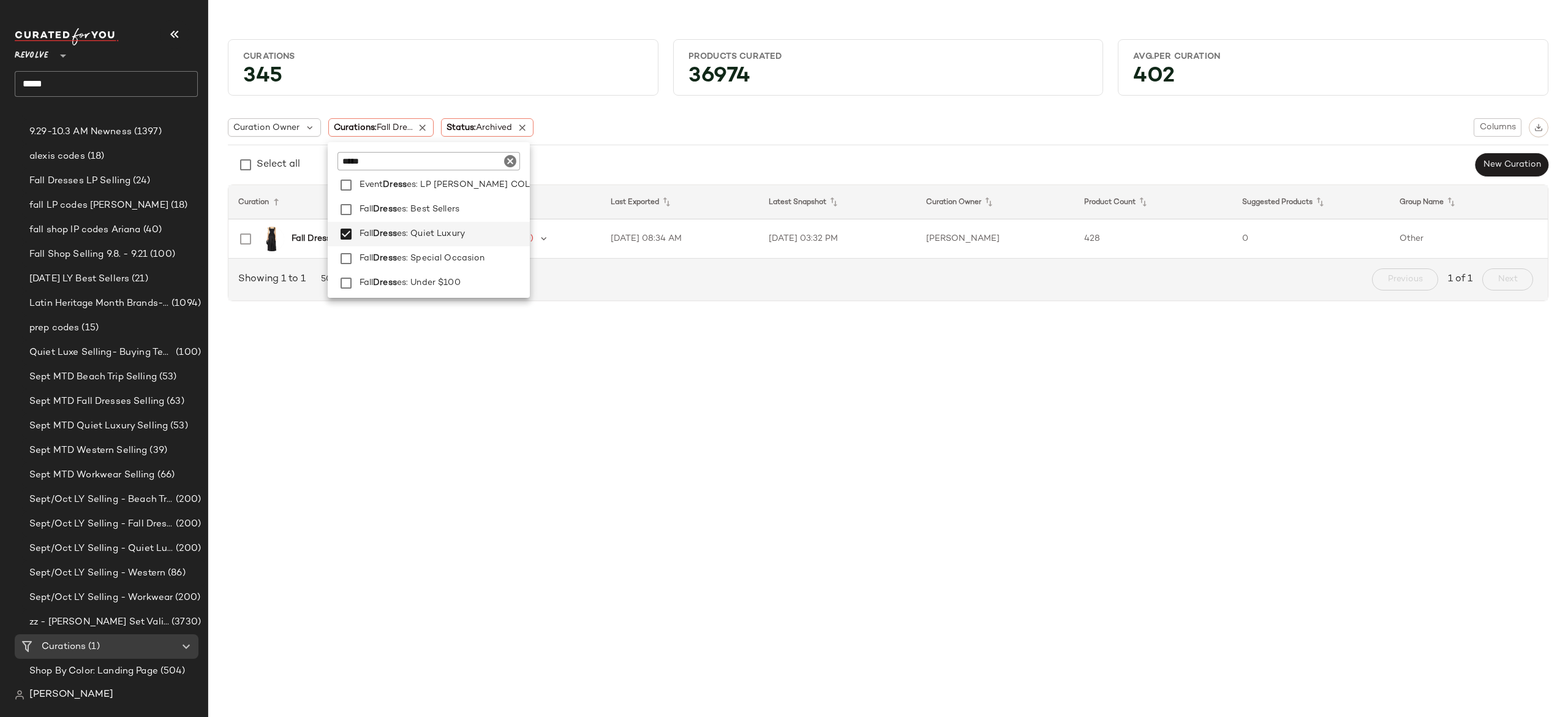
click at [561, 360] on div "Curations 345 Products Curated 36974 Avg.per Curation 402 Curation Owner Curati…" at bounding box center [888, 368] width 1360 height 697
click at [389, 239] on b "Fall Dresses: Quiet Luxury" at bounding box center [344, 239] width 106 height 13
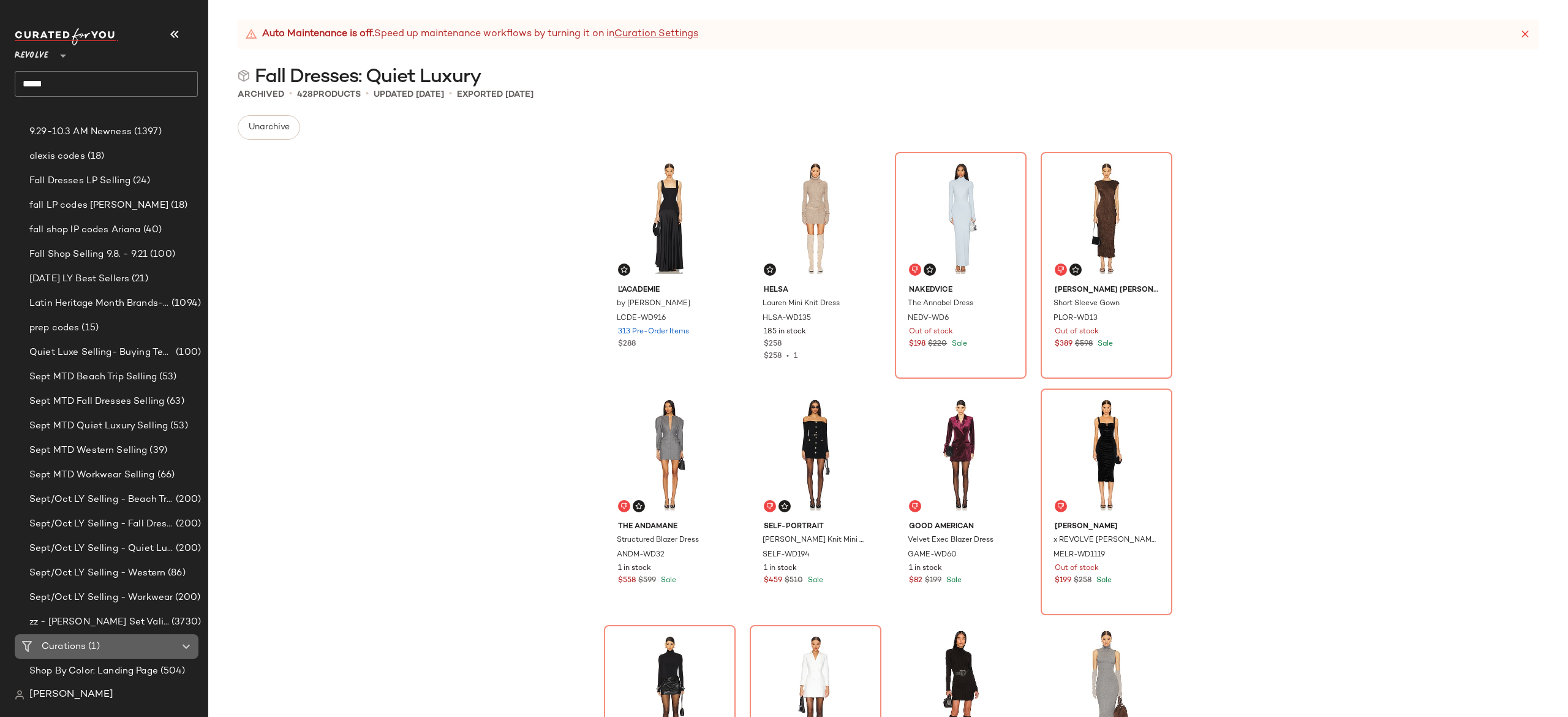
click at [77, 642] on span "Curations" at bounding box center [63, 646] width 44 height 14
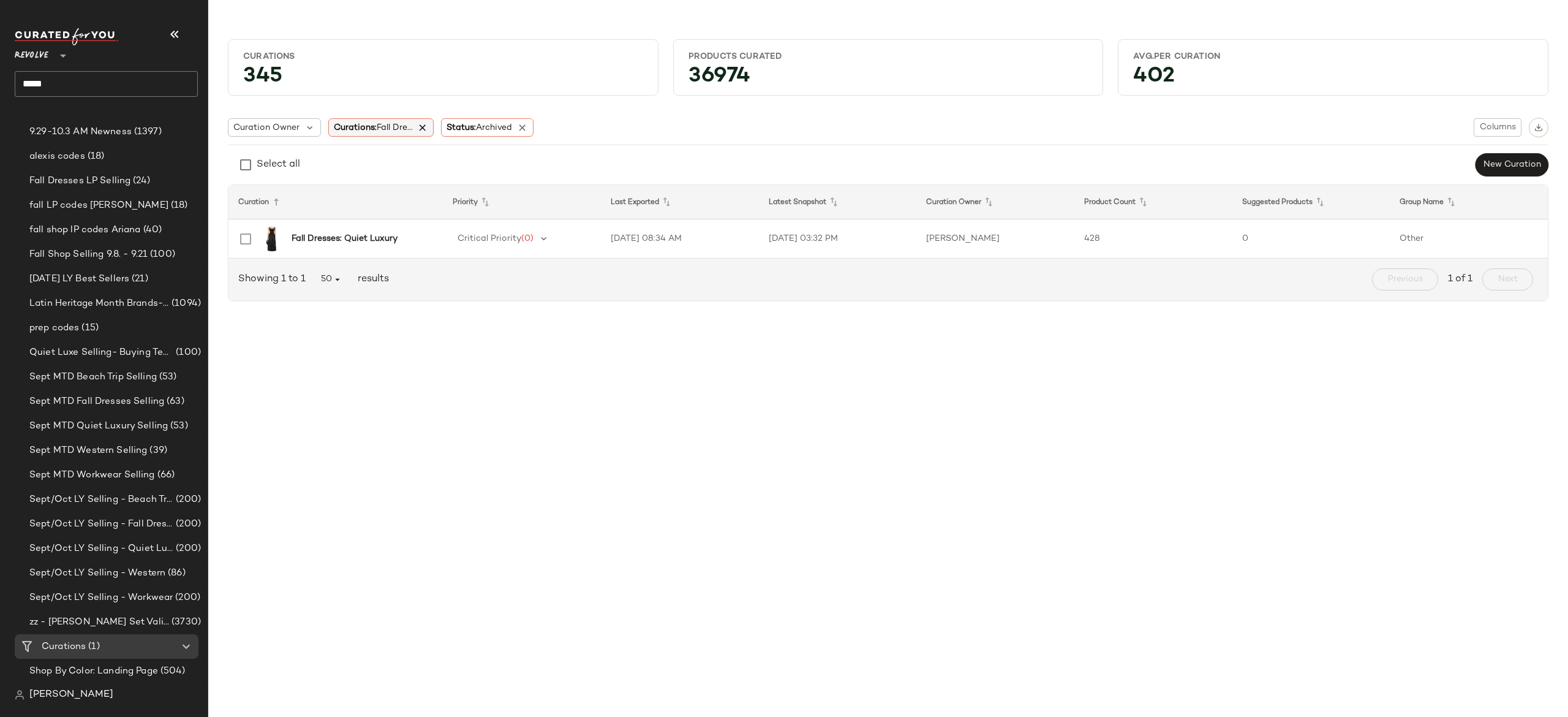
click at [422, 127] on icon at bounding box center [423, 127] width 11 height 11
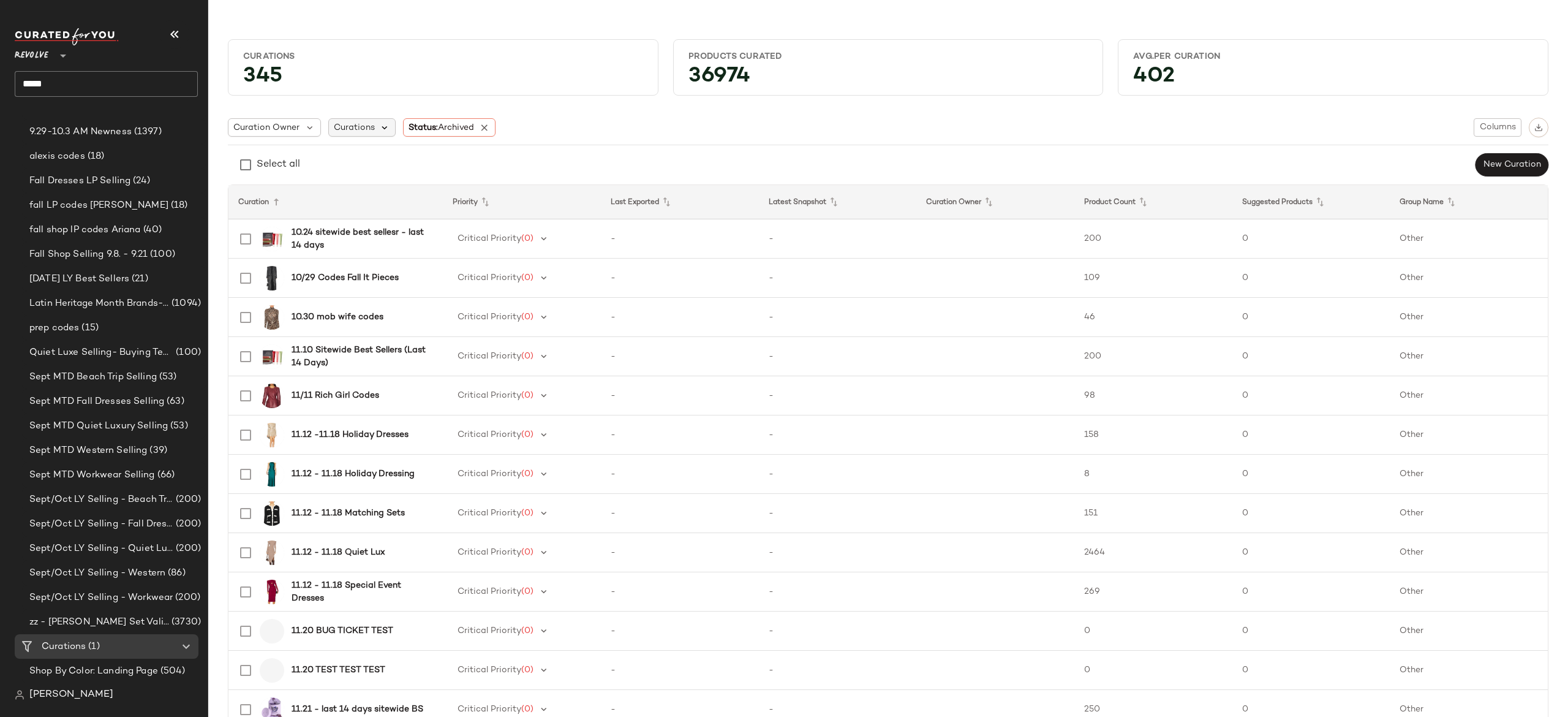
click at [380, 124] on icon at bounding box center [385, 127] width 11 height 11
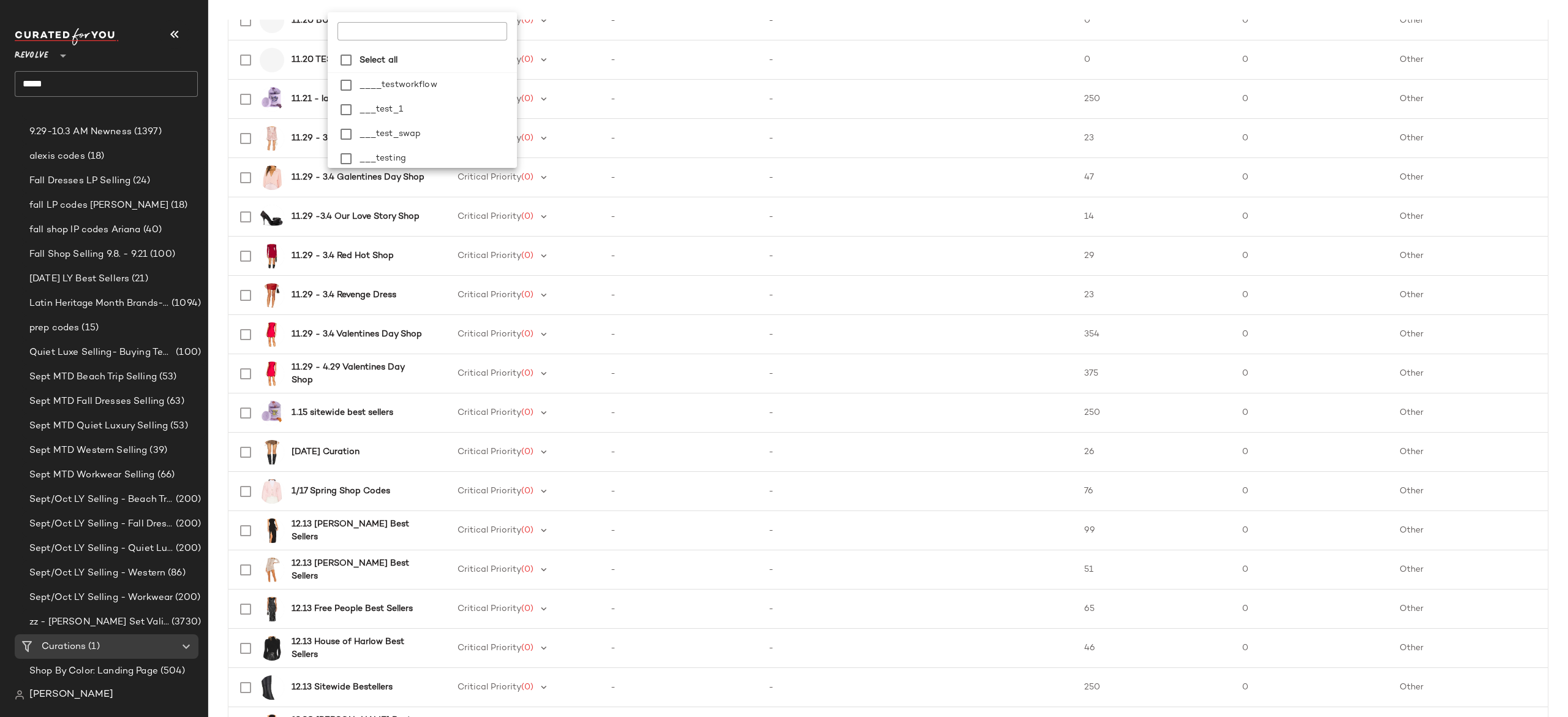
click at [452, 36] on input "text" at bounding box center [414, 30] width 153 height 18
type input "******"
click at [452, 119] on span "Dresses: Daytime" at bounding box center [423, 125] width 74 height 25
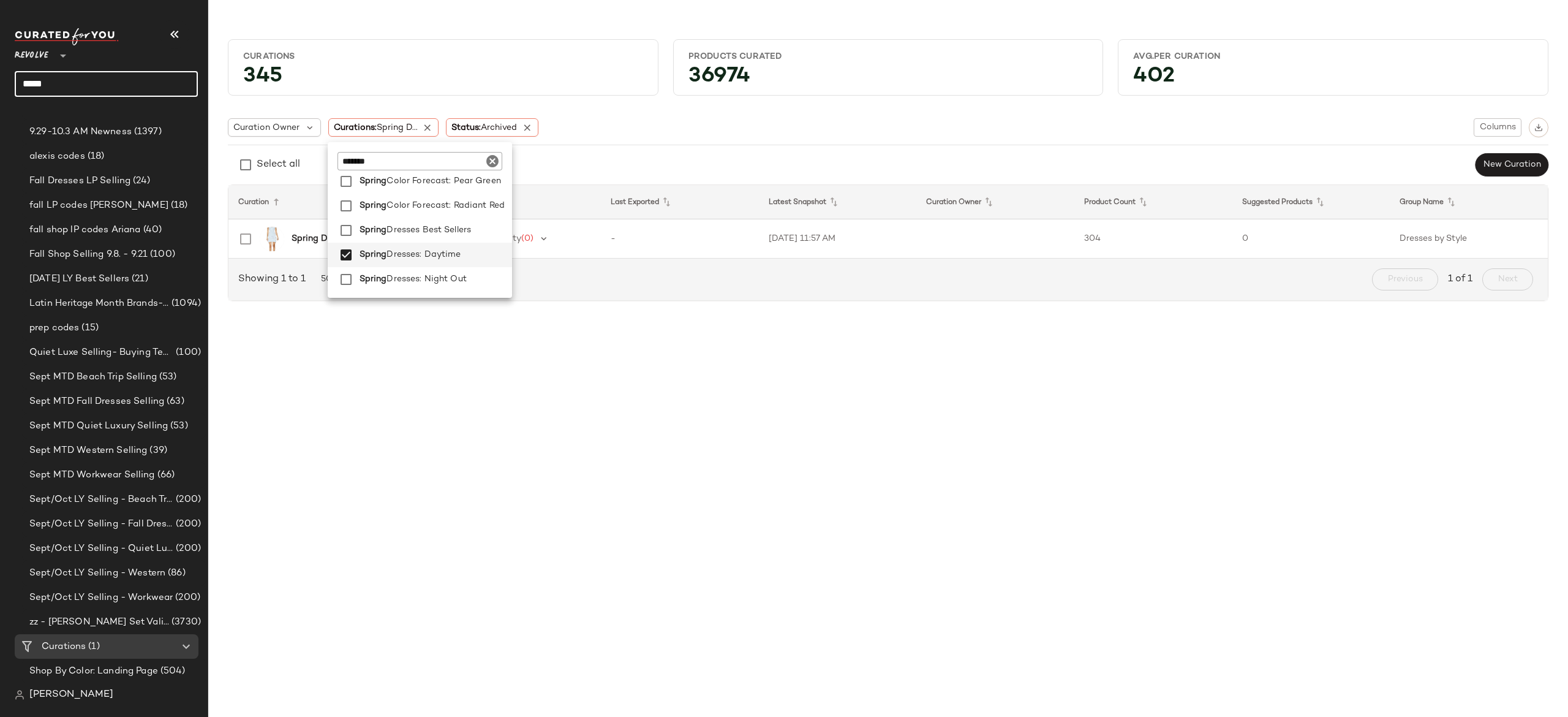
click at [169, 87] on input "****" at bounding box center [106, 83] width 183 height 25
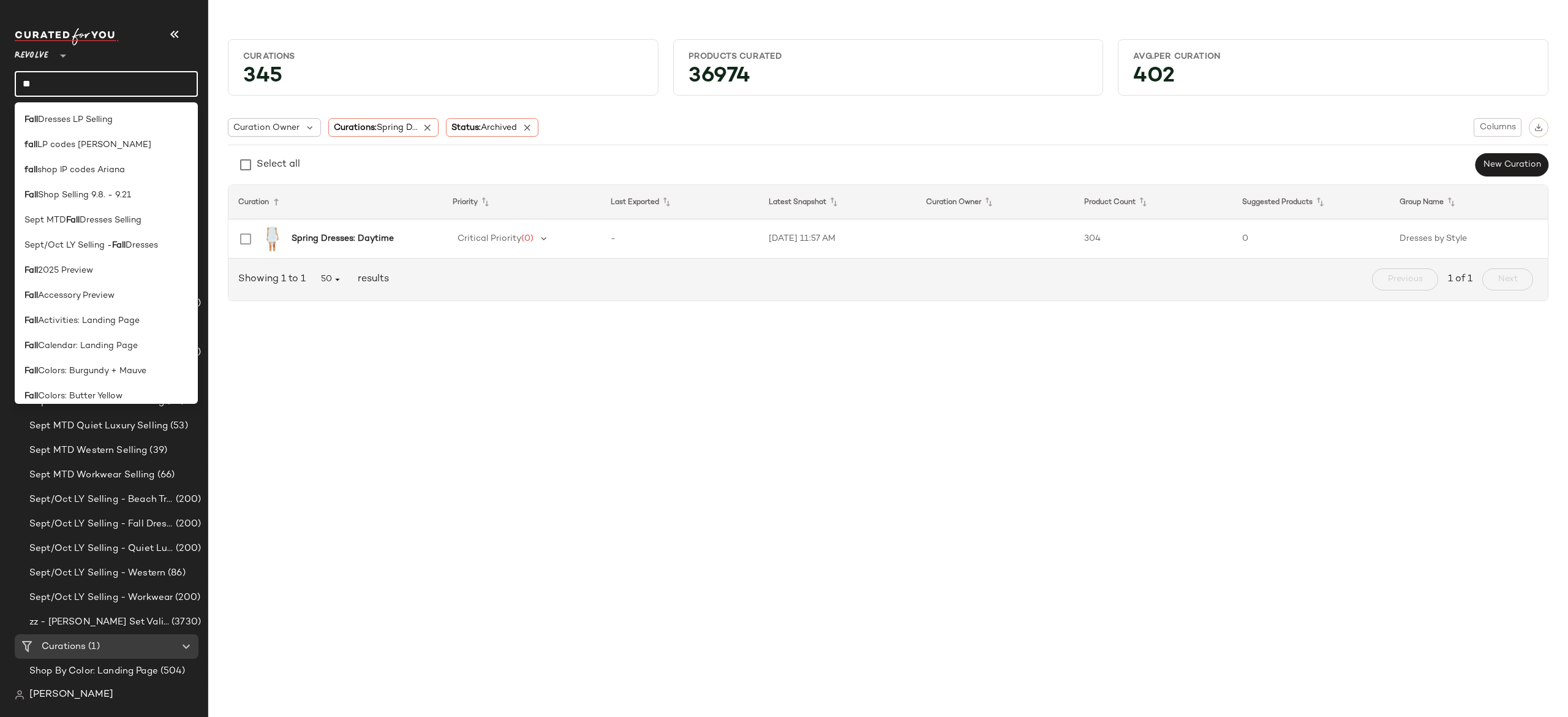
type input "*"
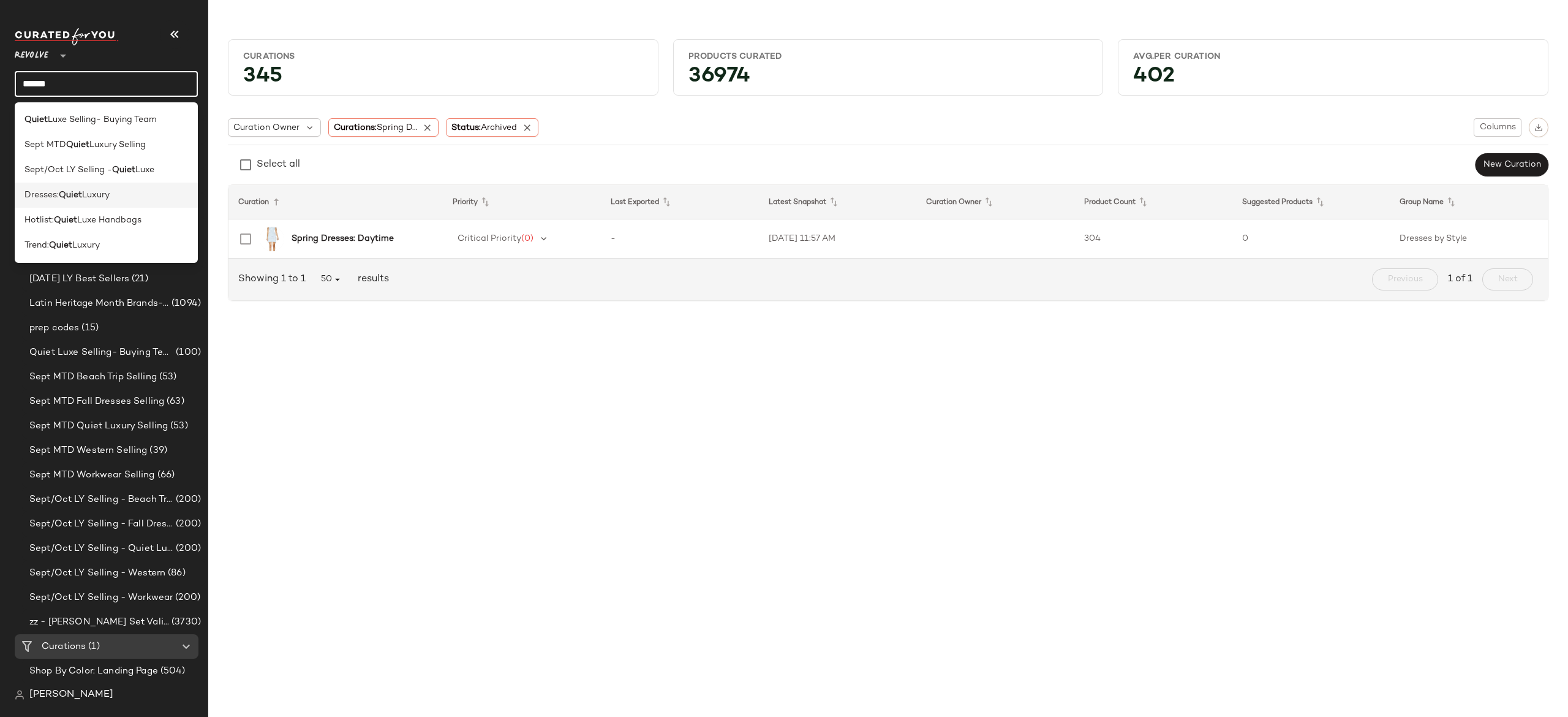
type input "*****"
click at [94, 197] on span "Luxury" at bounding box center [96, 195] width 28 height 13
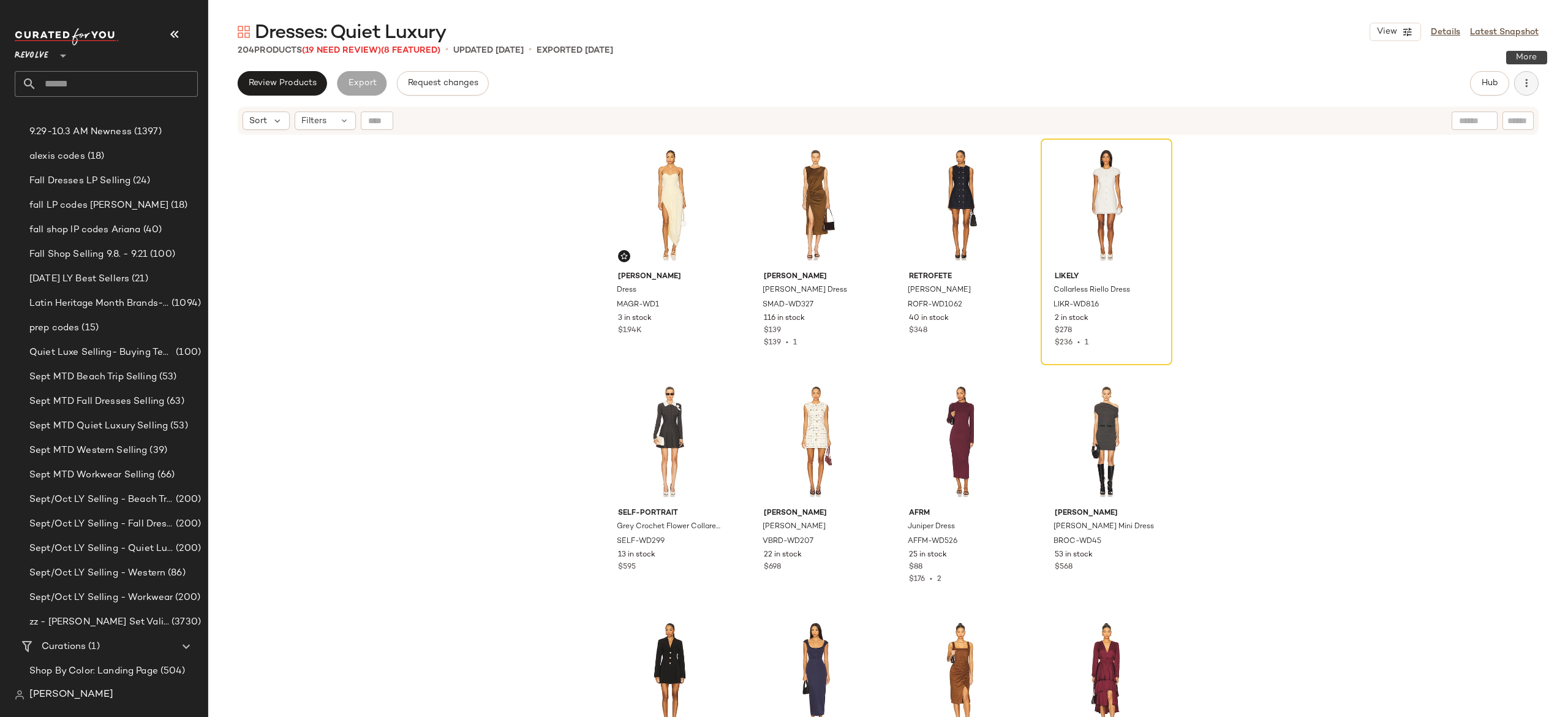
click at [1525, 87] on icon "button" at bounding box center [1526, 83] width 12 height 12
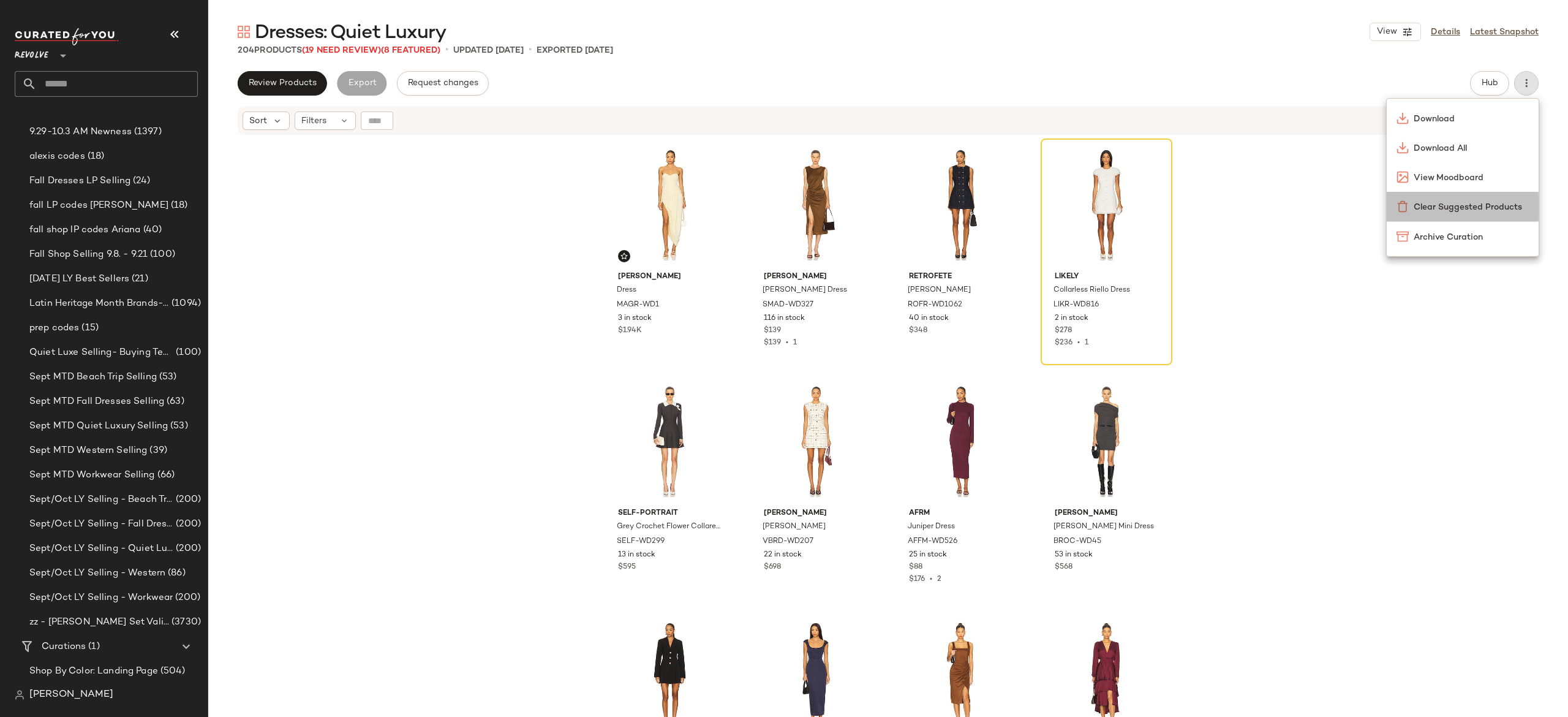
click at [1498, 204] on span "Clear Suggested Products" at bounding box center [1471, 207] width 115 height 13
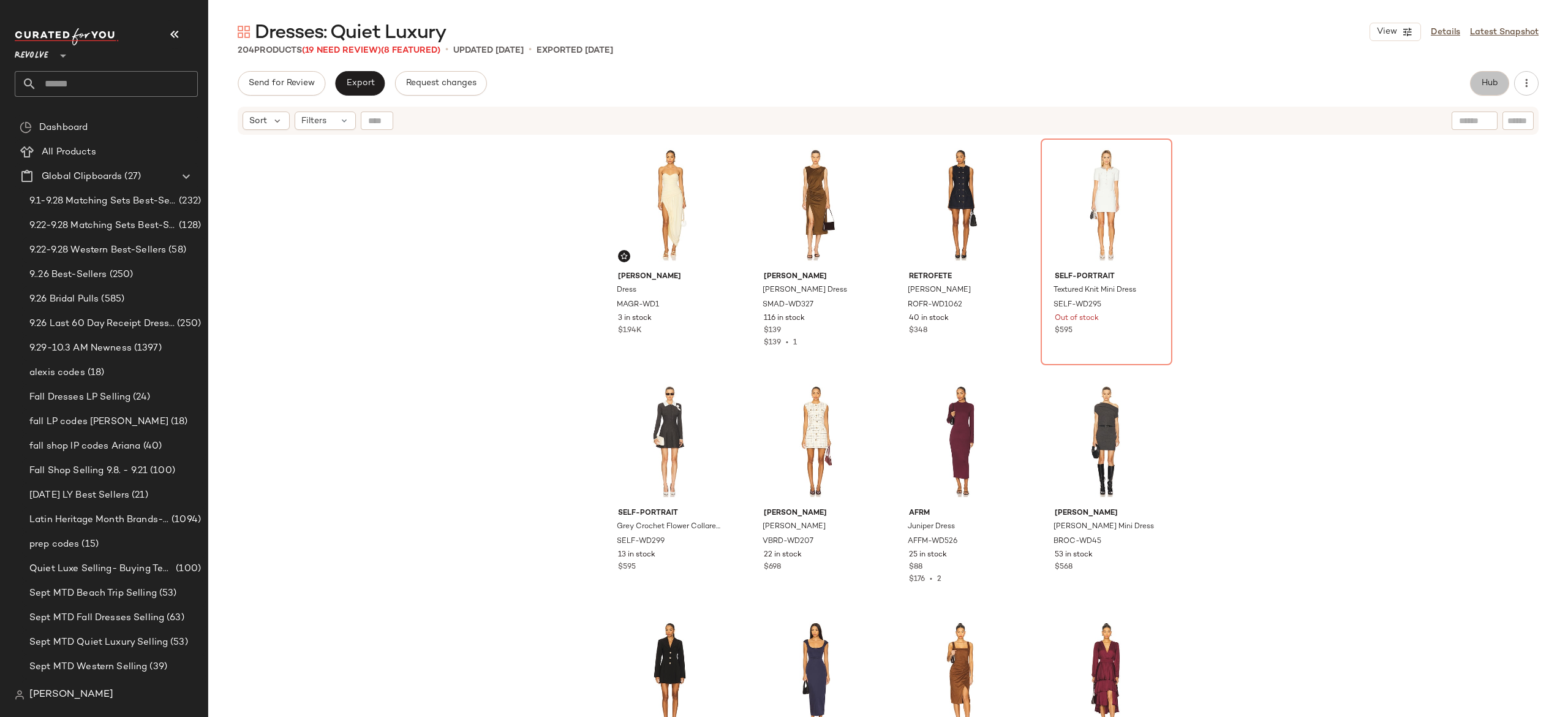
click at [1490, 85] on span "Hub" at bounding box center [1490, 83] width 17 height 10
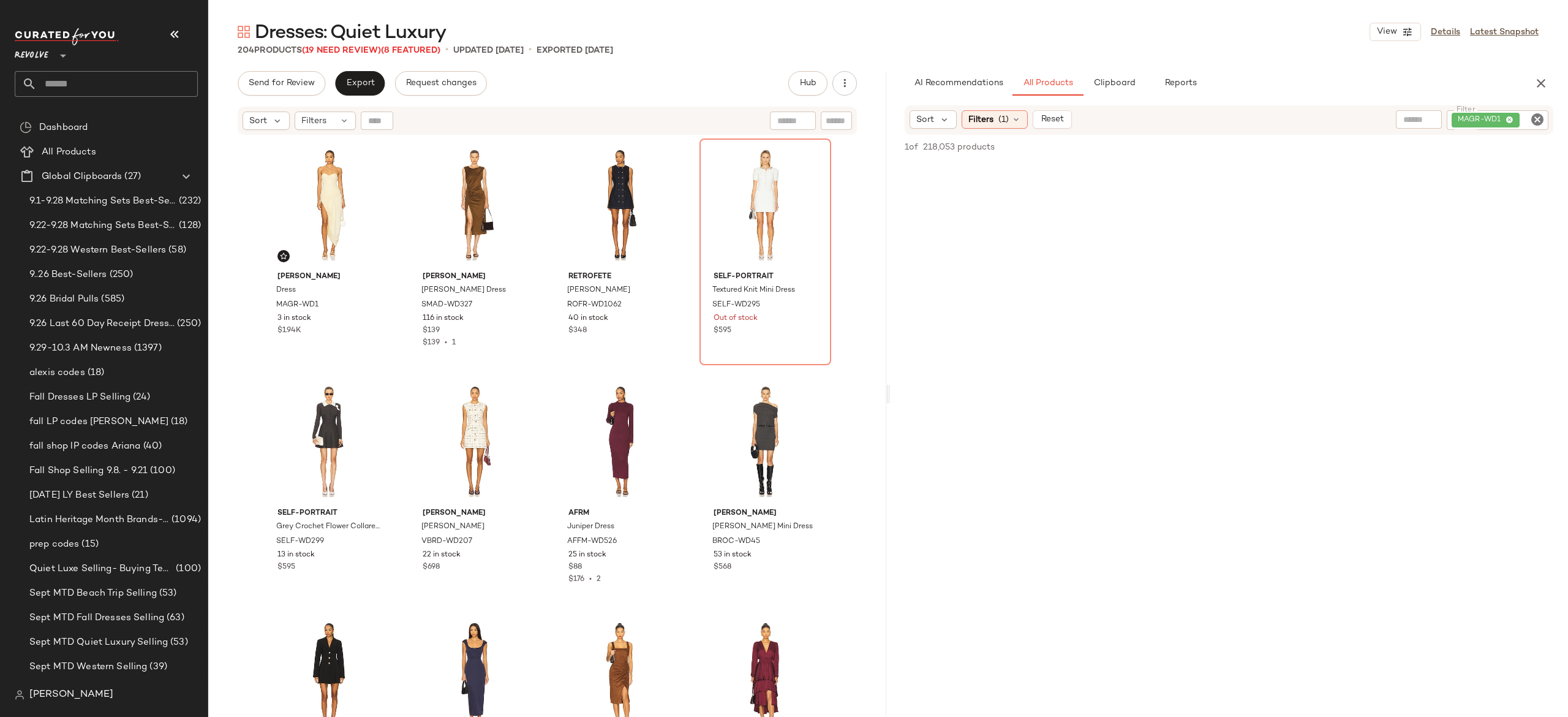
click at [1539, 115] on icon "Clear Filter" at bounding box center [1538, 120] width 14 height 14
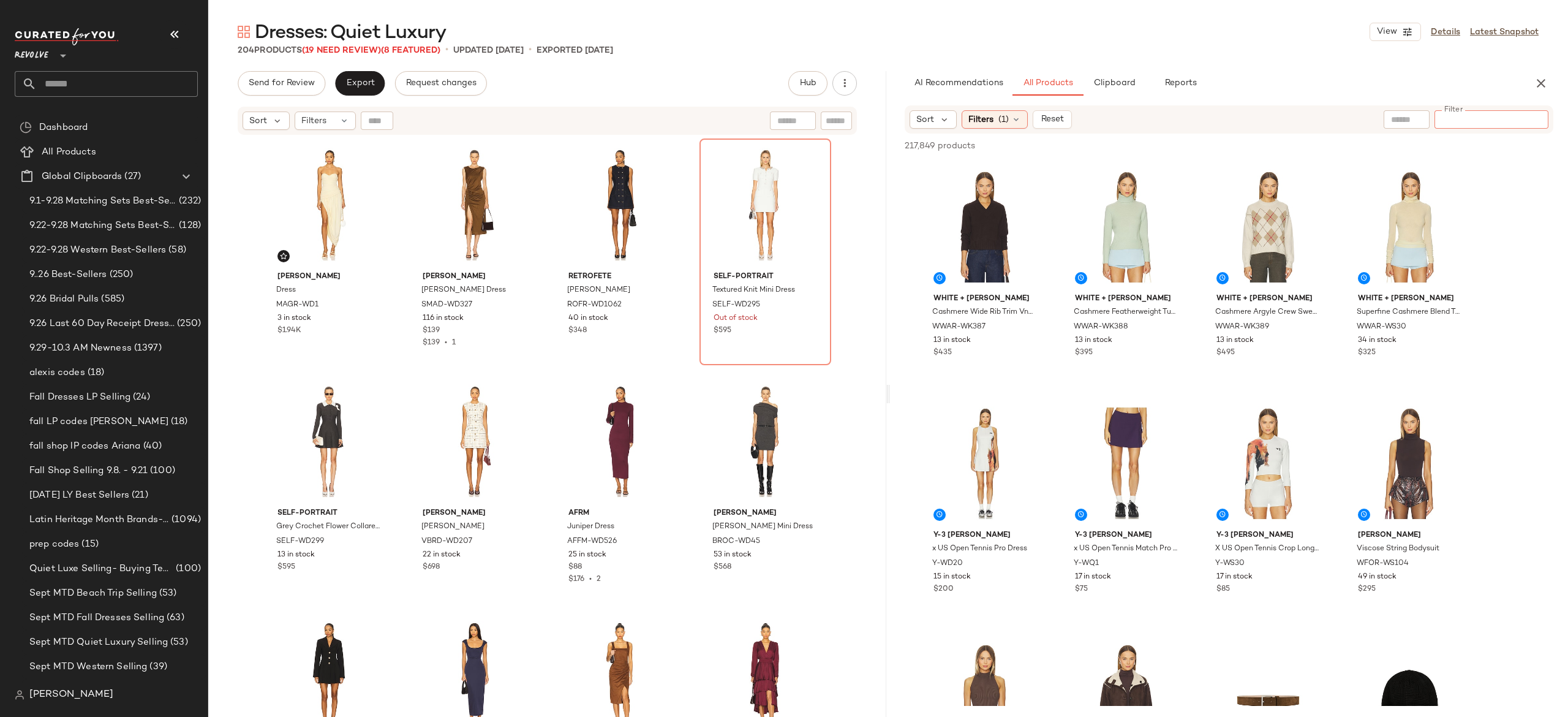
paste input "**********"
type input "**********"
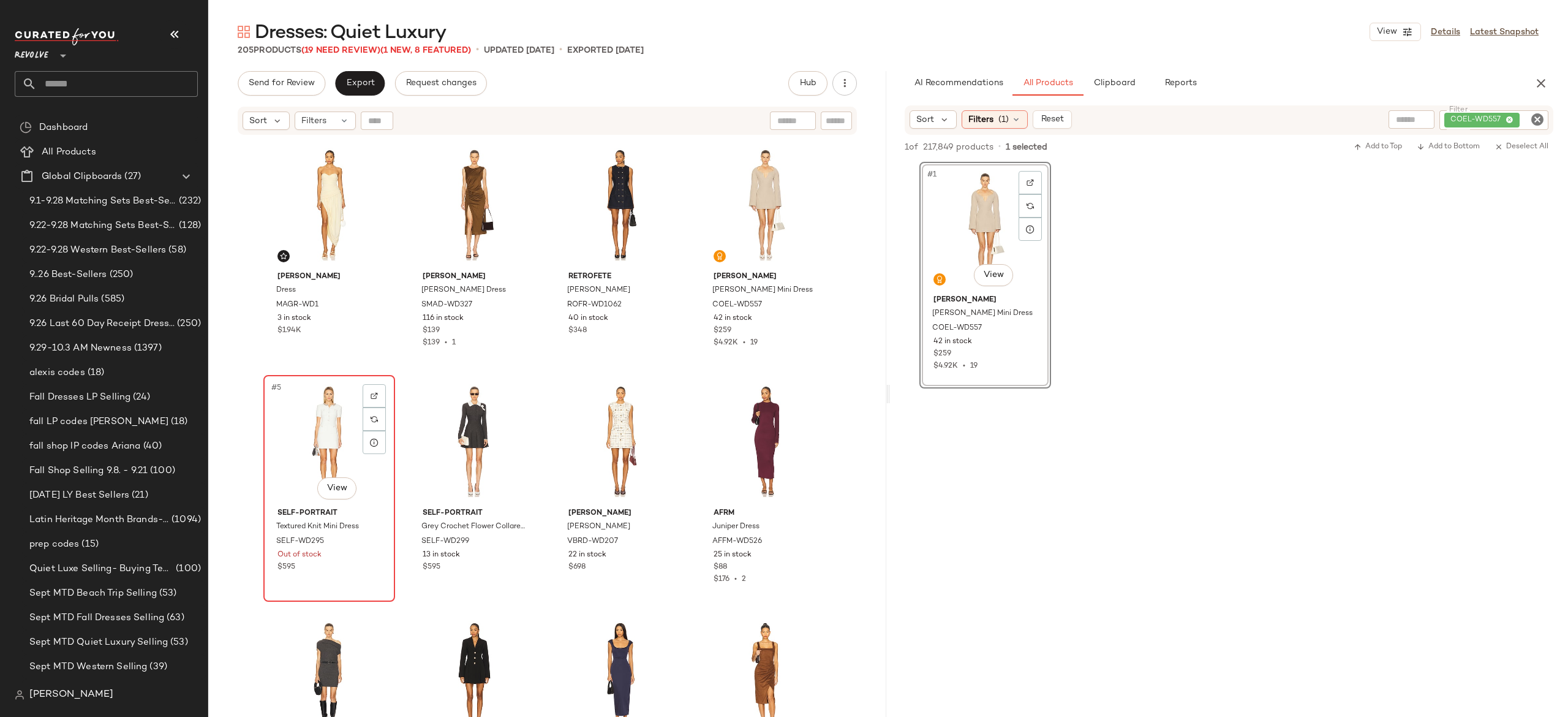
click at [332, 440] on div "#5 View" at bounding box center [329, 441] width 123 height 124
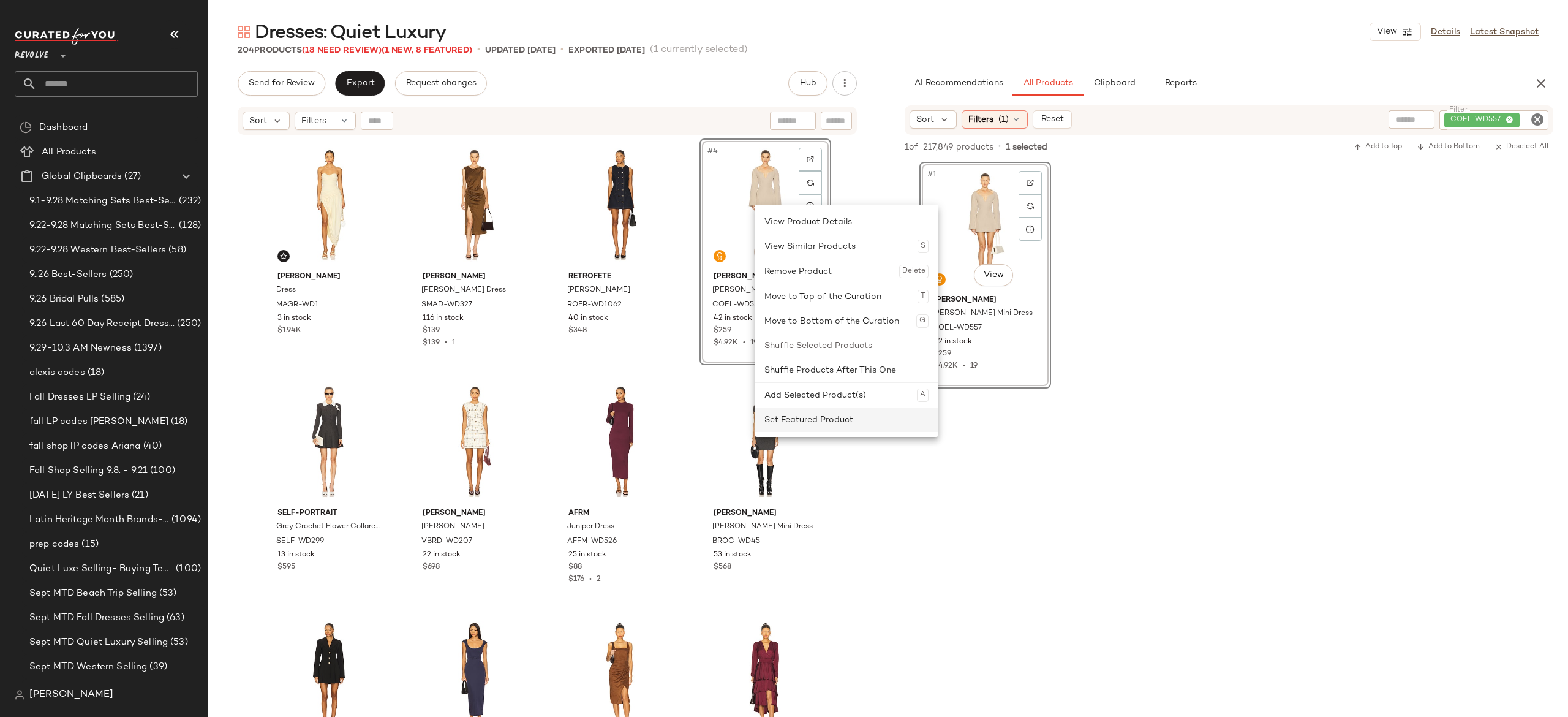
click at [787, 419] on div "Set Featured Product" at bounding box center [847, 420] width 164 height 25
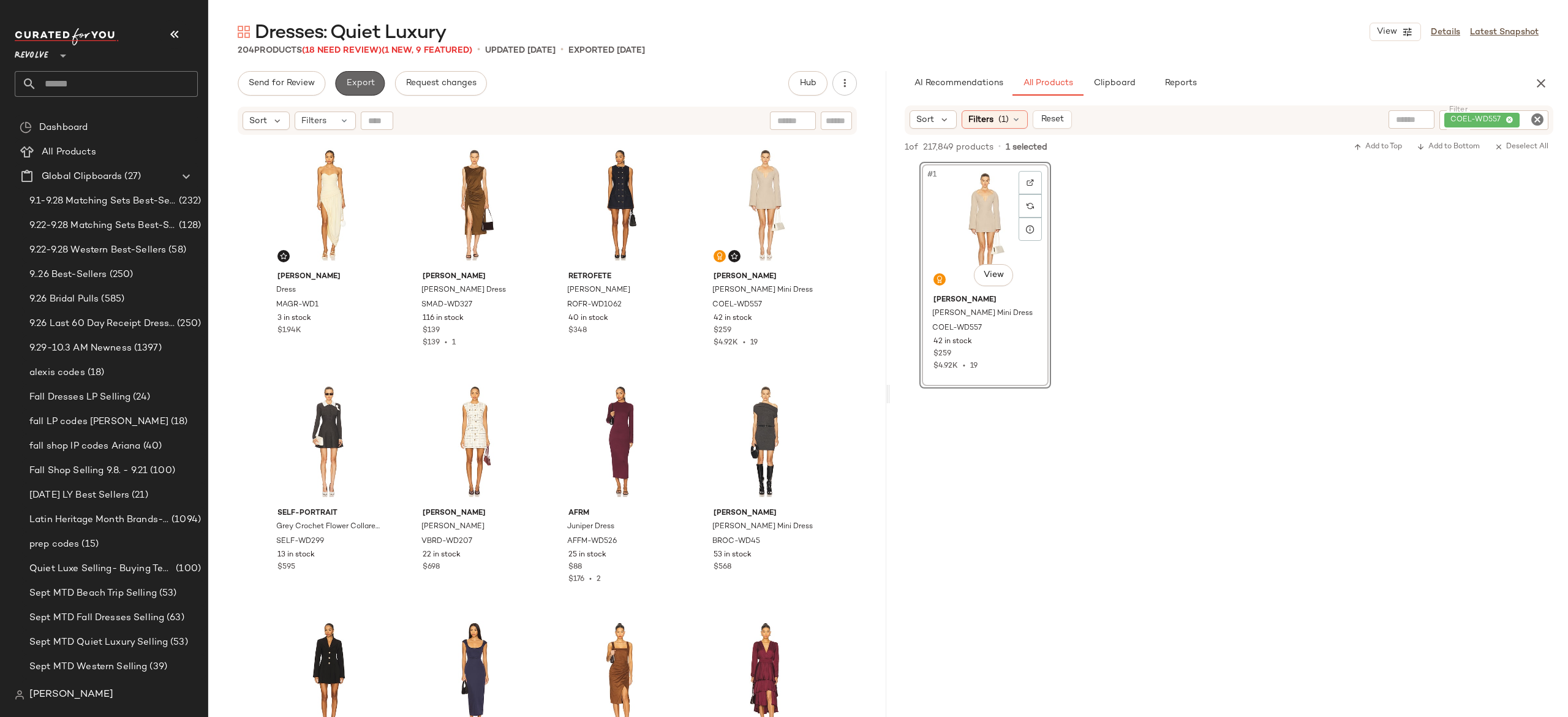
click at [368, 88] on button "Export" at bounding box center [360, 83] width 49 height 25
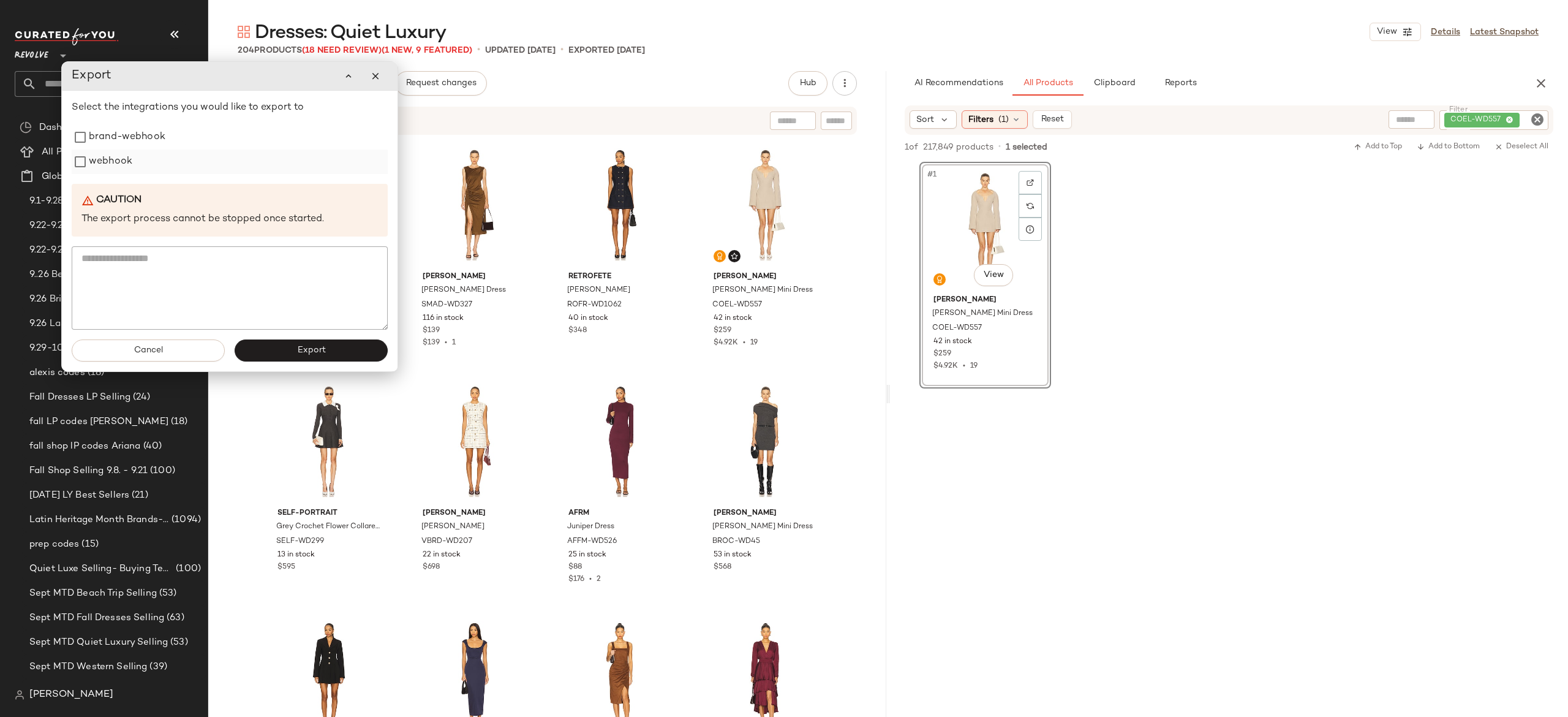
click at [120, 166] on label "webhook" at bounding box center [111, 162] width 43 height 25
click at [254, 352] on button "Export" at bounding box center [311, 350] width 153 height 22
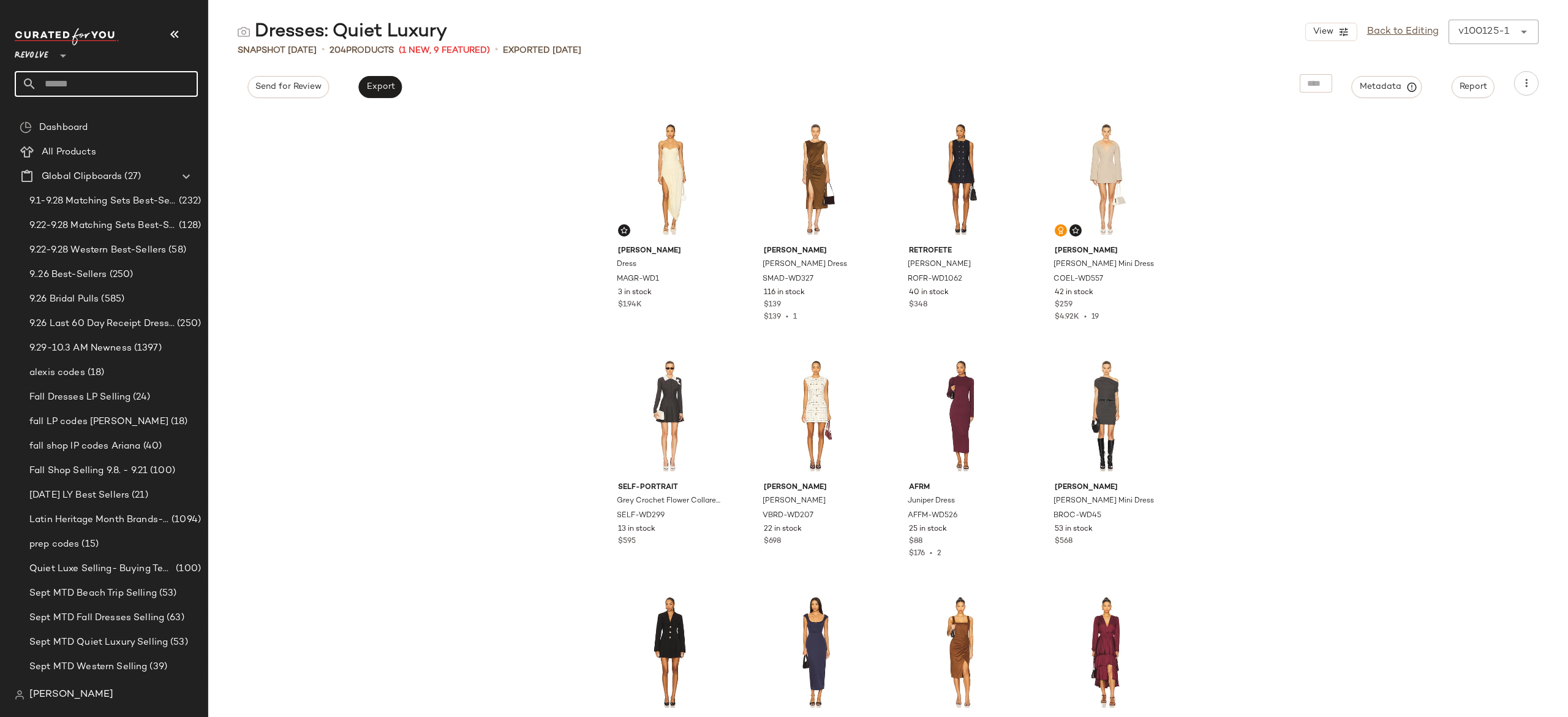
click at [175, 72] on input "text" at bounding box center [117, 83] width 161 height 25
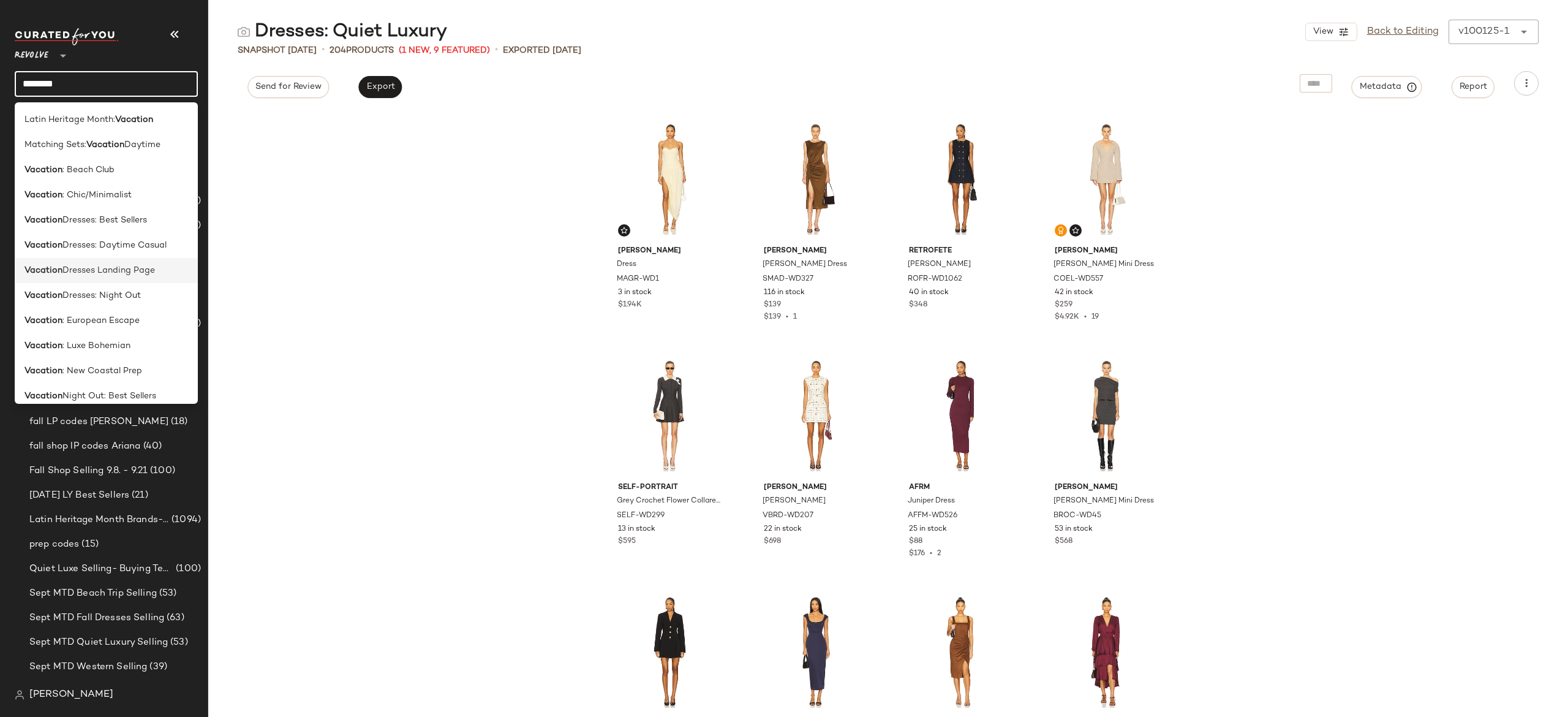
type input "********"
click at [148, 270] on span "Dresses Landing Page" at bounding box center [109, 270] width 93 height 13
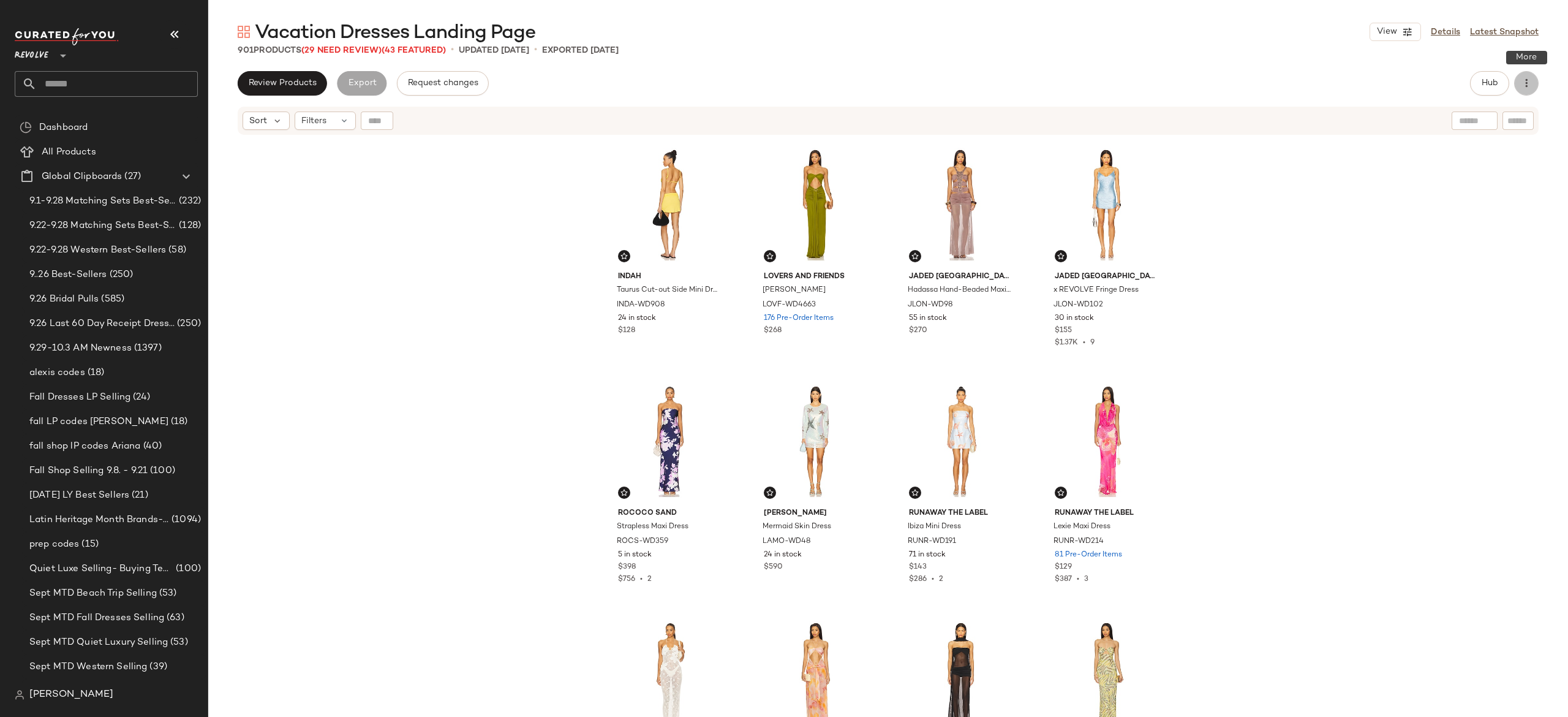
click at [1524, 90] on button "button" at bounding box center [1527, 83] width 25 height 25
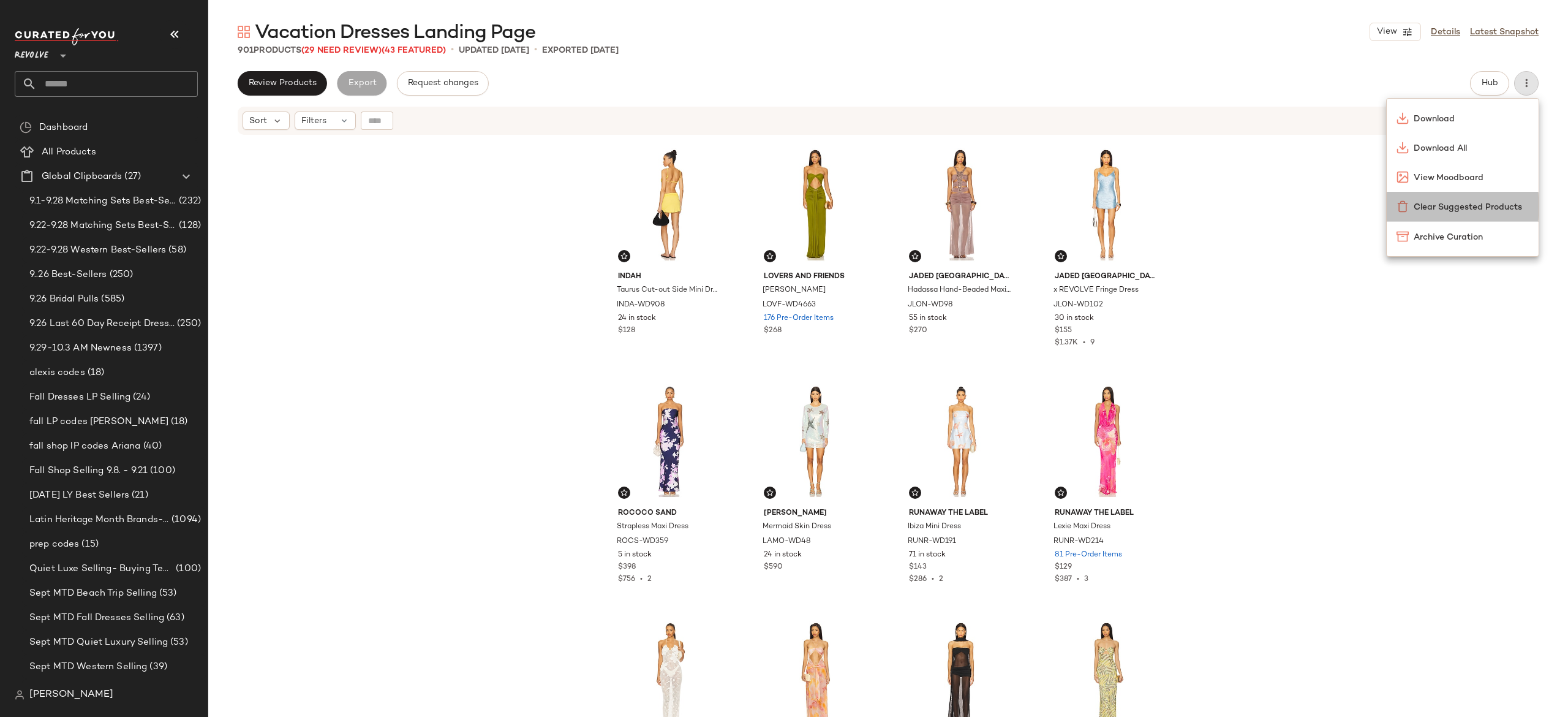
click at [1483, 208] on span "Clear Suggested Products" at bounding box center [1471, 207] width 115 height 13
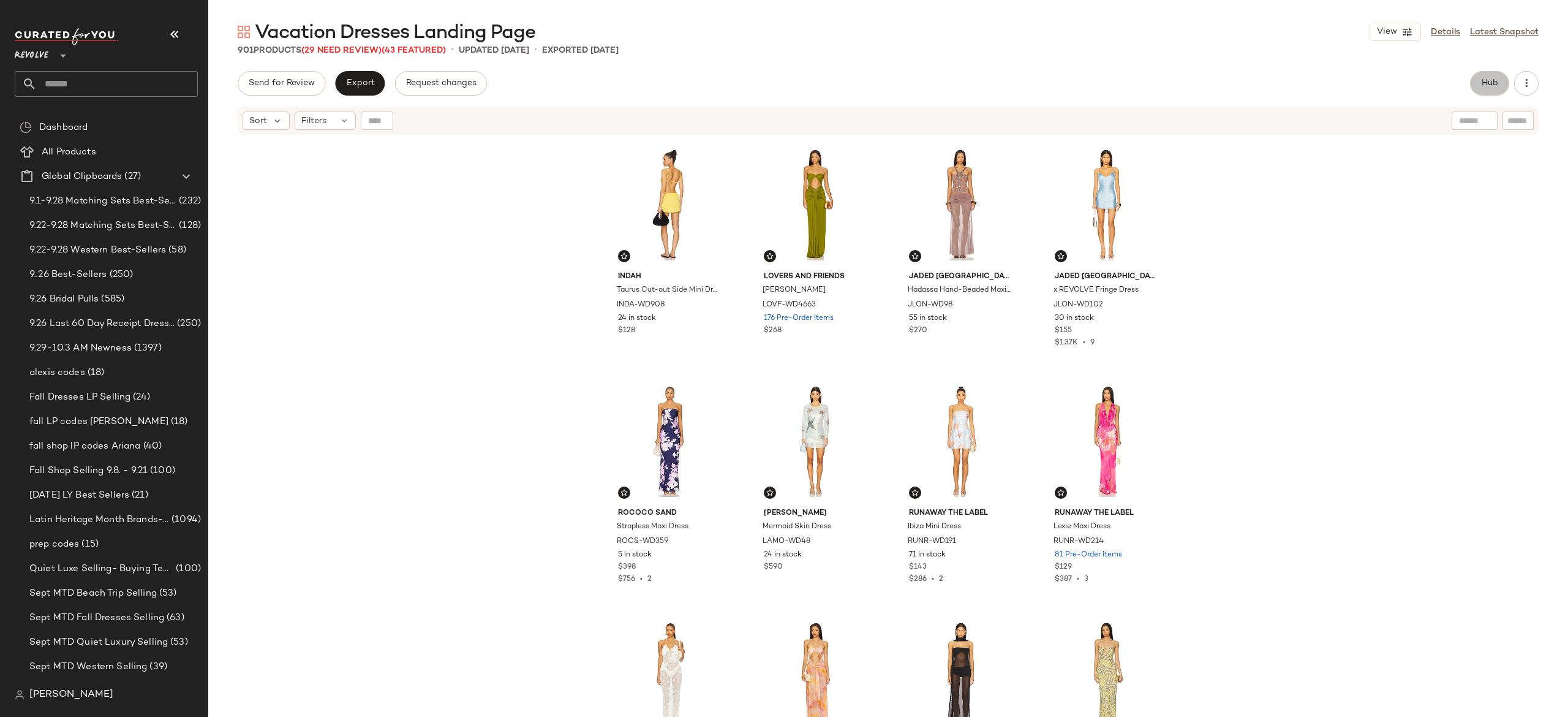
click at [1483, 88] on button "Hub" at bounding box center [1490, 83] width 39 height 25
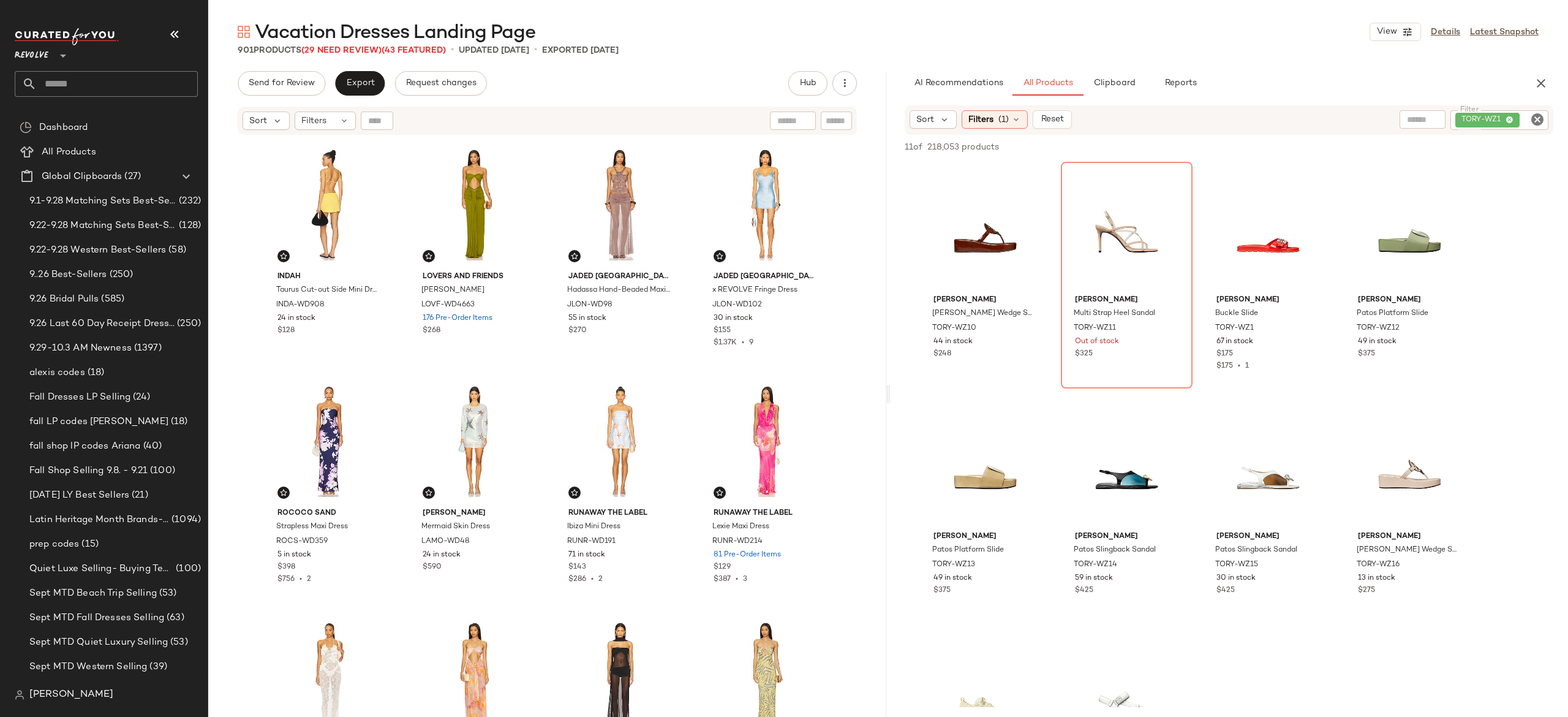
click at [1541, 115] on icon "Clear Filter" at bounding box center [1538, 120] width 14 height 14
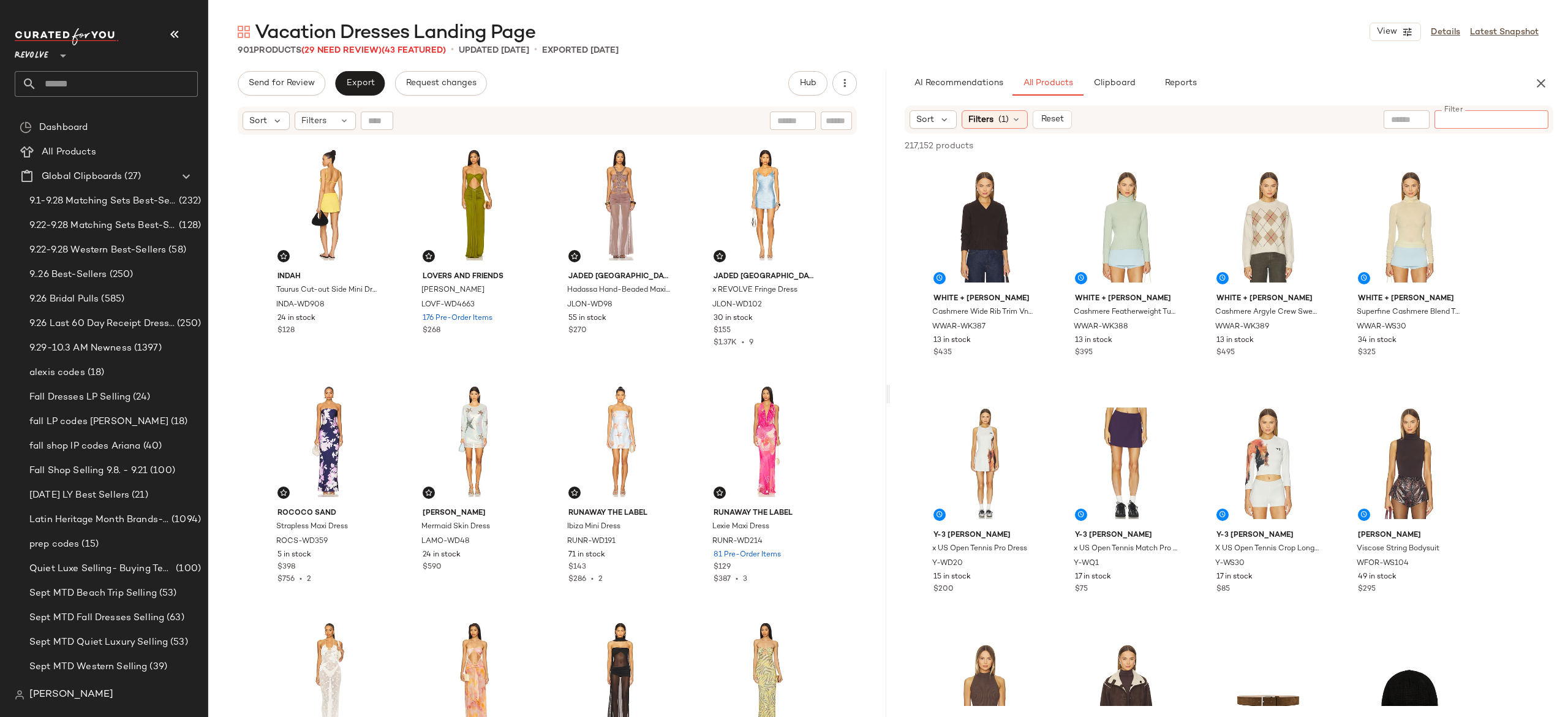
paste input "**********"
type input "**********"
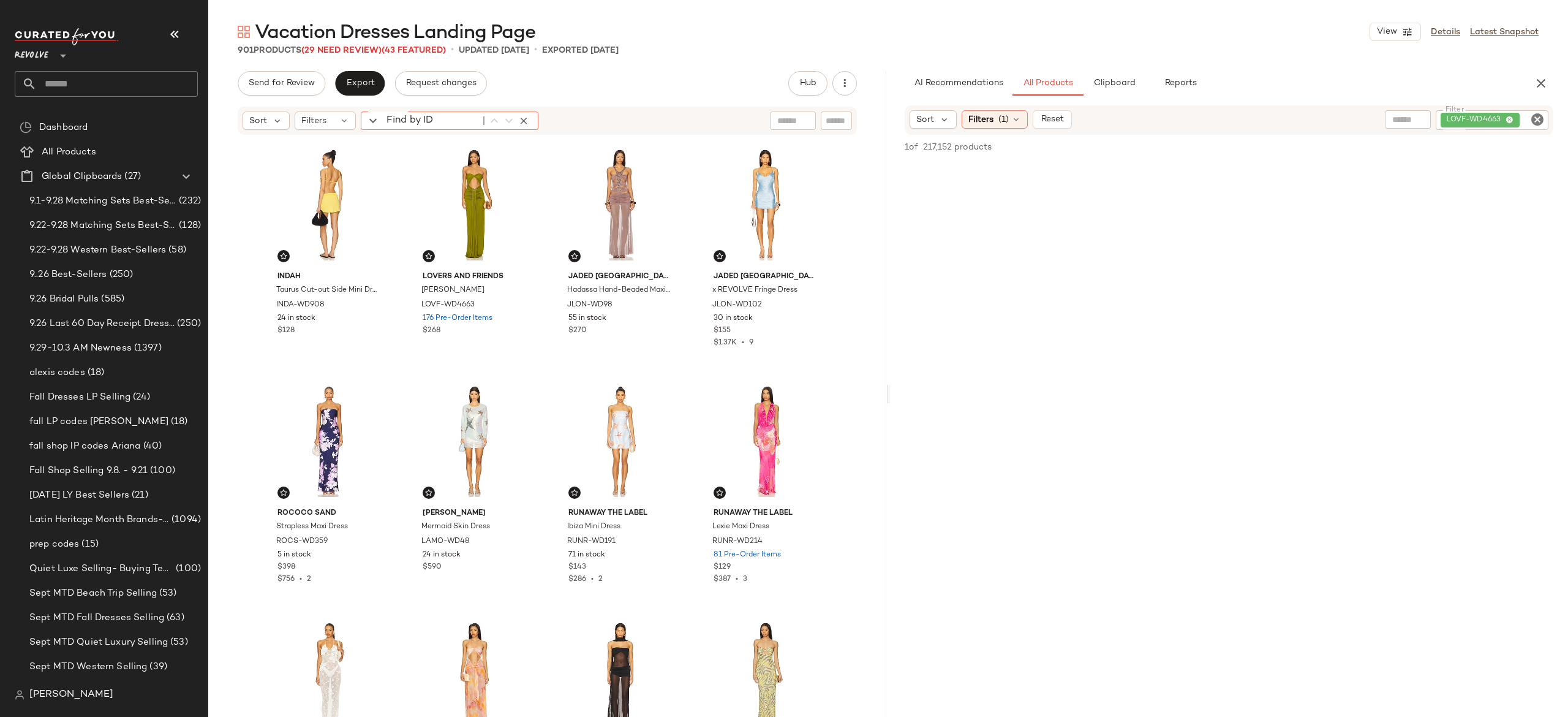
click at [380, 120] on div "Find by ID Find by ID" at bounding box center [449, 120] width 178 height 18
paste input "**********"
type input "**********"
click at [172, 82] on input "text" at bounding box center [117, 83] width 161 height 25
type input "*"
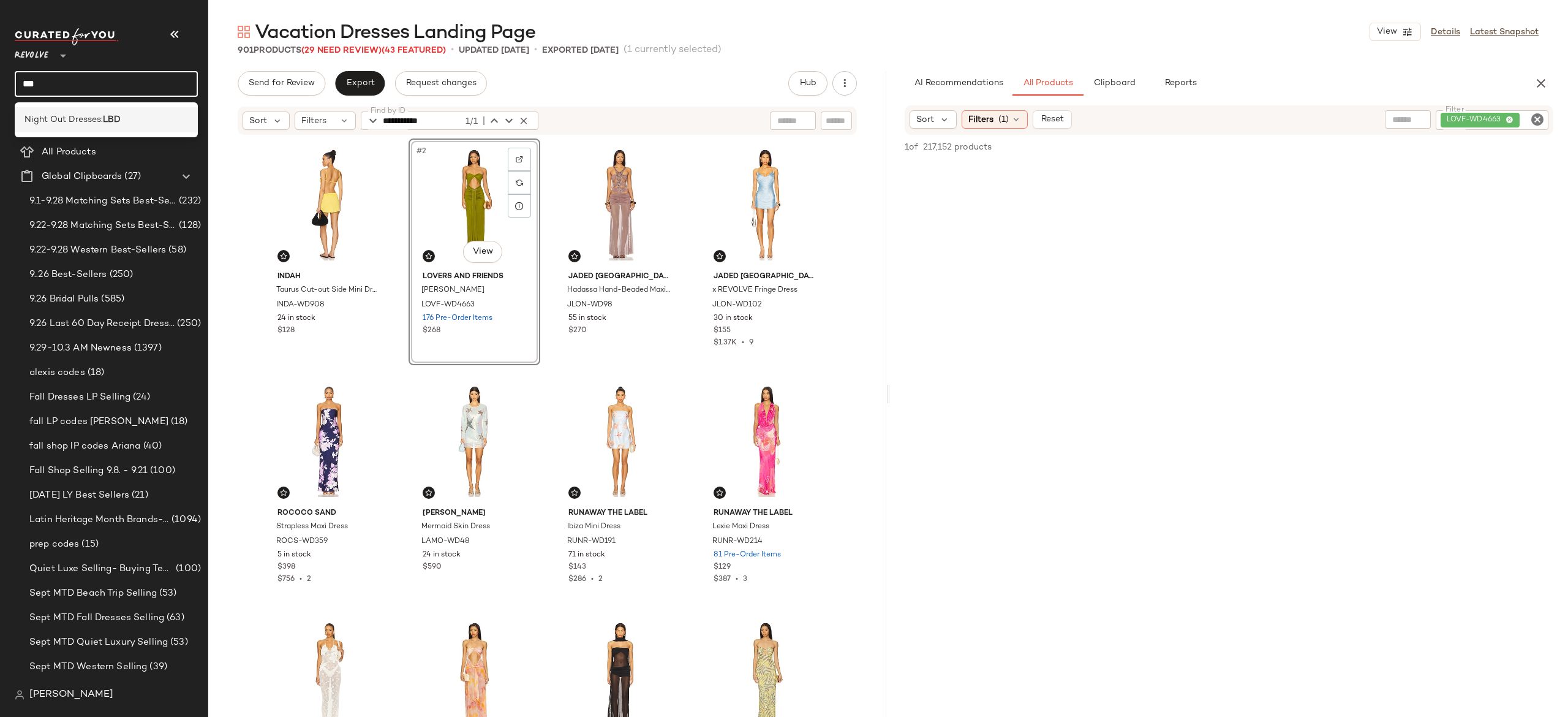
type input "***"
click at [106, 121] on b "LBD" at bounding box center [112, 120] width 18 height 13
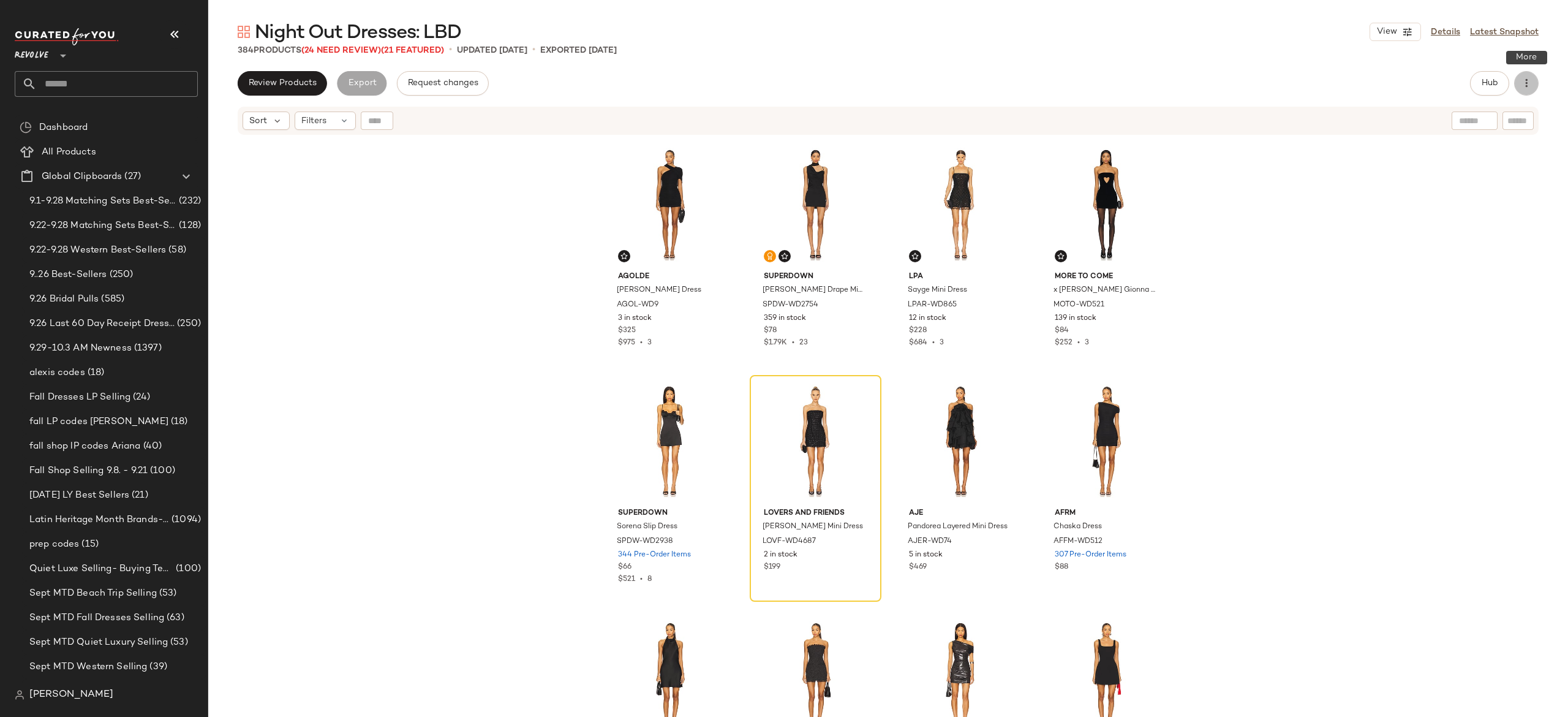
click at [1527, 80] on icon "button" at bounding box center [1526, 83] width 12 height 12
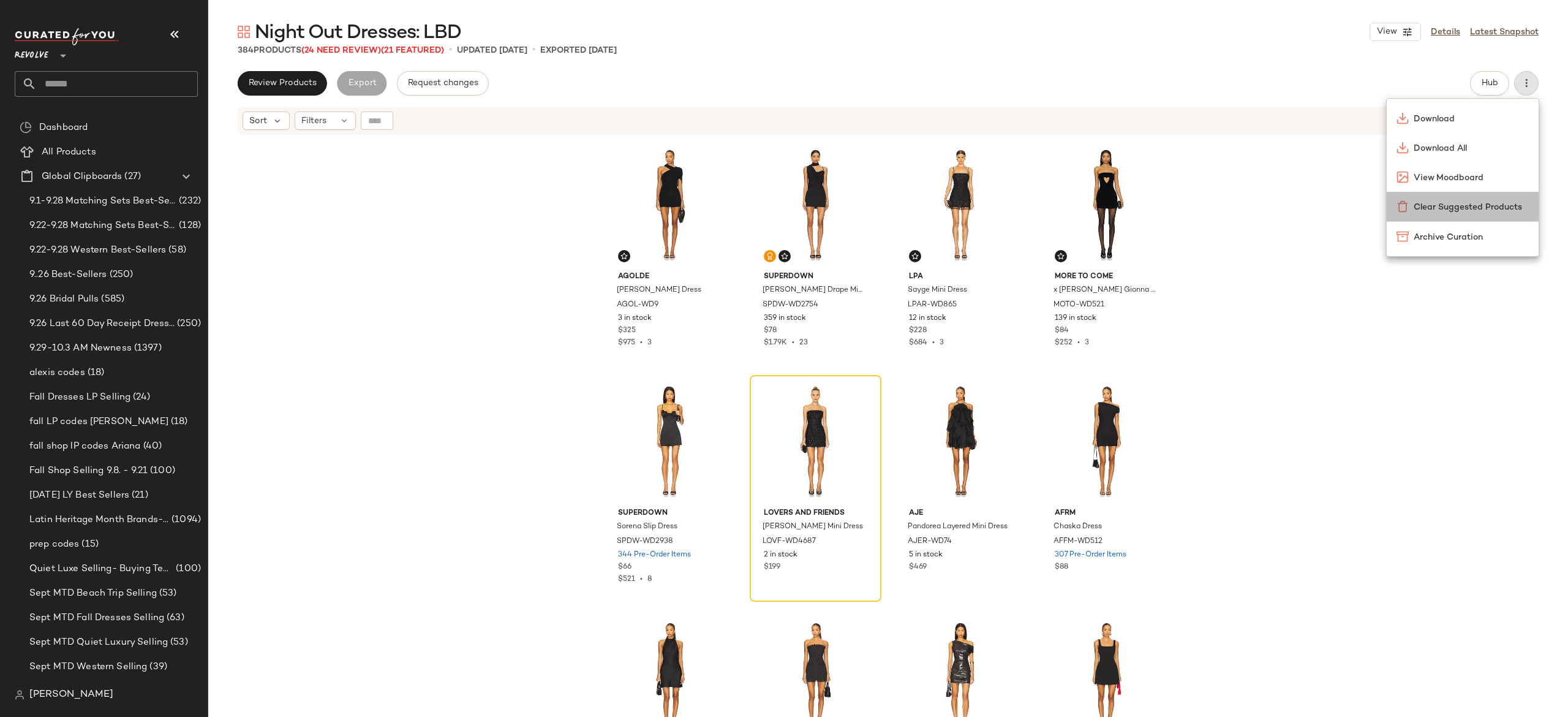
click at [1498, 203] on span "Clear Suggested Products" at bounding box center [1471, 207] width 115 height 13
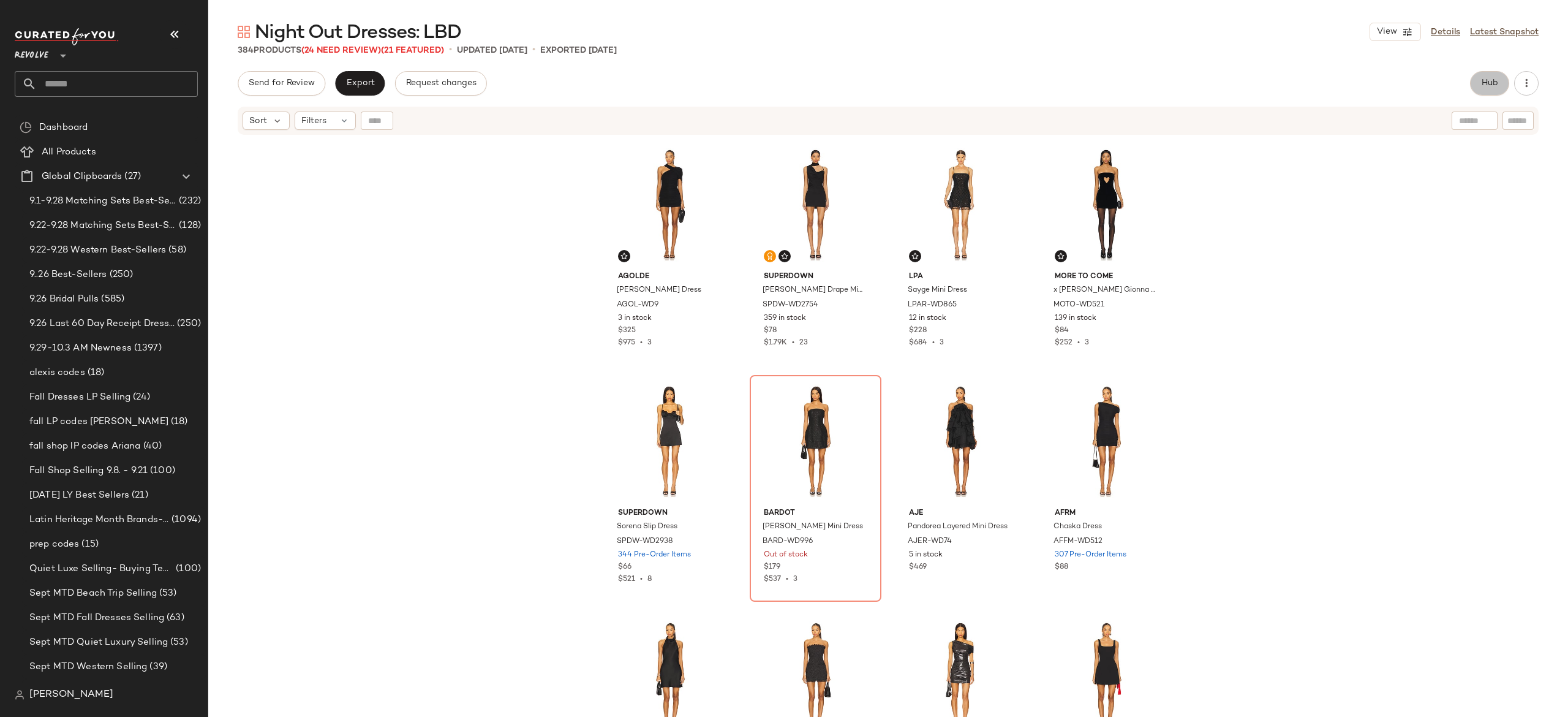
click at [1492, 80] on span "Hub" at bounding box center [1490, 83] width 17 height 10
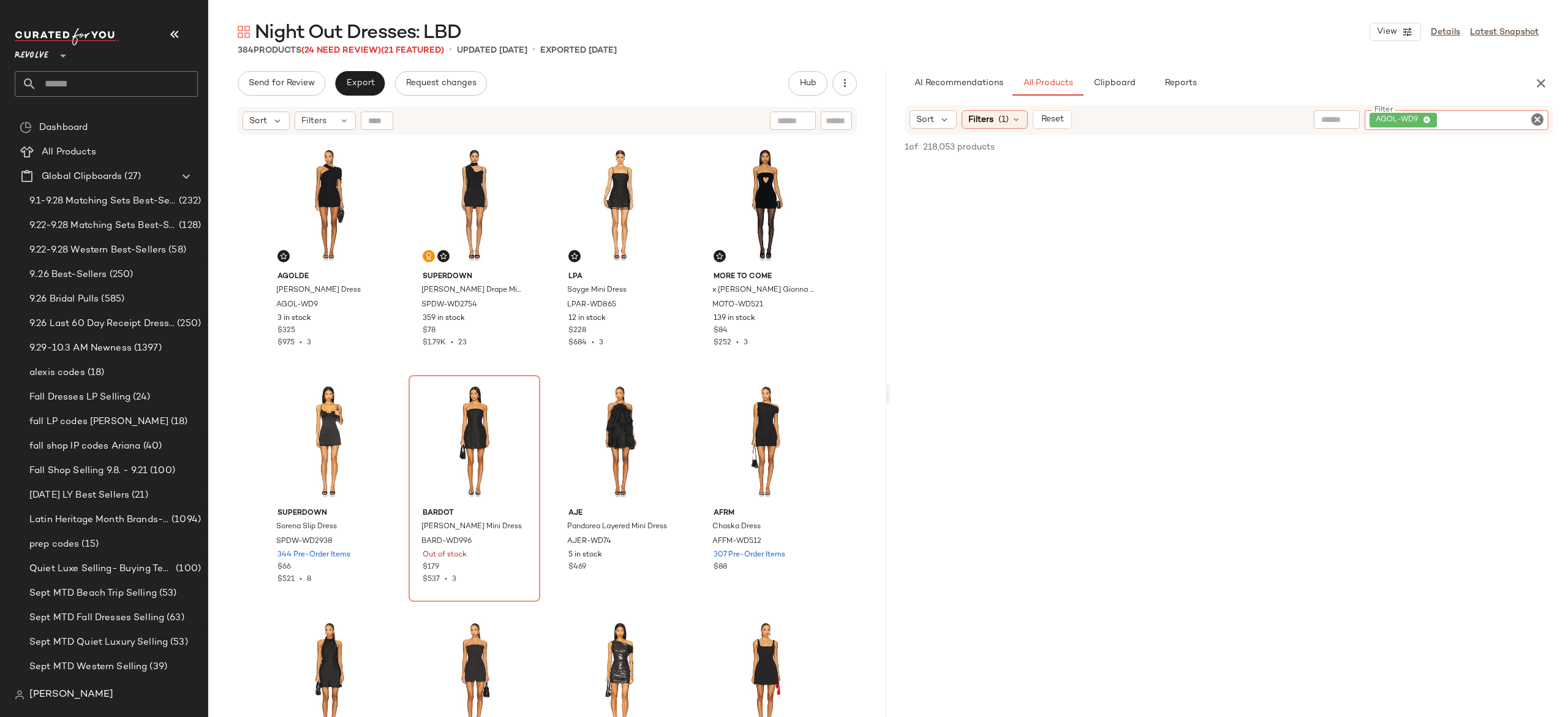
click at [1530, 117] on div "Filter AGOL-WD9 Filter" at bounding box center [1456, 120] width 183 height 20
paste input "**********"
type input "**********"
paste input "**********"
type input "**********"
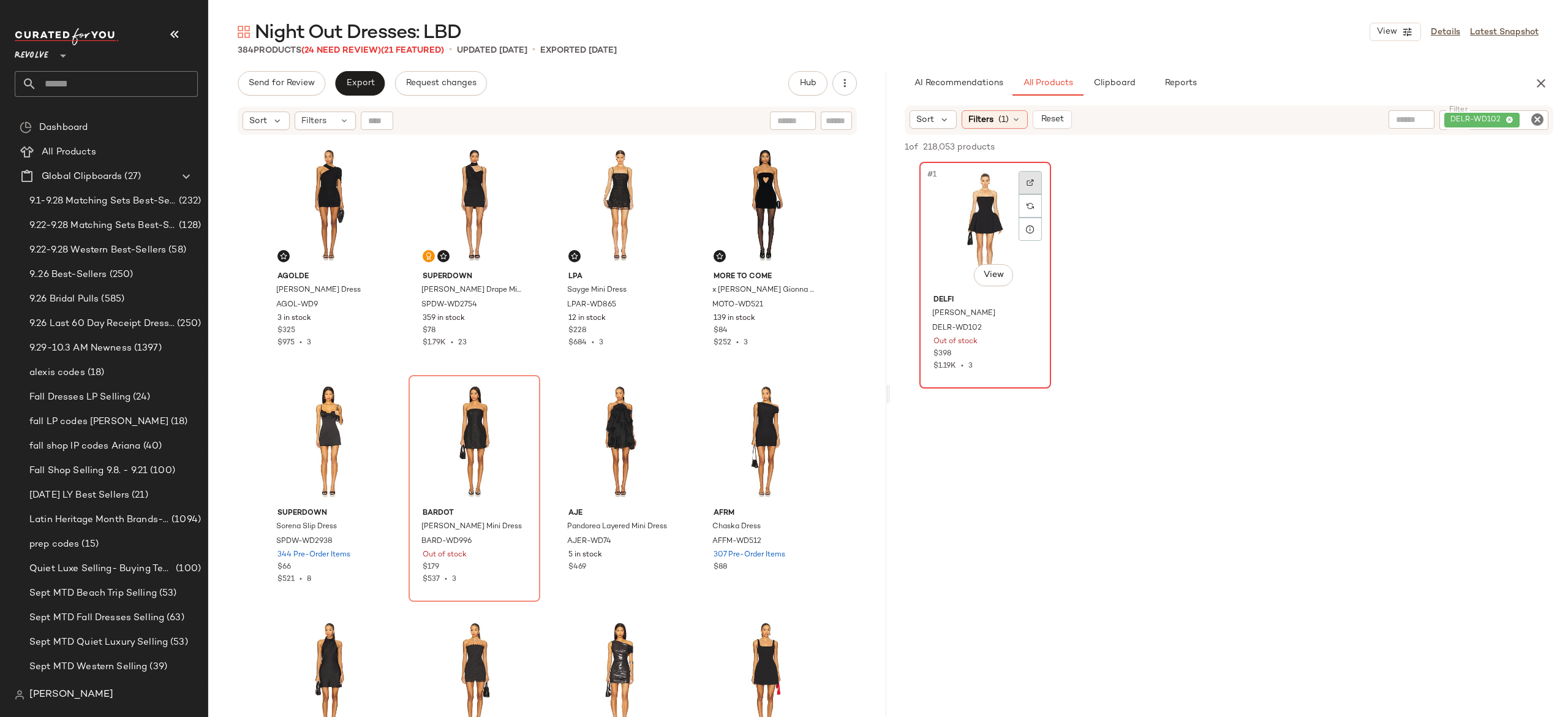
click at [1029, 183] on img at bounding box center [1030, 183] width 7 height 7
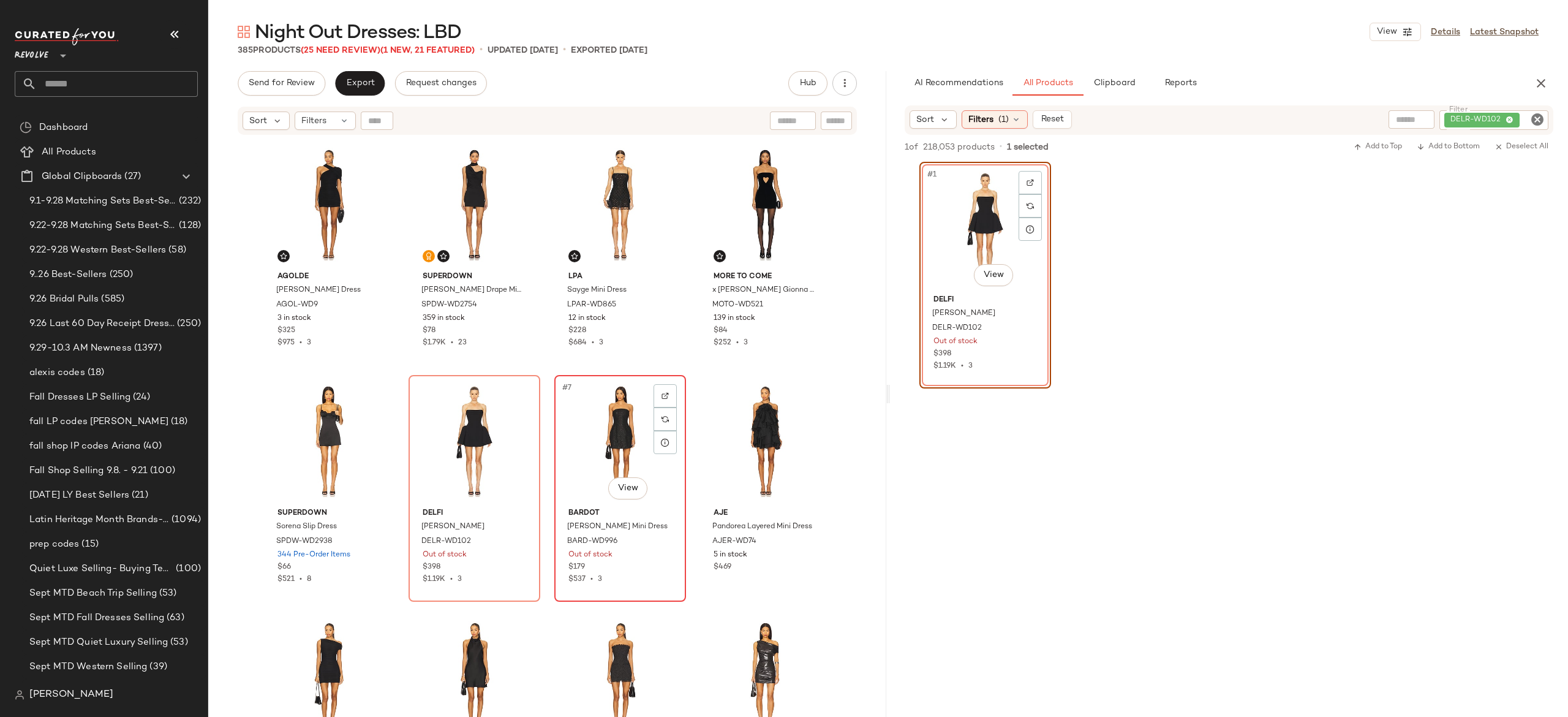
click at [596, 436] on div "#7 View" at bounding box center [621, 441] width 123 height 124
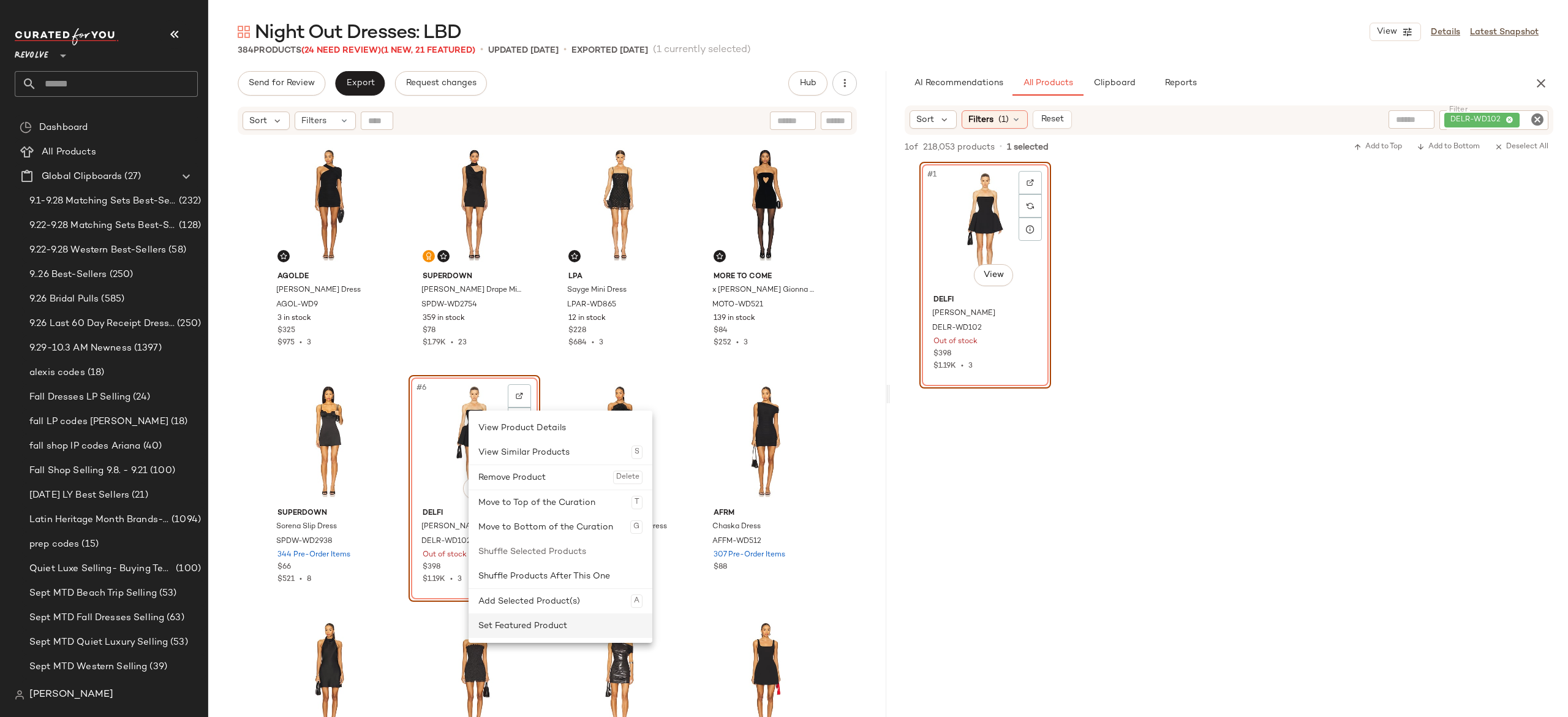
click at [510, 631] on div "Set Featured Product" at bounding box center [560, 626] width 164 height 25
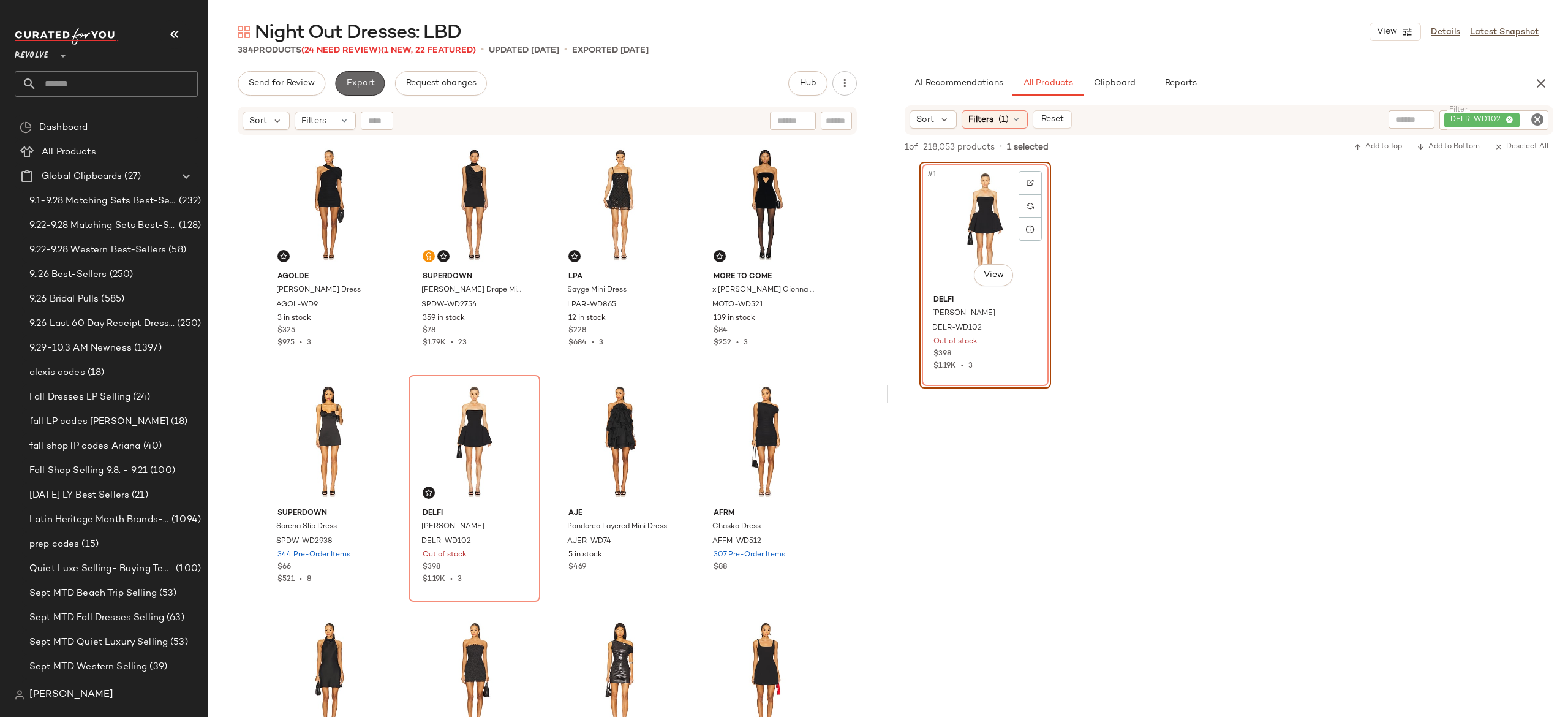
click at [366, 86] on span "Export" at bounding box center [360, 83] width 29 height 10
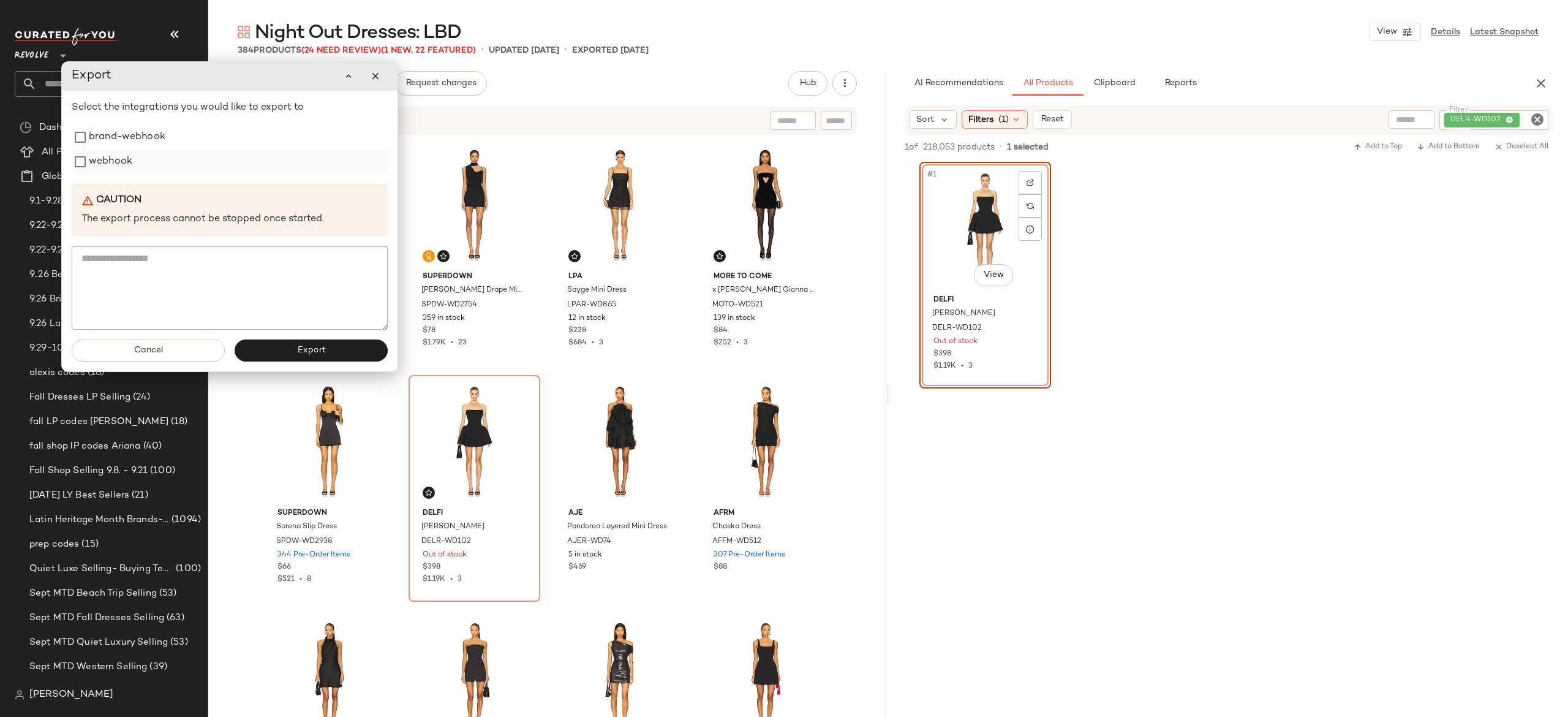
click at [116, 172] on label "webhook" at bounding box center [111, 162] width 43 height 25
click at [267, 359] on button "Export" at bounding box center [311, 350] width 153 height 22
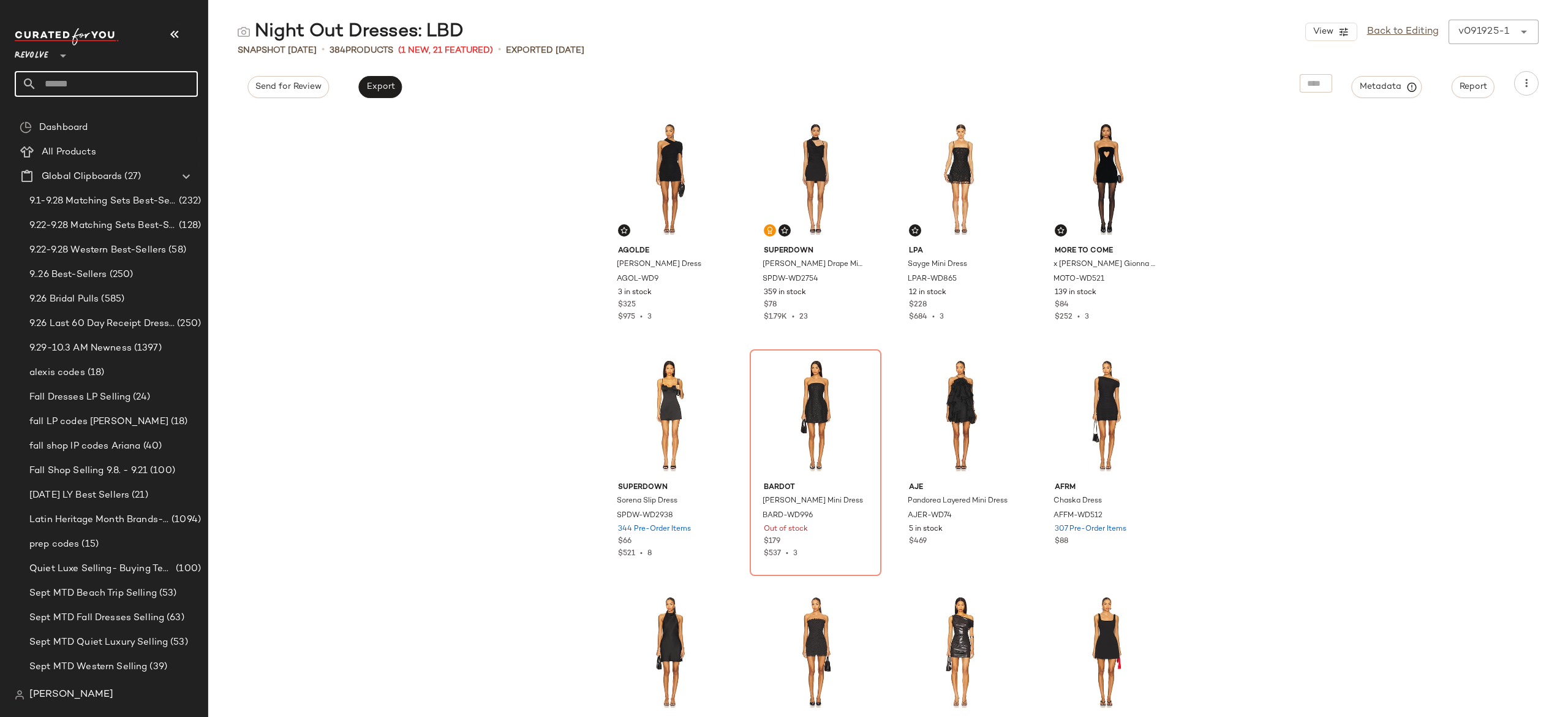
click at [152, 78] on input "text" at bounding box center [117, 83] width 161 height 25
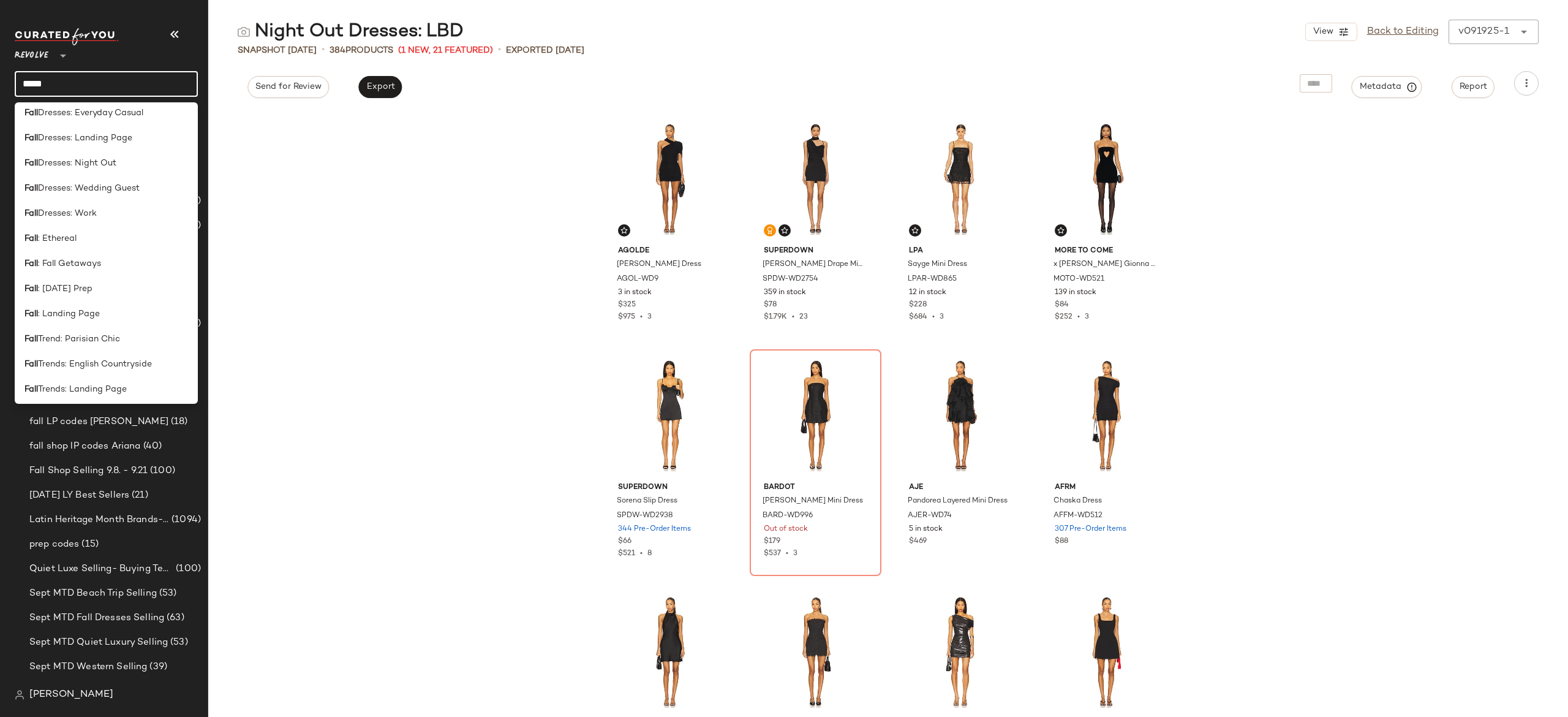
scroll to position [436, 0]
type input "****"
click at [93, 308] on span ": Landing Page" at bounding box center [68, 312] width 62 height 13
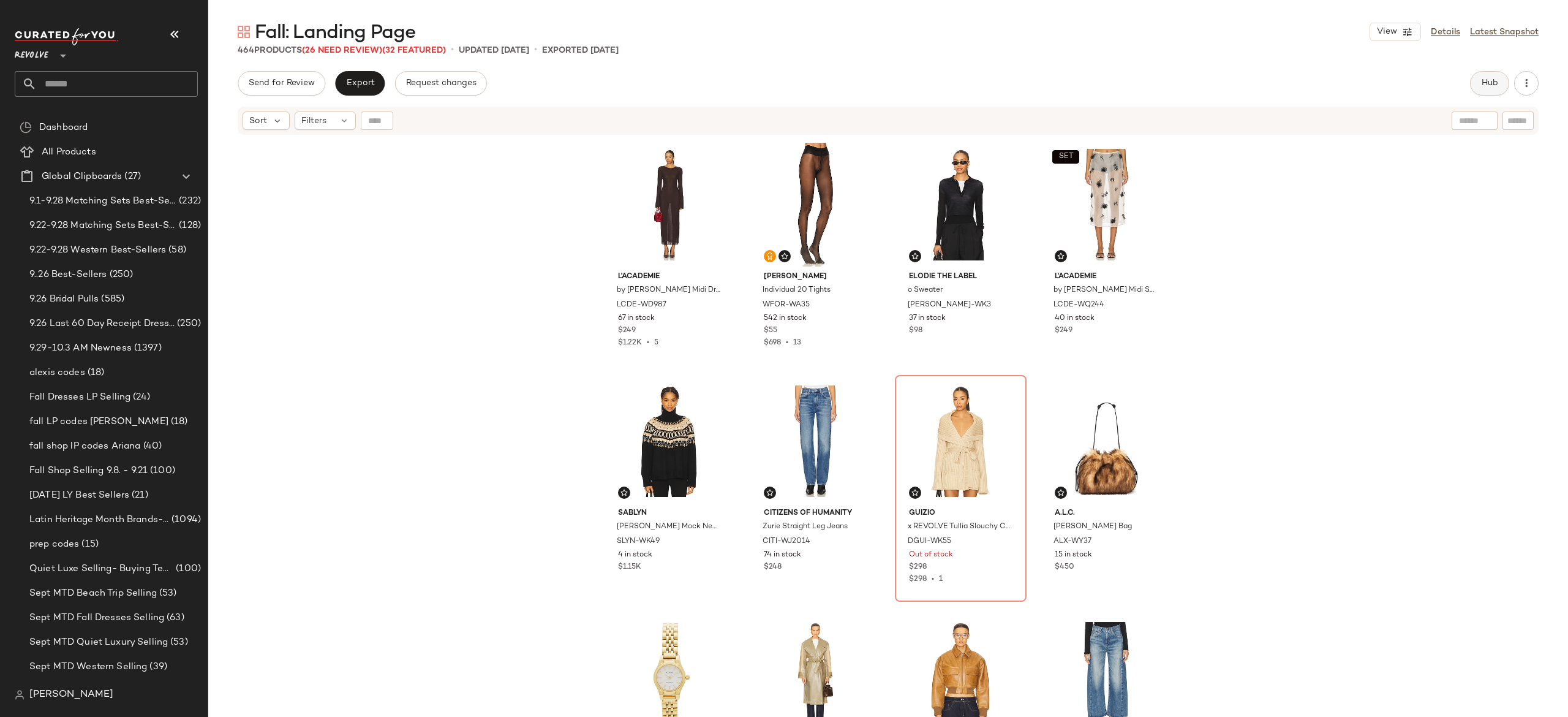
click at [1492, 78] on span "Hub" at bounding box center [1490, 83] width 17 height 10
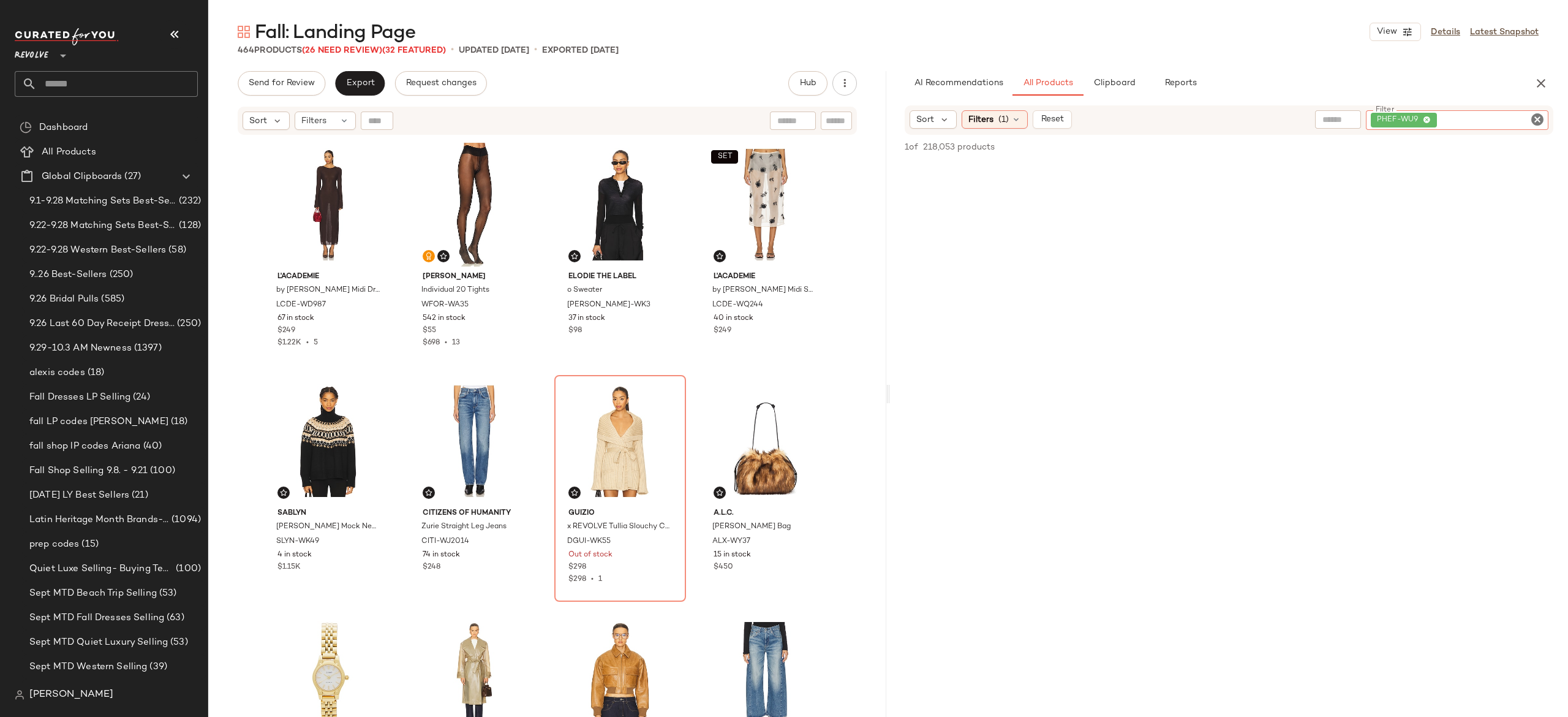
click at [1460, 122] on div "PHEF-WU9" at bounding box center [1457, 120] width 183 height 20
paste input "*********"
type input "*********"
click at [383, 120] on input "Find by ID" at bounding box center [431, 120] width 96 height 18
paste input "*********"
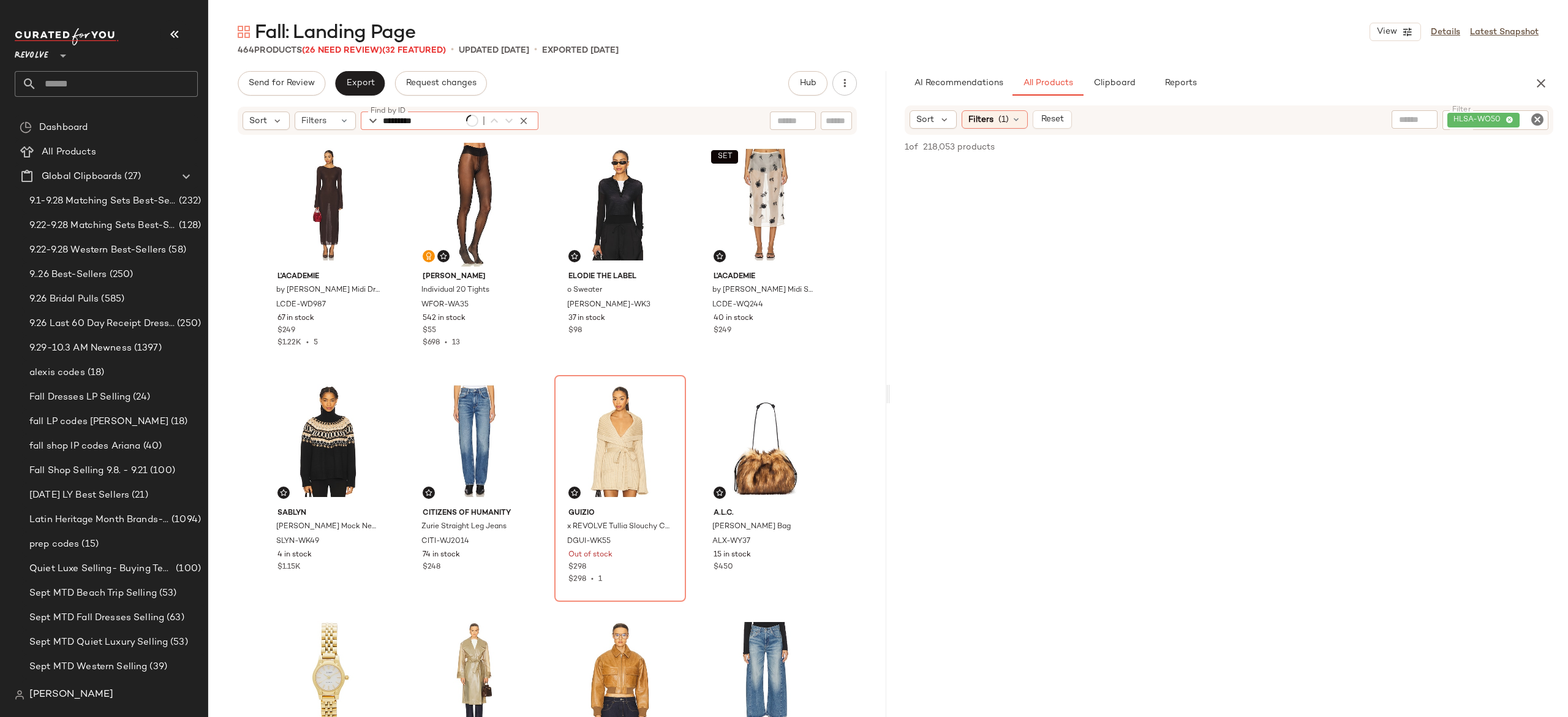
scroll to position [246, 0]
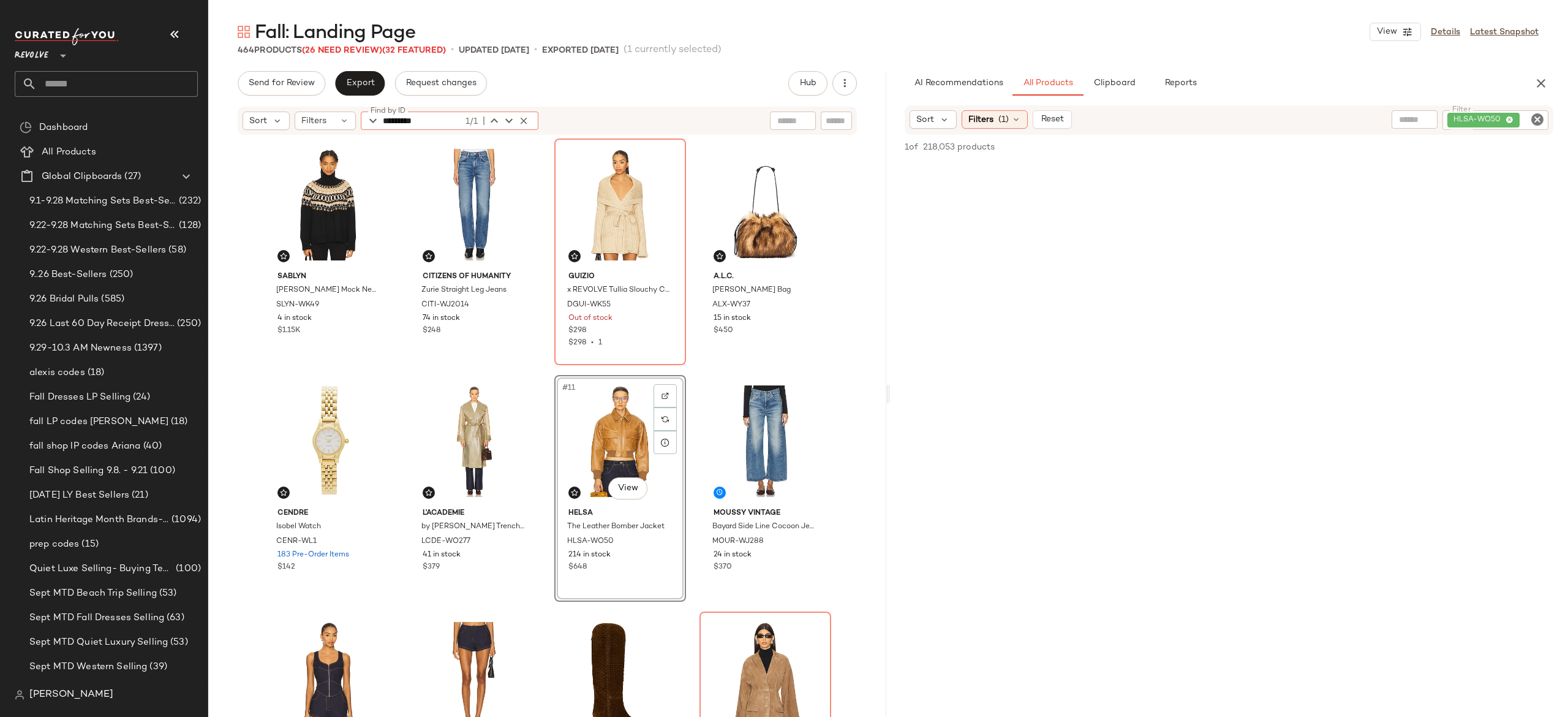
type input "*********"
click at [167, 85] on input "text" at bounding box center [117, 83] width 161 height 25
type input "********"
click at [141, 120] on span "e's: Date Night Dresses" at bounding box center [146, 120] width 96 height 13
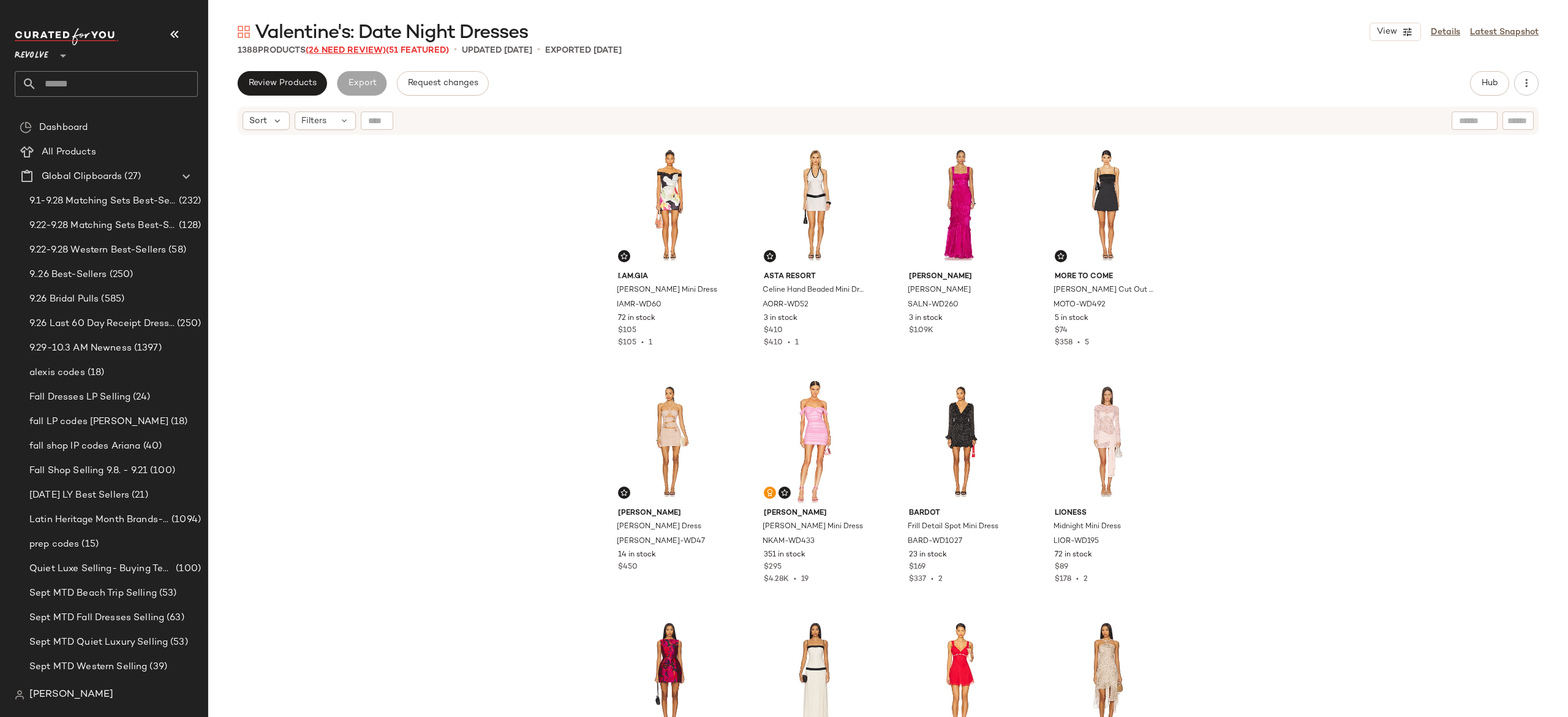
click at [366, 51] on span "(26 Need Review)" at bounding box center [346, 50] width 80 height 9
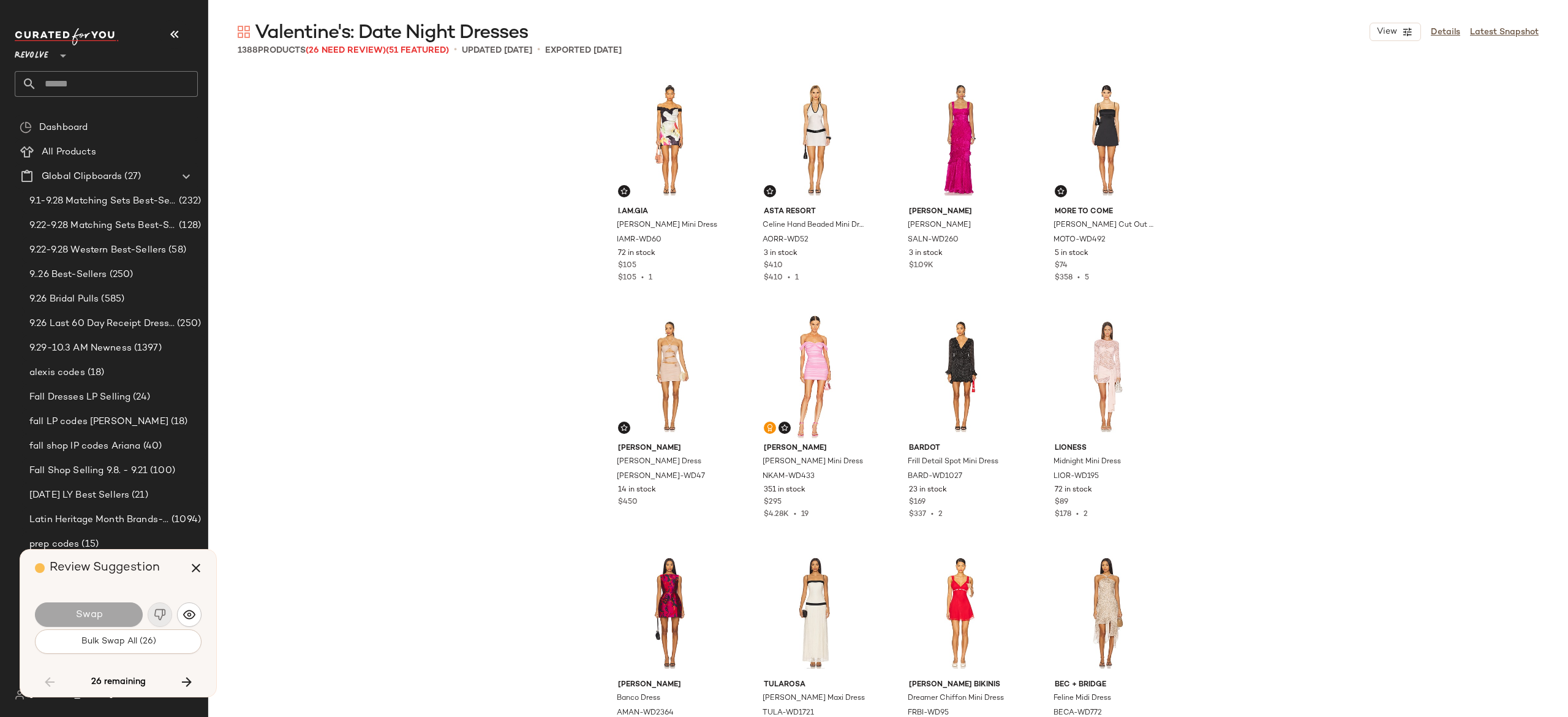
scroll to position [7567, 0]
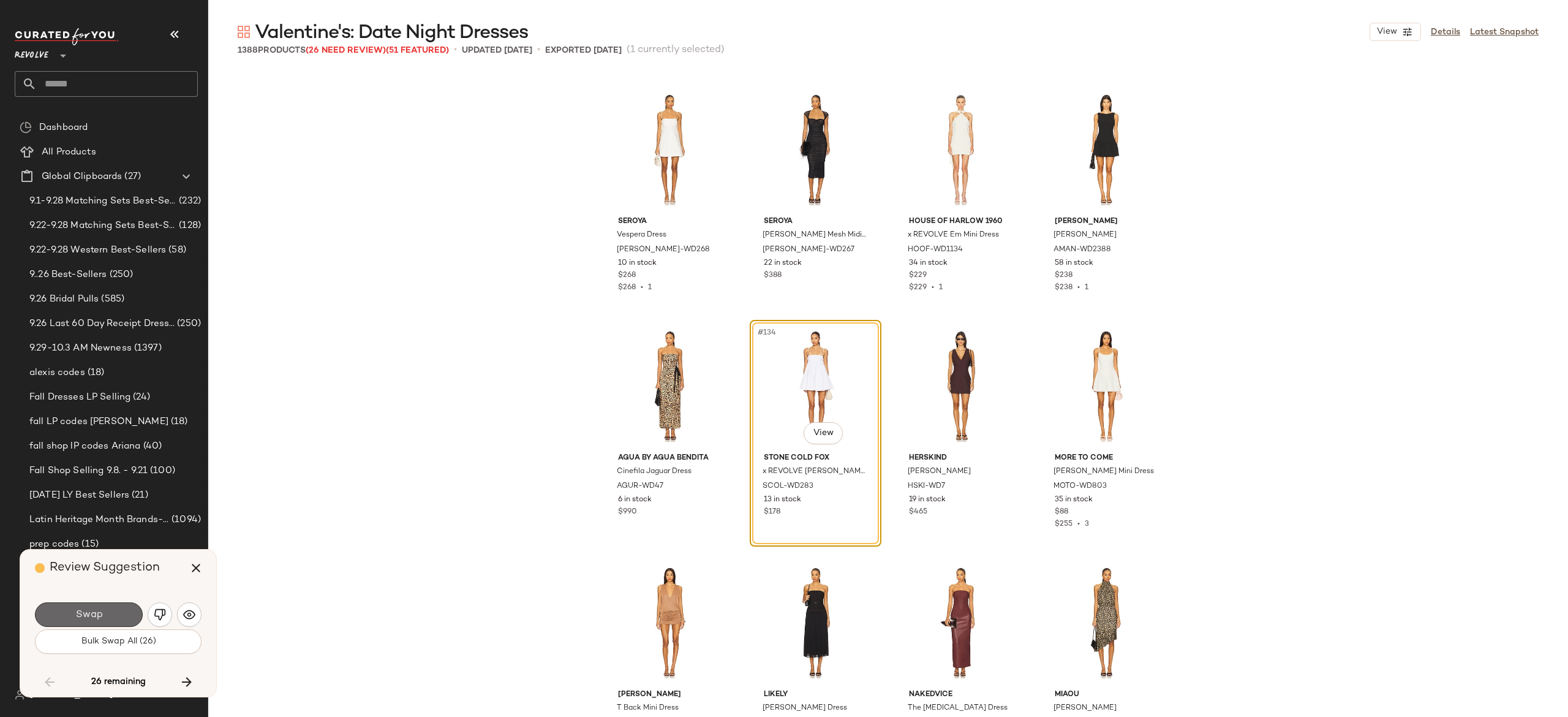
click at [128, 611] on button "Swap" at bounding box center [88, 615] width 108 height 25
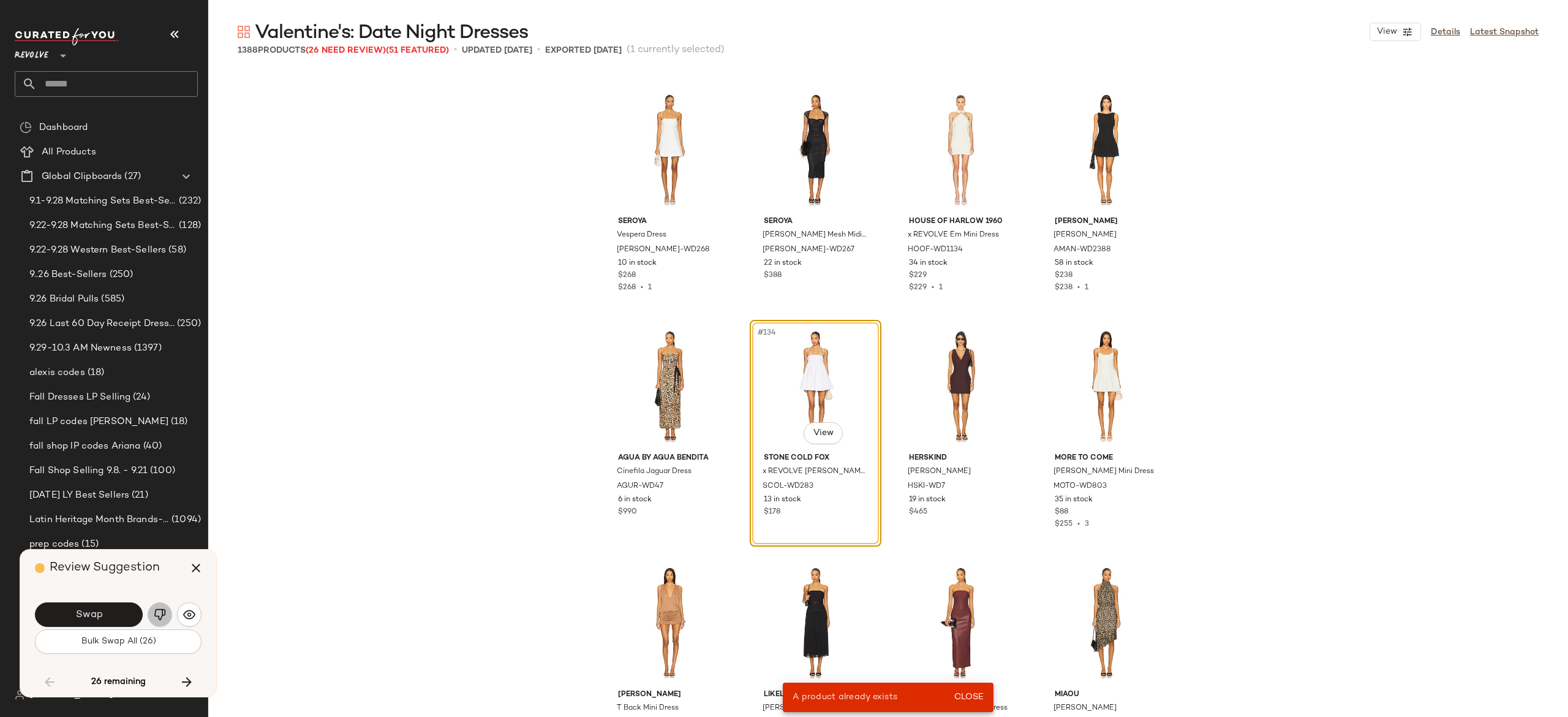
click at [158, 611] on img "button" at bounding box center [159, 614] width 12 height 12
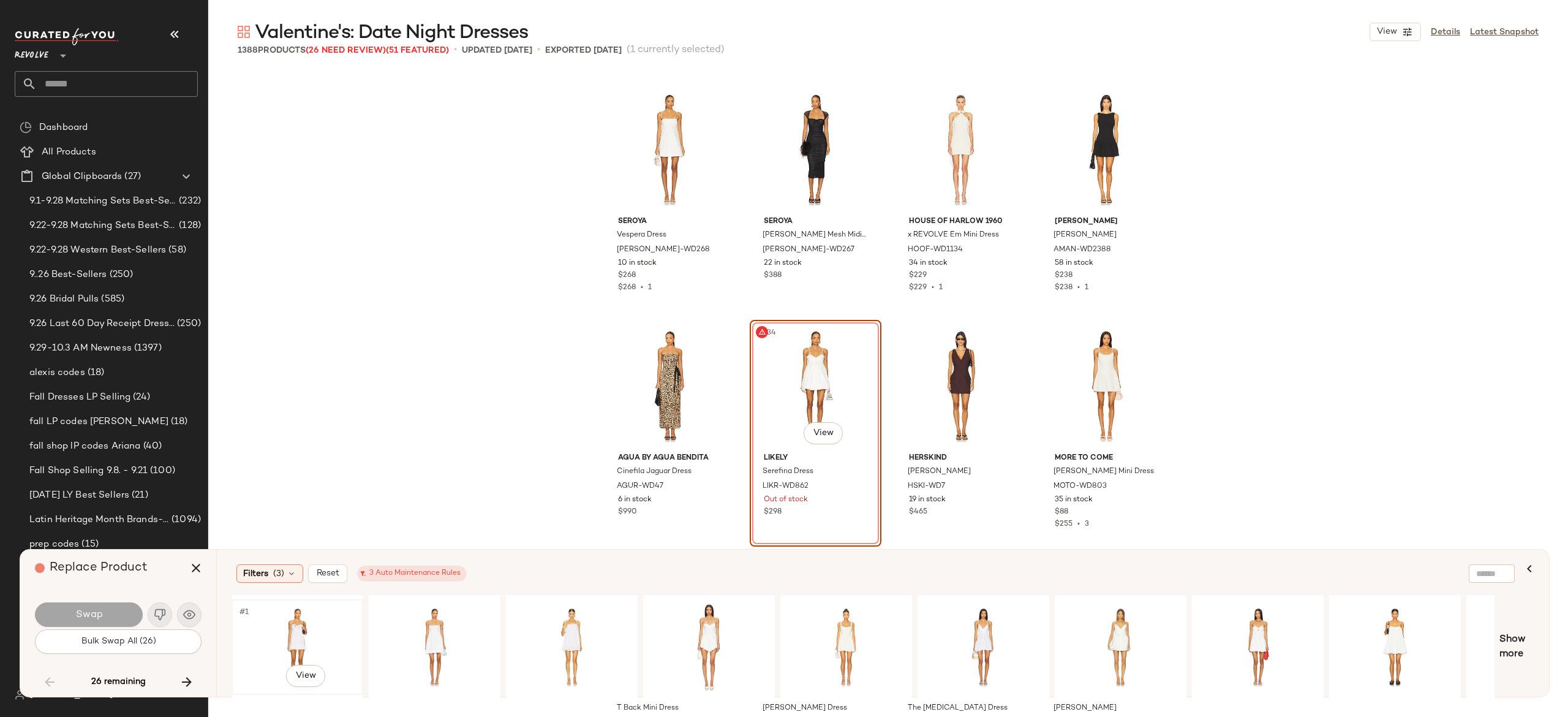
click at [290, 634] on div "#1 View" at bounding box center [297, 647] width 123 height 87
click at [114, 617] on button "Swap" at bounding box center [88, 615] width 108 height 25
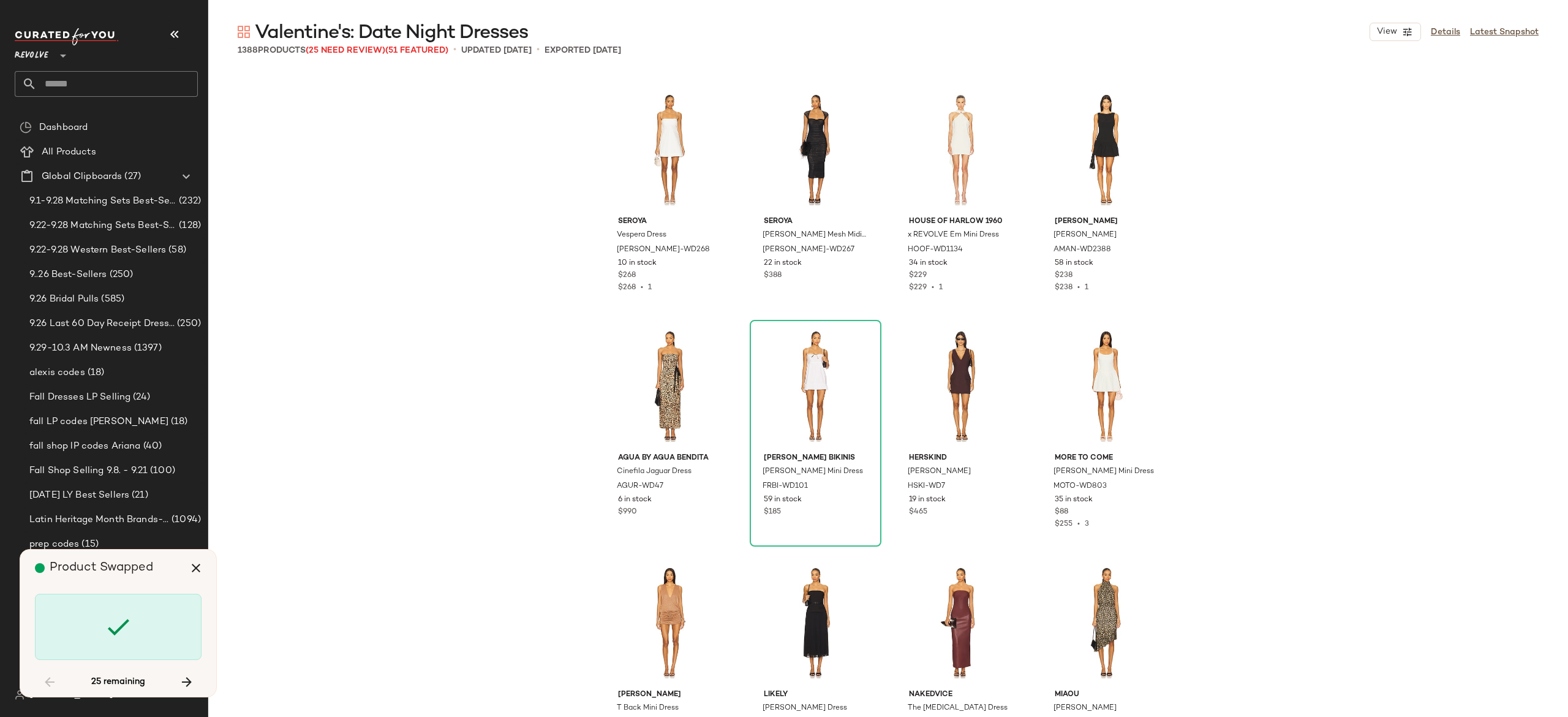
scroll to position [8276, 0]
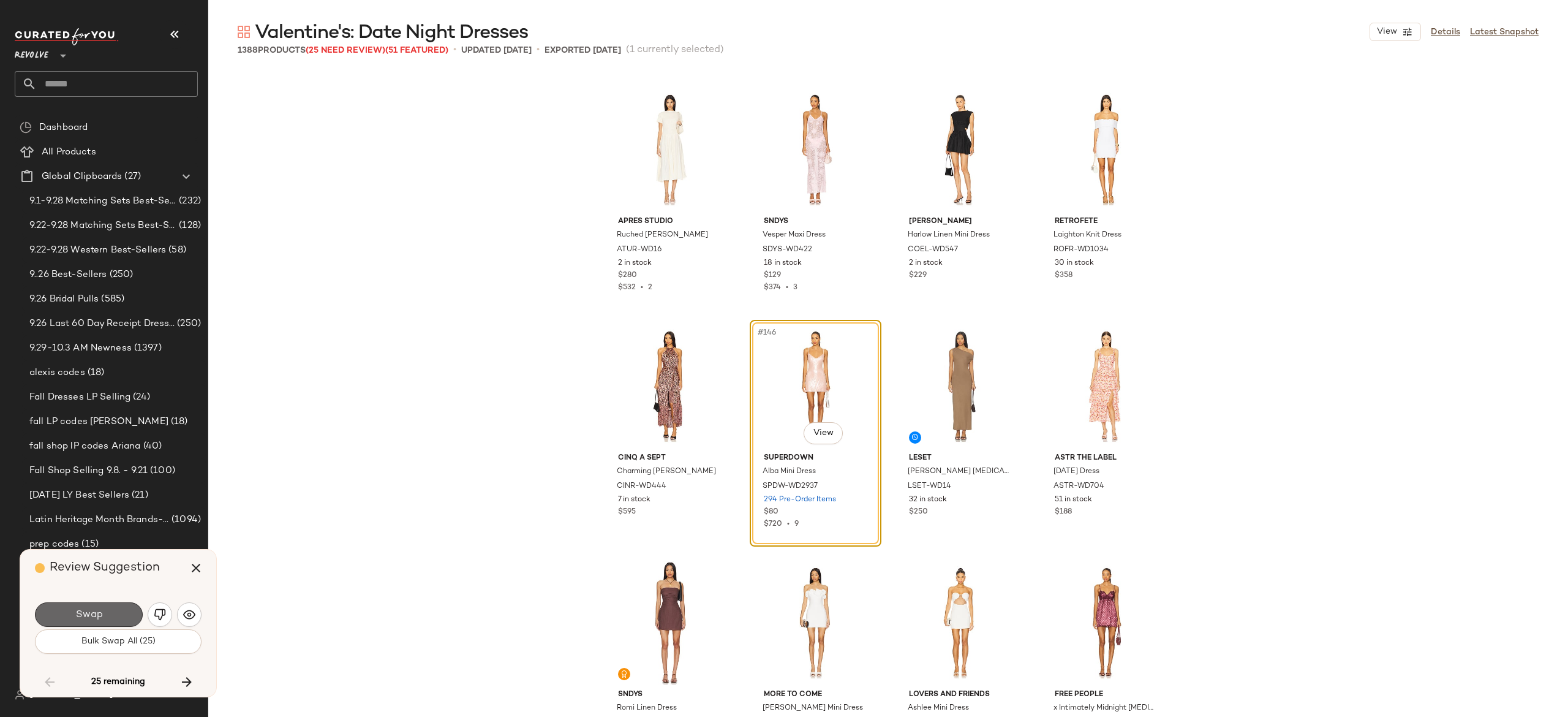
click at [110, 607] on button "Swap" at bounding box center [88, 615] width 108 height 25
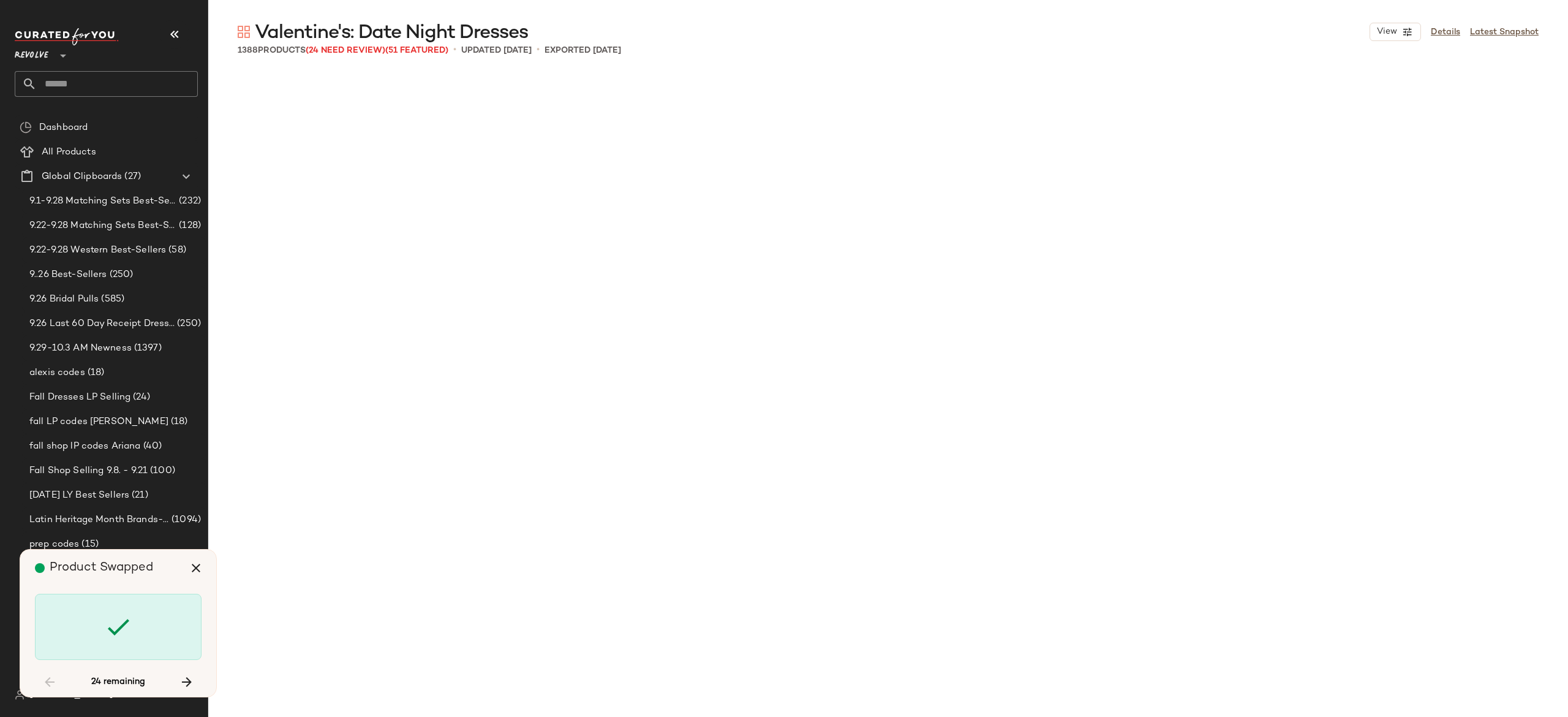
scroll to position [10404, 0]
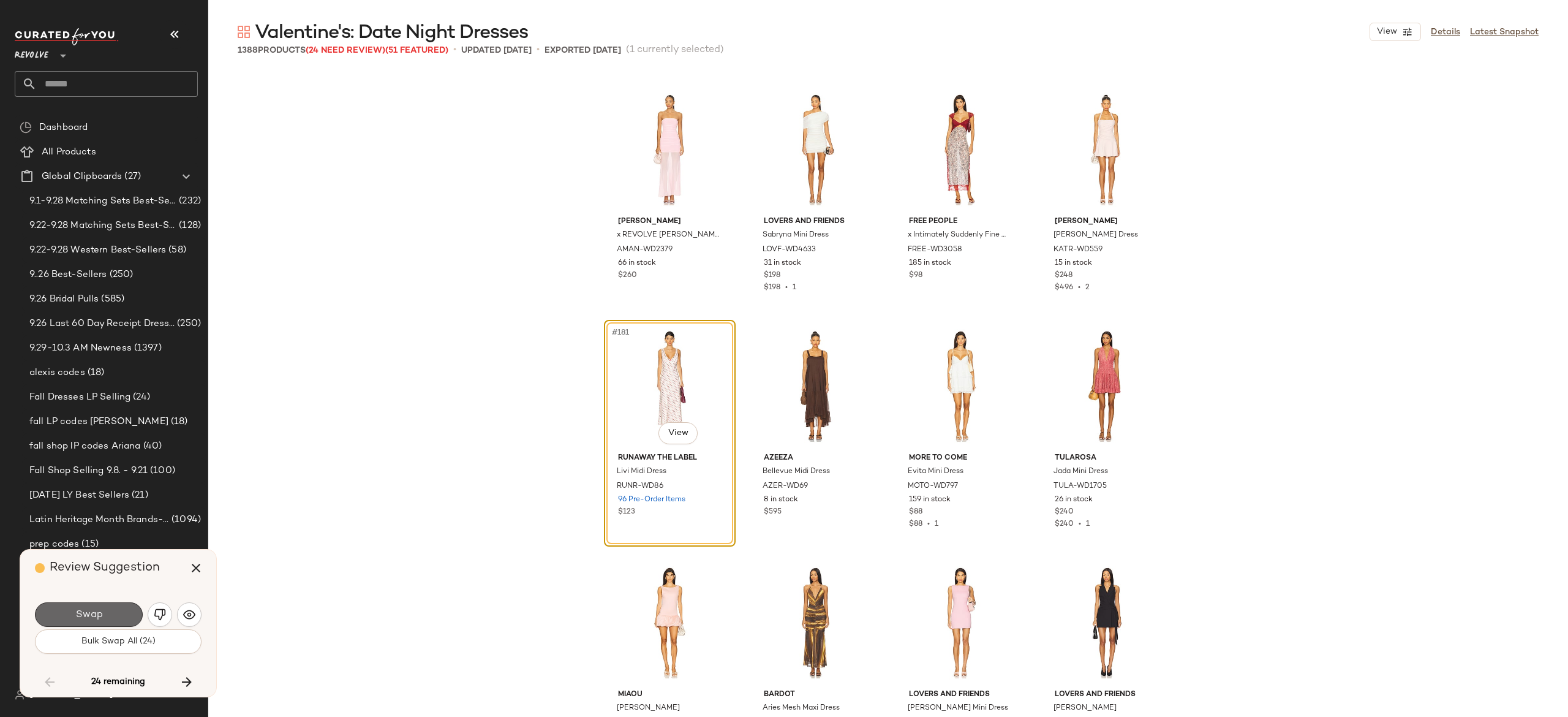
click at [120, 614] on button "Swap" at bounding box center [88, 615] width 108 height 25
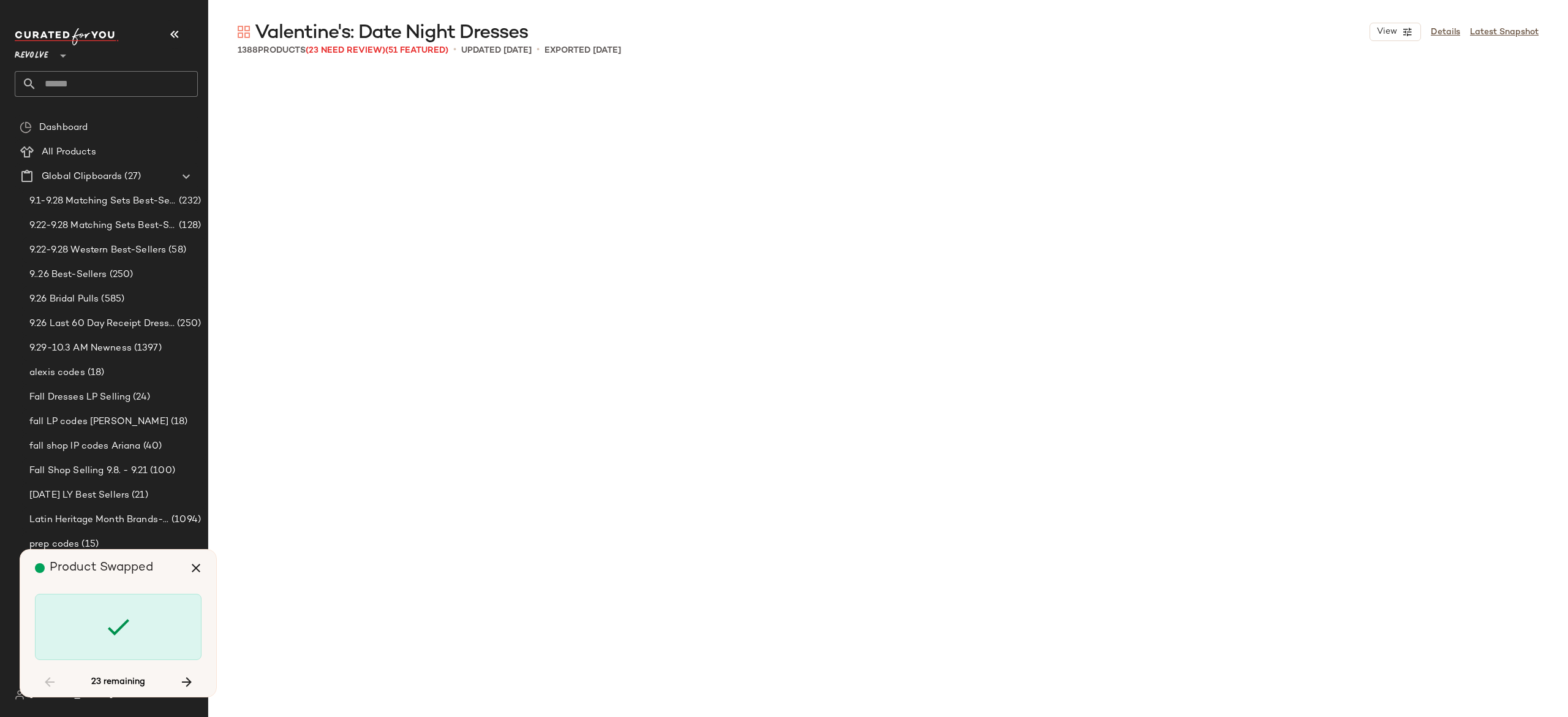
scroll to position [14187, 0]
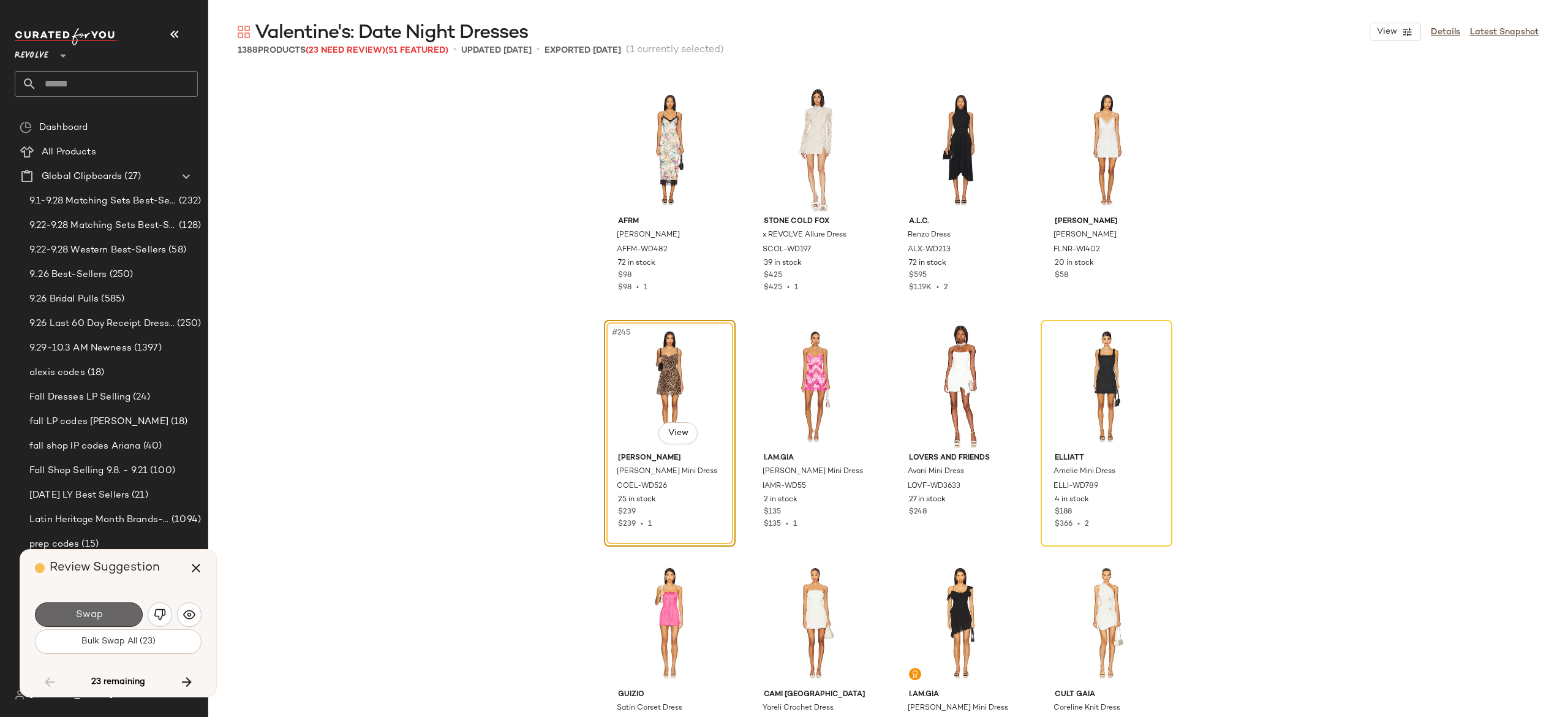
click at [121, 611] on button "Swap" at bounding box center [88, 615] width 108 height 25
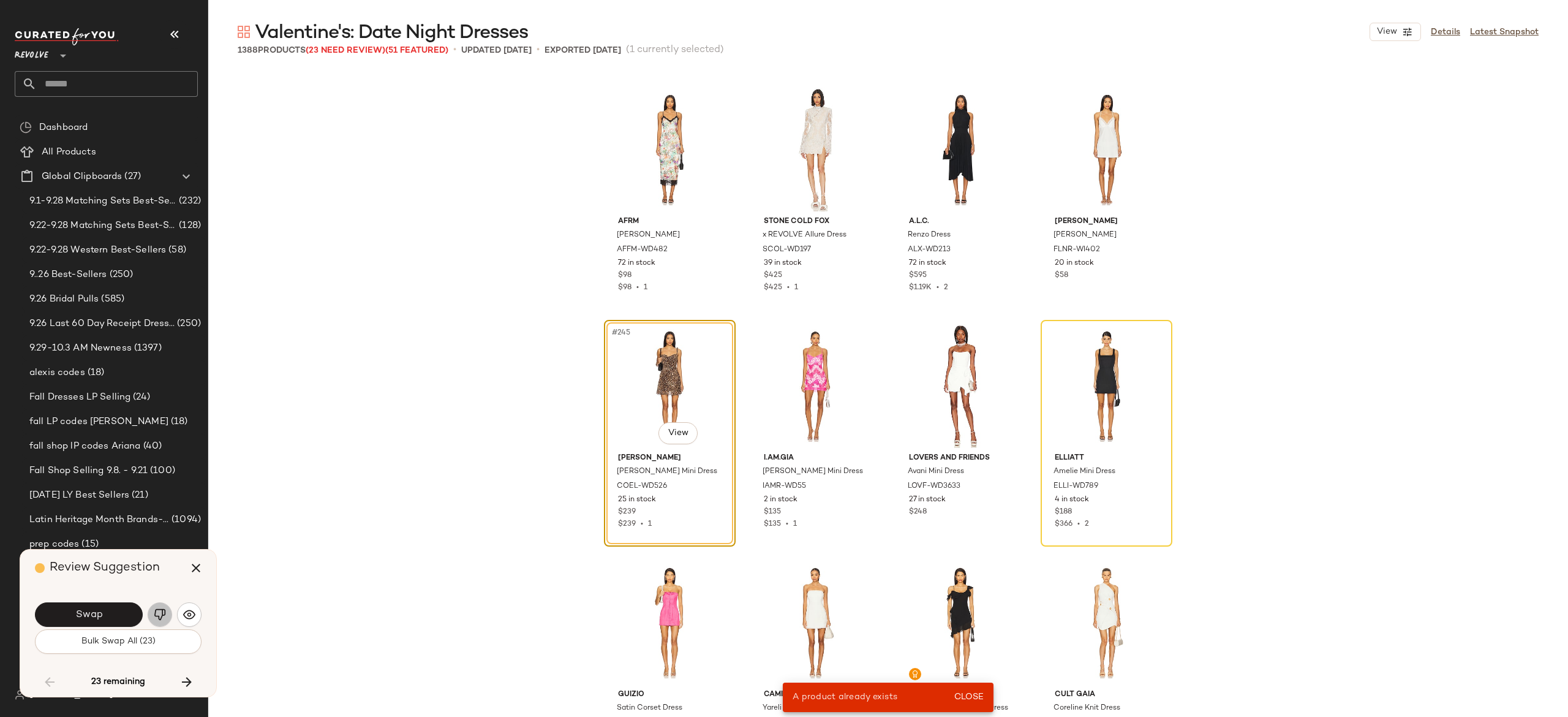
click at [160, 610] on img "button" at bounding box center [159, 614] width 12 height 12
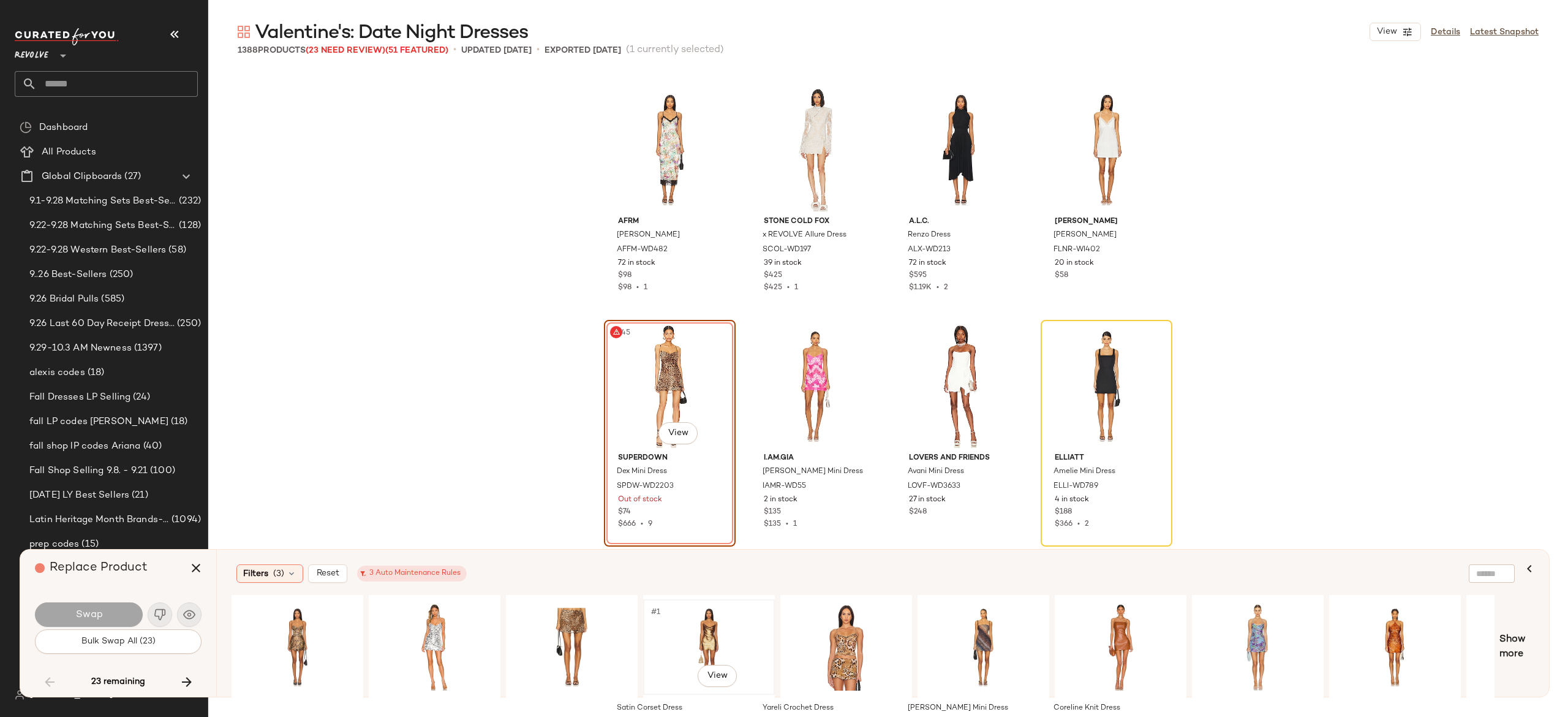
click at [710, 634] on div "#1 View" at bounding box center [709, 647] width 123 height 87
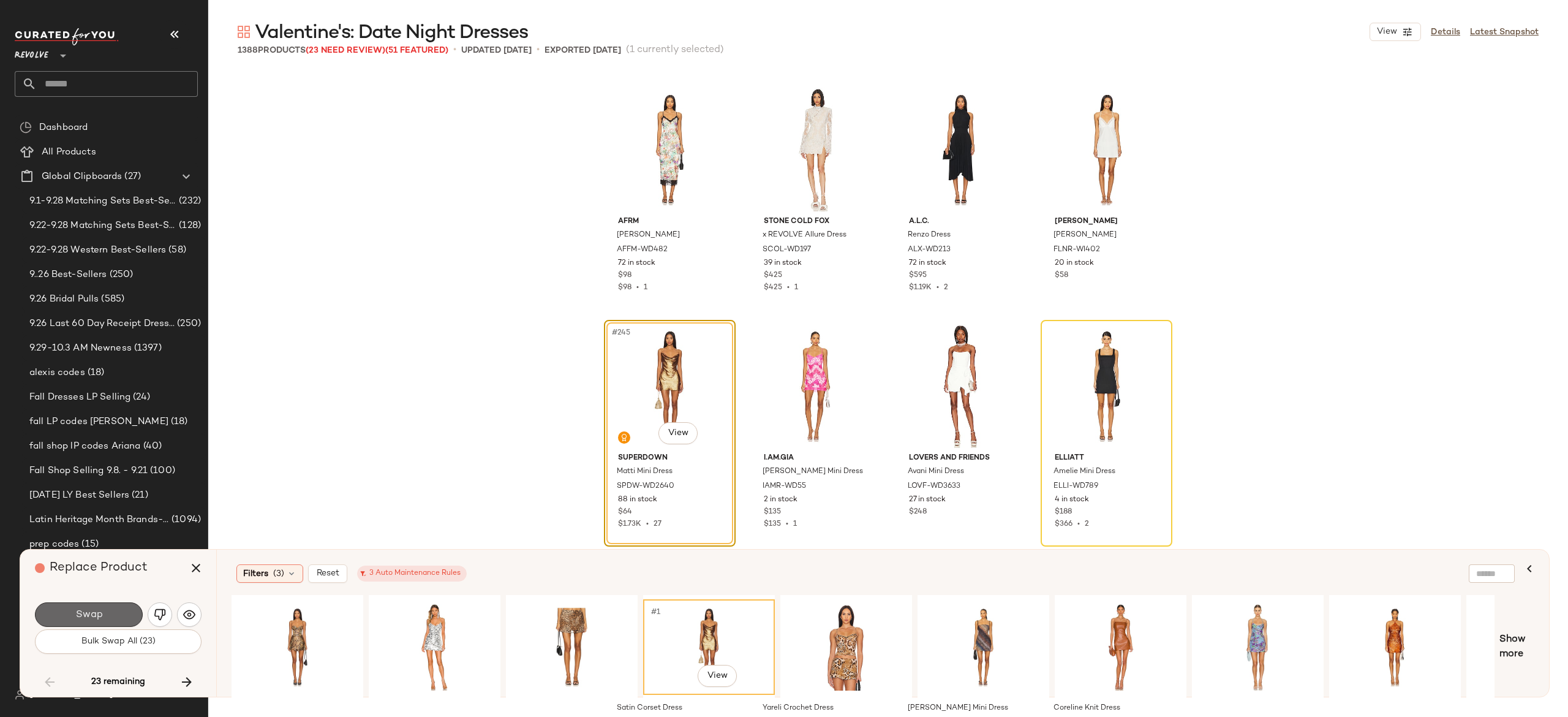
click at [123, 604] on button "Swap" at bounding box center [88, 615] width 108 height 25
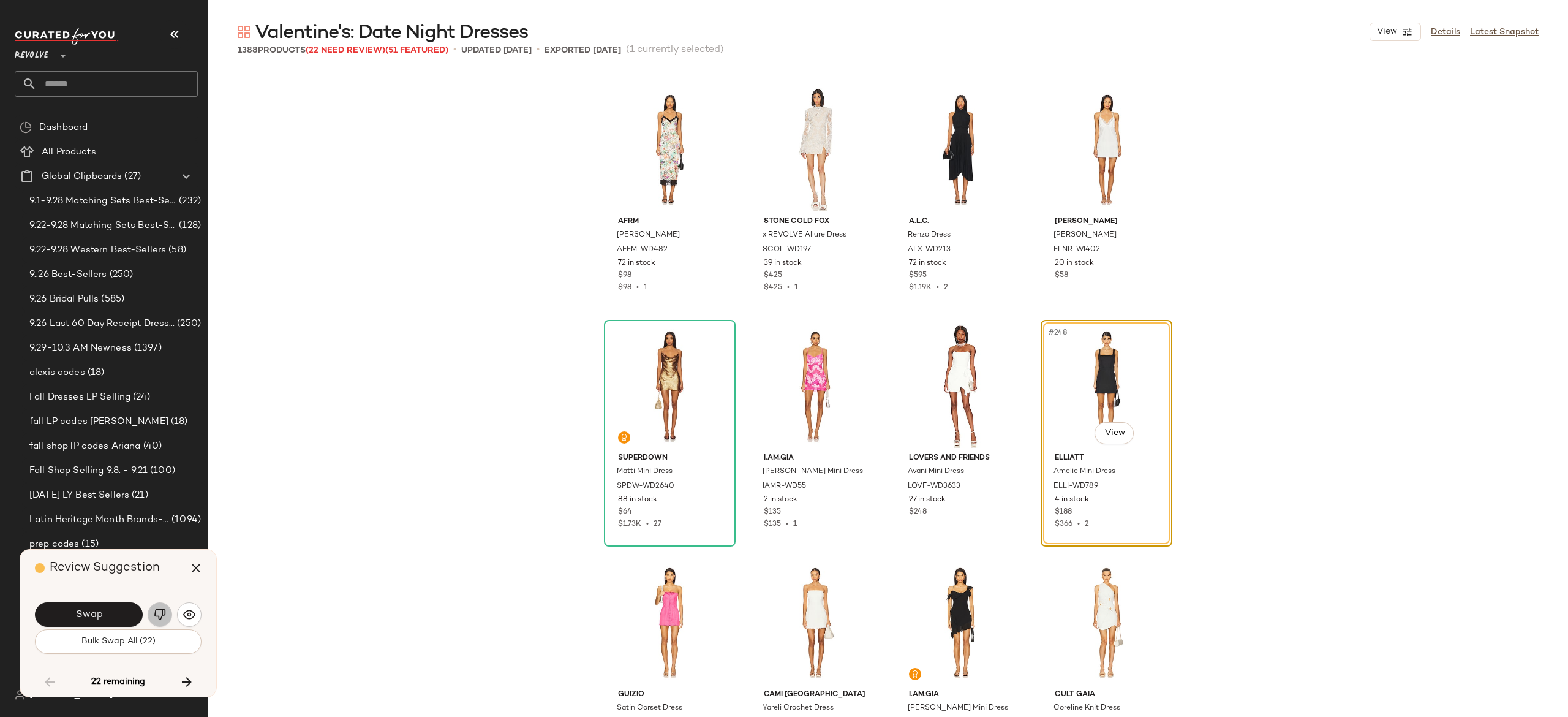
click at [157, 611] on img "button" at bounding box center [159, 614] width 12 height 12
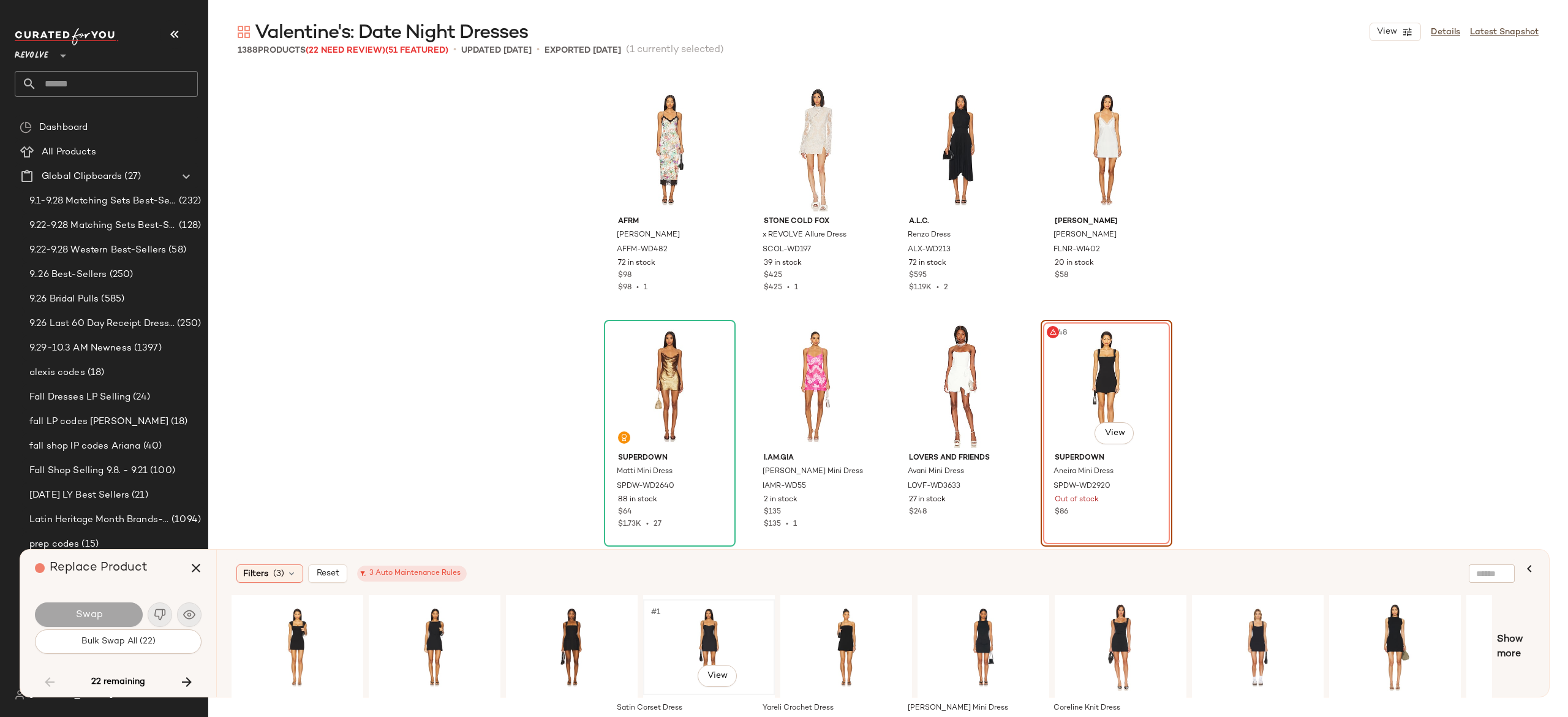
click at [706, 623] on div "#1 View" at bounding box center [709, 647] width 123 height 87
click at [123, 610] on button "Swap" at bounding box center [88, 615] width 108 height 25
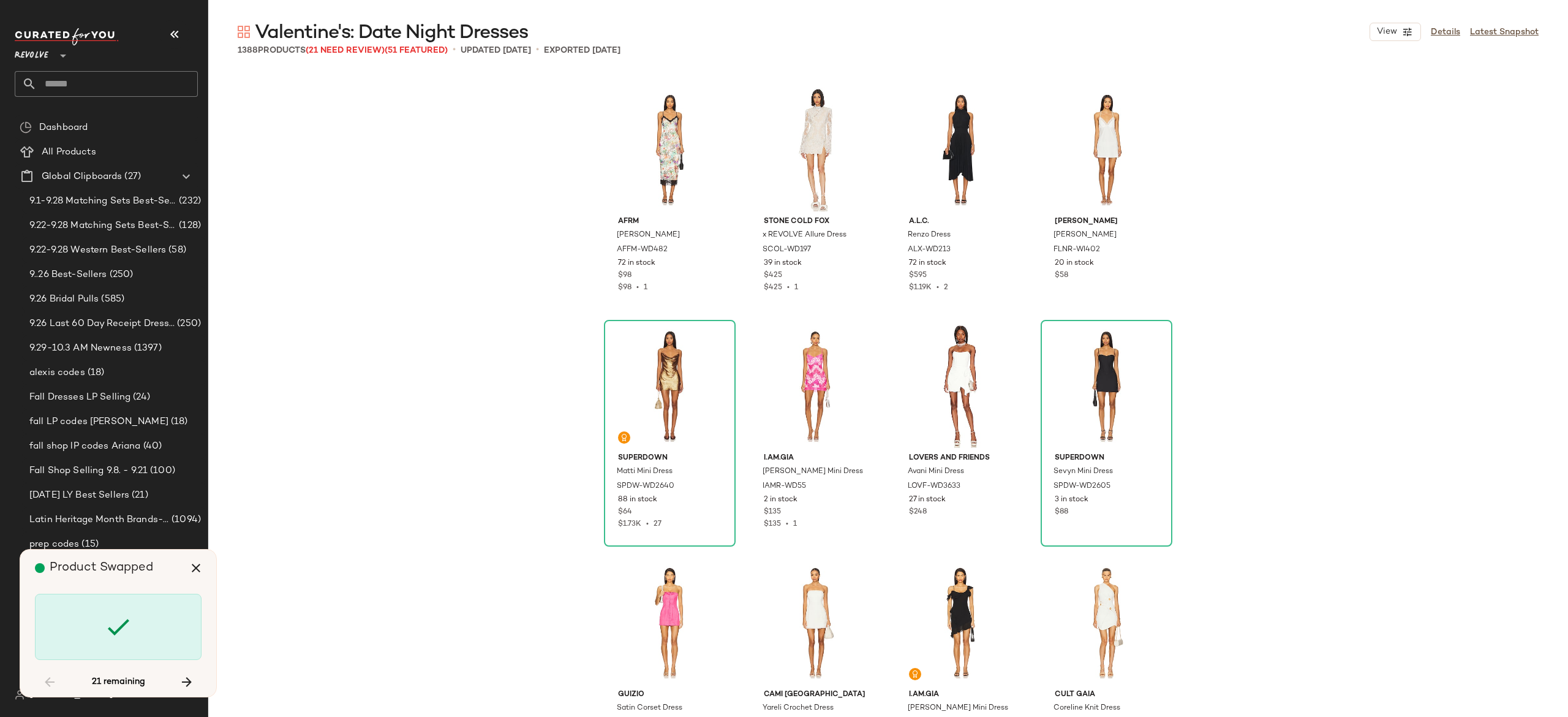
scroll to position [17734, 0]
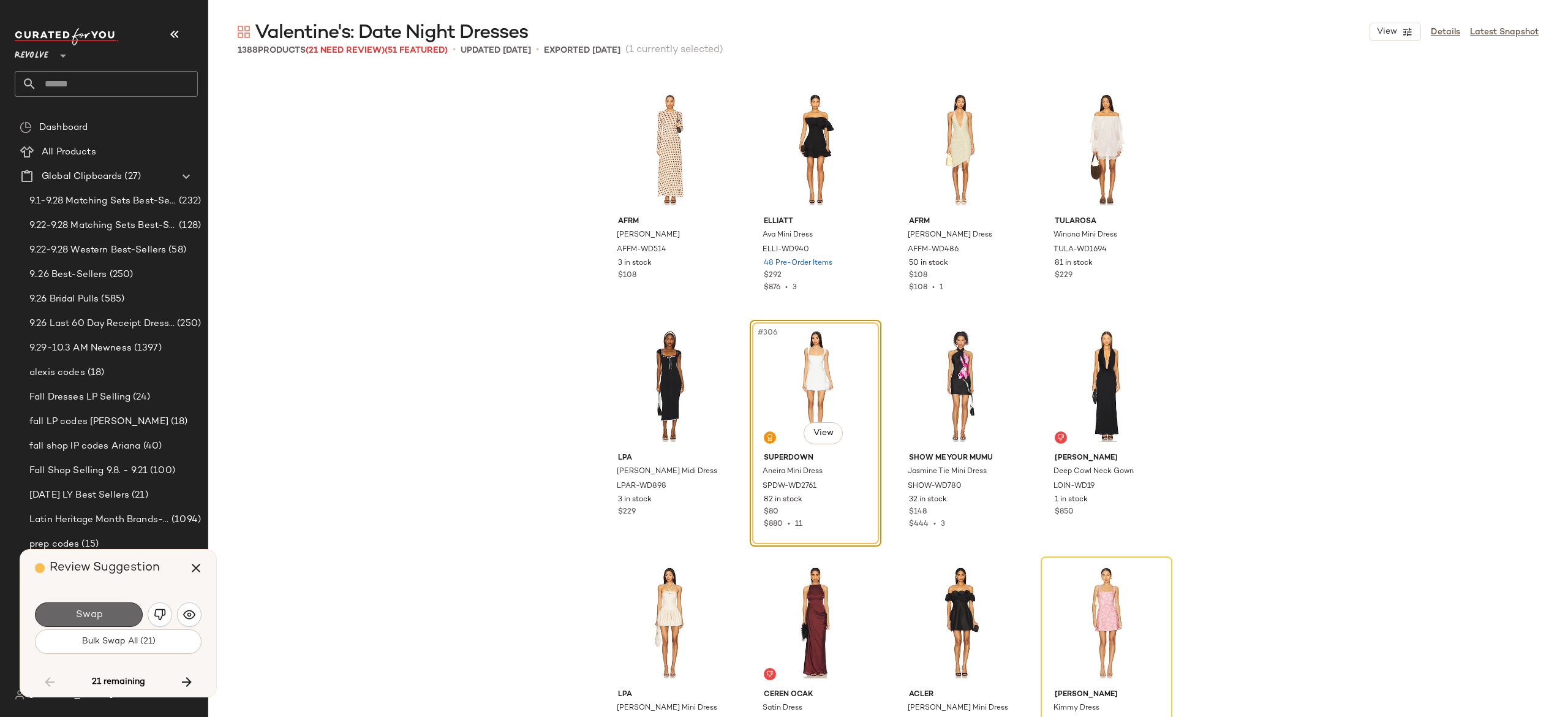
click at [94, 611] on span "Swap" at bounding box center [88, 615] width 28 height 12
click at [160, 611] on img "button" at bounding box center [159, 614] width 12 height 12
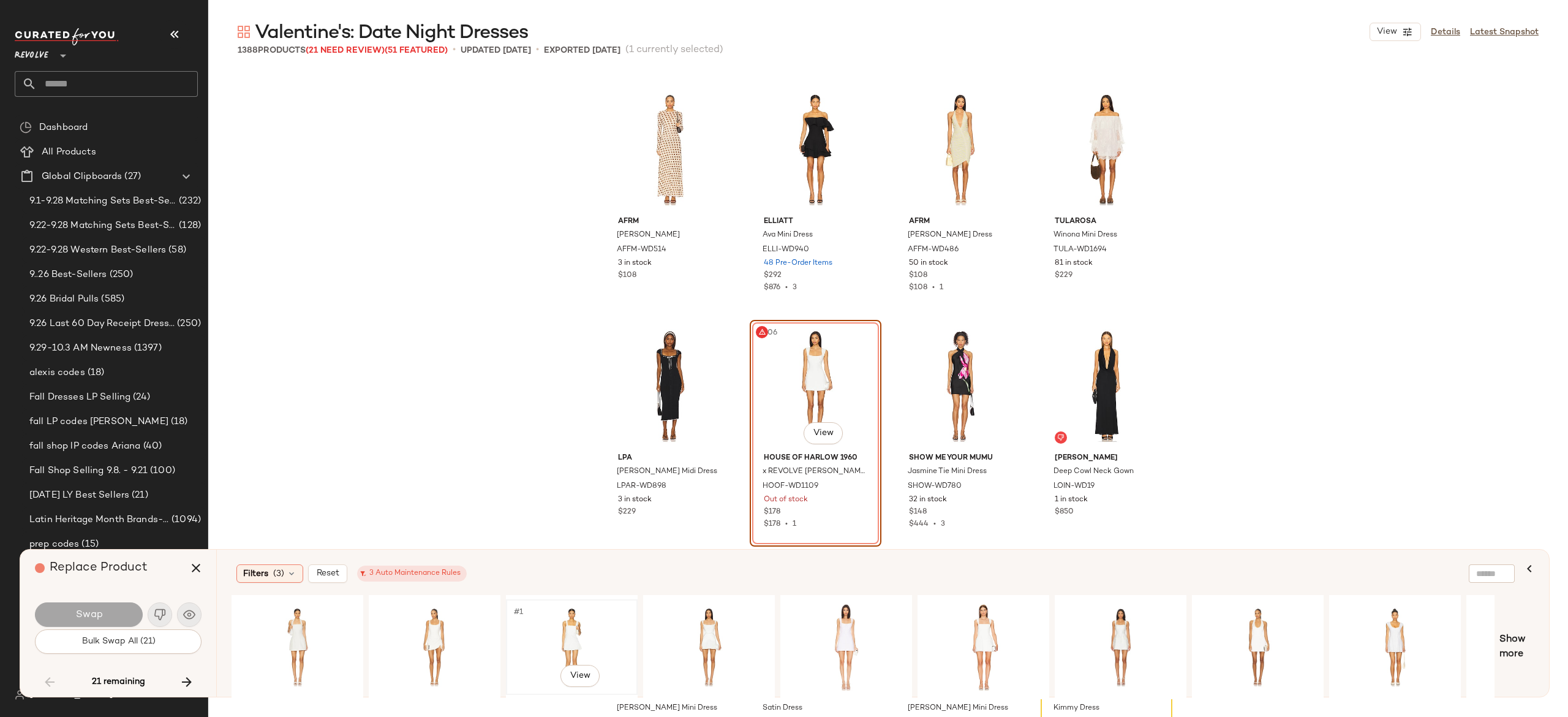
click at [574, 620] on div "#1 View" at bounding box center [572, 647] width 123 height 87
click at [114, 610] on button "Swap" at bounding box center [88, 615] width 108 height 25
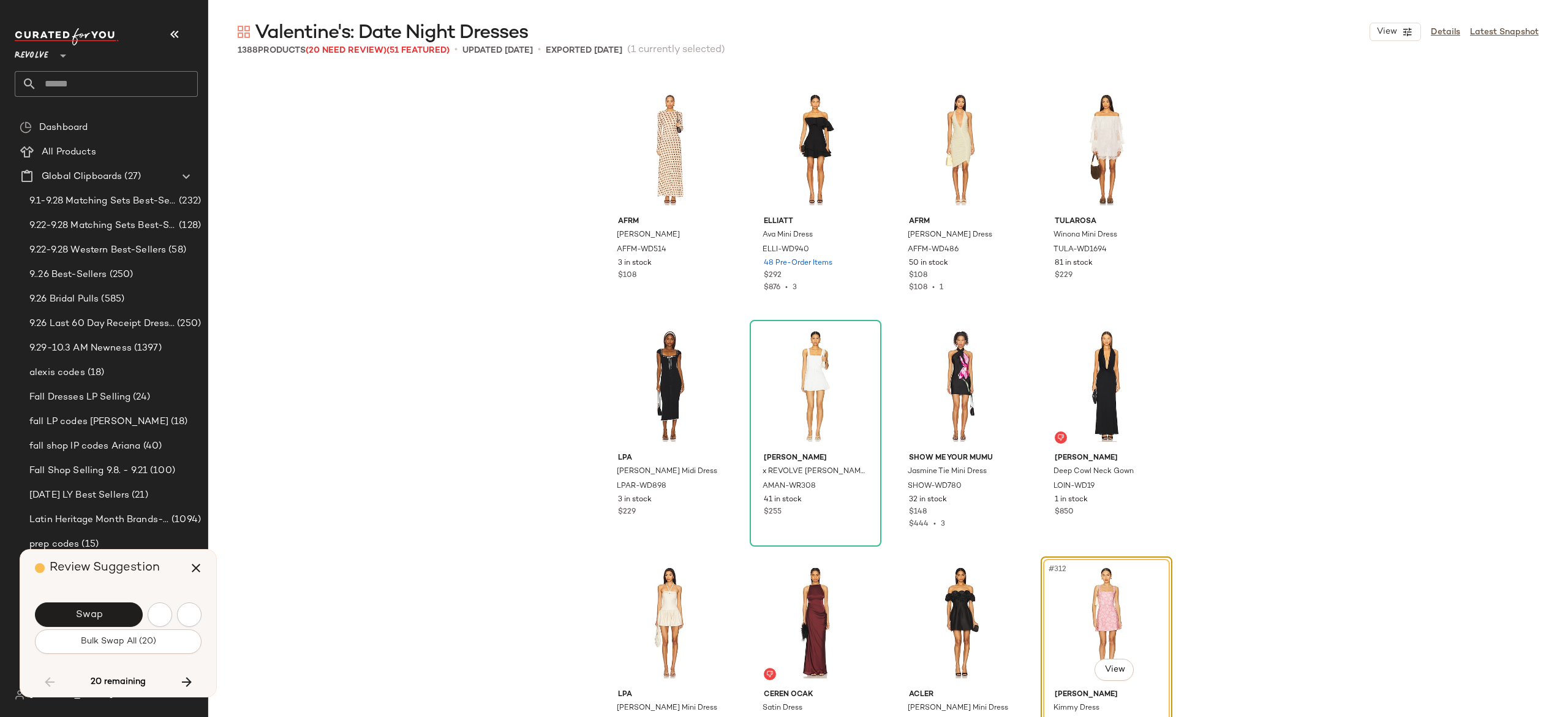
scroll to position [17971, 0]
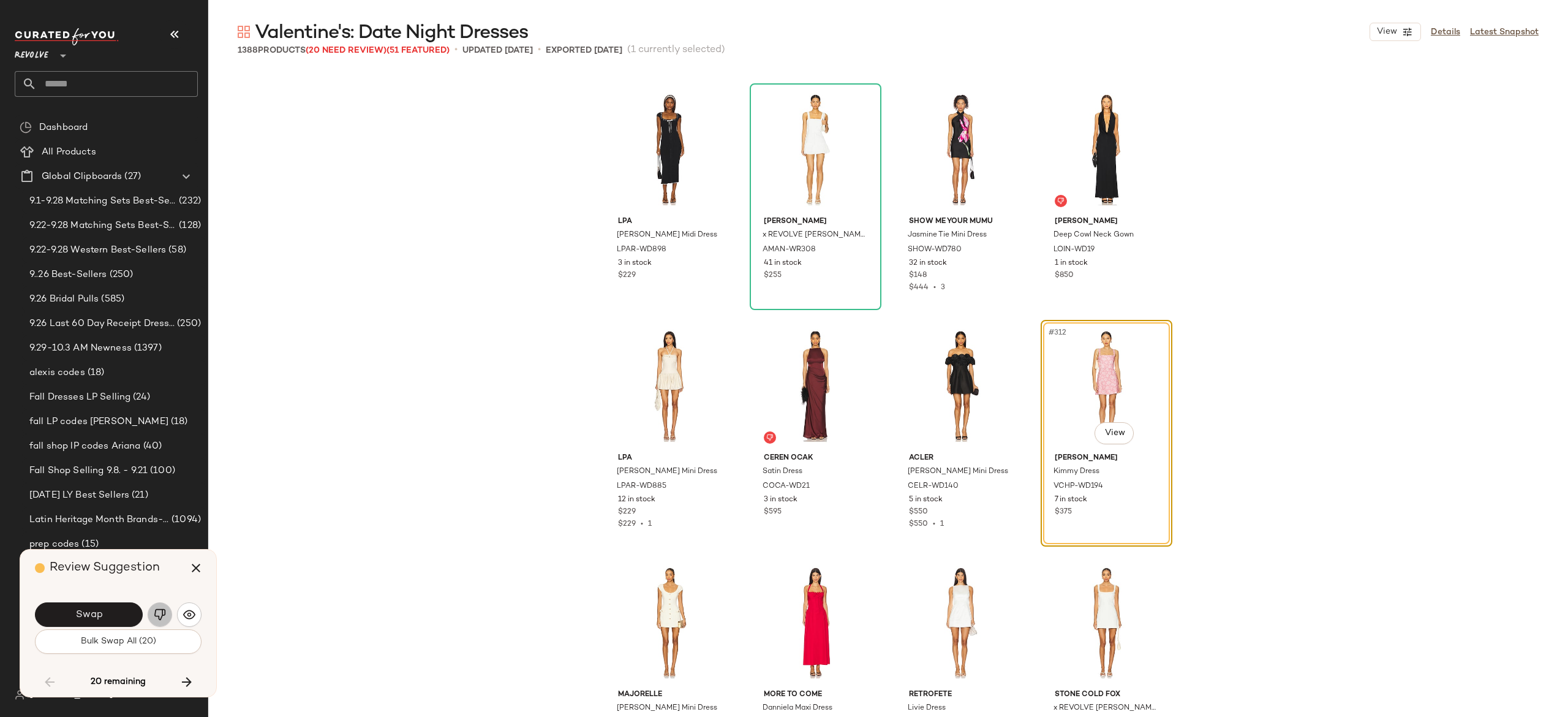
click at [152, 614] on button "button" at bounding box center [160, 615] width 25 height 25
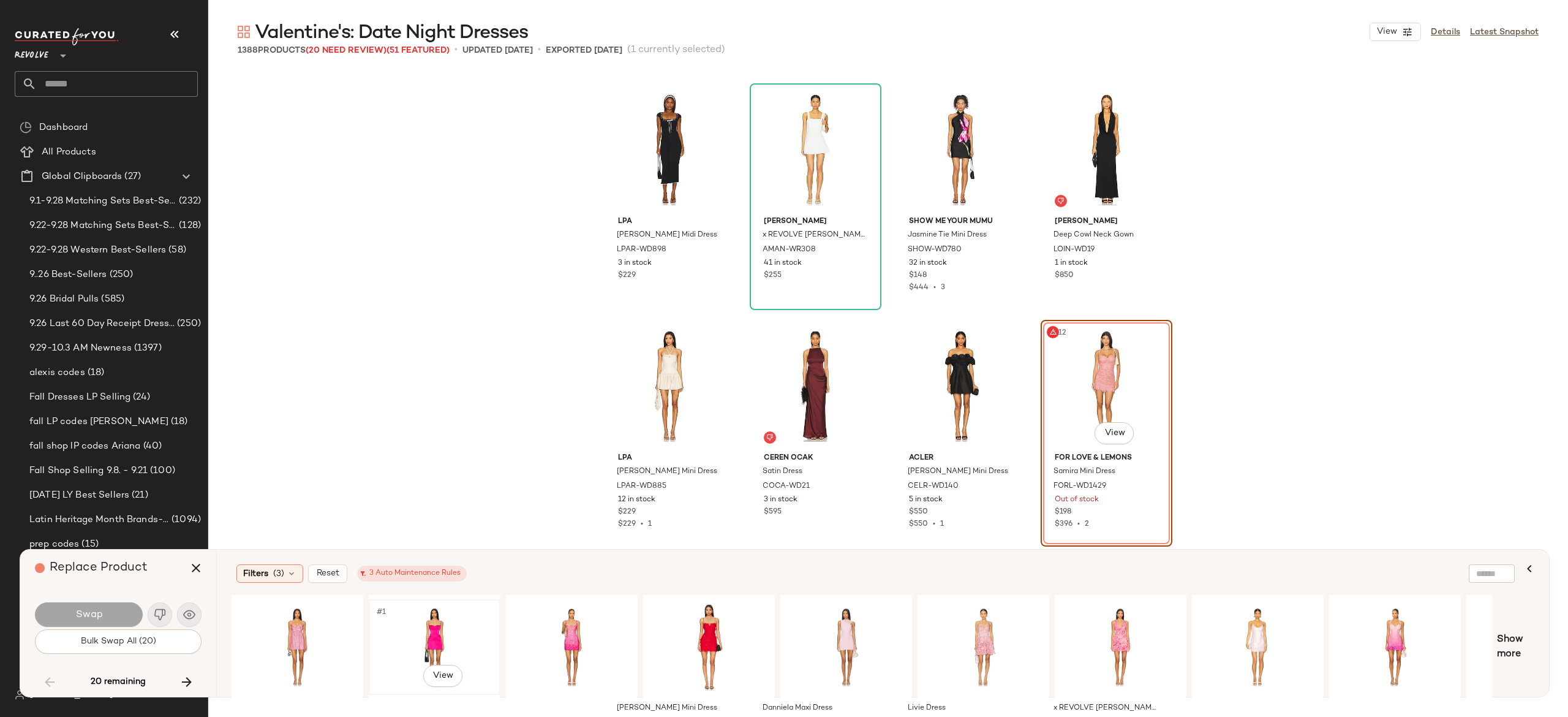
click at [433, 622] on div "#1 View" at bounding box center [435, 647] width 123 height 87
click at [567, 631] on div "#1 View" at bounding box center [572, 647] width 123 height 87
click at [125, 609] on button "Swap" at bounding box center [88, 615] width 108 height 25
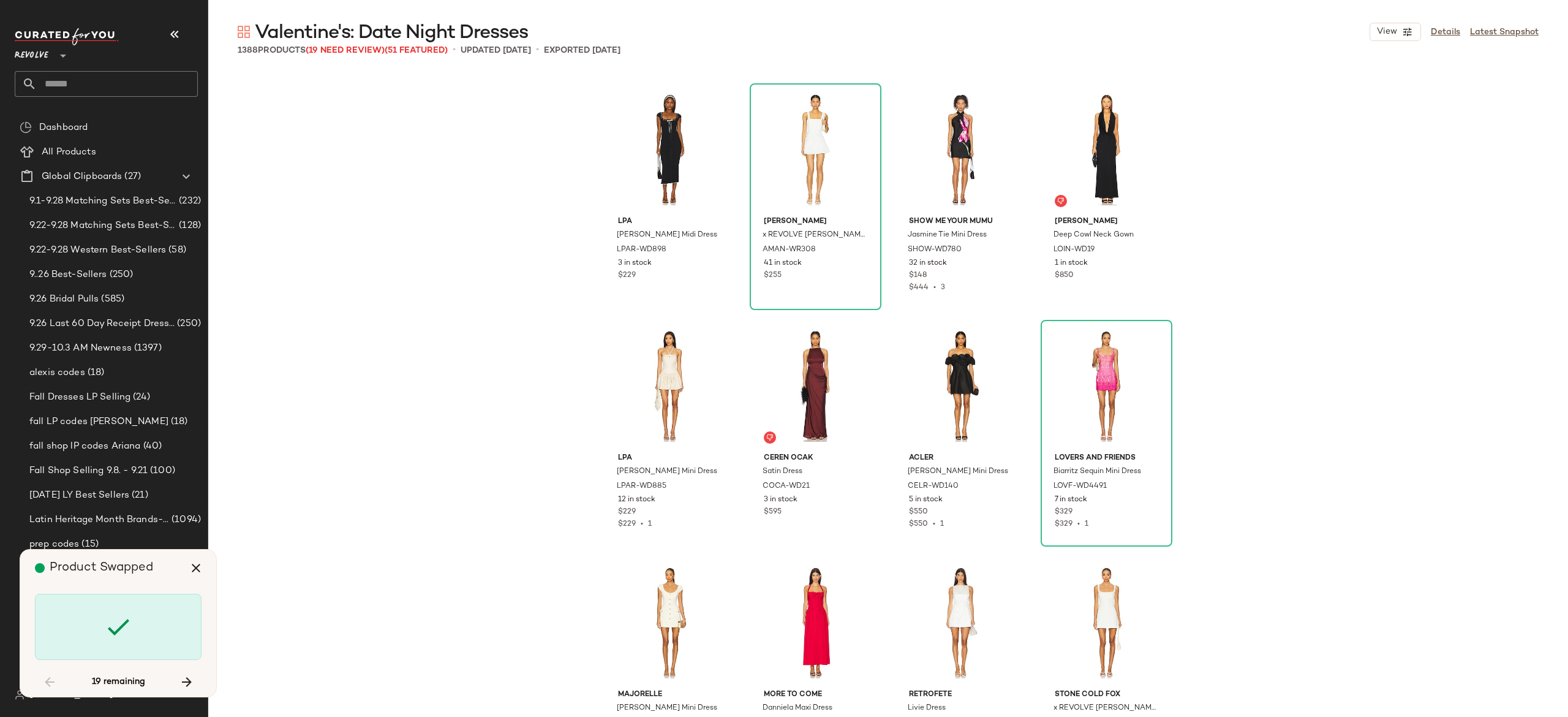
scroll to position [23882, 0]
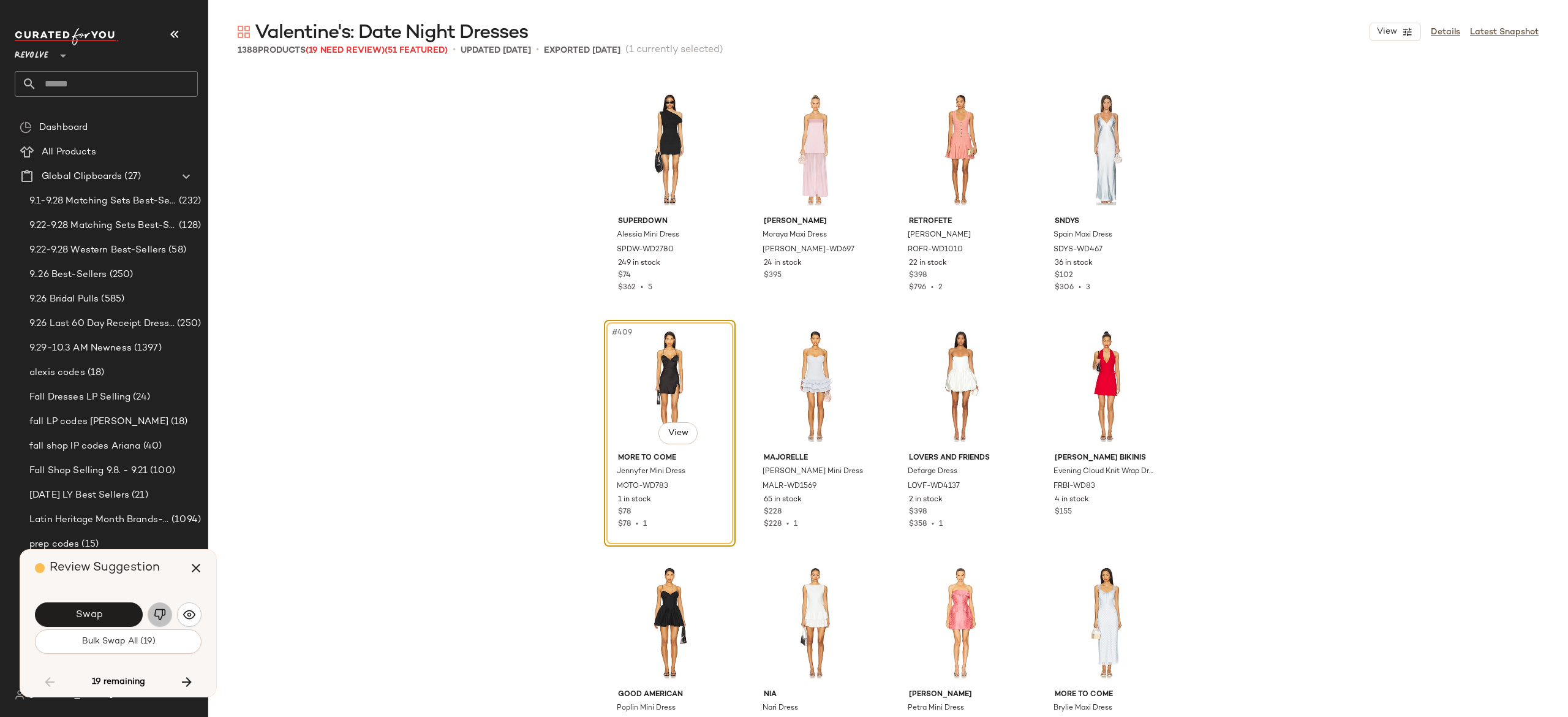
click at [163, 613] on img "button" at bounding box center [159, 614] width 12 height 12
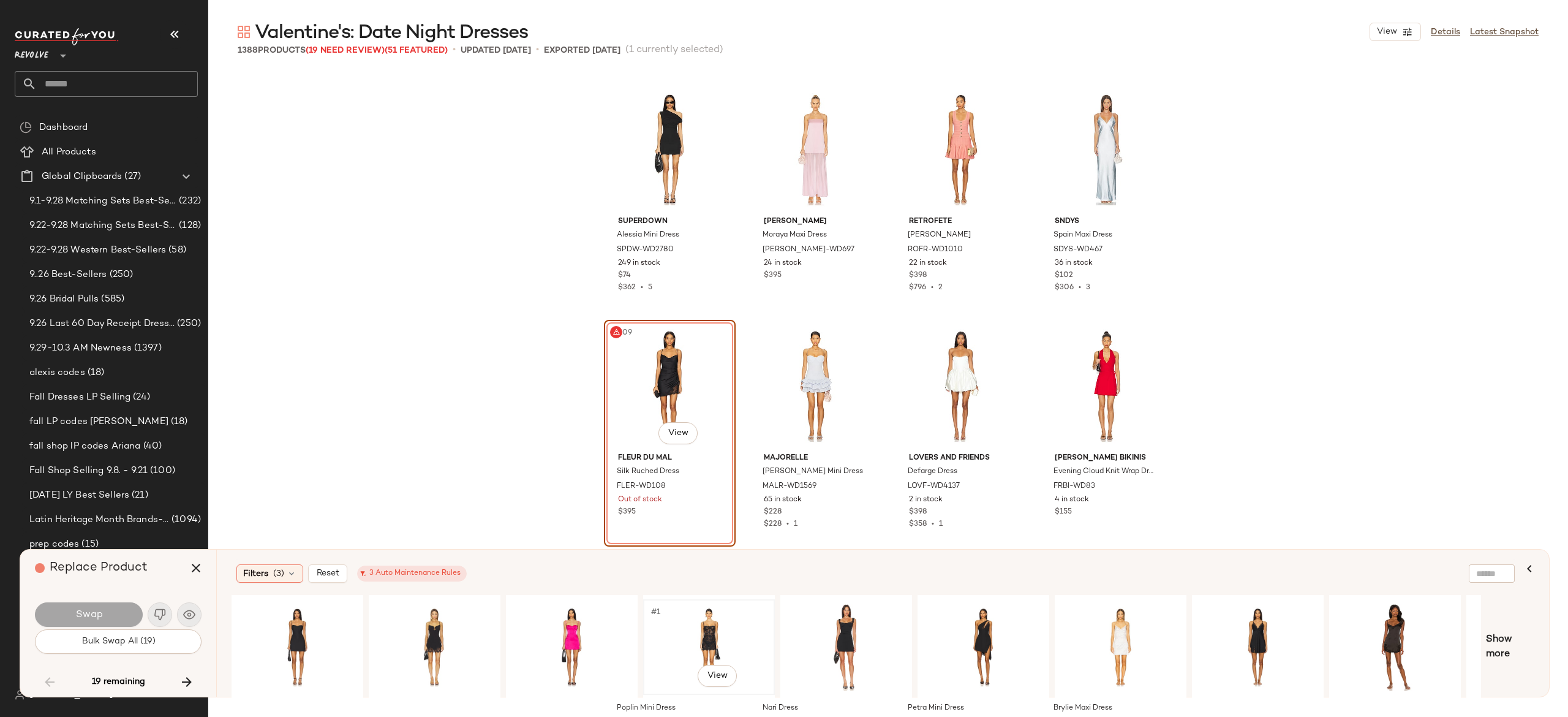
click at [691, 620] on div "#1 View" at bounding box center [709, 647] width 123 height 87
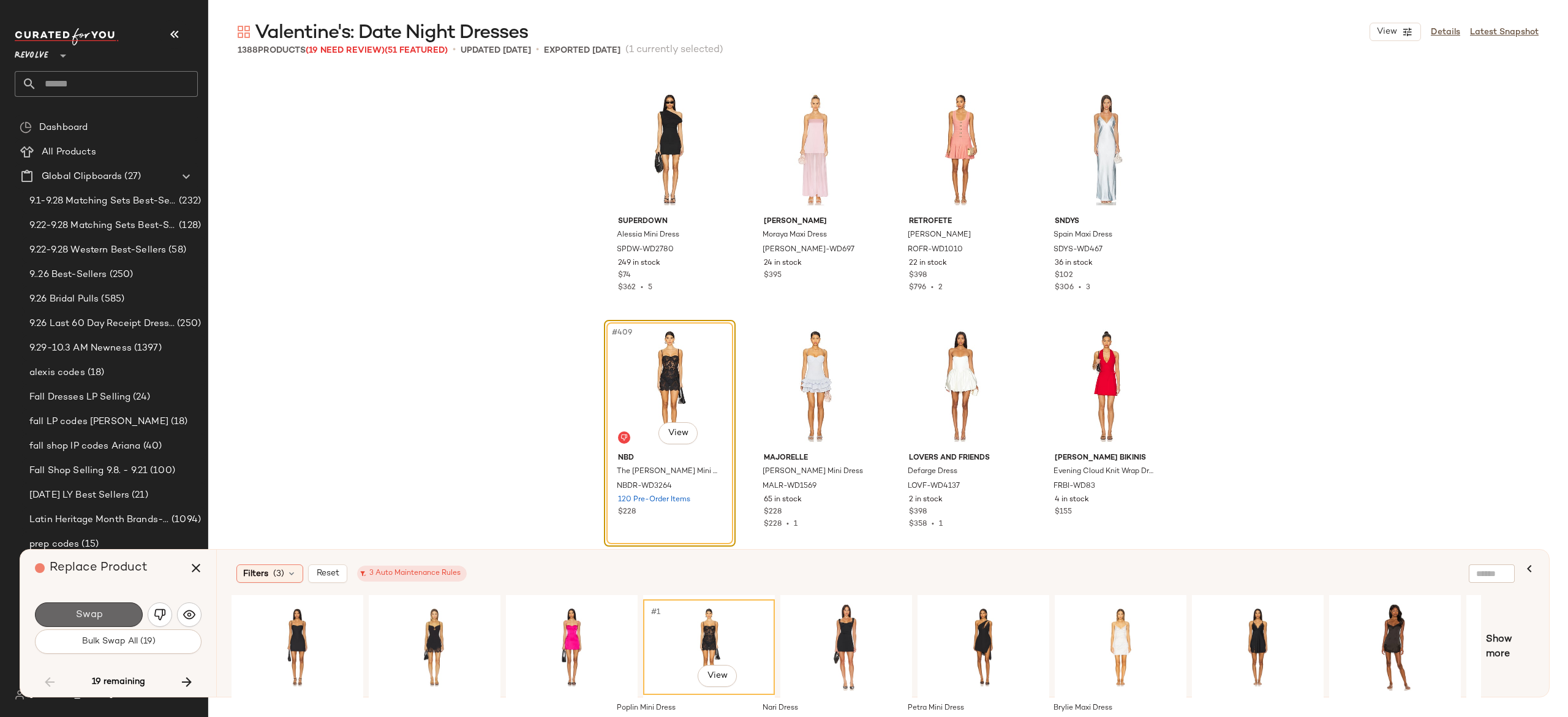
click at [124, 612] on button "Swap" at bounding box center [88, 615] width 108 height 25
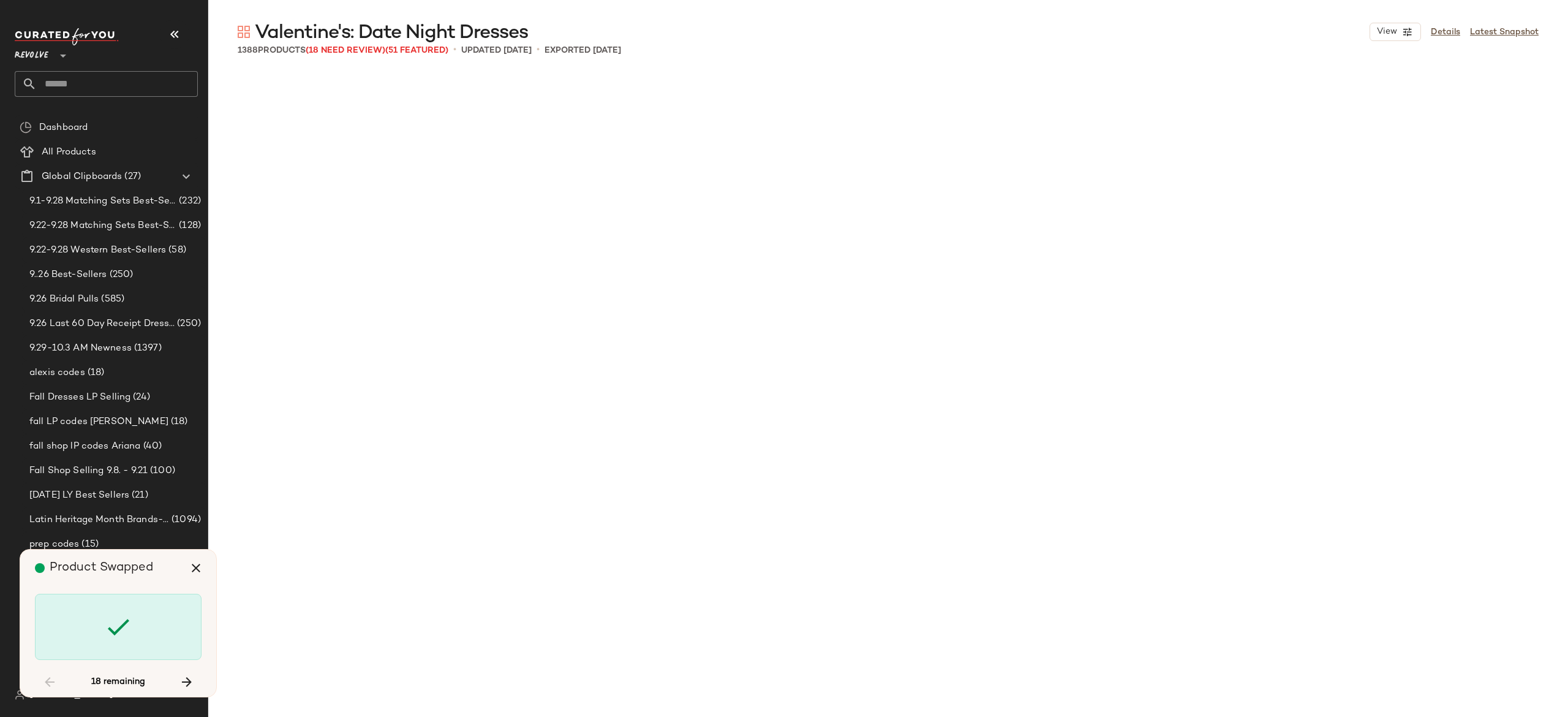
scroll to position [25537, 0]
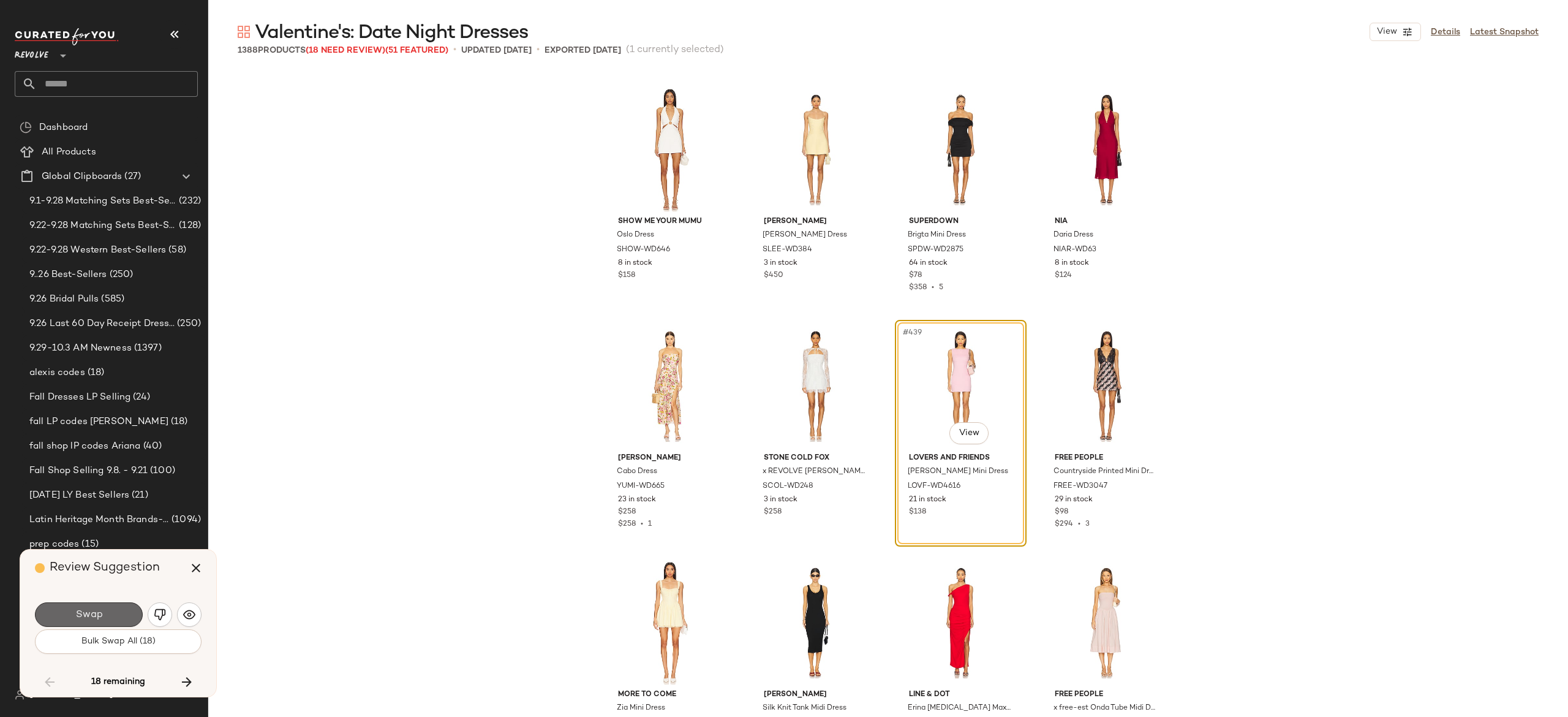
click at [110, 616] on button "Swap" at bounding box center [88, 615] width 108 height 25
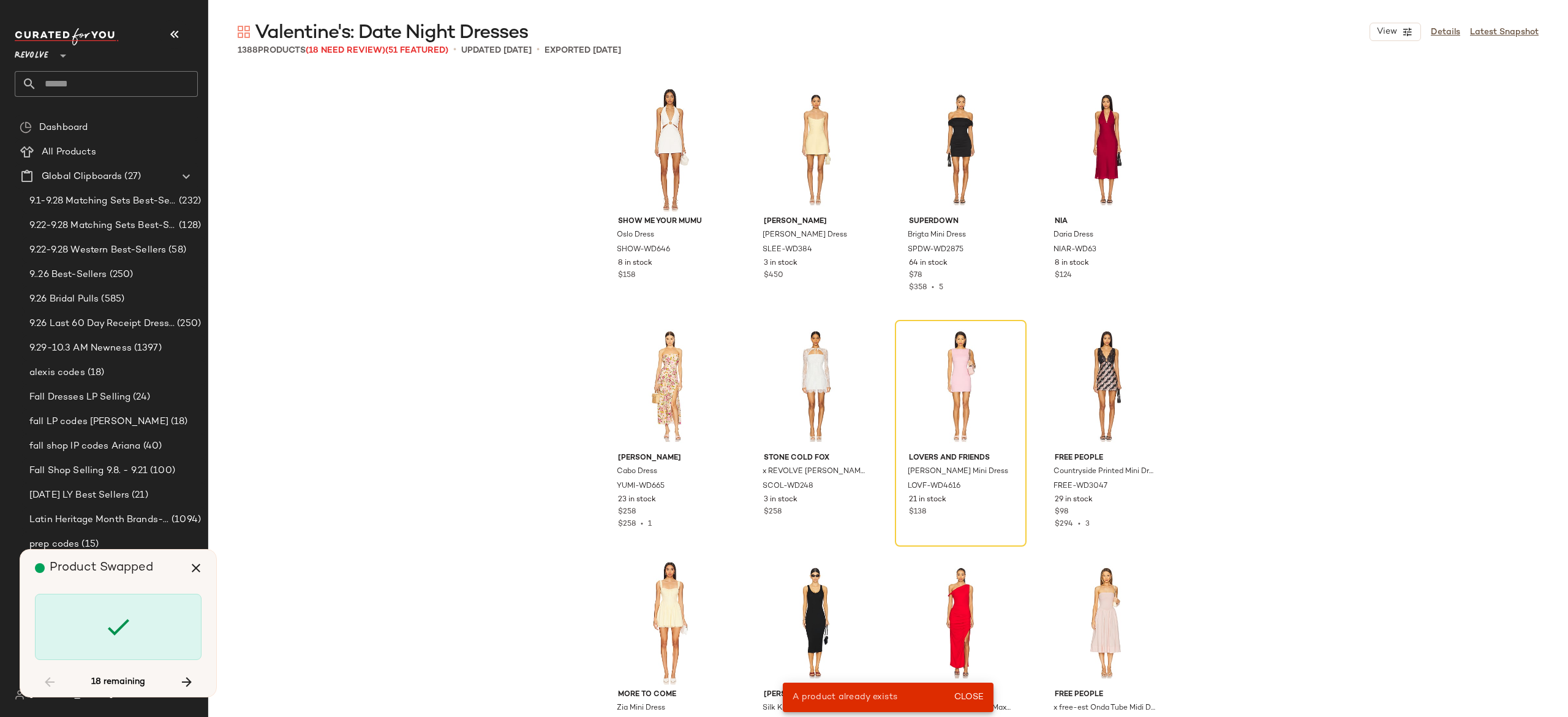
scroll to position [10640, 0]
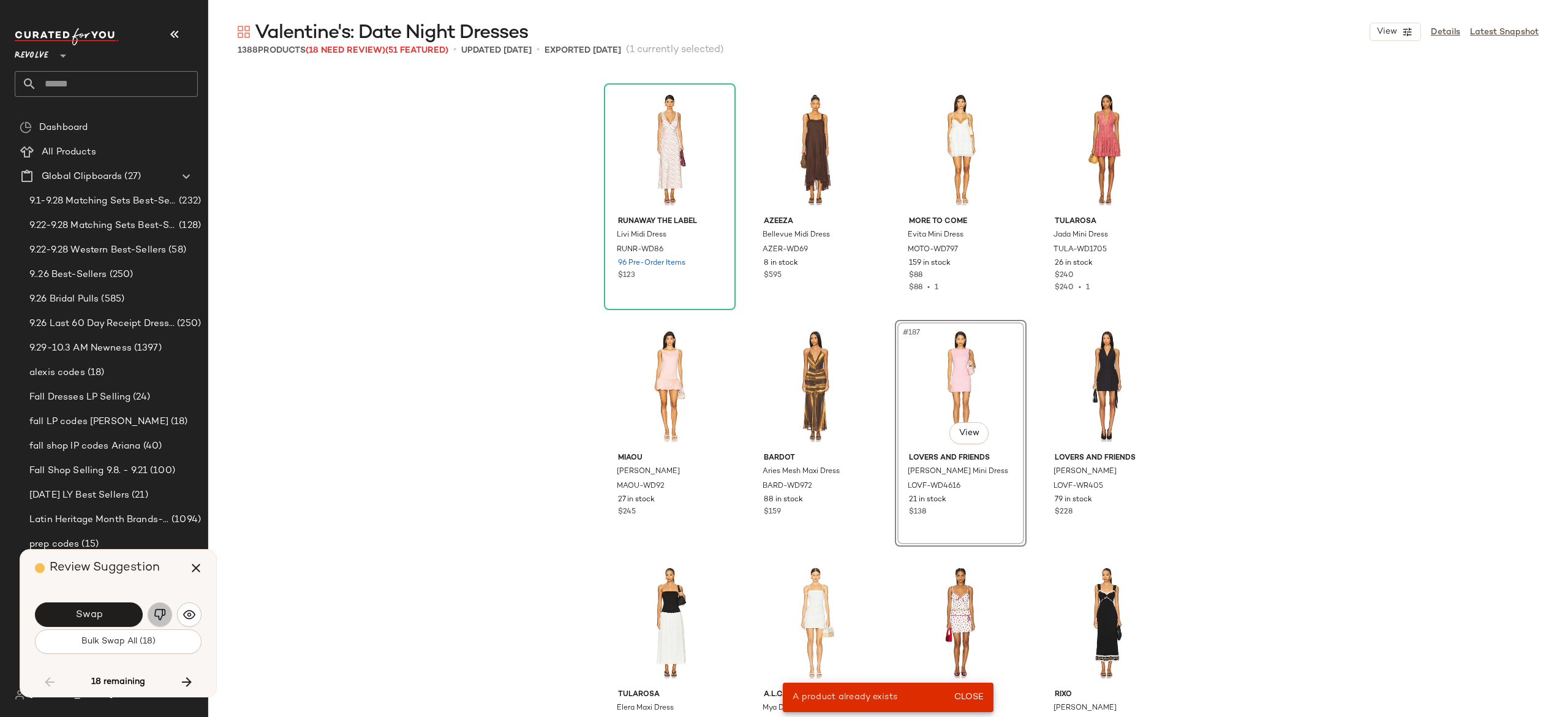
click at [160, 611] on img "button" at bounding box center [159, 614] width 12 height 12
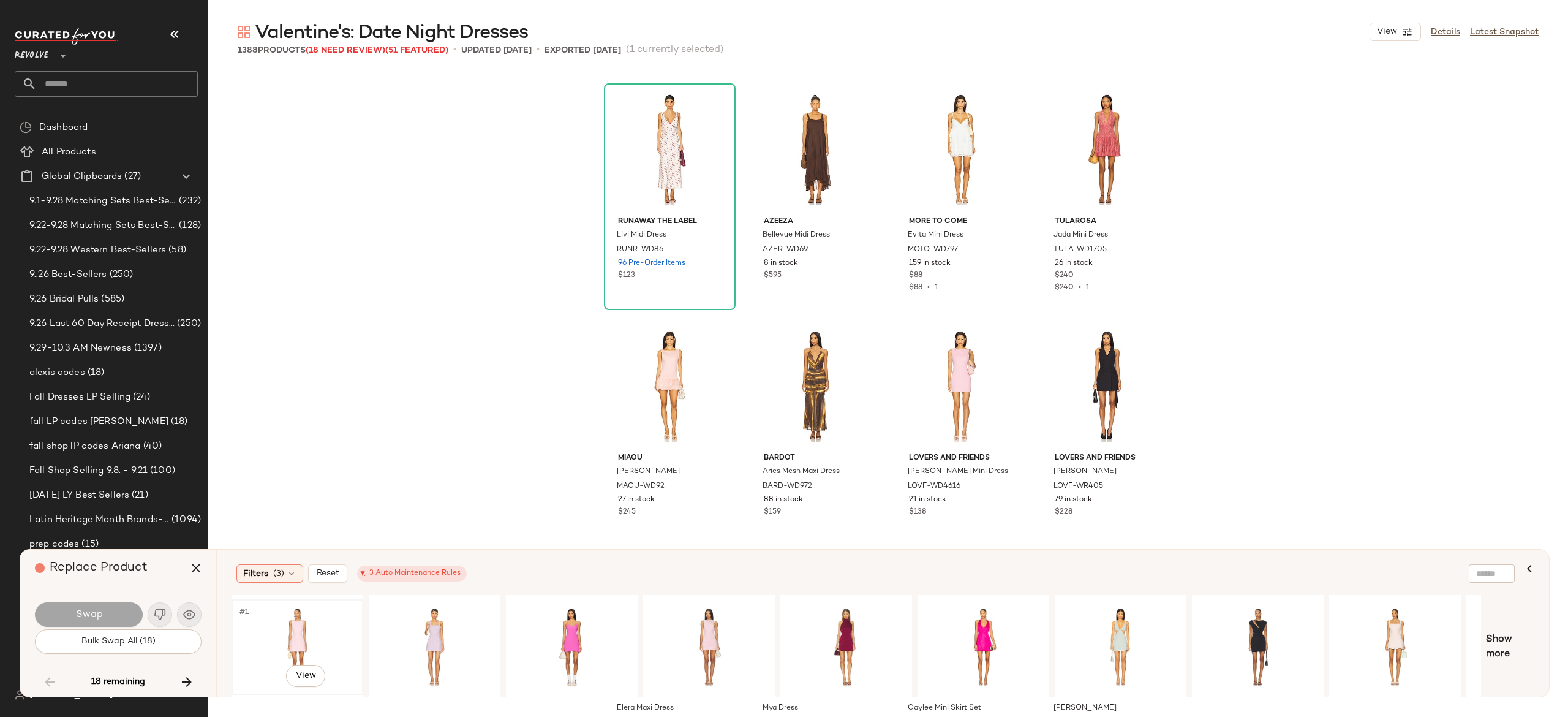
click at [299, 625] on div "#1 View" at bounding box center [297, 647] width 123 height 87
click at [704, 632] on div "#1 View" at bounding box center [709, 647] width 123 height 87
click at [113, 619] on button "Swap" at bounding box center [88, 615] width 108 height 25
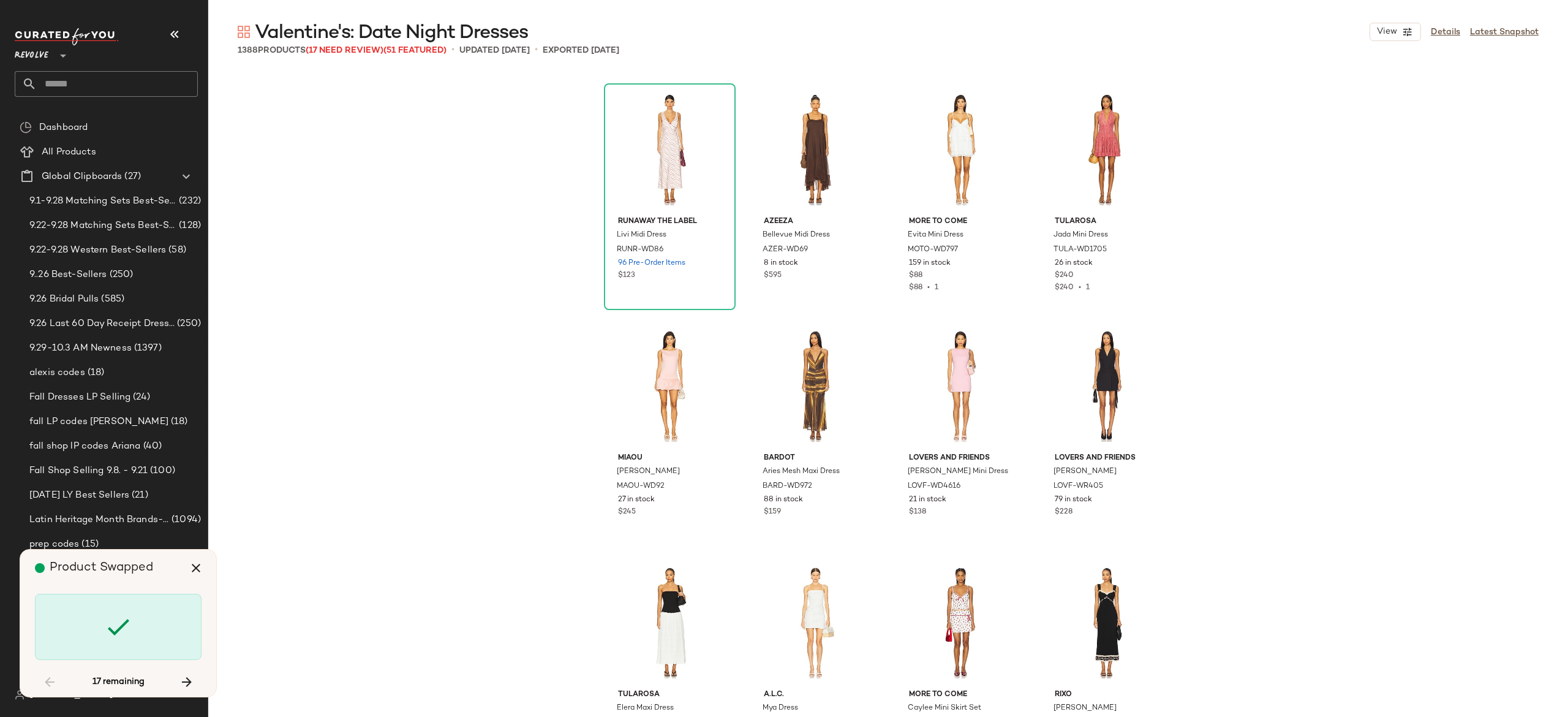
scroll to position [28375, 0]
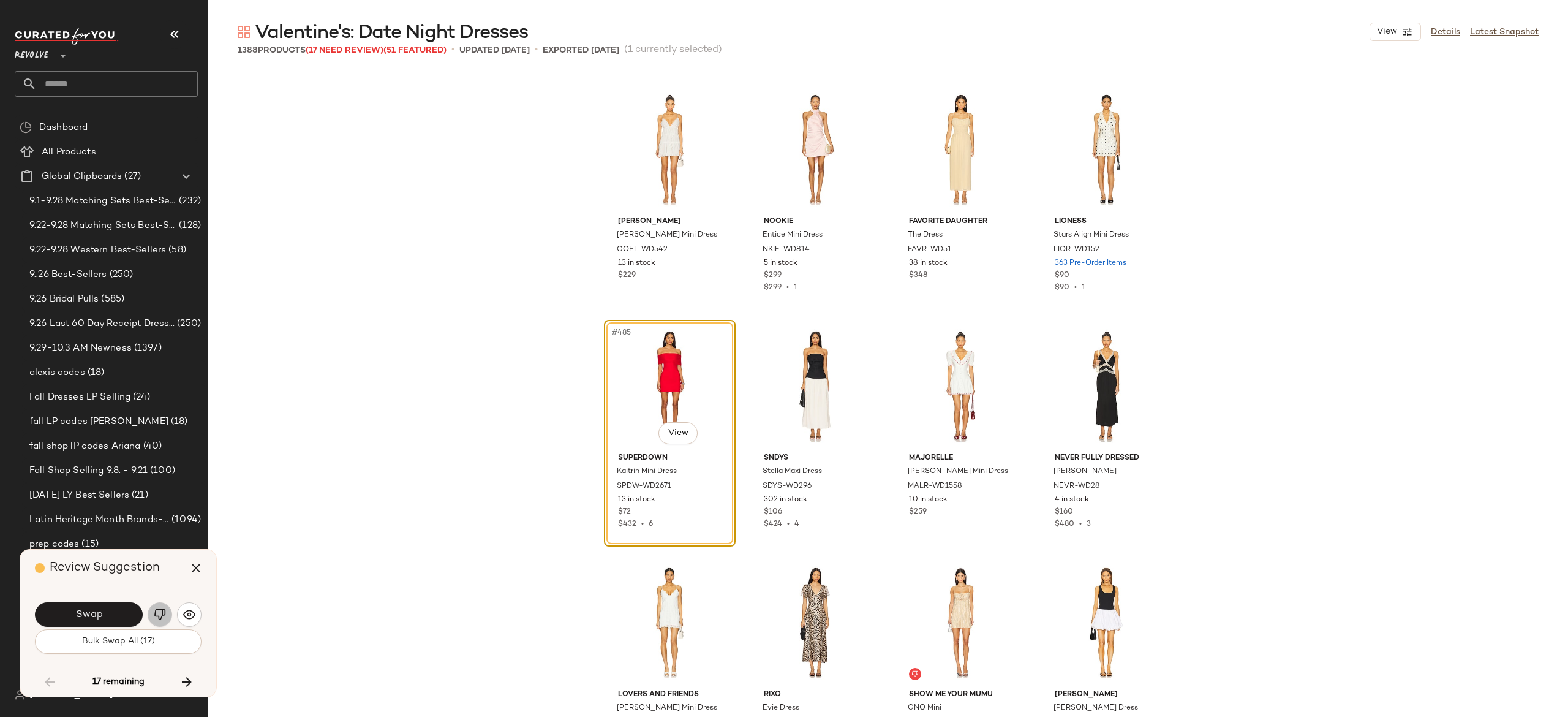
click at [162, 608] on img "button" at bounding box center [159, 614] width 12 height 12
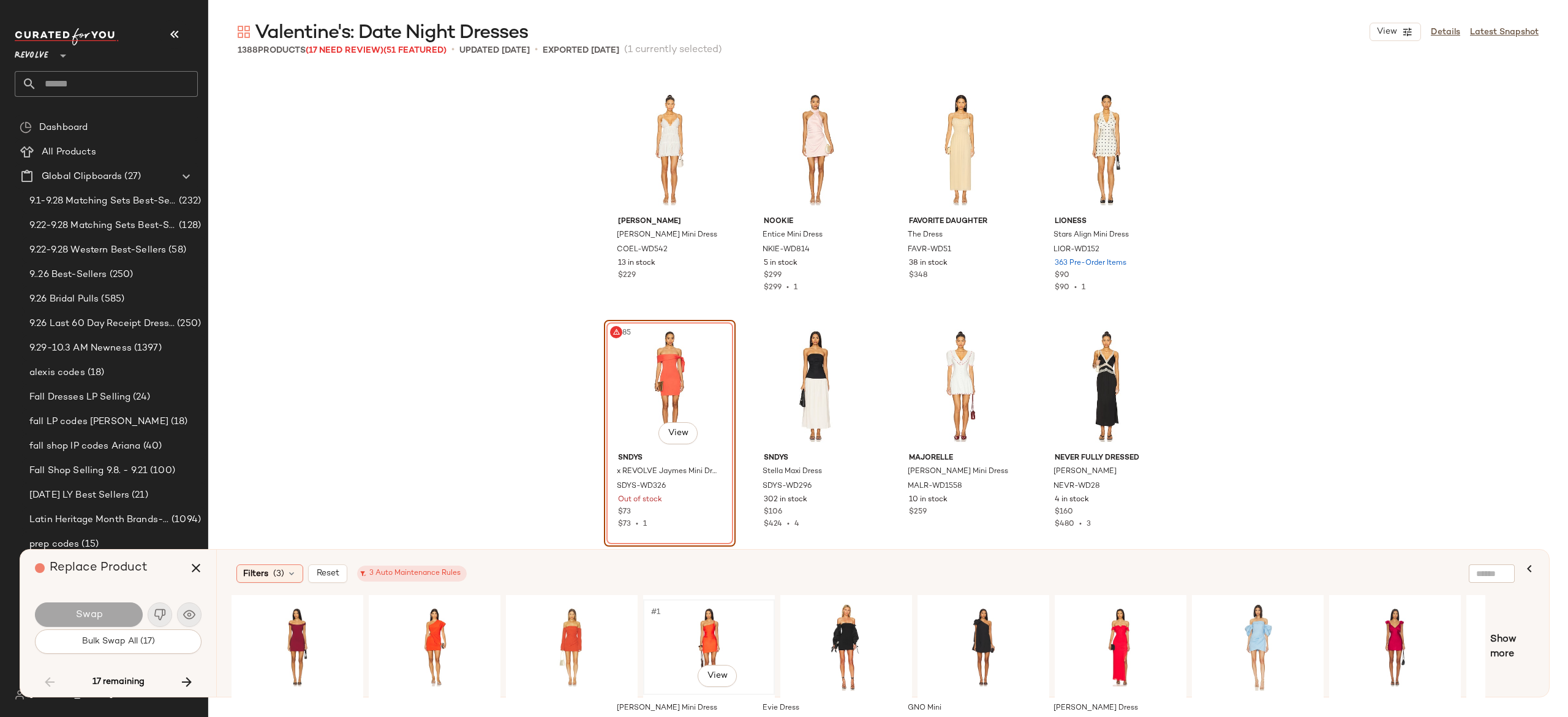
click at [702, 622] on div "#1 View" at bounding box center [709, 647] width 123 height 87
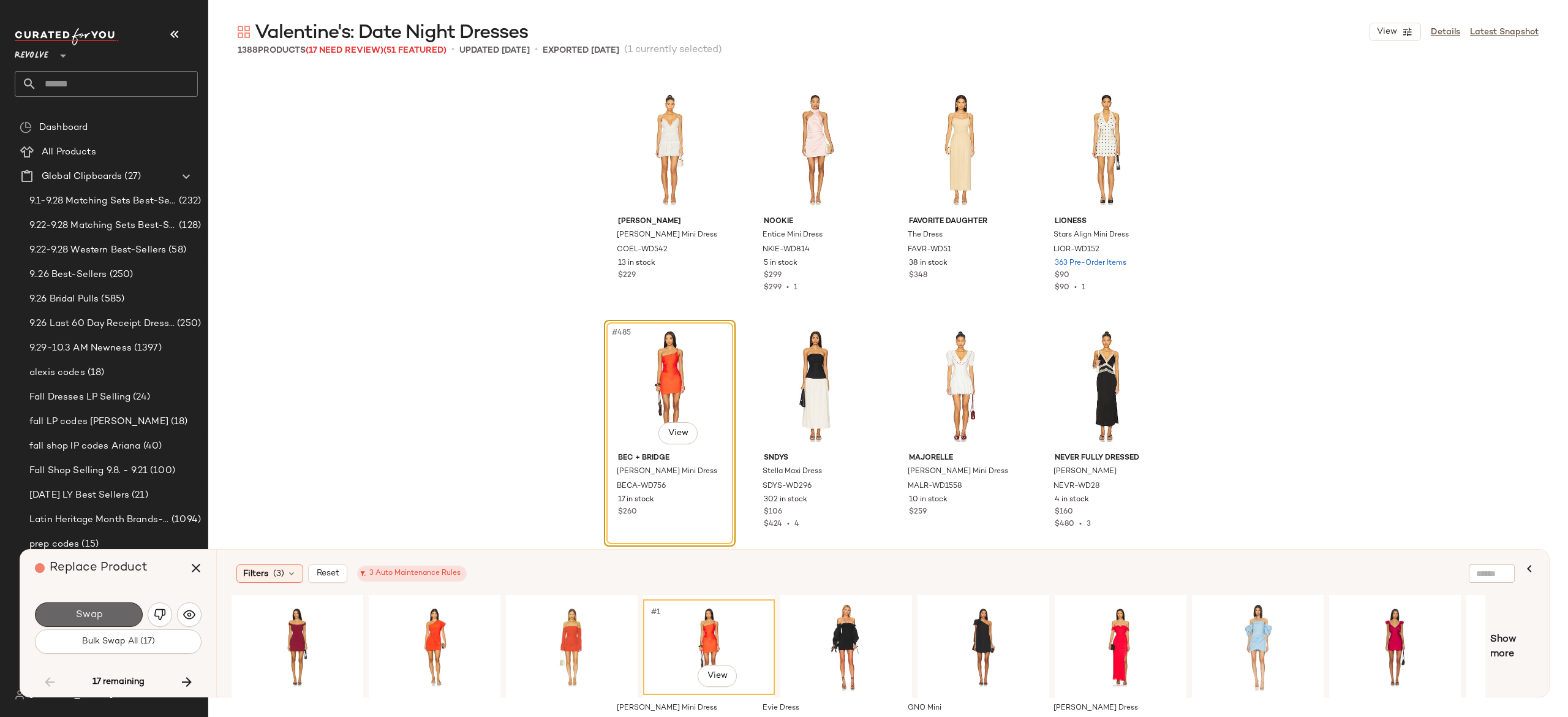
click at [126, 608] on button "Swap" at bounding box center [88, 615] width 108 height 25
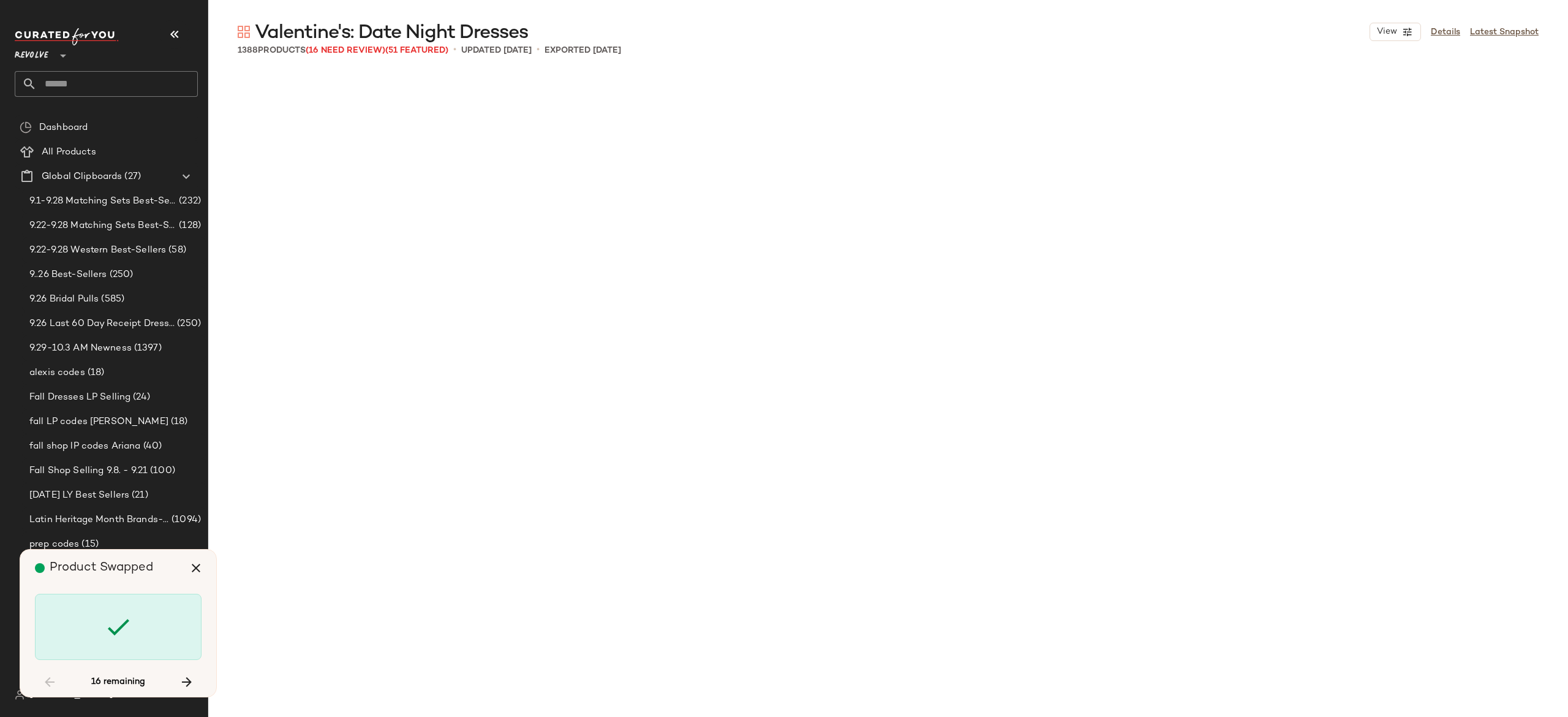
scroll to position [31212, 0]
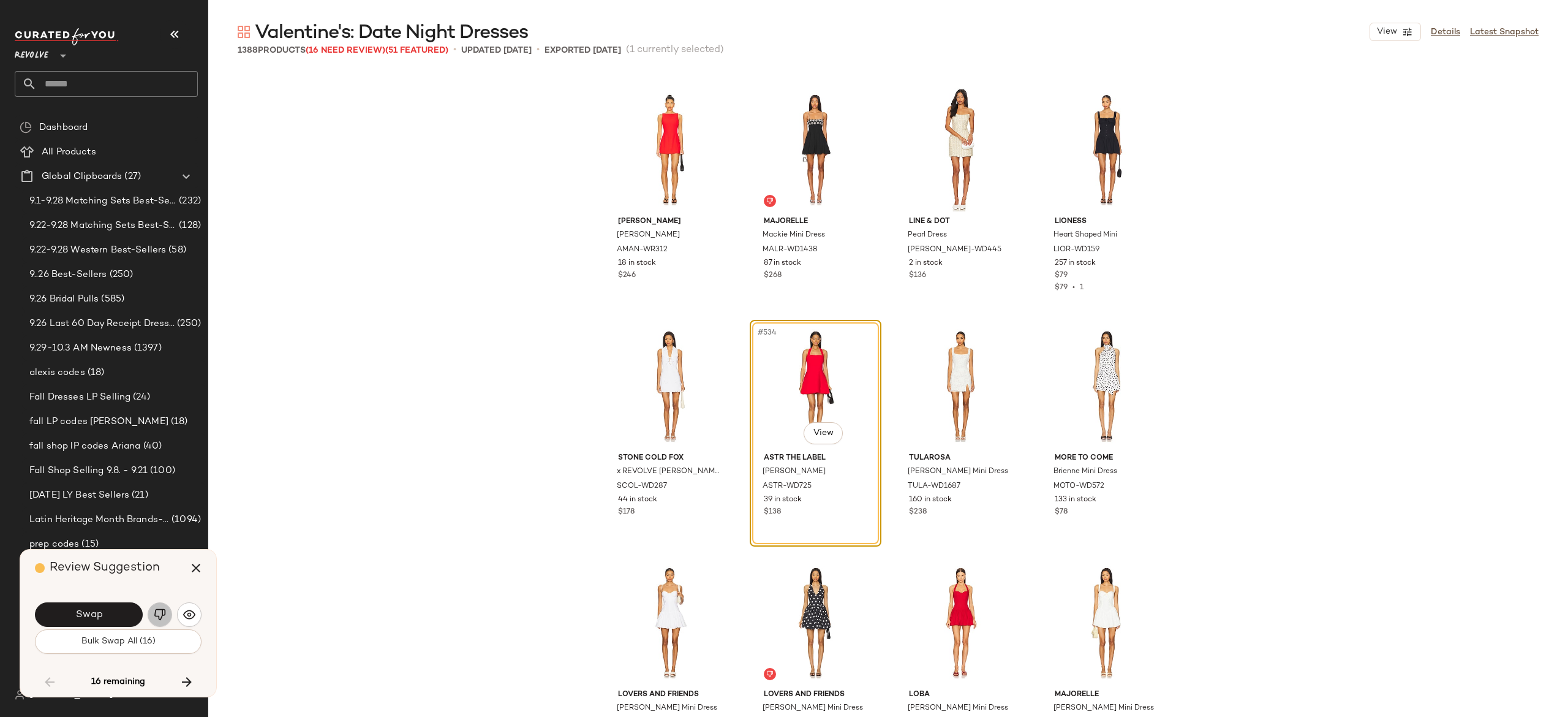
click at [159, 613] on img "button" at bounding box center [159, 614] width 12 height 12
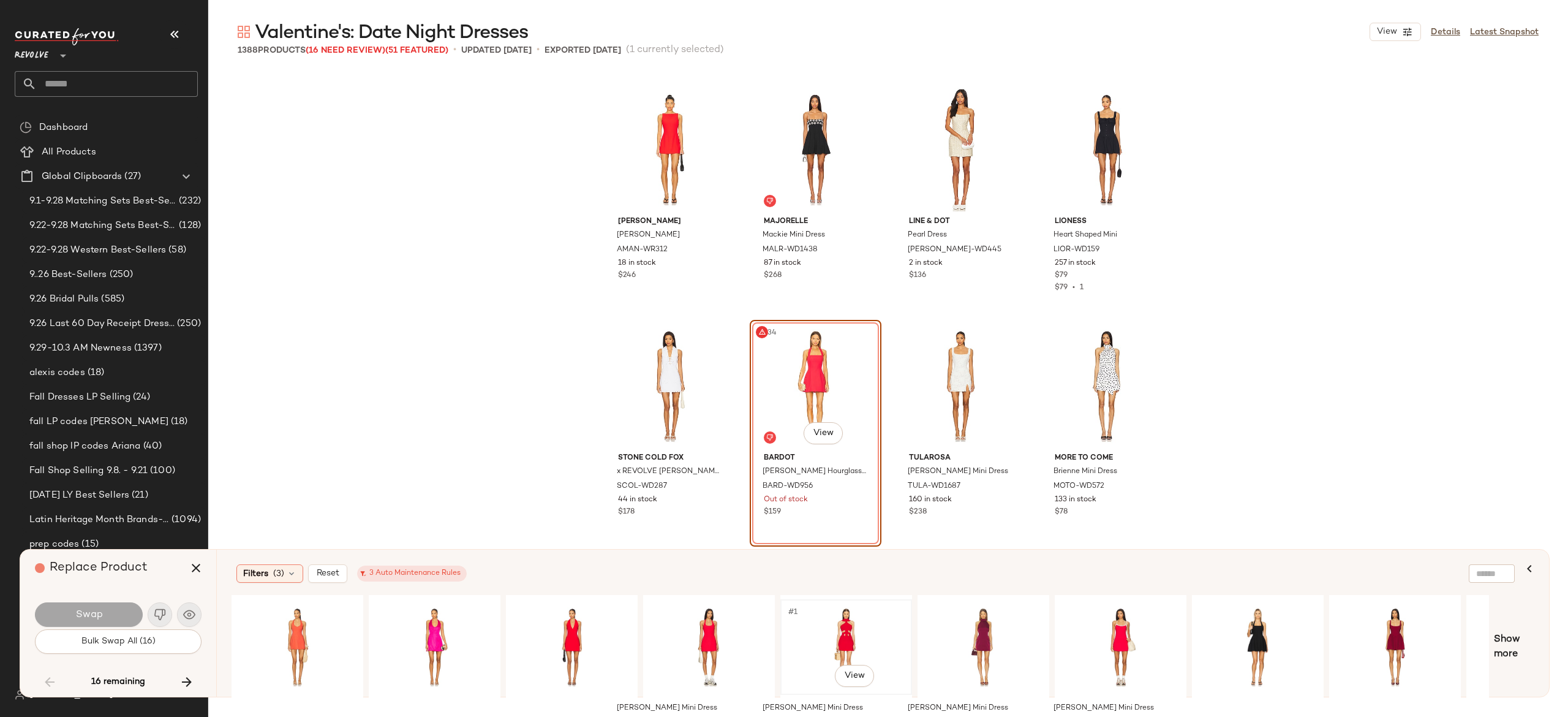
click at [845, 627] on div "#1 View" at bounding box center [846, 647] width 123 height 87
click at [119, 608] on button "Swap" at bounding box center [88, 615] width 108 height 25
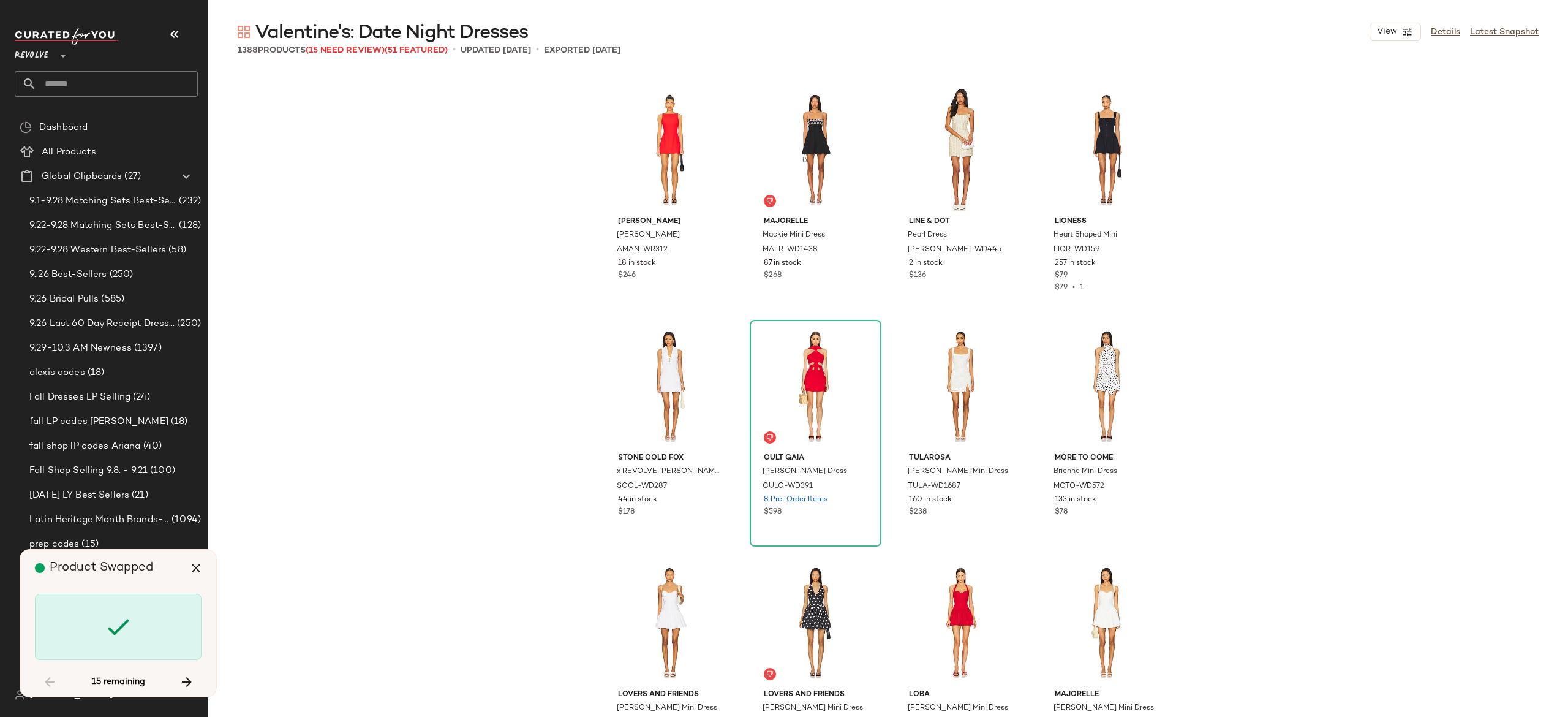
scroll to position [33340, 0]
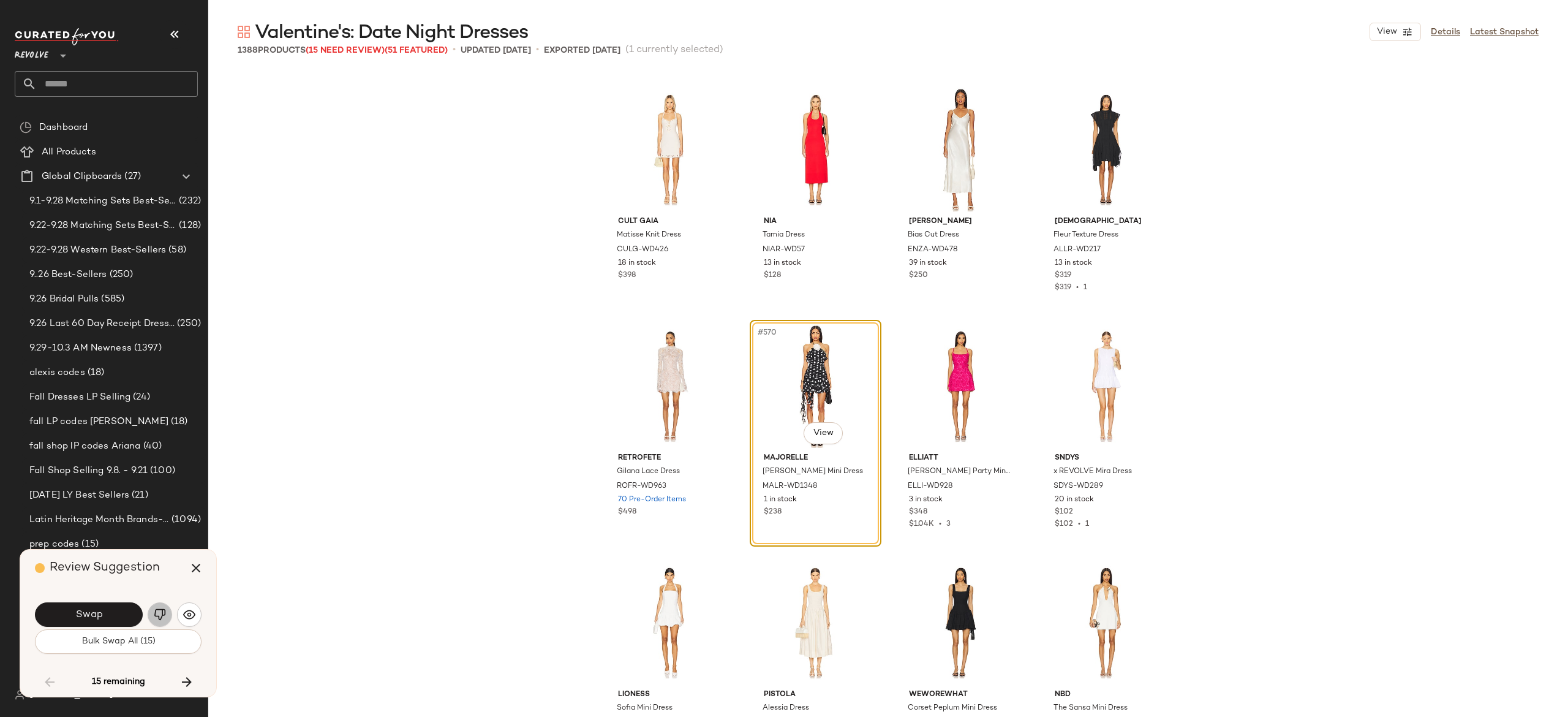
click at [157, 610] on img "button" at bounding box center [159, 614] width 12 height 12
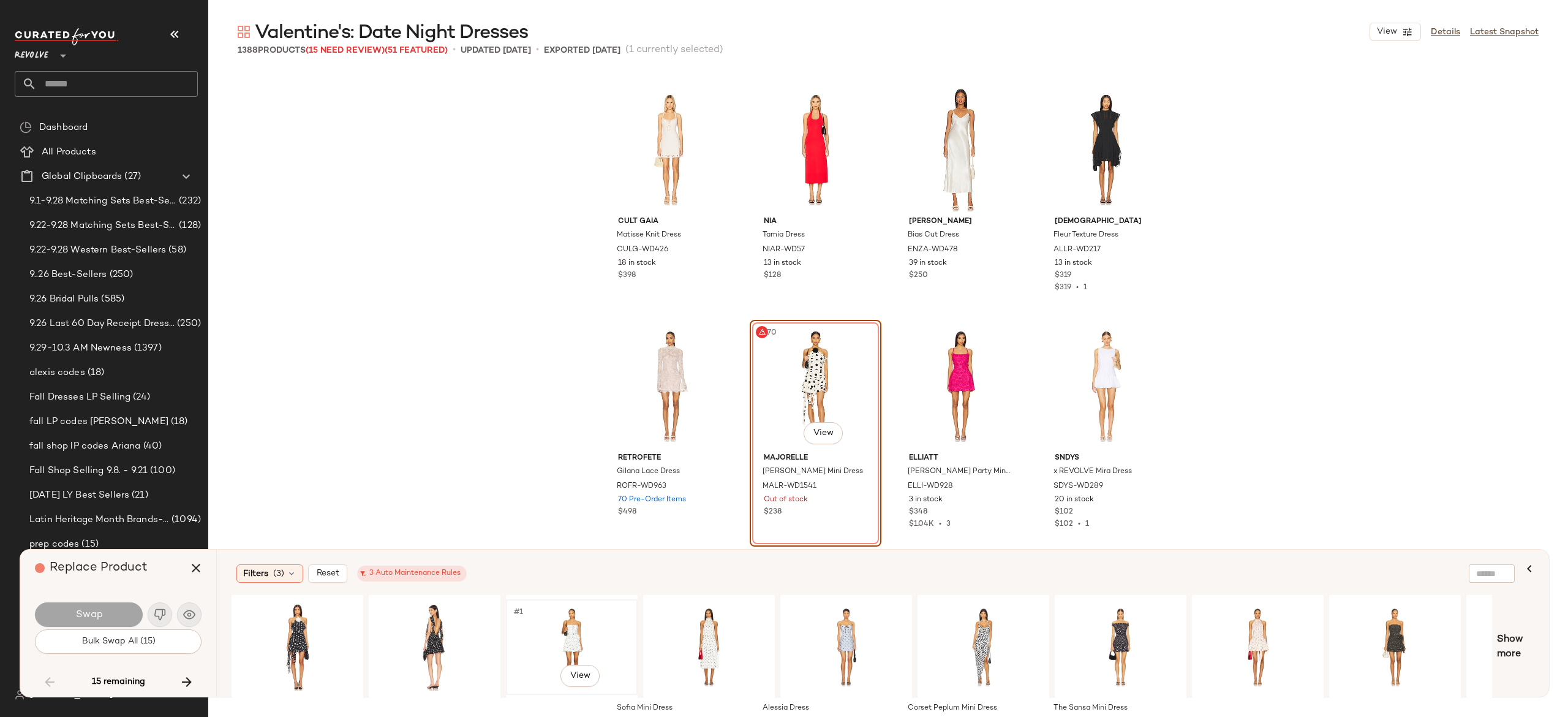
click at [571, 618] on div "#1 View" at bounding box center [572, 647] width 123 height 87
click at [1255, 619] on div "#1 View" at bounding box center [1258, 647] width 123 height 87
click at [123, 610] on button "Swap" at bounding box center [88, 615] width 108 height 25
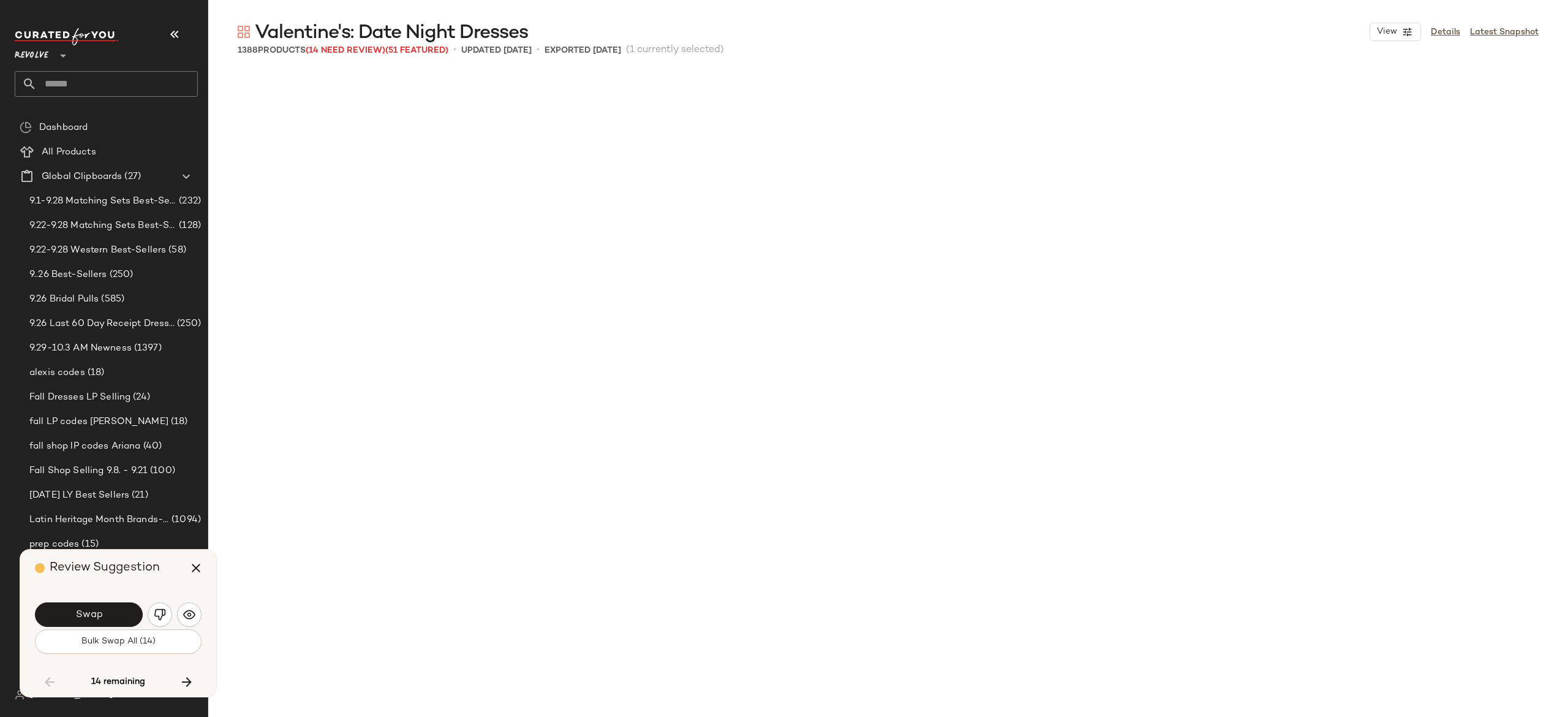
scroll to position [31685, 0]
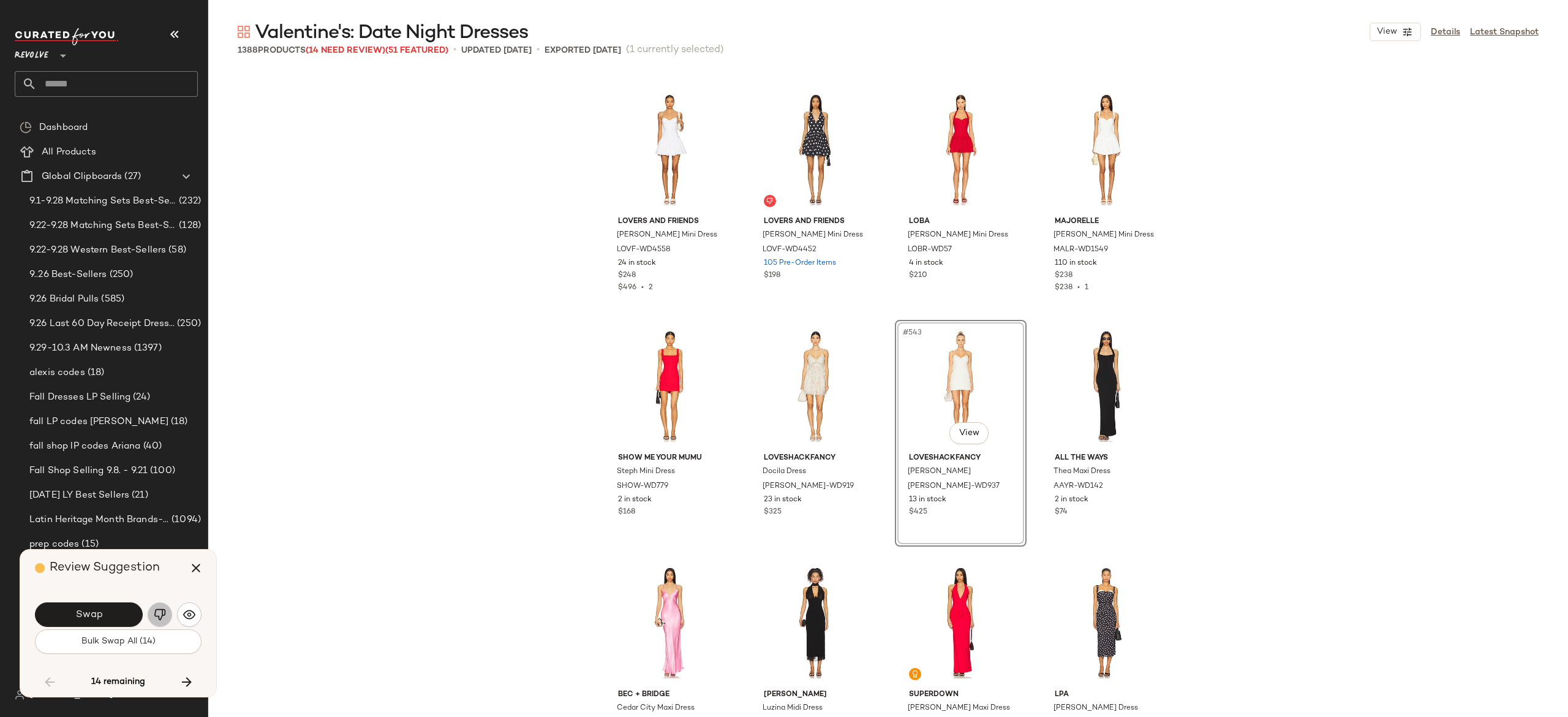
click at [157, 614] on img "button" at bounding box center [159, 614] width 12 height 12
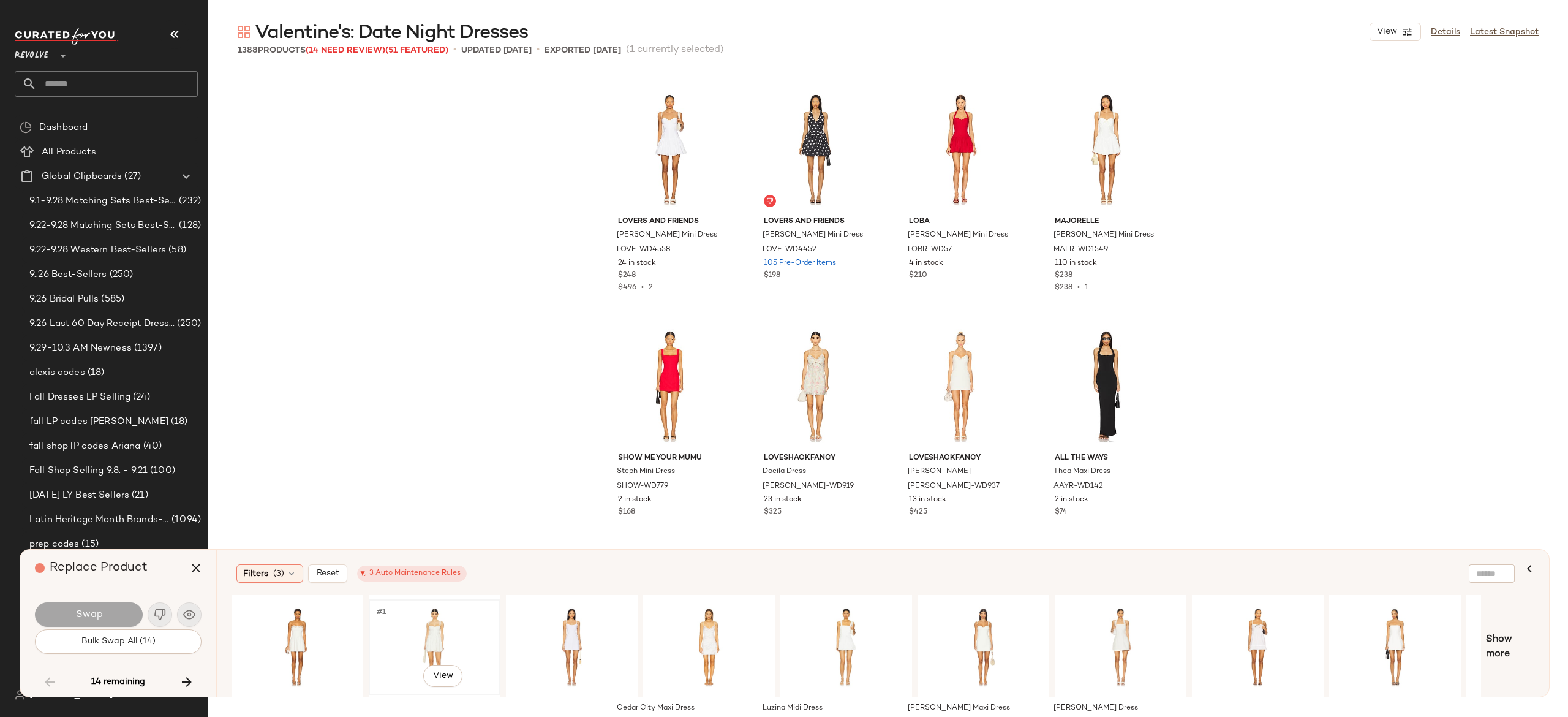
click at [434, 627] on div "#1 View" at bounding box center [435, 647] width 123 height 87
click at [128, 613] on button "Swap" at bounding box center [88, 615] width 108 height 25
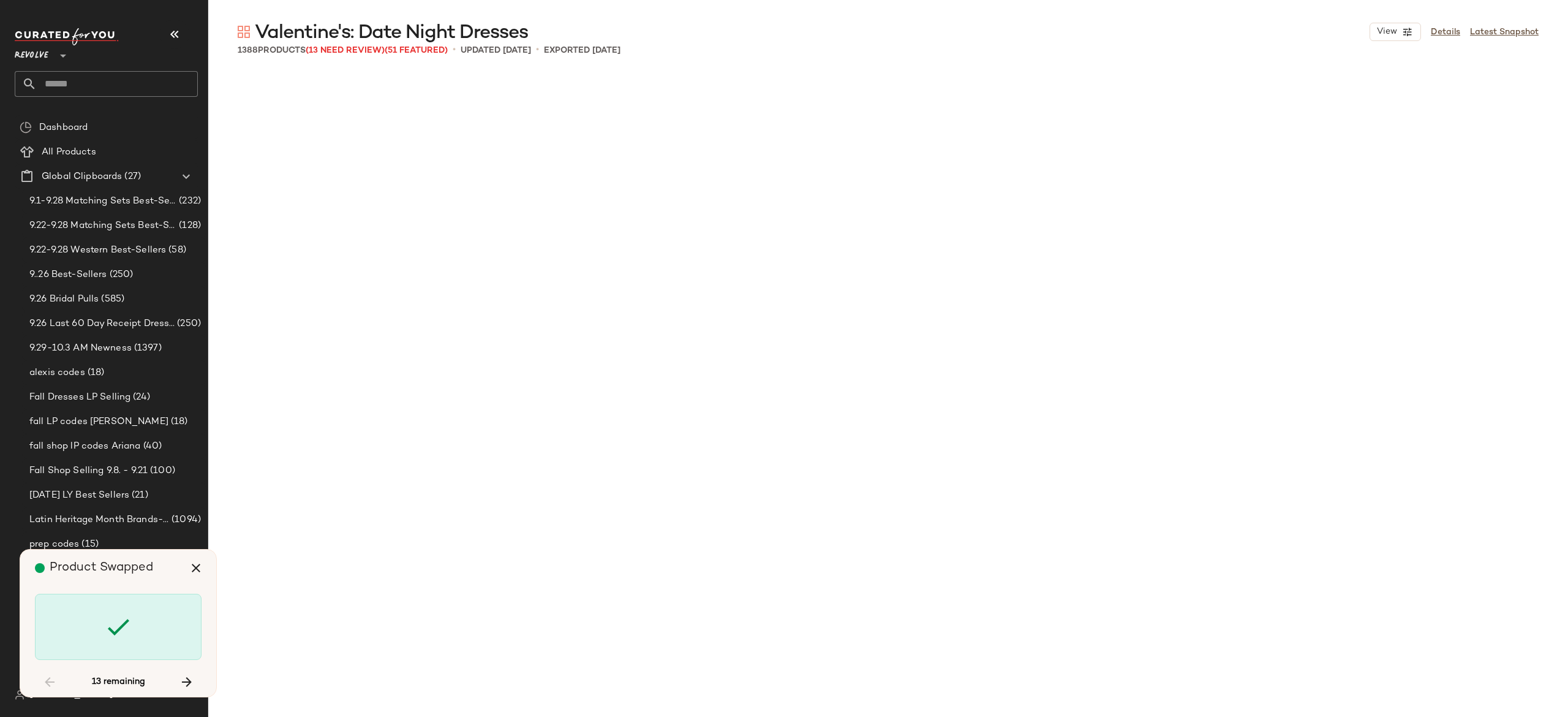
scroll to position [38069, 0]
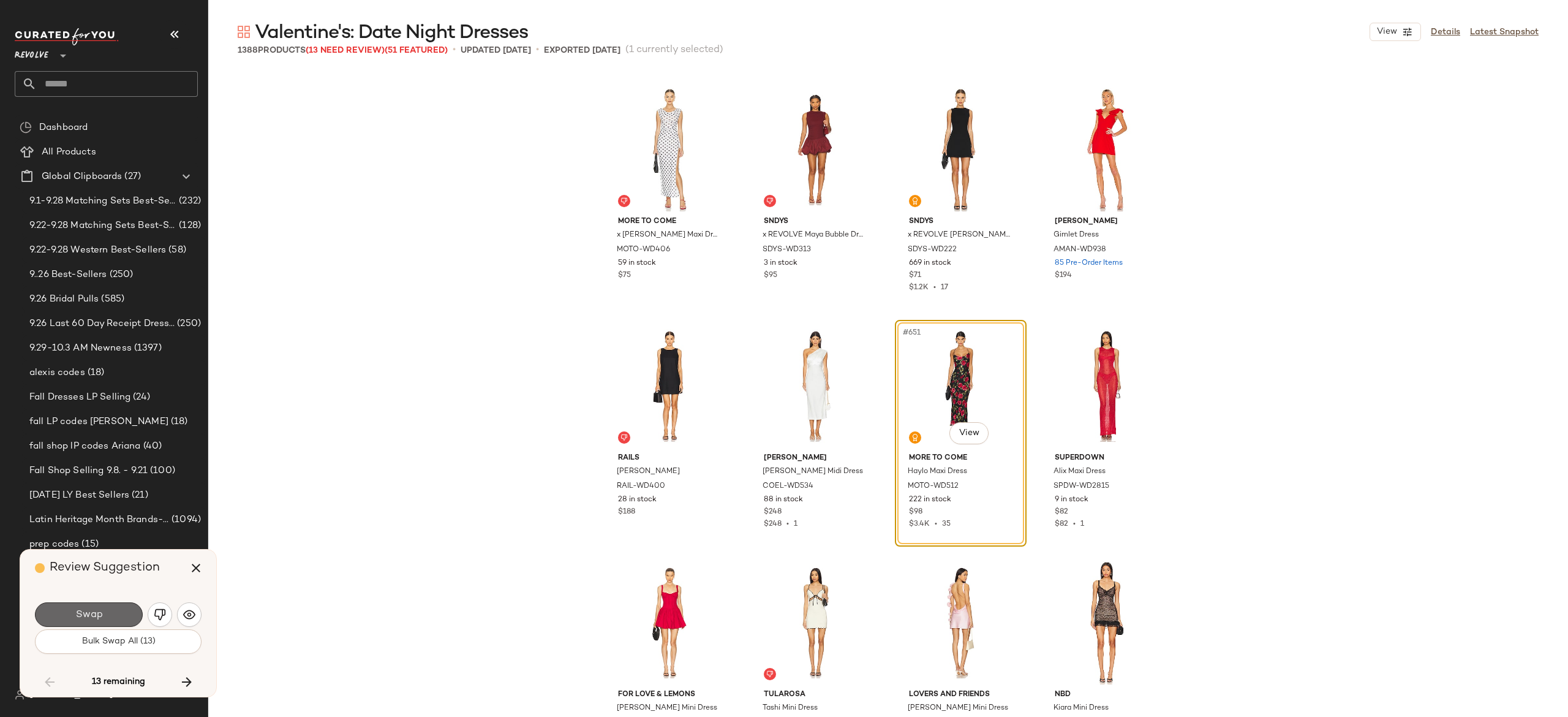
click at [115, 609] on button "Swap" at bounding box center [88, 615] width 108 height 25
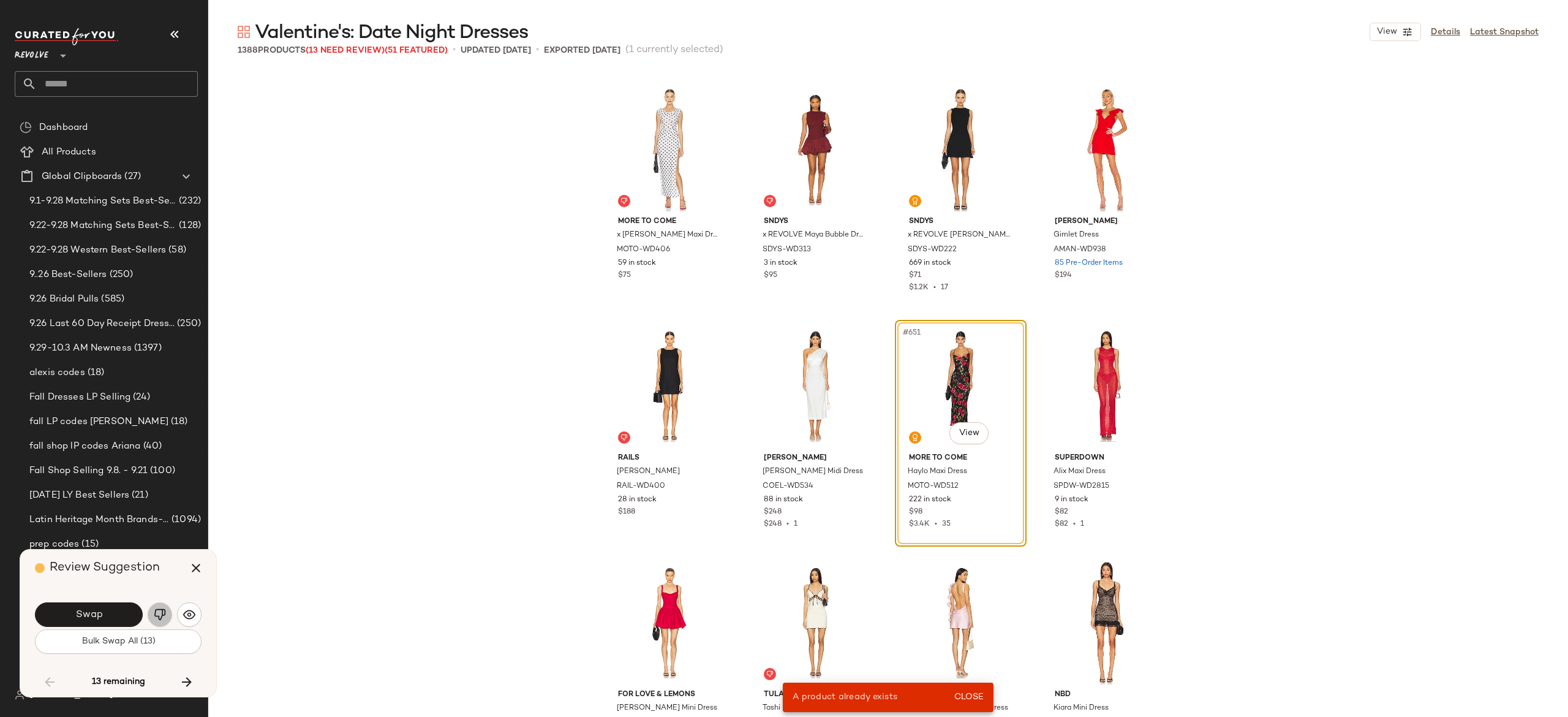
click at [162, 611] on img "button" at bounding box center [159, 614] width 12 height 12
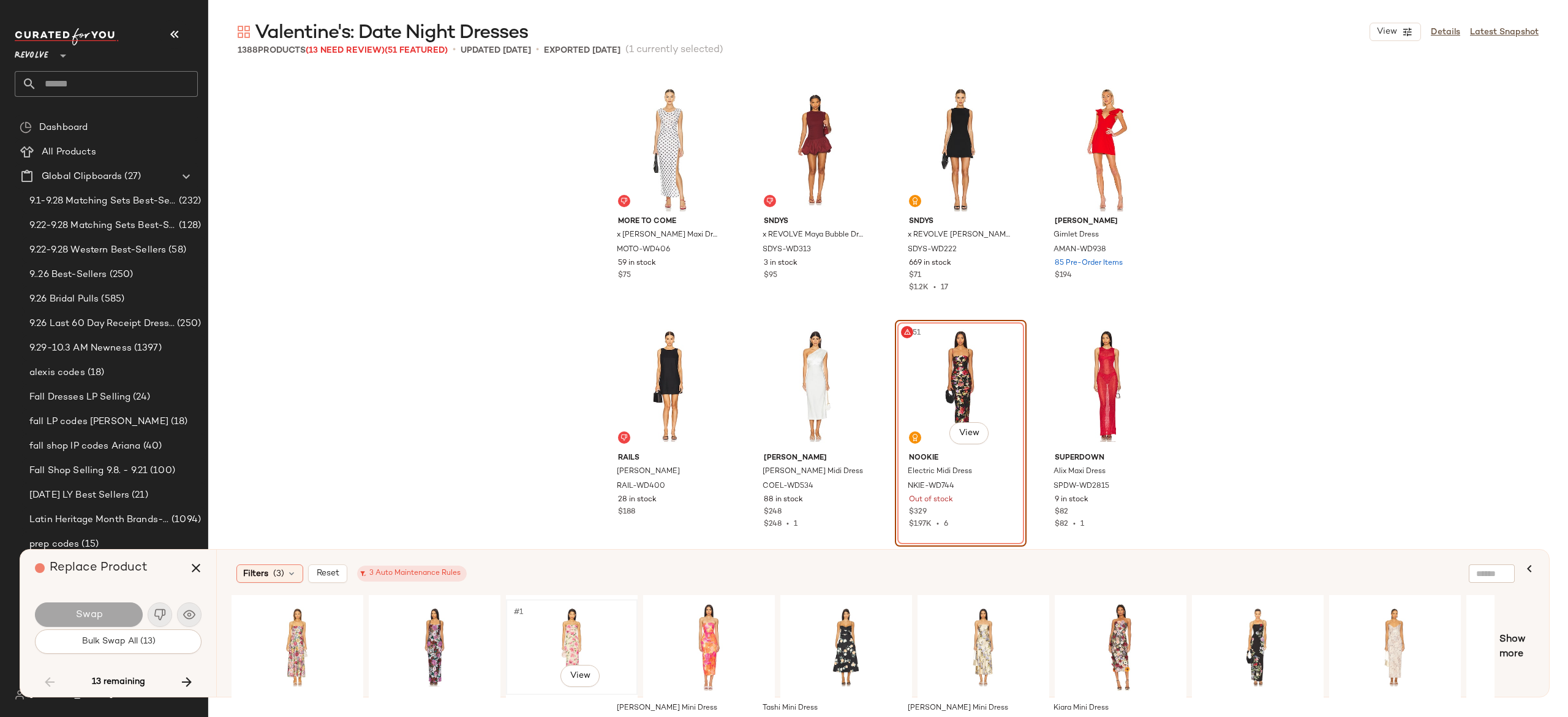
click at [563, 631] on div "#1 View" at bounding box center [572, 647] width 123 height 87
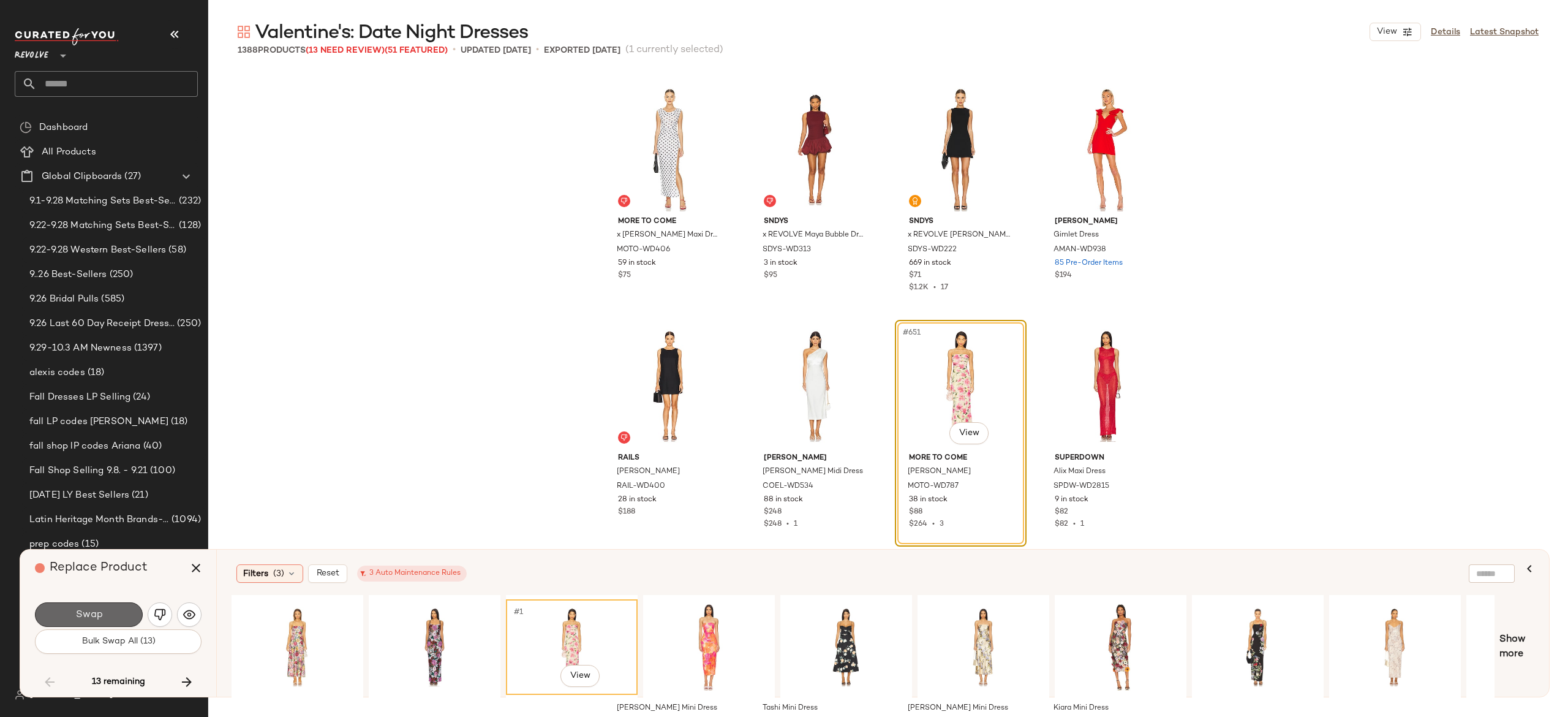
click at [133, 614] on button "Swap" at bounding box center [88, 615] width 108 height 25
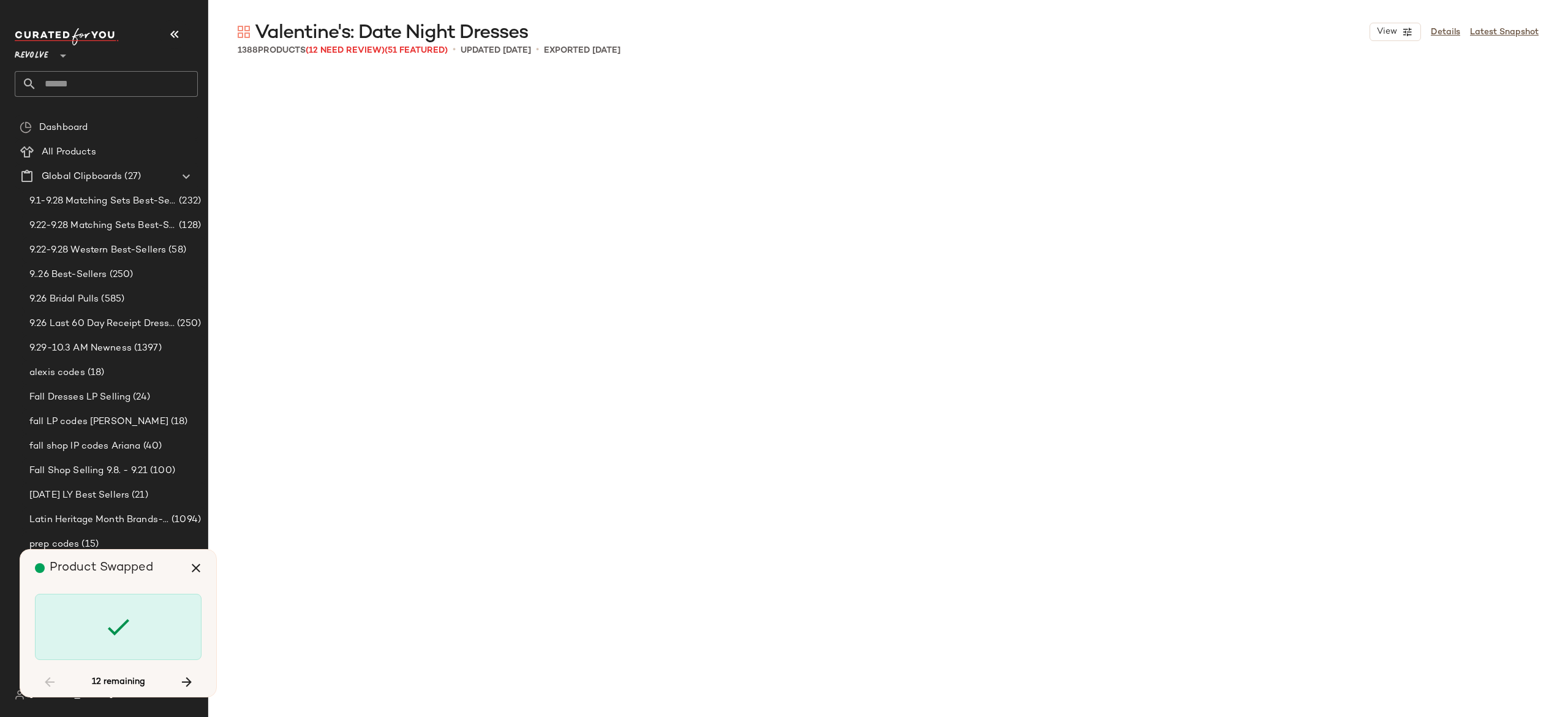
scroll to position [47054, 0]
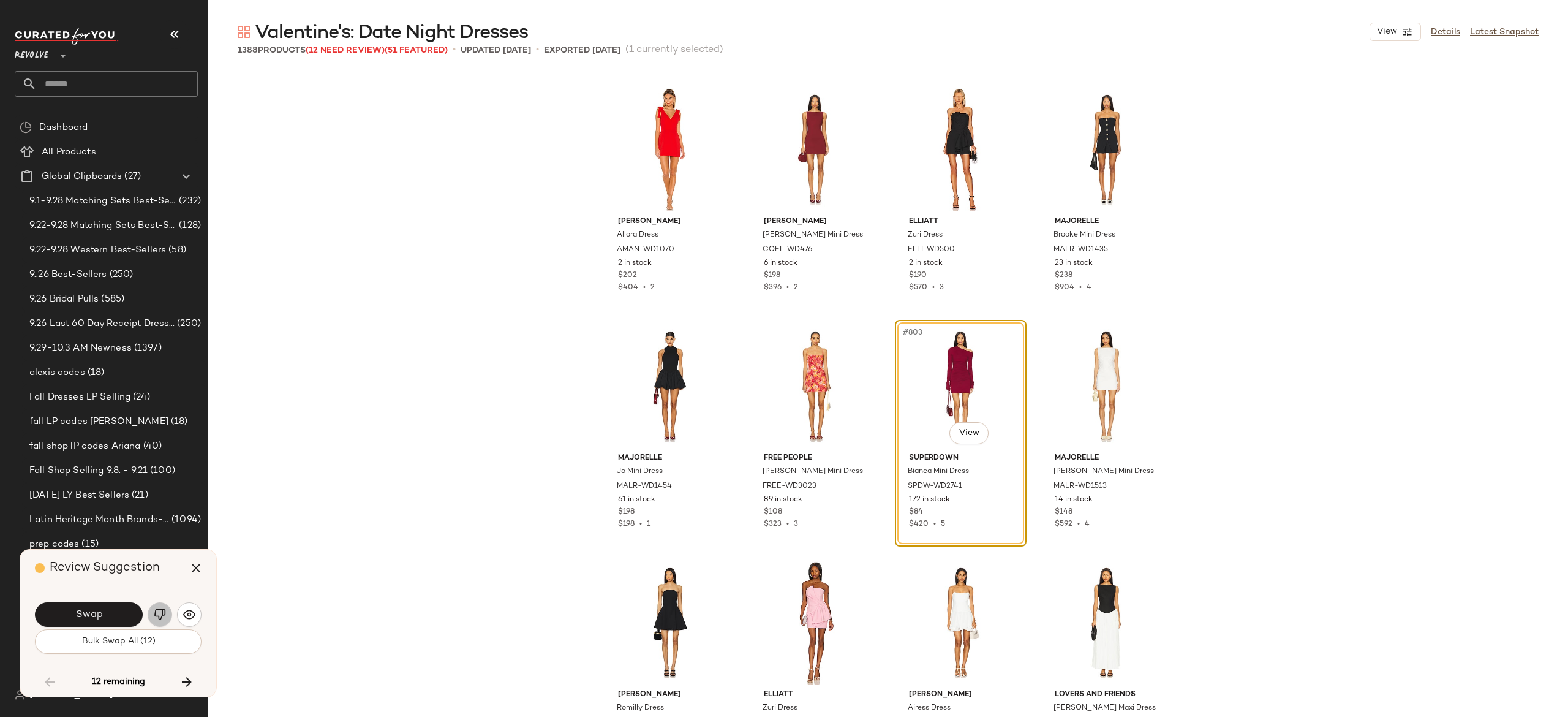
click at [159, 607] on button "button" at bounding box center [160, 615] width 25 height 25
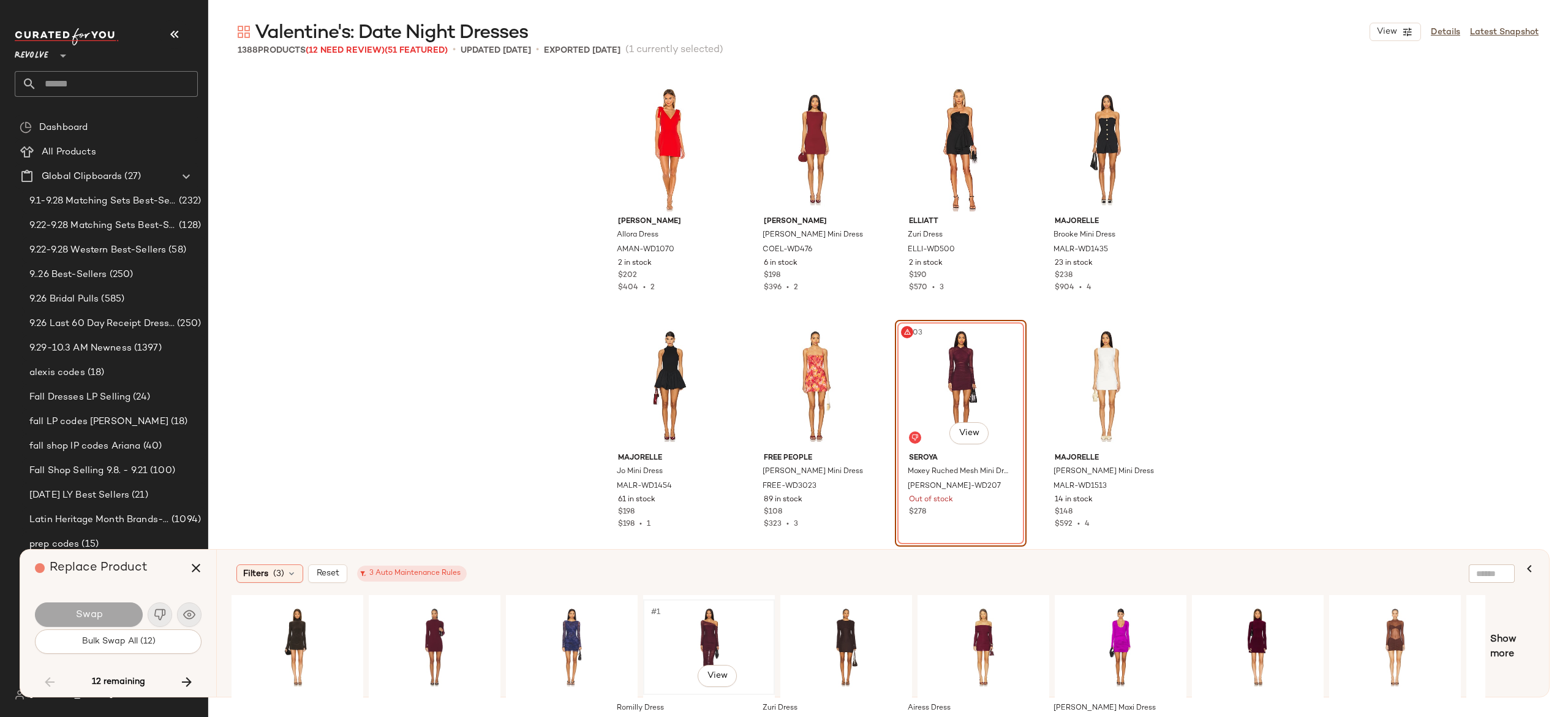
click at [708, 611] on div "#1 View" at bounding box center [709, 647] width 123 height 87
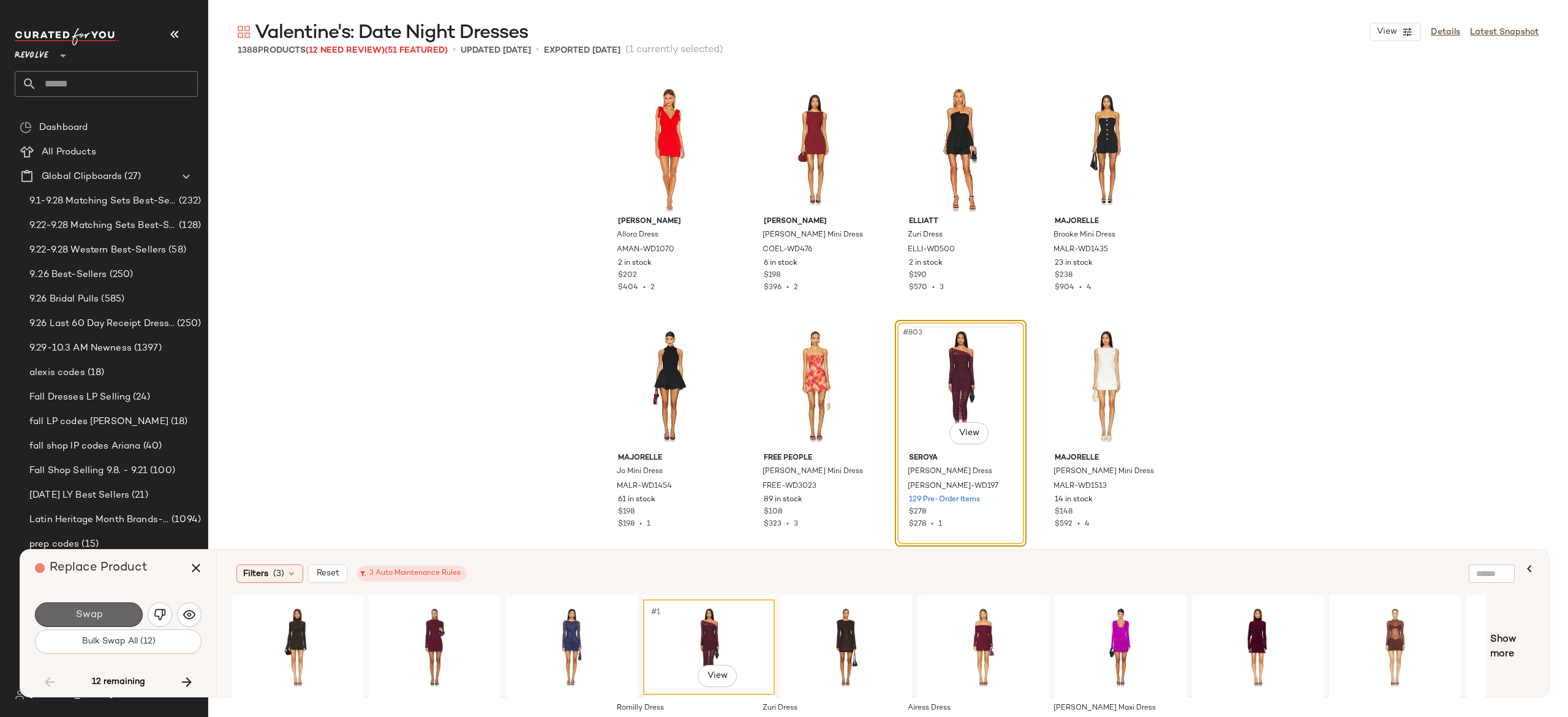
click at [118, 610] on button "Swap" at bounding box center [88, 615] width 108 height 25
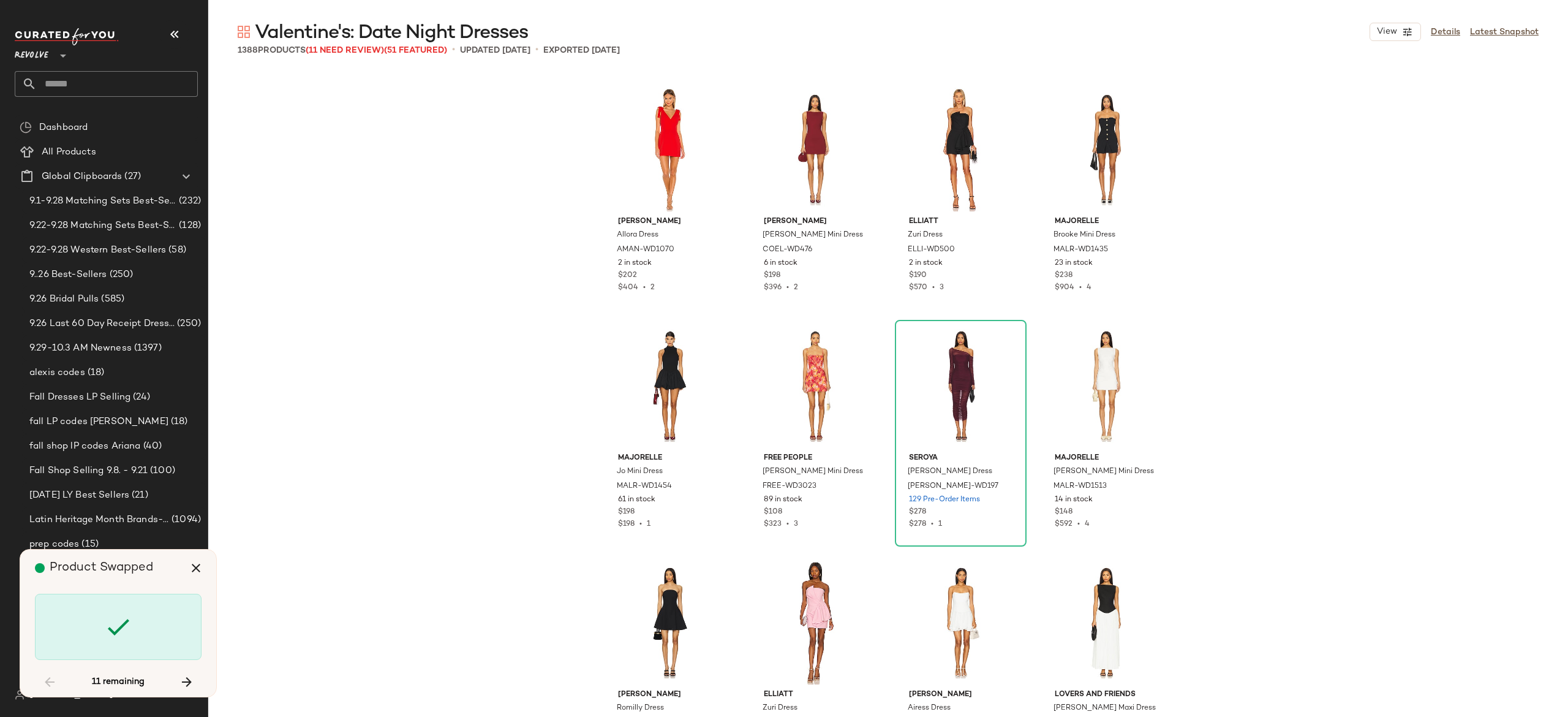
scroll to position [51547, 0]
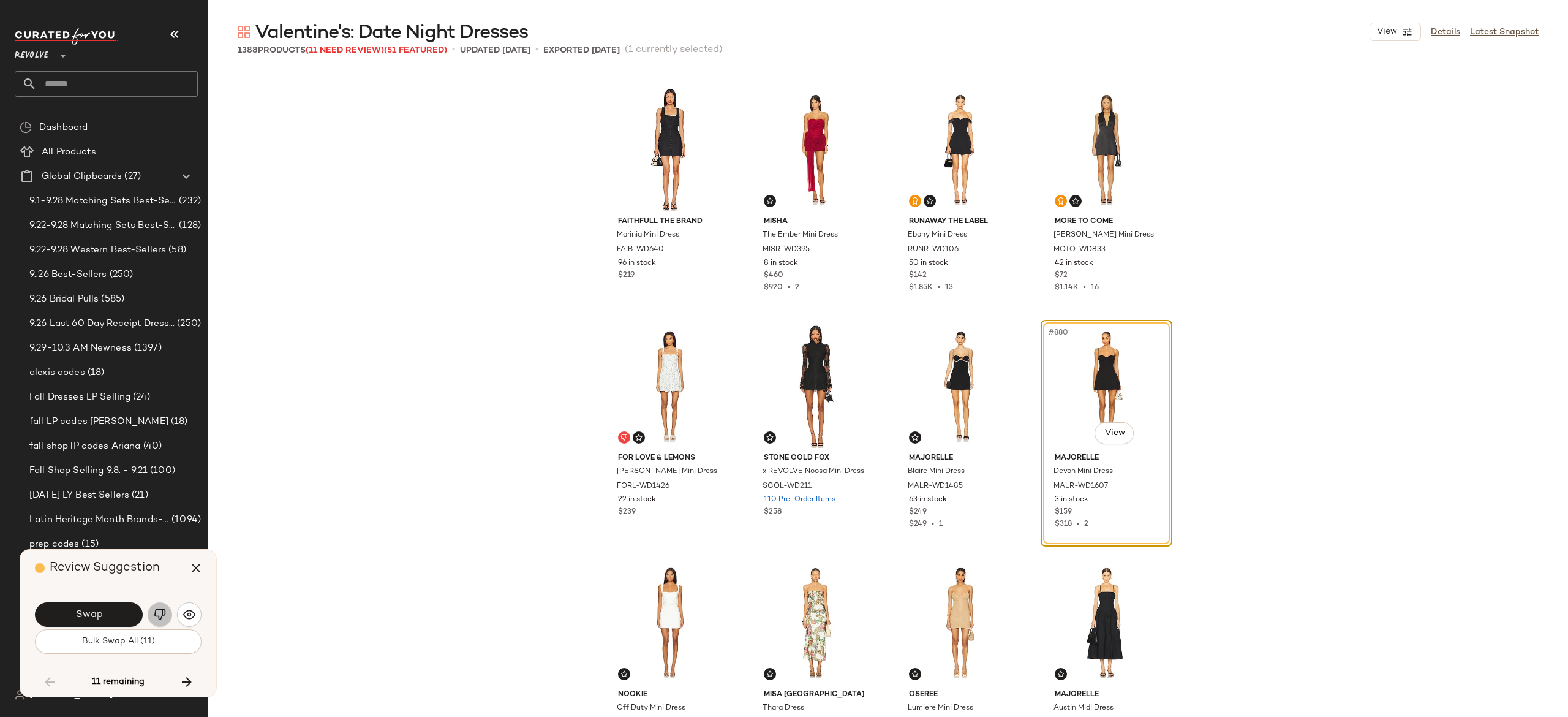
click at [163, 607] on button "button" at bounding box center [160, 615] width 25 height 25
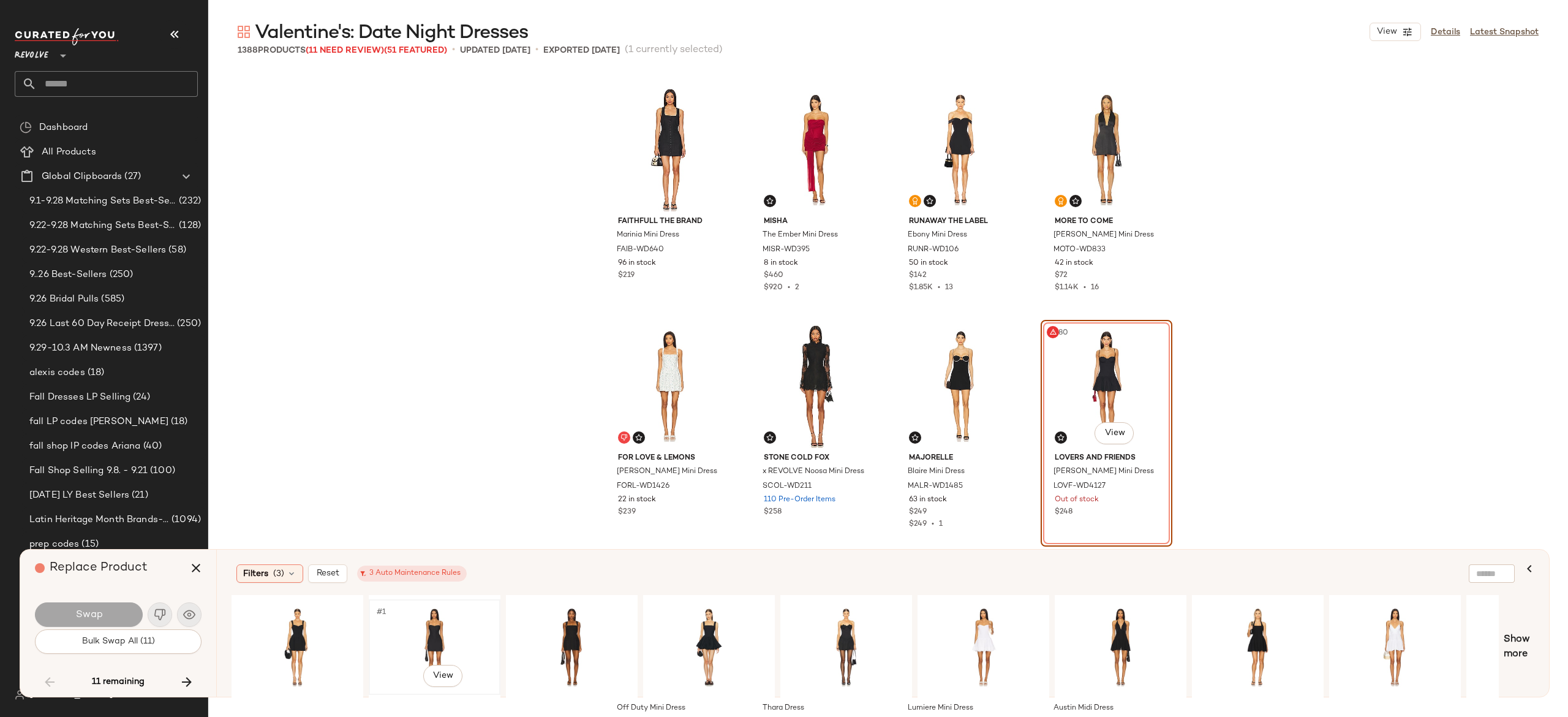
click at [437, 629] on div "#1 View" at bounding box center [435, 647] width 123 height 87
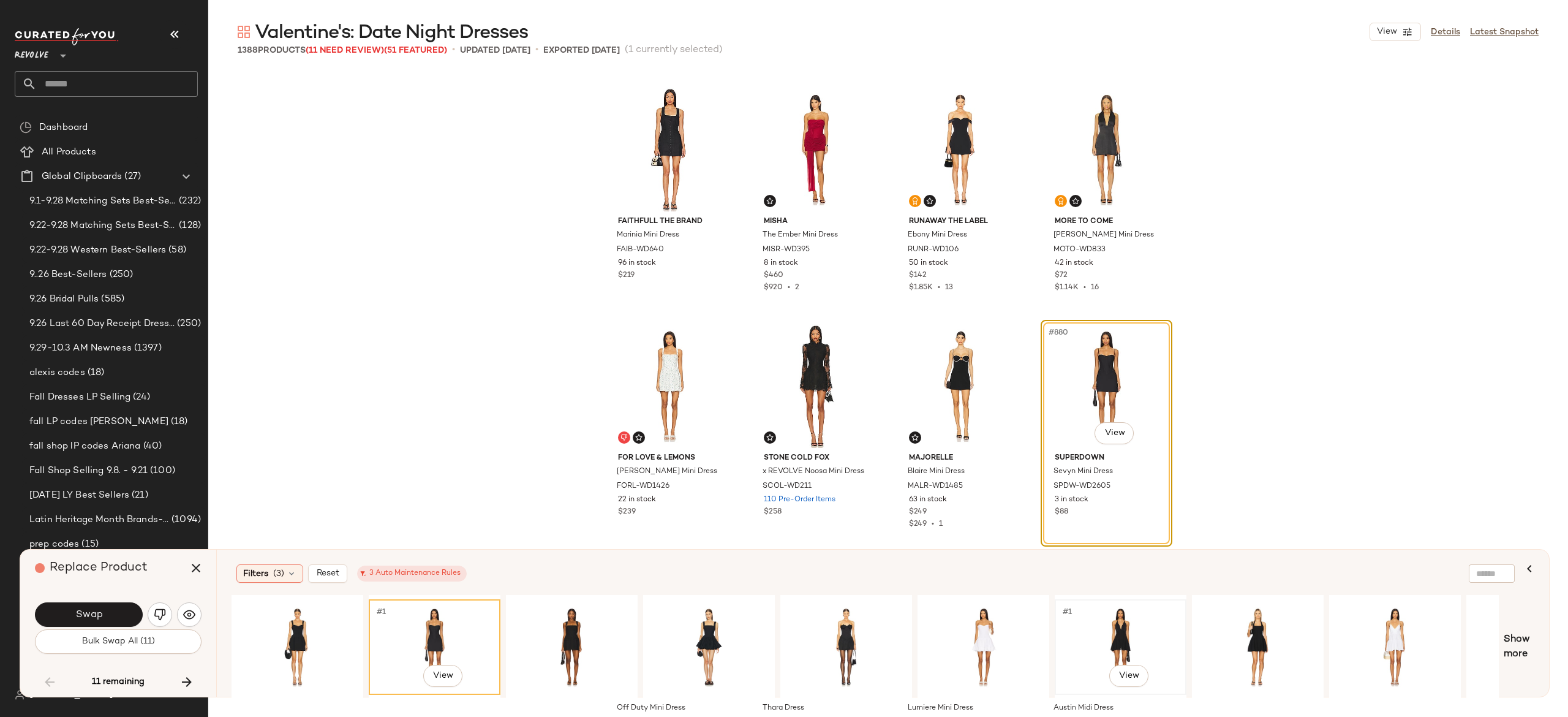
click at [1112, 629] on div "#1 View" at bounding box center [1121, 647] width 123 height 87
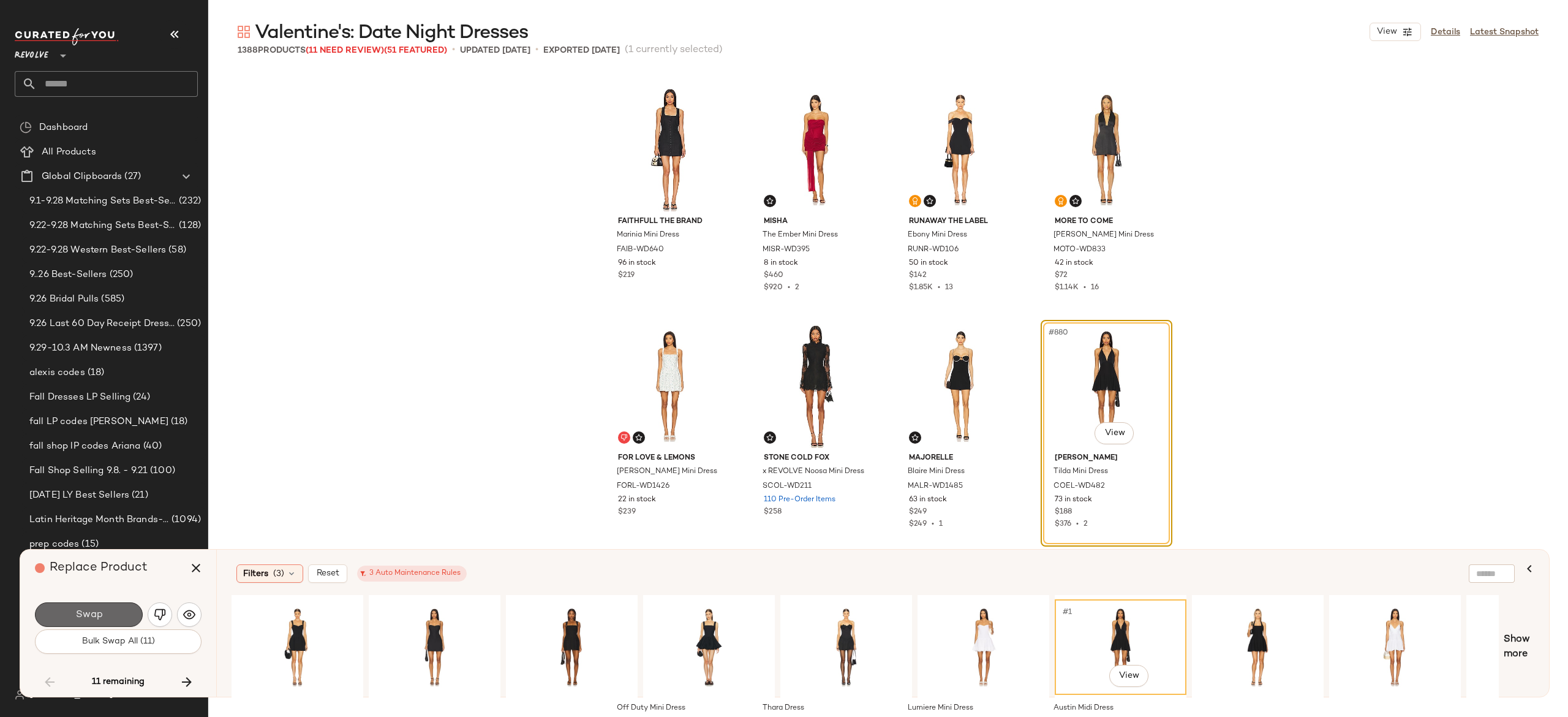
click at [110, 613] on button "Swap" at bounding box center [88, 615] width 108 height 25
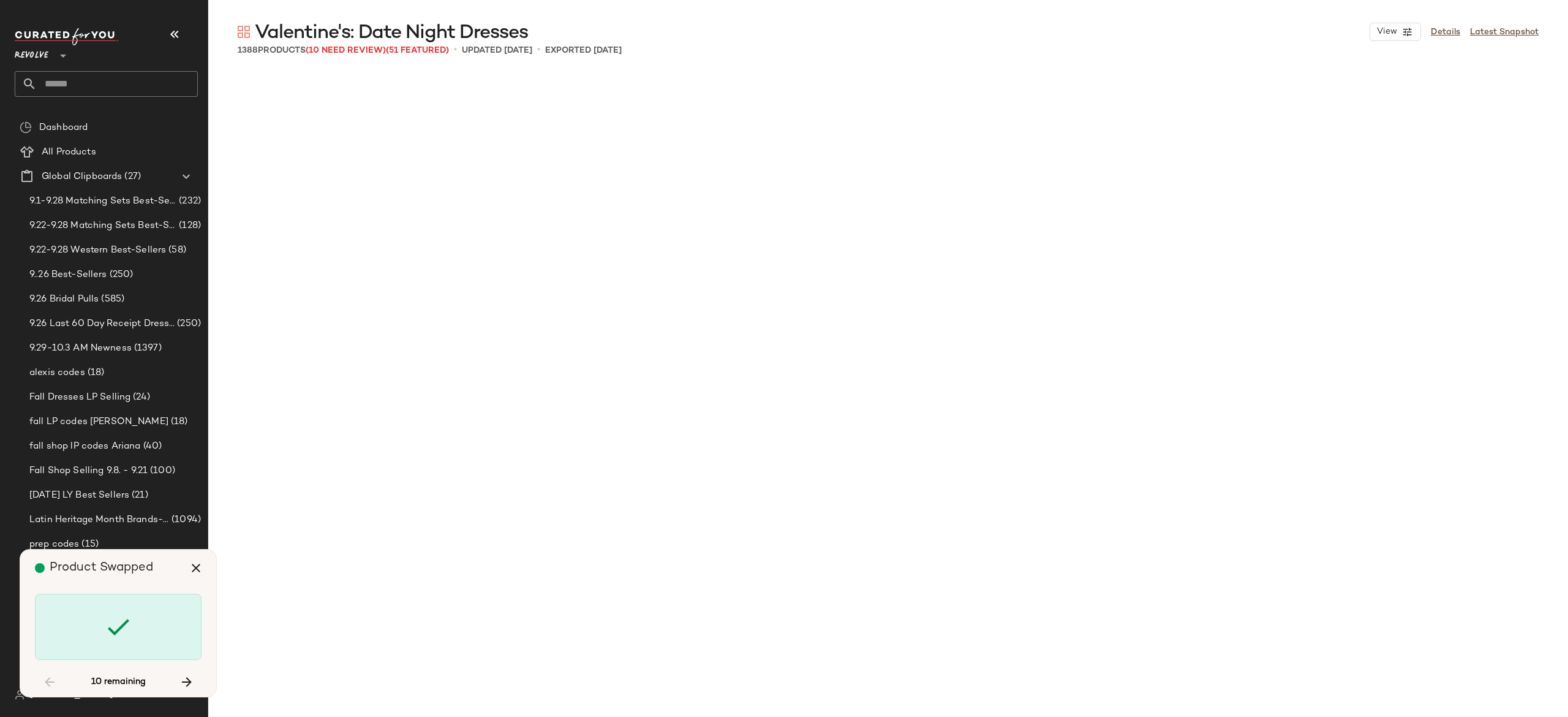
scroll to position [54385, 0]
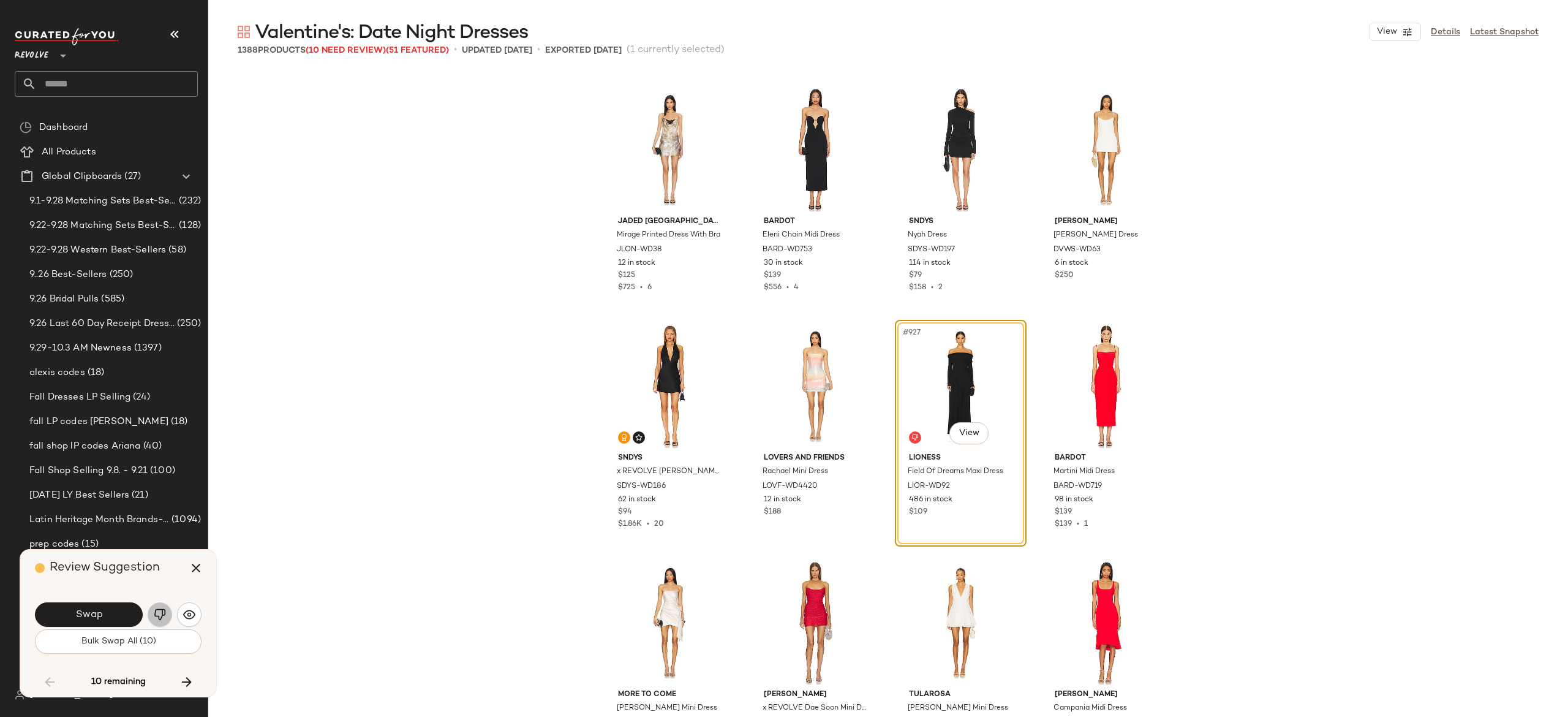
click at [160, 611] on img "button" at bounding box center [159, 614] width 12 height 12
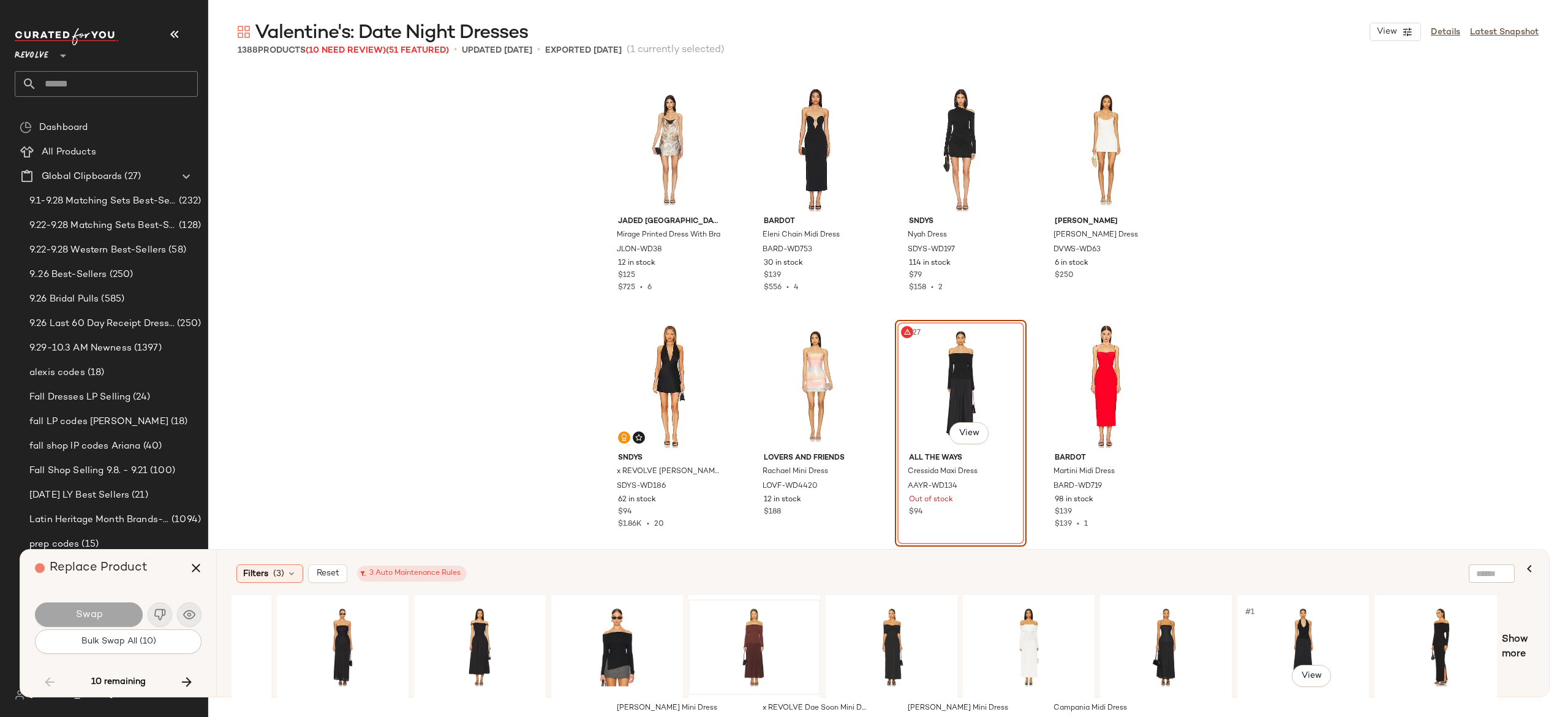
scroll to position [0, 505]
click at [1167, 634] on div "#1 View" at bounding box center [1165, 647] width 123 height 87
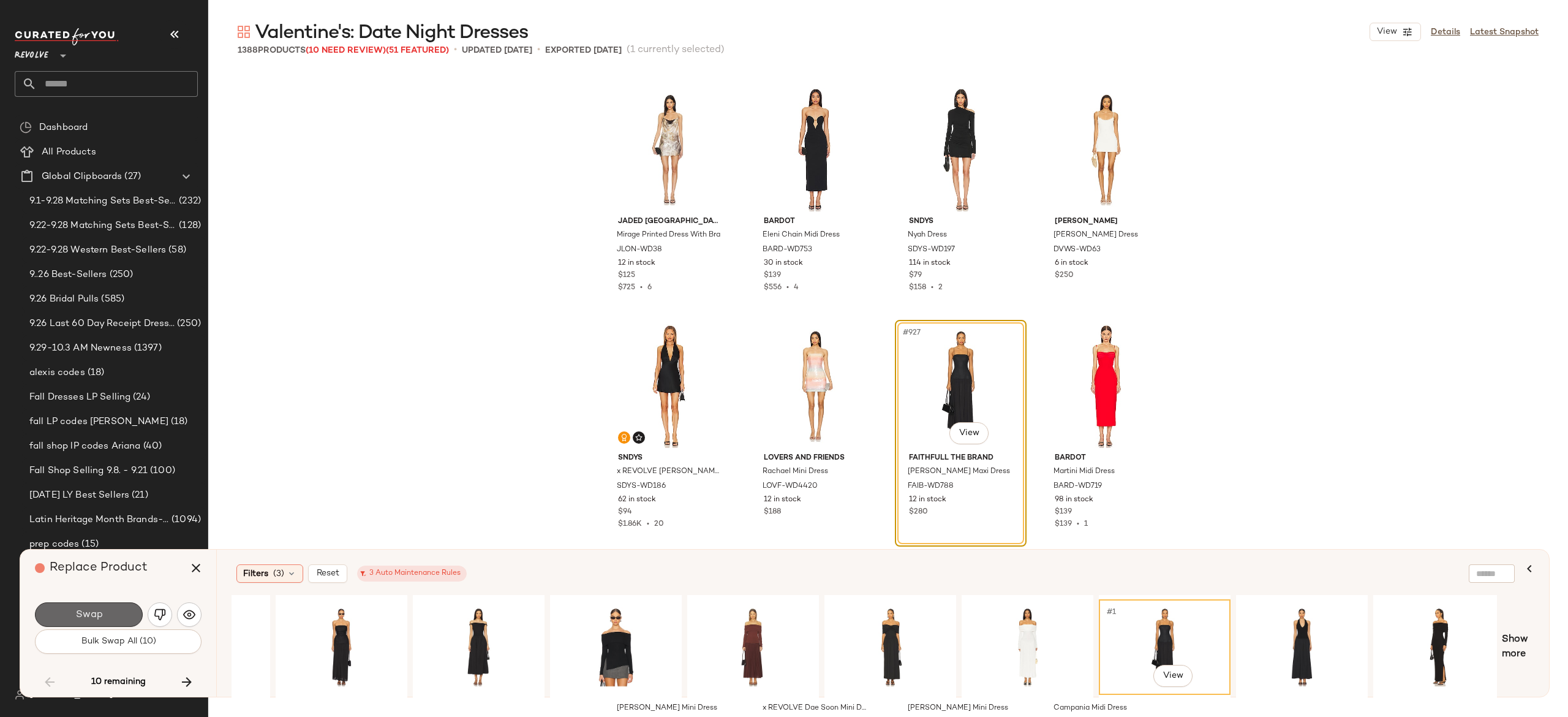
click at [123, 608] on button "Swap" at bounding box center [88, 615] width 108 height 25
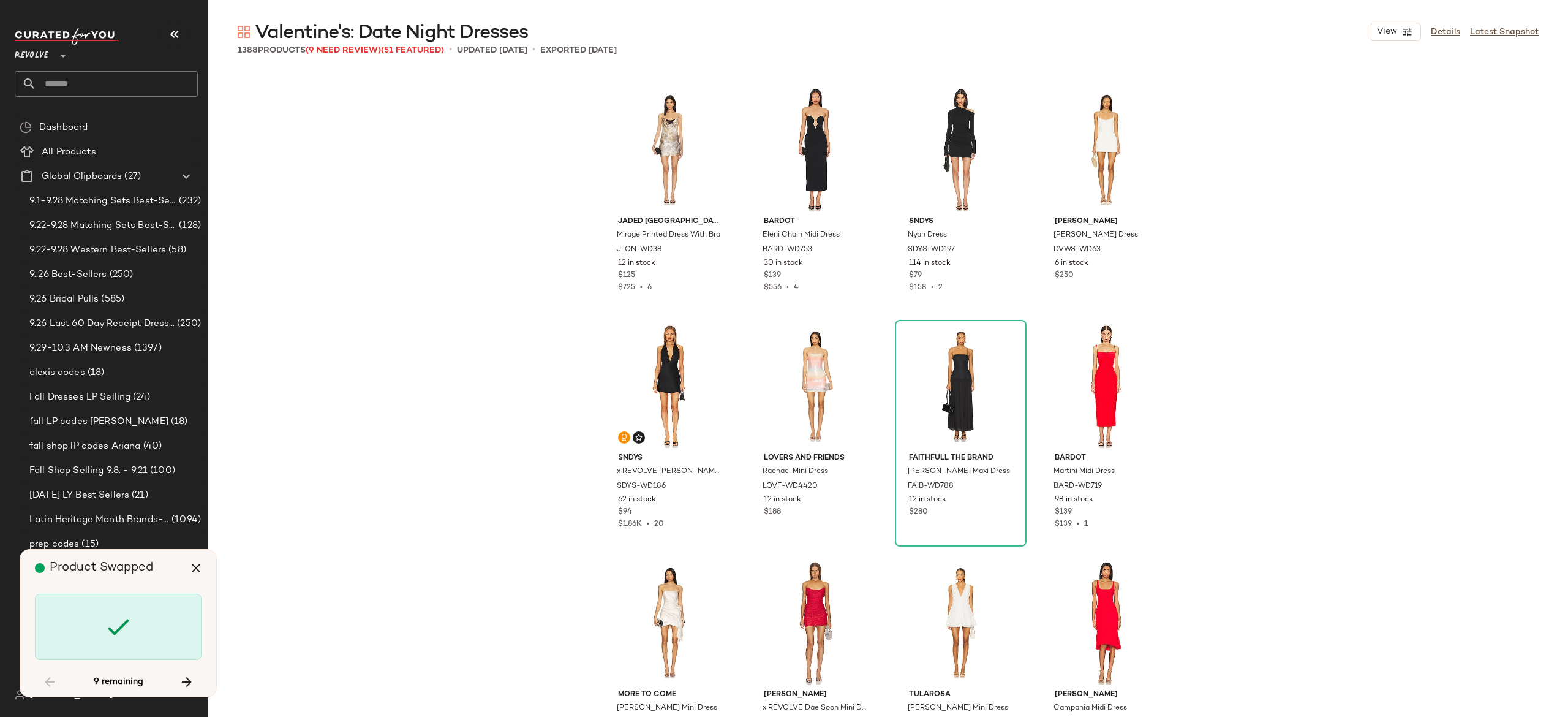
scroll to position [60769, 0]
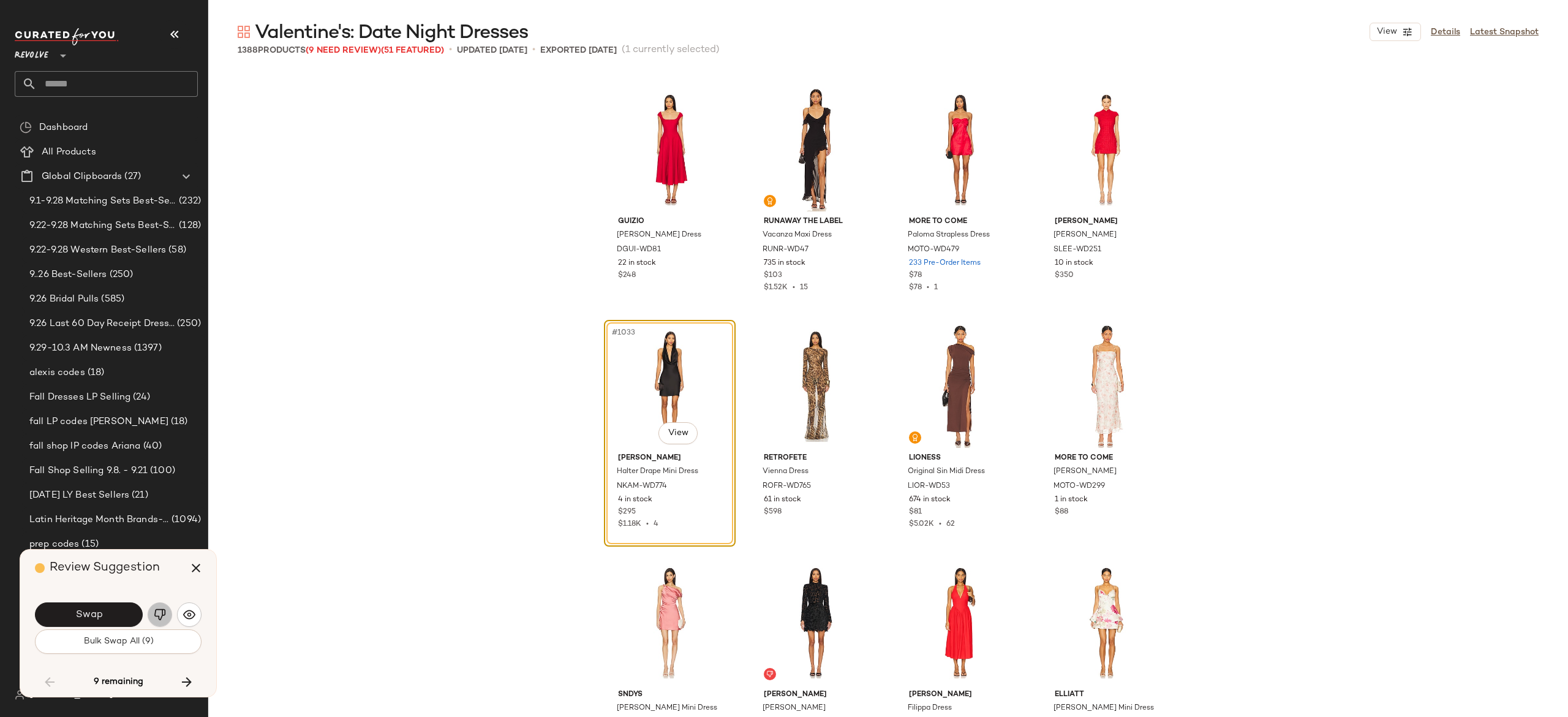
click at [162, 614] on img "button" at bounding box center [159, 614] width 12 height 12
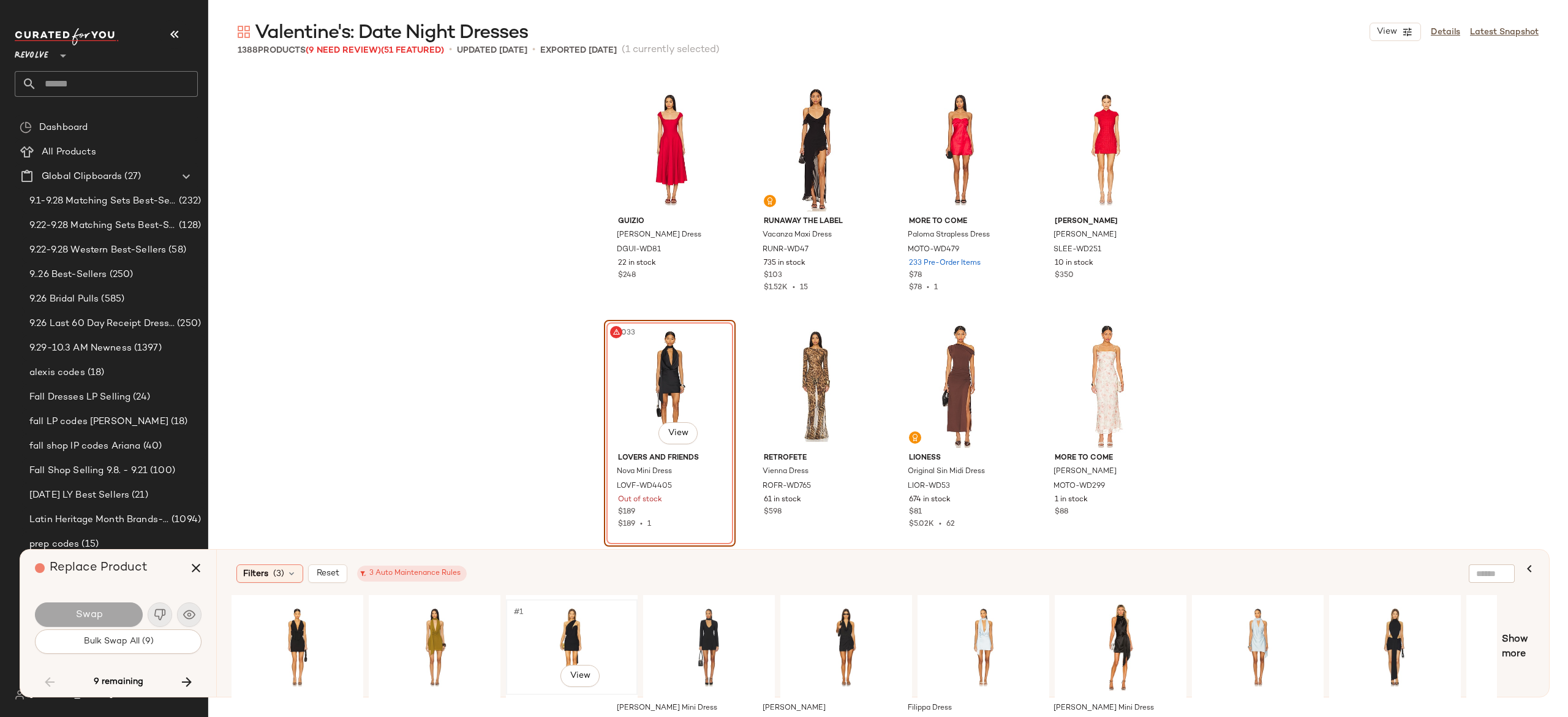
click at [545, 625] on div "#1 View" at bounding box center [572, 647] width 123 height 87
click at [286, 615] on div "#1 View" at bounding box center [297, 647] width 123 height 87
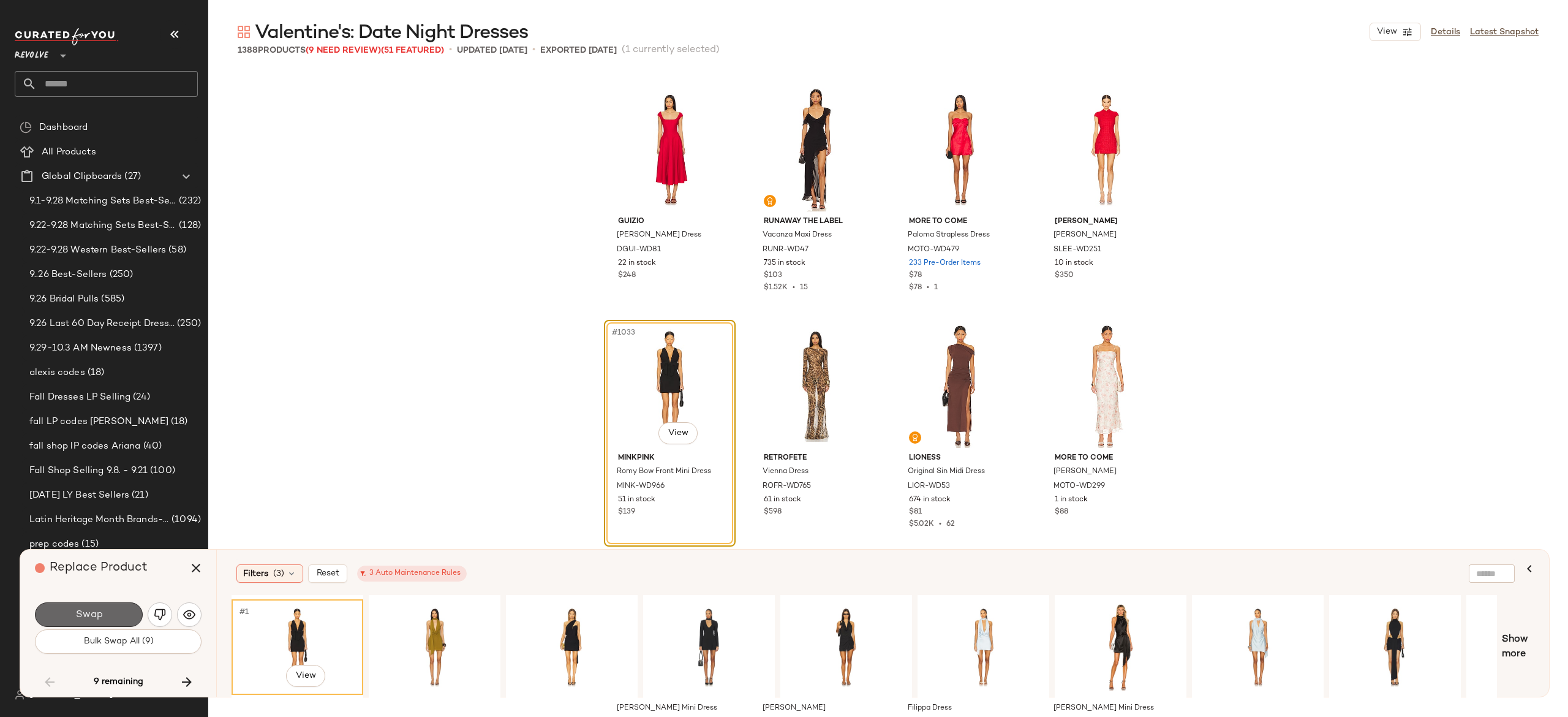
click at [77, 609] on span "Swap" at bounding box center [88, 615] width 28 height 12
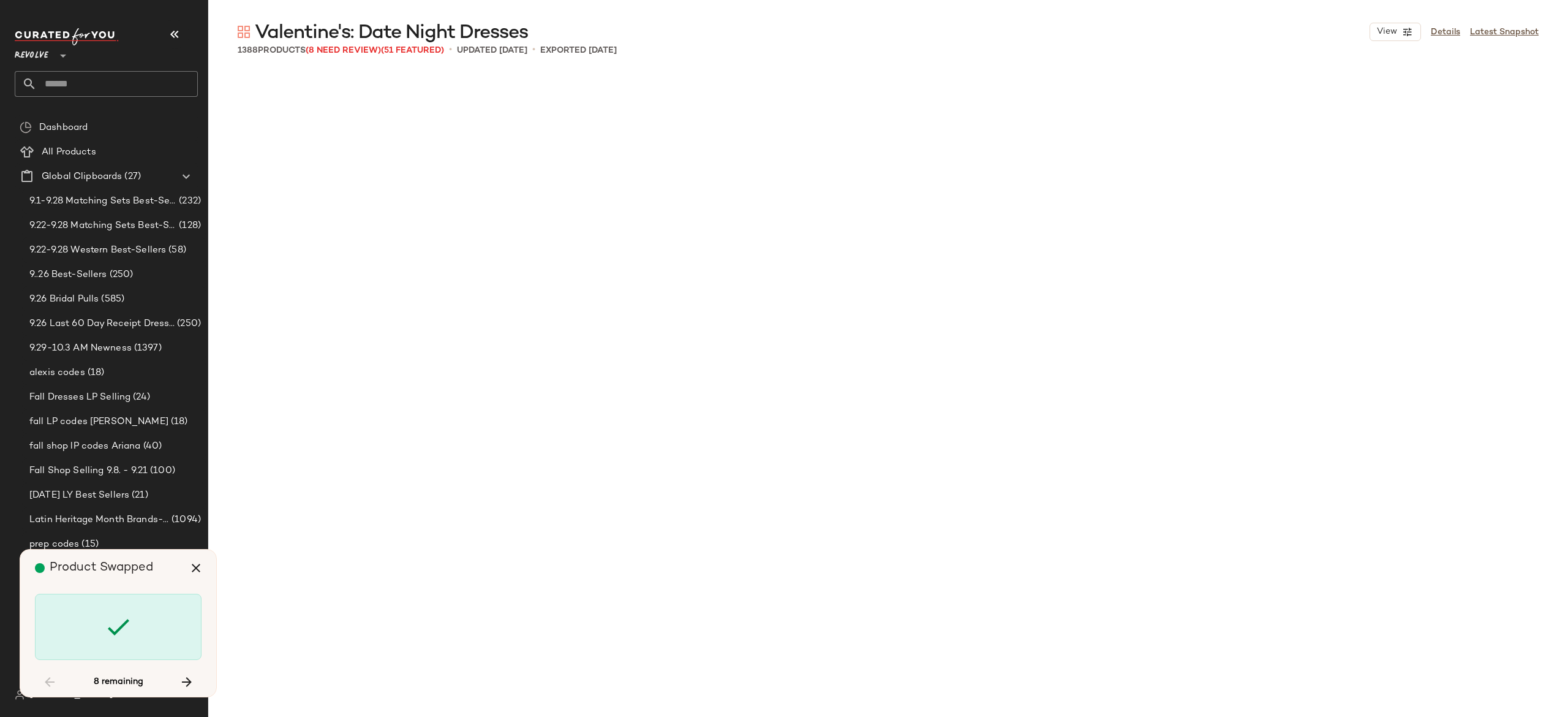
scroll to position [62661, 0]
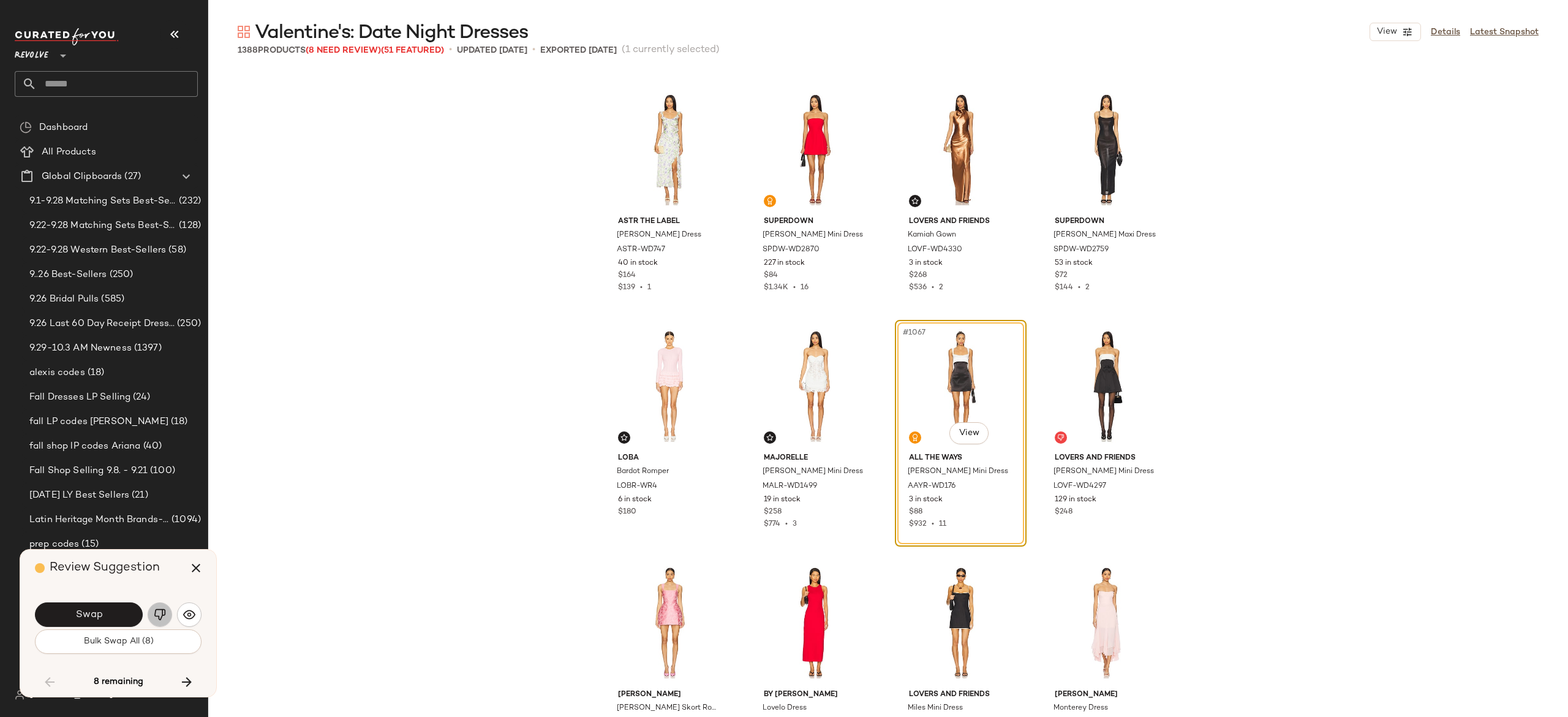
click at [157, 610] on img "button" at bounding box center [159, 614] width 12 height 12
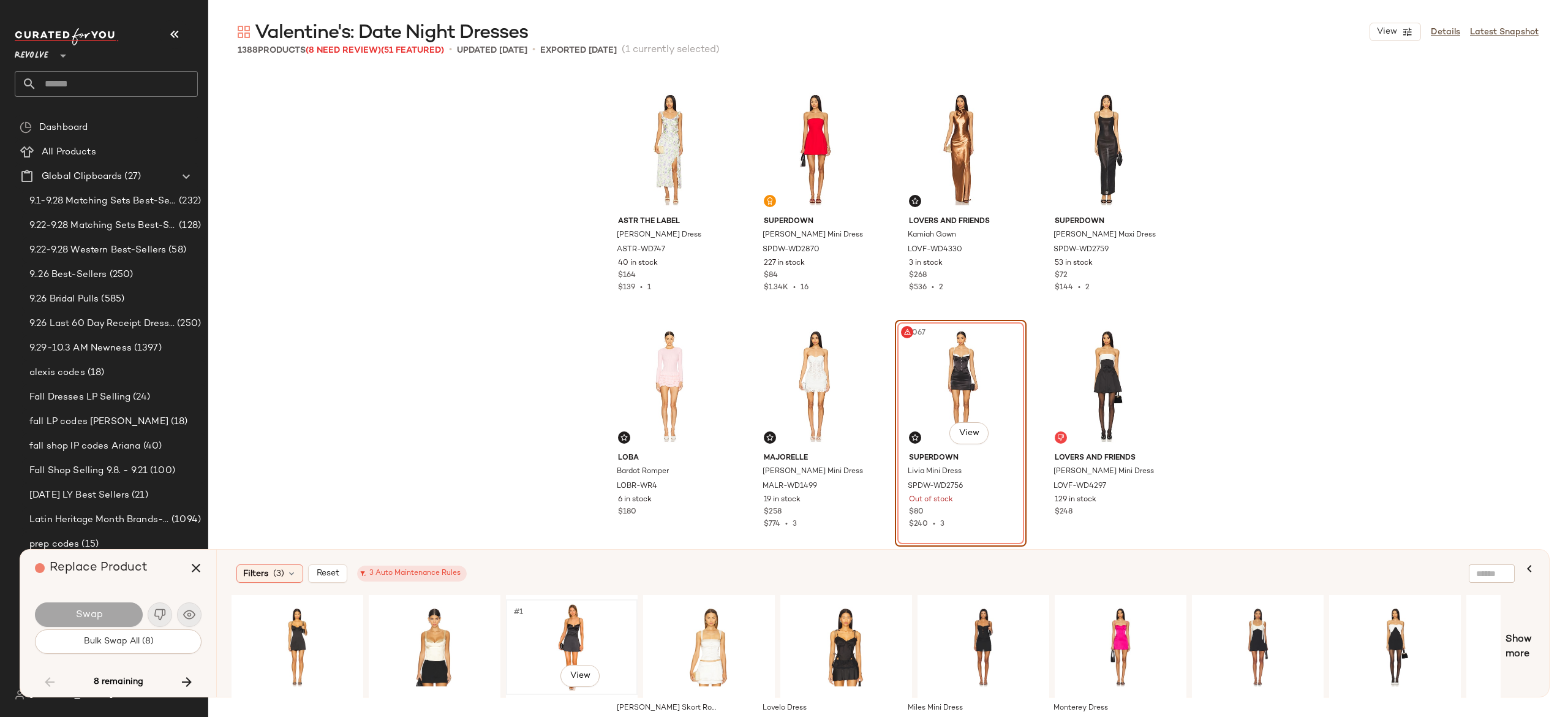
click at [562, 618] on div "#1 View" at bounding box center [572, 647] width 123 height 87
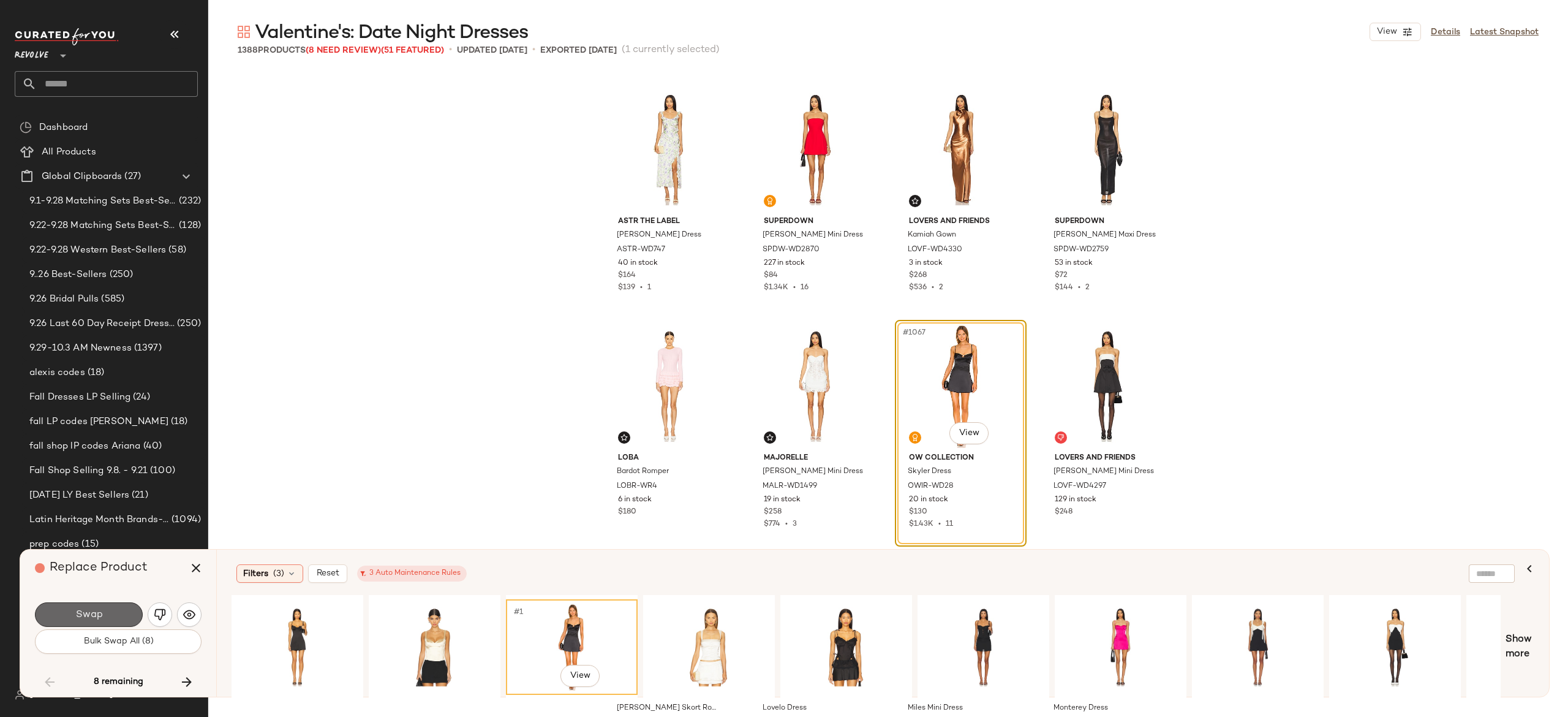
click at [124, 615] on button "Swap" at bounding box center [88, 615] width 108 height 25
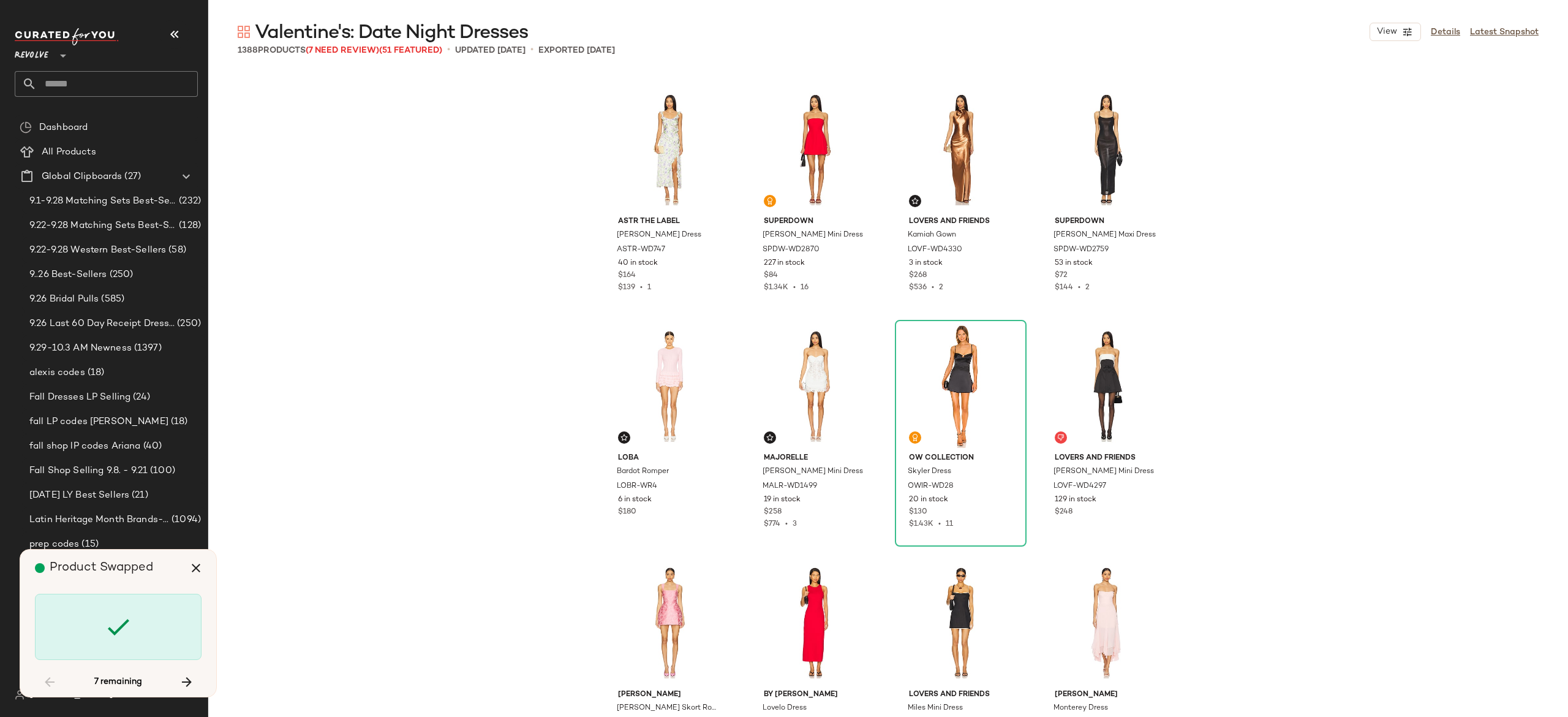
scroll to position [66208, 0]
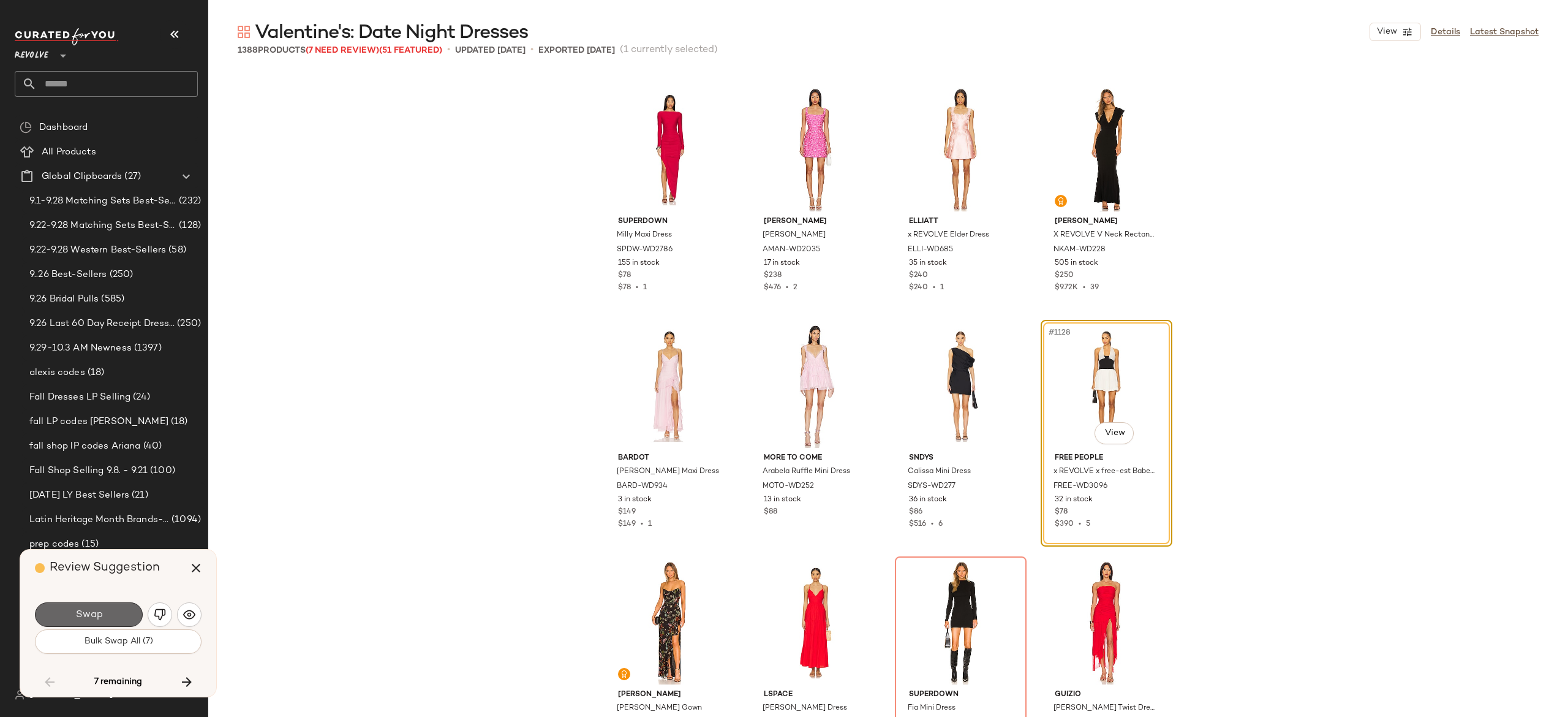
click at [125, 616] on button "Swap" at bounding box center [88, 615] width 108 height 25
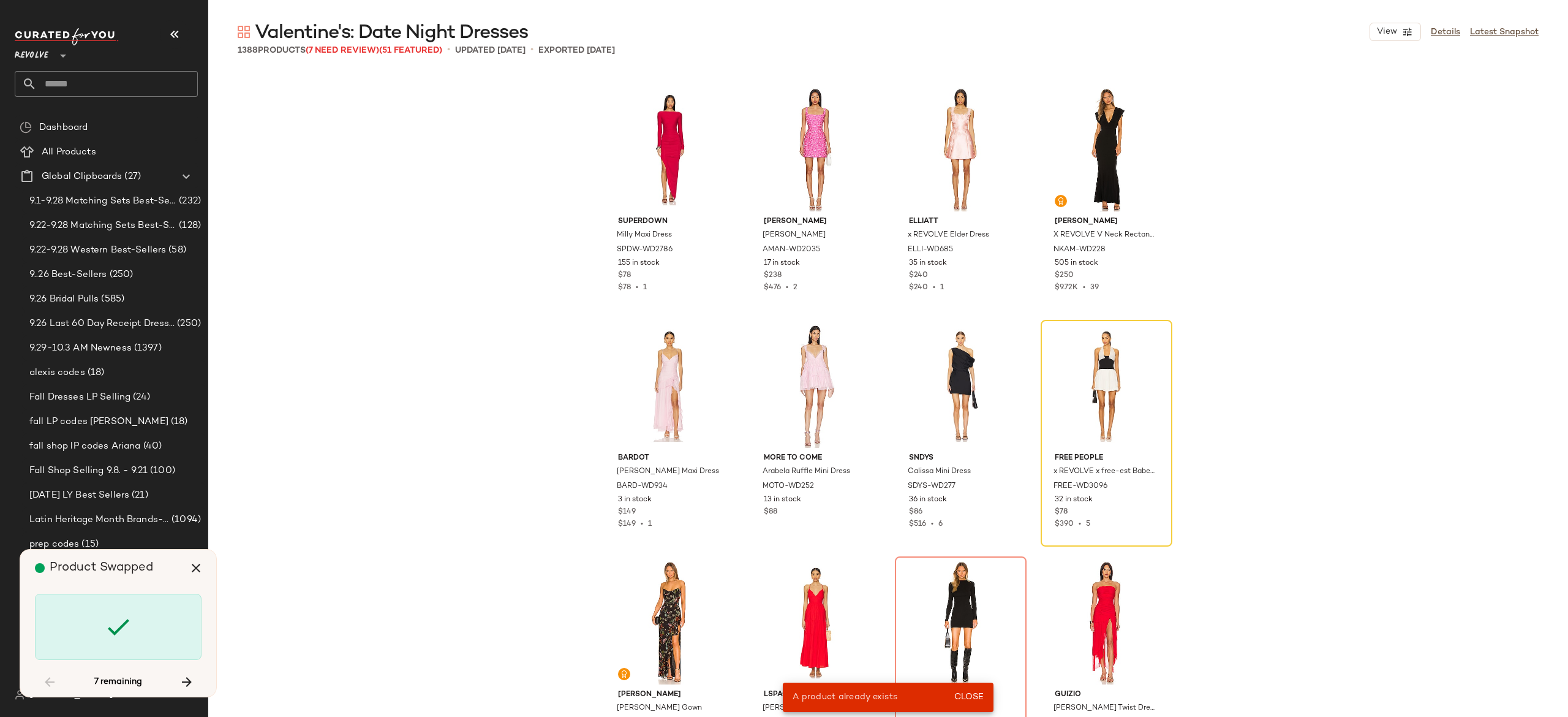
scroll to position [1182, 0]
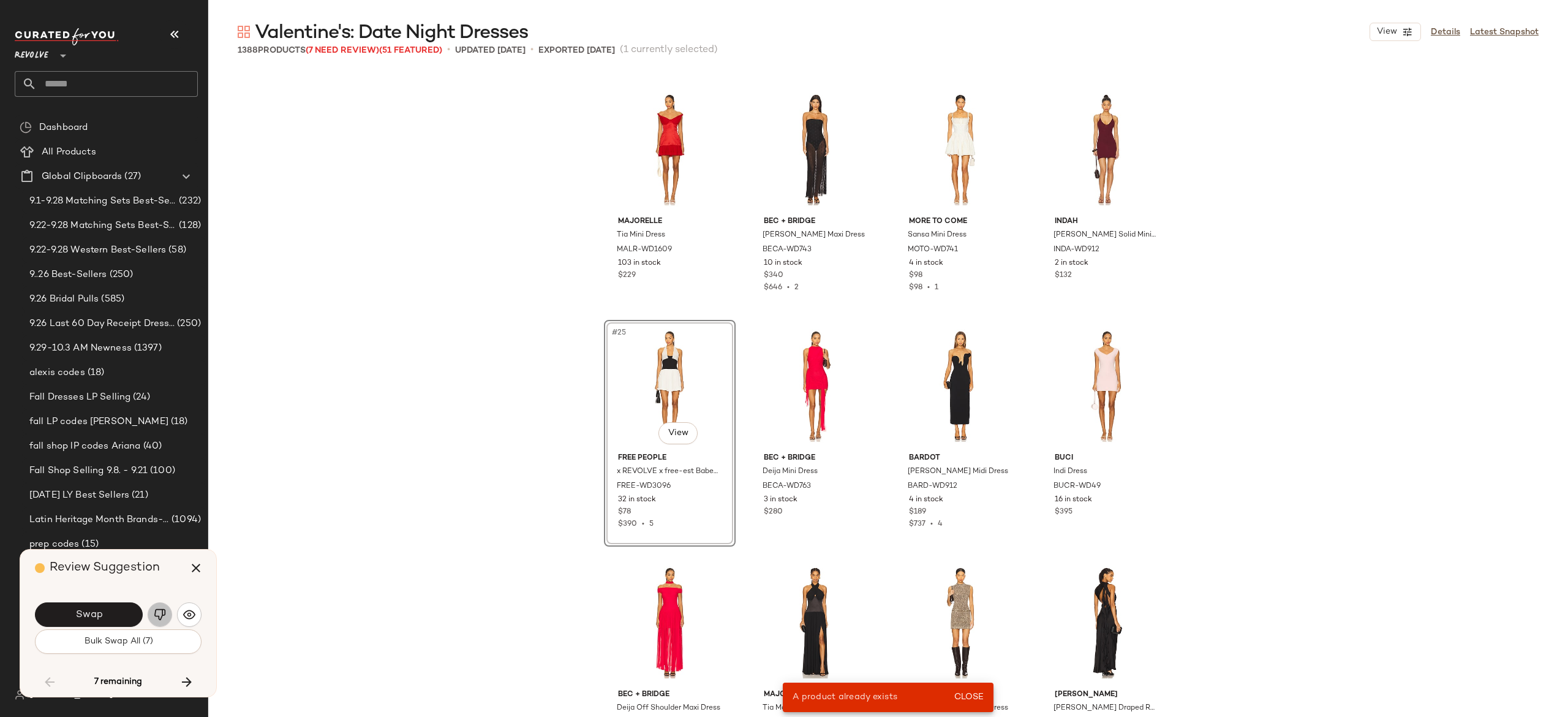
click at [158, 614] on img "button" at bounding box center [159, 614] width 12 height 12
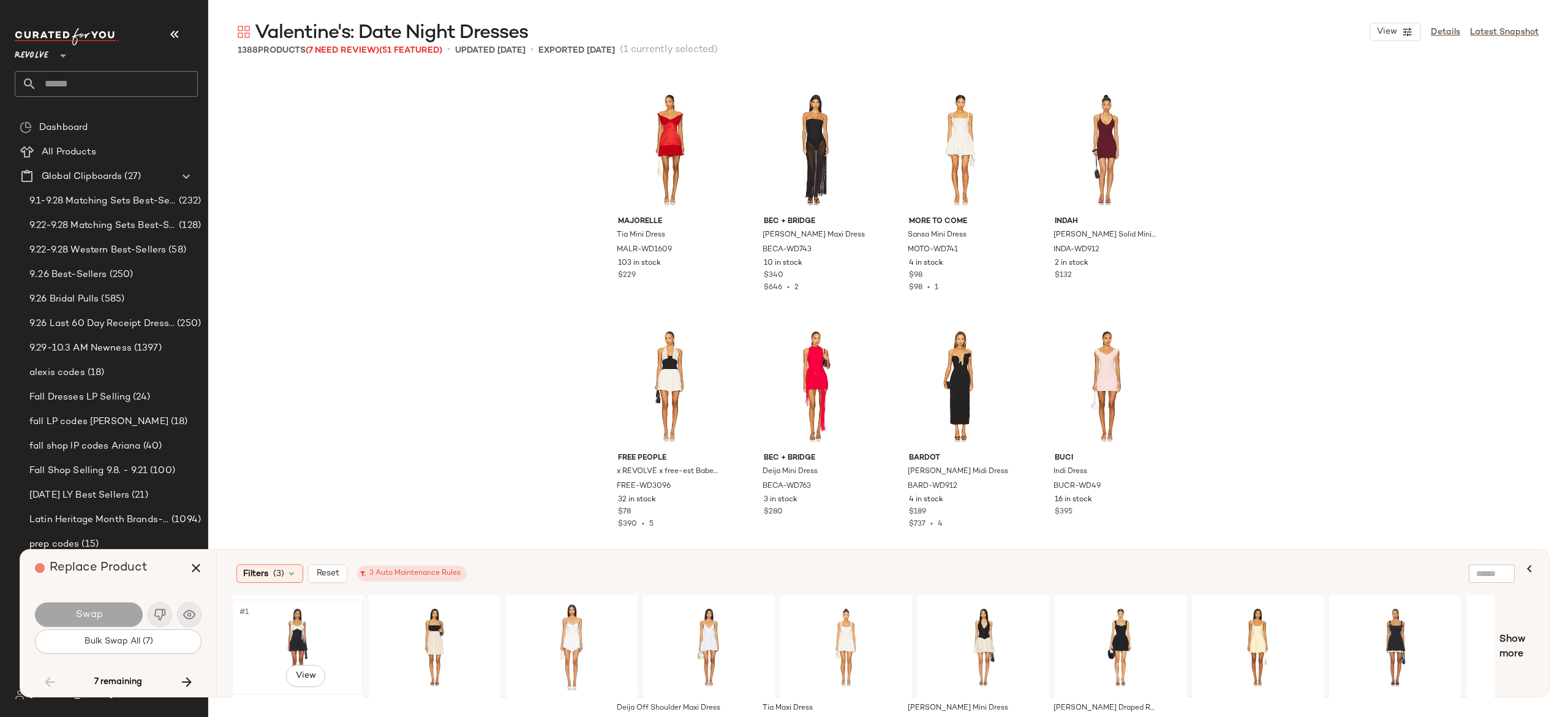
click at [305, 625] on div "#1 View" at bounding box center [297, 647] width 123 height 87
click at [112, 613] on button "Swap" at bounding box center [88, 615] width 108 height 25
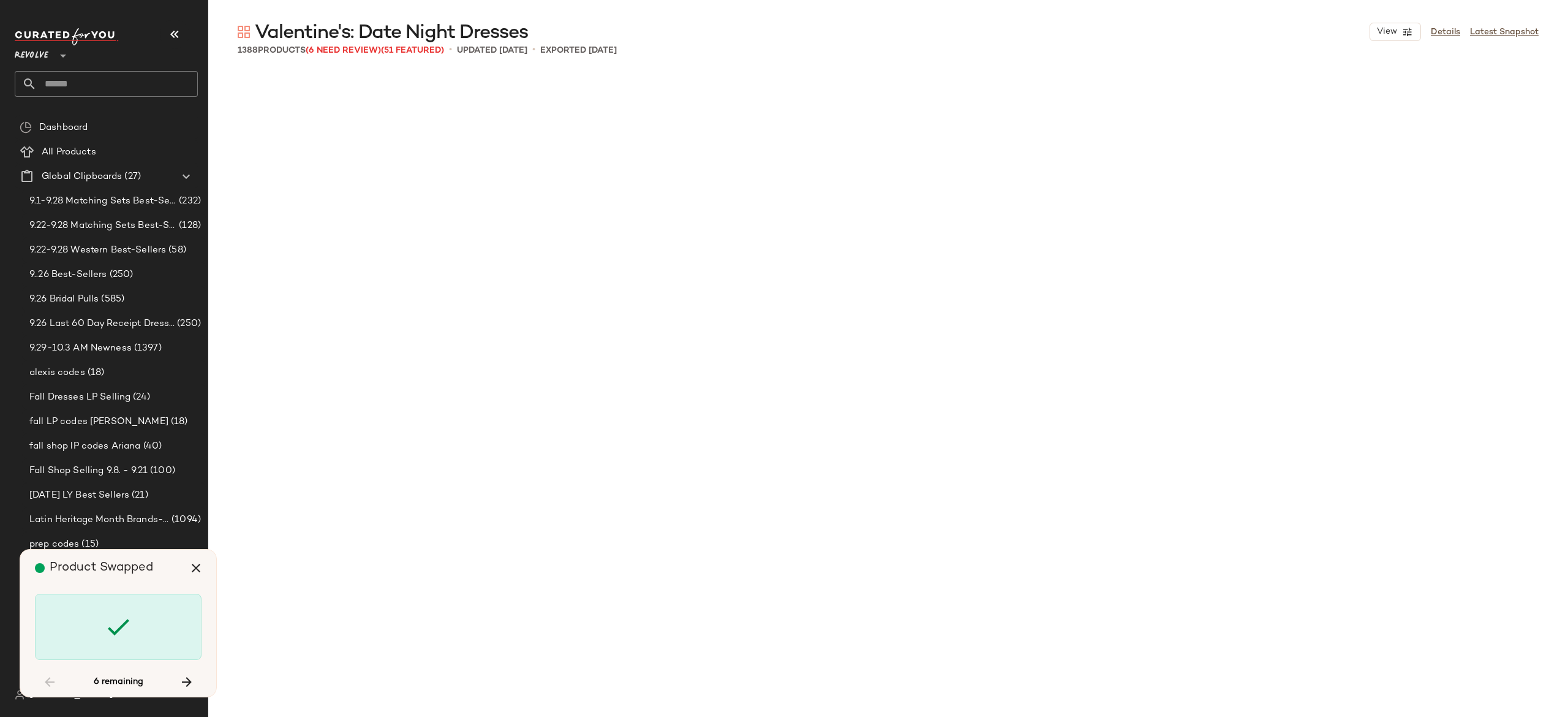
scroll to position [68335, 0]
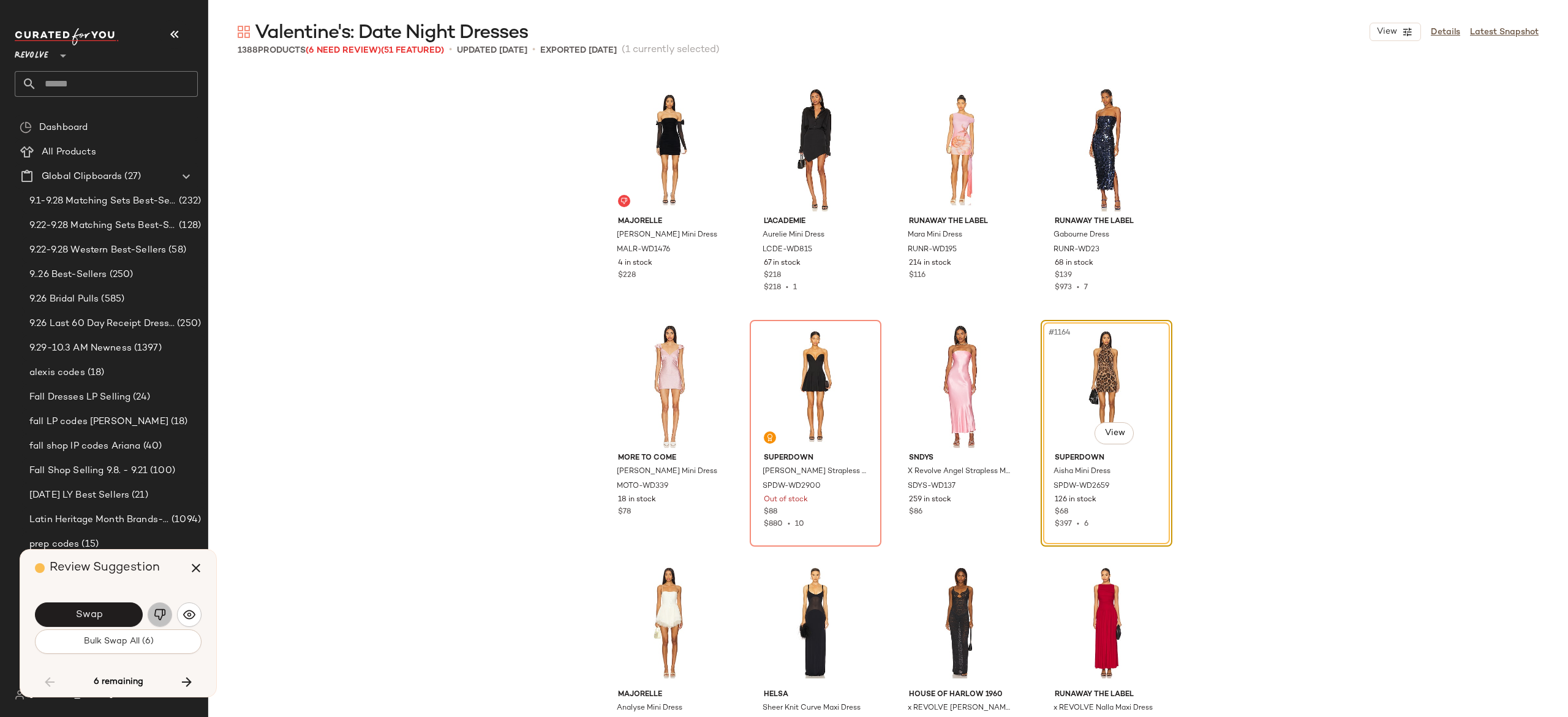
click at [158, 610] on img "button" at bounding box center [159, 614] width 12 height 12
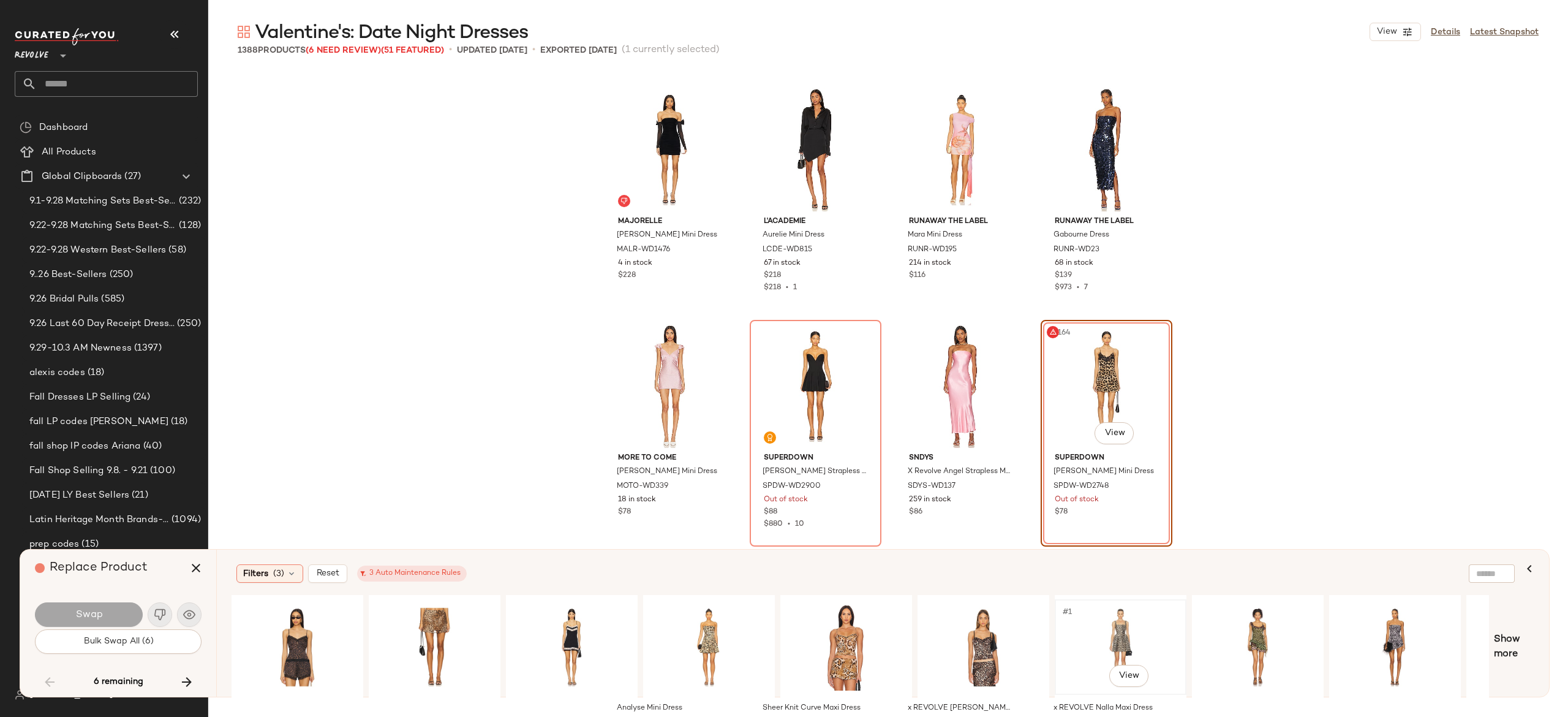
click at [1126, 622] on div "#1 View" at bounding box center [1121, 647] width 123 height 87
click at [137, 615] on button "Swap" at bounding box center [88, 615] width 108 height 25
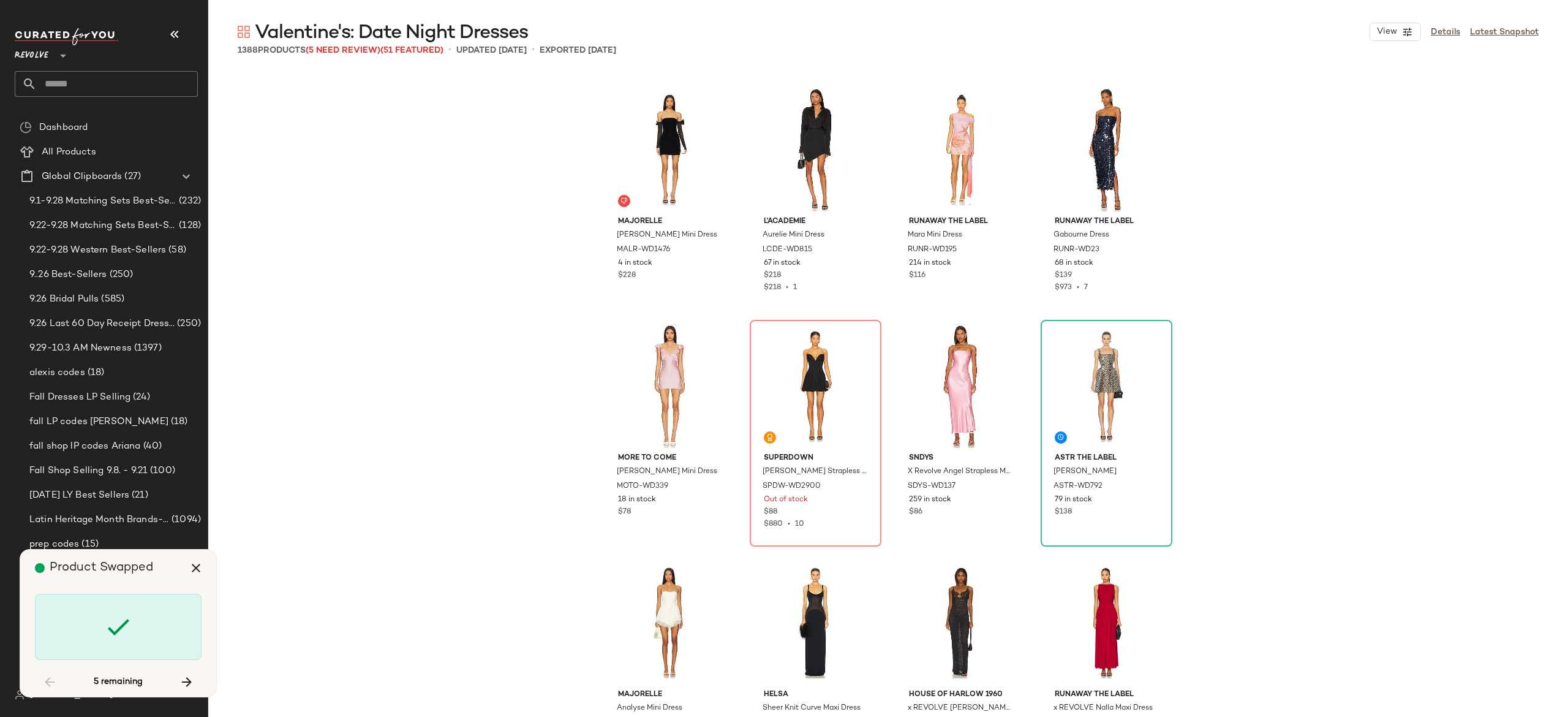
scroll to position [73538, 0]
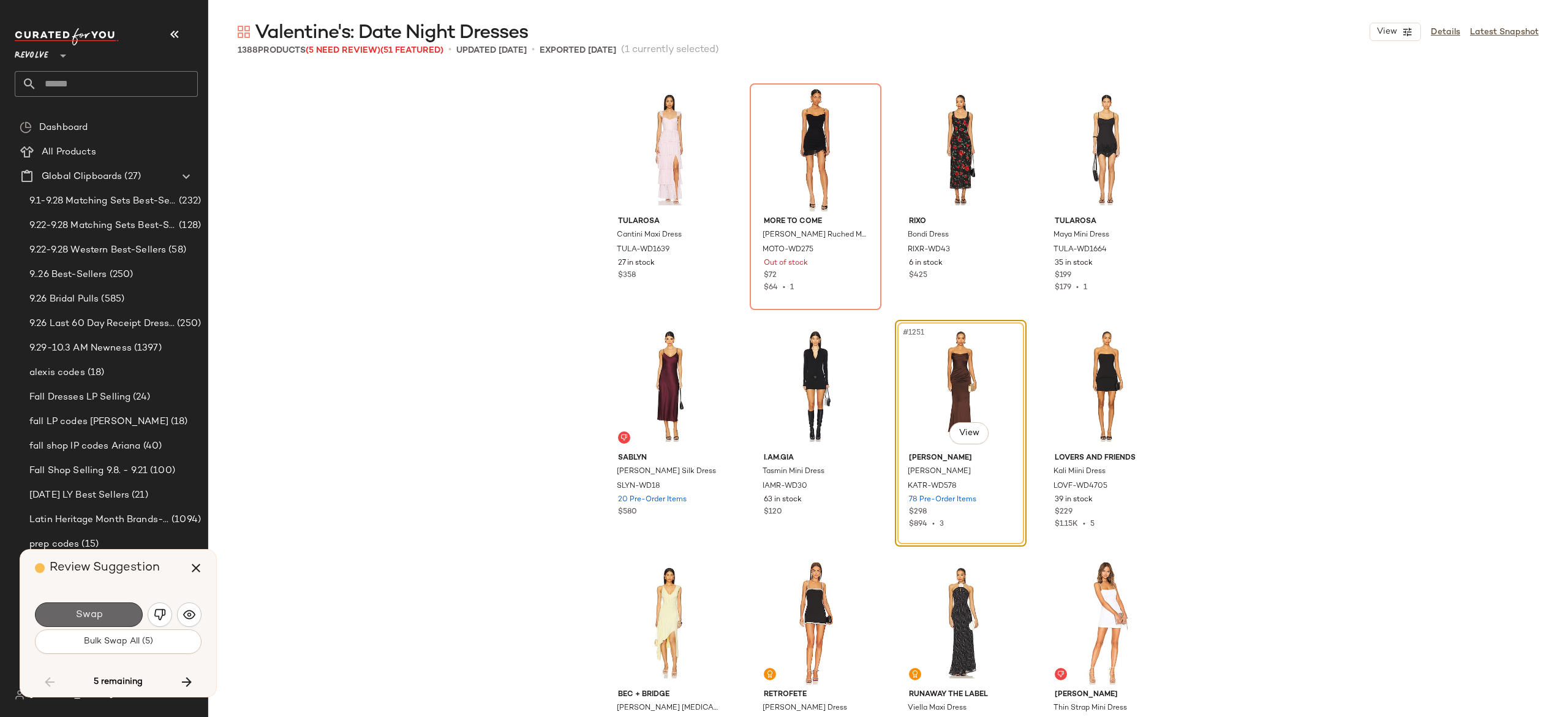
click at [116, 616] on button "Swap" at bounding box center [88, 615] width 108 height 25
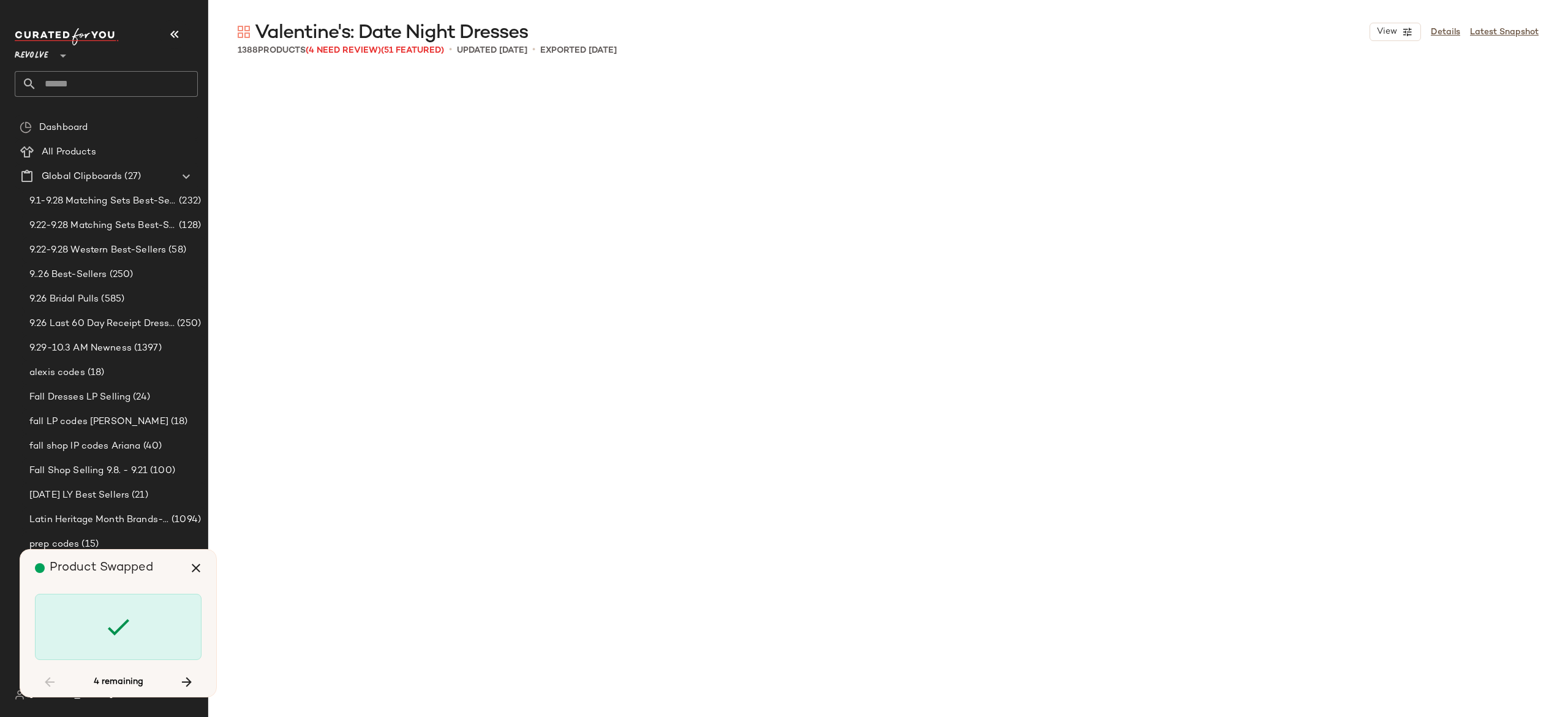
scroll to position [78030, 0]
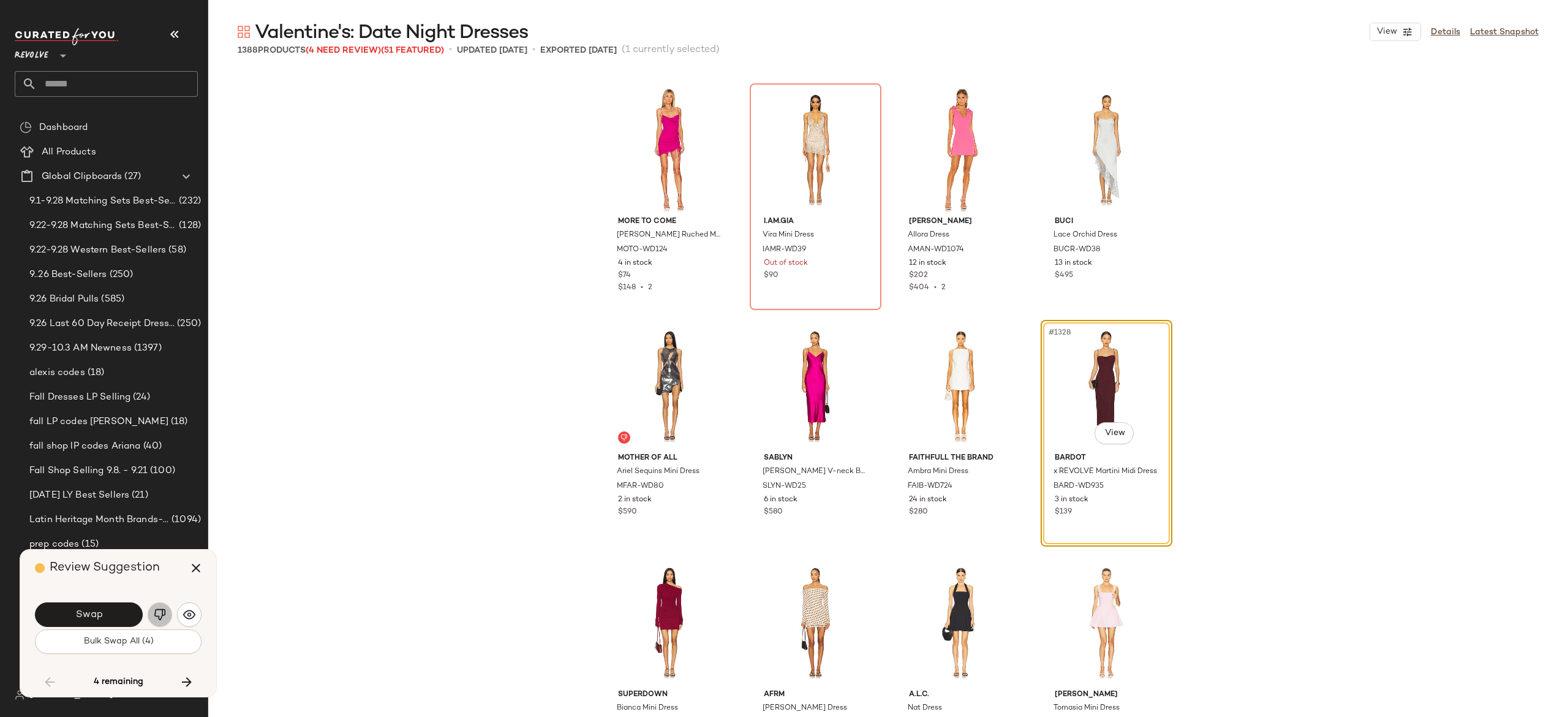
click at [158, 613] on img "button" at bounding box center [159, 614] width 12 height 12
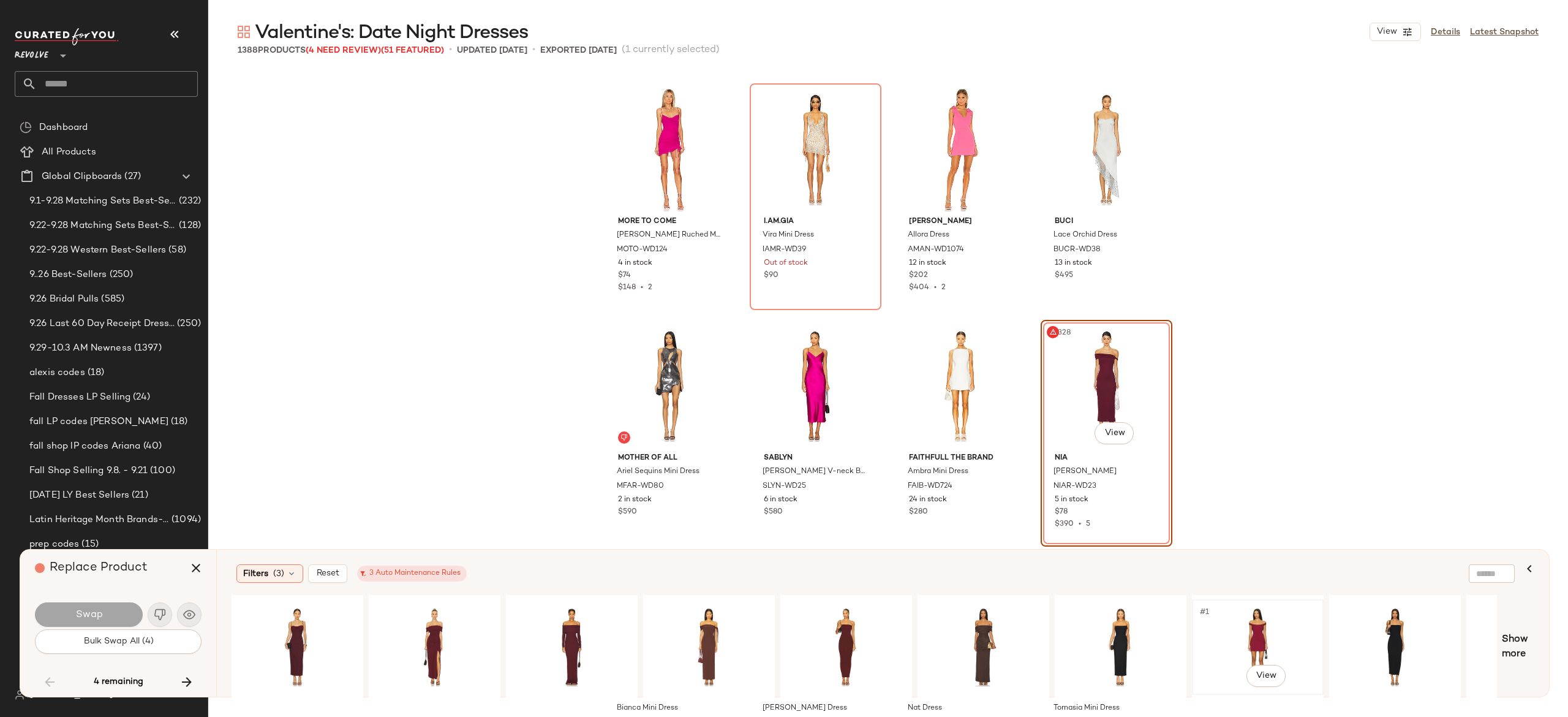
click at [1248, 627] on div "#1 View" at bounding box center [1258, 647] width 123 height 87
click at [96, 621] on span "Swap" at bounding box center [88, 615] width 28 height 12
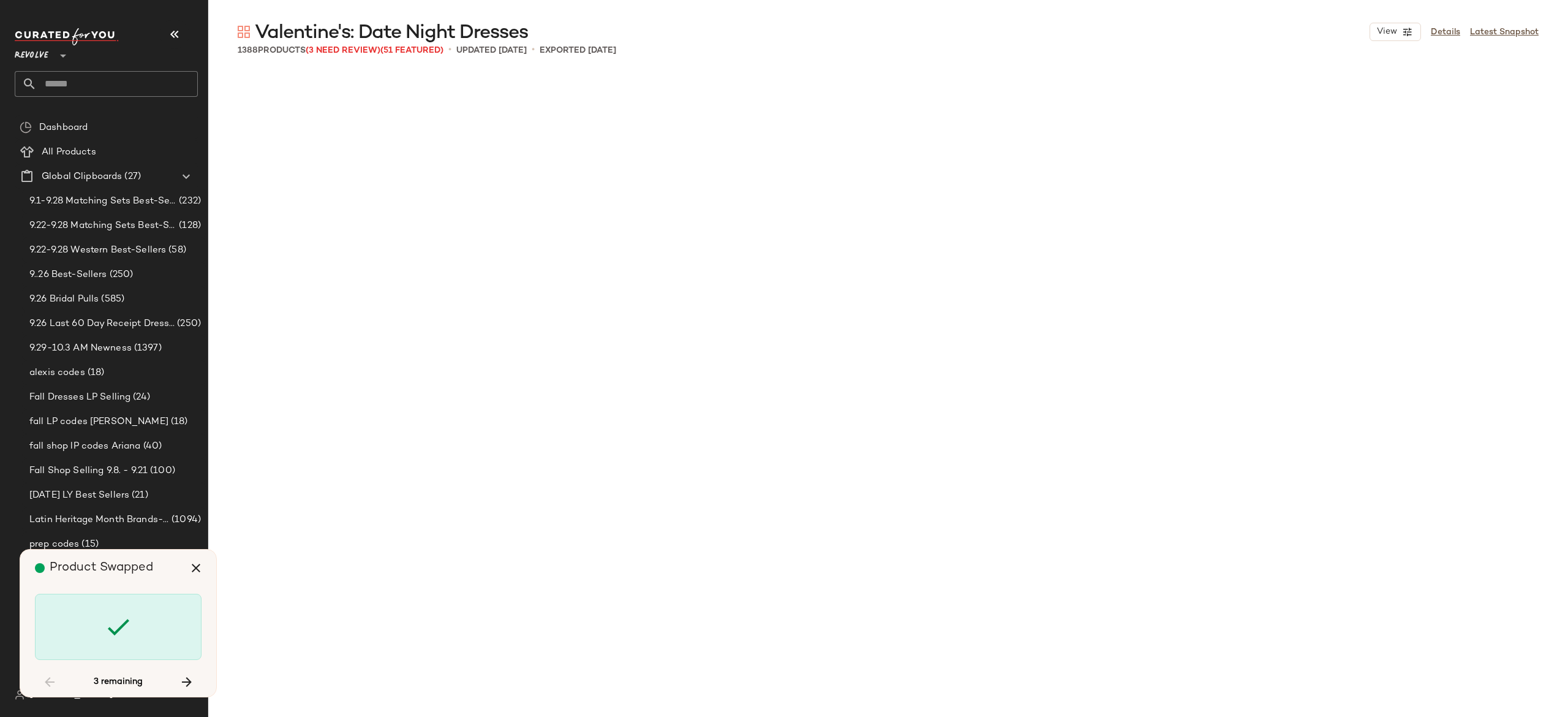
scroll to position [78976, 0]
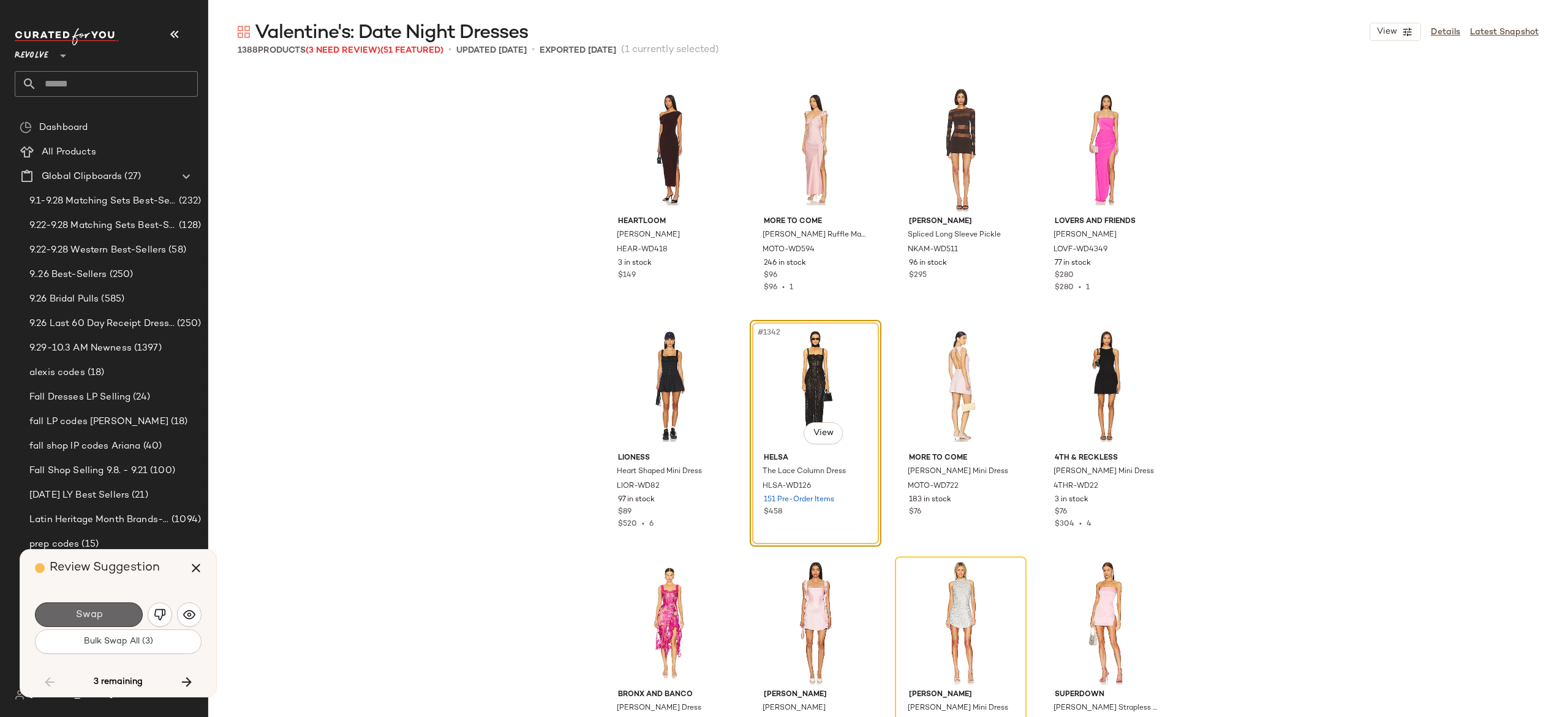
click at [114, 611] on button "Swap" at bounding box center [88, 615] width 108 height 25
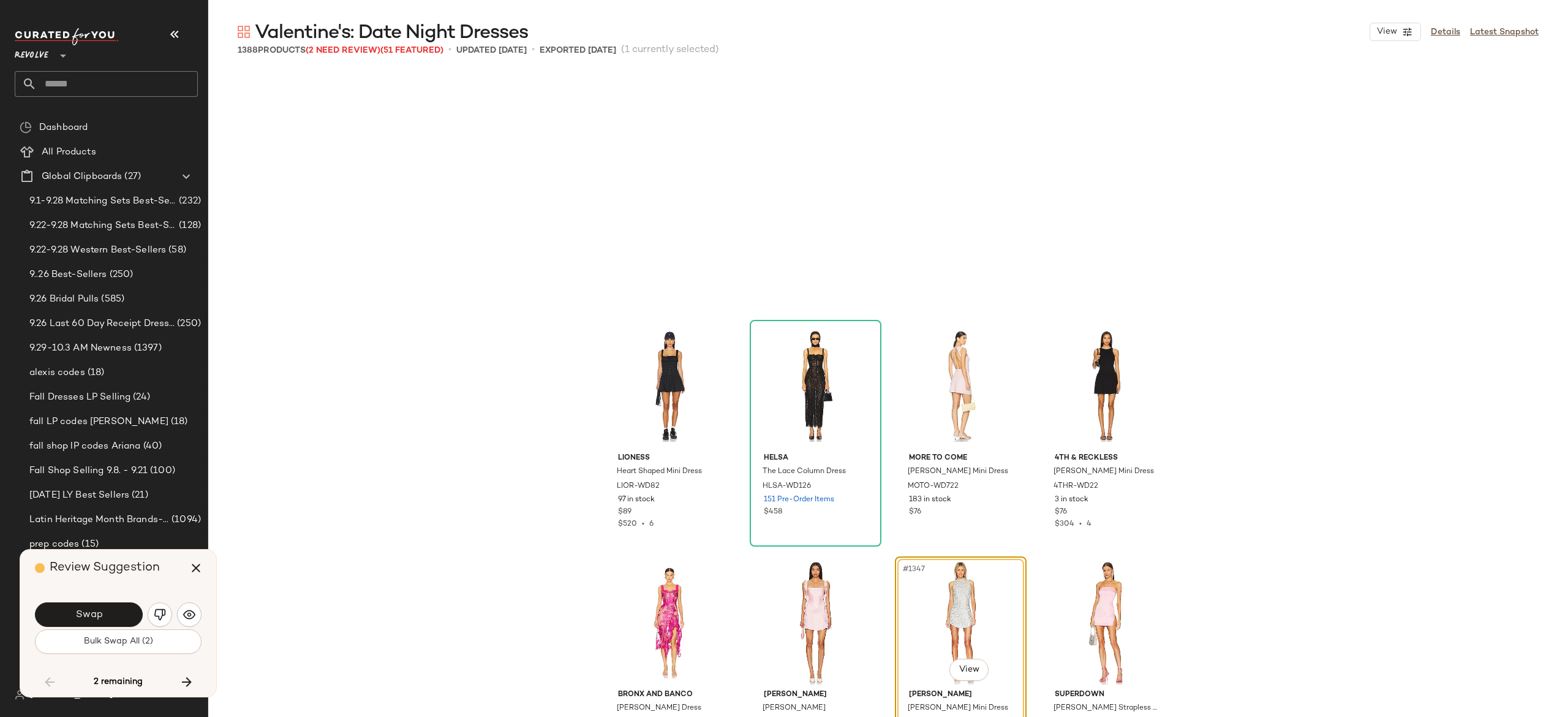
scroll to position [79212, 0]
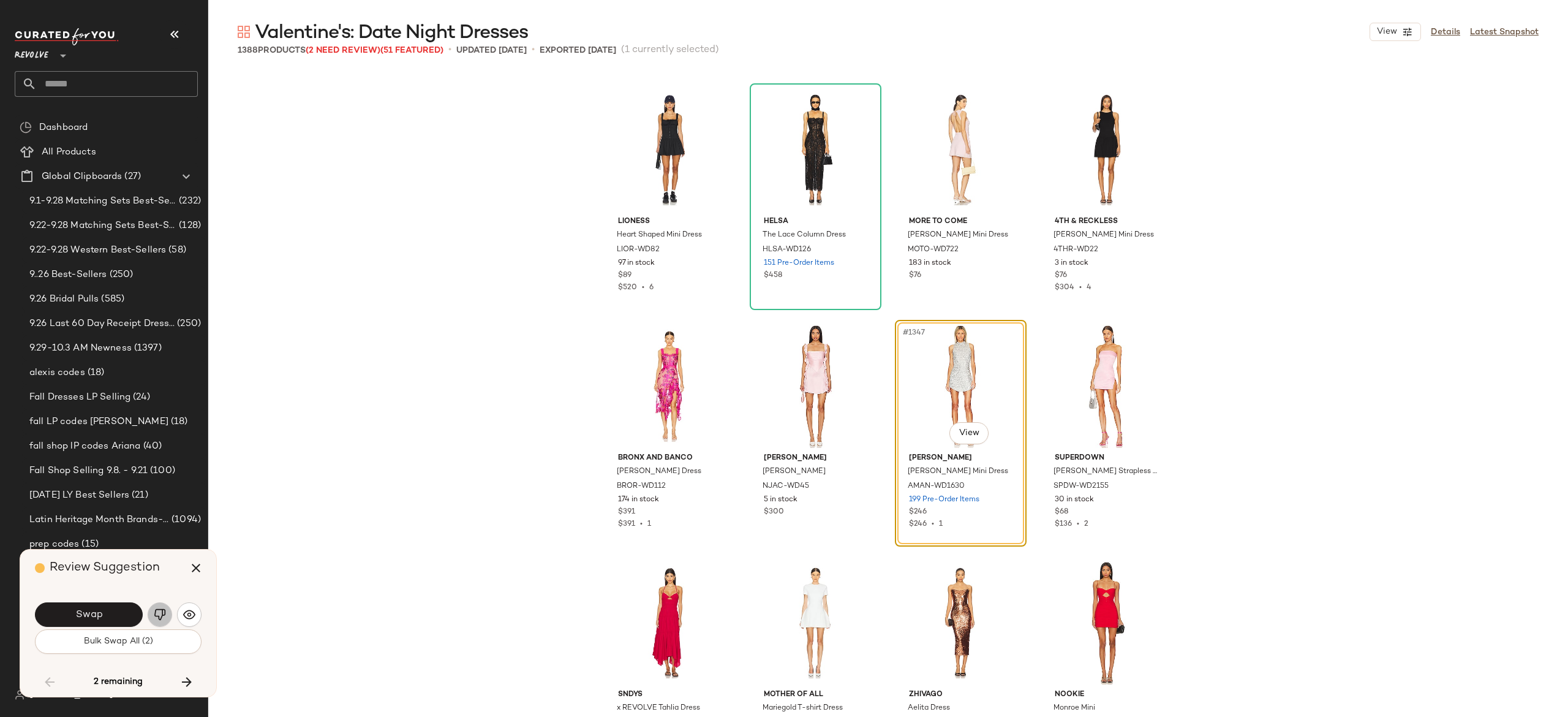
click at [162, 613] on img "button" at bounding box center [159, 614] width 12 height 12
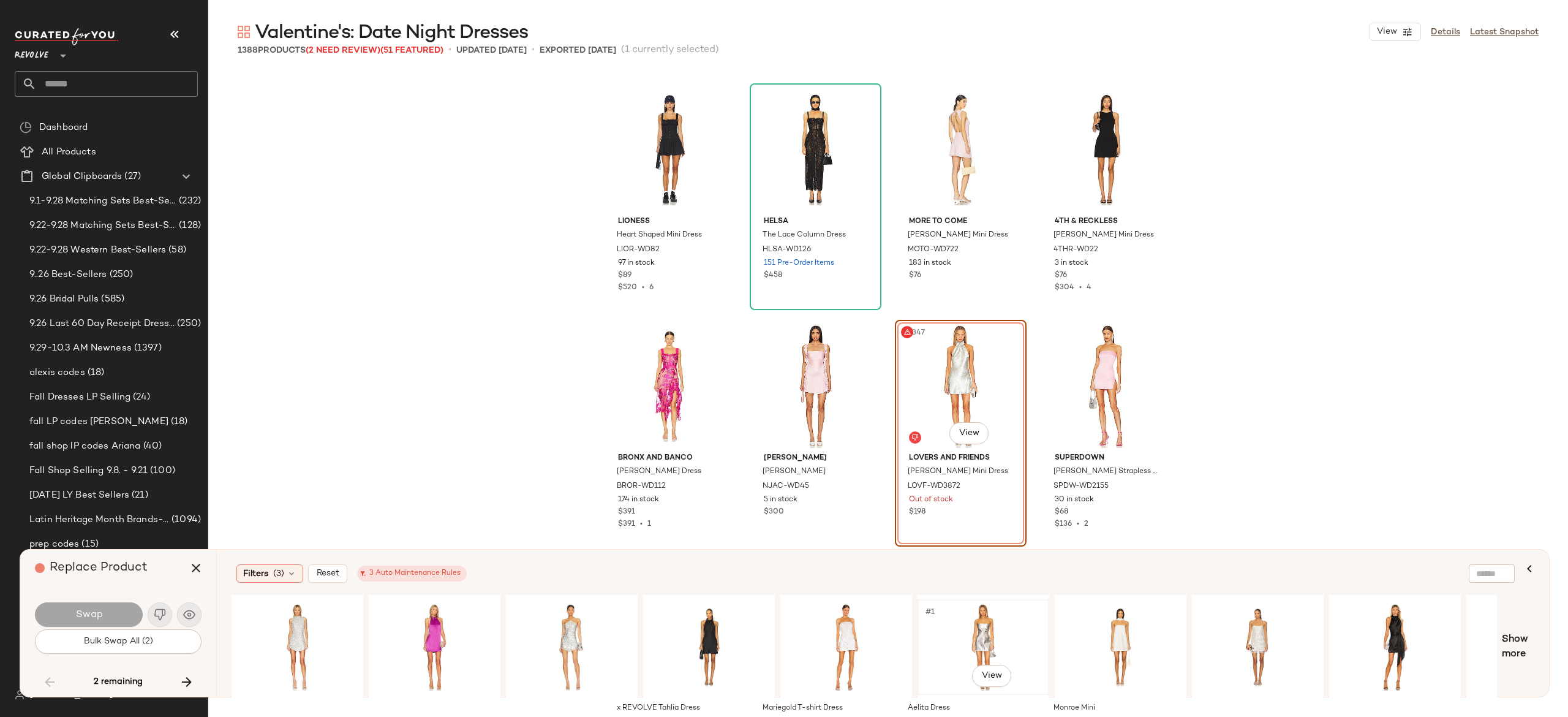
click at [979, 615] on div "#1 View" at bounding box center [984, 647] width 123 height 87
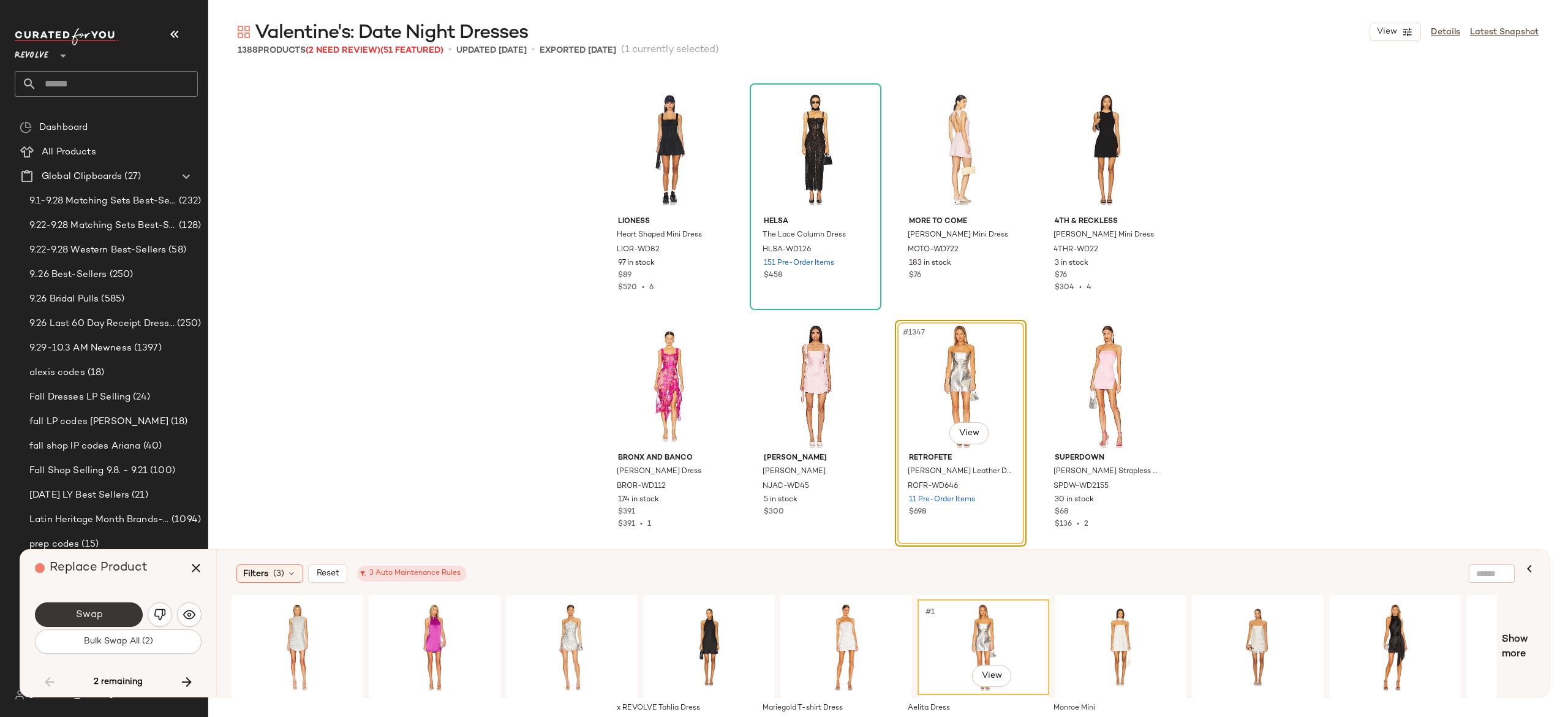
click at [123, 604] on button "Swap" at bounding box center [88, 615] width 108 height 25
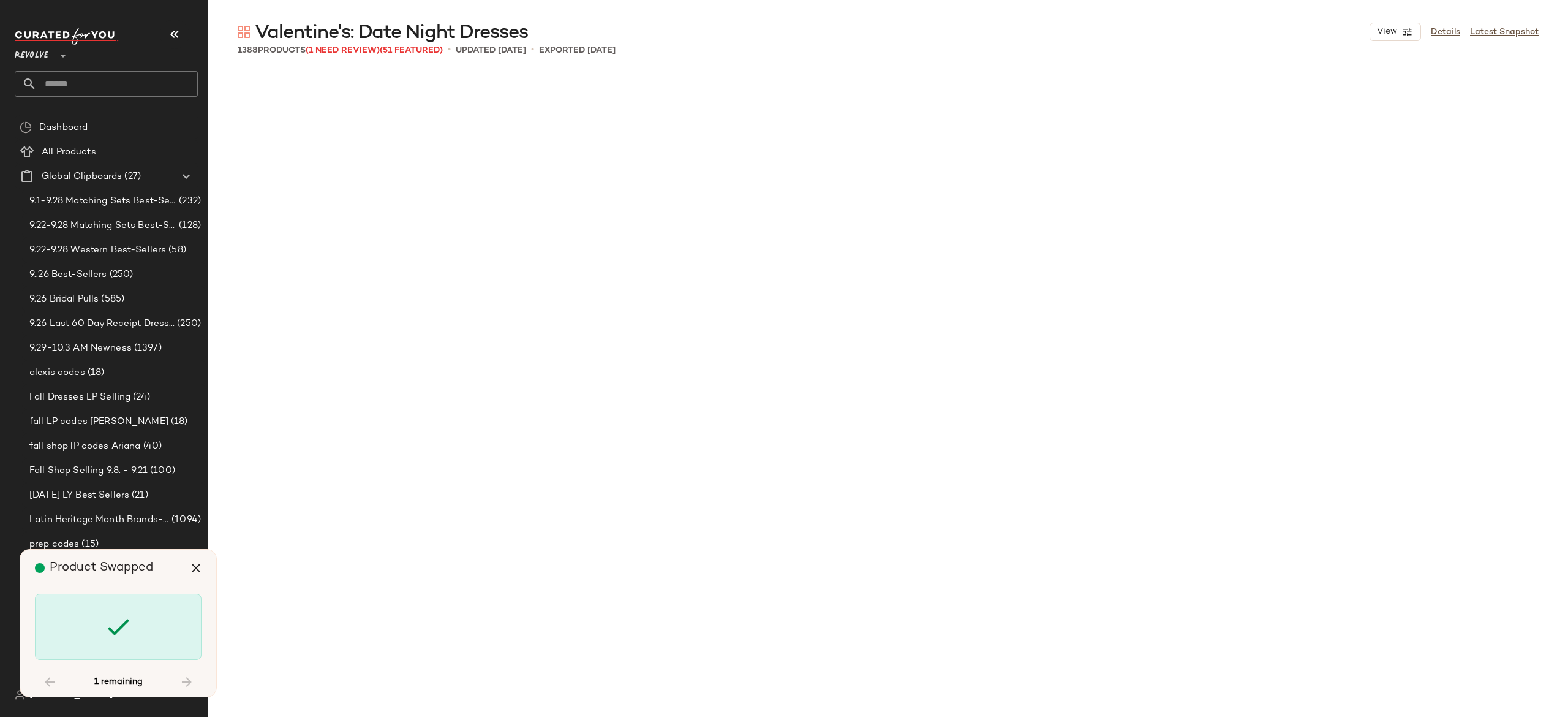
scroll to position [80868, 0]
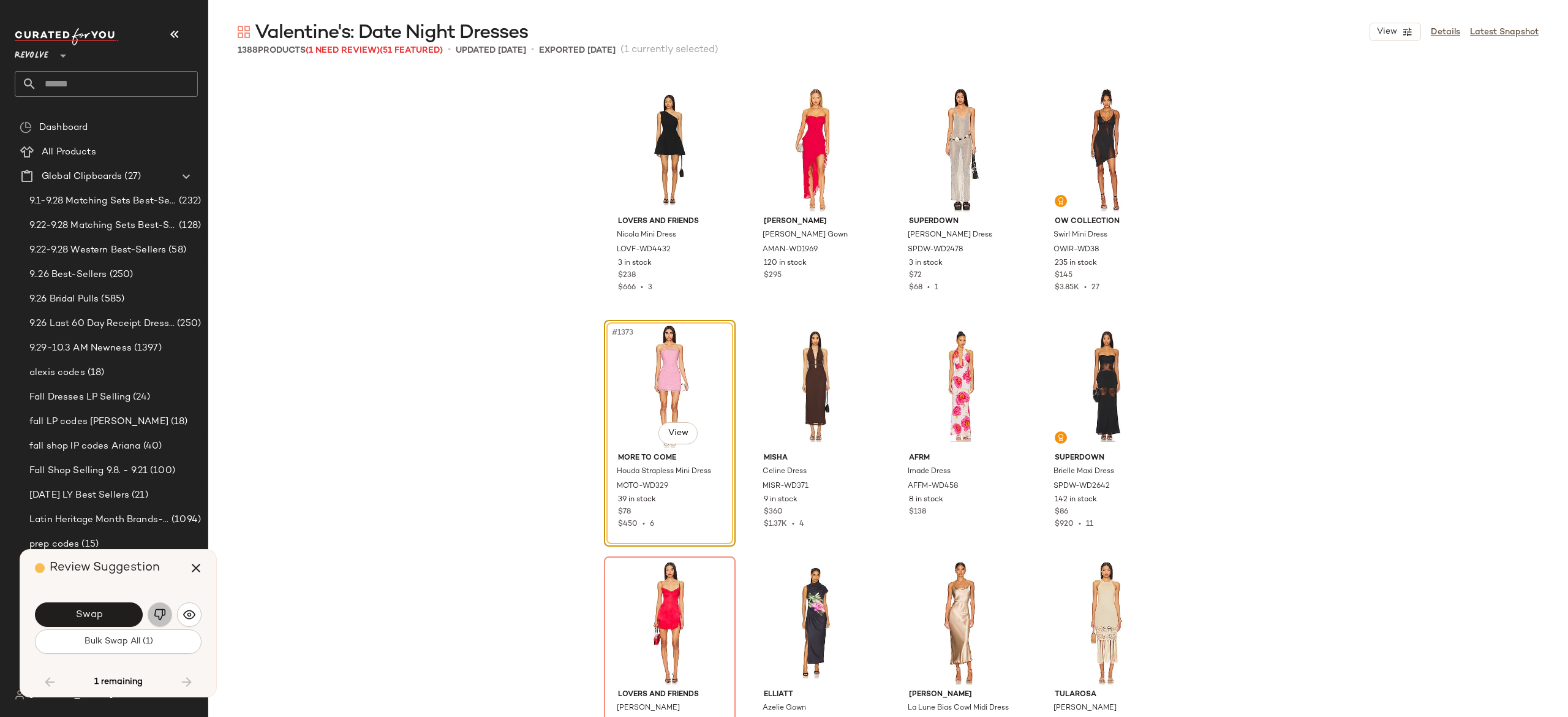
click at [158, 613] on img "button" at bounding box center [159, 614] width 12 height 12
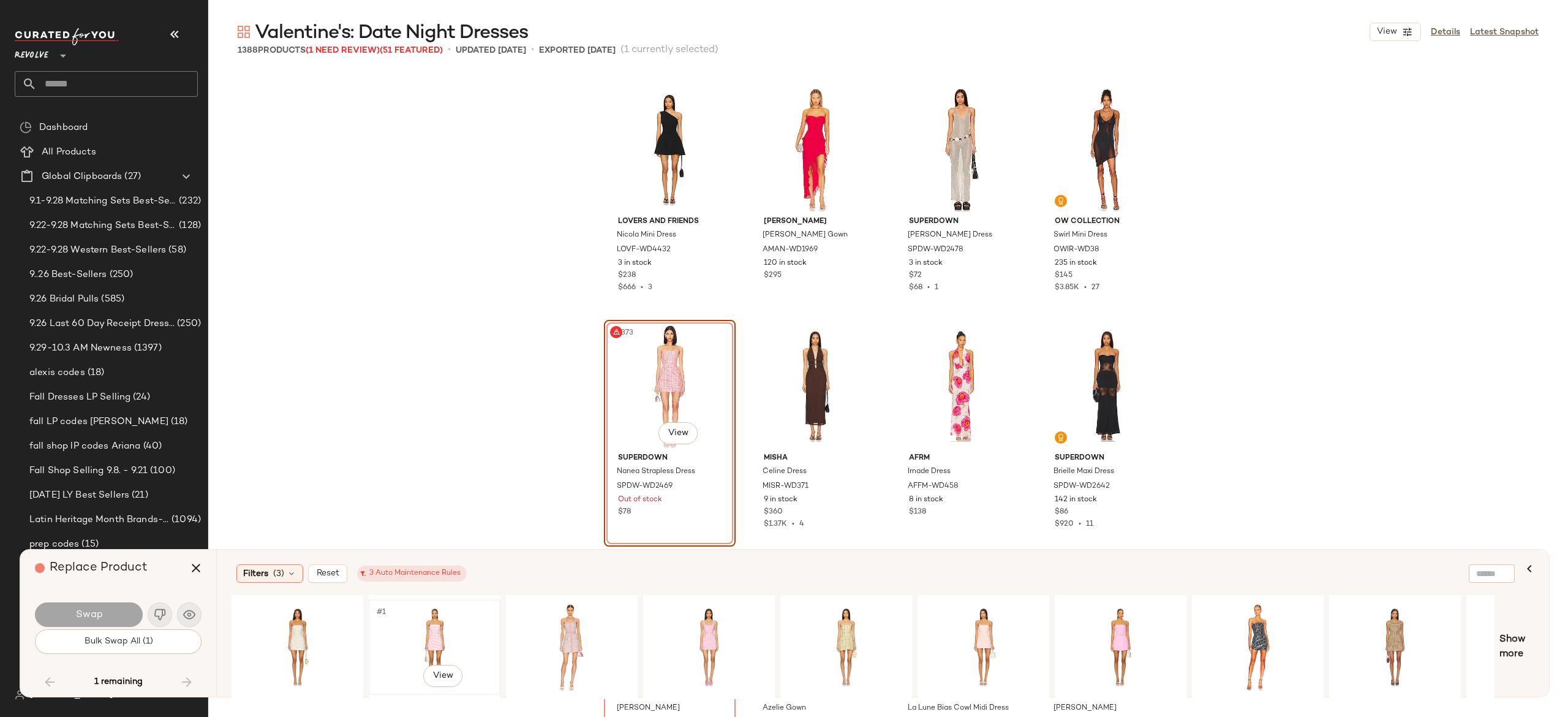
click at [426, 631] on div "#1 View" at bounding box center [435, 647] width 123 height 87
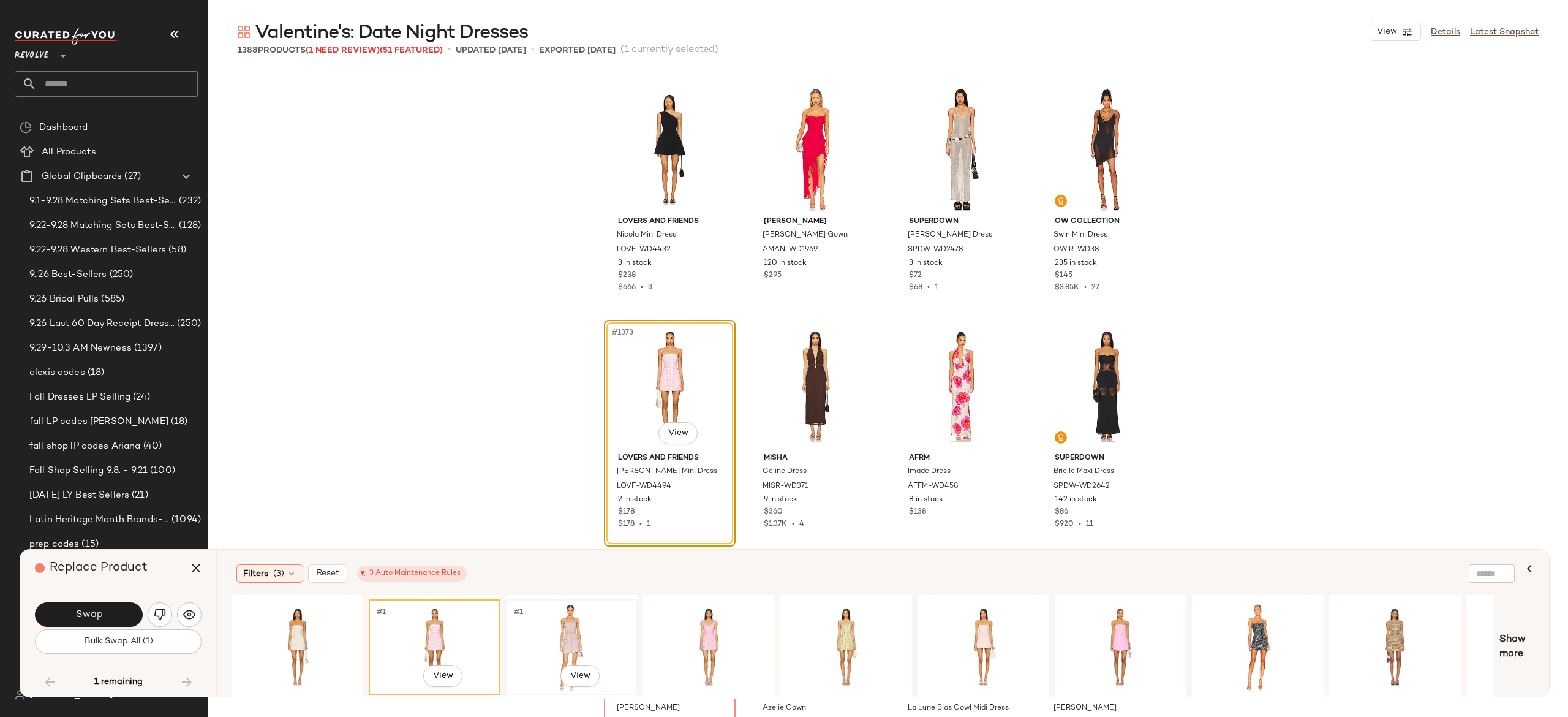
click at [575, 637] on div "#1 View" at bounding box center [572, 647] width 123 height 87
click at [125, 605] on button "Swap" at bounding box center [88, 615] width 108 height 25
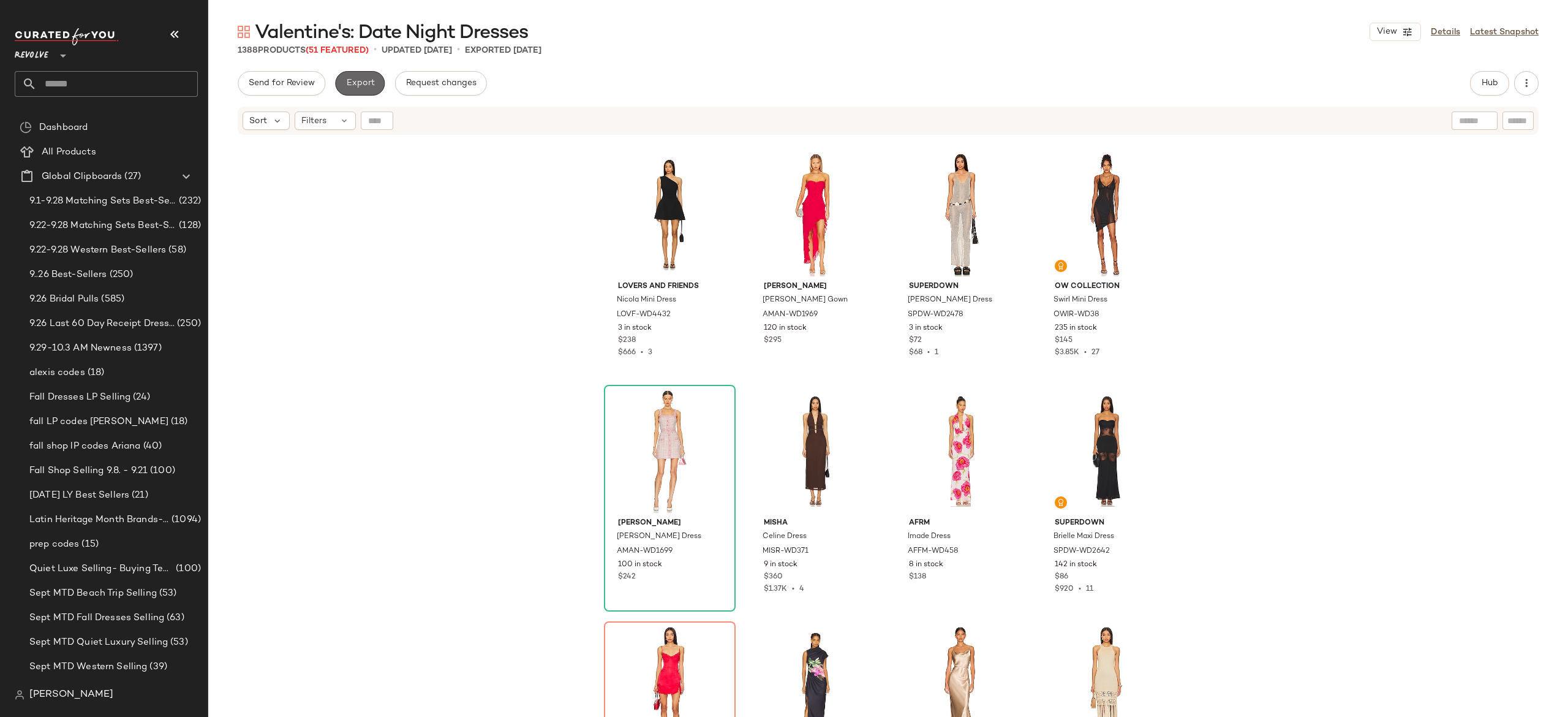
click at [371, 78] on span "Export" at bounding box center [360, 83] width 29 height 10
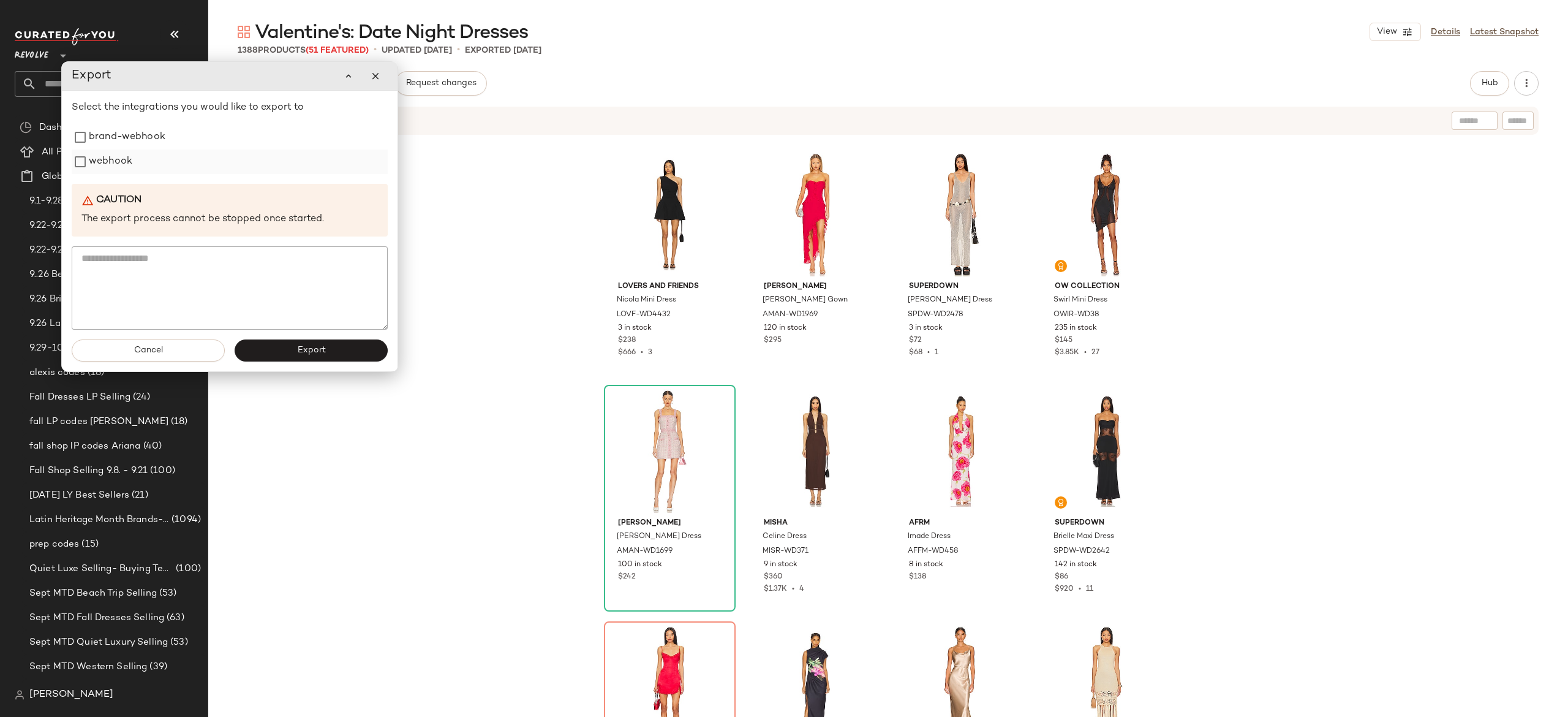
click at [120, 168] on label "webhook" at bounding box center [111, 162] width 43 height 25
click at [275, 352] on button "Export" at bounding box center [311, 350] width 153 height 22
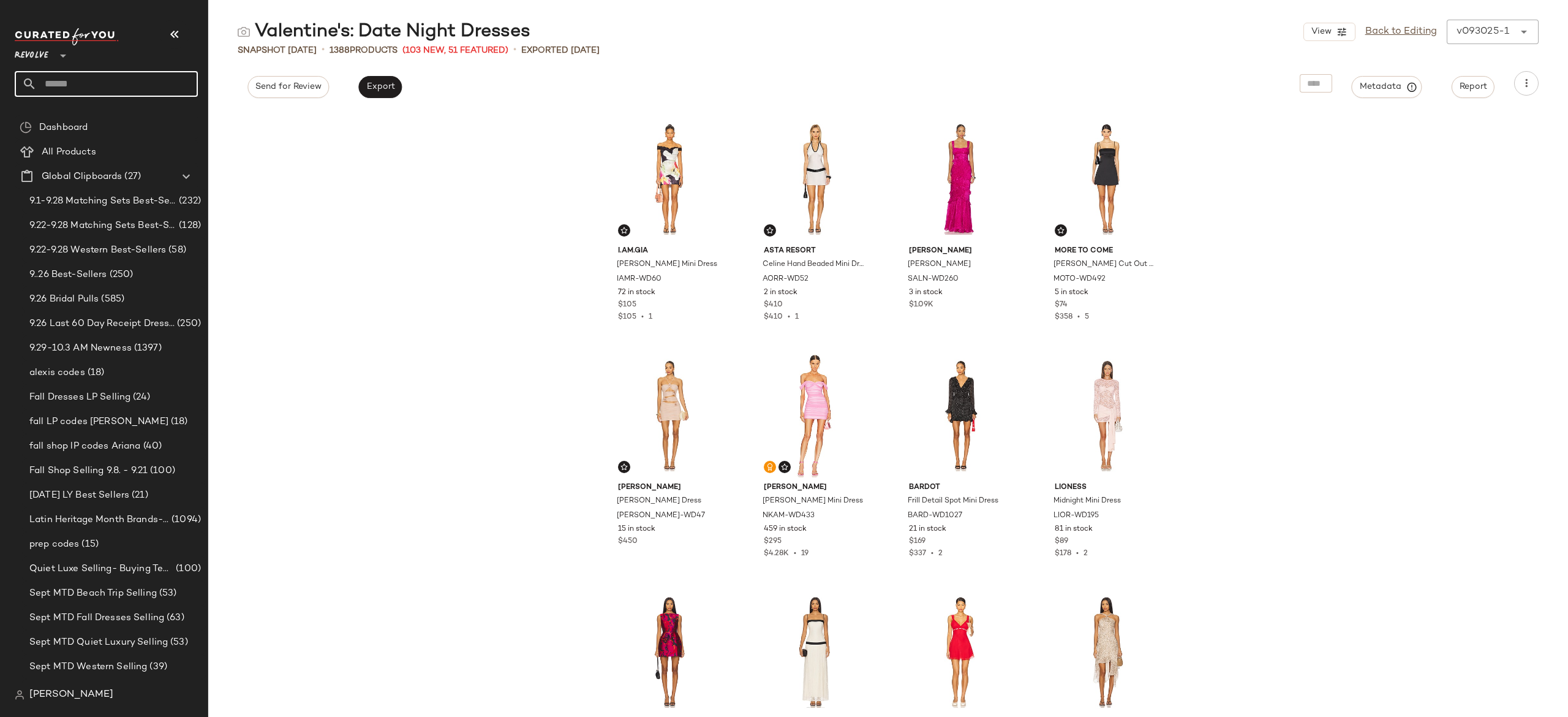
click at [148, 80] on input "text" at bounding box center [117, 83] width 161 height 25
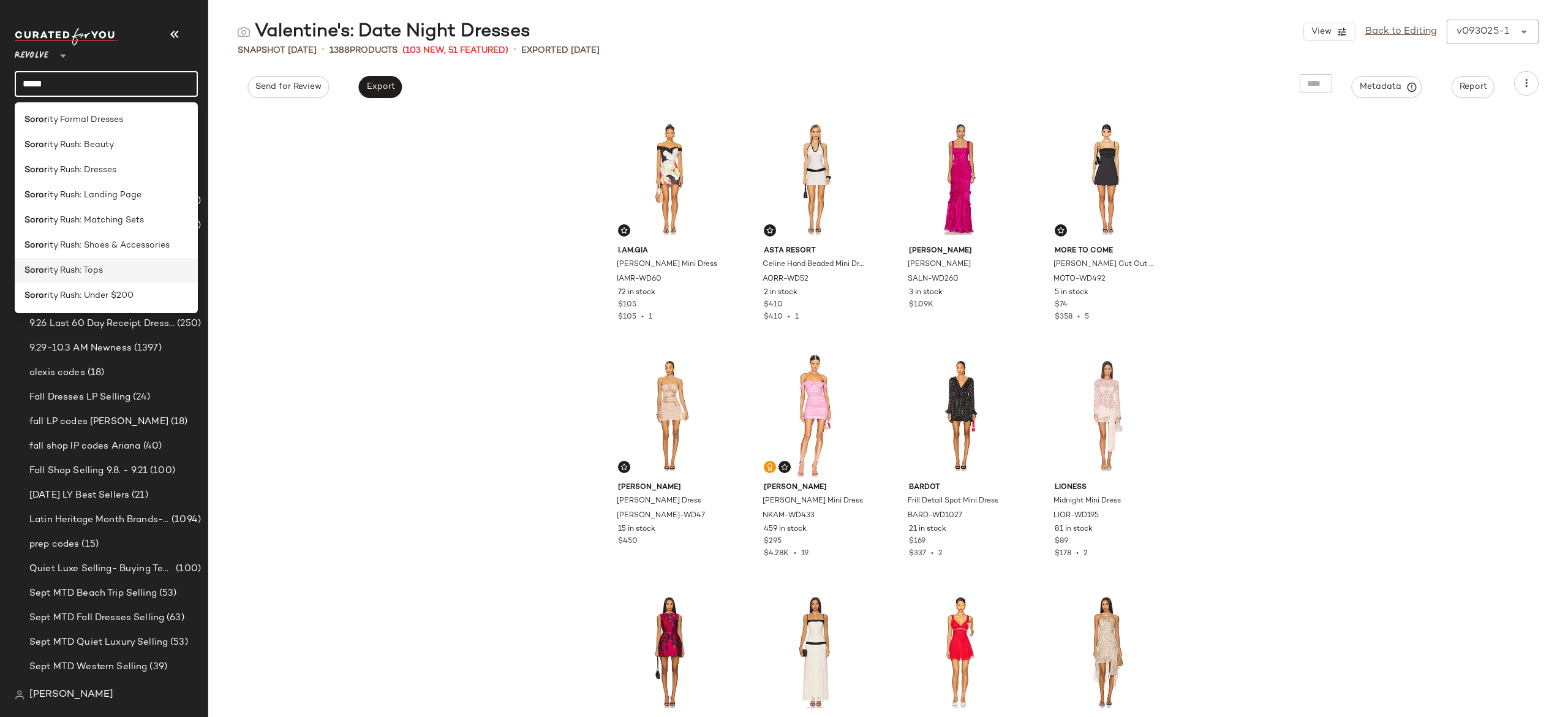
type input "*****"
click at [101, 266] on div "Soror ity Rush: Tops" at bounding box center [107, 270] width 164 height 13
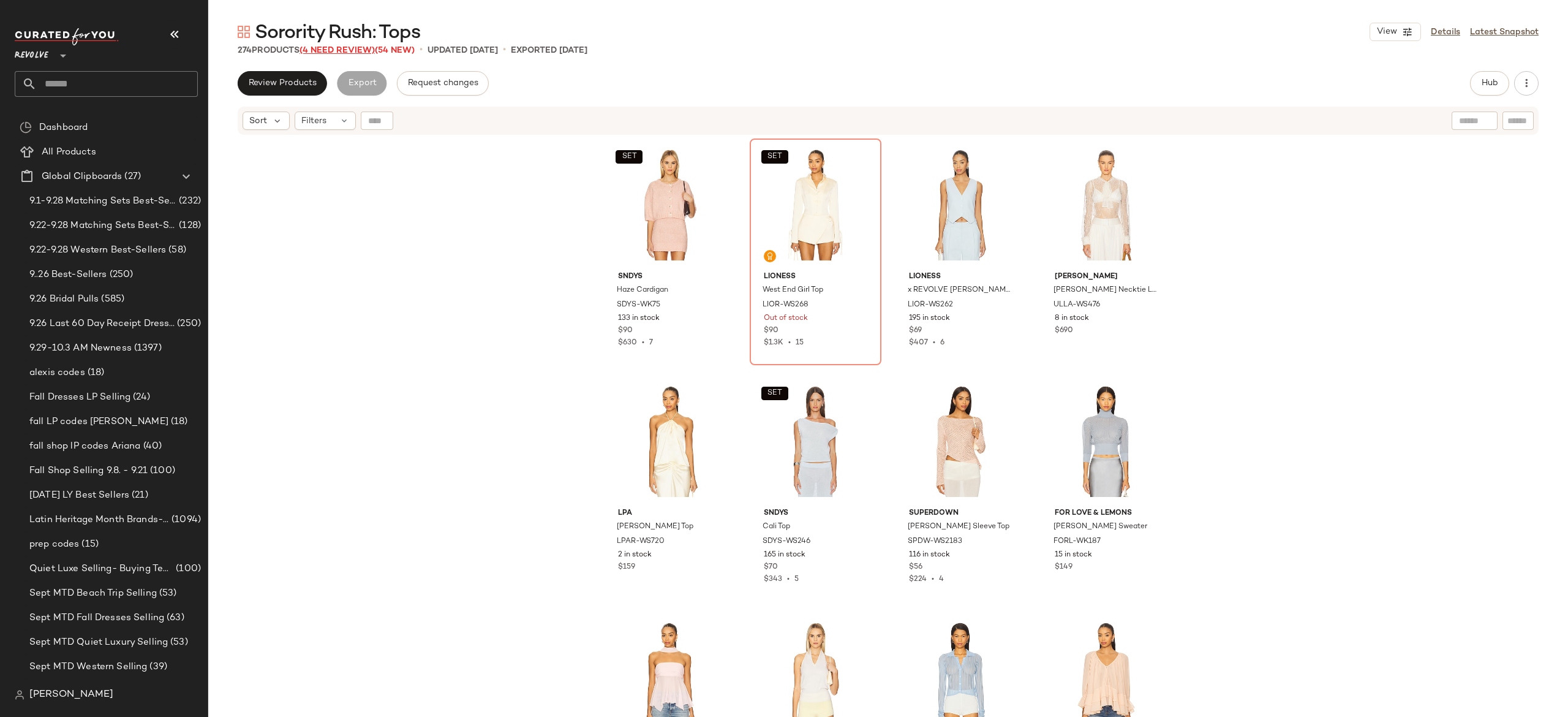
click at [370, 49] on span "(4 Need Review)" at bounding box center [337, 50] width 75 height 9
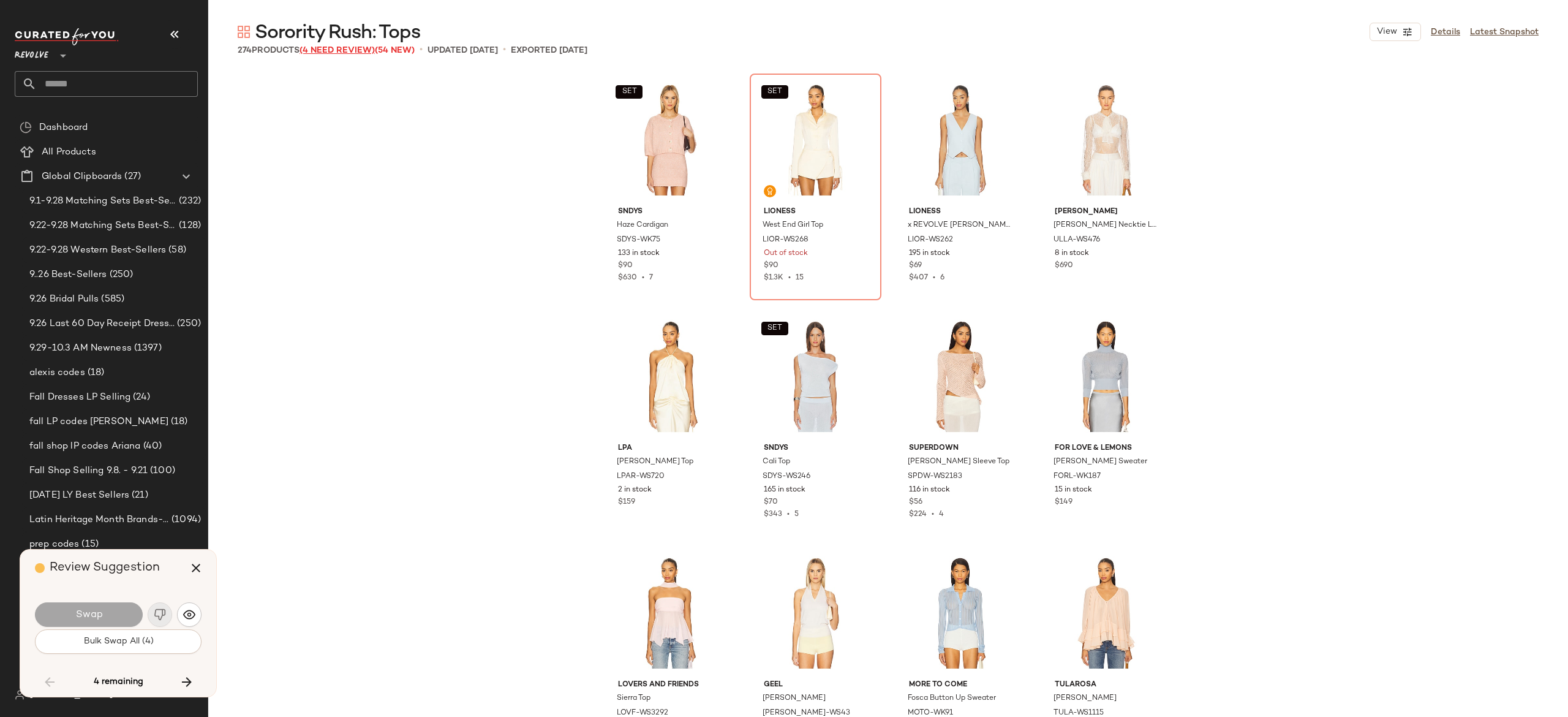
scroll to position [4493, 0]
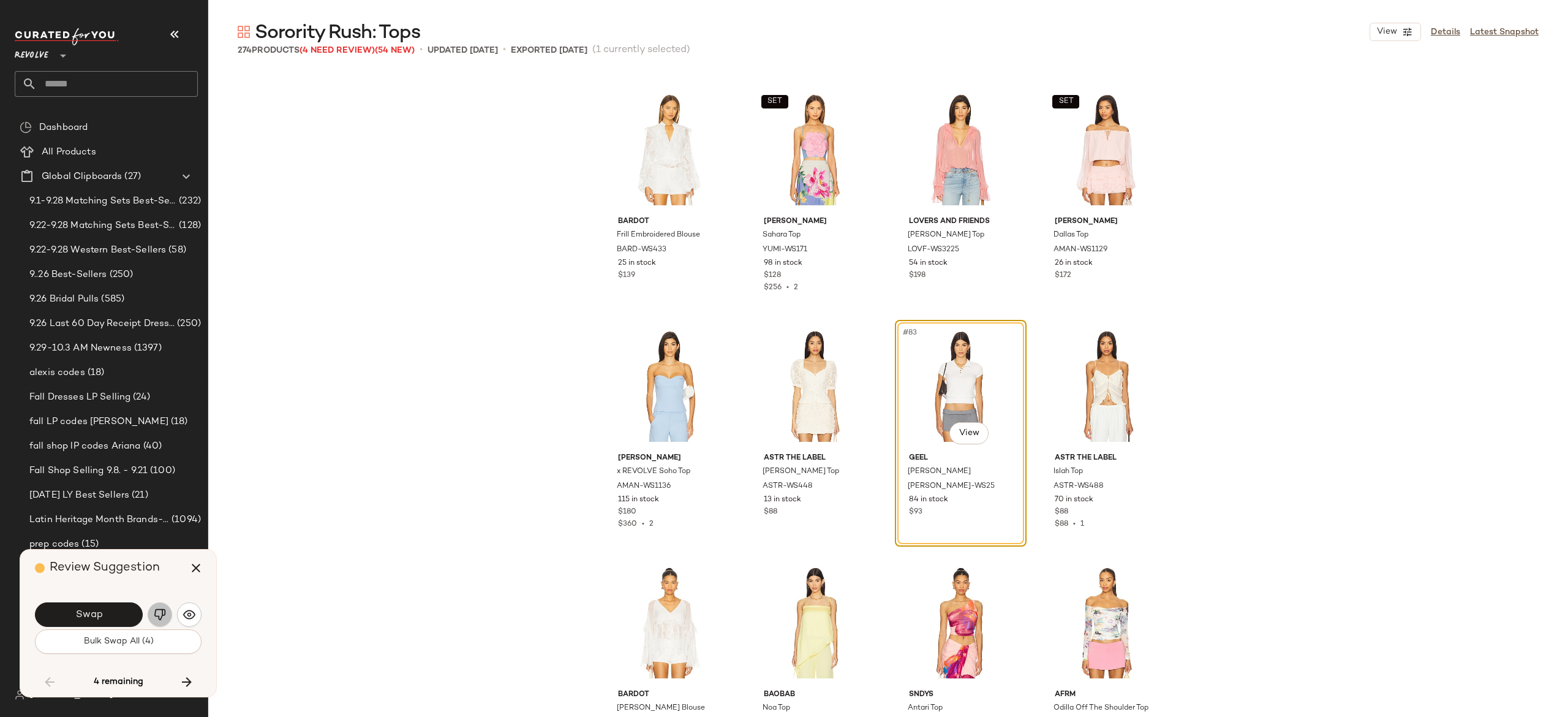
click at [158, 610] on img "button" at bounding box center [159, 614] width 12 height 12
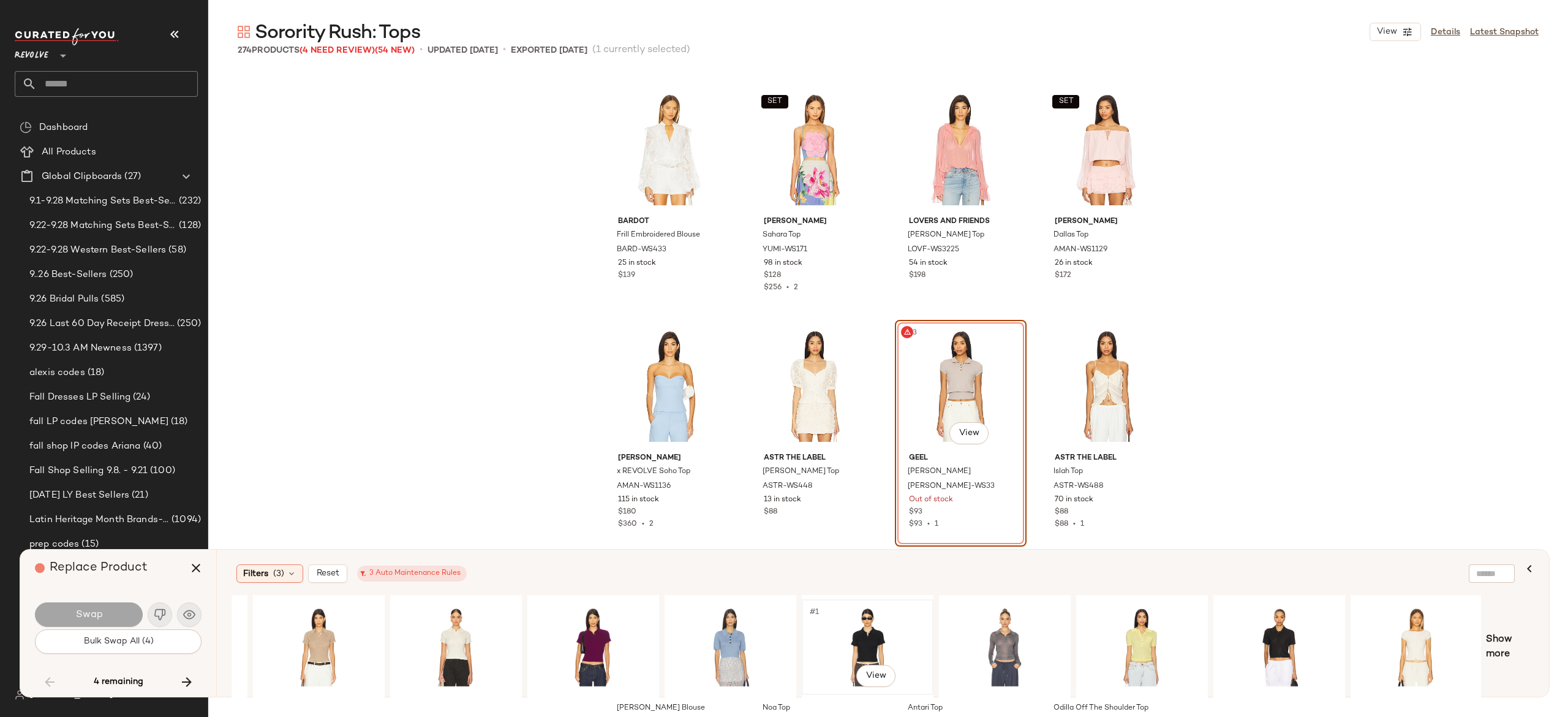
scroll to position [0, 0]
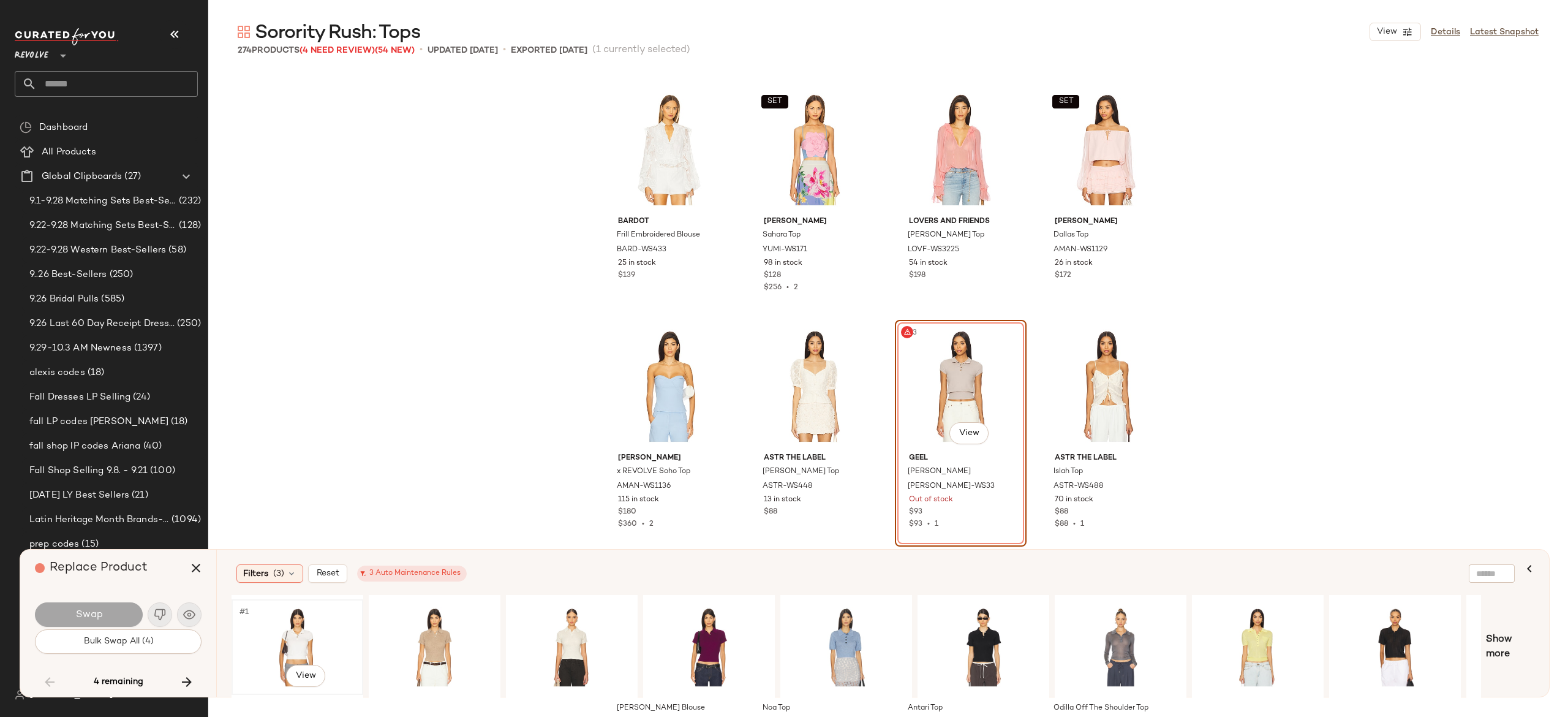
click at [296, 626] on div "#1 View" at bounding box center [297, 647] width 123 height 87
click at [130, 610] on button "Swap" at bounding box center [88, 615] width 108 height 25
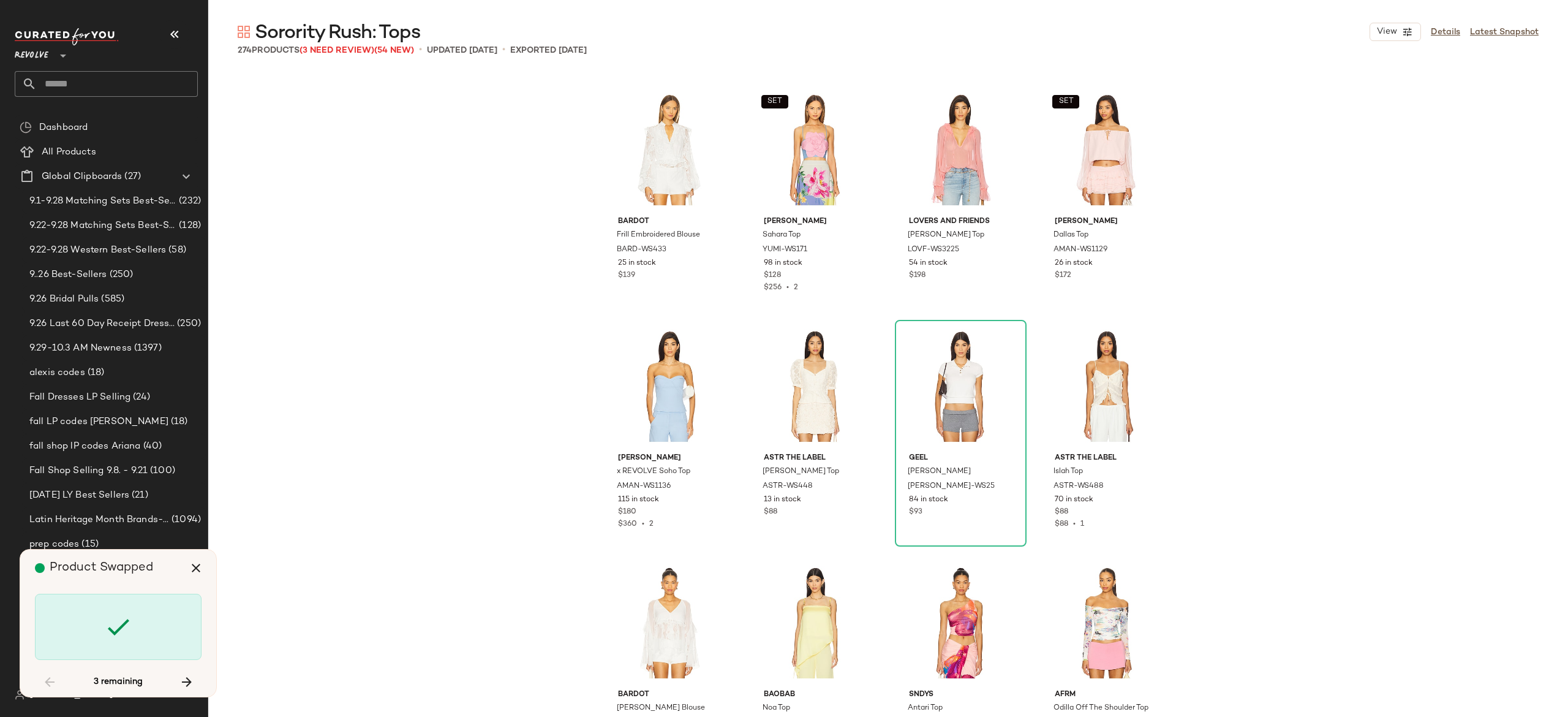
scroll to position [8039, 0]
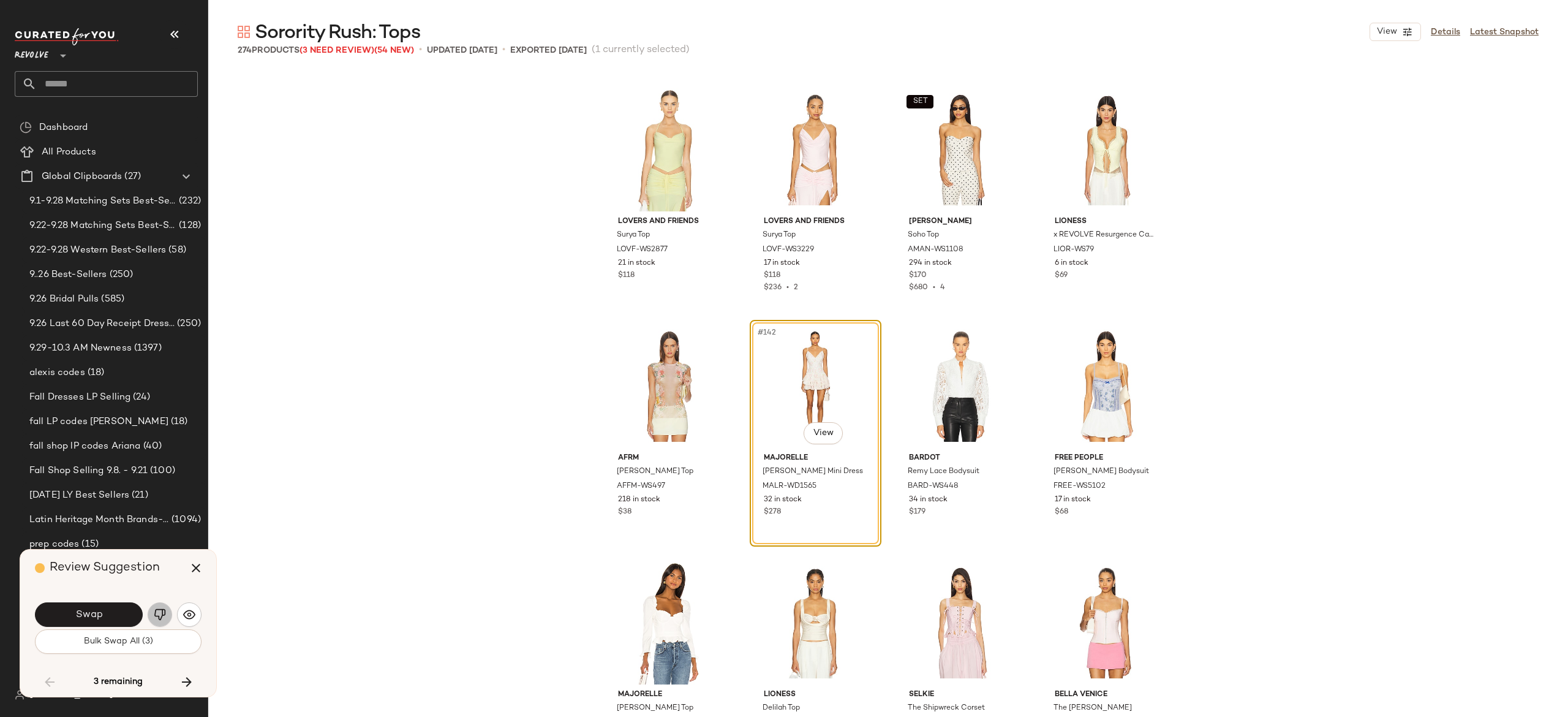
click at [160, 611] on img "button" at bounding box center [159, 614] width 12 height 12
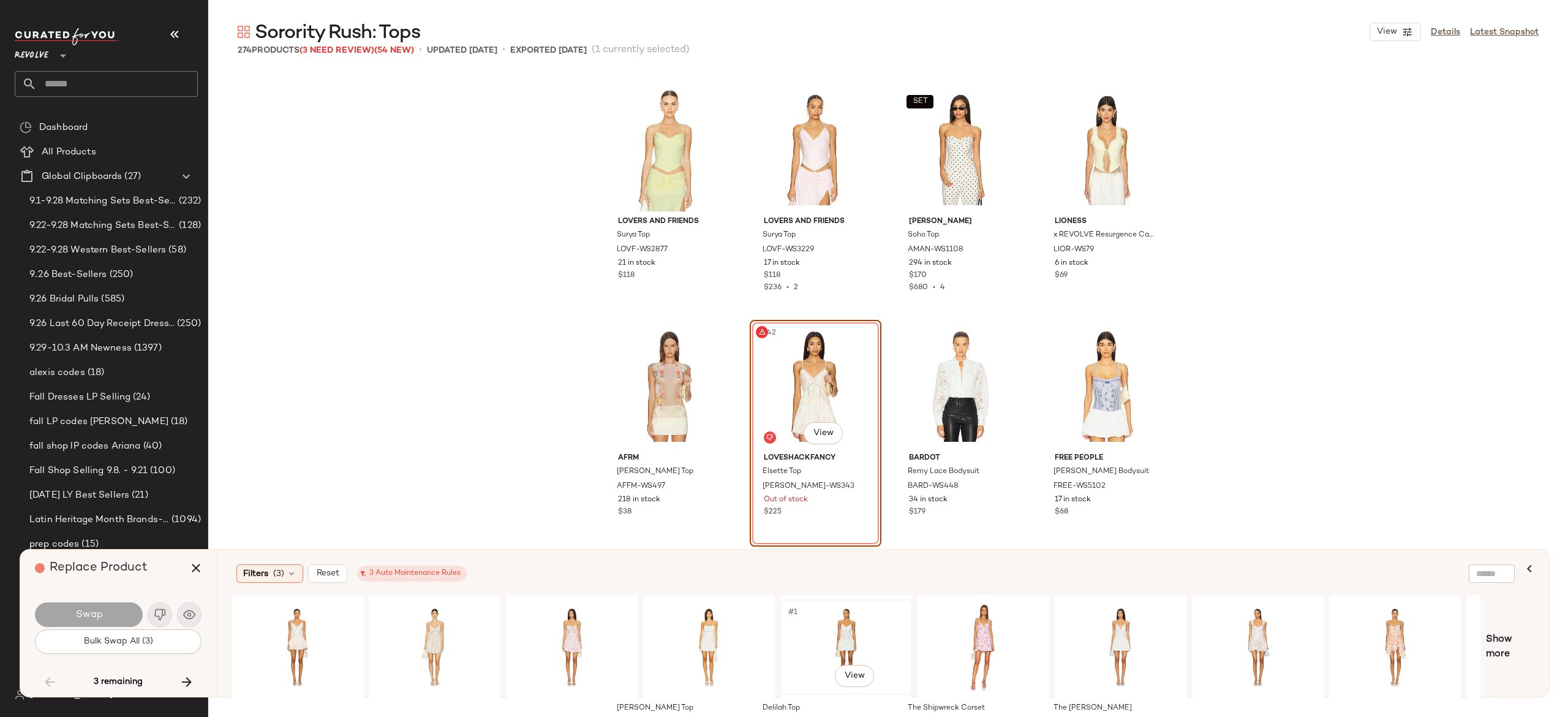
scroll to position [0, 116]
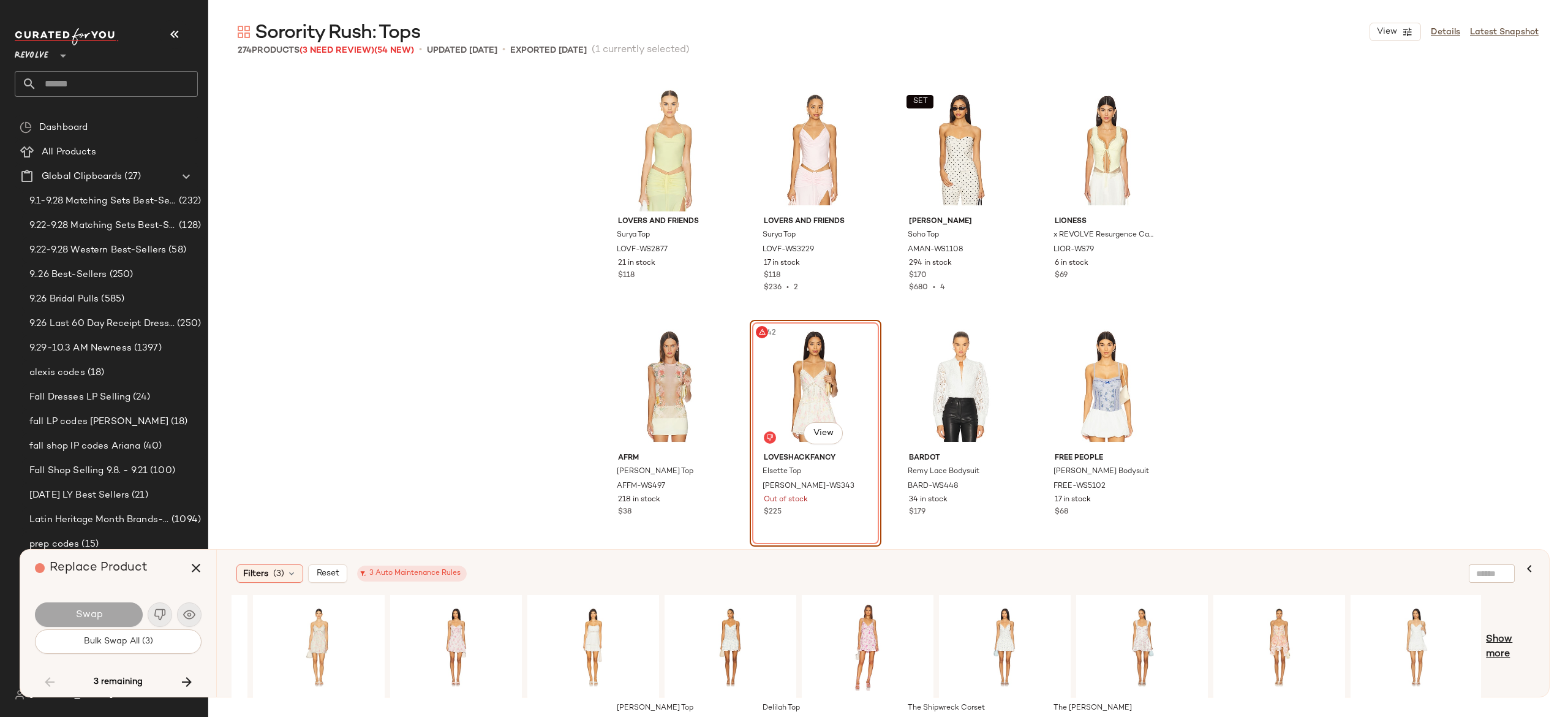
click at [1490, 642] on span "Show more" at bounding box center [1510, 647] width 49 height 30
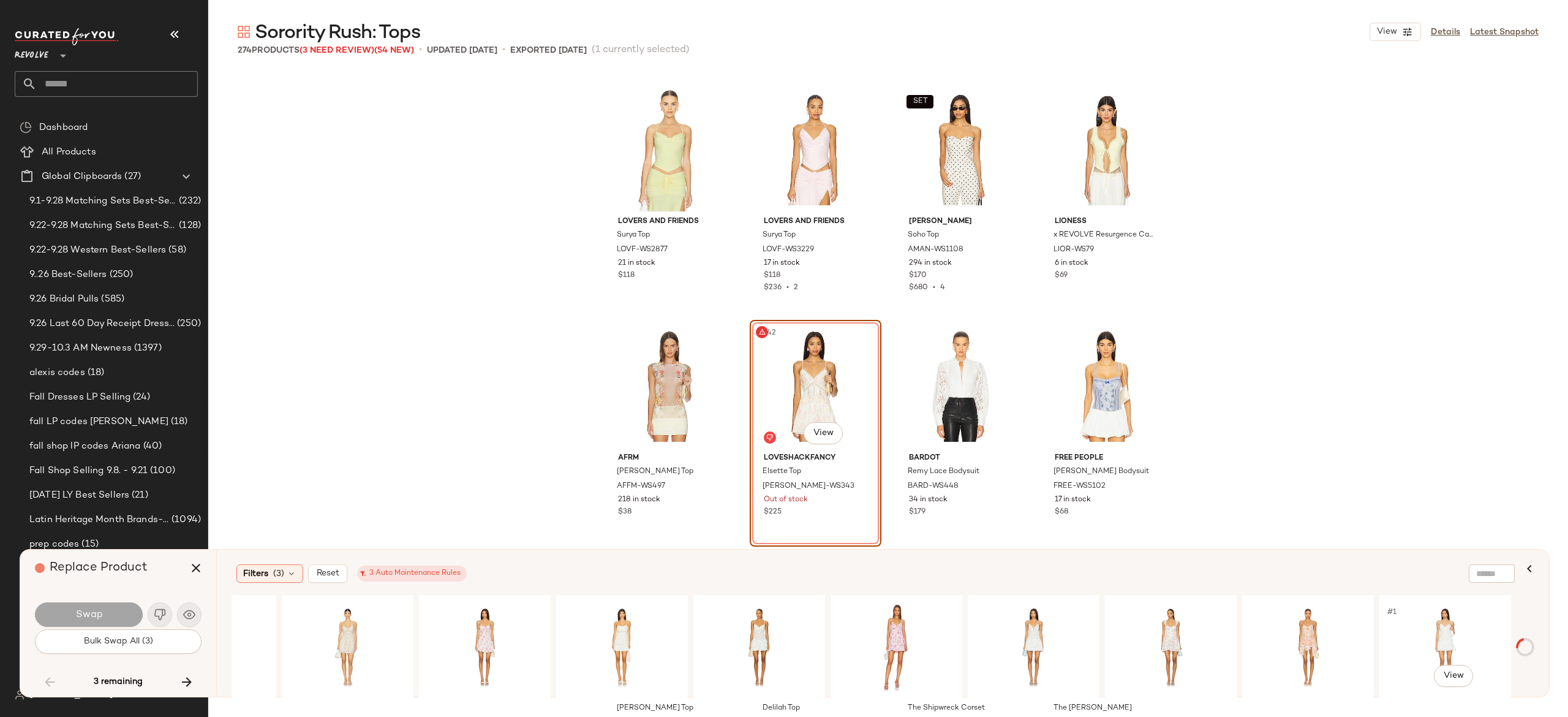
scroll to position [0, 86]
click at [290, 575] on icon at bounding box center [291, 573] width 10 height 10
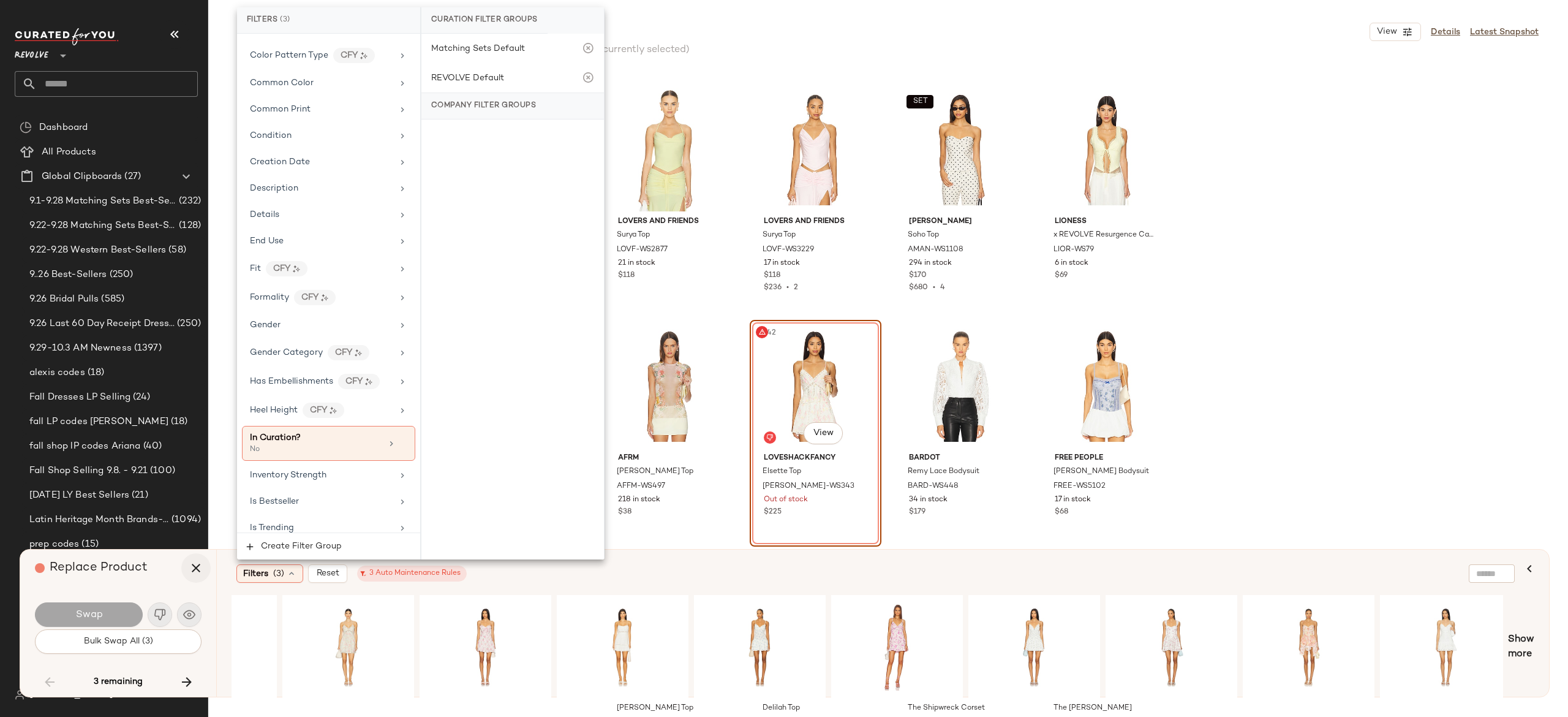
scroll to position [0, 0]
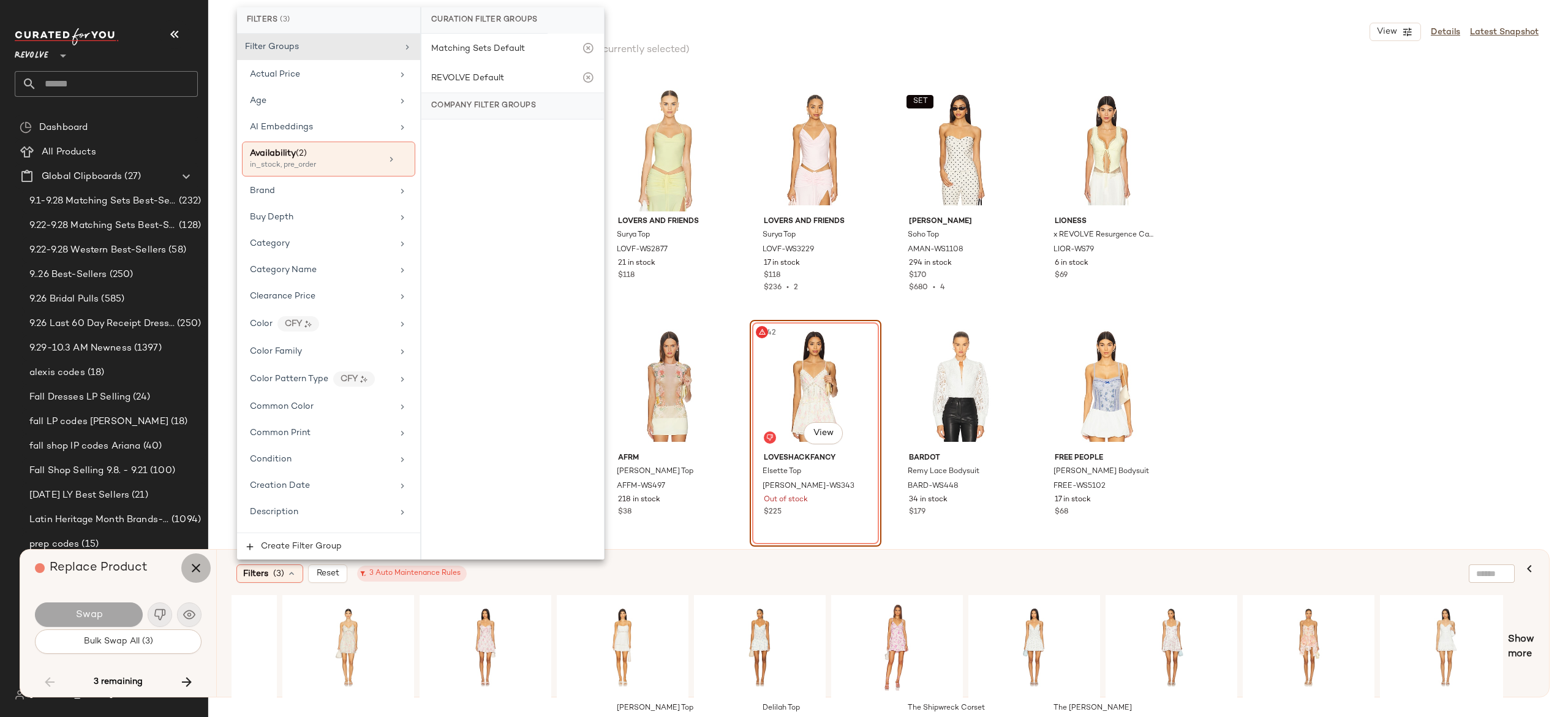
click at [196, 576] on button "button" at bounding box center [196, 568] width 30 height 30
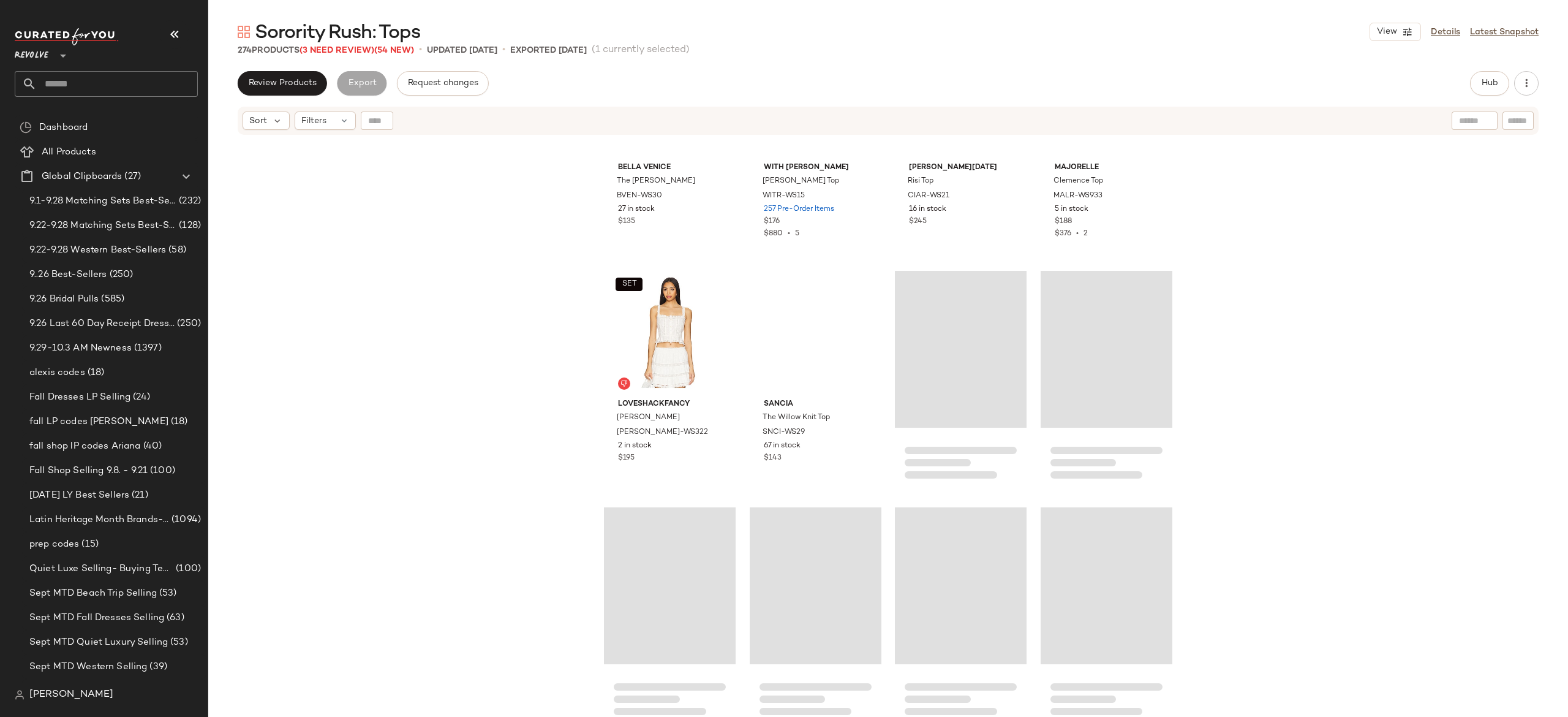
scroll to position [7154, 0]
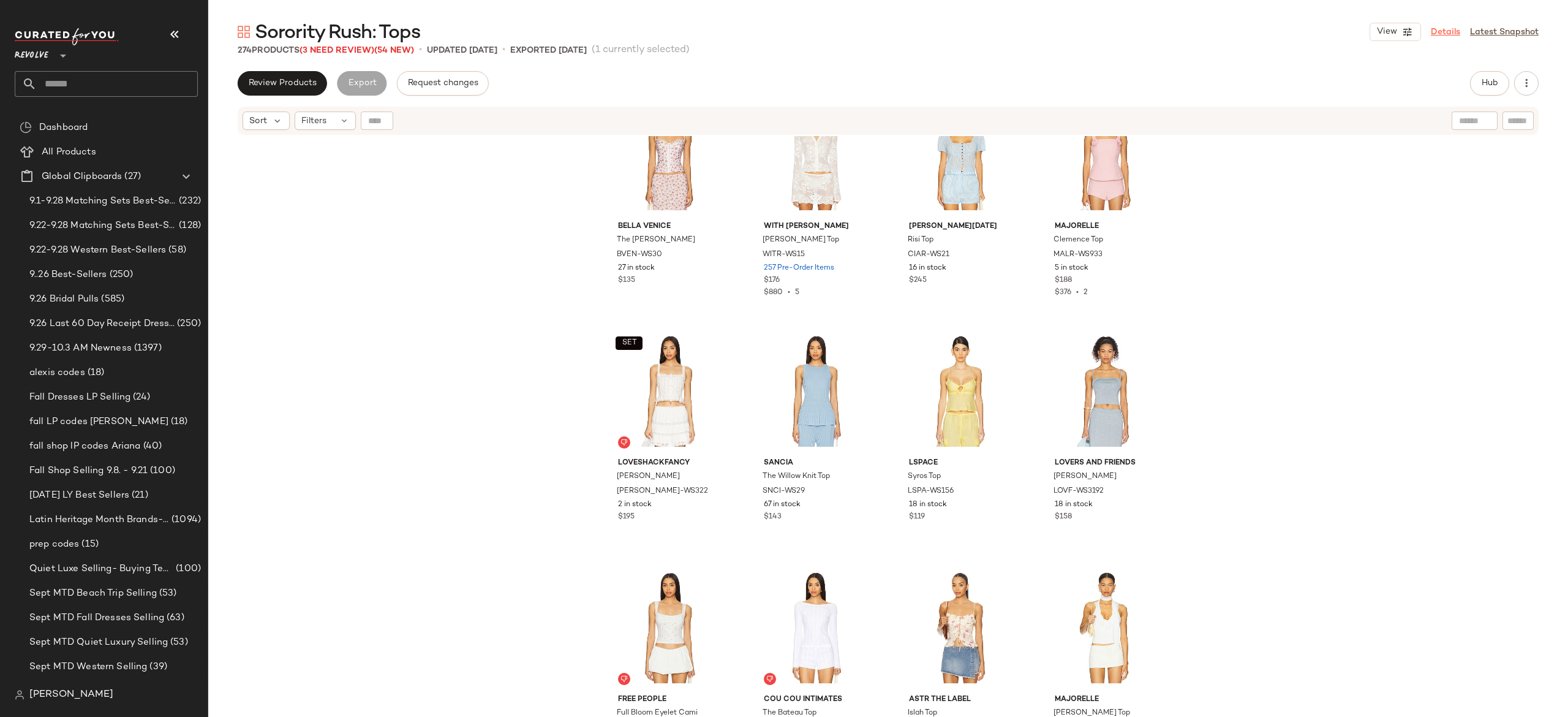
click at [1445, 29] on link "Details" at bounding box center [1445, 32] width 30 height 13
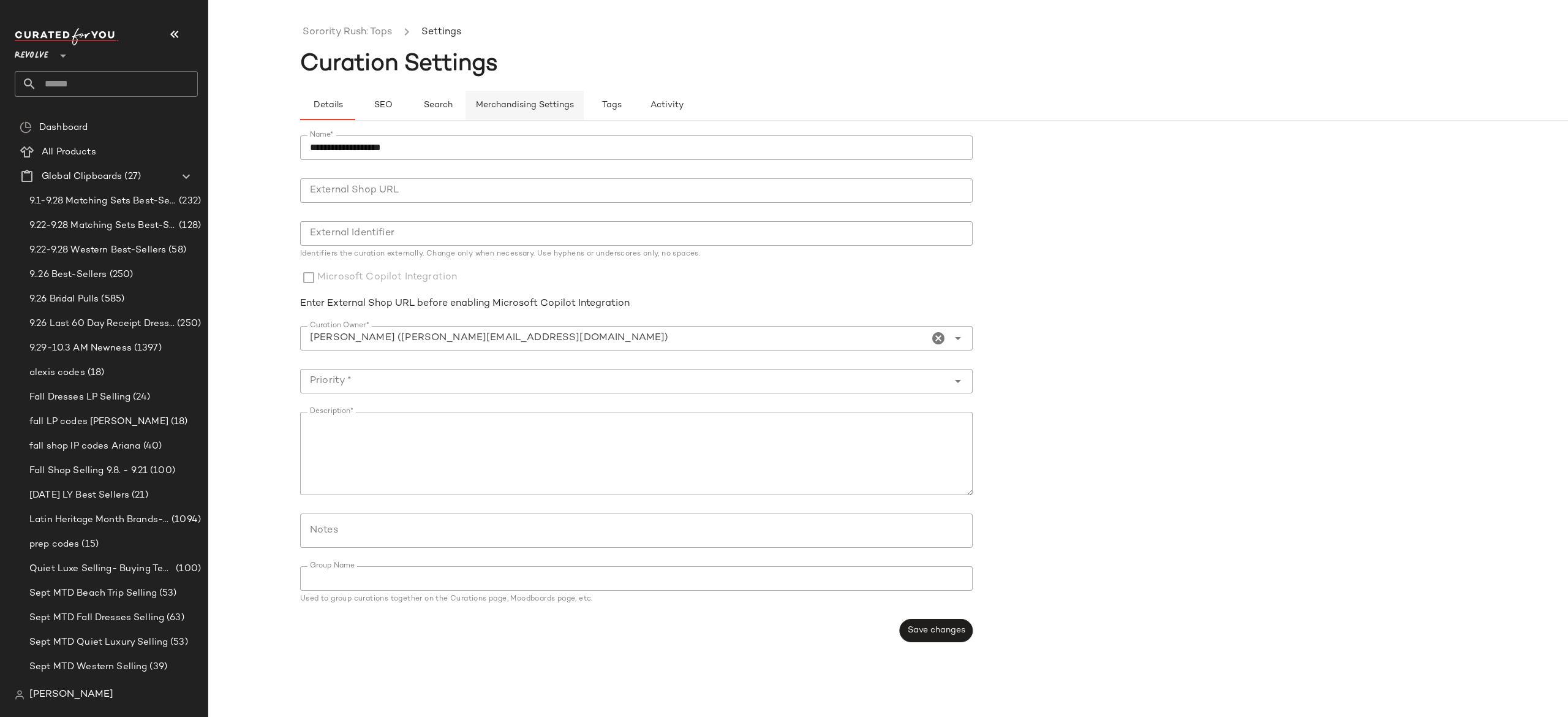
click at [539, 105] on span "Merchandising Settings" at bounding box center [525, 106] width 99 height 10
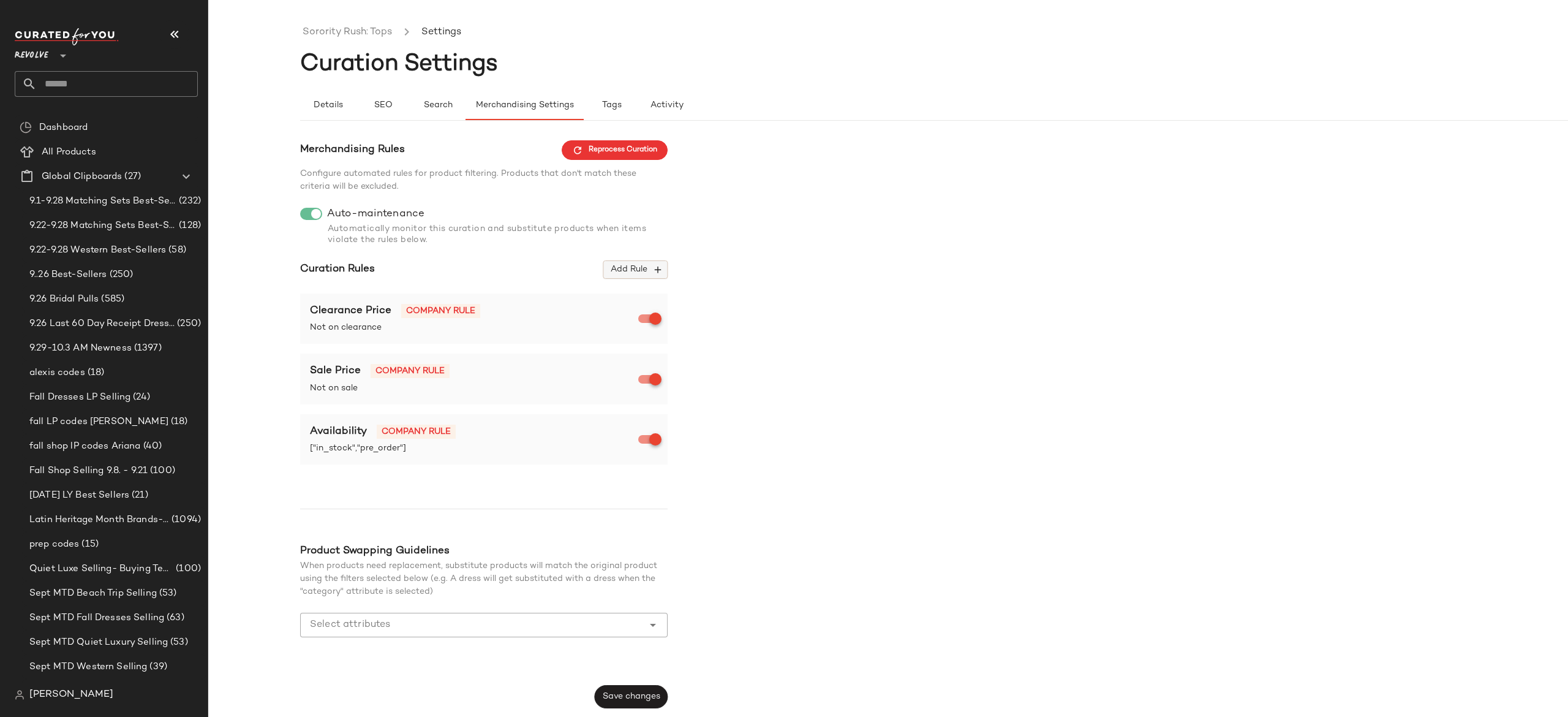
click at [655, 267] on icon "button" at bounding box center [658, 269] width 11 height 11
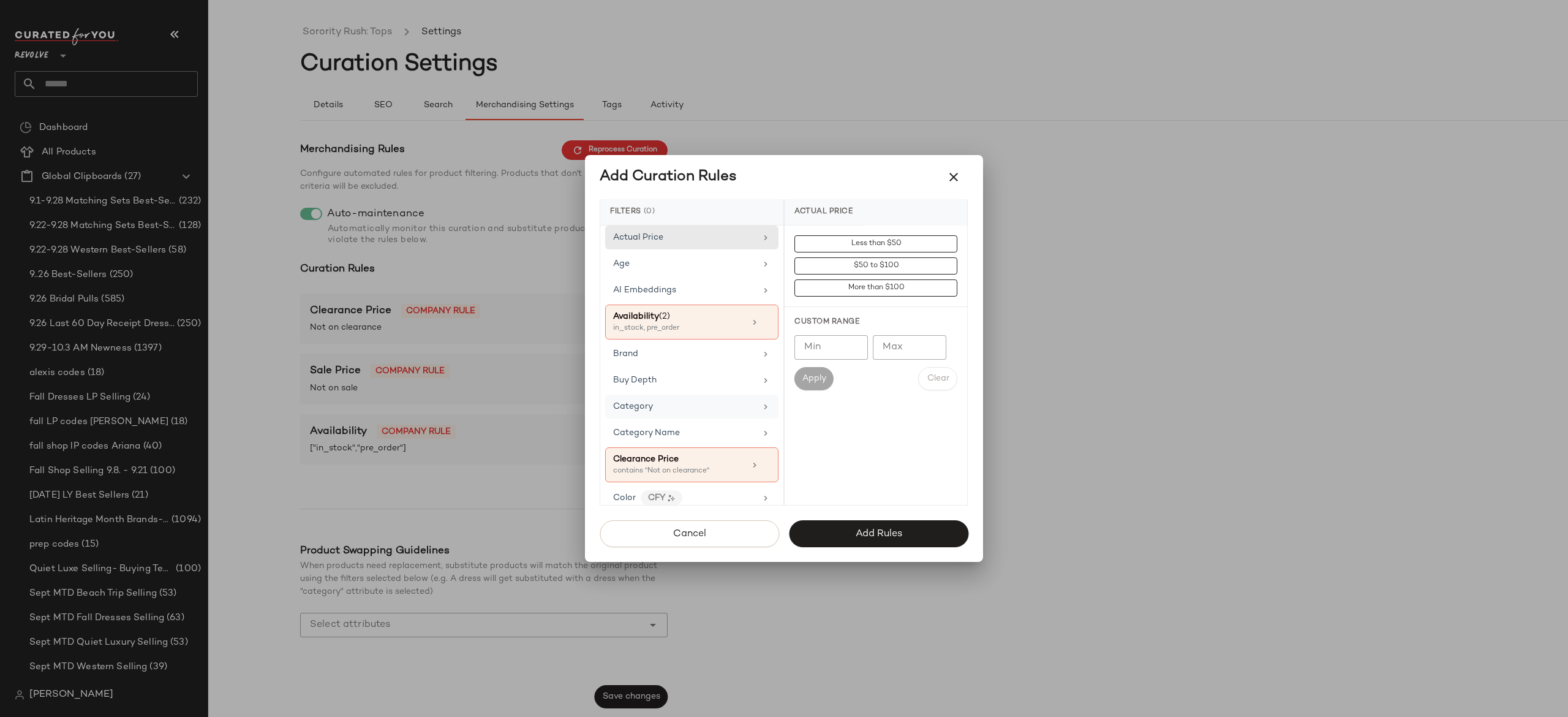
click at [676, 399] on div "Category" at bounding box center [692, 406] width 173 height 24
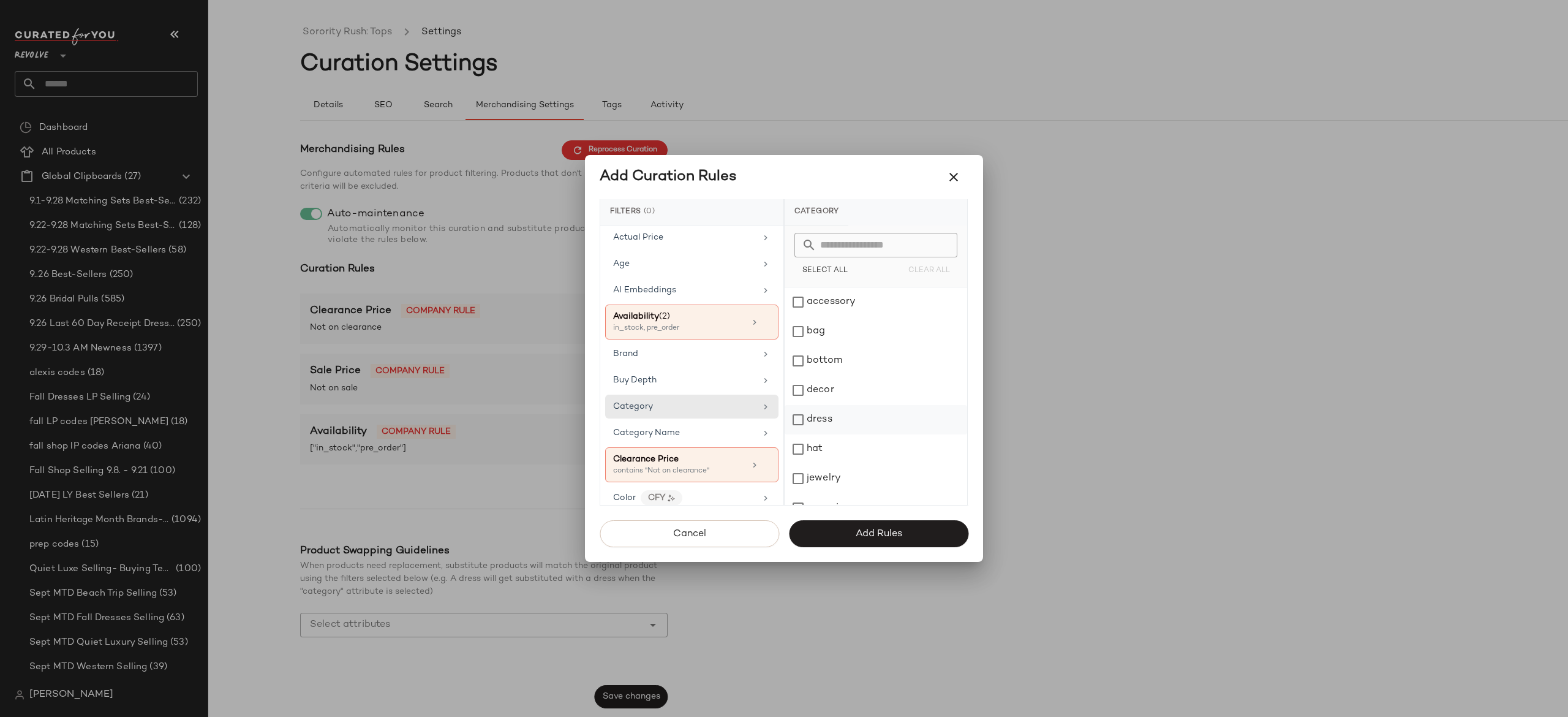
click at [829, 420] on div "dress" at bounding box center [876, 420] width 183 height 30
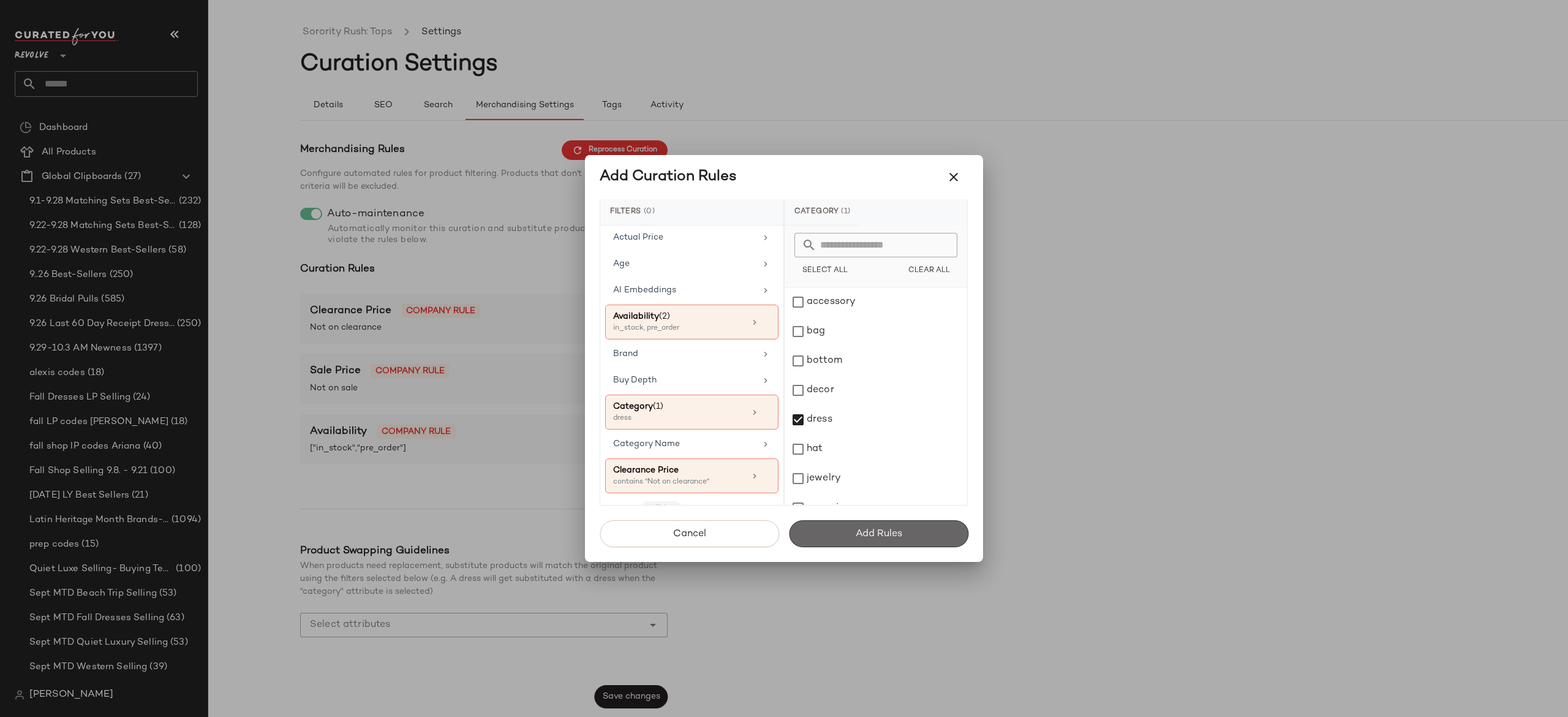
click at [860, 528] on span "Add Rules" at bounding box center [879, 534] width 47 height 12
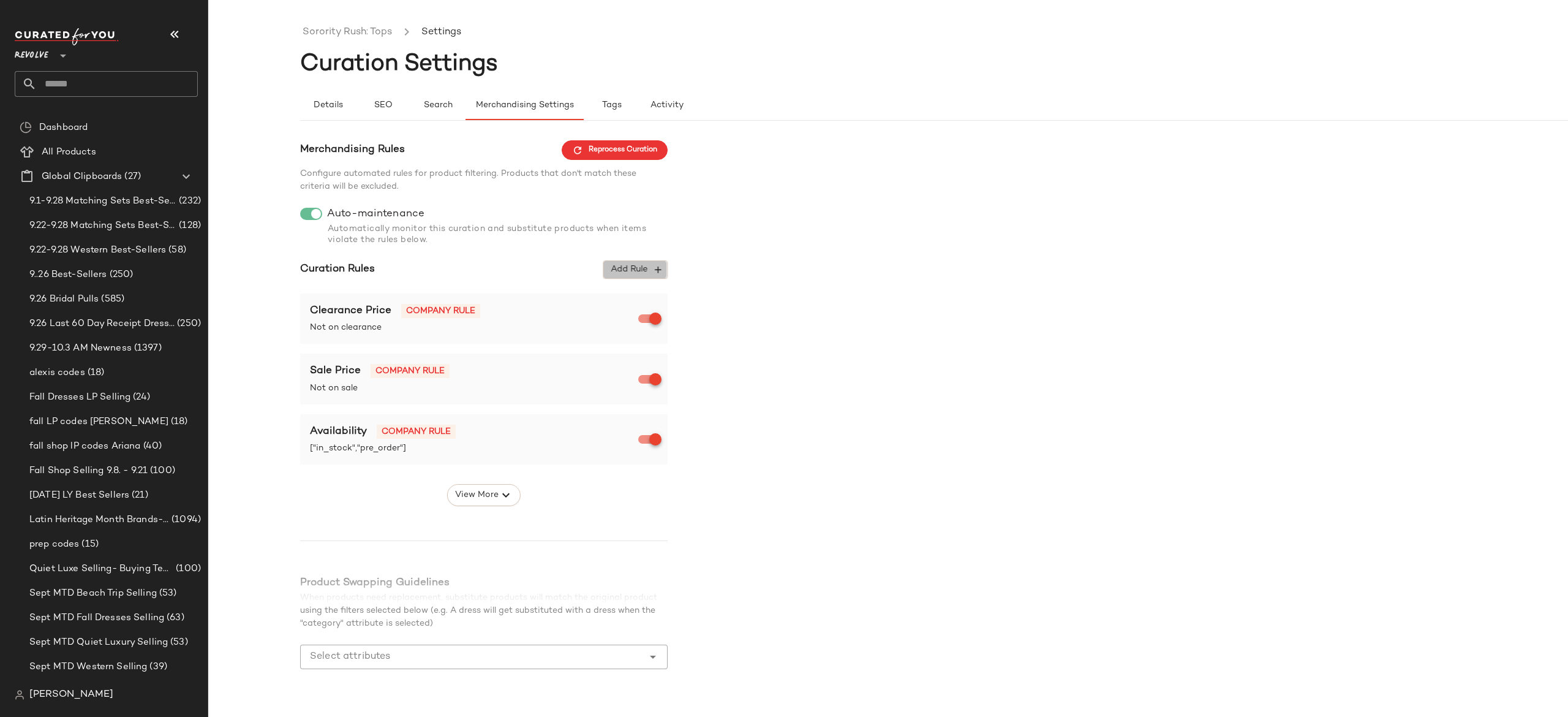
click at [625, 274] on span "Add Rule" at bounding box center [636, 269] width 51 height 11
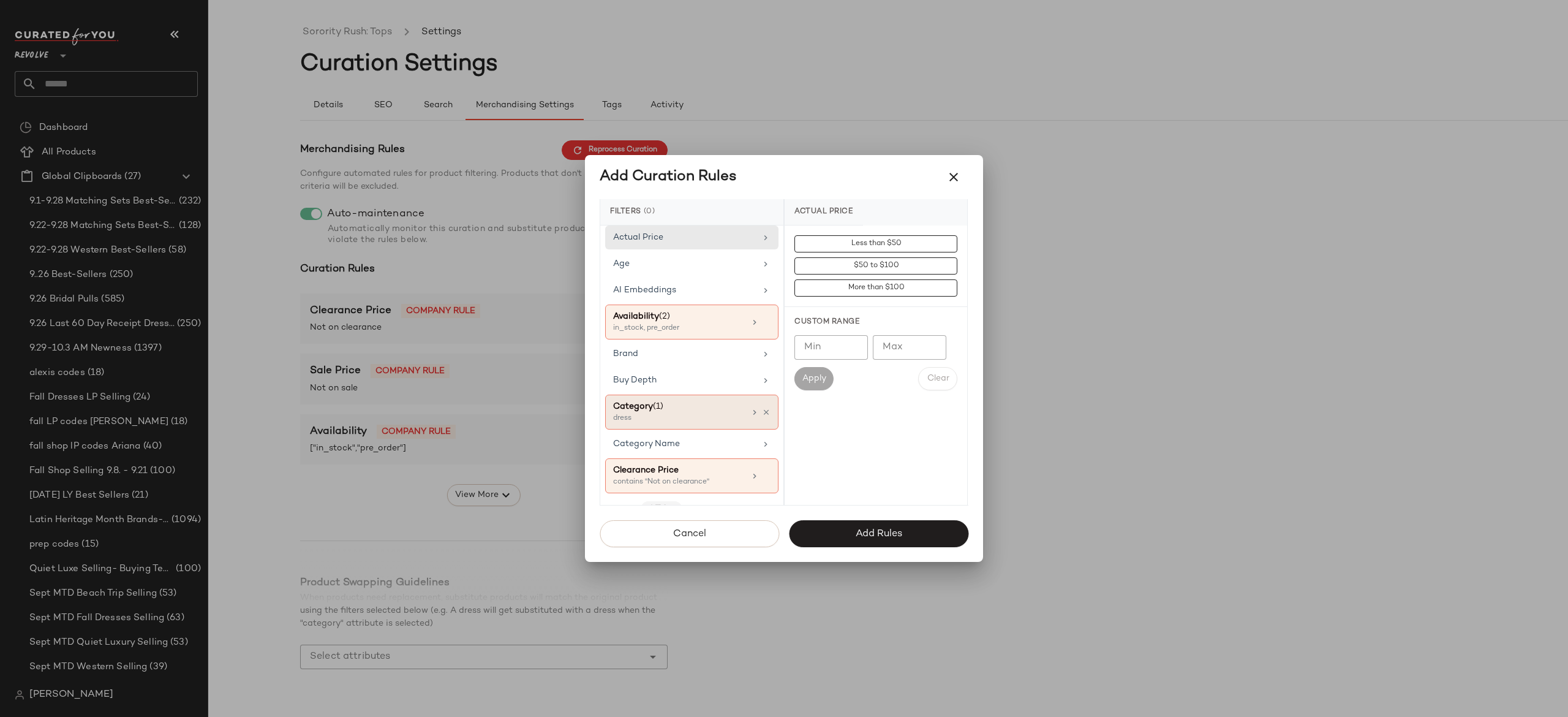
click at [689, 409] on div "Category (1)" at bounding box center [679, 407] width 132 height 13
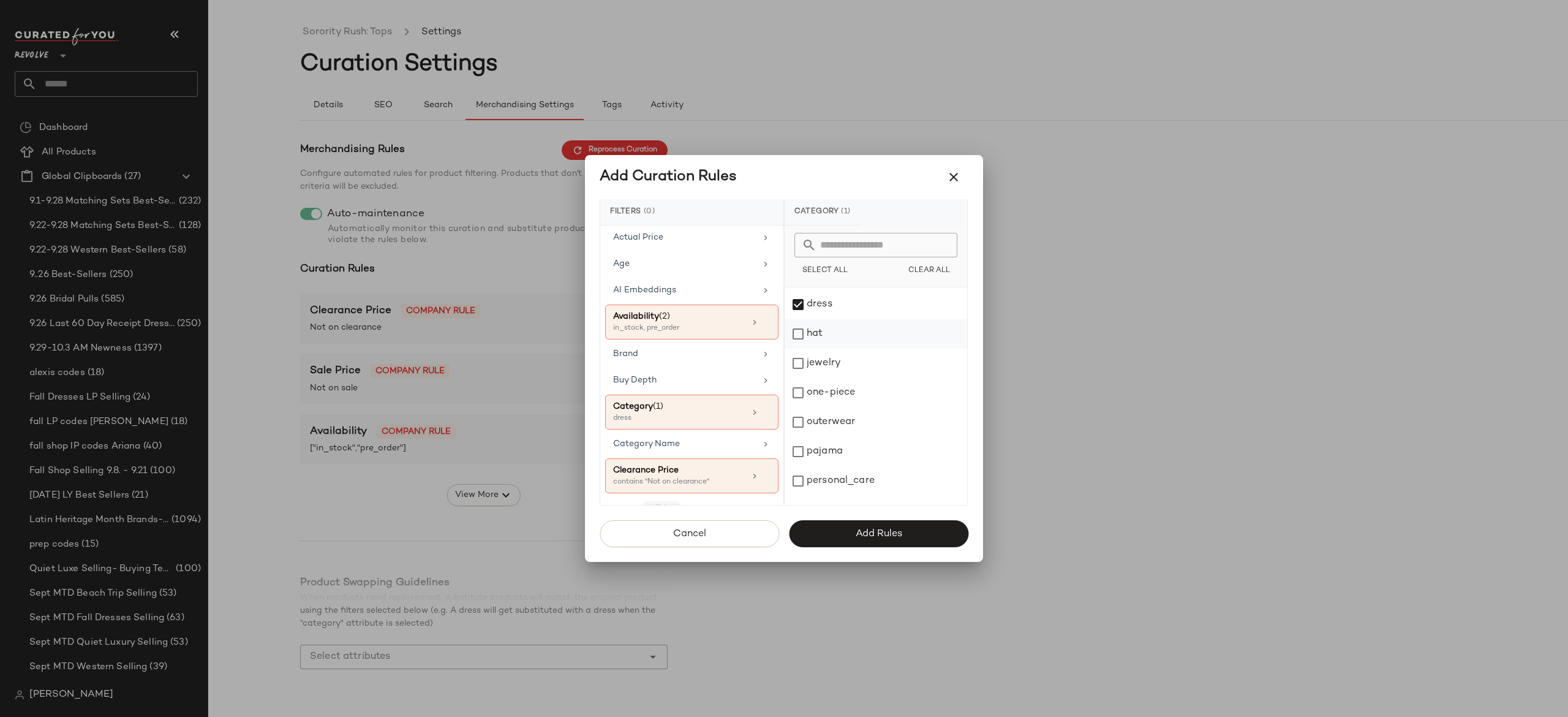
scroll to position [119, 0]
click at [883, 534] on span "Add Rules" at bounding box center [879, 534] width 47 height 12
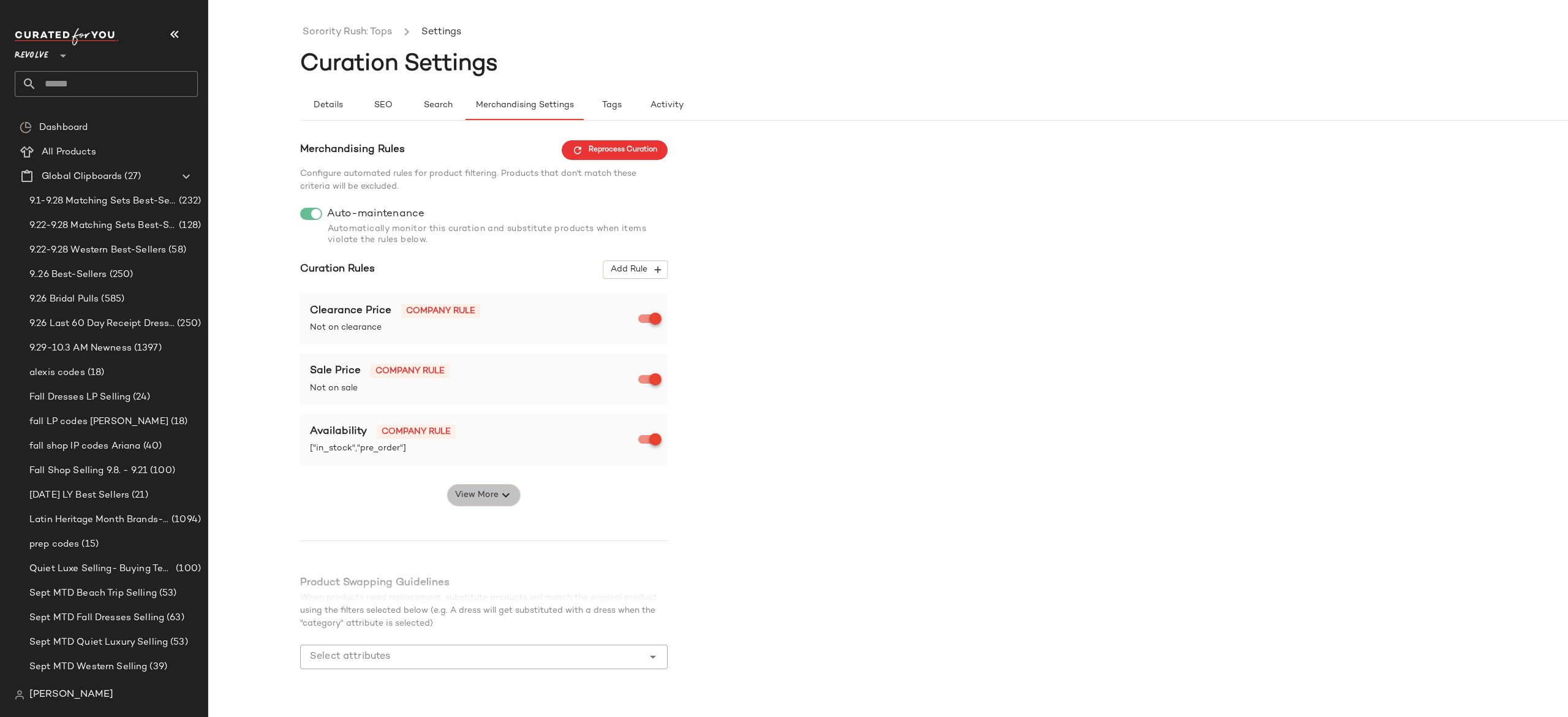
click at [496, 490] on span "View More" at bounding box center [476, 495] width 44 height 14
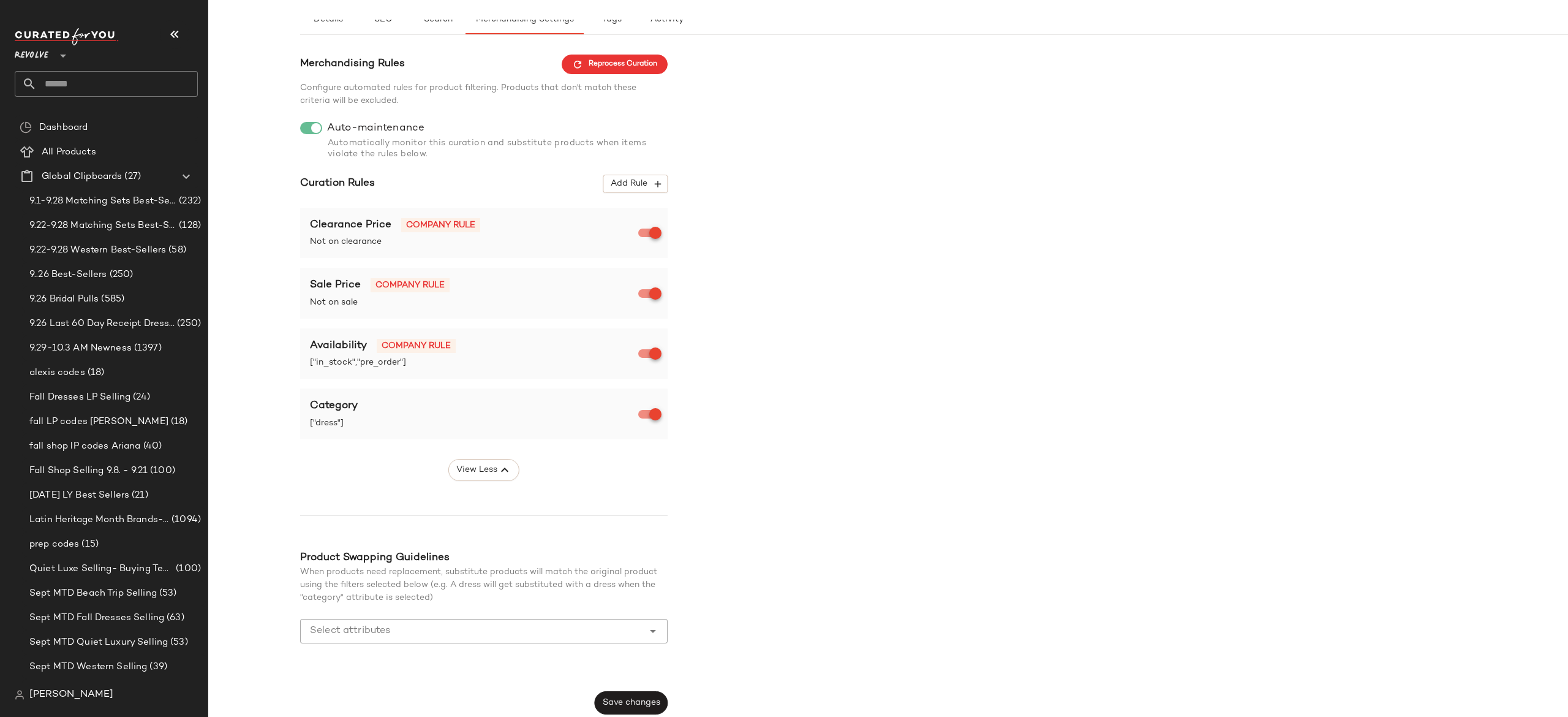
scroll to position [91, 0]
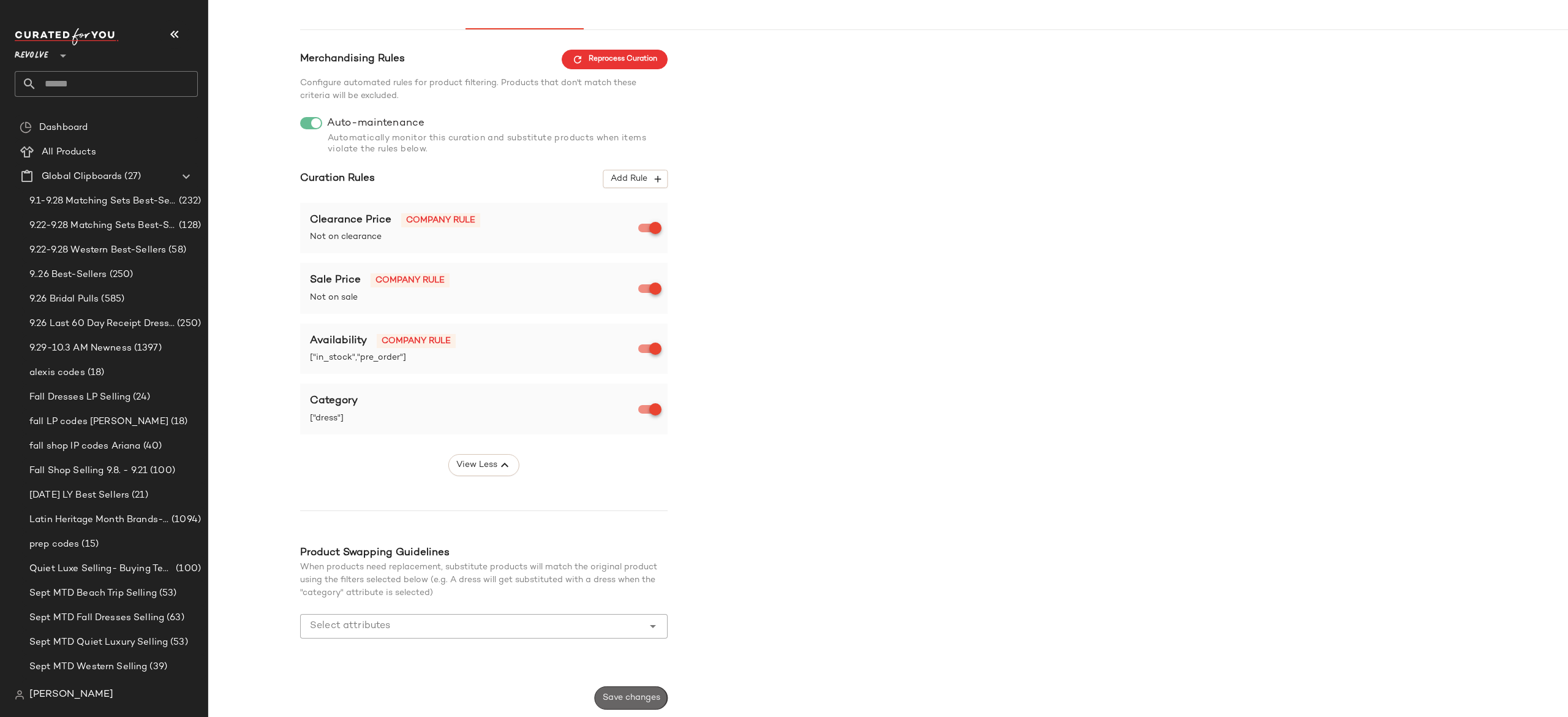
click at [634, 687] on button "Save changes" at bounding box center [631, 697] width 73 height 23
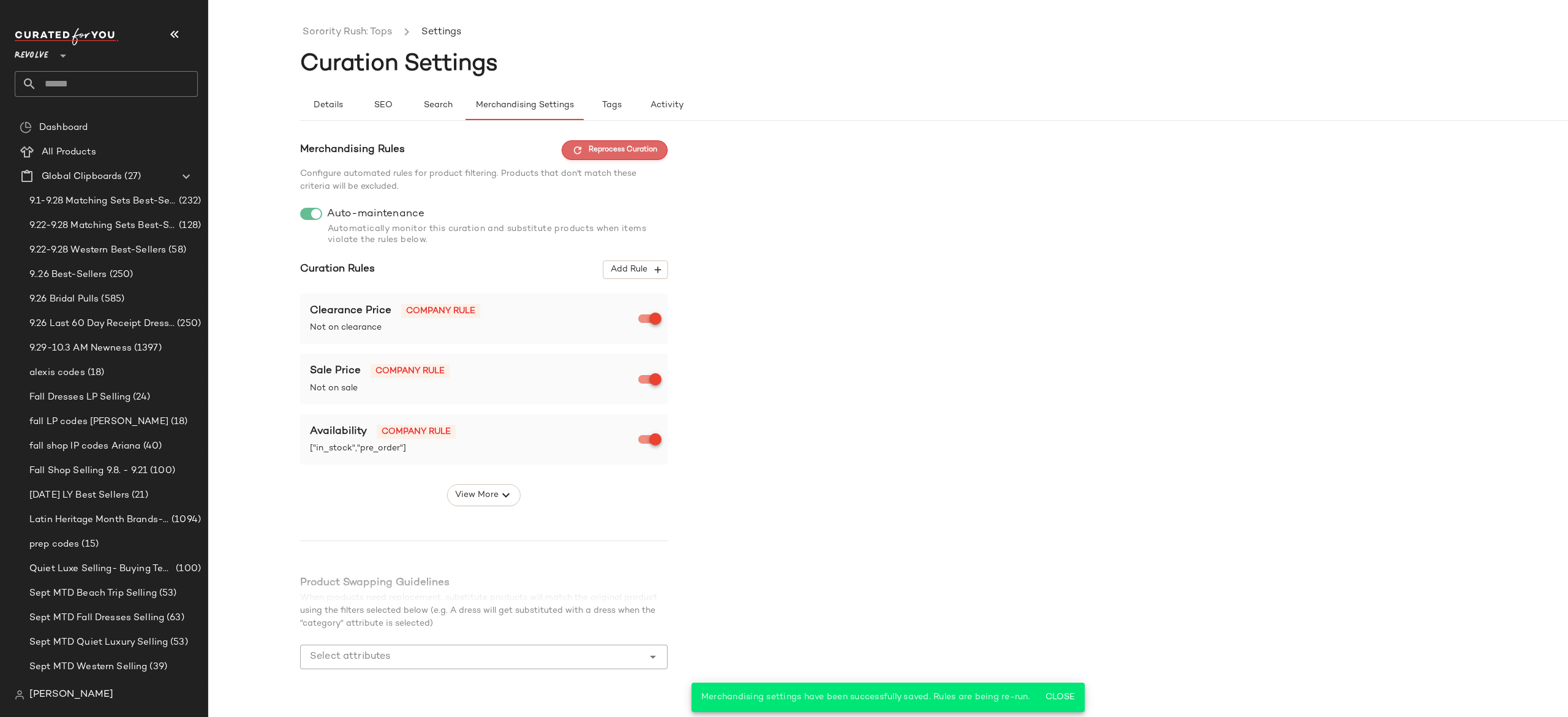
click at [588, 141] on button "Reprocess Curation" at bounding box center [615, 149] width 106 height 20
click at [371, 32] on link "Sorority Rush: Tops" at bounding box center [347, 33] width 89 height 16
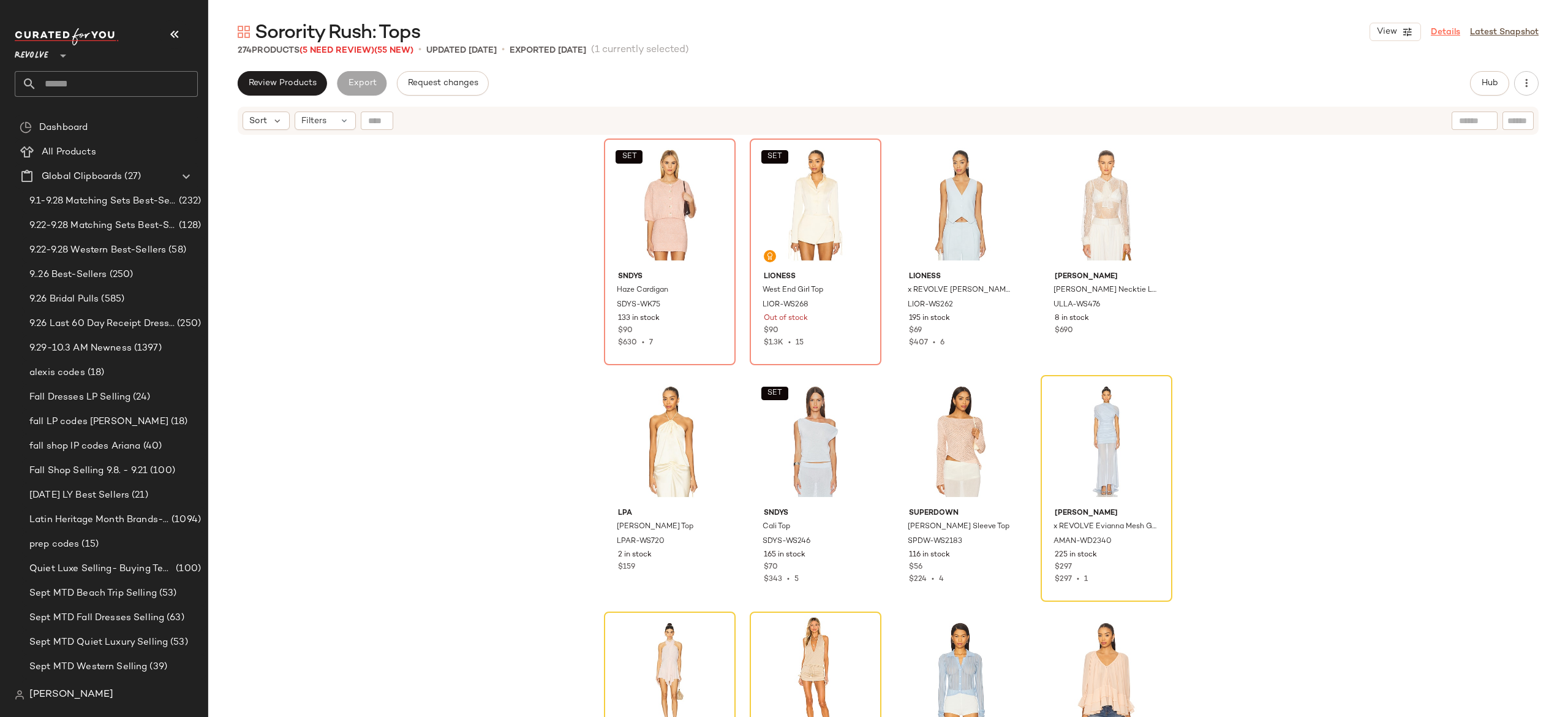
click at [1445, 34] on link "Details" at bounding box center [1445, 32] width 30 height 13
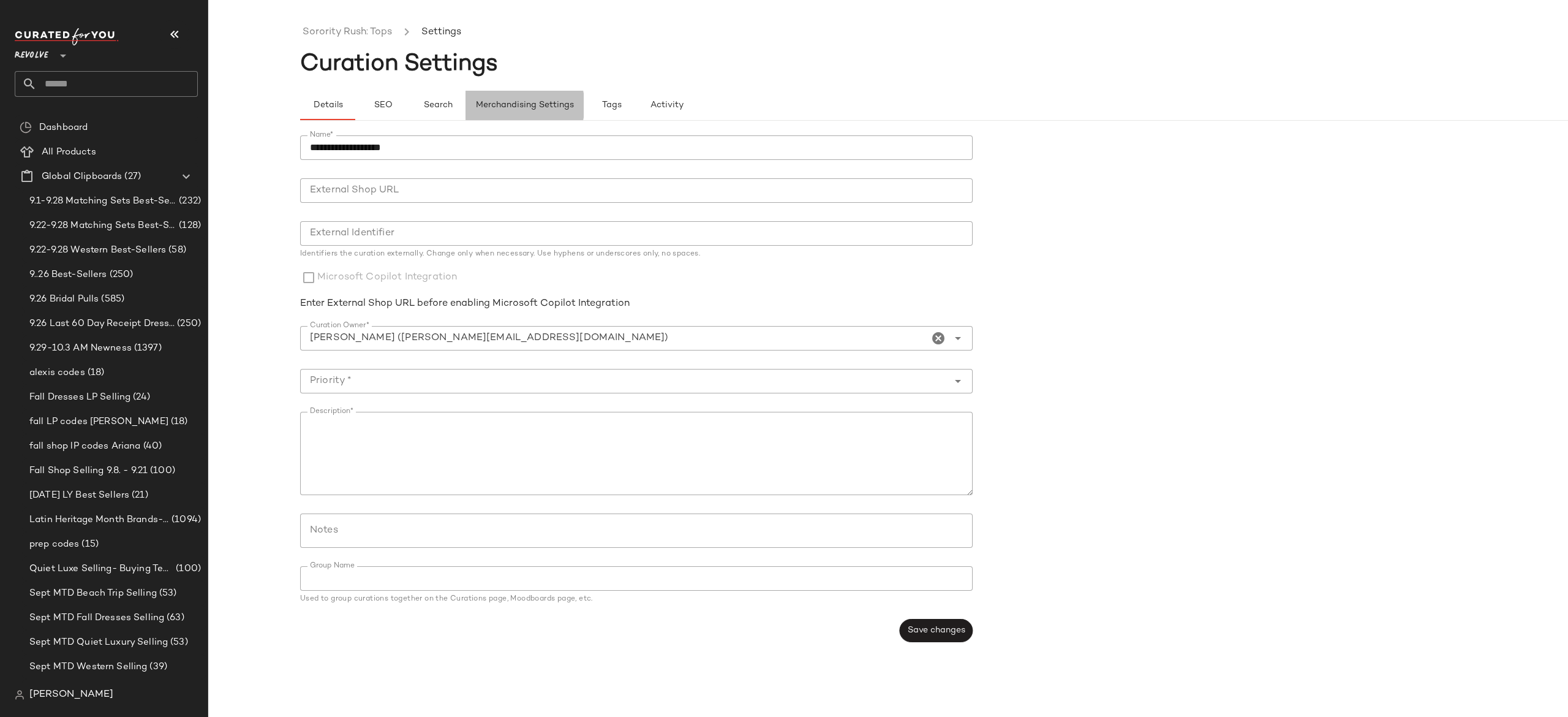
click at [507, 112] on button "Merchandising Settings" at bounding box center [524, 105] width 118 height 30
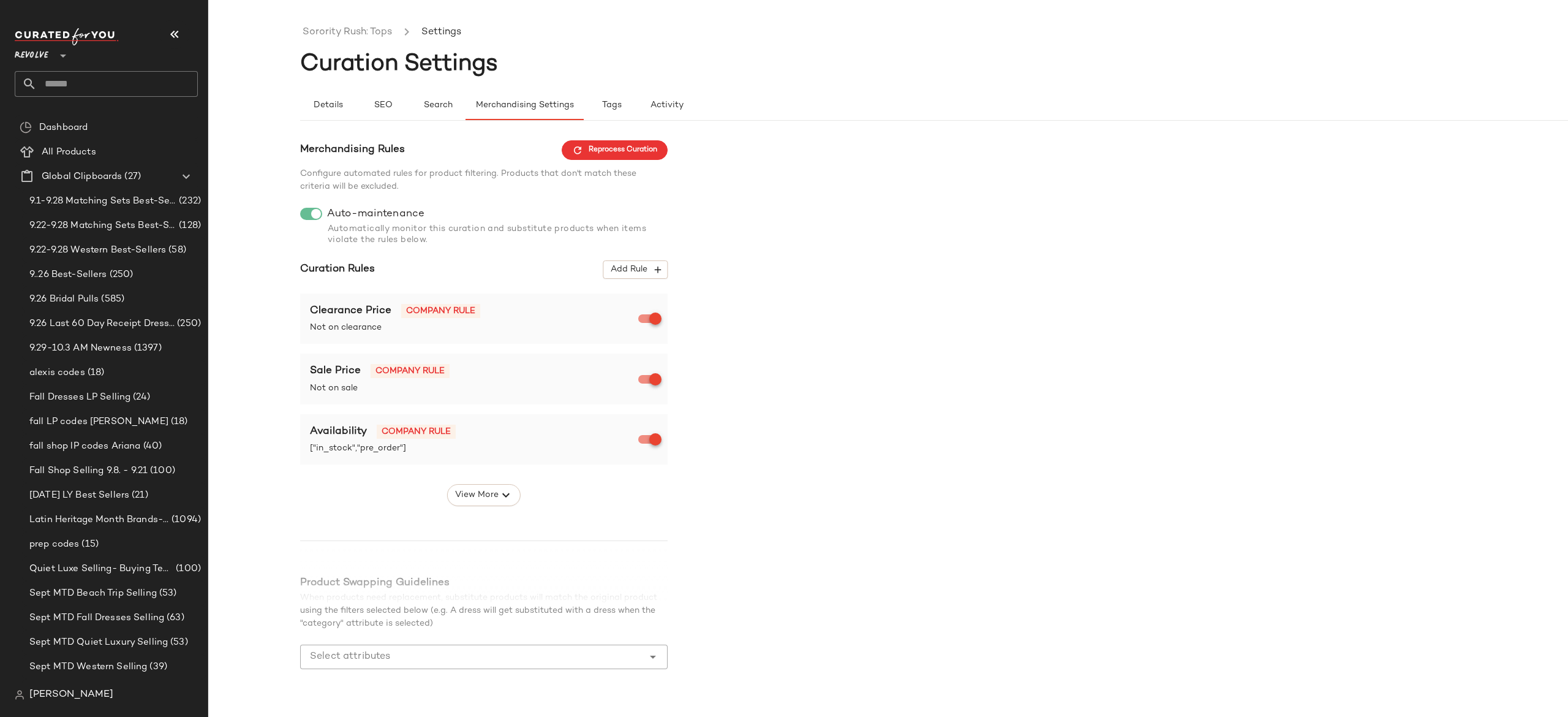
scroll to position [30, 0]
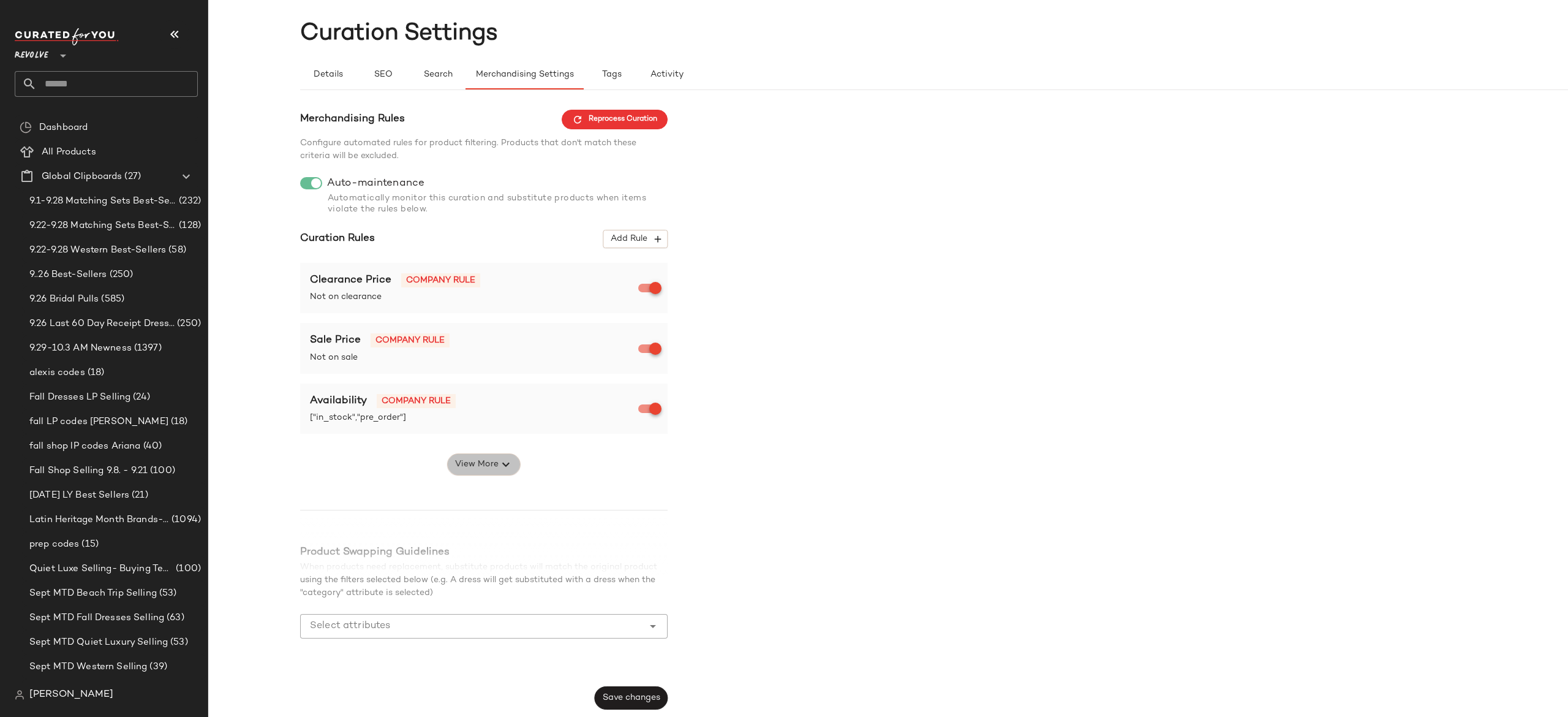
click at [484, 458] on span "View More" at bounding box center [476, 464] width 44 height 14
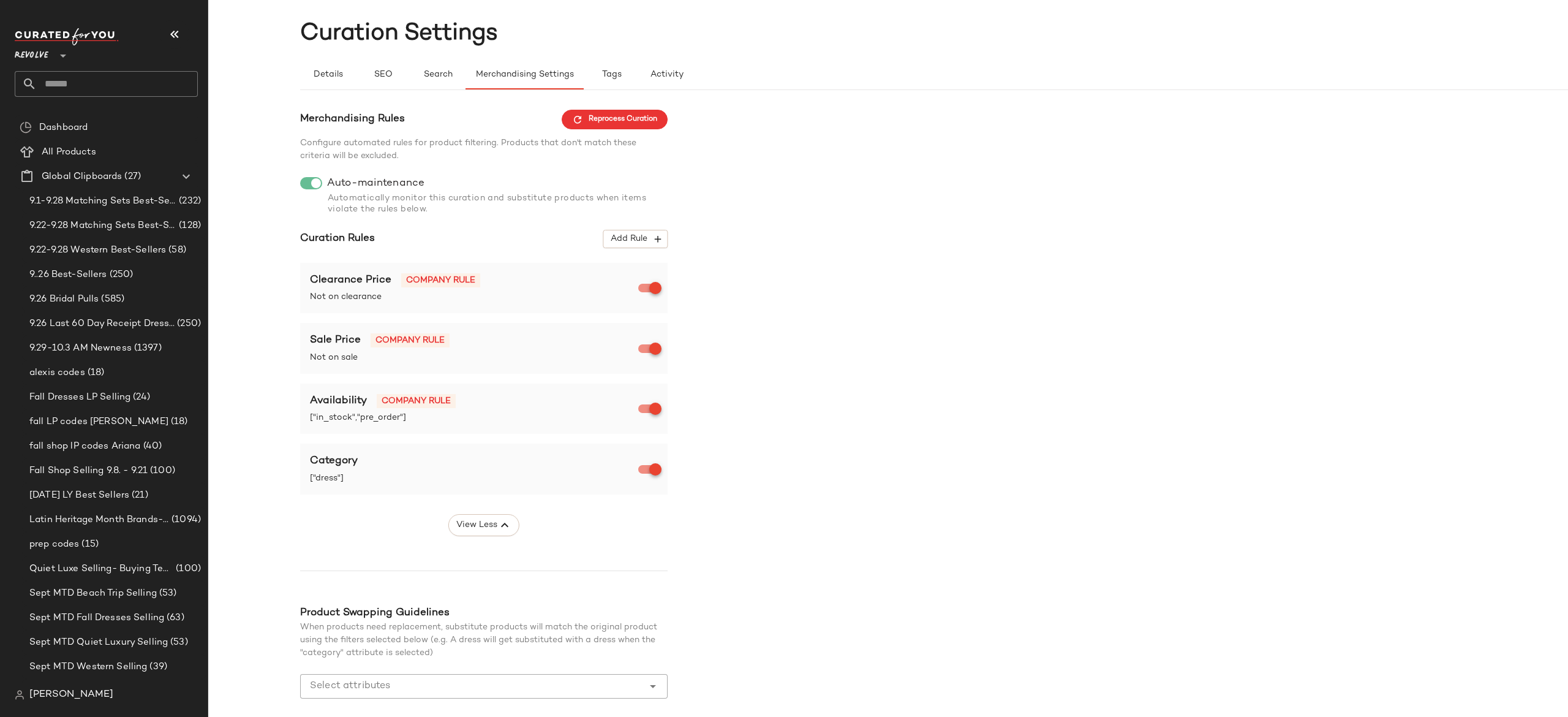
click at [539, 474] on span "["dress"]" at bounding box center [476, 478] width 331 height 13
click at [642, 239] on span "Add Rule" at bounding box center [636, 239] width 51 height 11
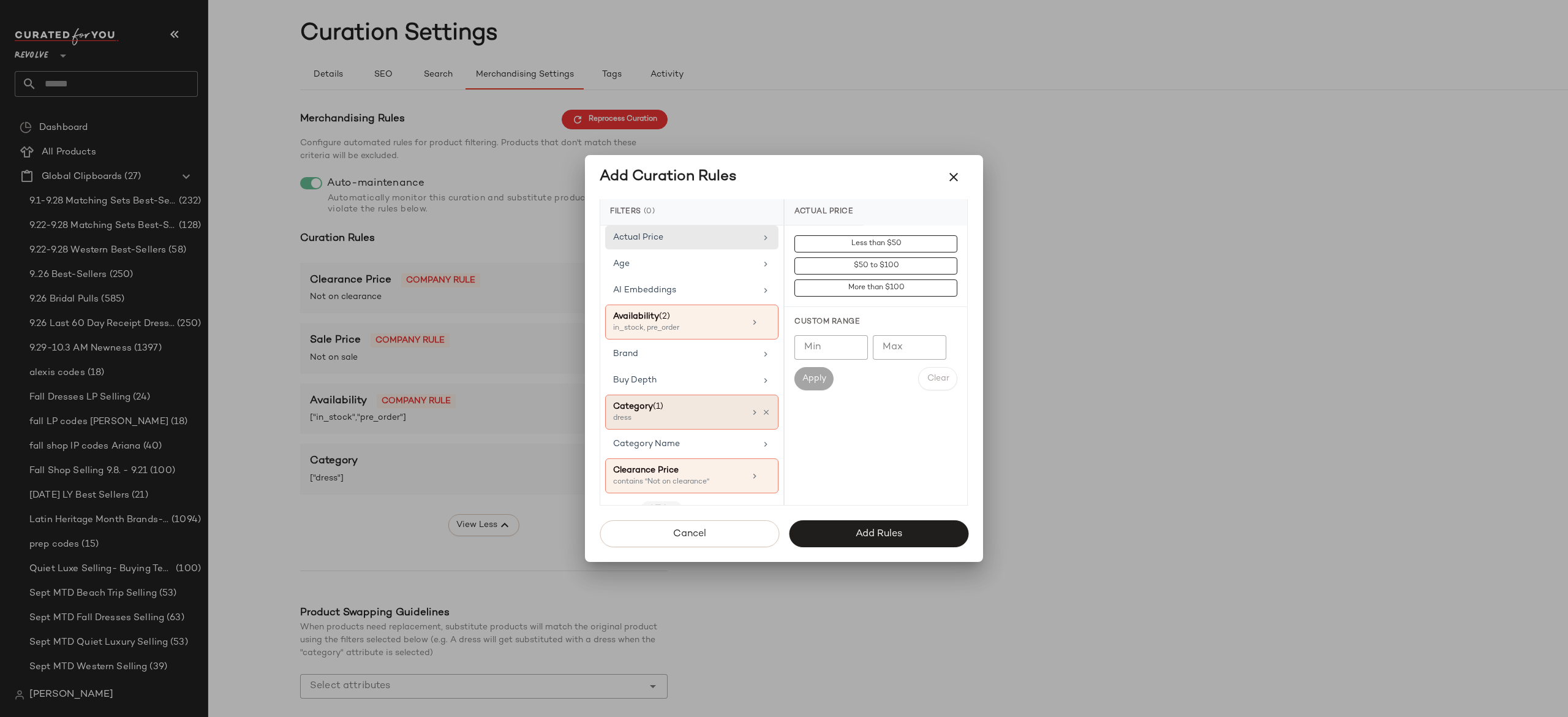
click at [702, 412] on div "Category (1)" at bounding box center [679, 407] width 132 height 13
click at [796, 421] on div "dress" at bounding box center [876, 420] width 183 height 30
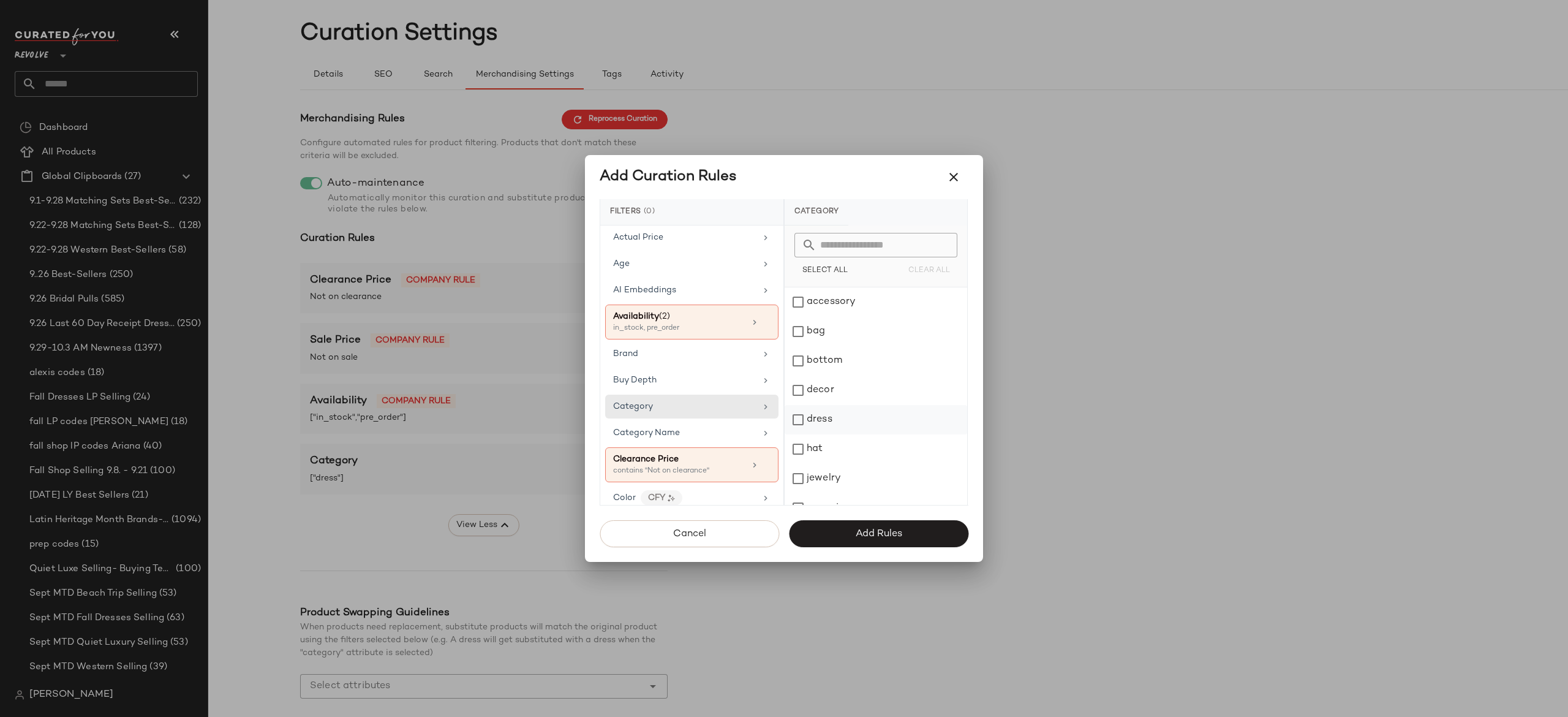
scroll to position [223, 0]
click at [806, 465] on div "top" at bounding box center [876, 460] width 183 height 30
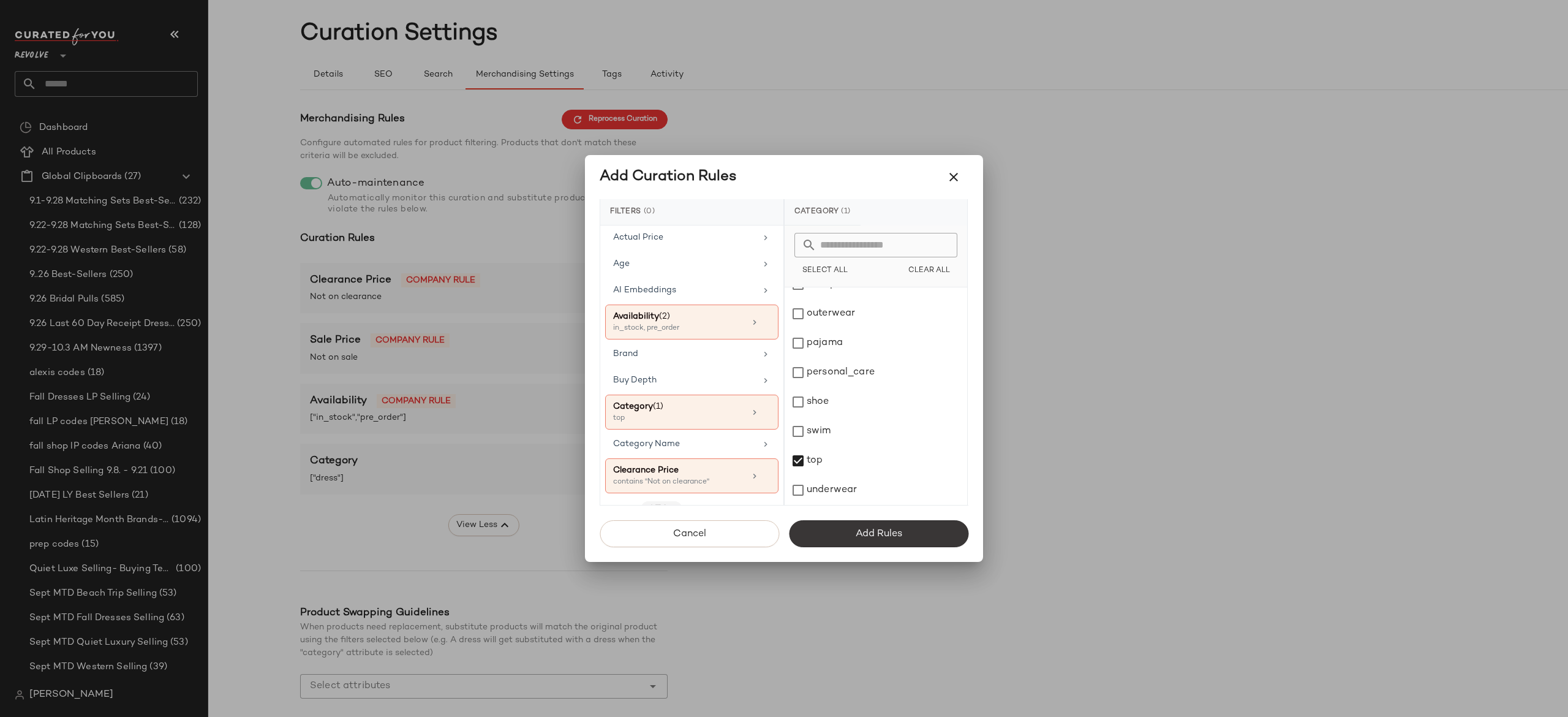
click at [855, 531] on span "Add Rules" at bounding box center [879, 534] width 47 height 12
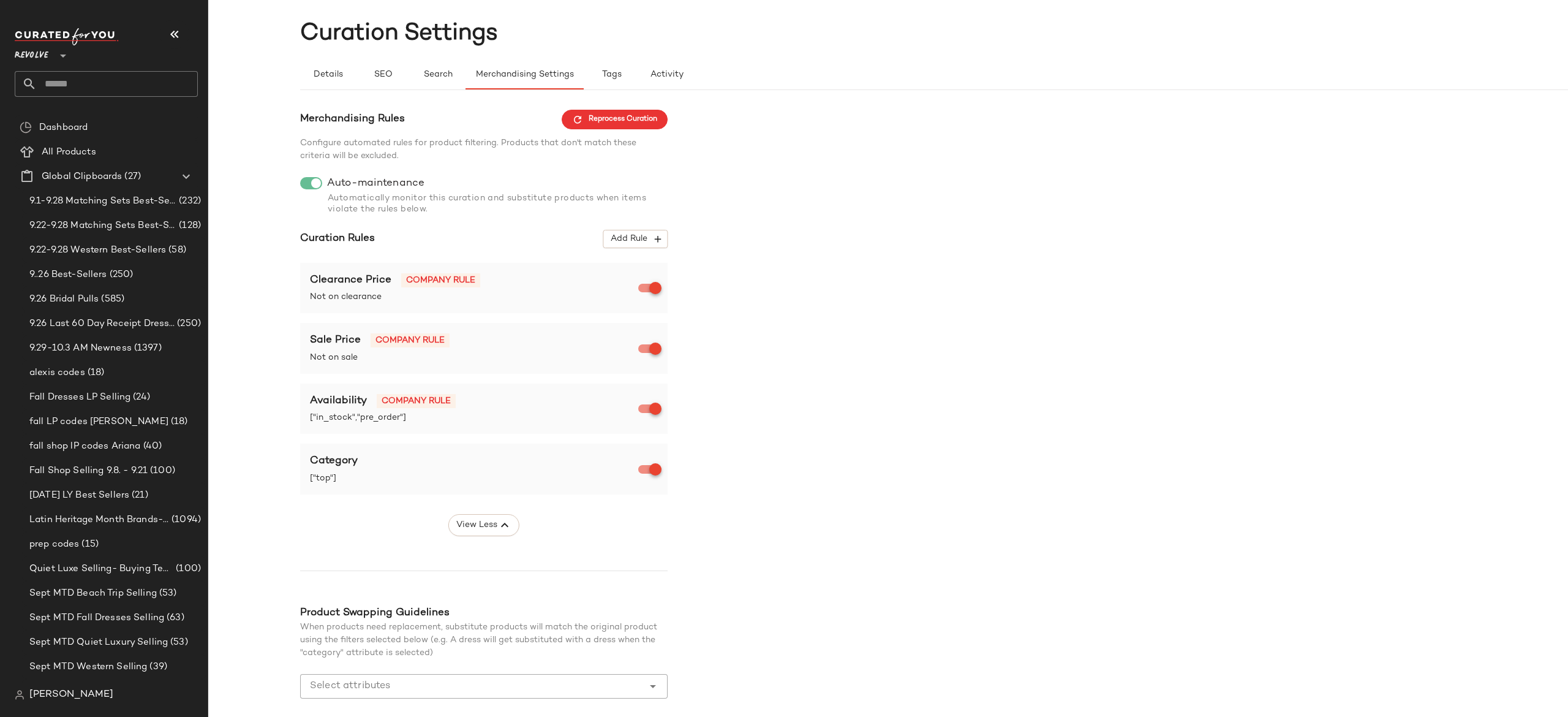
scroll to position [91, 0]
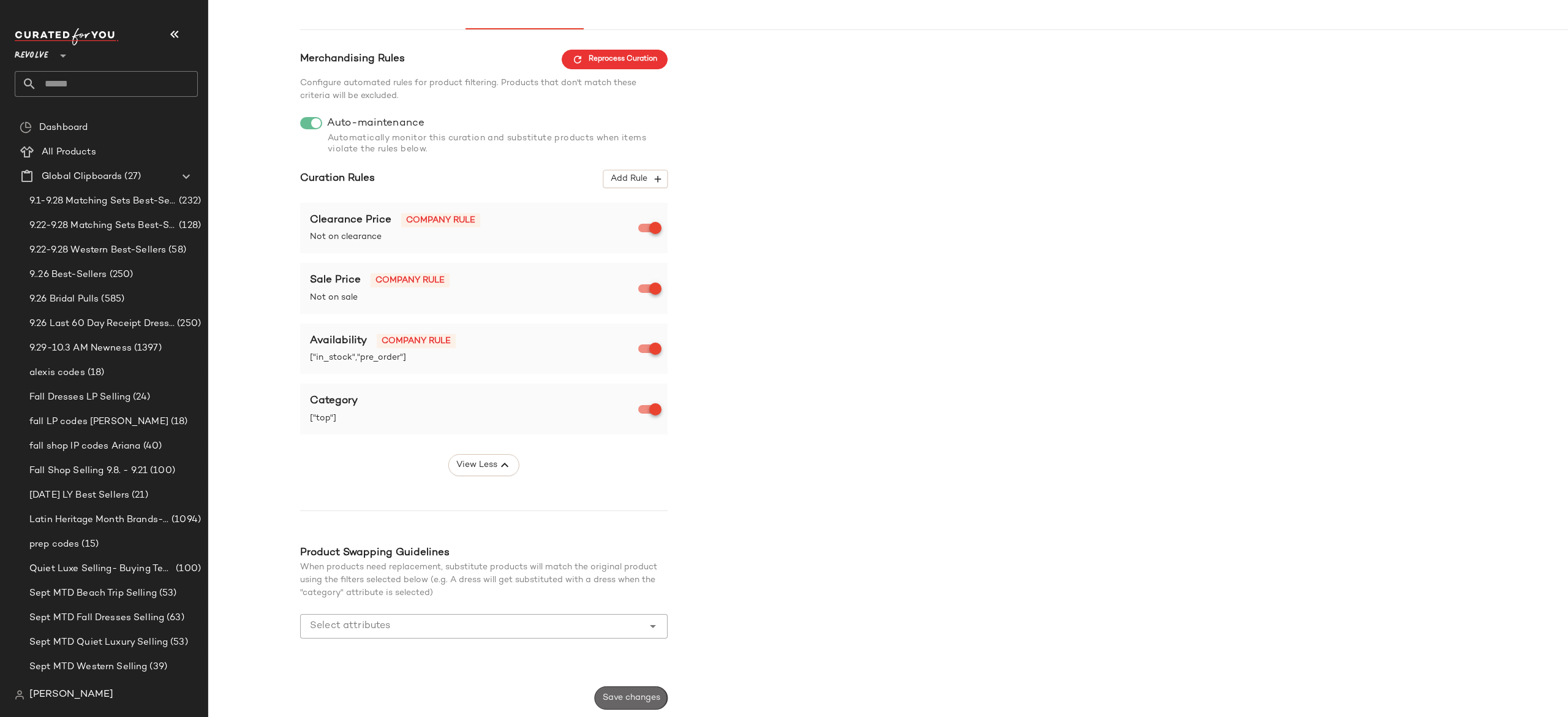
click at [657, 695] on span "Save changes" at bounding box center [631, 698] width 58 height 10
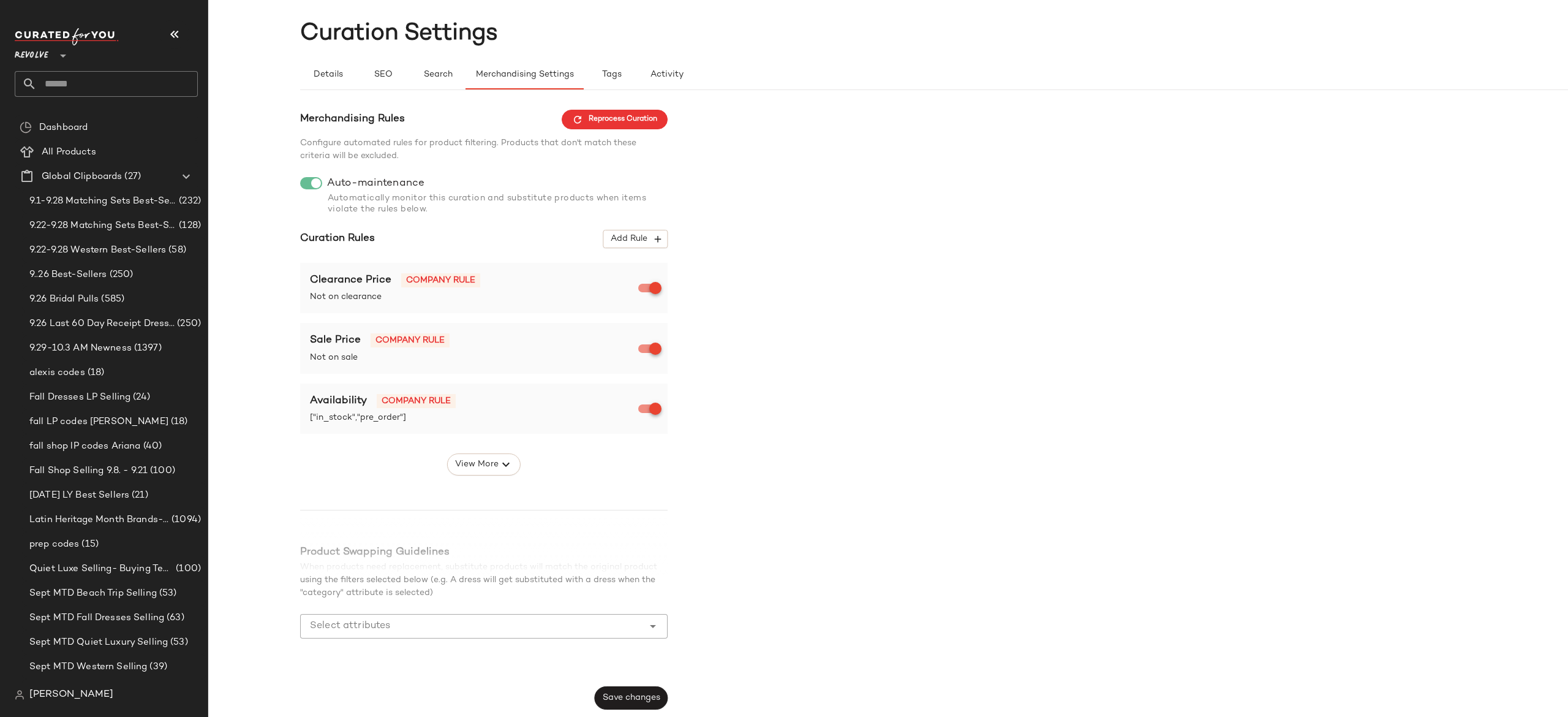
scroll to position [0, 0]
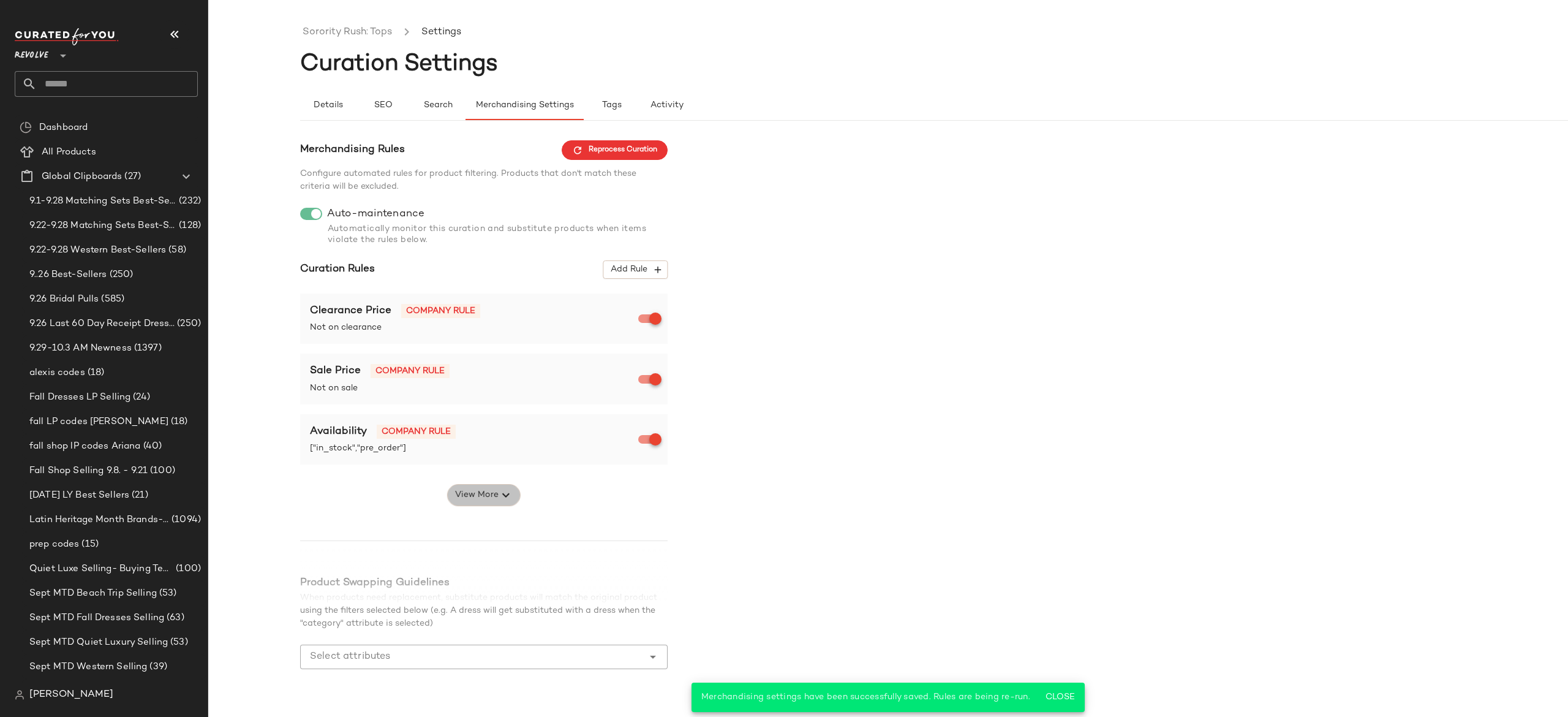
click at [495, 504] on button "View More" at bounding box center [484, 495] width 73 height 22
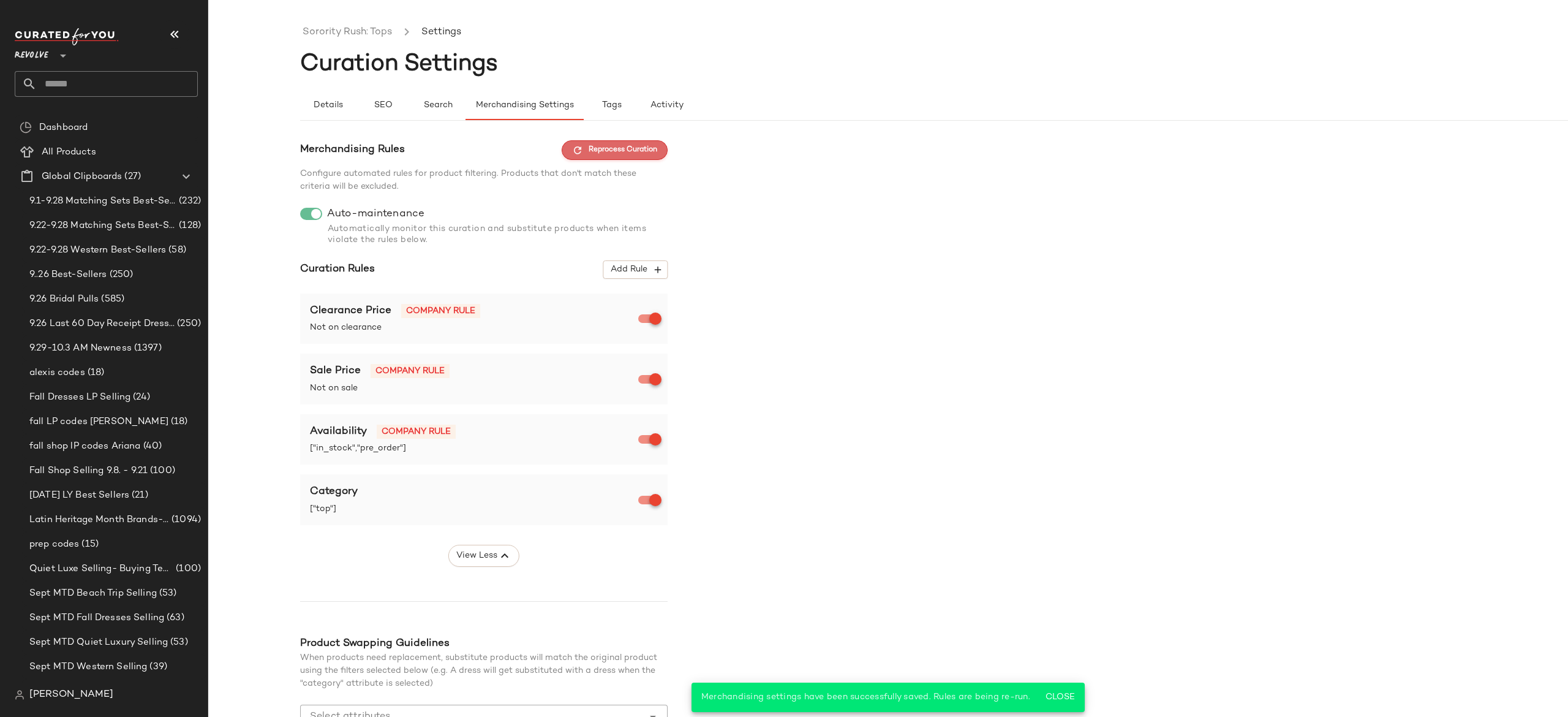
click at [642, 149] on span "Reprocess Curation" at bounding box center [614, 149] width 85 height 11
click at [371, 34] on link "Sorority Rush: Tops" at bounding box center [347, 33] width 89 height 16
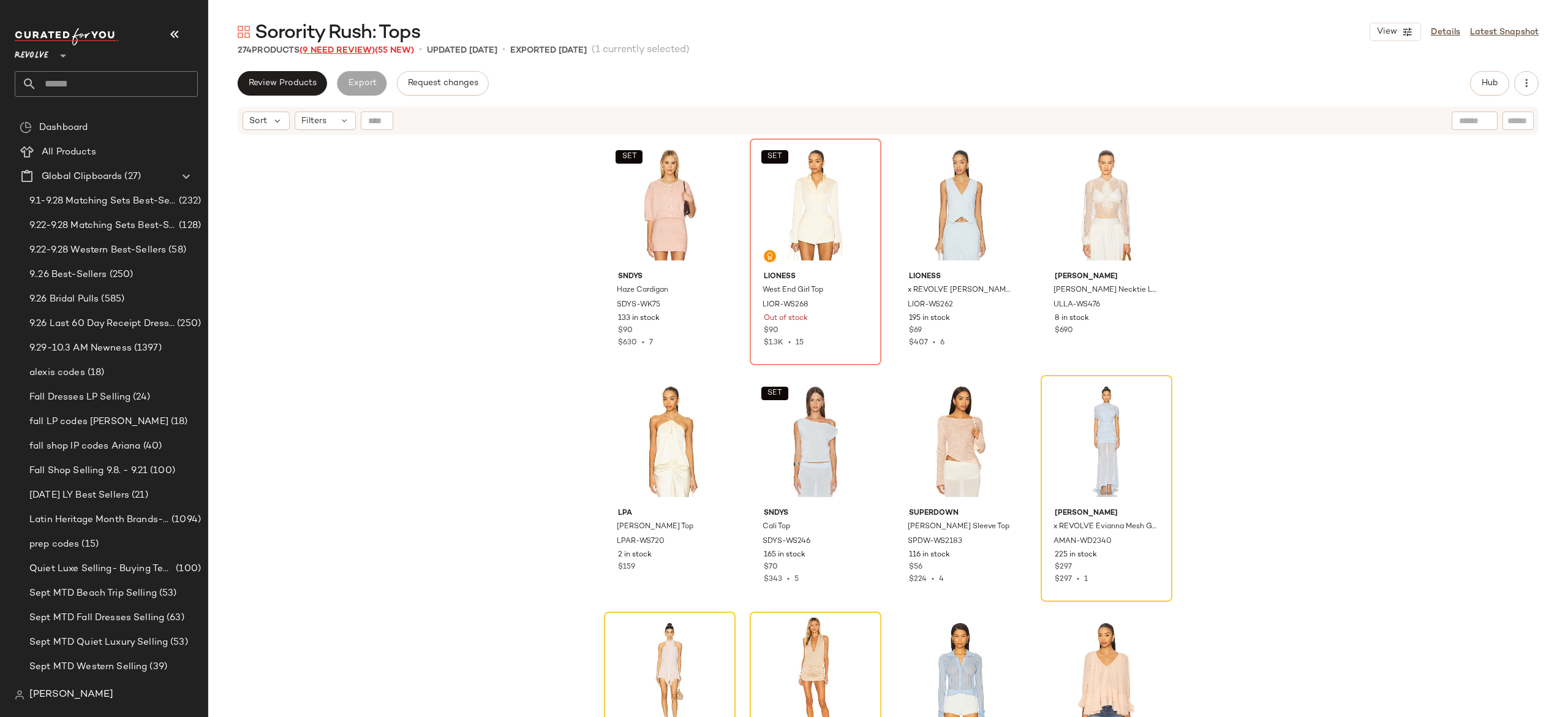
click at [363, 46] on span "(9 Need Review)" at bounding box center [337, 50] width 75 height 9
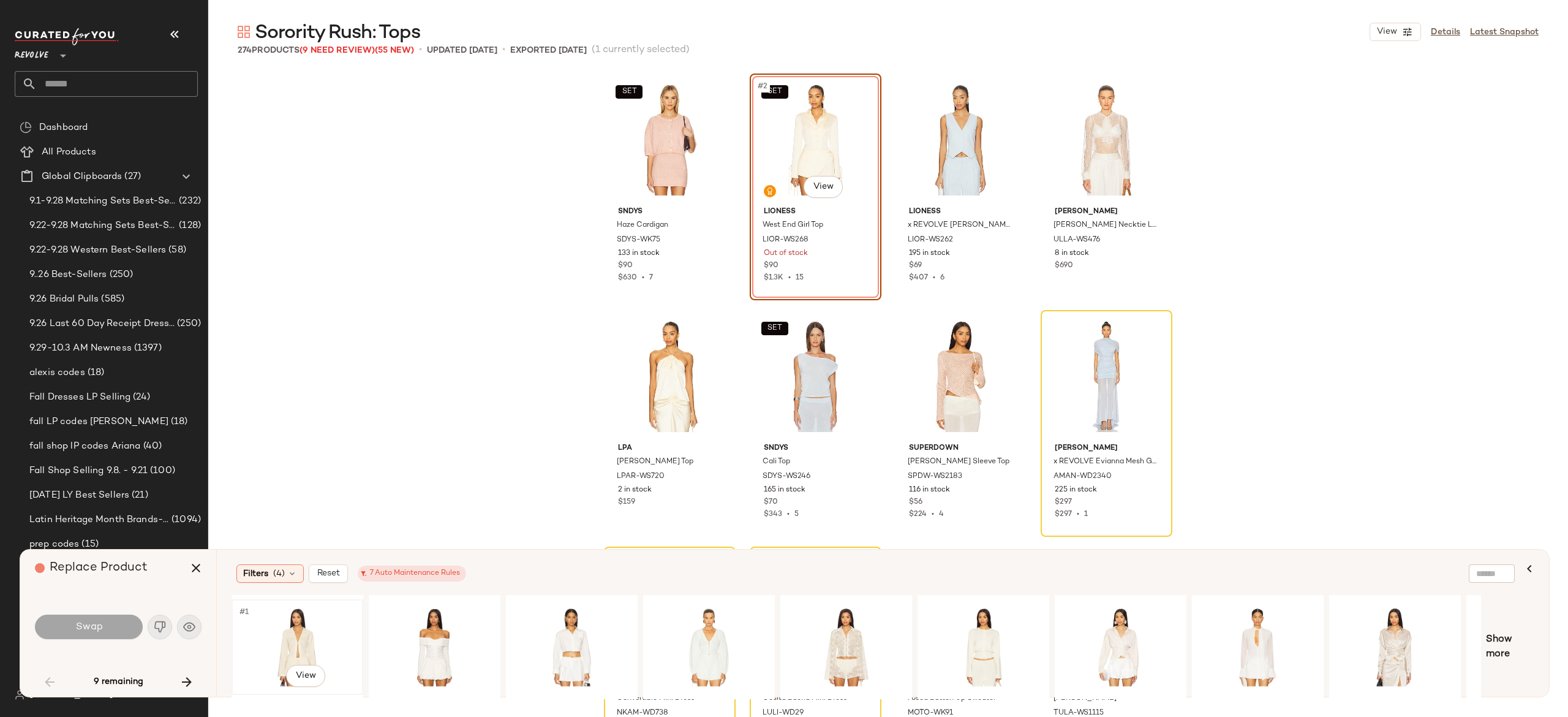
click at [302, 634] on div "#1 View" at bounding box center [297, 647] width 123 height 87
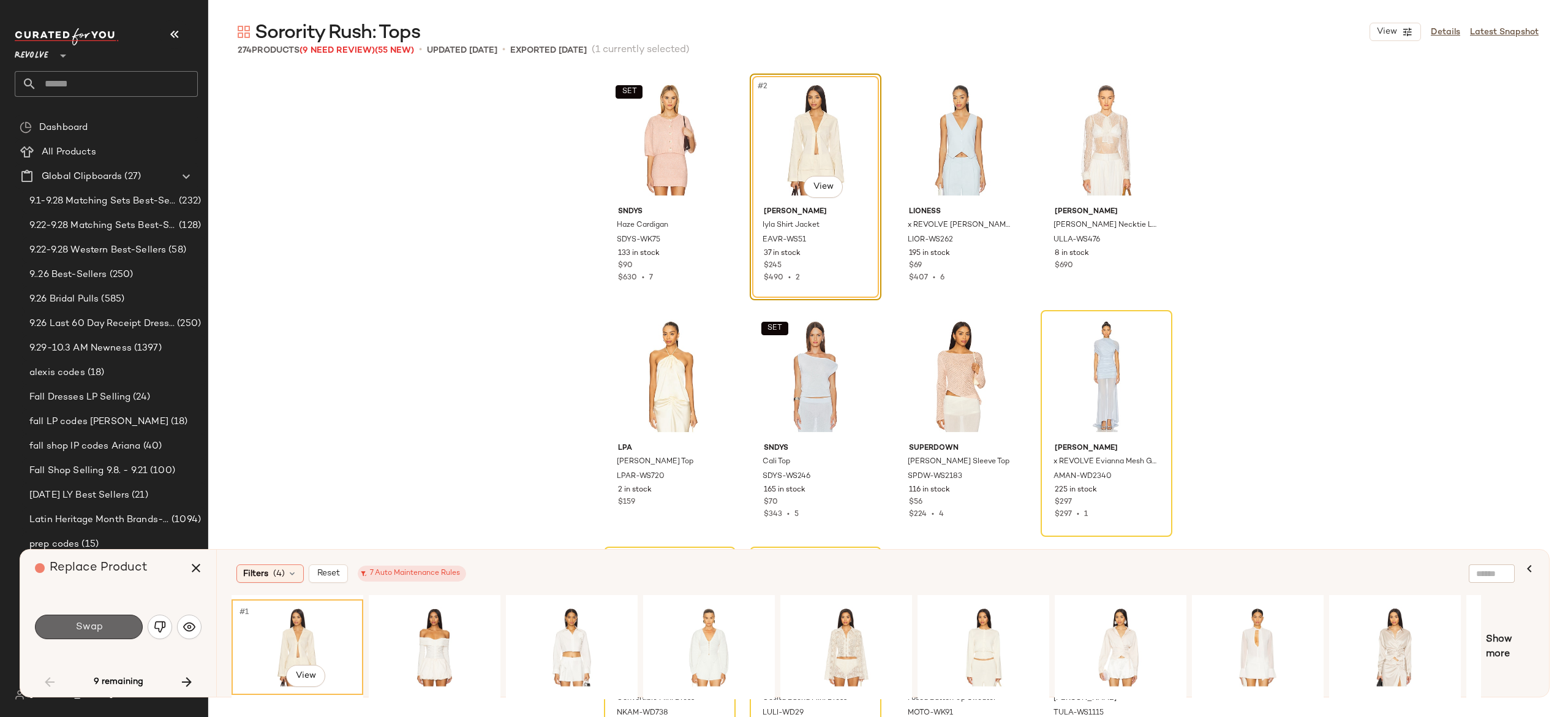
click at [103, 622] on button "Swap" at bounding box center [88, 627] width 108 height 25
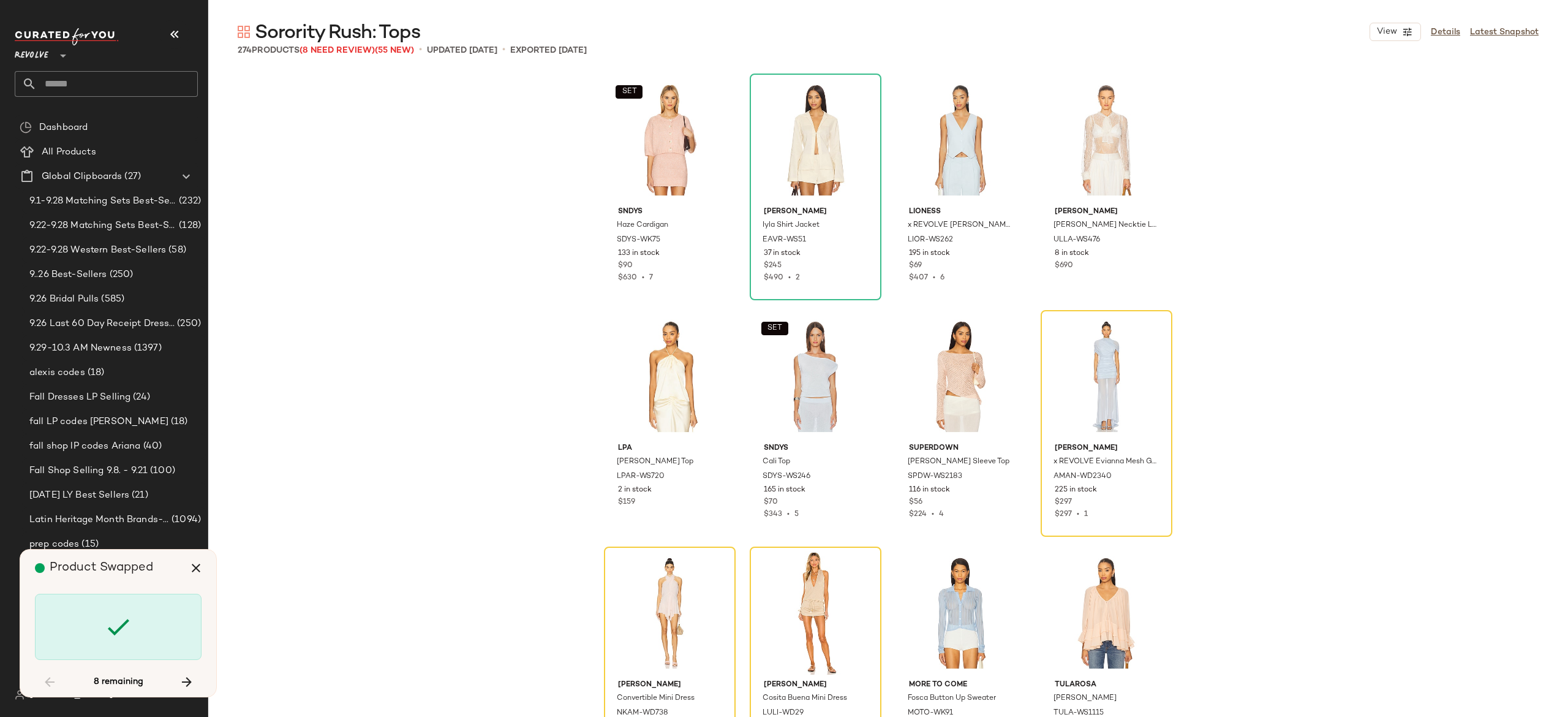
scroll to position [2365, 0]
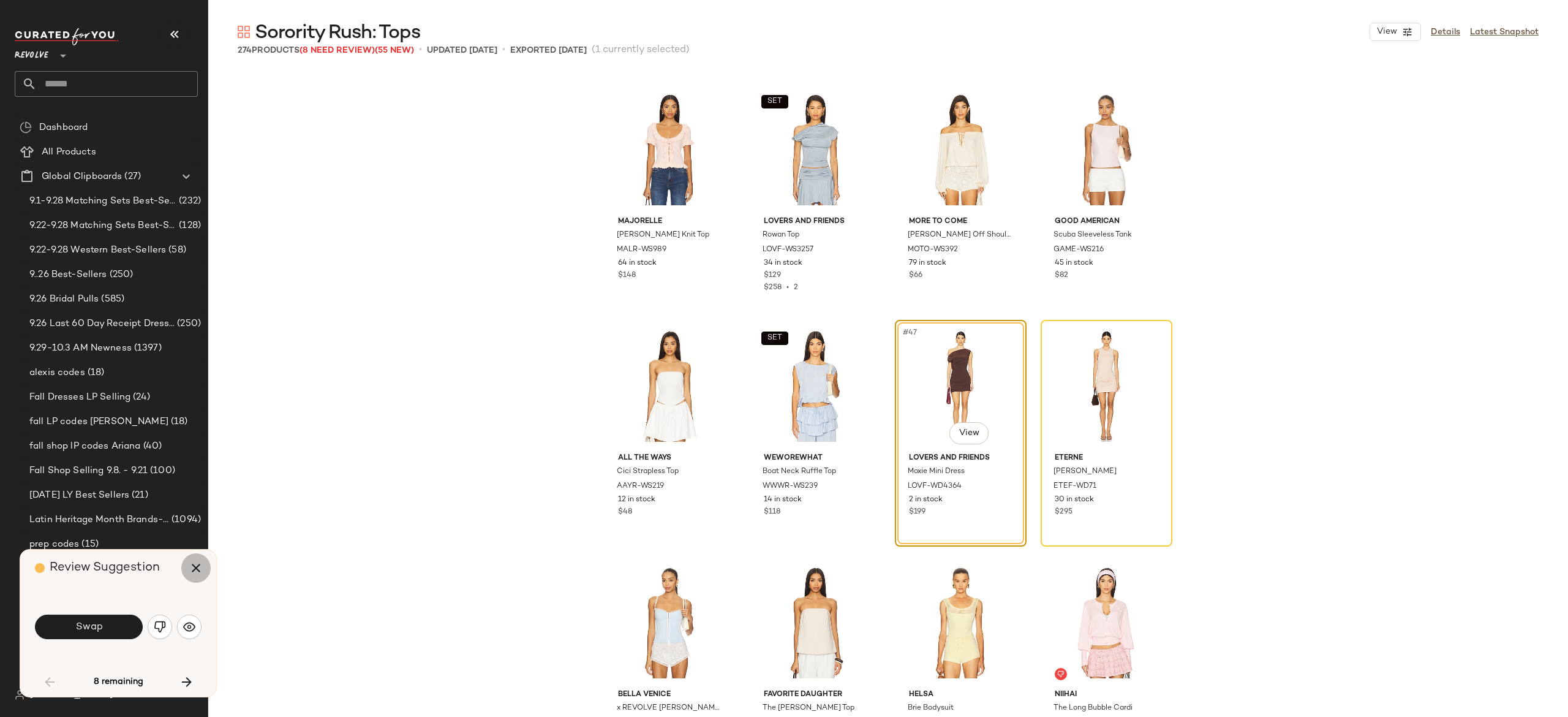
click at [194, 567] on icon "button" at bounding box center [196, 568] width 14 height 14
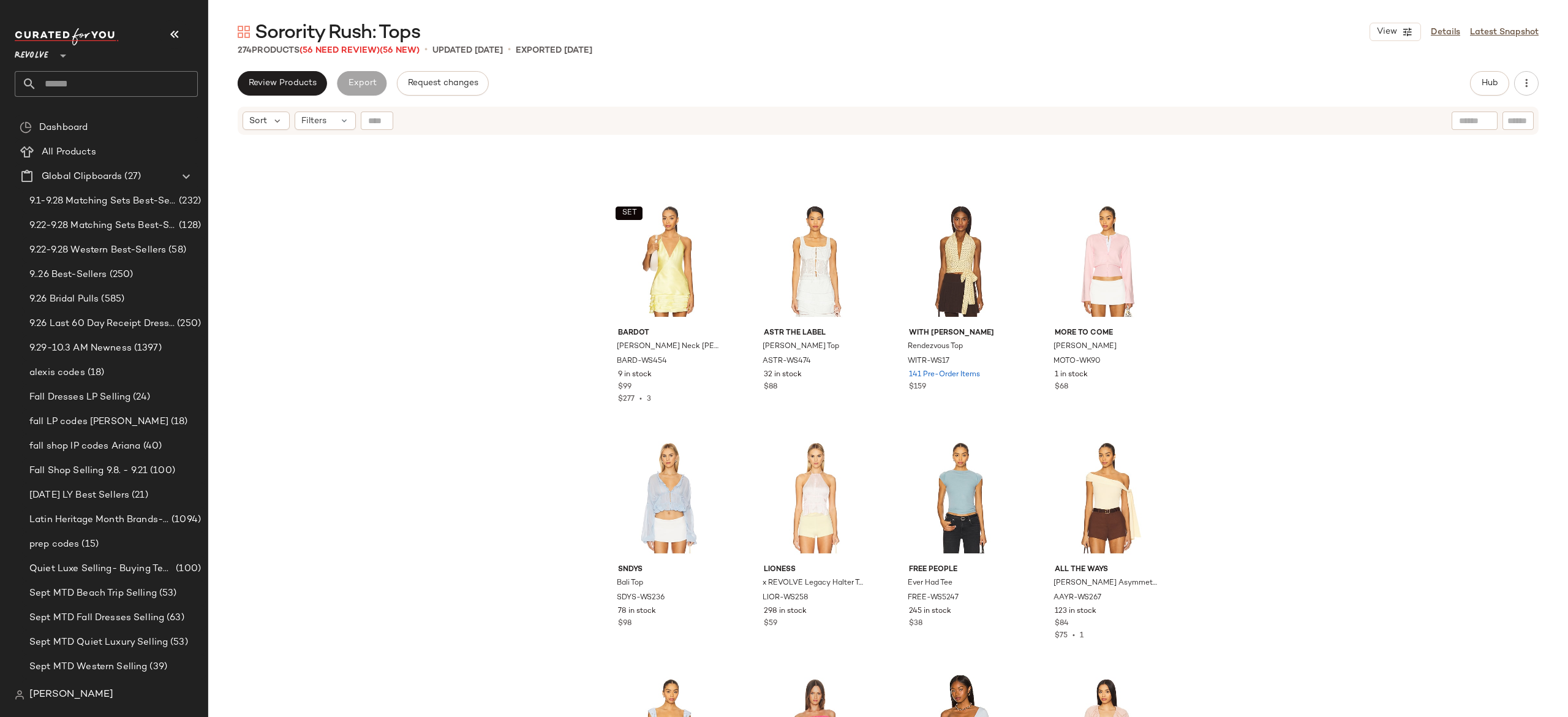
scroll to position [1127, 0]
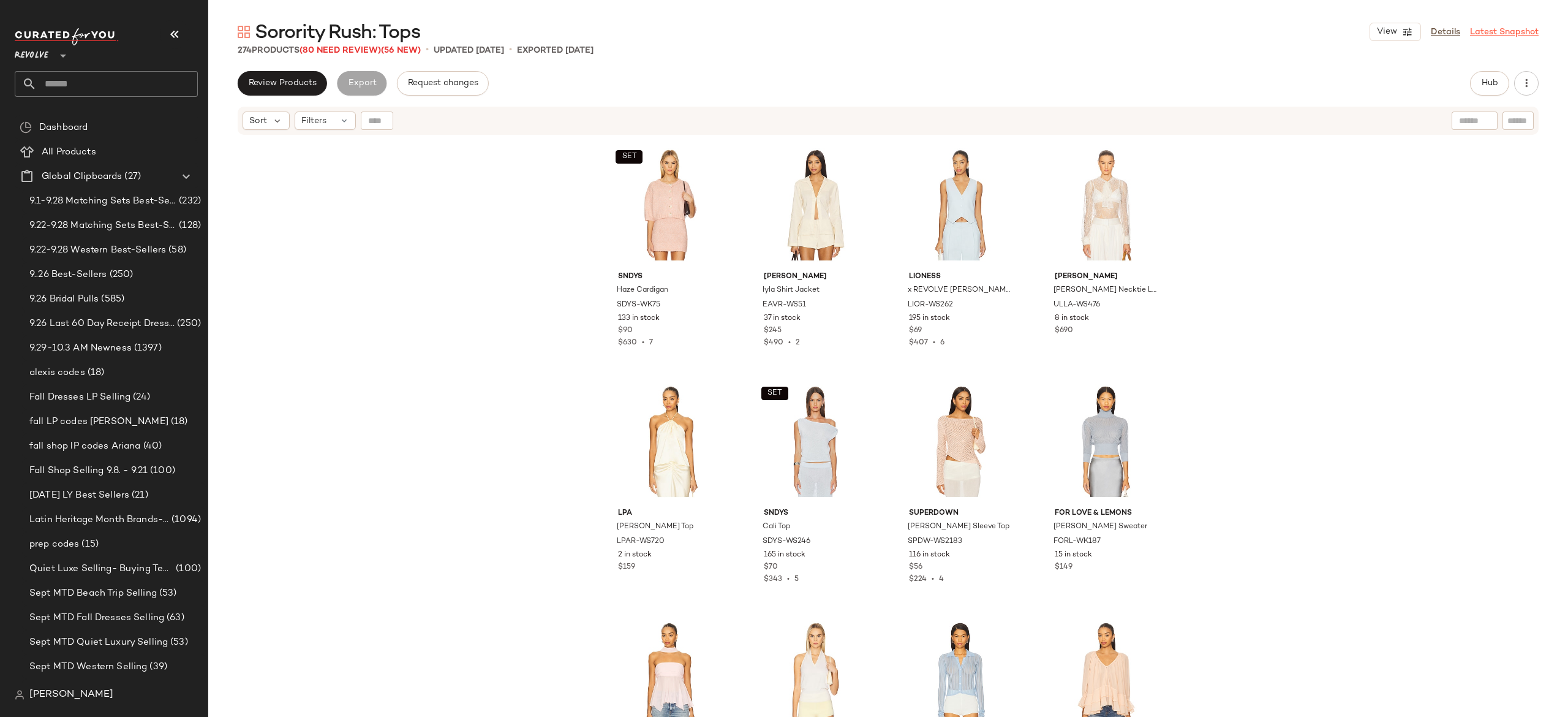
click at [1486, 36] on link "Latest Snapshot" at bounding box center [1504, 32] width 69 height 13
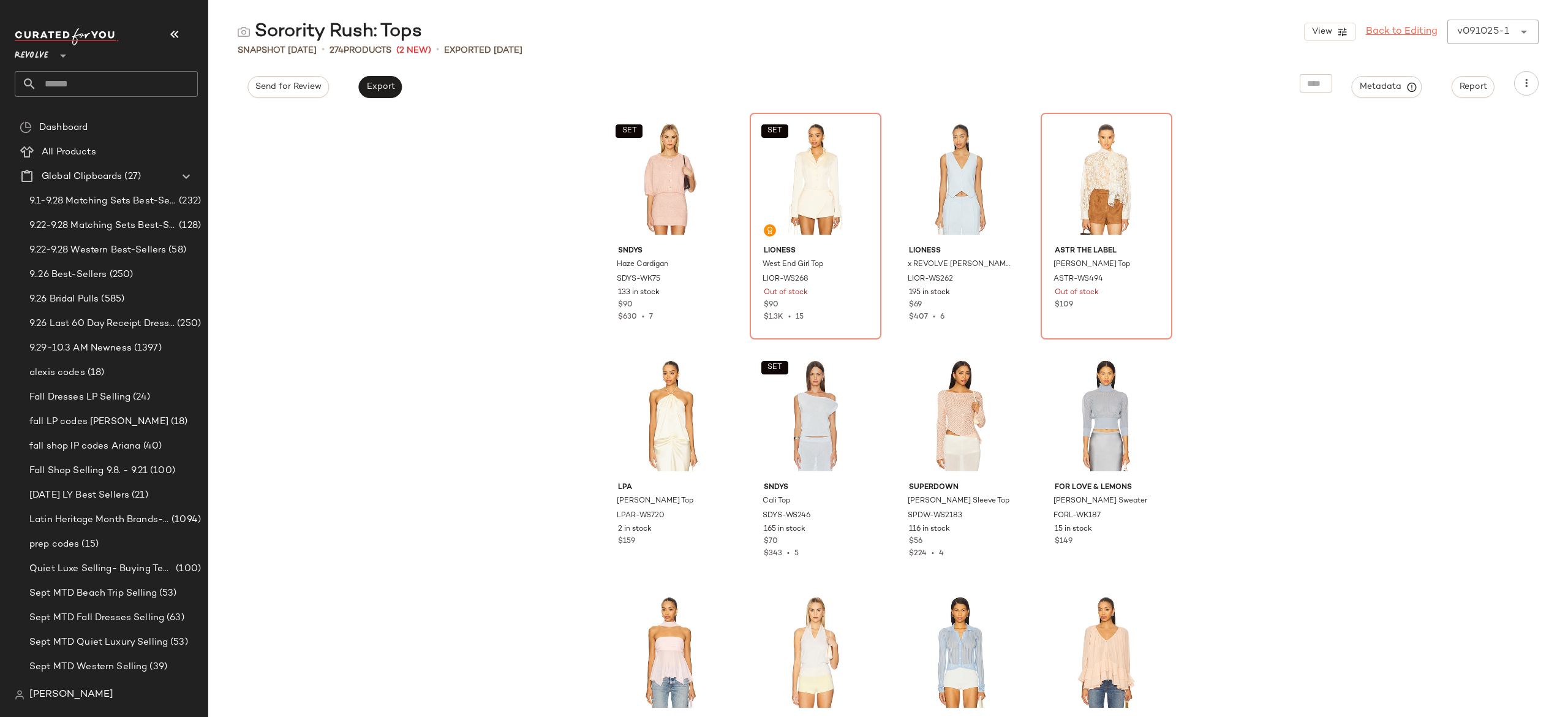
click at [1397, 28] on link "Back to Editing" at bounding box center [1401, 32] width 72 height 14
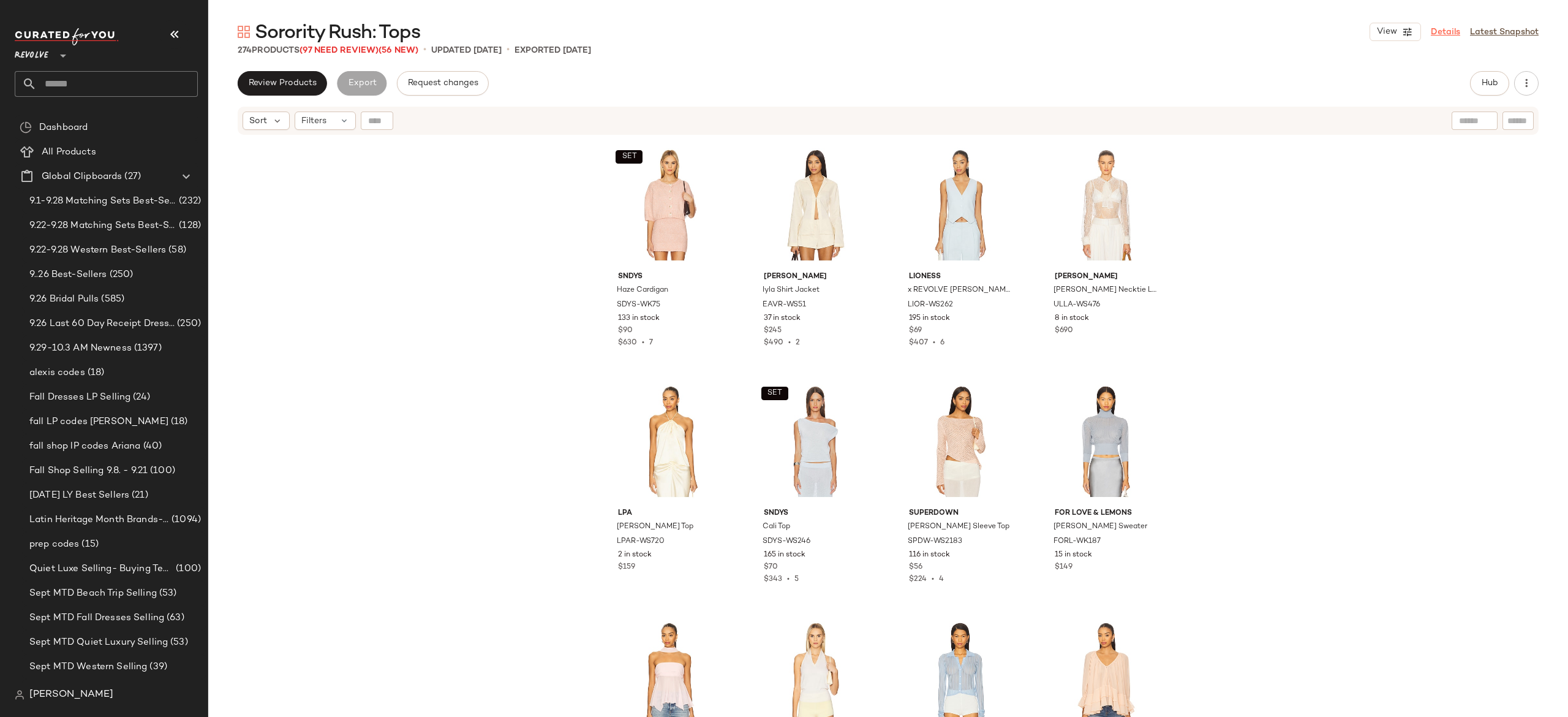
click at [1451, 31] on link "Details" at bounding box center [1445, 32] width 30 height 13
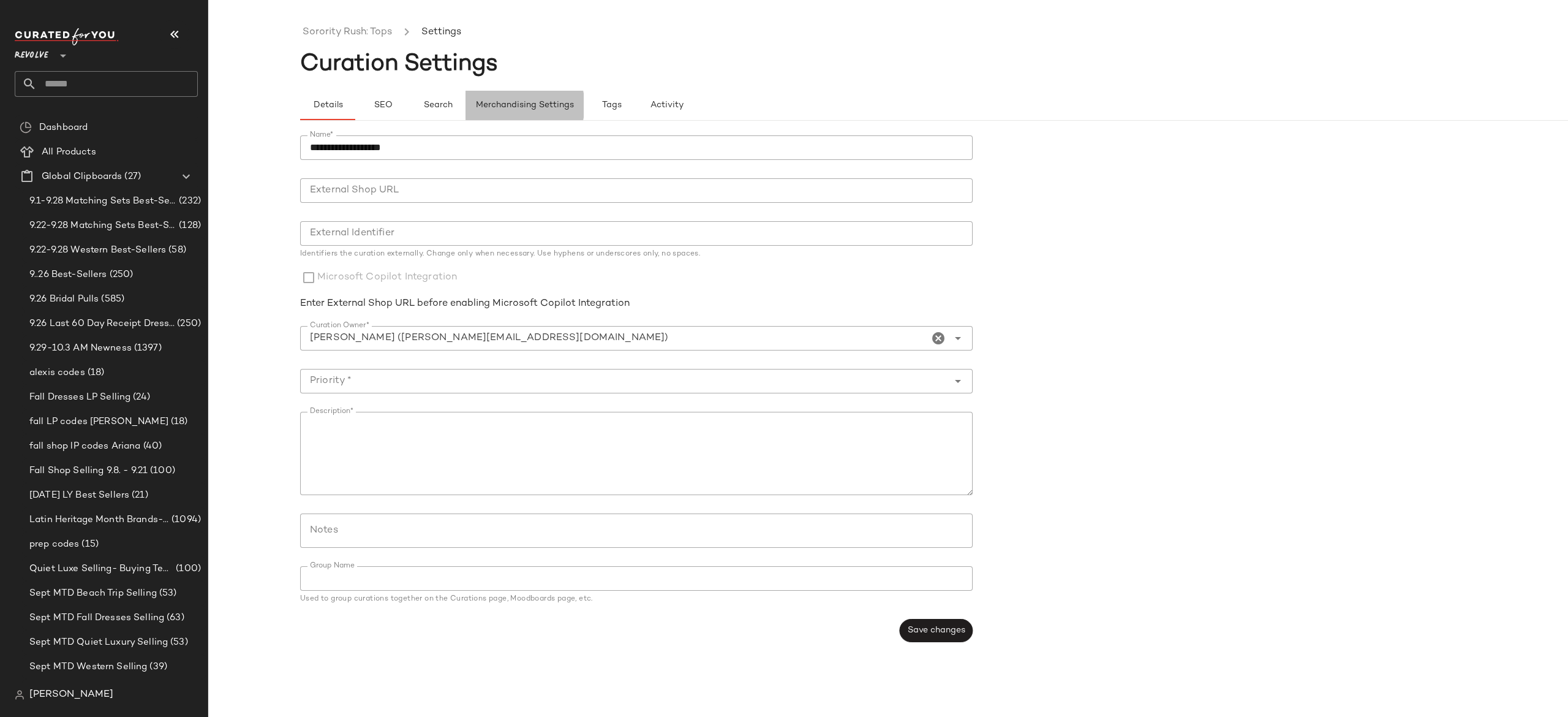
click at [534, 109] on span "Merchandising Settings" at bounding box center [525, 106] width 99 height 10
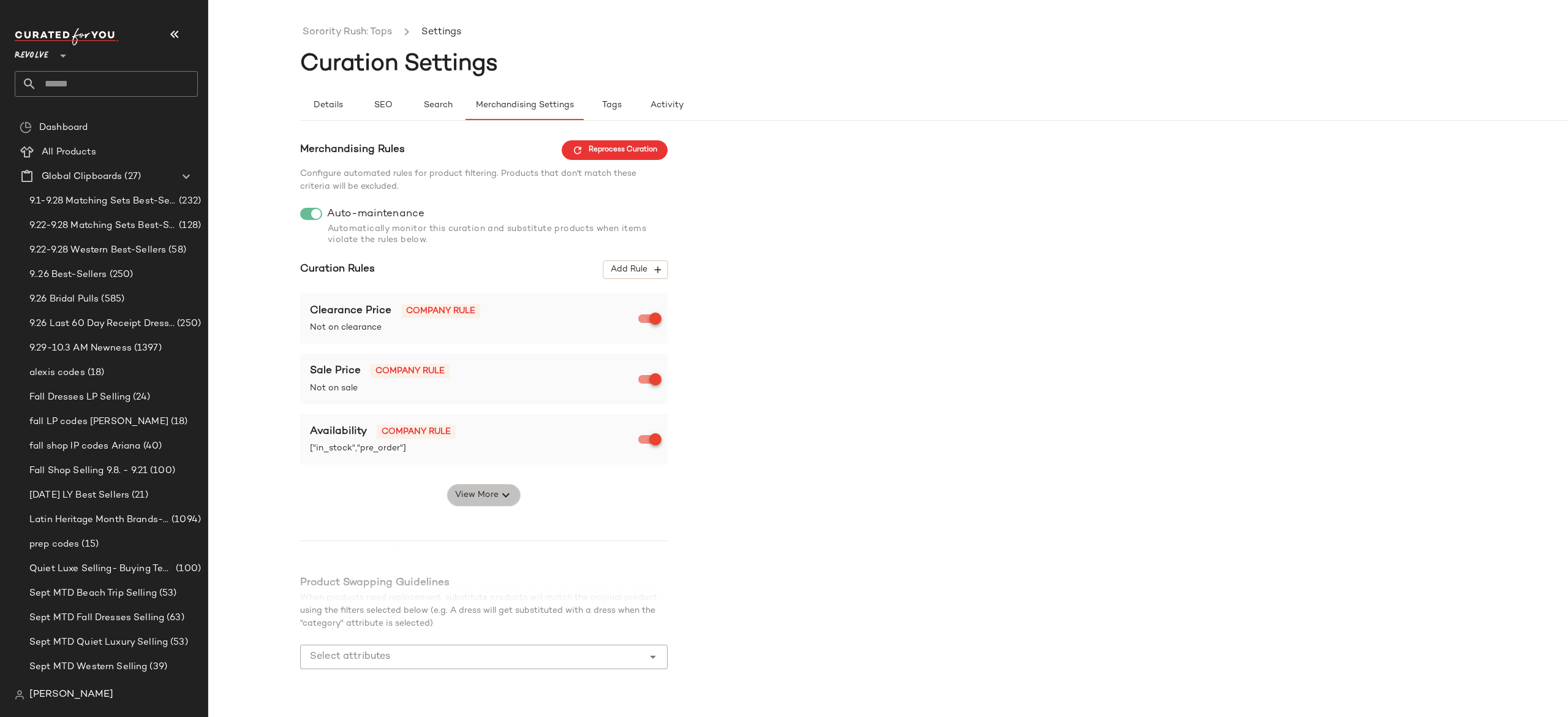
click at [506, 492] on icon "button" at bounding box center [506, 495] width 14 height 14
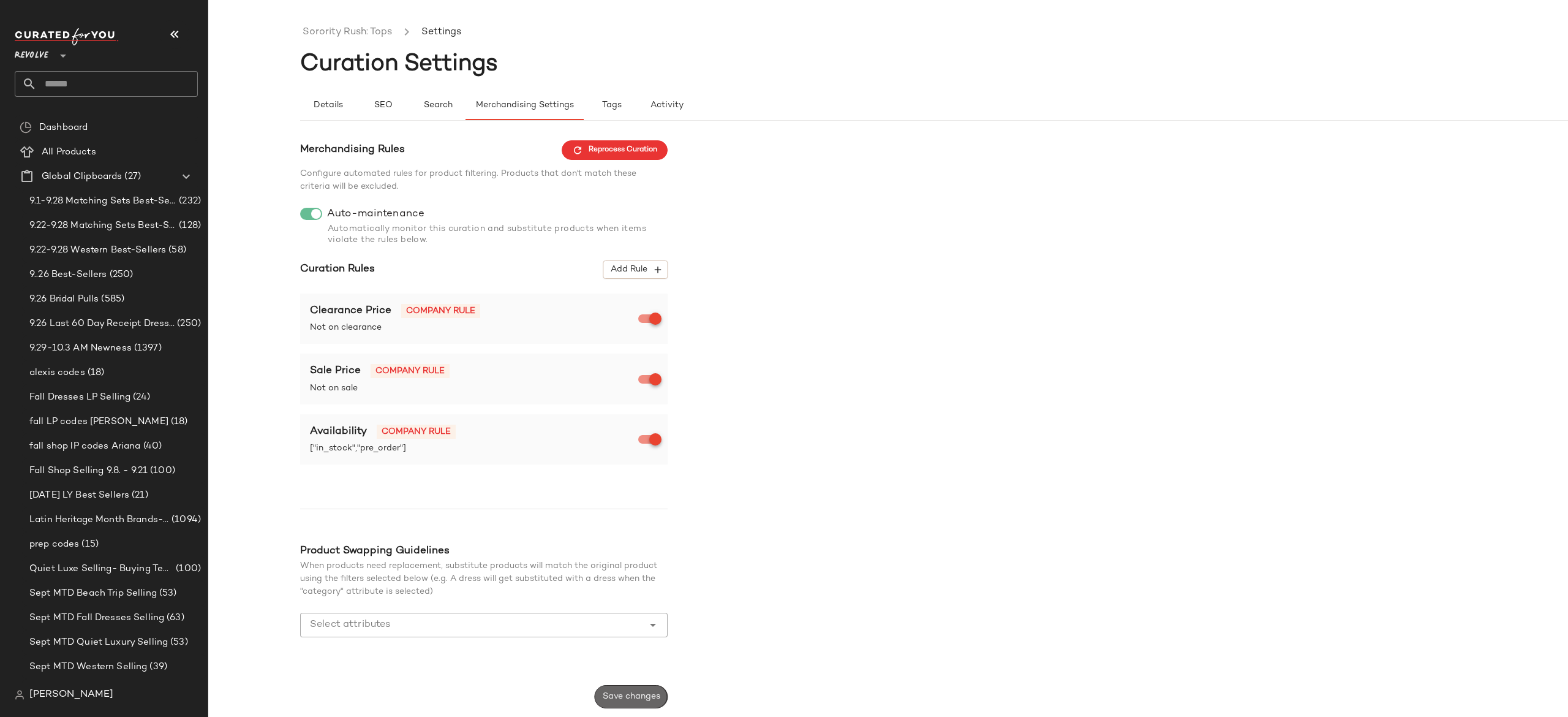
click at [615, 696] on span "Save changes" at bounding box center [631, 697] width 58 height 10
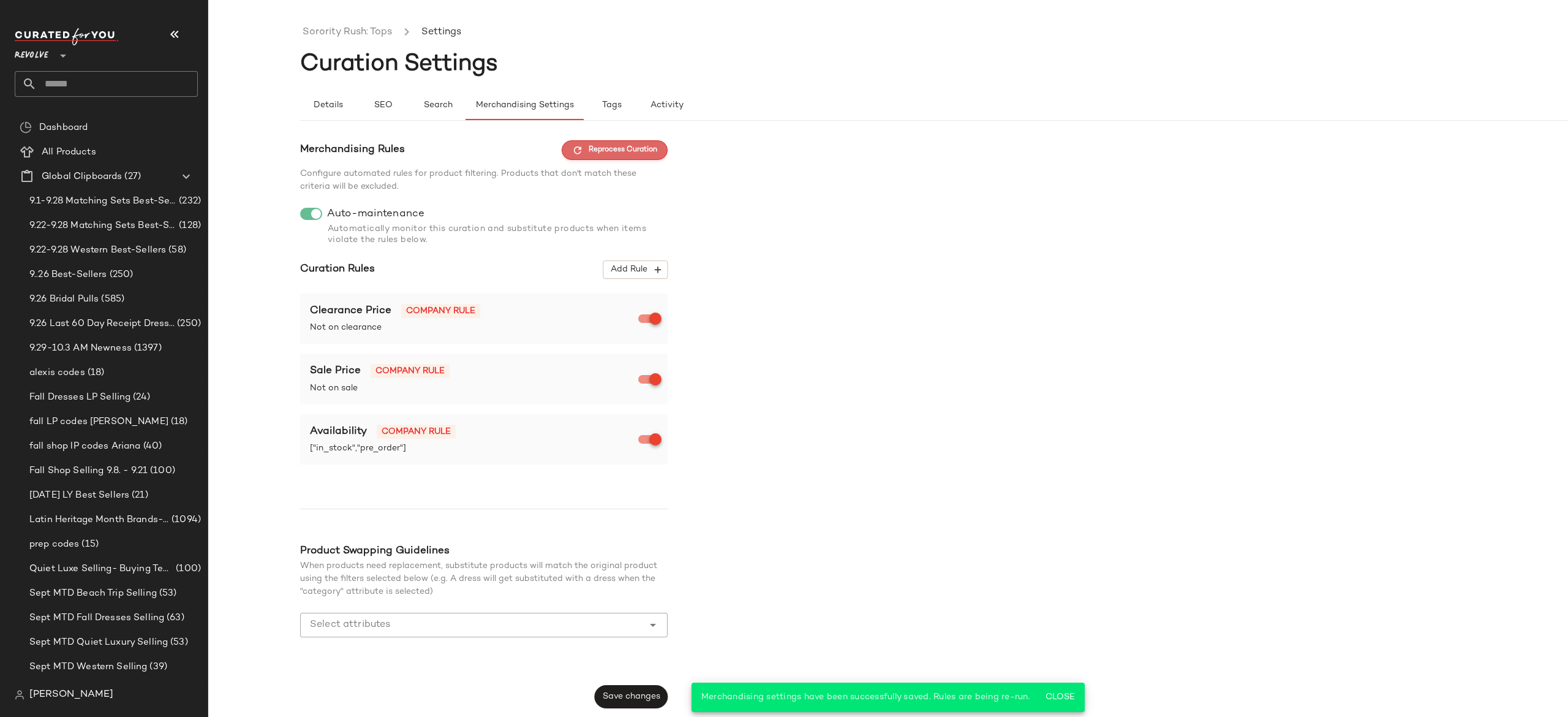
click at [654, 149] on span "Reprocess Curation" at bounding box center [614, 149] width 85 height 11
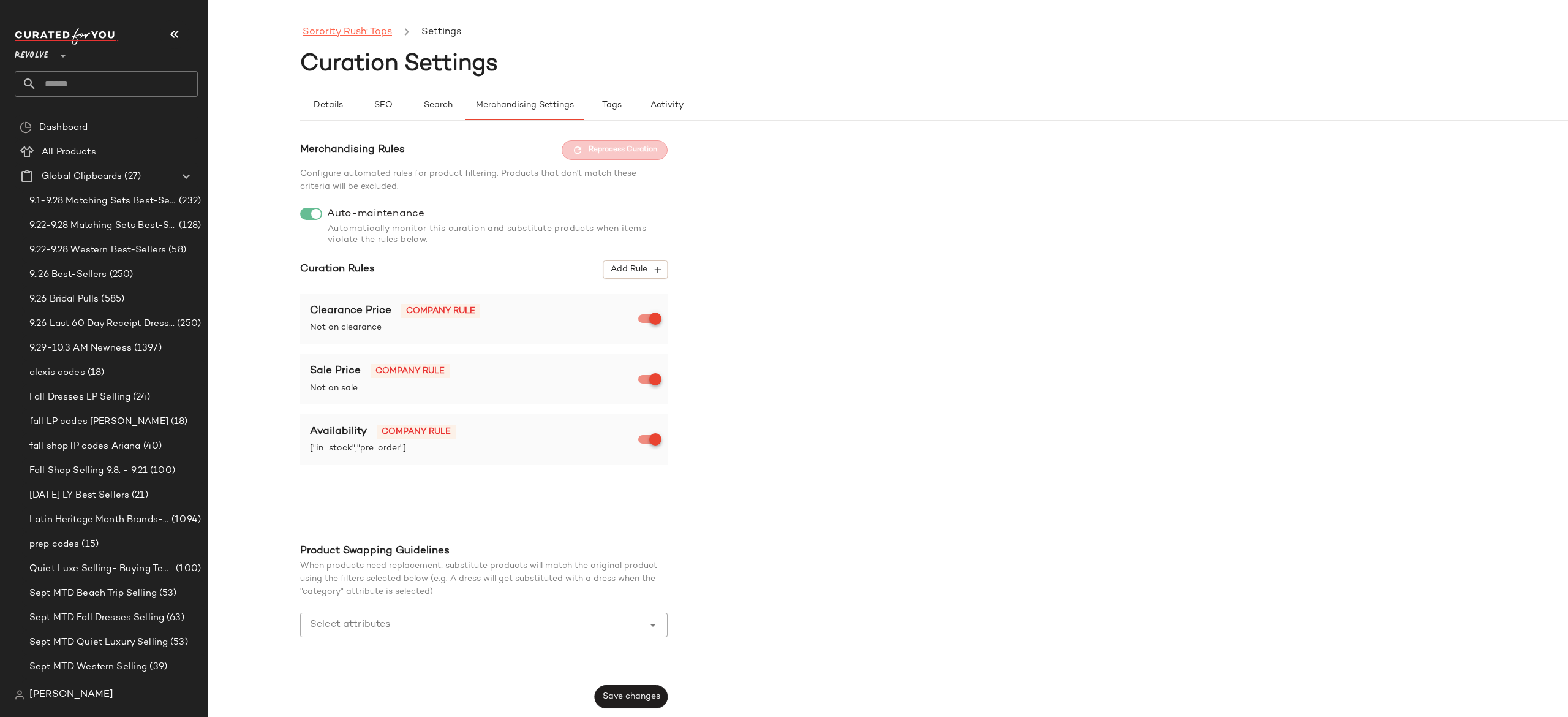
click at [375, 37] on link "Sorority Rush: Tops" at bounding box center [347, 33] width 89 height 16
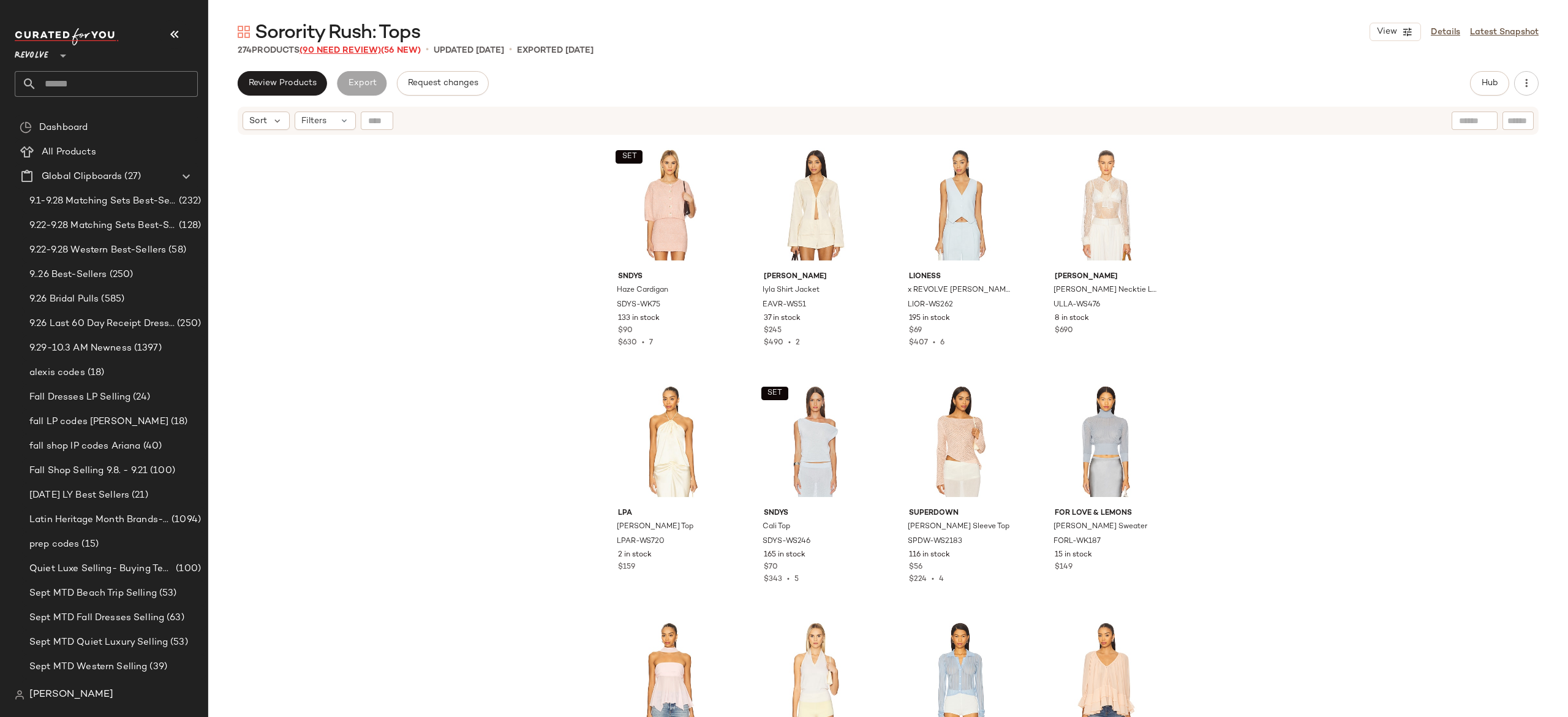
click at [369, 49] on span "(90 Need Review)" at bounding box center [340, 50] width 81 height 9
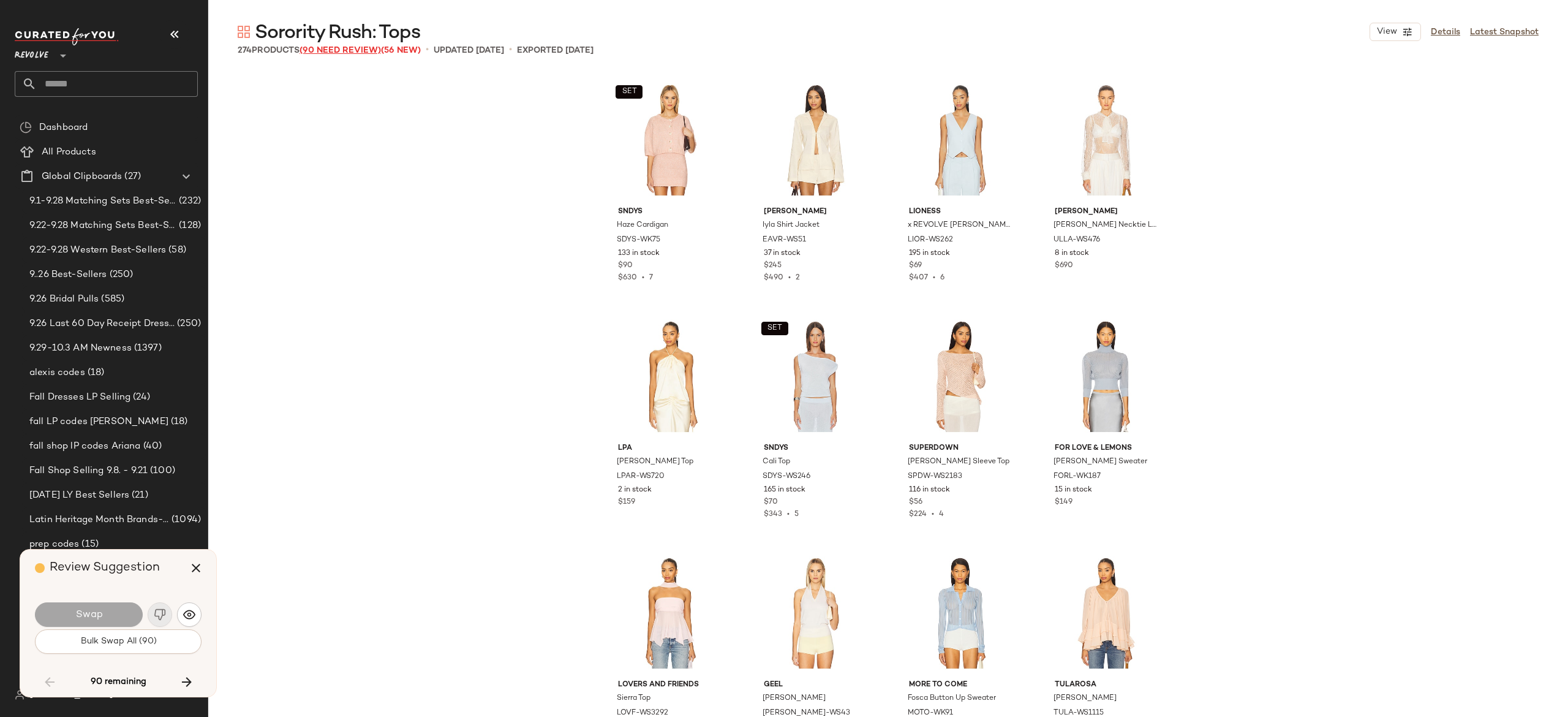
scroll to position [6384, 0]
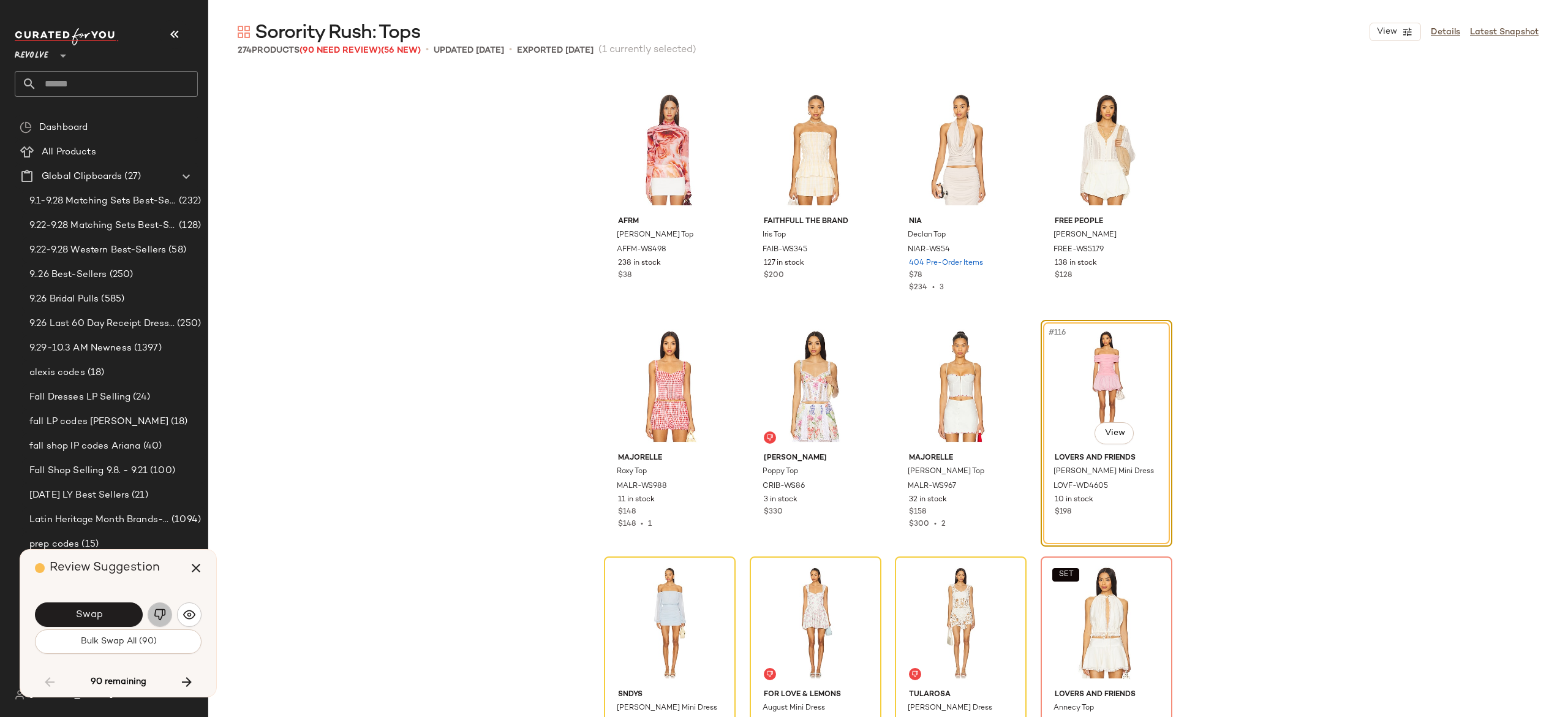
click at [160, 610] on img "button" at bounding box center [159, 614] width 12 height 12
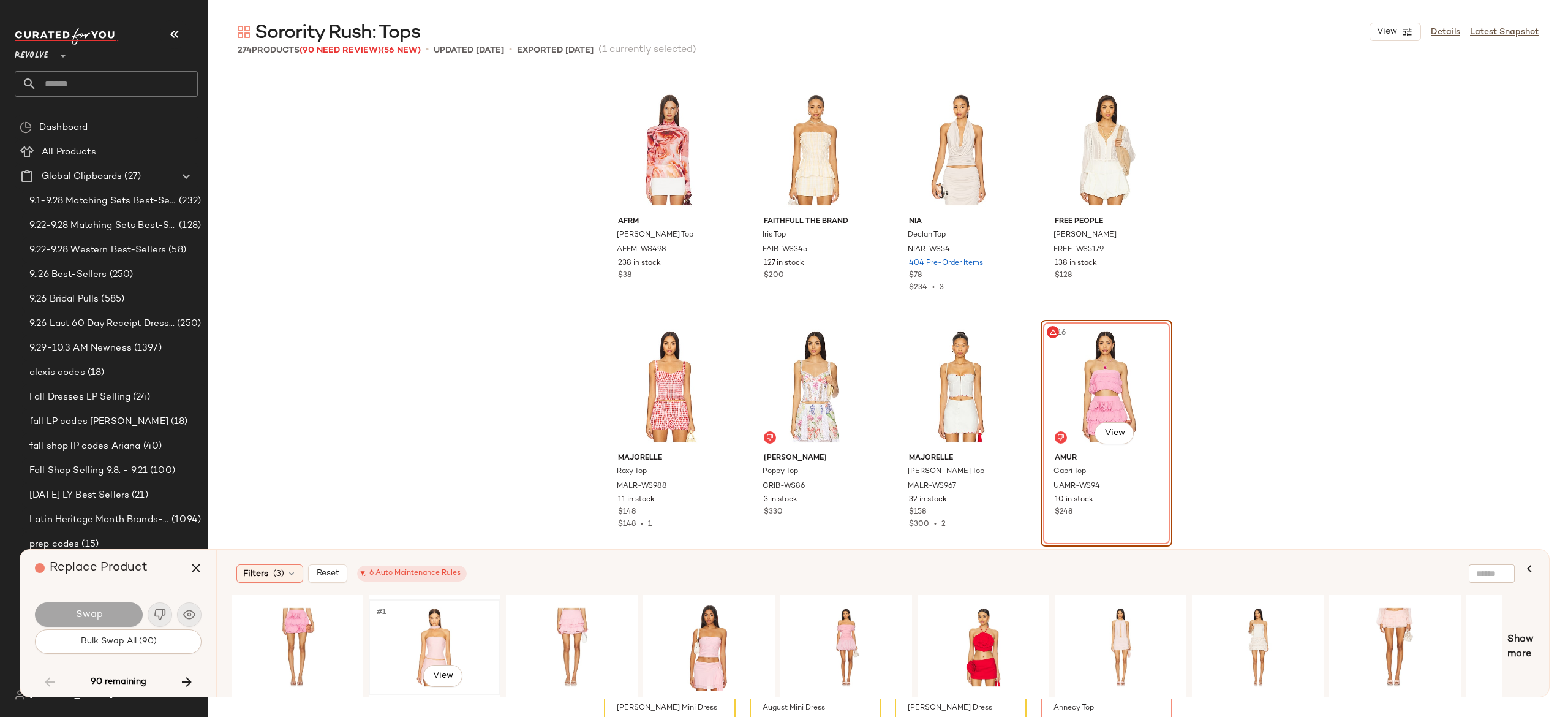
click at [436, 642] on div "#1 View" at bounding box center [435, 647] width 123 height 87
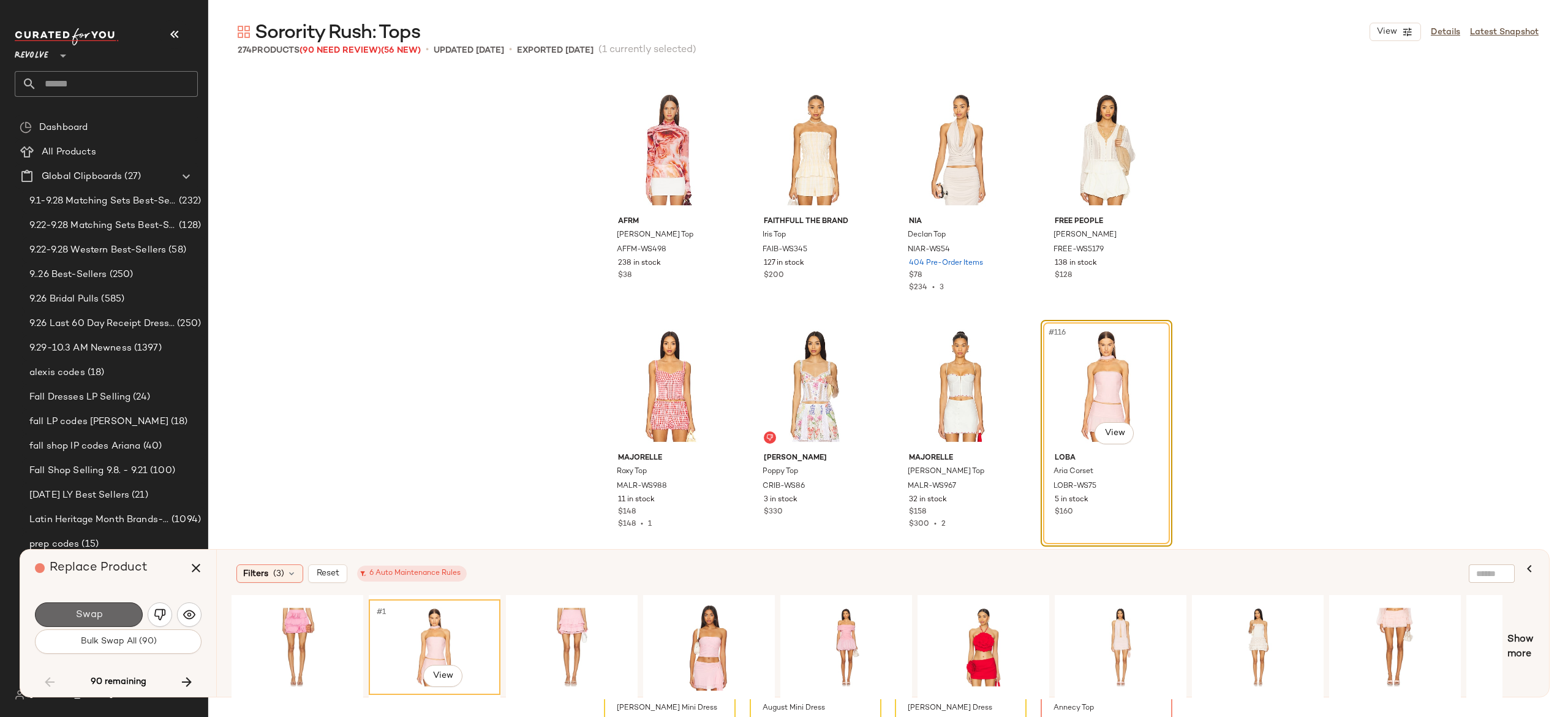
click at [125, 615] on button "Swap" at bounding box center [88, 615] width 108 height 25
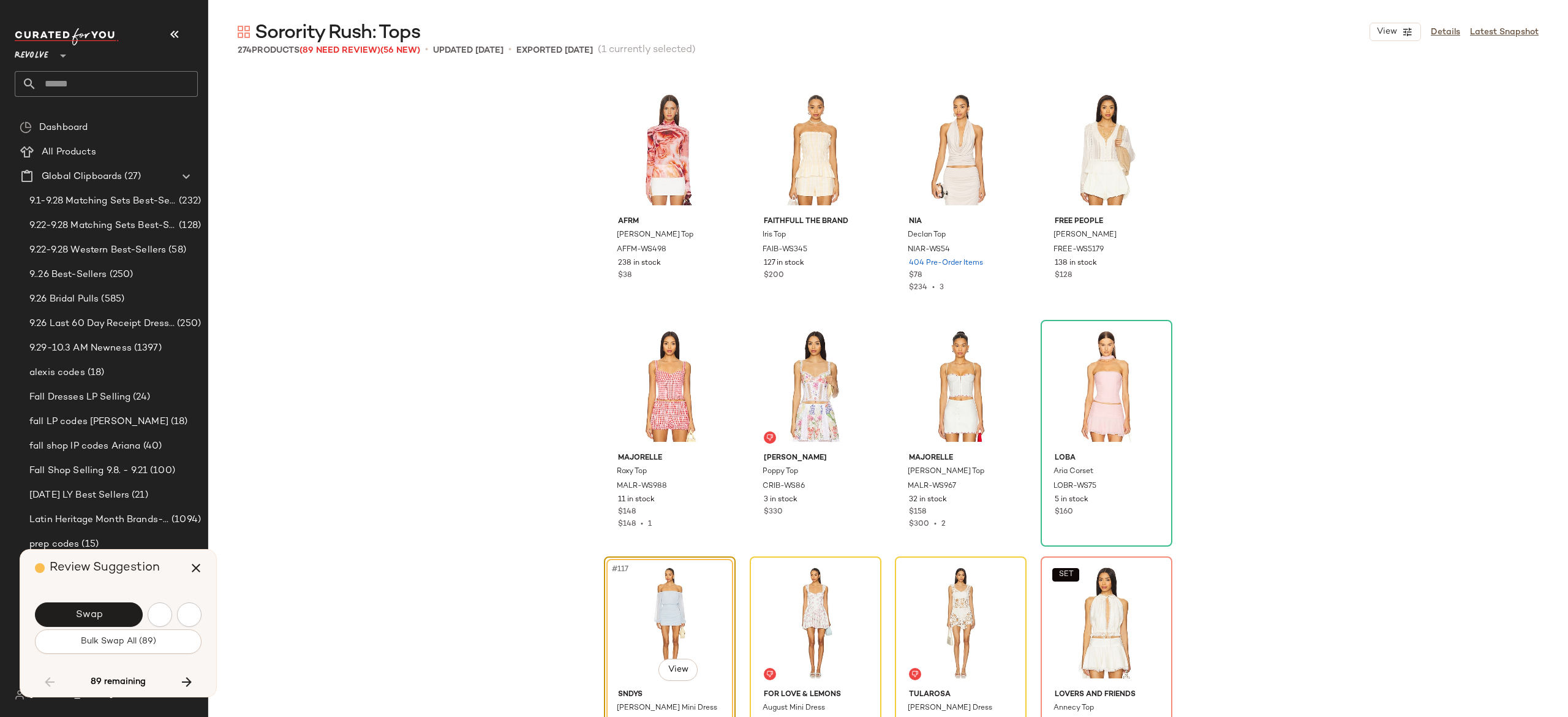
scroll to position [6620, 0]
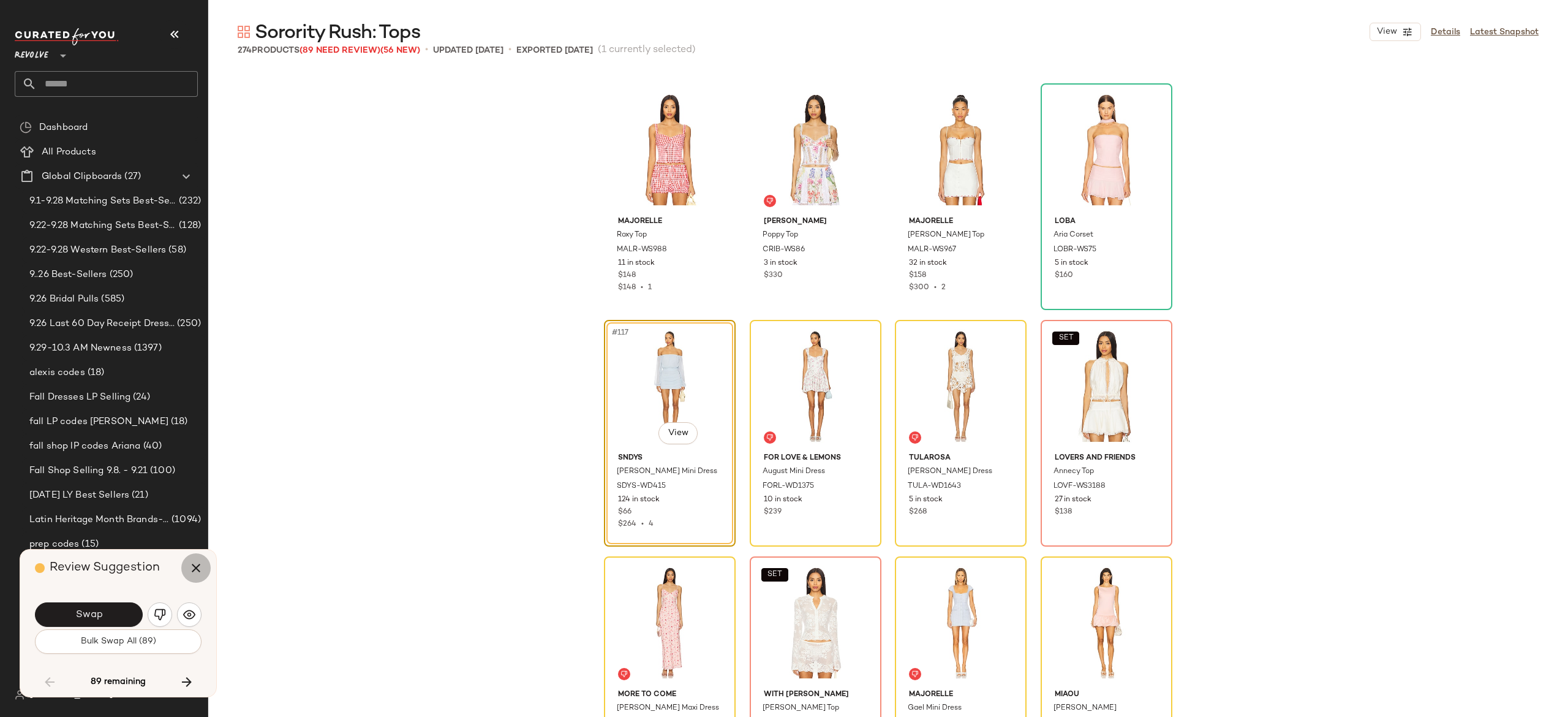
click at [196, 568] on icon "button" at bounding box center [196, 568] width 14 height 14
